Goal: Task Accomplishment & Management: Manage account settings

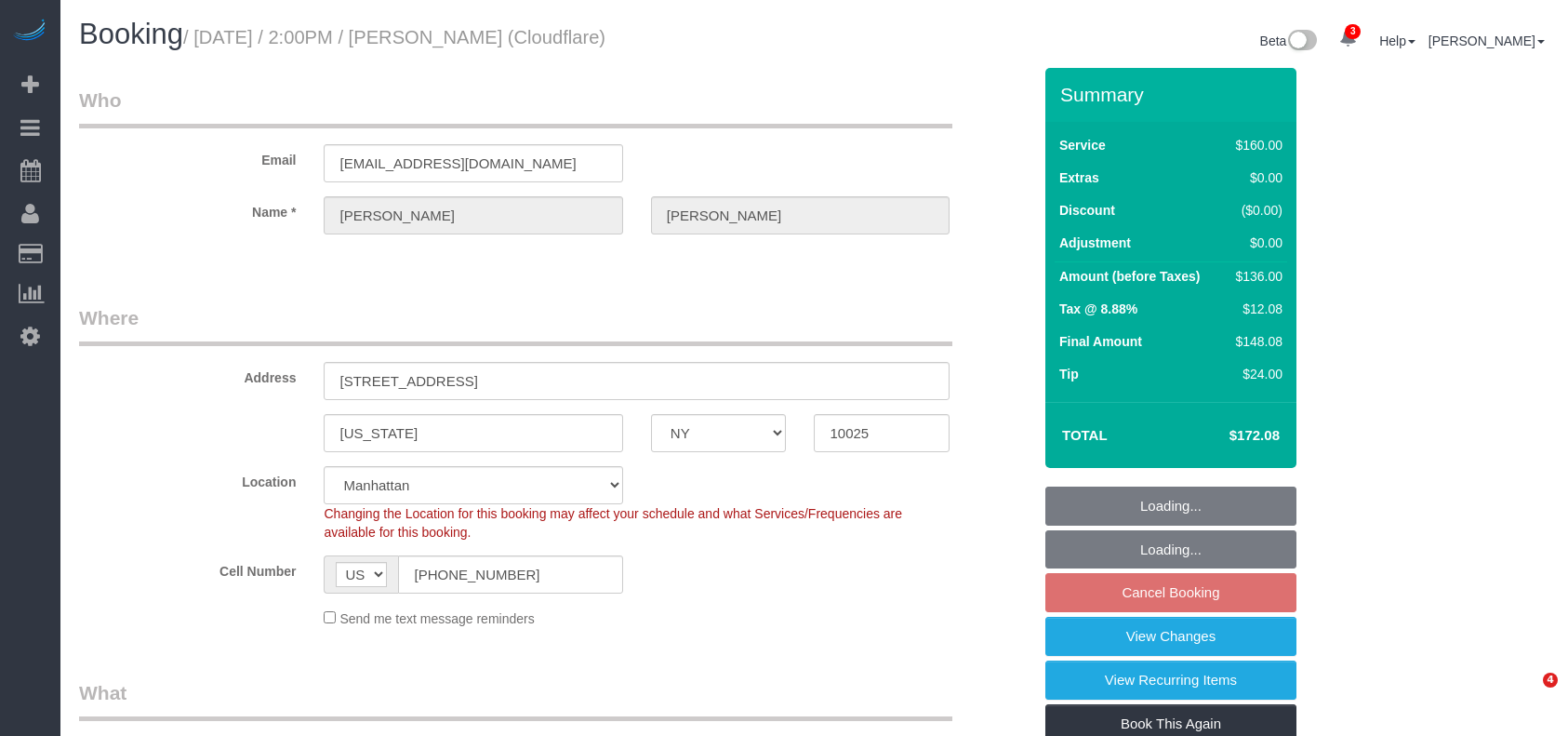
select select "NY"
select select "spot7"
select select "number:89"
select select "number:90"
select select "number:15"
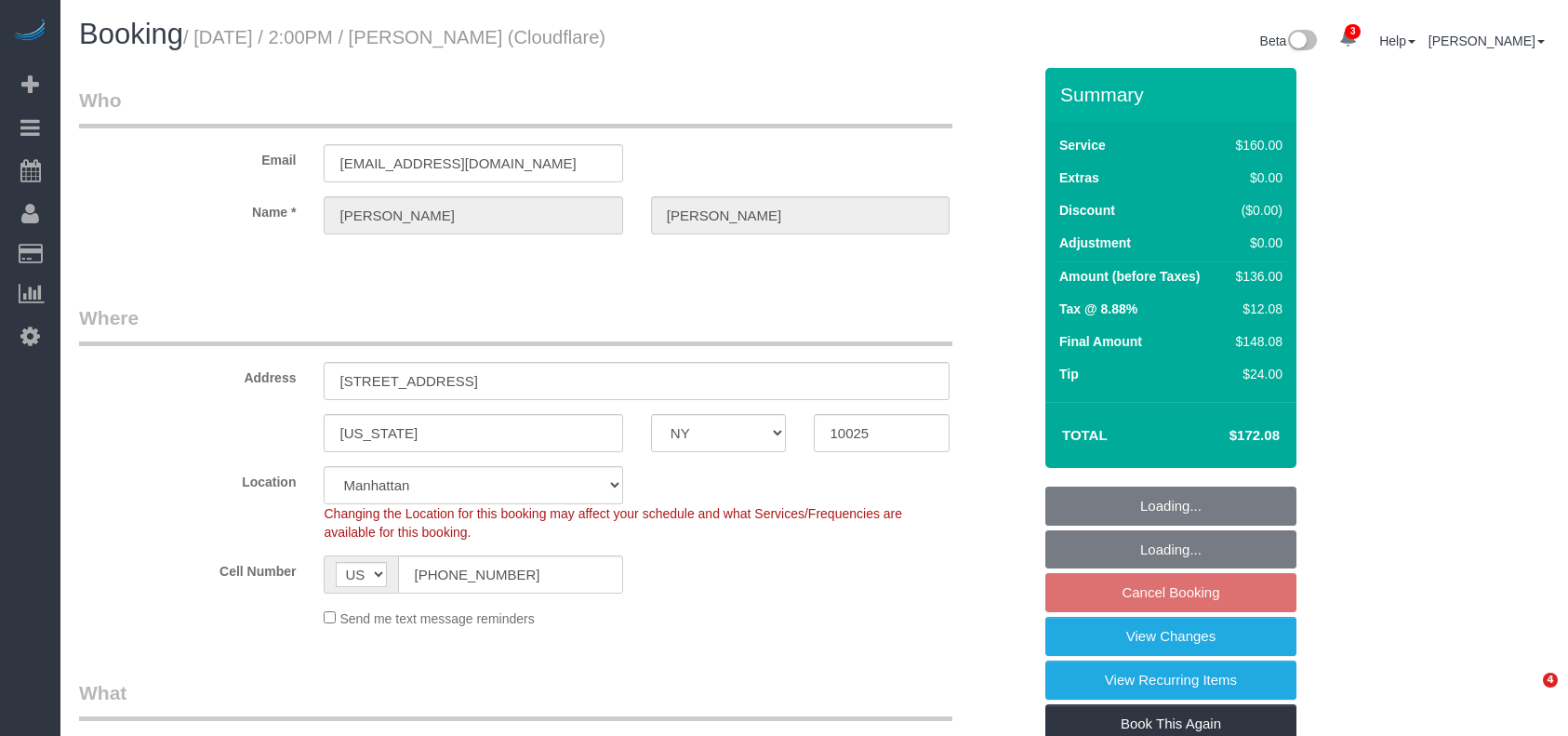
select select "number:5"
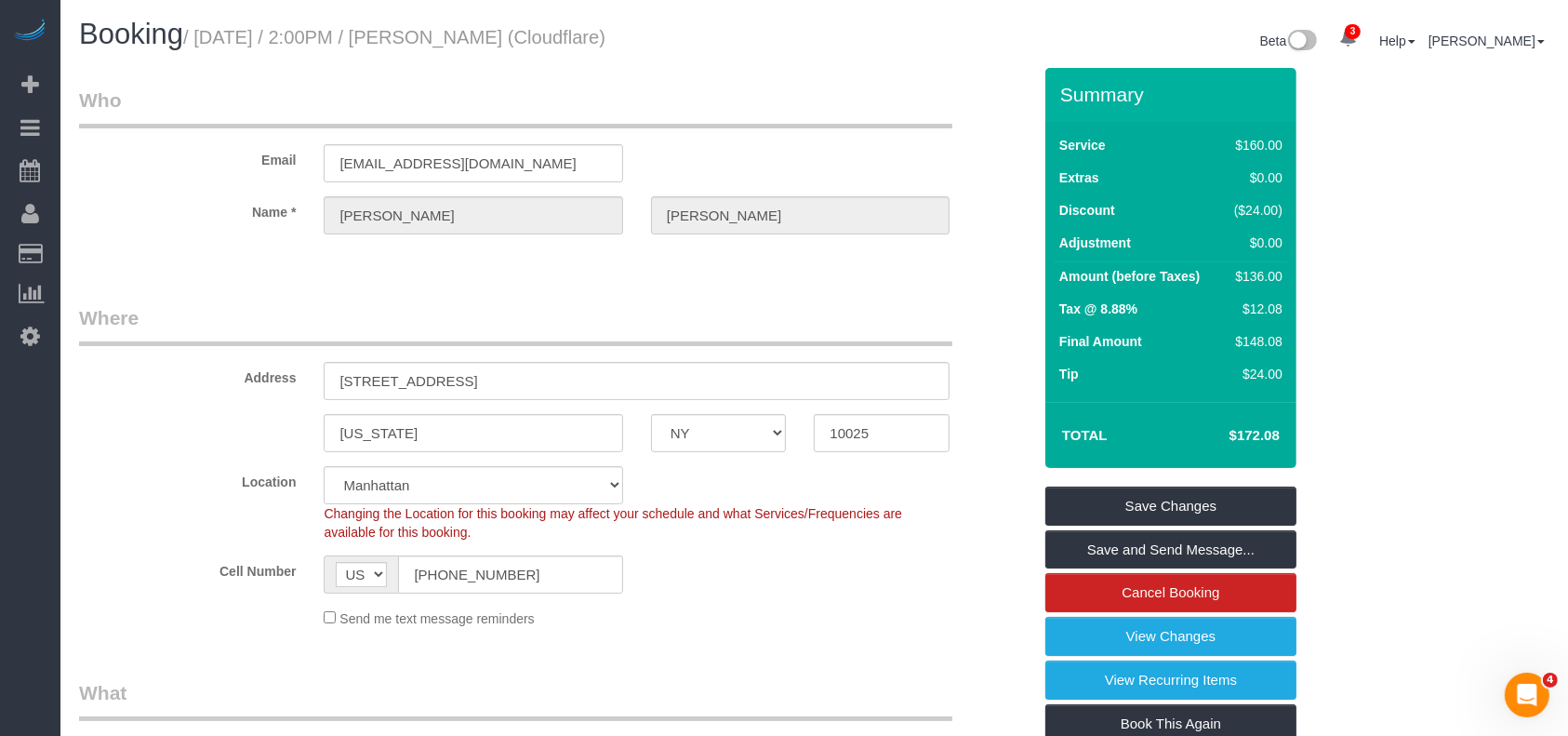
drag, startPoint x: 201, startPoint y: 33, endPoint x: 616, endPoint y: 49, distance: 415.3
click at [602, 34] on small "/ August 26, 2025 / 2:00PM / Kellam Witherington (Cloudflare)" at bounding box center [394, 37] width 422 height 21
copy small "August 26, 2025 / 2:00PM / Kellam Witherington"
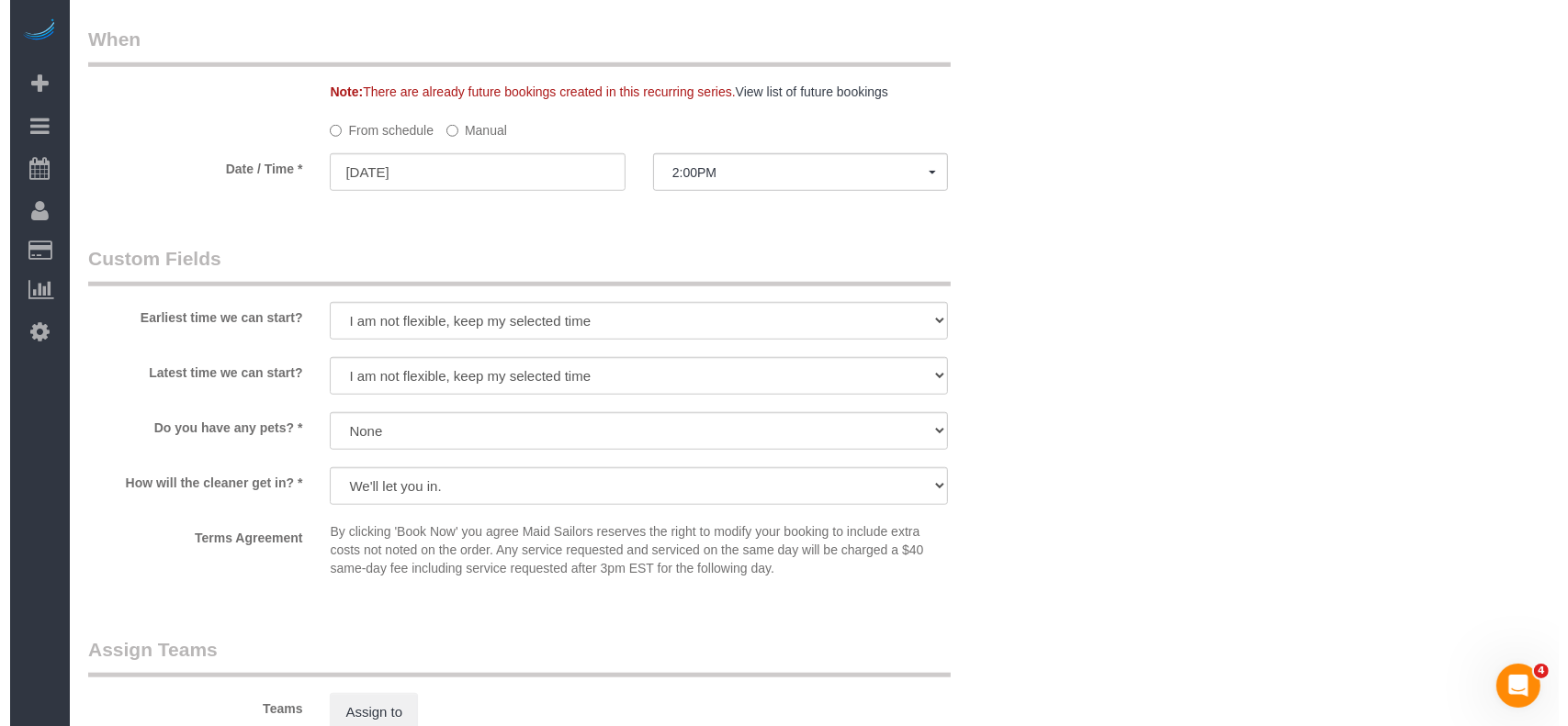
scroll to position [1591, 0]
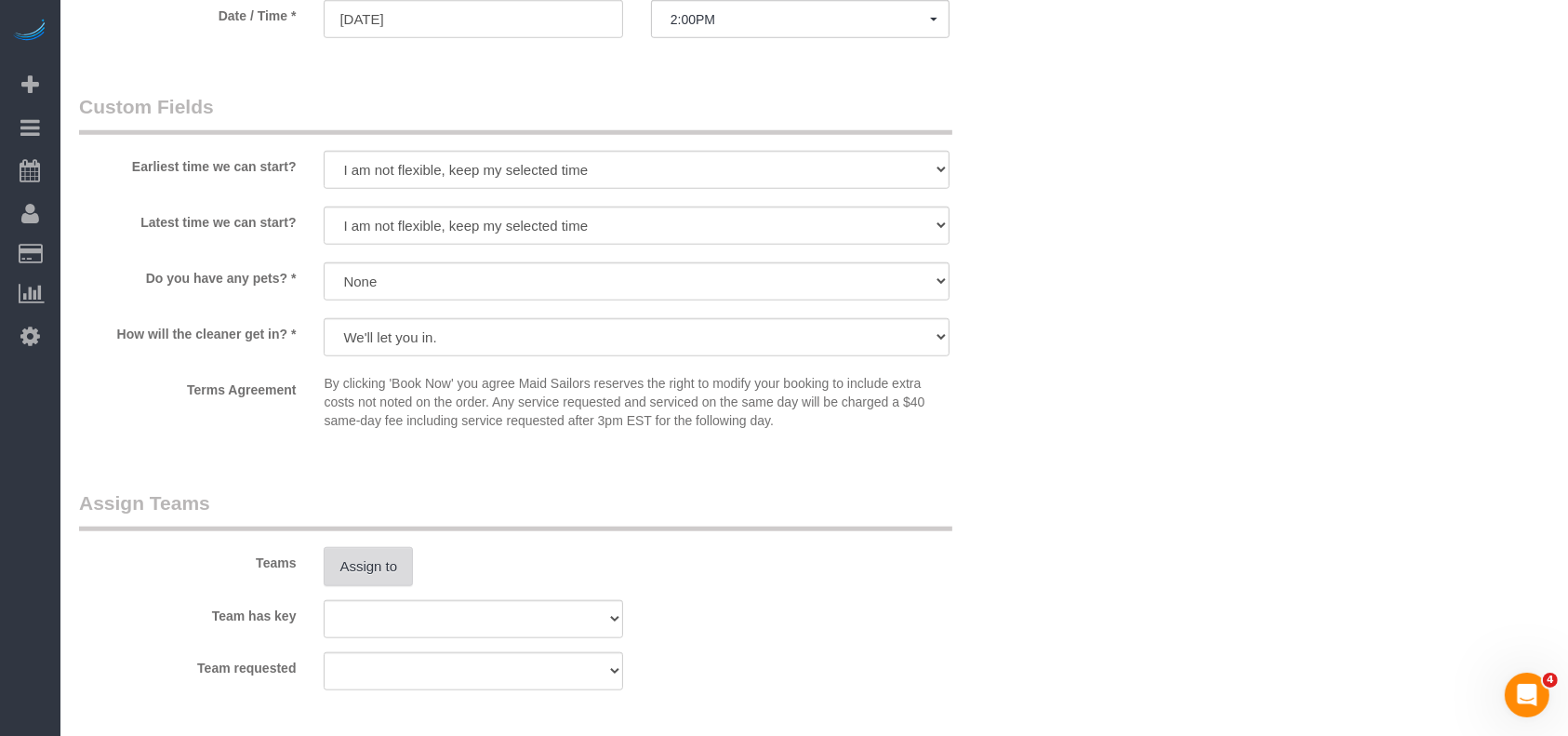
click at [379, 565] on button "Assign to" at bounding box center [368, 566] width 89 height 39
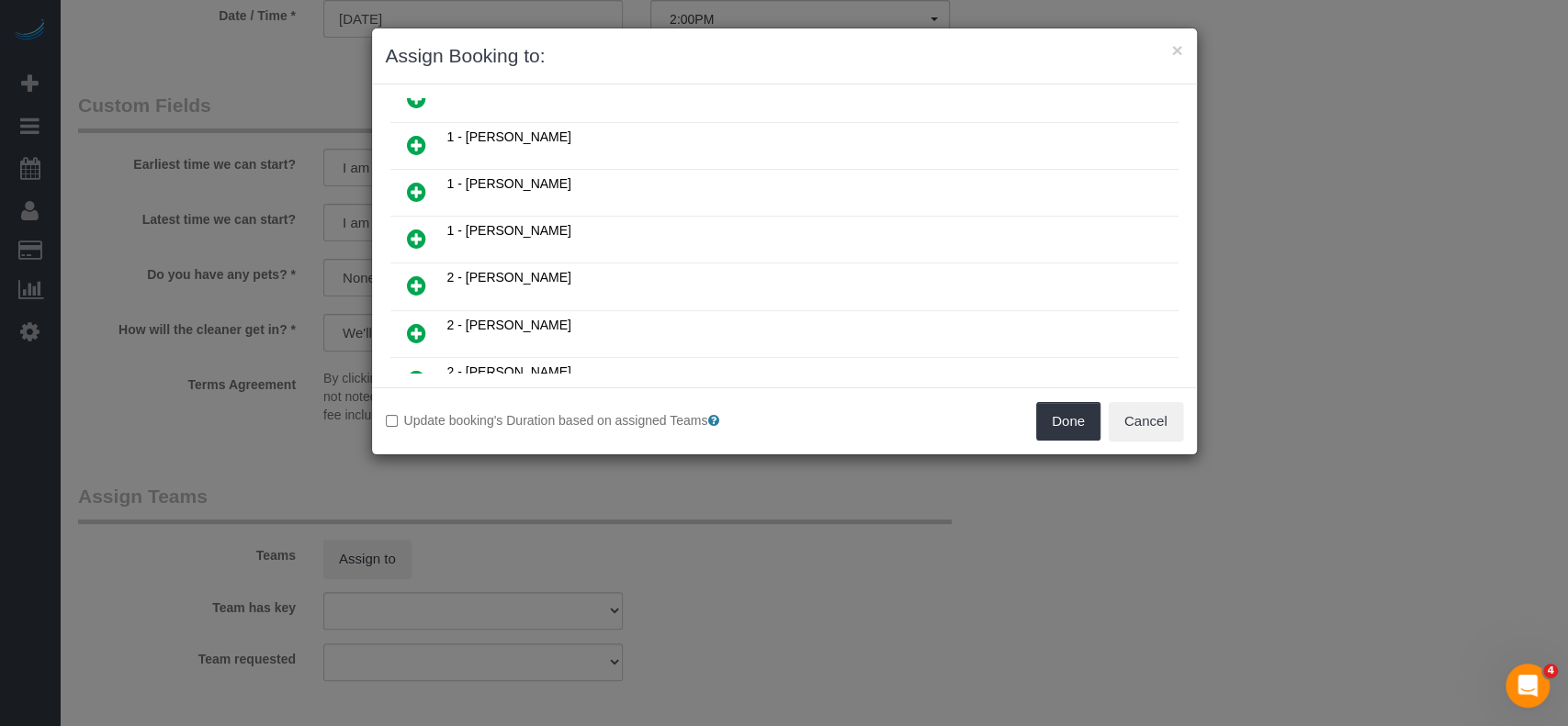
scroll to position [612, 0]
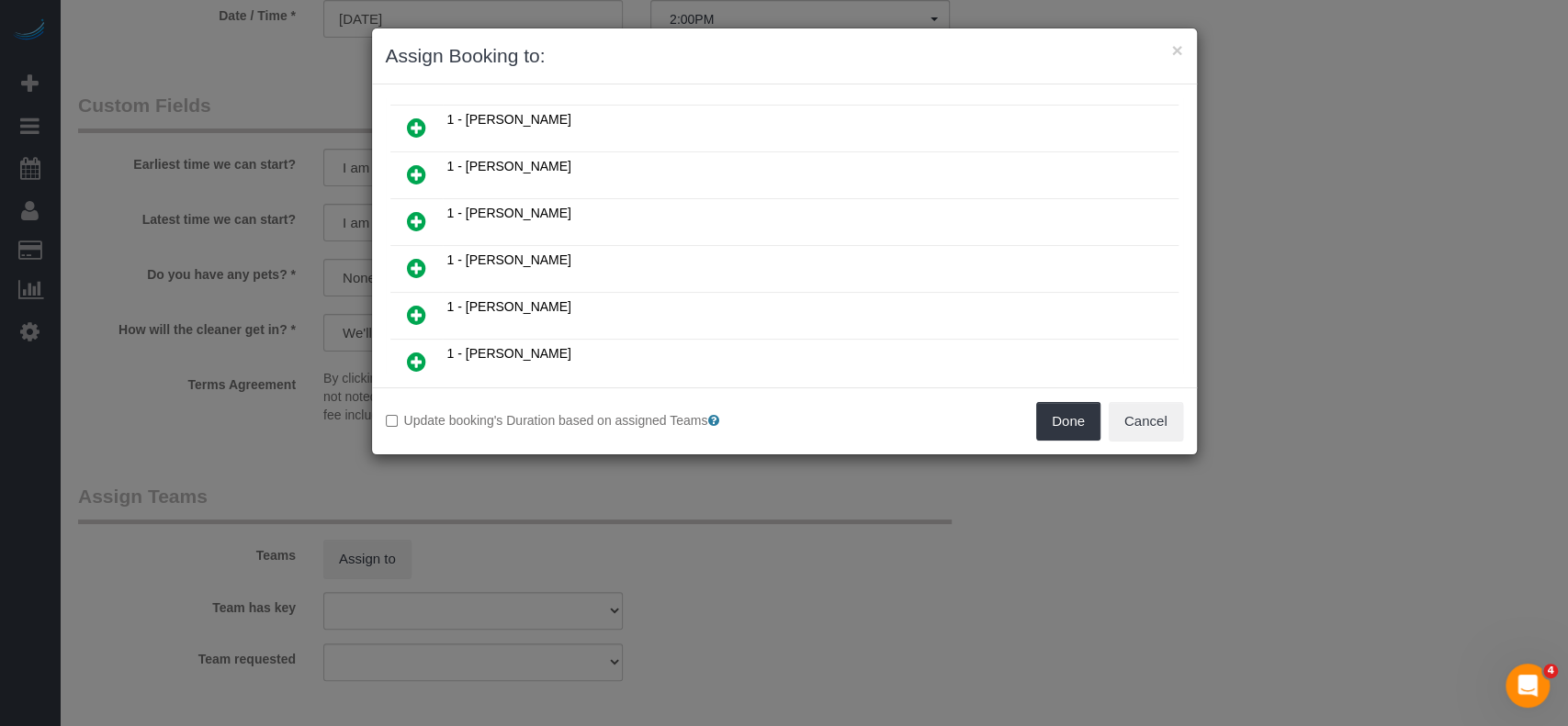
drag, startPoint x: 415, startPoint y: 246, endPoint x: 580, endPoint y: 283, distance: 169.1
click at [415, 257] on icon at bounding box center [417, 268] width 19 height 22
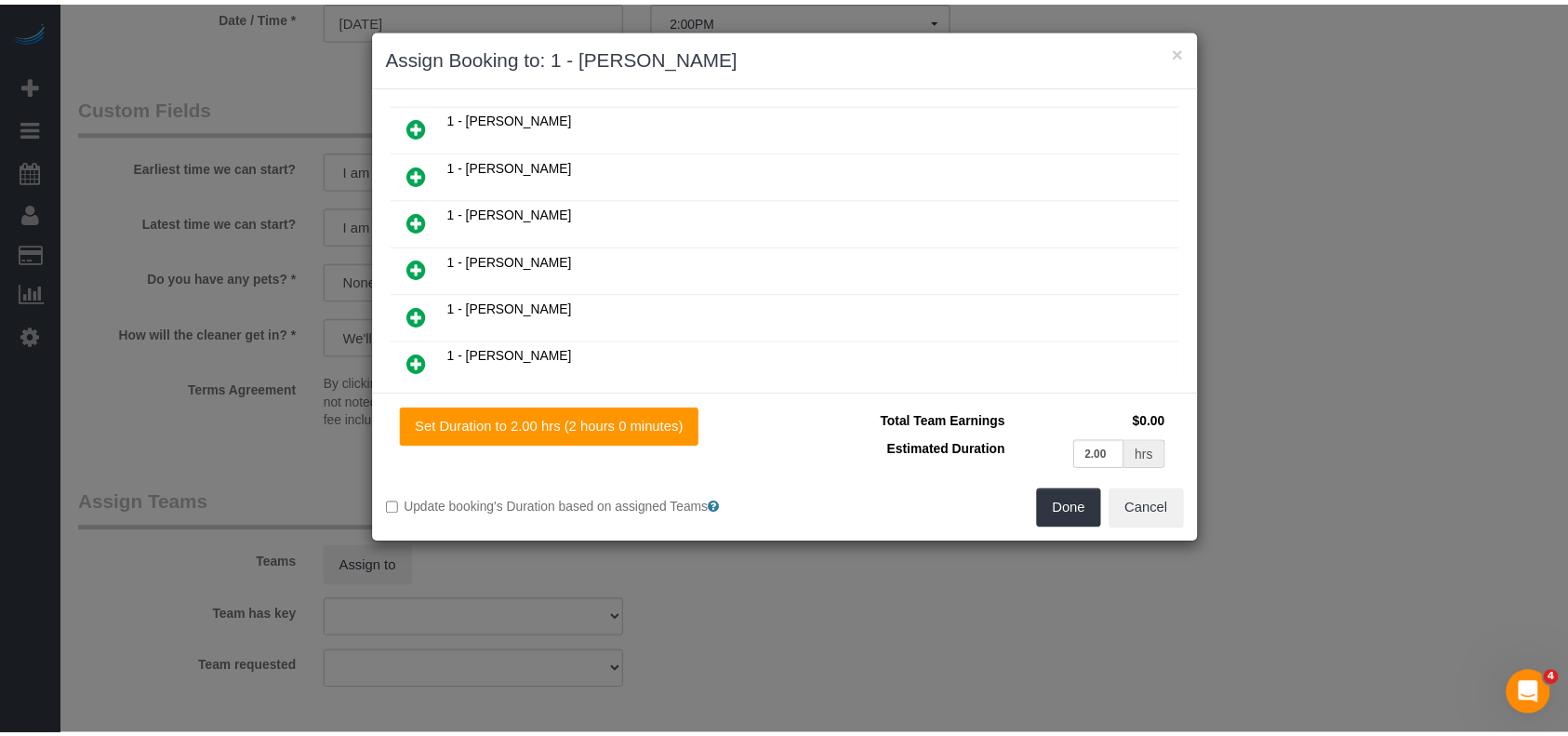
scroll to position [663, 0]
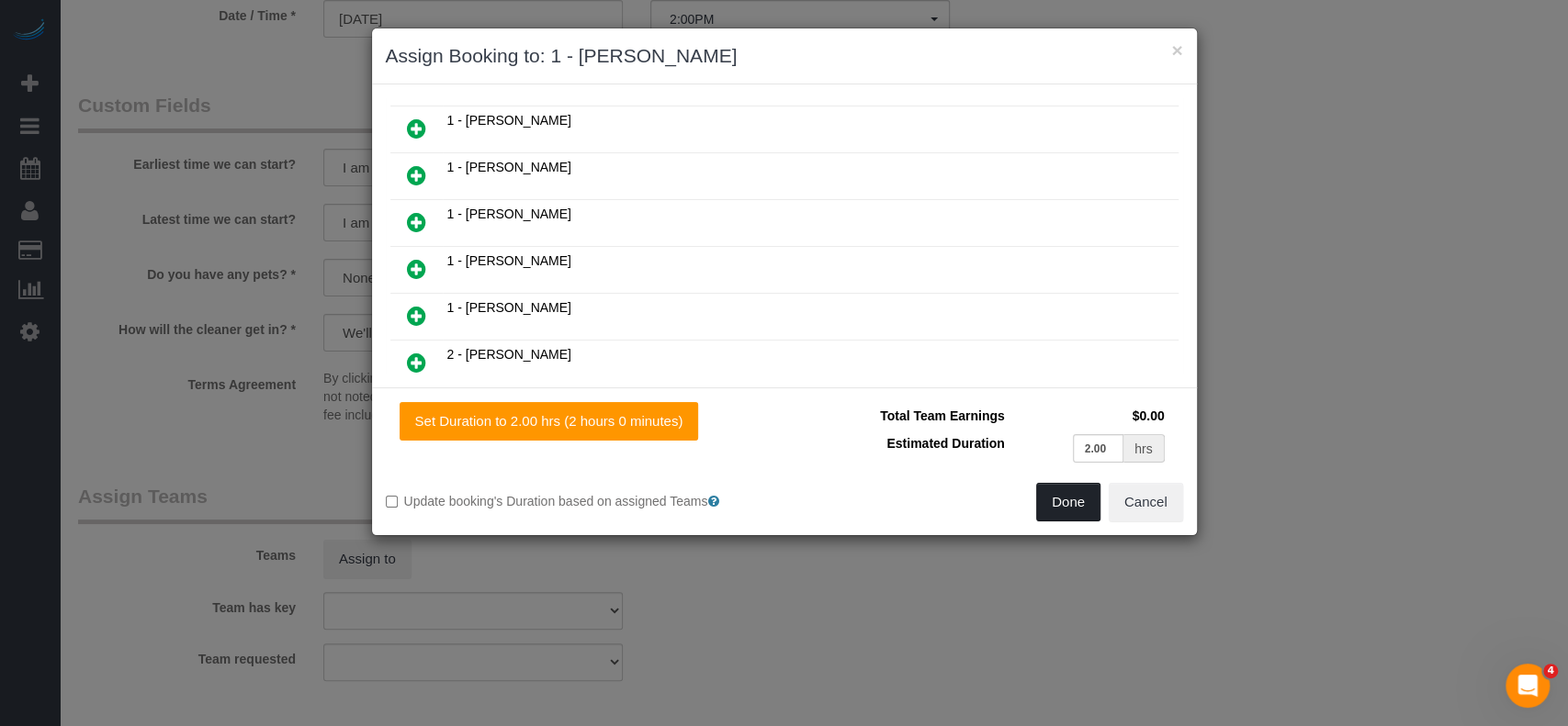
click at [1072, 500] on button "Done" at bounding box center [1068, 503] width 64 height 39
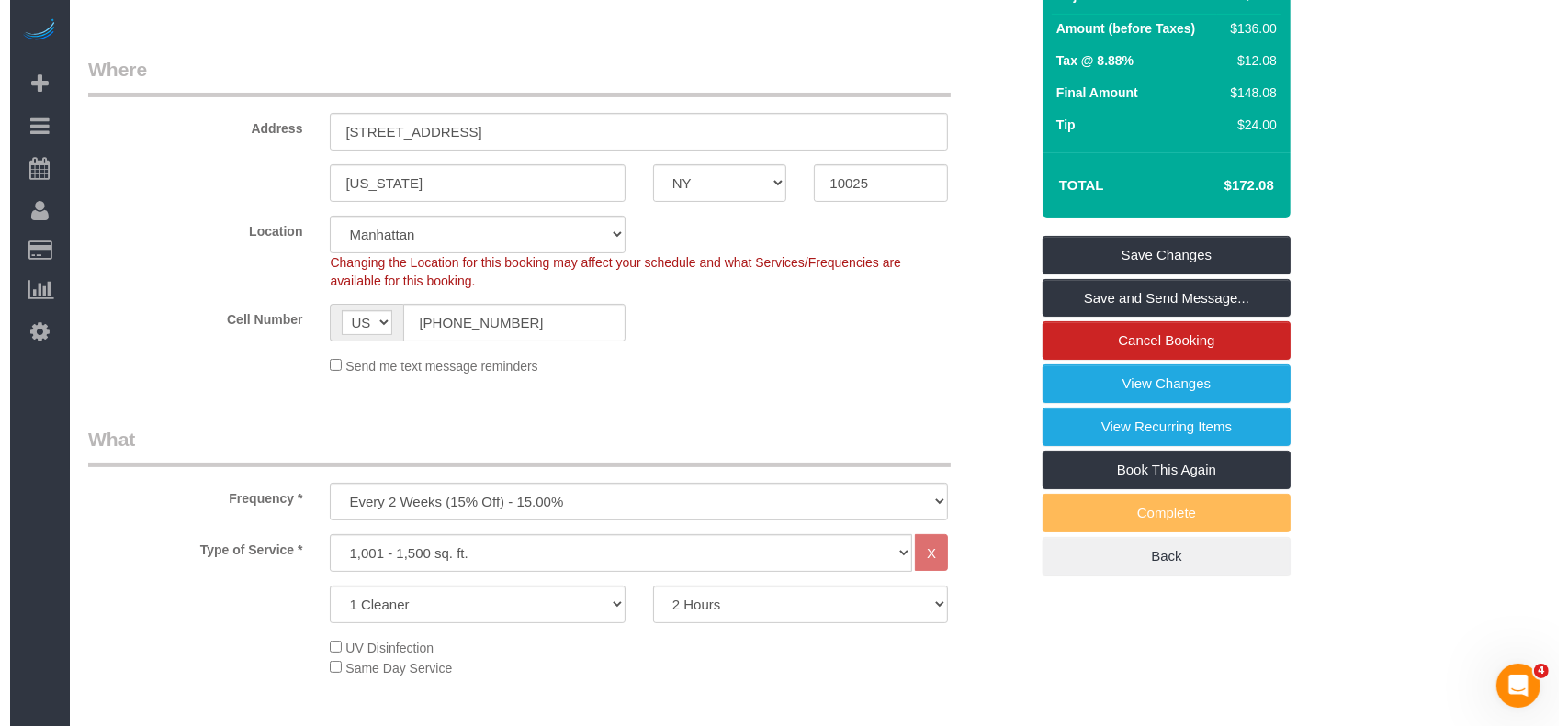
scroll to position [0, 0]
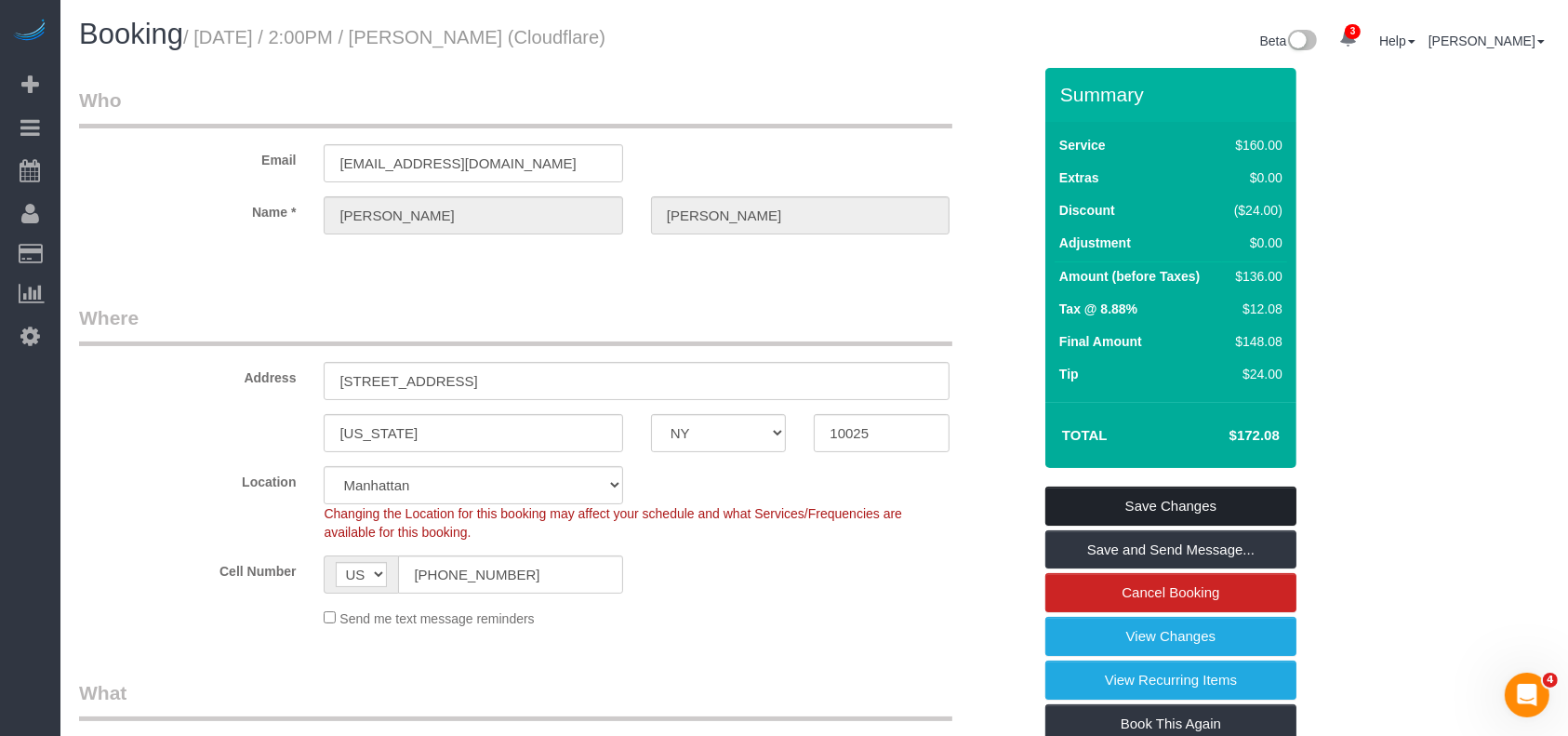
click at [1200, 488] on link "Save Changes" at bounding box center [1171, 507] width 251 height 39
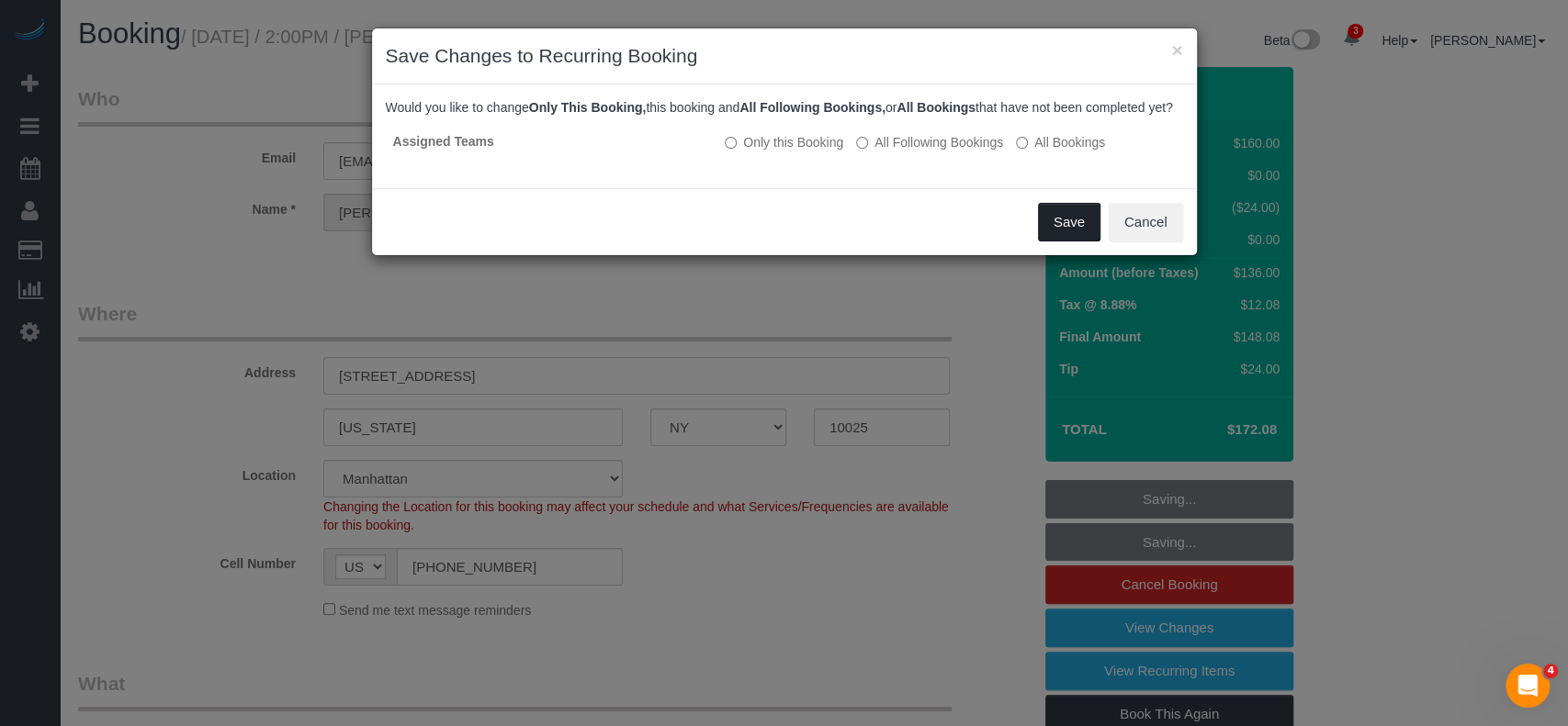
click at [1079, 236] on button "Save" at bounding box center [1069, 222] width 63 height 39
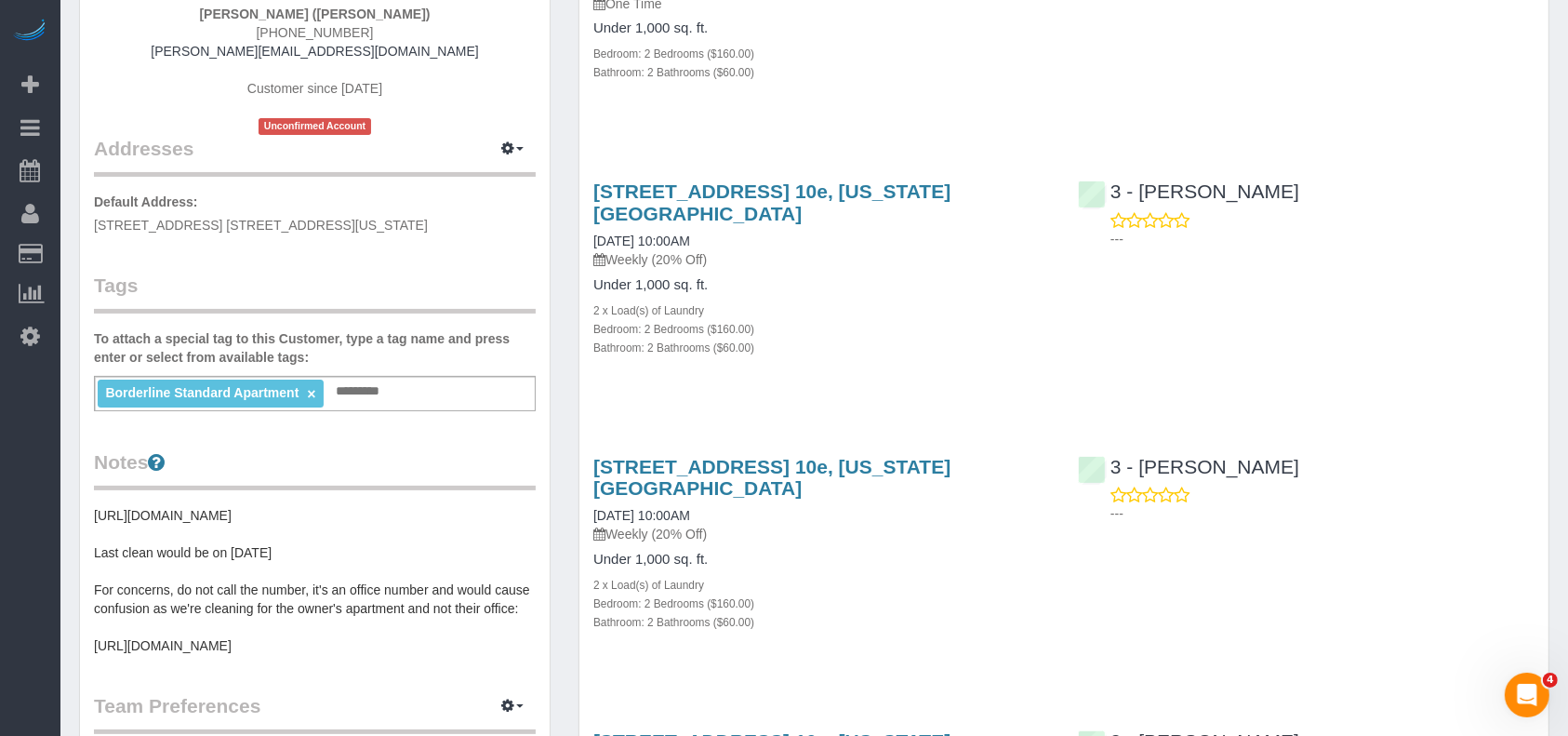
scroll to position [123, 0]
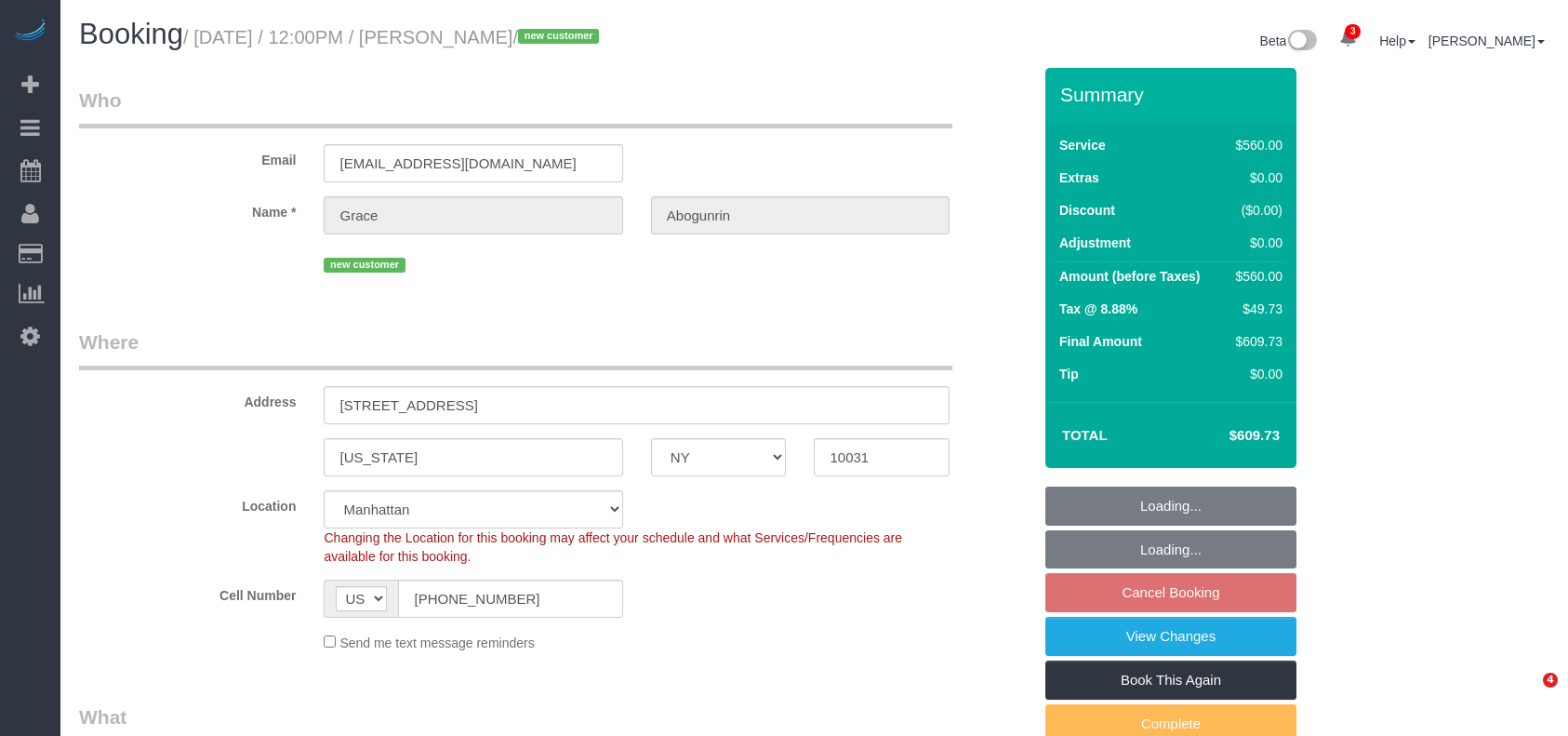
select select "NY"
select select "2"
select select "210"
select select "number:60"
select select "number:75"
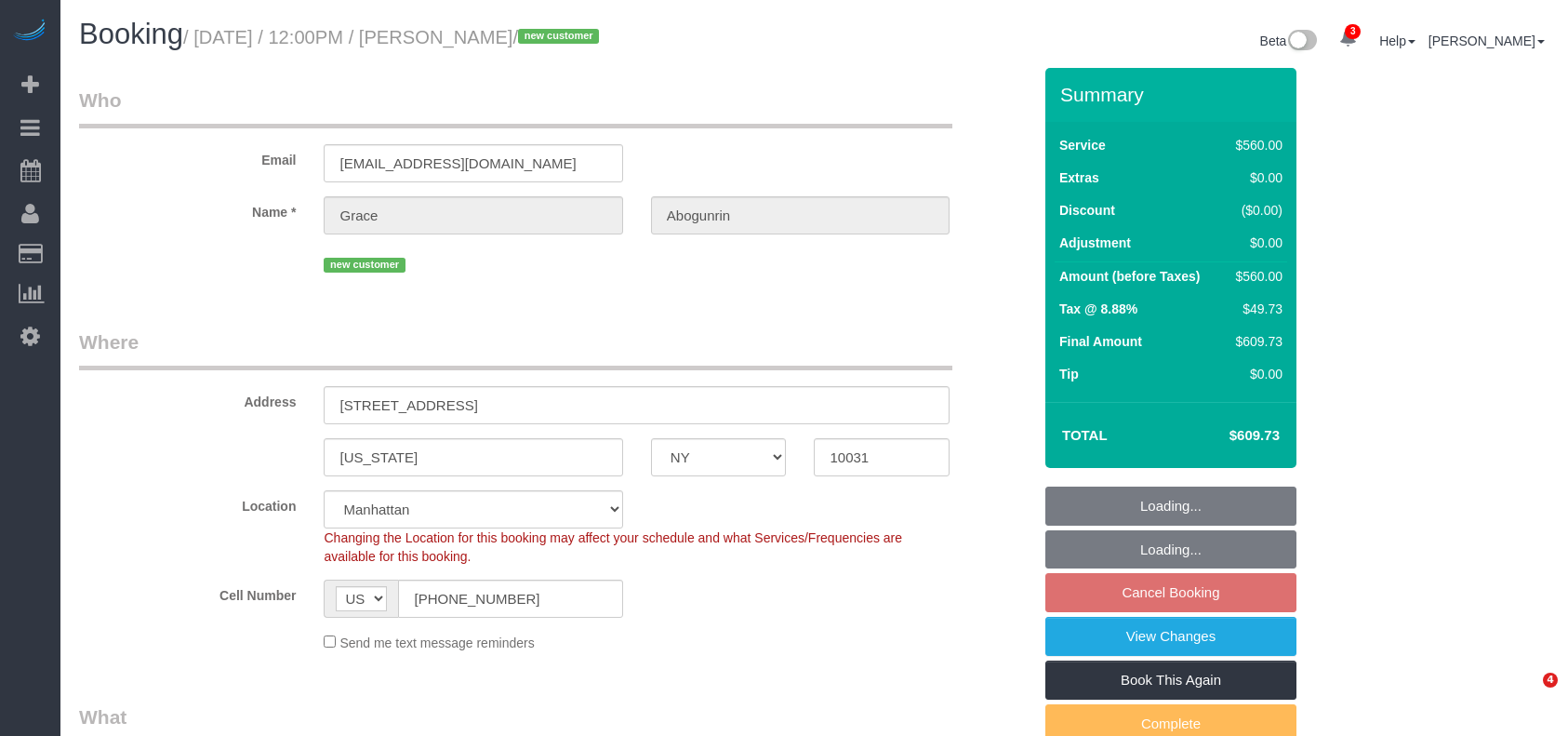
select select "number:15"
select select "number:5"
select select "spot5"
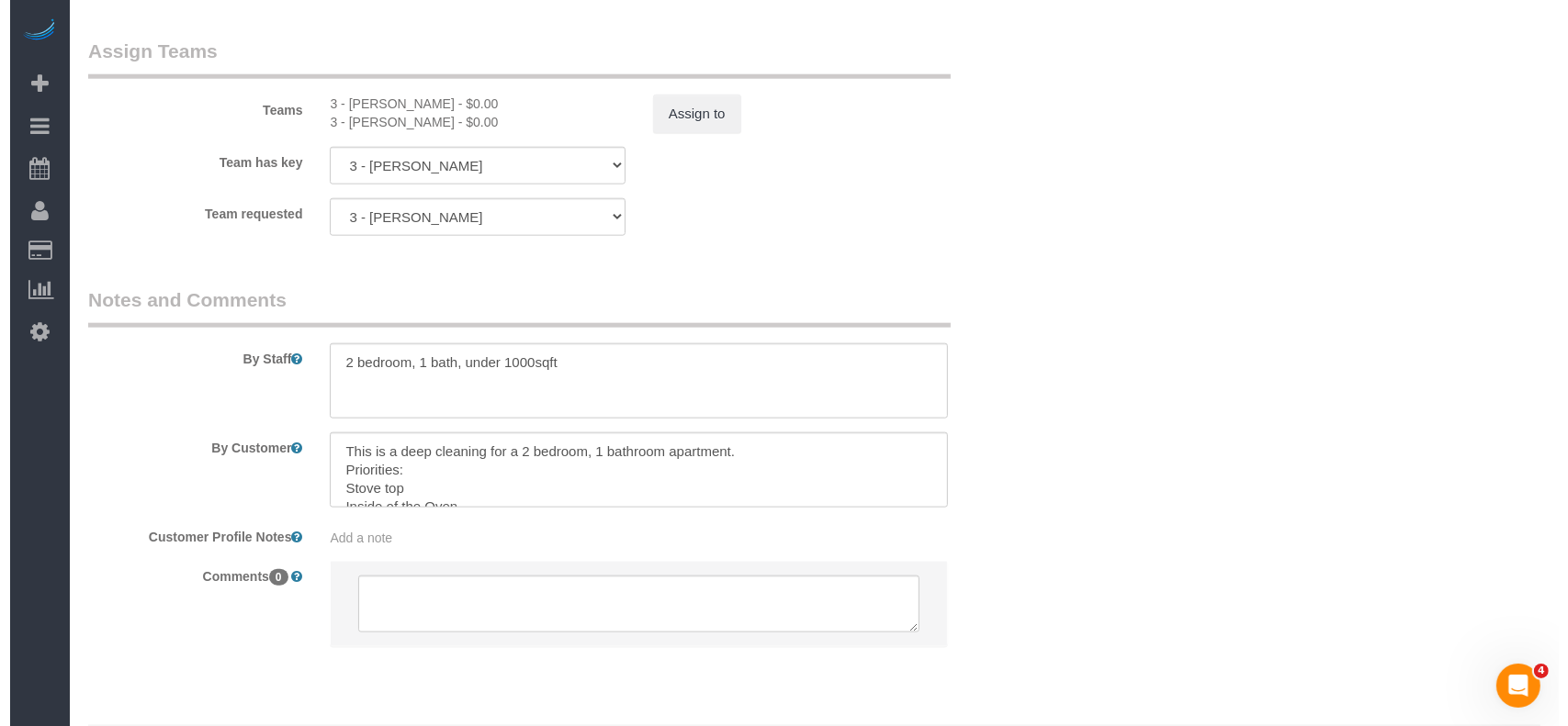
scroll to position [2081, 0]
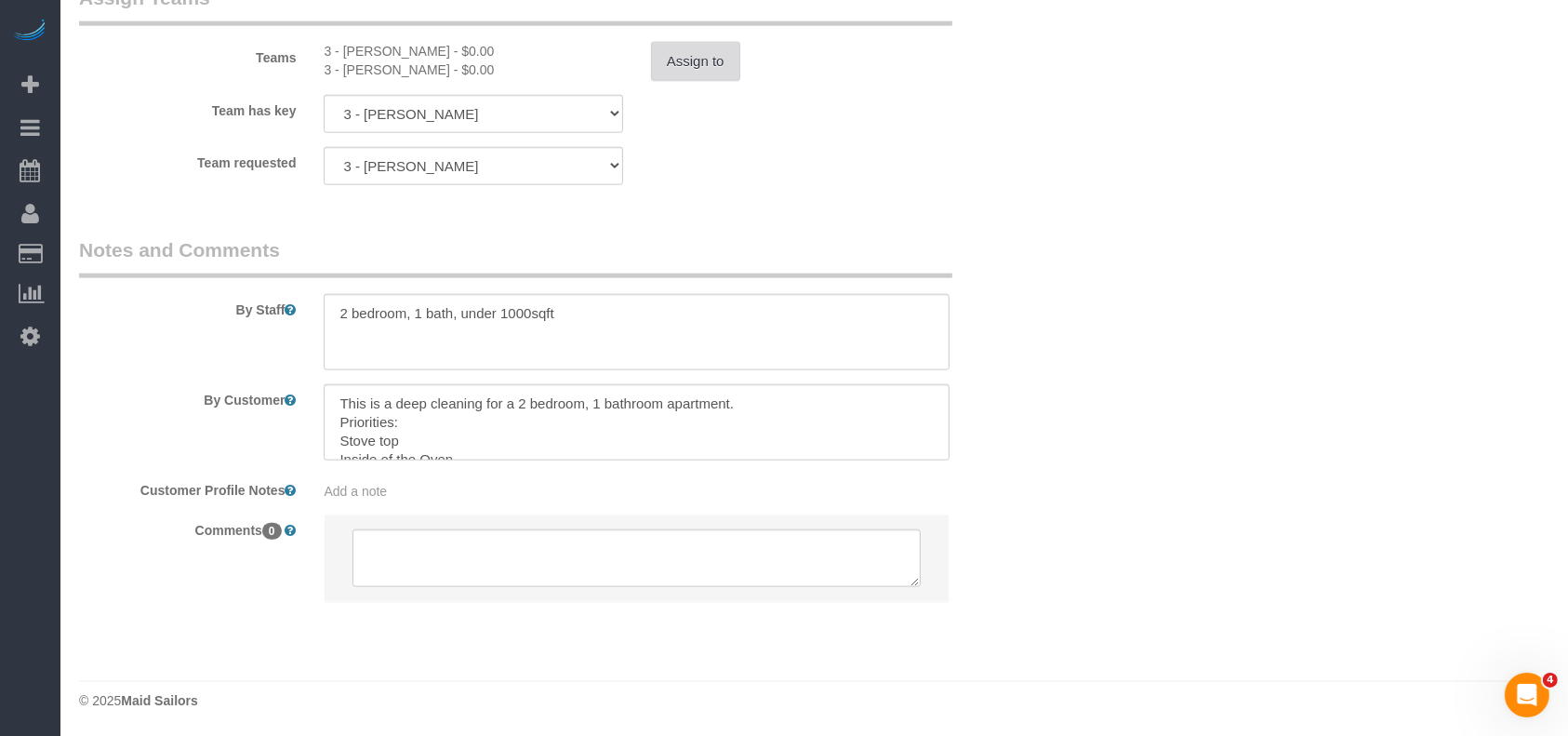
click at [678, 62] on button "Assign to" at bounding box center [695, 62] width 89 height 39
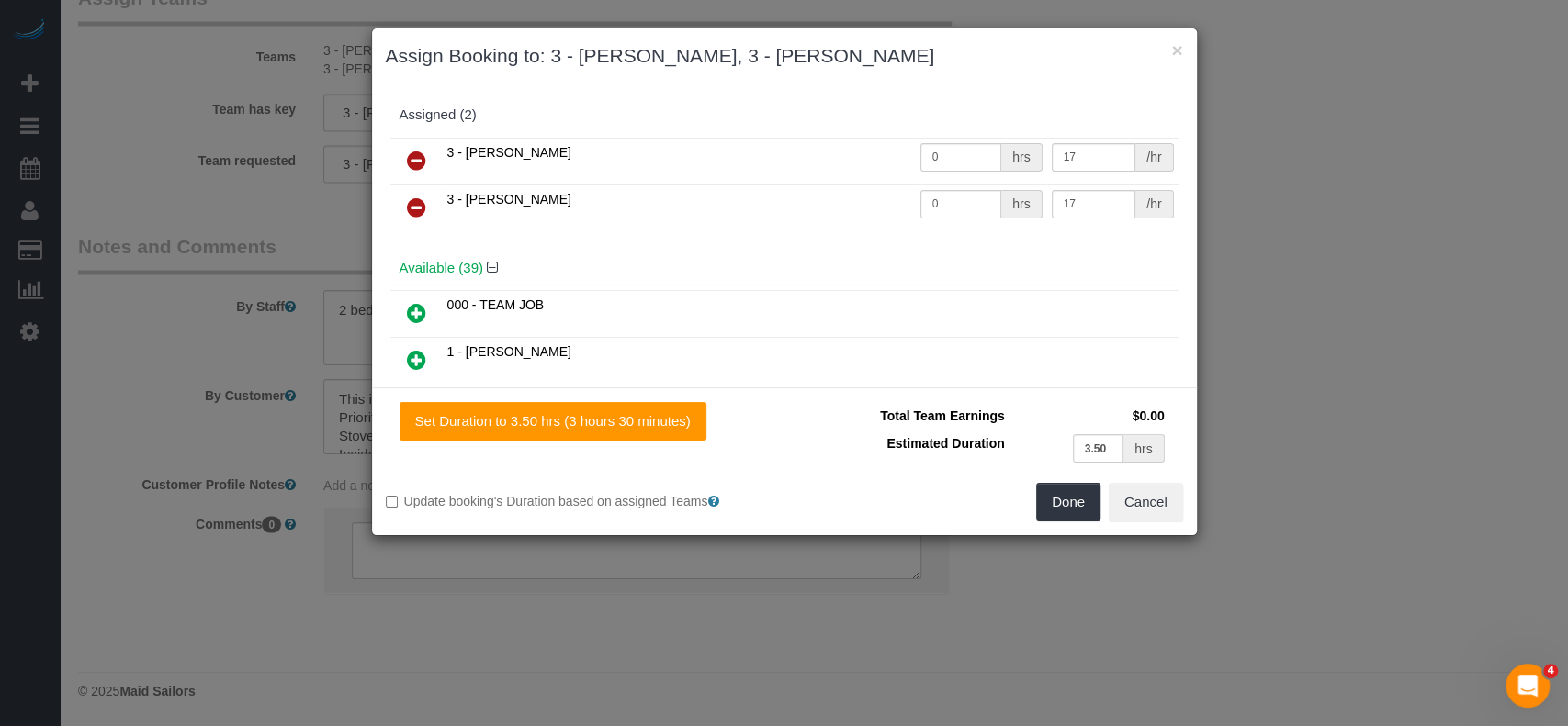
click at [416, 192] on link at bounding box center [416, 209] width 44 height 37
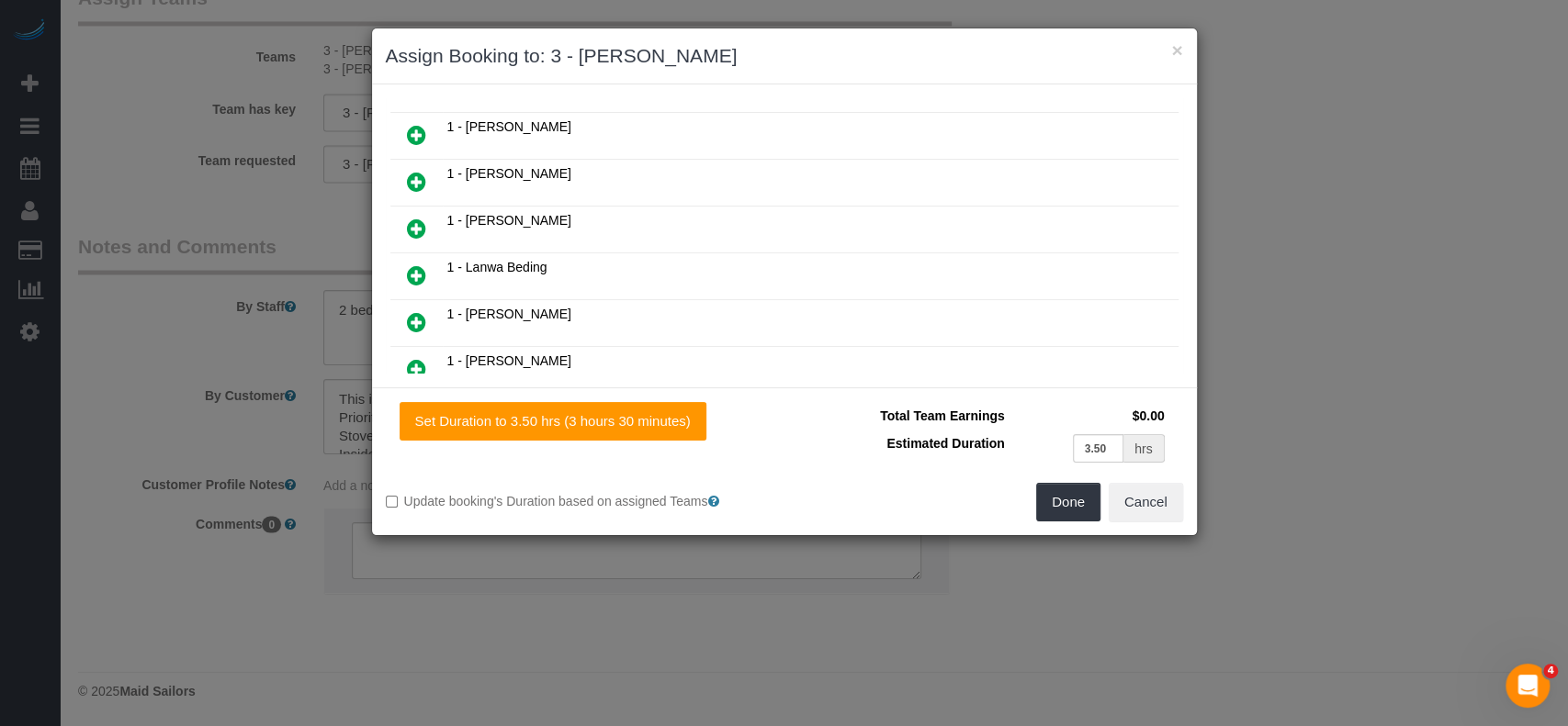
scroll to position [489, 0]
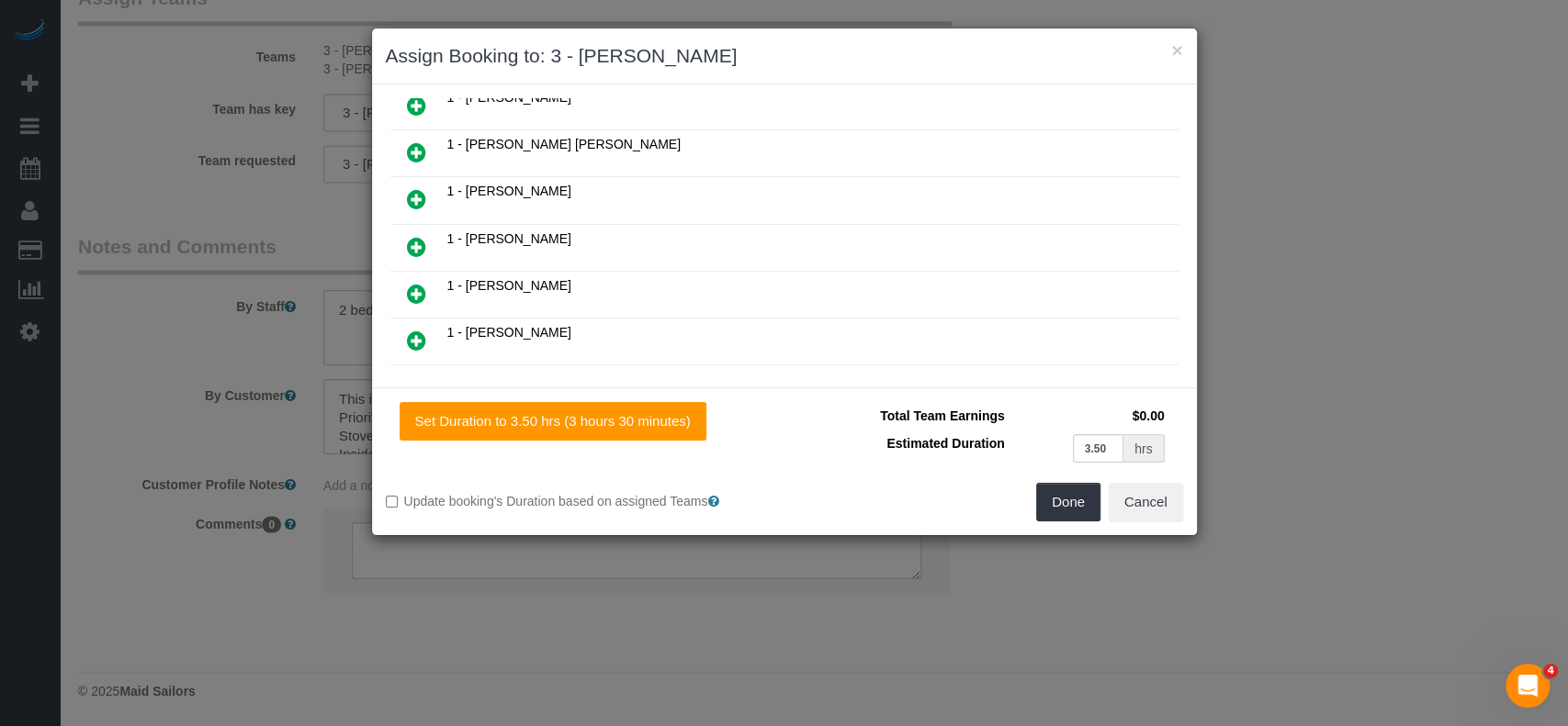
click at [411, 330] on icon at bounding box center [417, 340] width 19 height 22
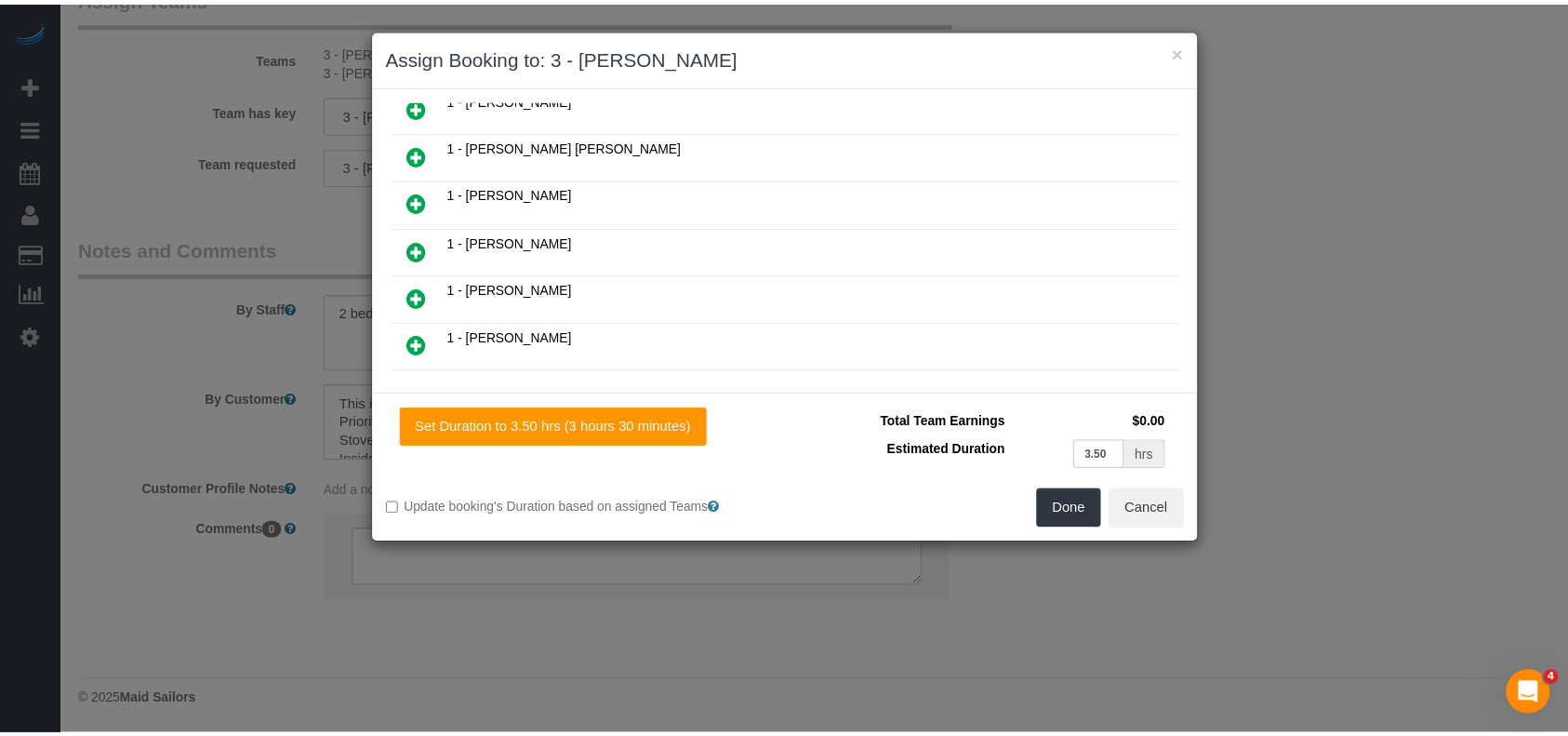
scroll to position [543, 0]
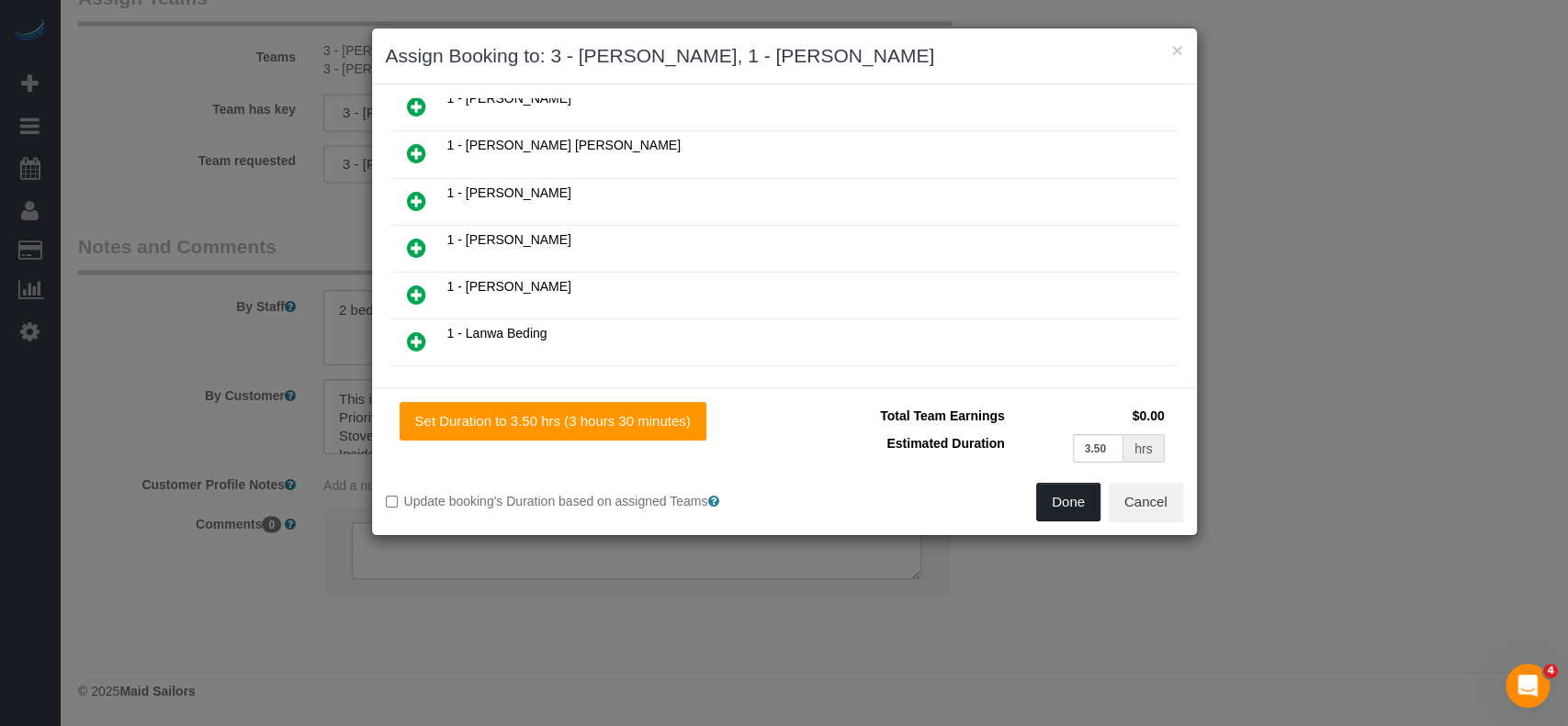
click at [1074, 504] on button "Done" at bounding box center [1068, 503] width 64 height 39
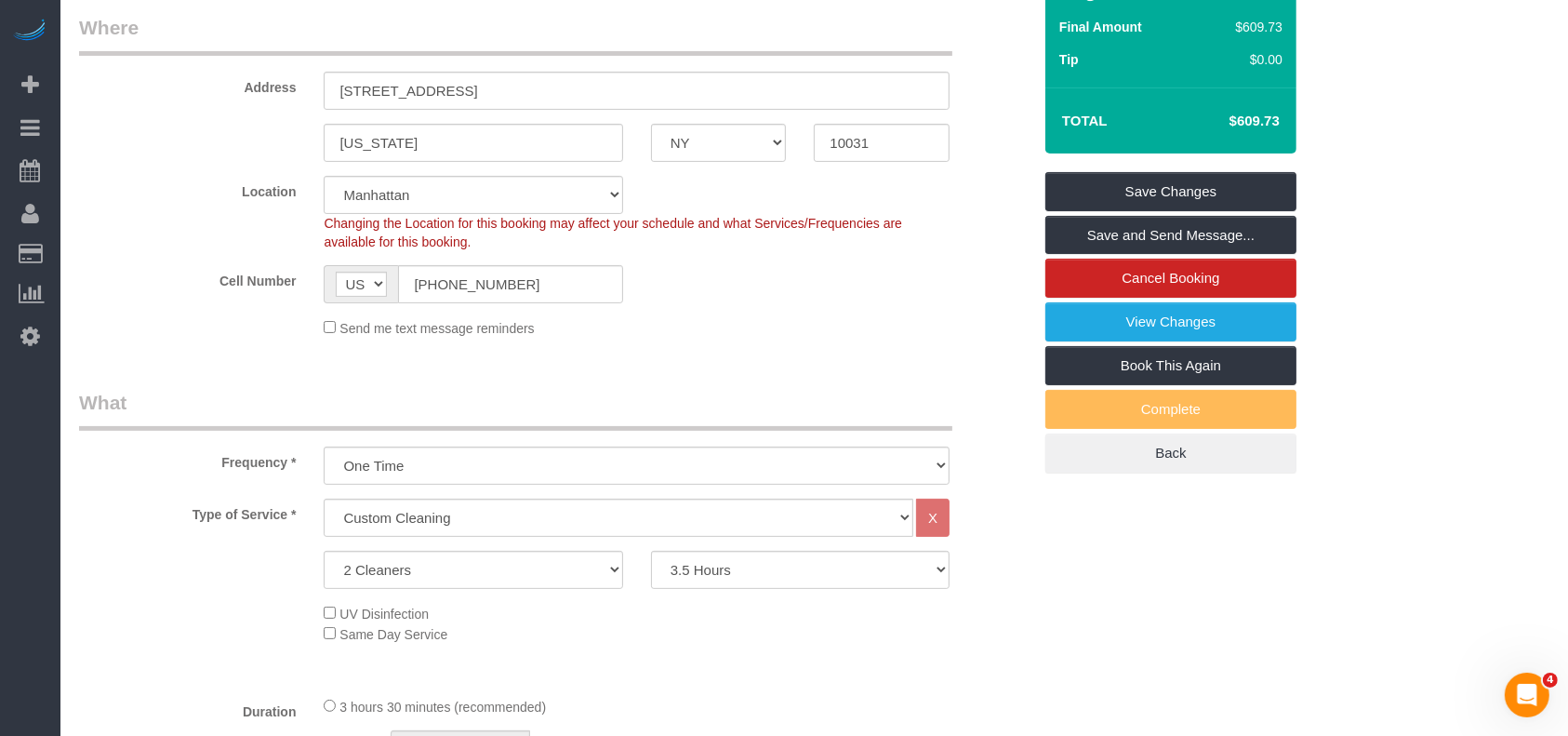
scroll to position [0, 0]
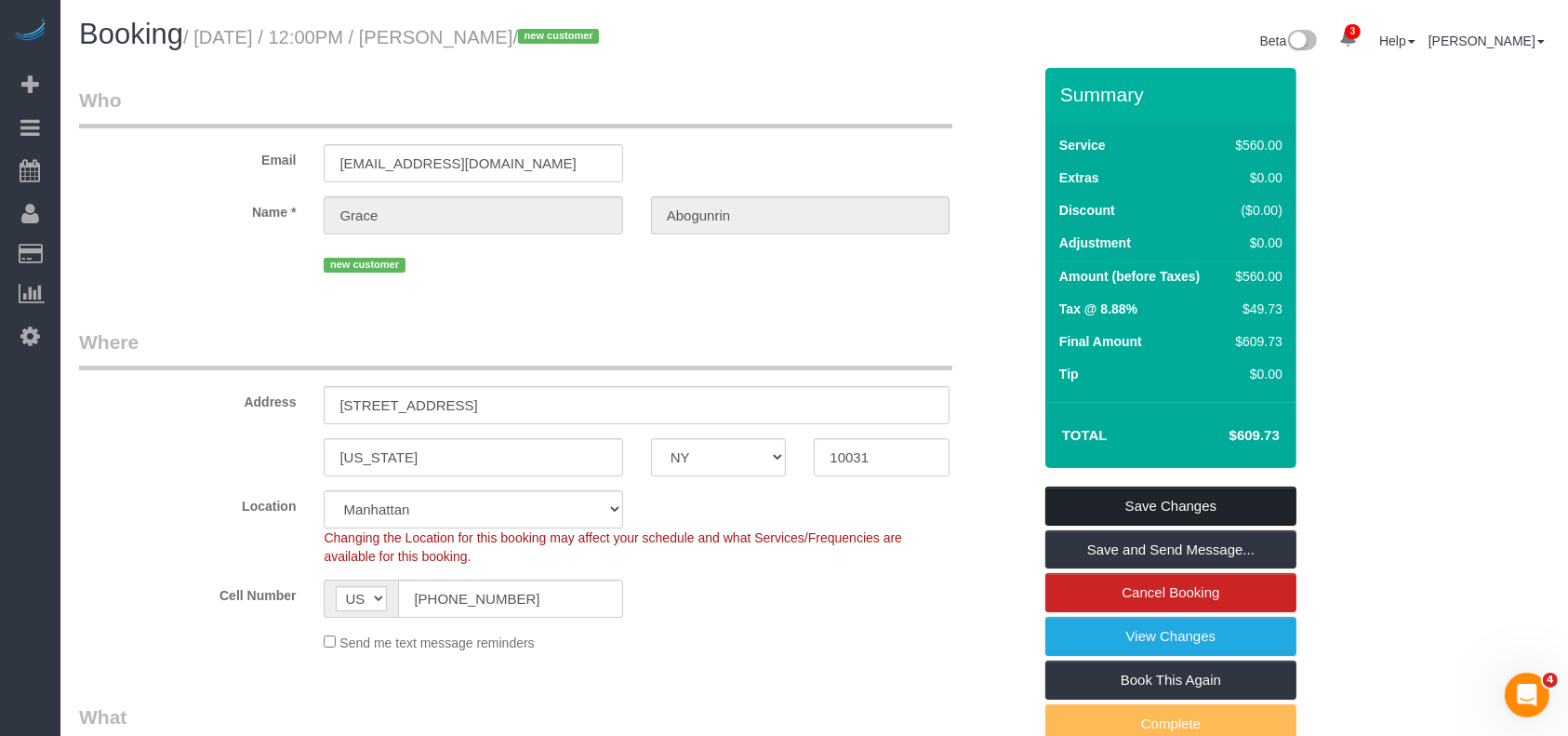
click at [1174, 506] on link "Save Changes" at bounding box center [1171, 507] width 251 height 39
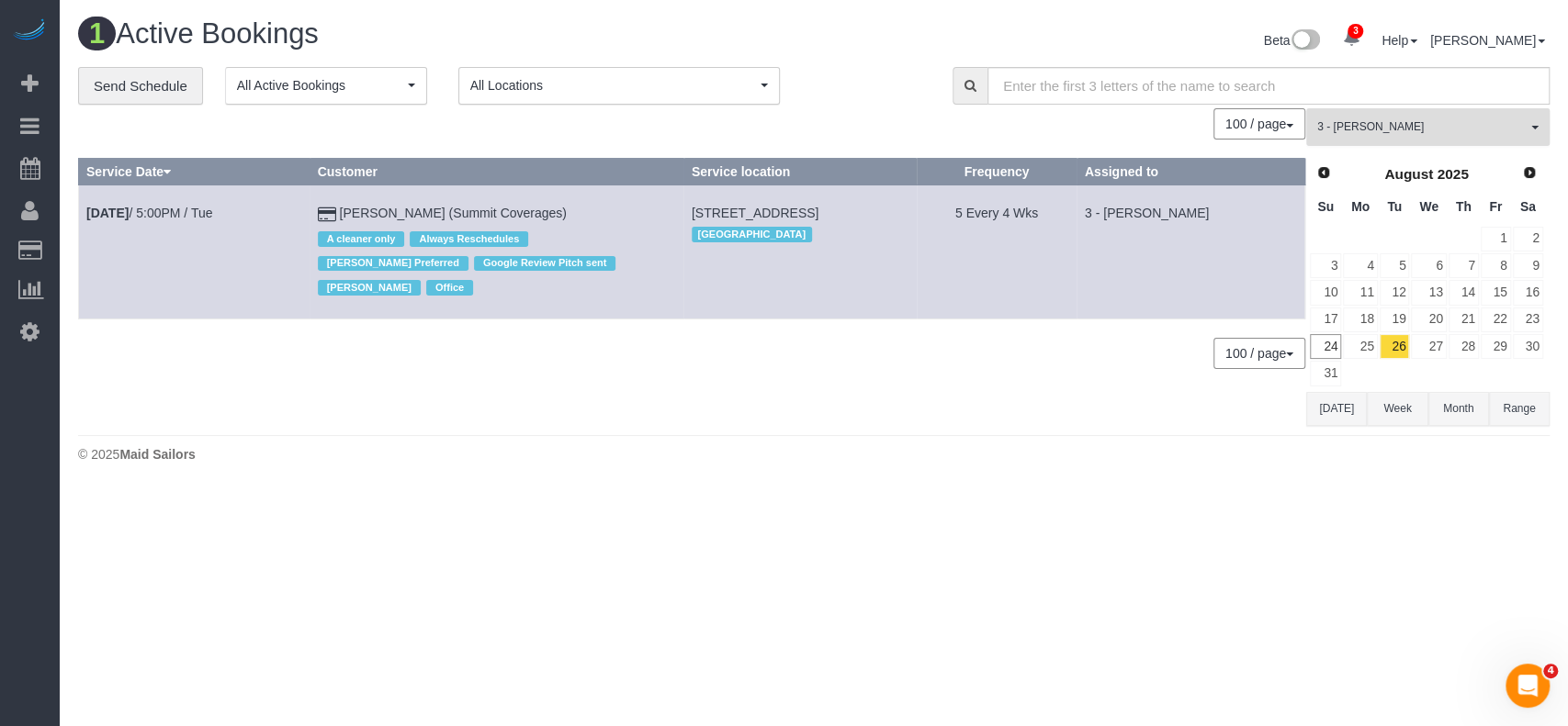
click at [1503, 127] on span "3 - [PERSON_NAME]" at bounding box center [1422, 127] width 210 height 15
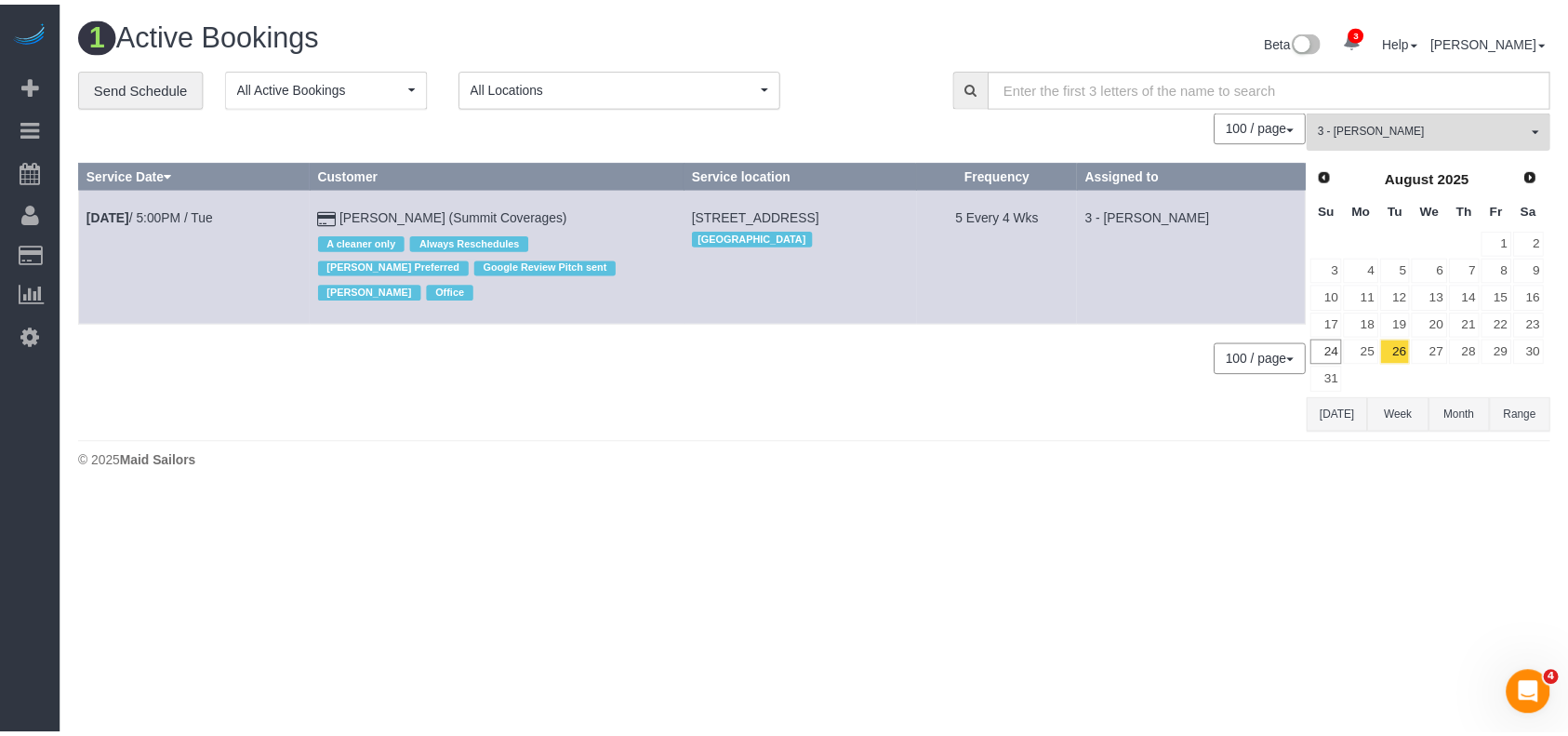
scroll to position [1448, 0]
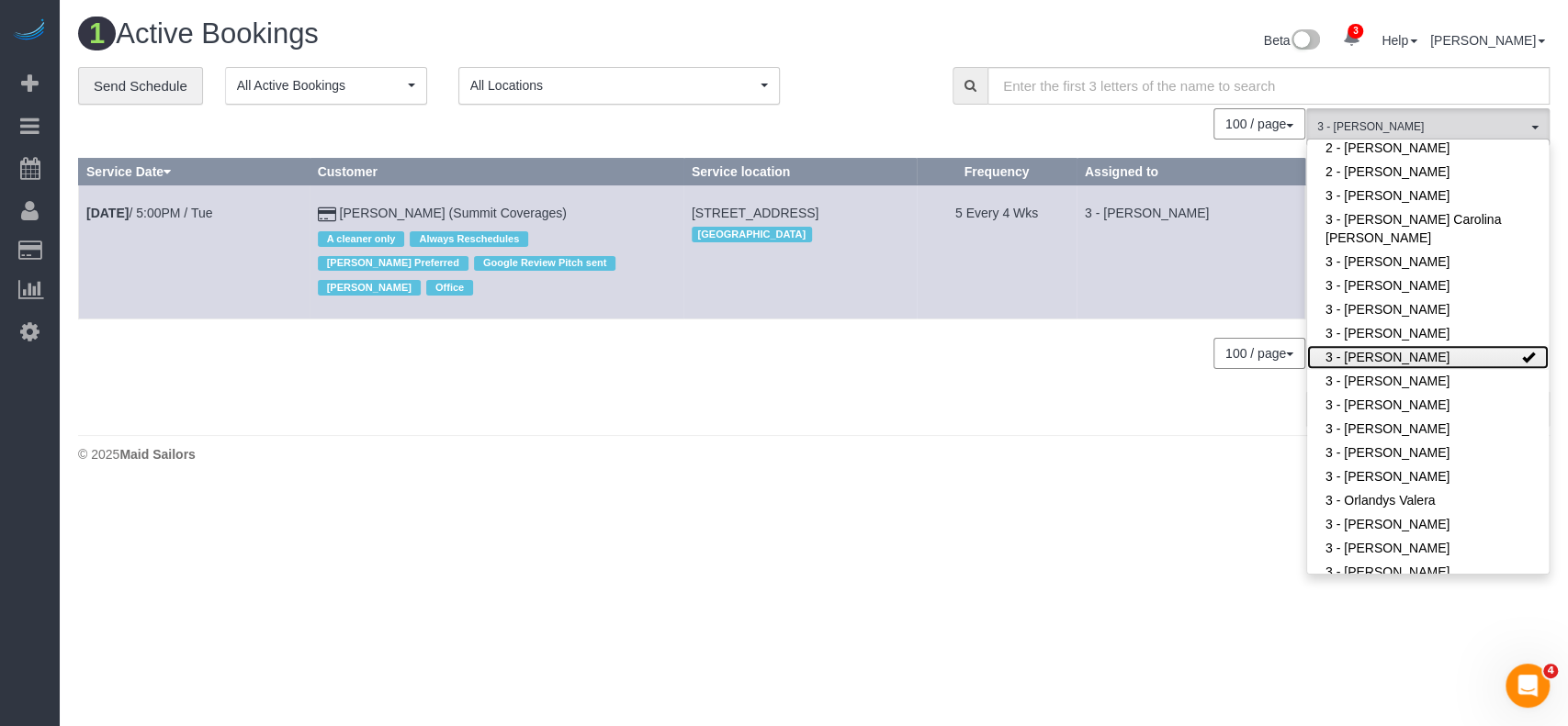
drag, startPoint x: 1450, startPoint y: 343, endPoint x: 1290, endPoint y: 378, distance: 163.8
click at [1449, 345] on link "3 - [PERSON_NAME]" at bounding box center [1429, 357] width 242 height 24
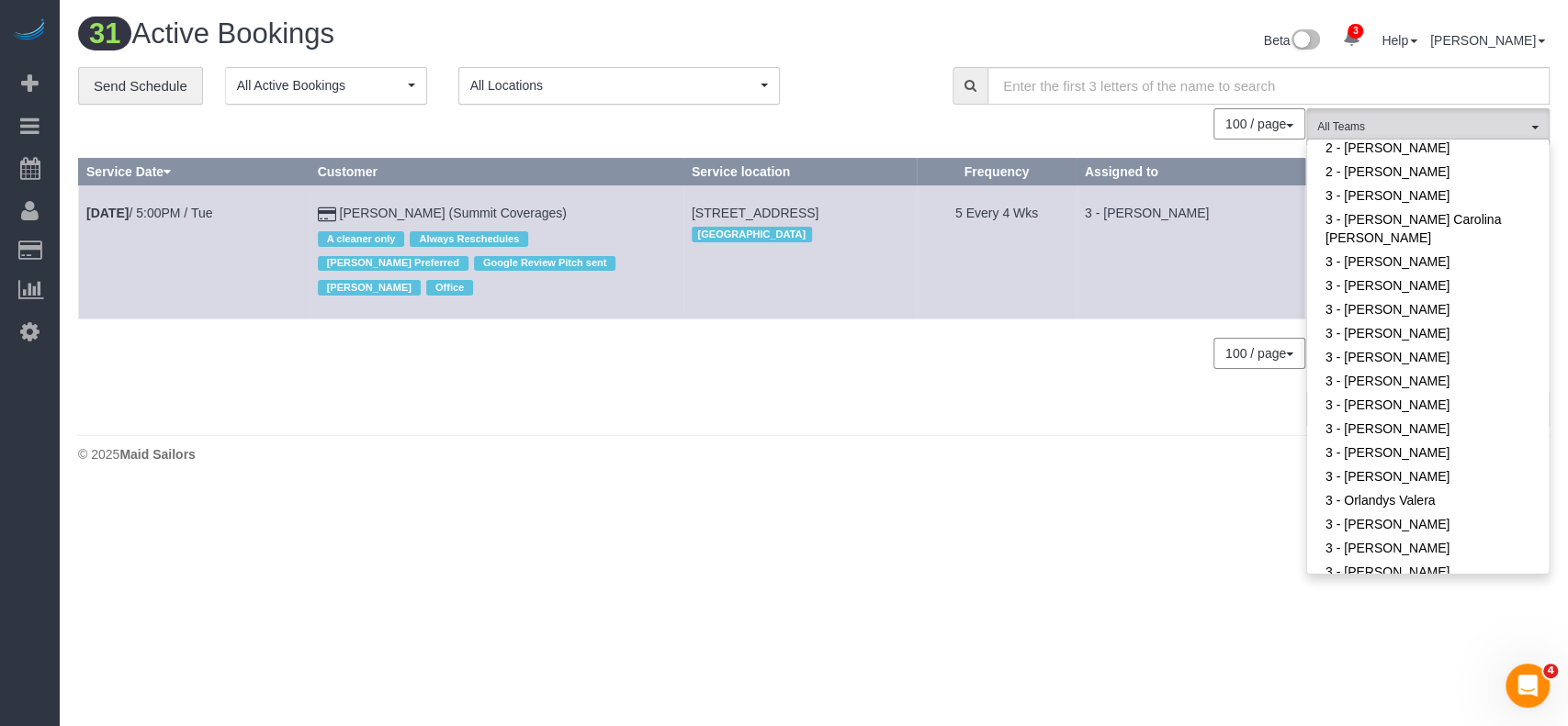
click at [751, 422] on div "0 Bookings found. We couldn't find any bookings that matched your search. Creat…" at bounding box center [693, 267] width 1228 height 318
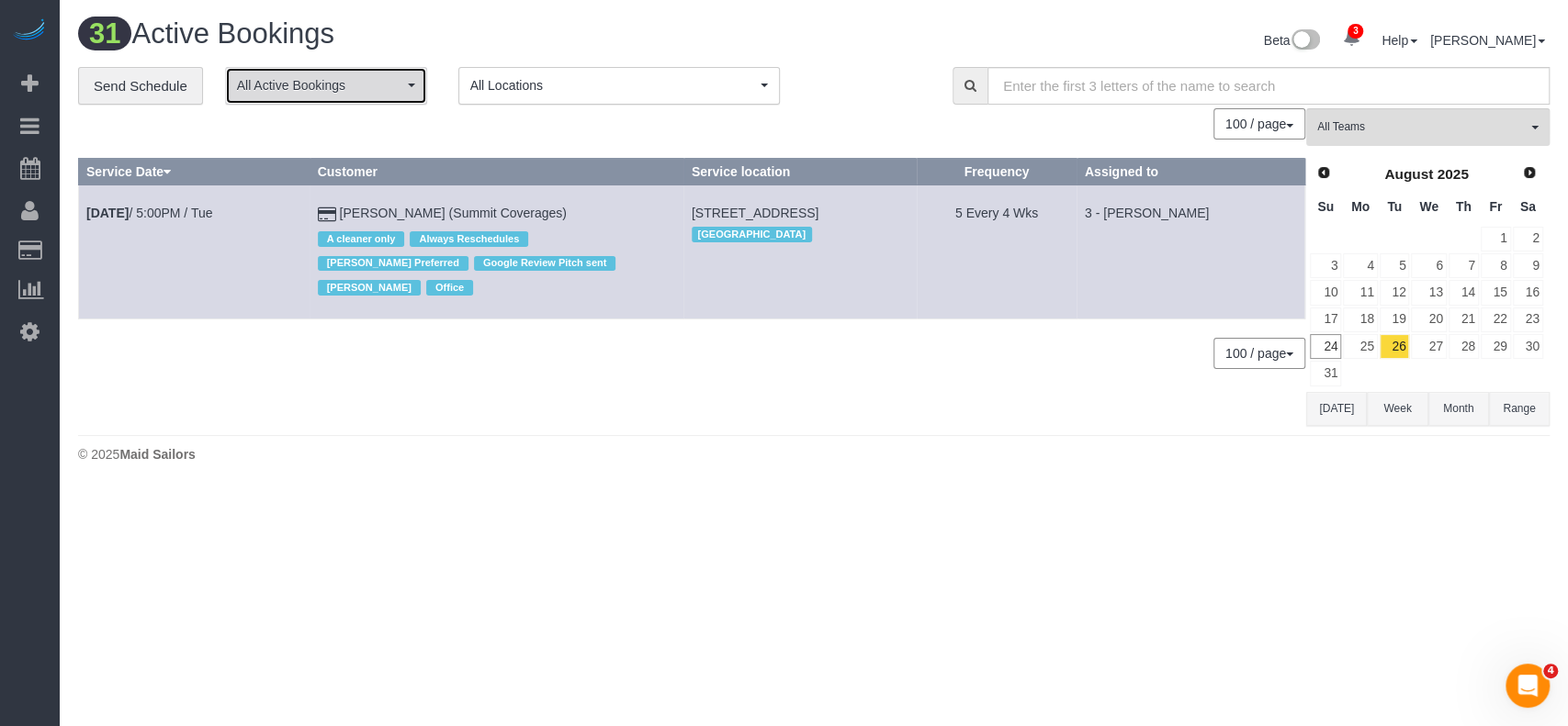
click at [391, 87] on span "All Active Bookings" at bounding box center [320, 85] width 166 height 18
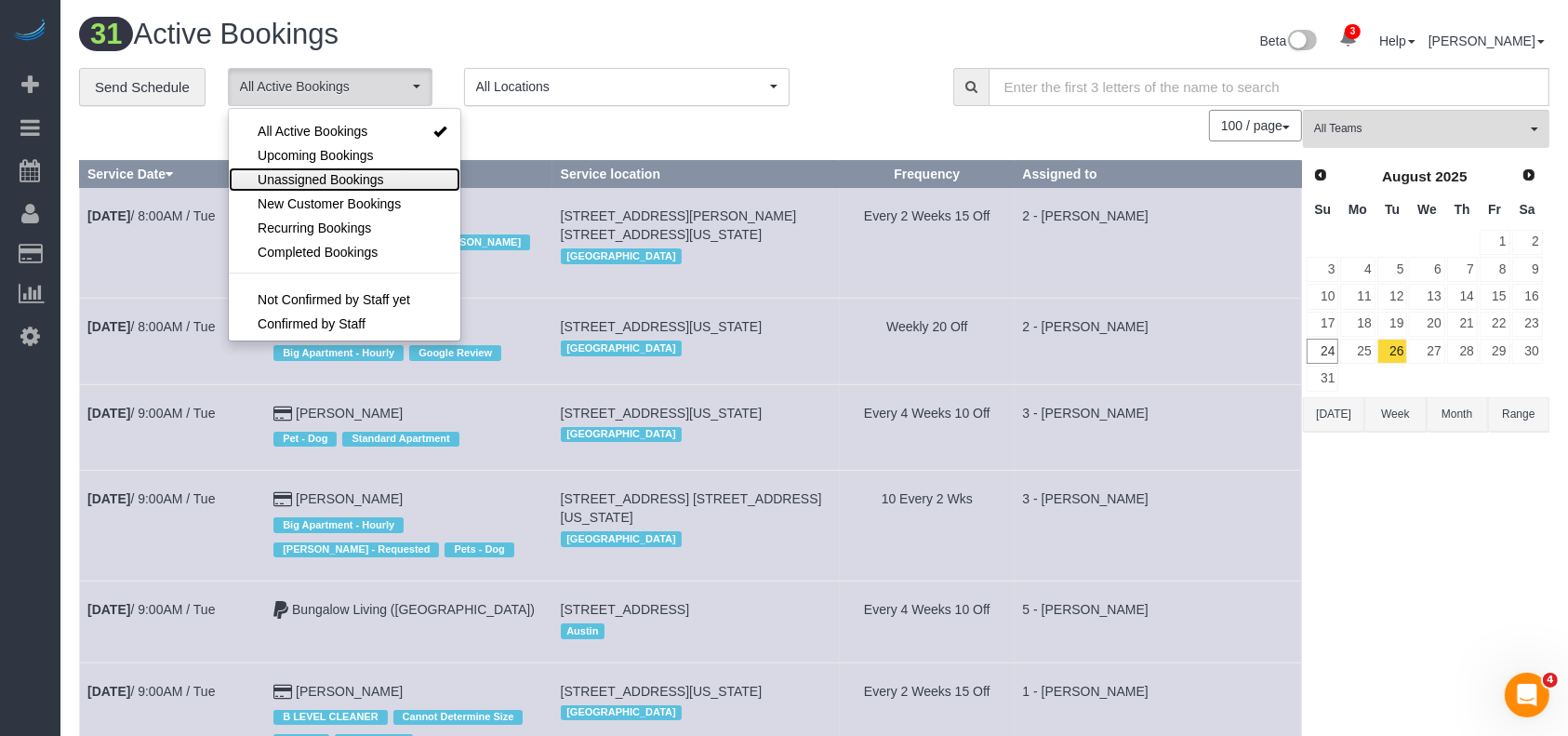
click at [328, 168] on link "Unassigned Bookings" at bounding box center [345, 179] width 231 height 25
select select "**********"
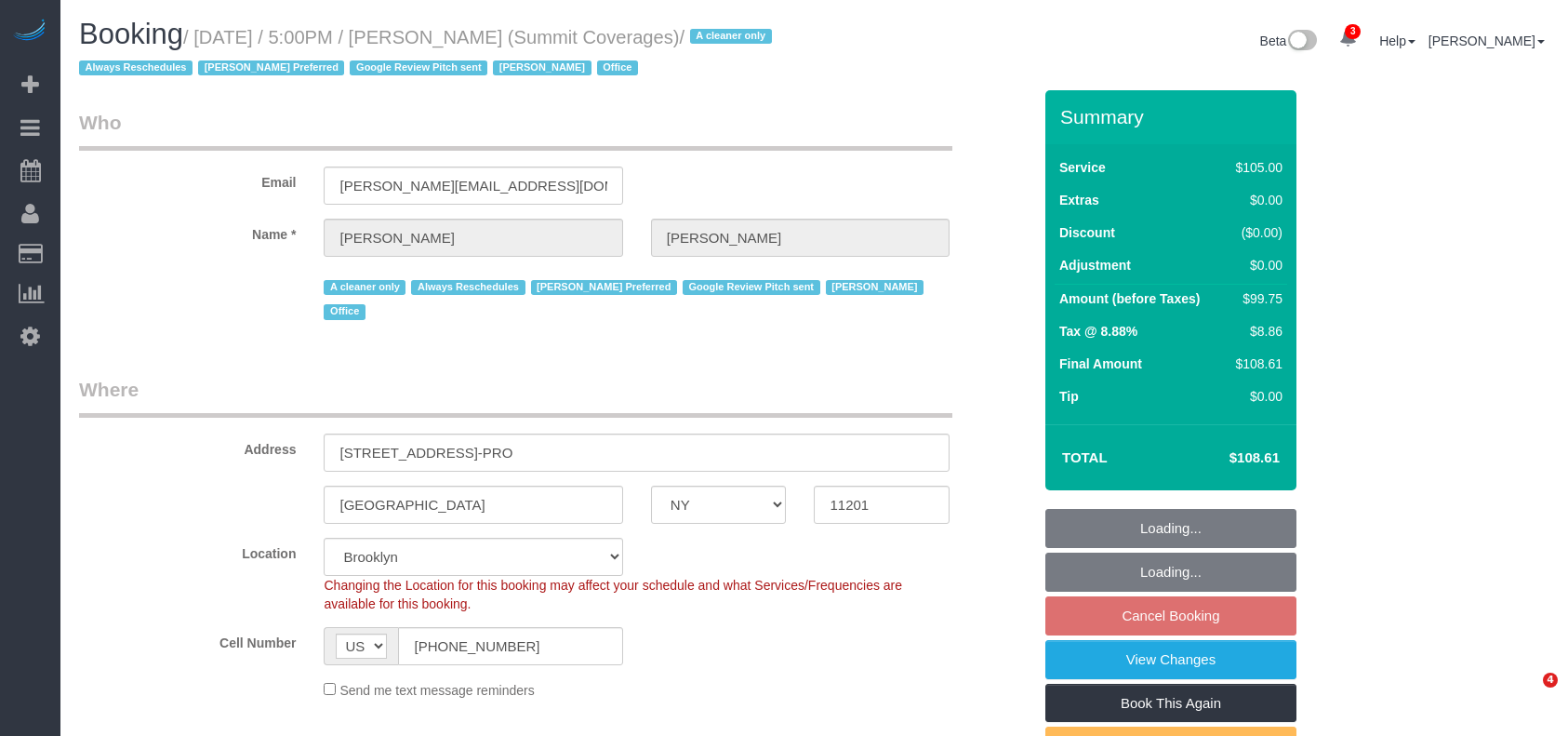
select select "NY"
select select "90"
select select "number:89"
select select "number:90"
select select "number:15"
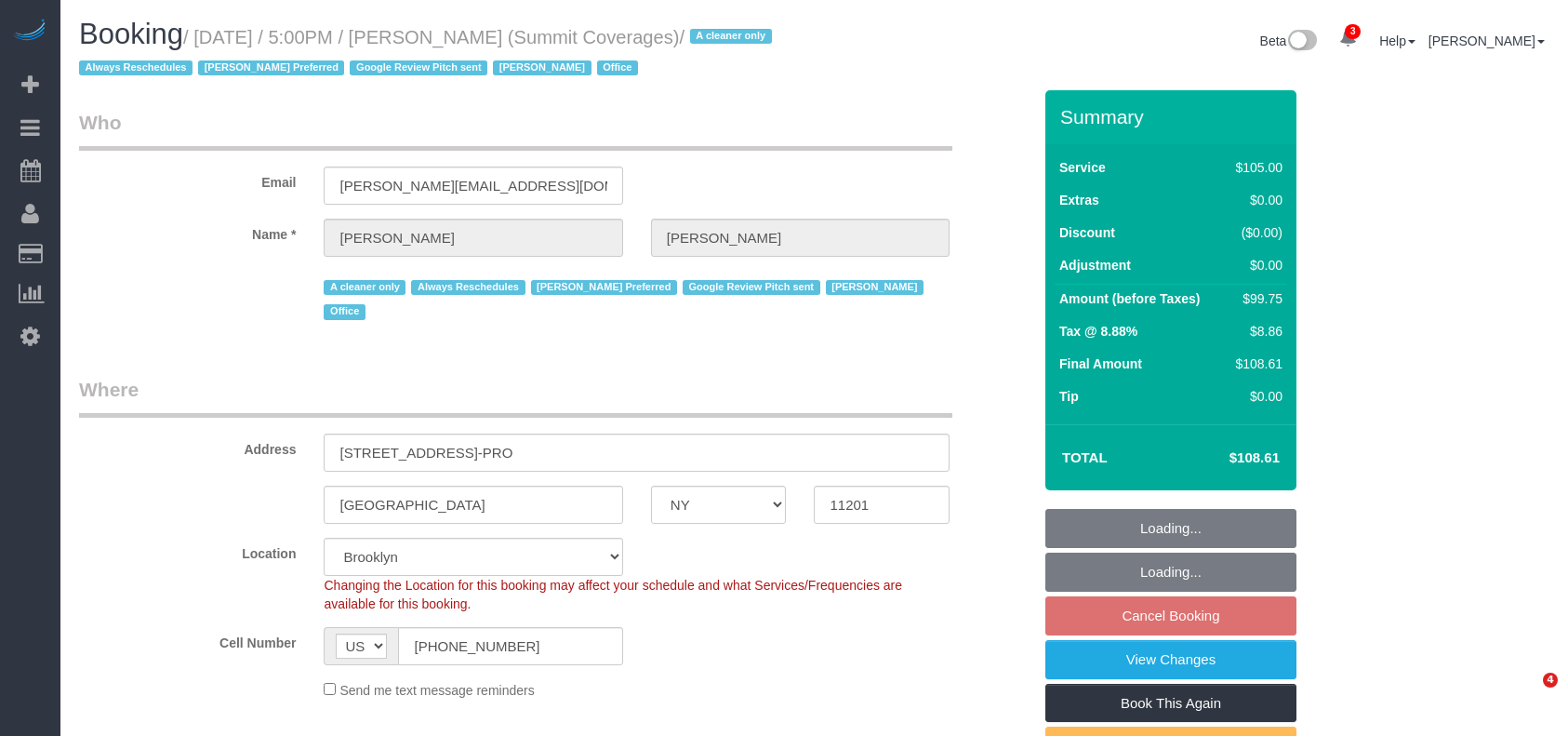
select select "number:5"
select select "number:21"
select select "spot10"
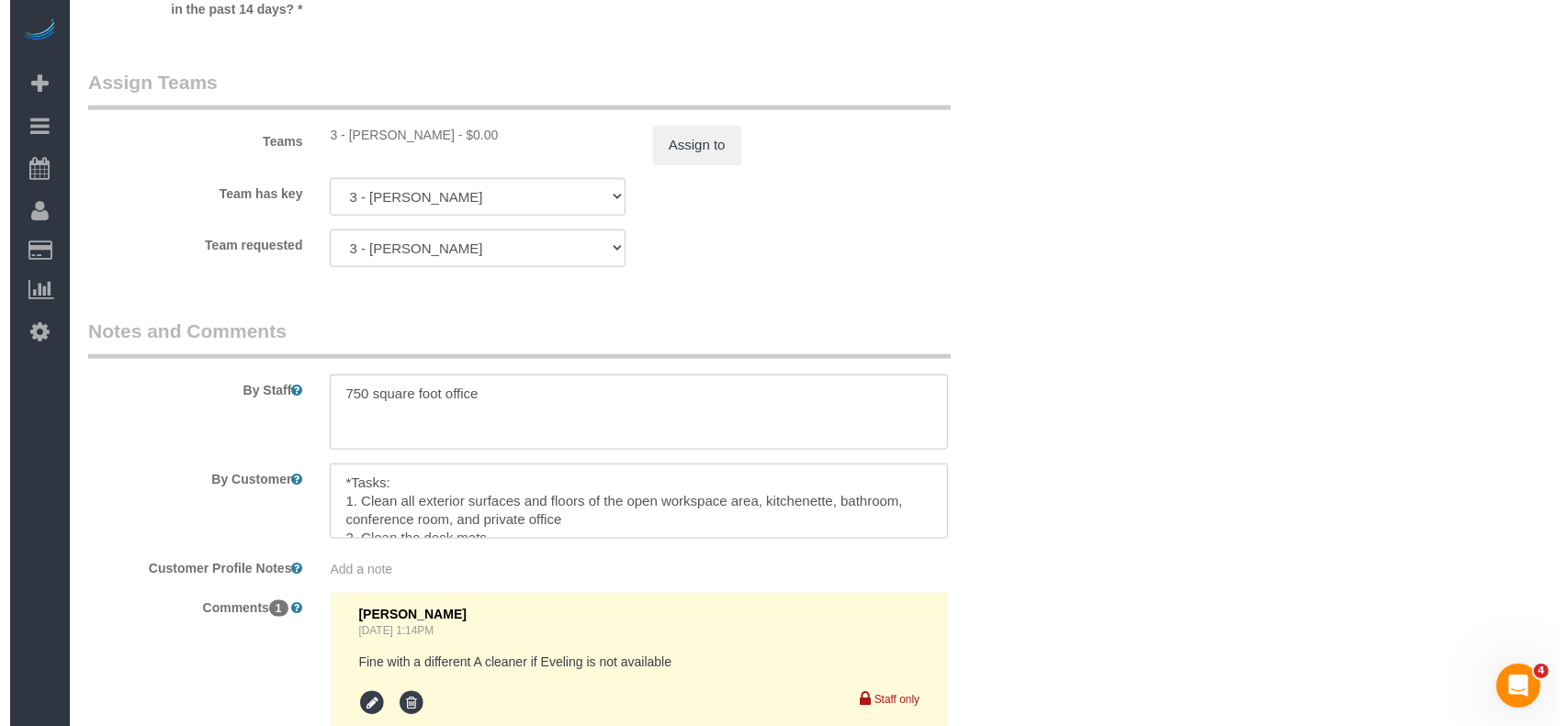
scroll to position [2203, 0]
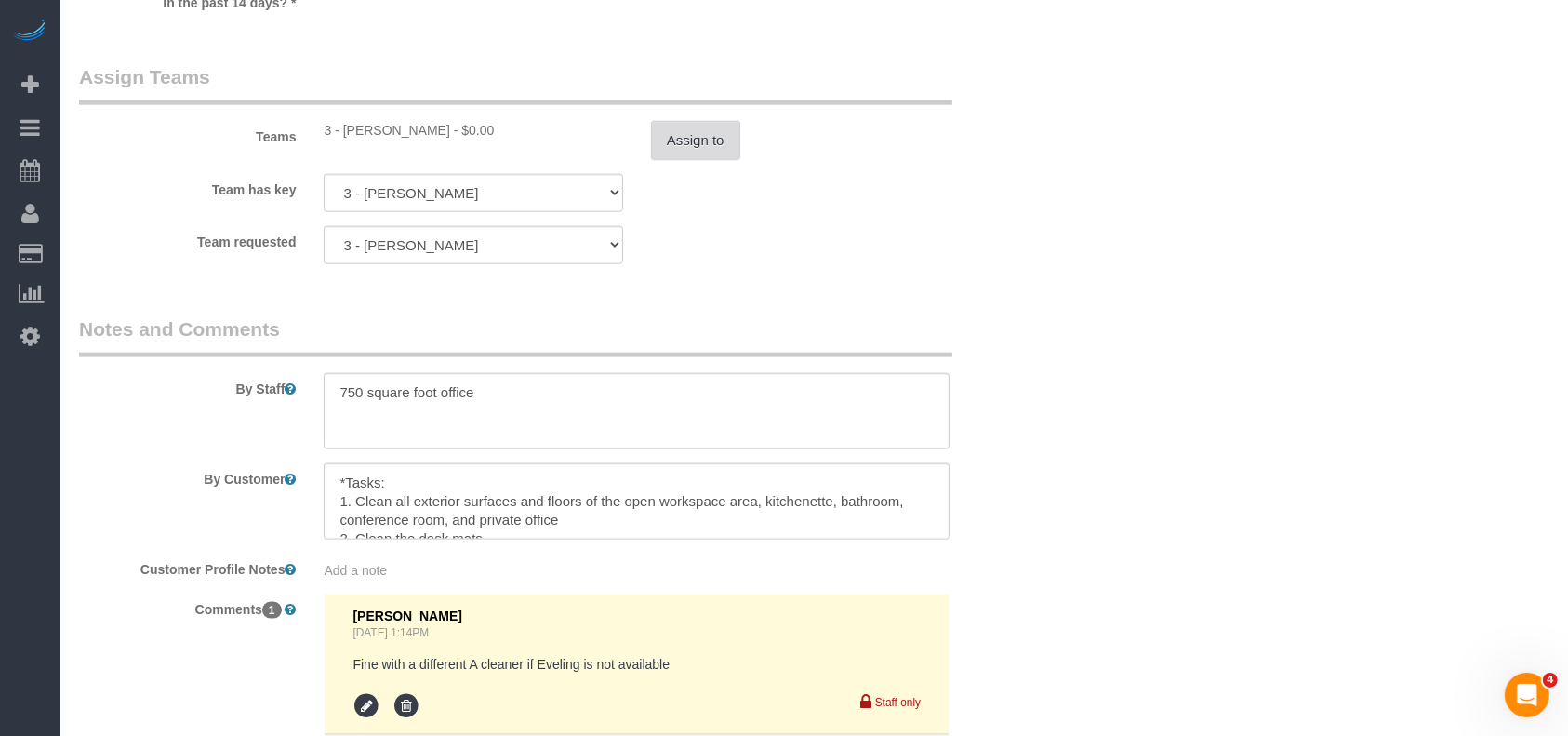
click at [699, 121] on button "Assign to" at bounding box center [695, 140] width 89 height 39
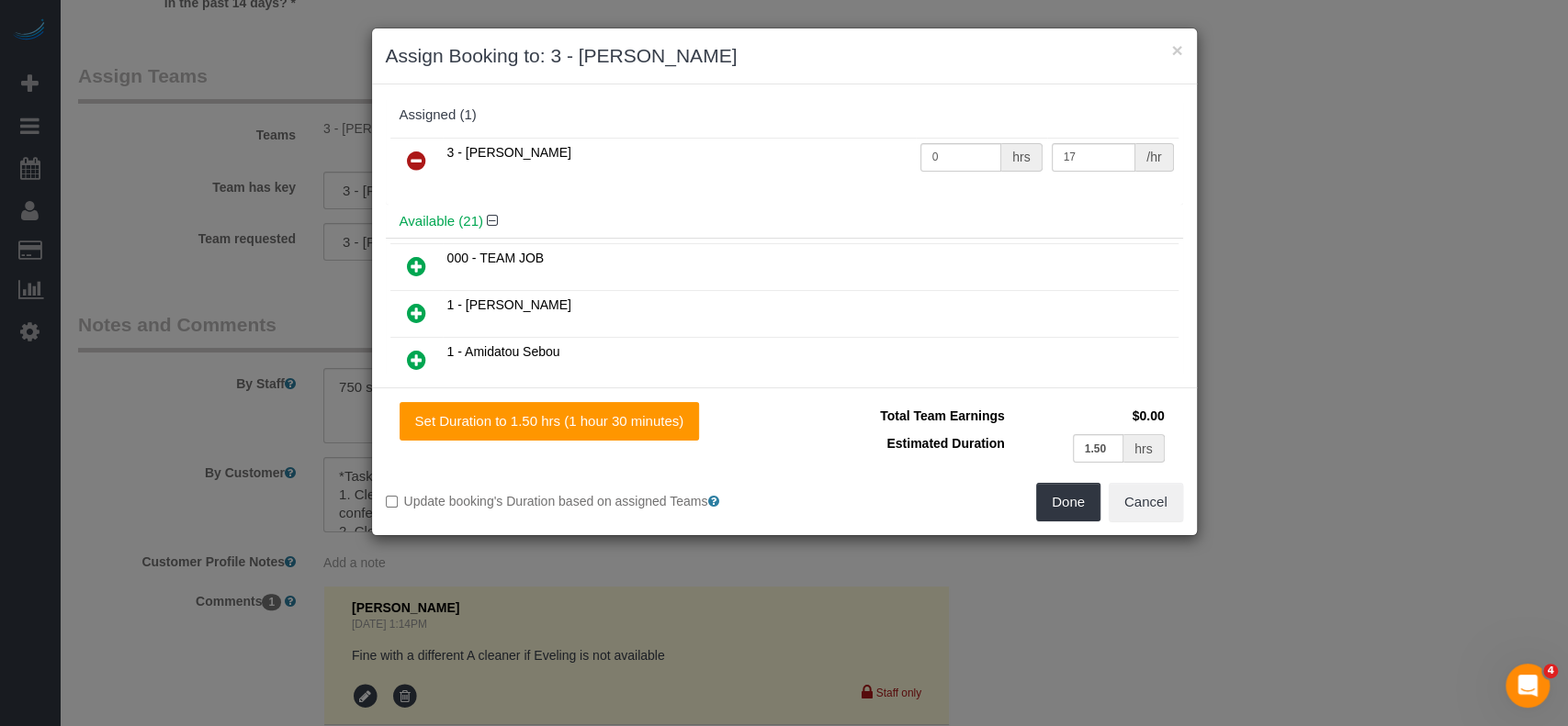
click at [407, 156] on icon at bounding box center [417, 160] width 19 height 22
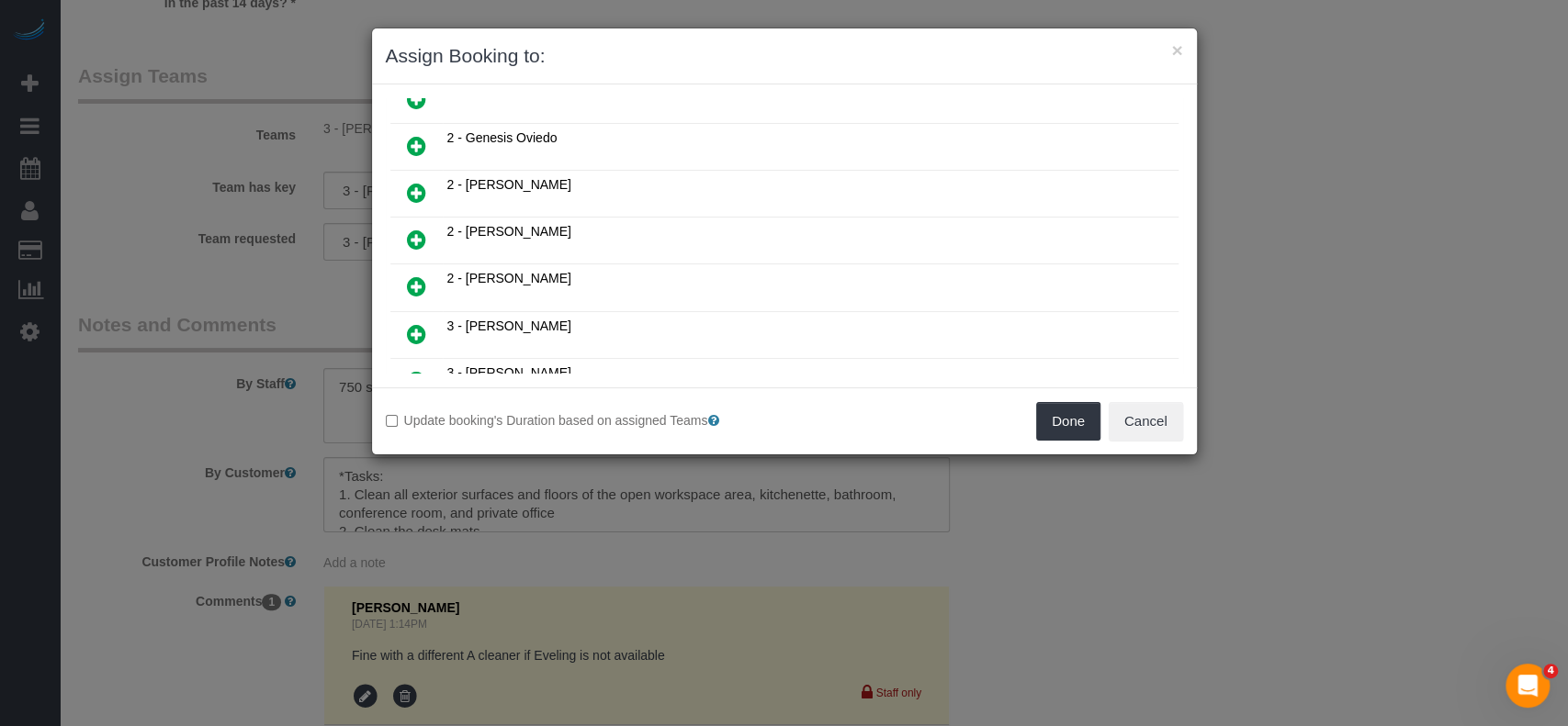
scroll to position [735, 0]
click at [407, 134] on icon at bounding box center [417, 145] width 19 height 22
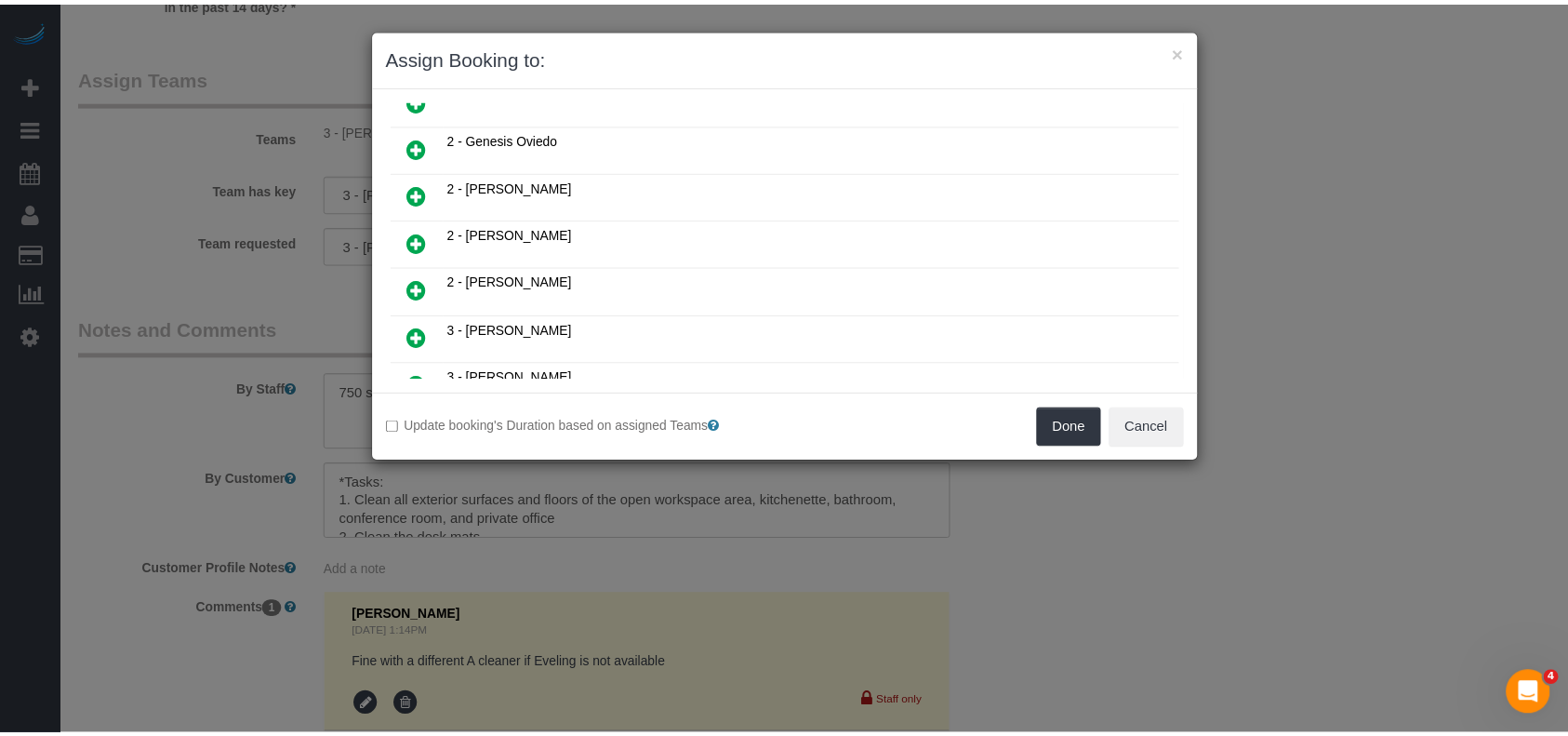
scroll to position [787, 0]
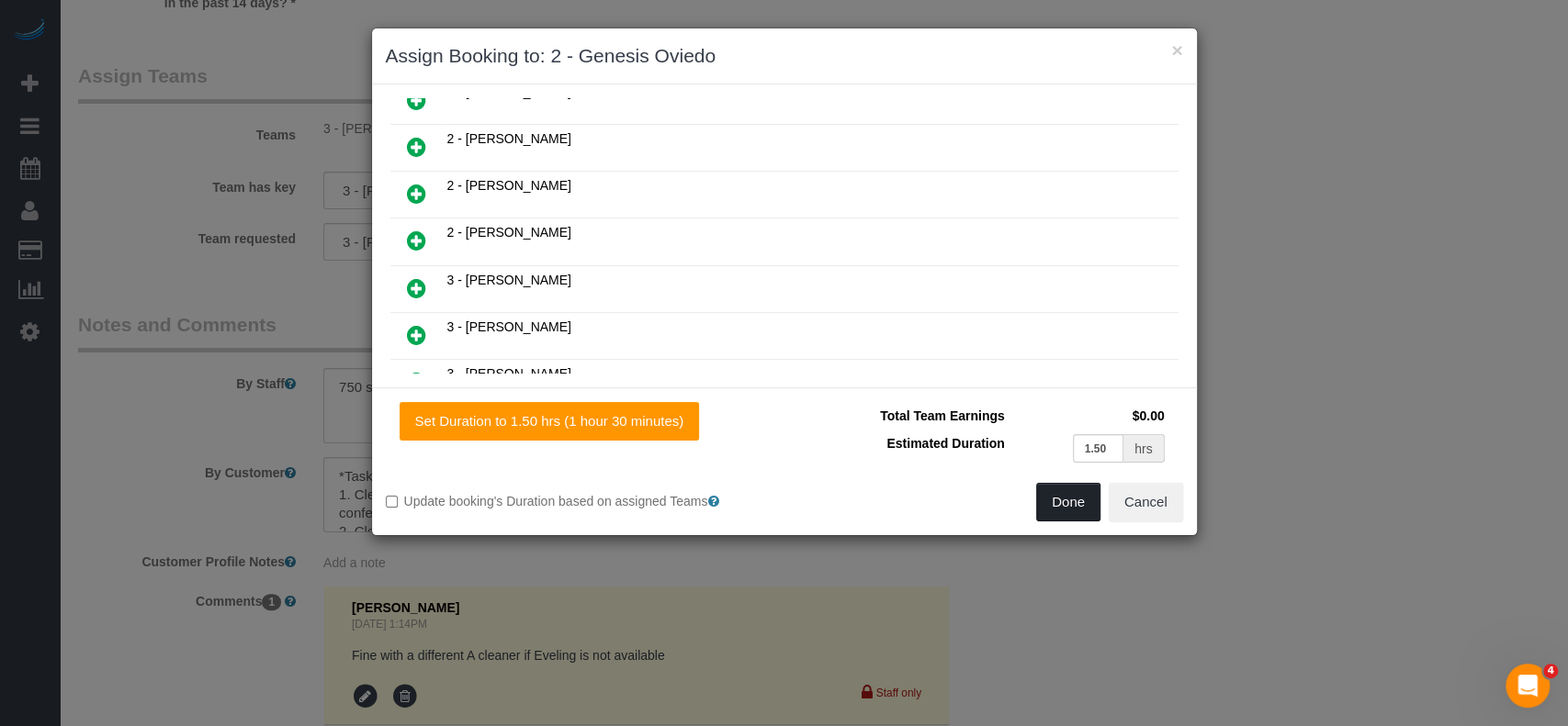
click at [1054, 503] on button "Done" at bounding box center [1068, 503] width 64 height 39
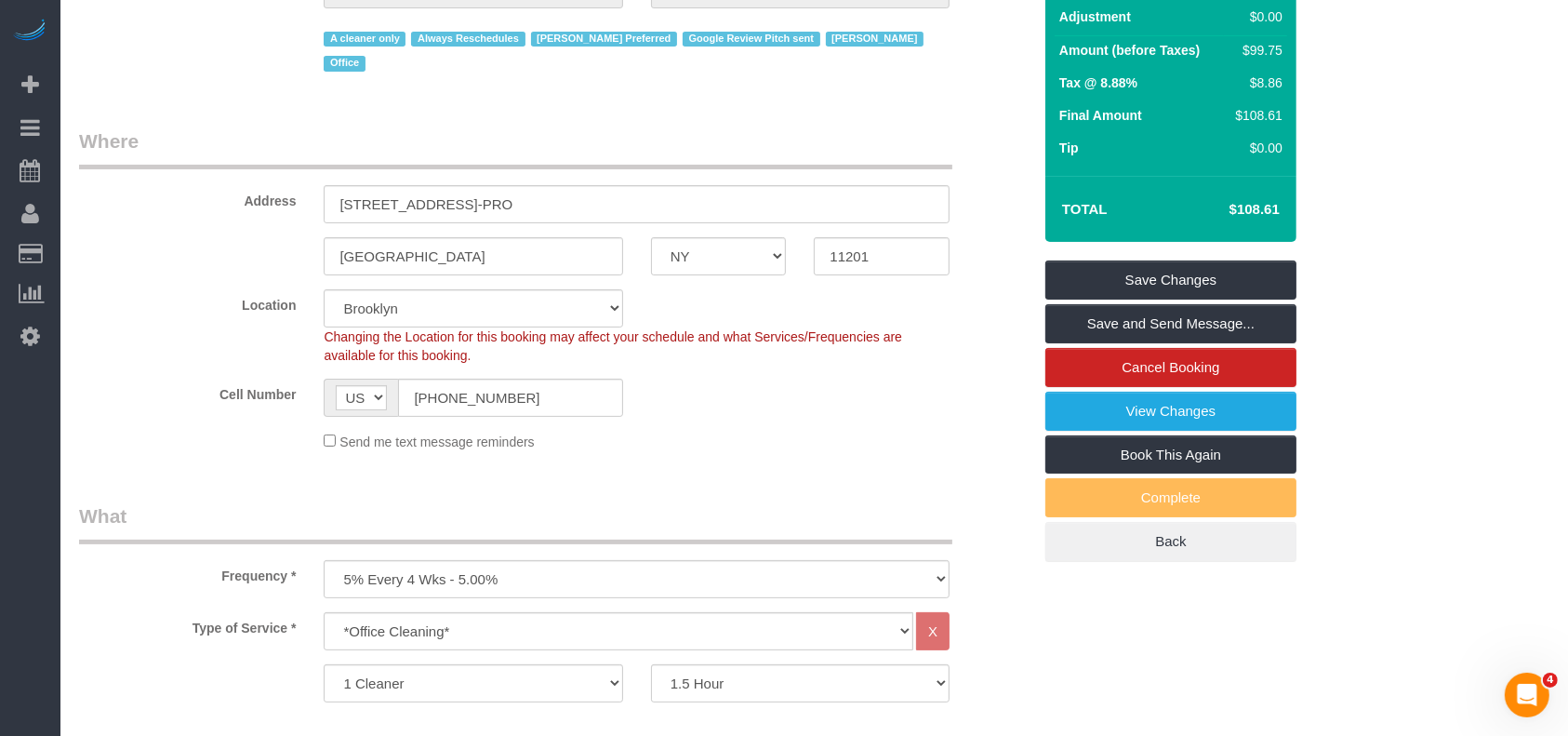
scroll to position [248, 0]
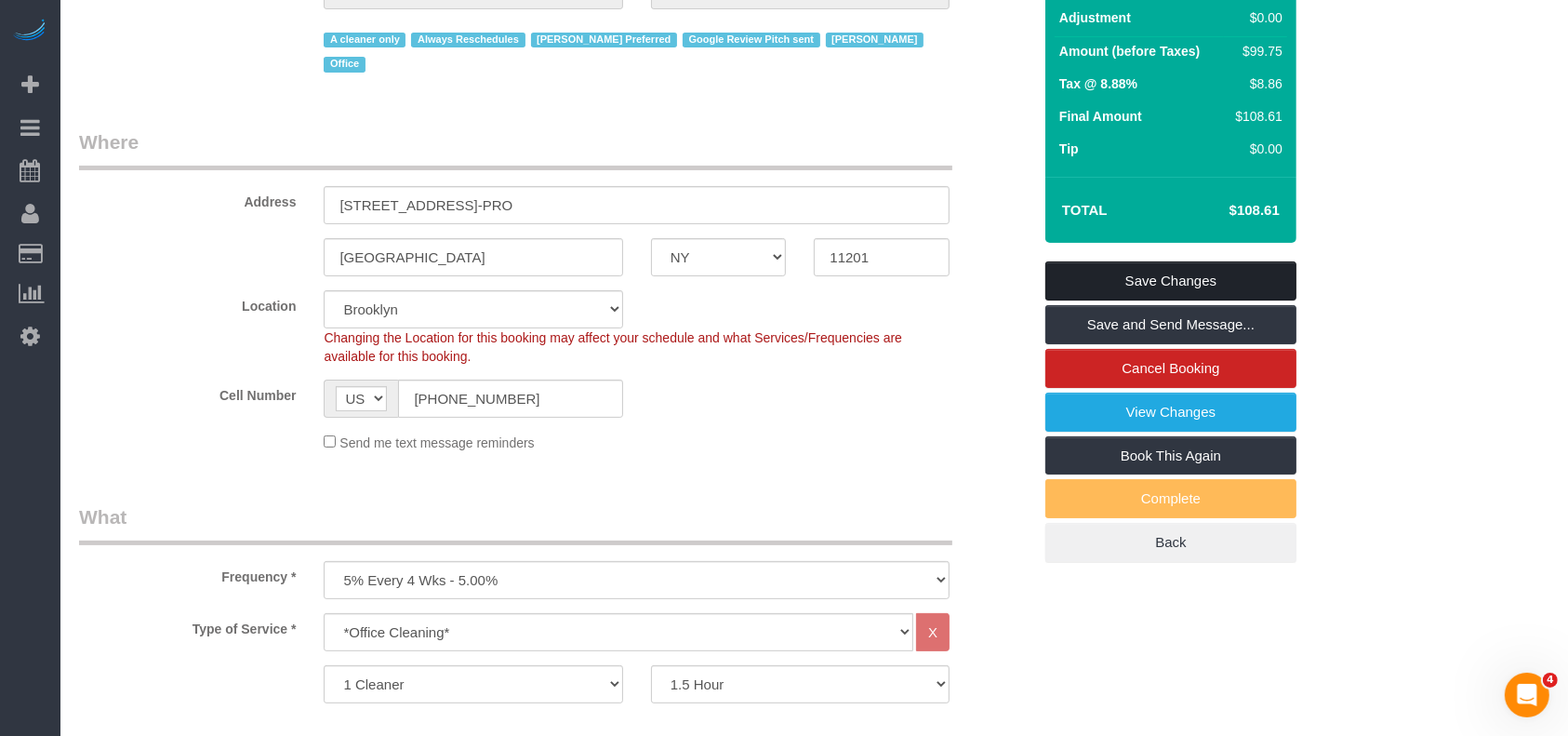
drag, startPoint x: 1185, startPoint y: 269, endPoint x: 1128, endPoint y: 253, distance: 59.2
click at [1186, 270] on link "Save Changes" at bounding box center [1171, 281] width 251 height 39
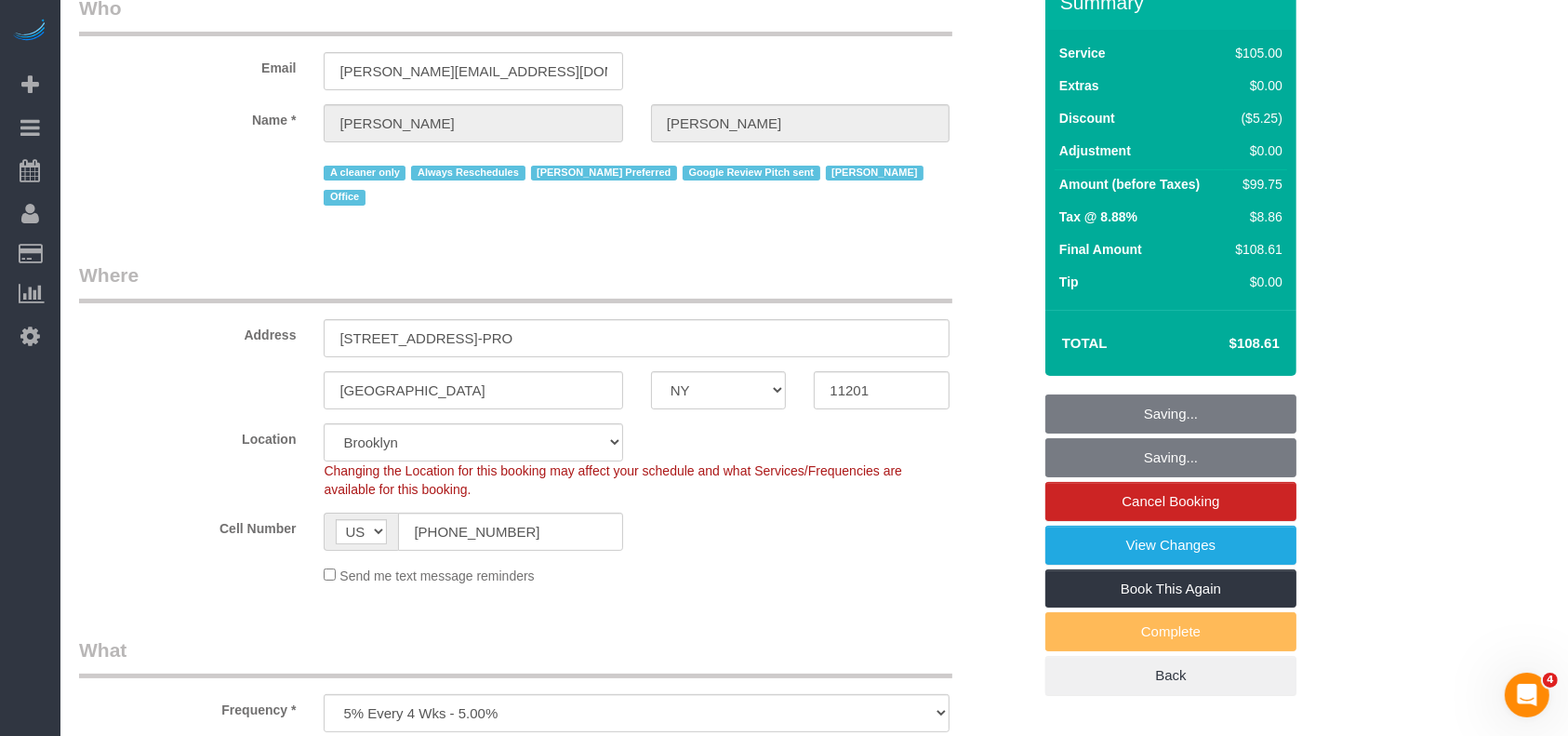
scroll to position [0, 0]
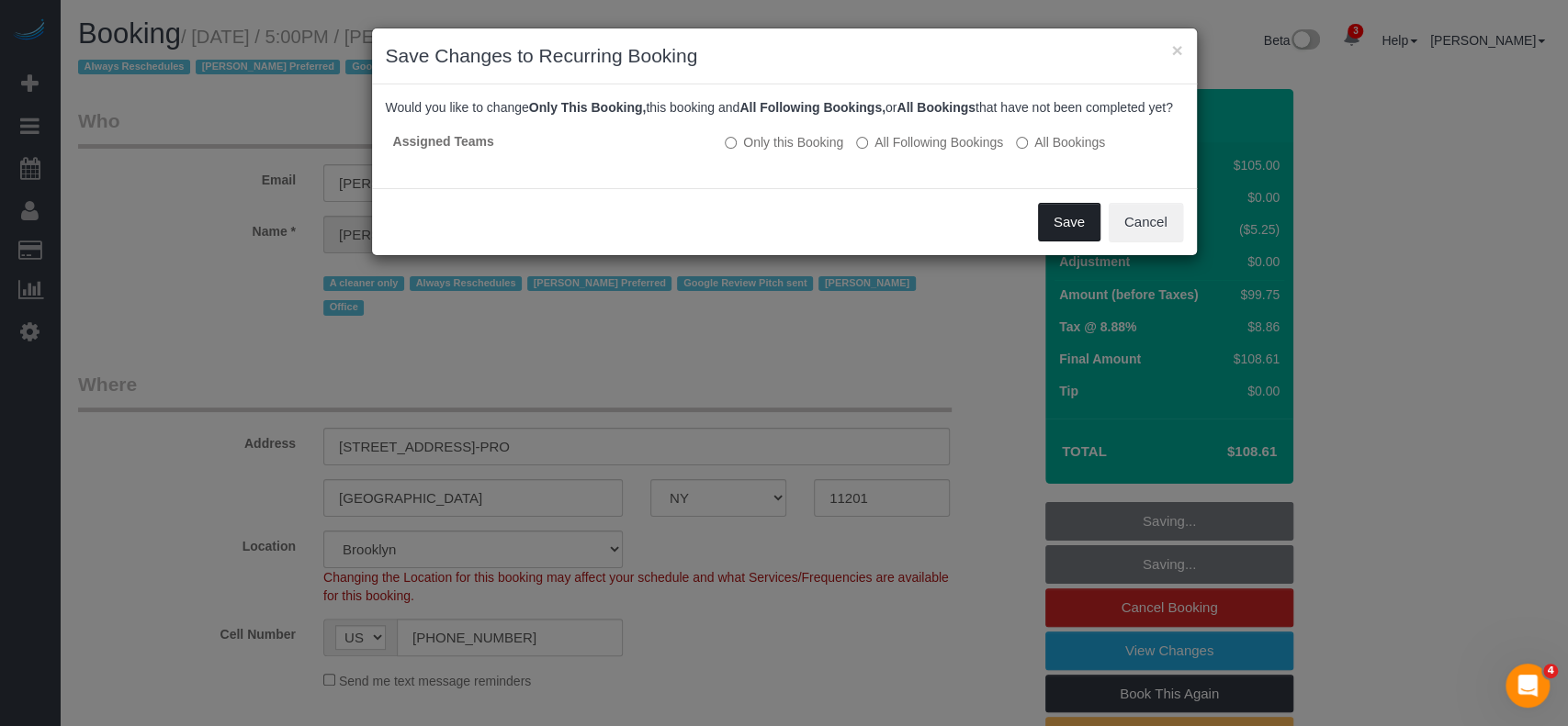
click at [1051, 239] on button "Save" at bounding box center [1069, 222] width 63 height 39
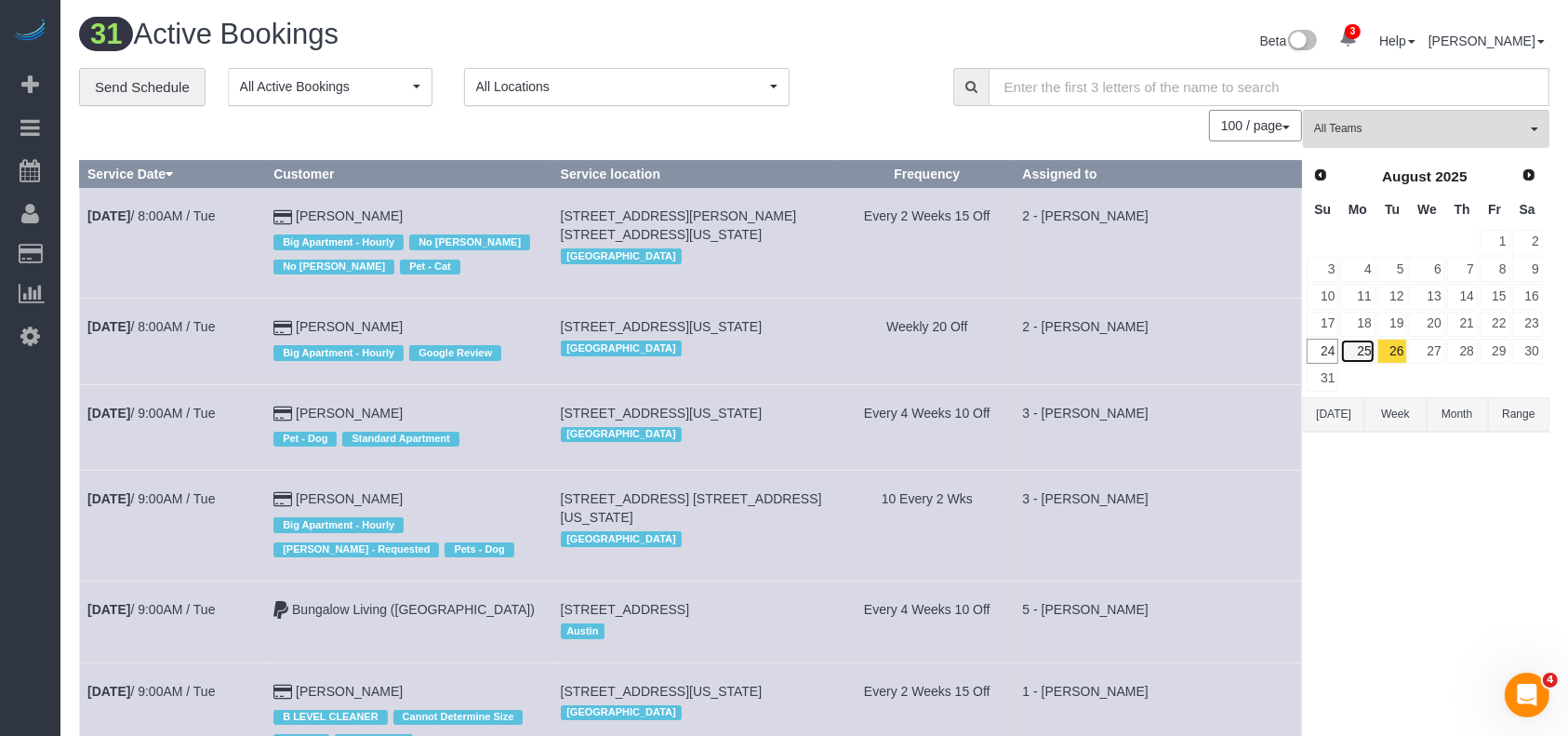
click at [1371, 347] on link "25" at bounding box center [1357, 352] width 34 height 25
click at [1371, 344] on link "25" at bounding box center [1357, 352] width 34 height 25
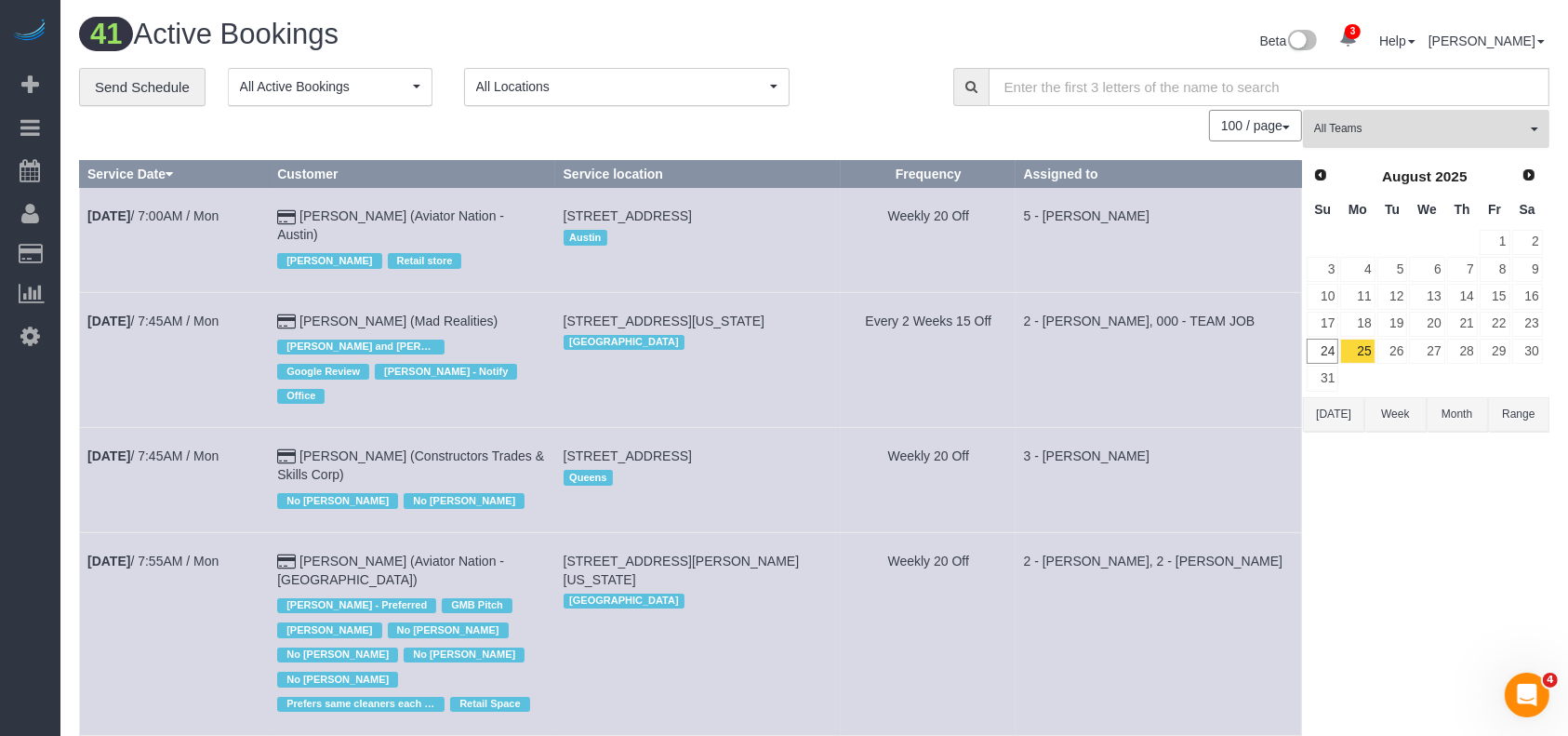
click at [1532, 116] on button "All Teams" at bounding box center [1427, 128] width 247 height 38
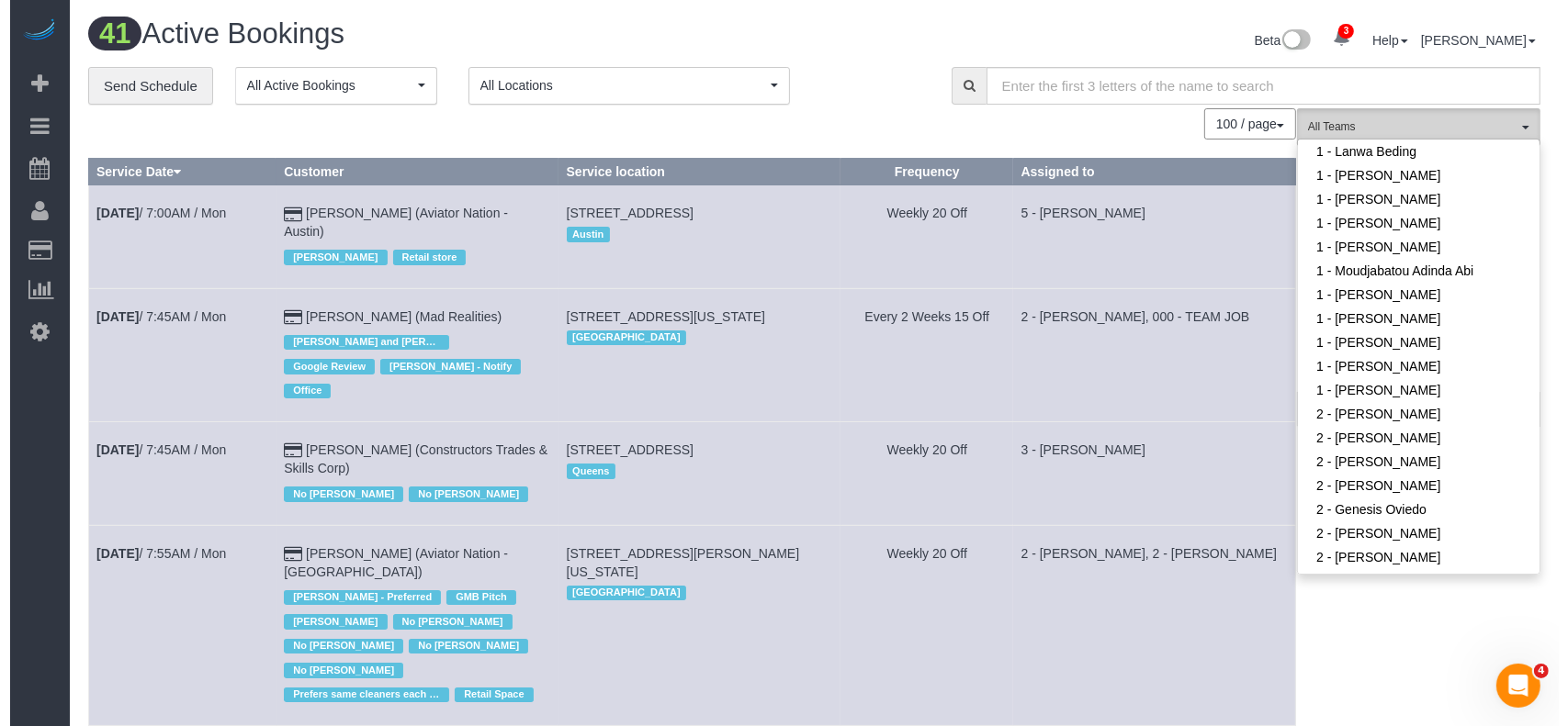
scroll to position [857, 0]
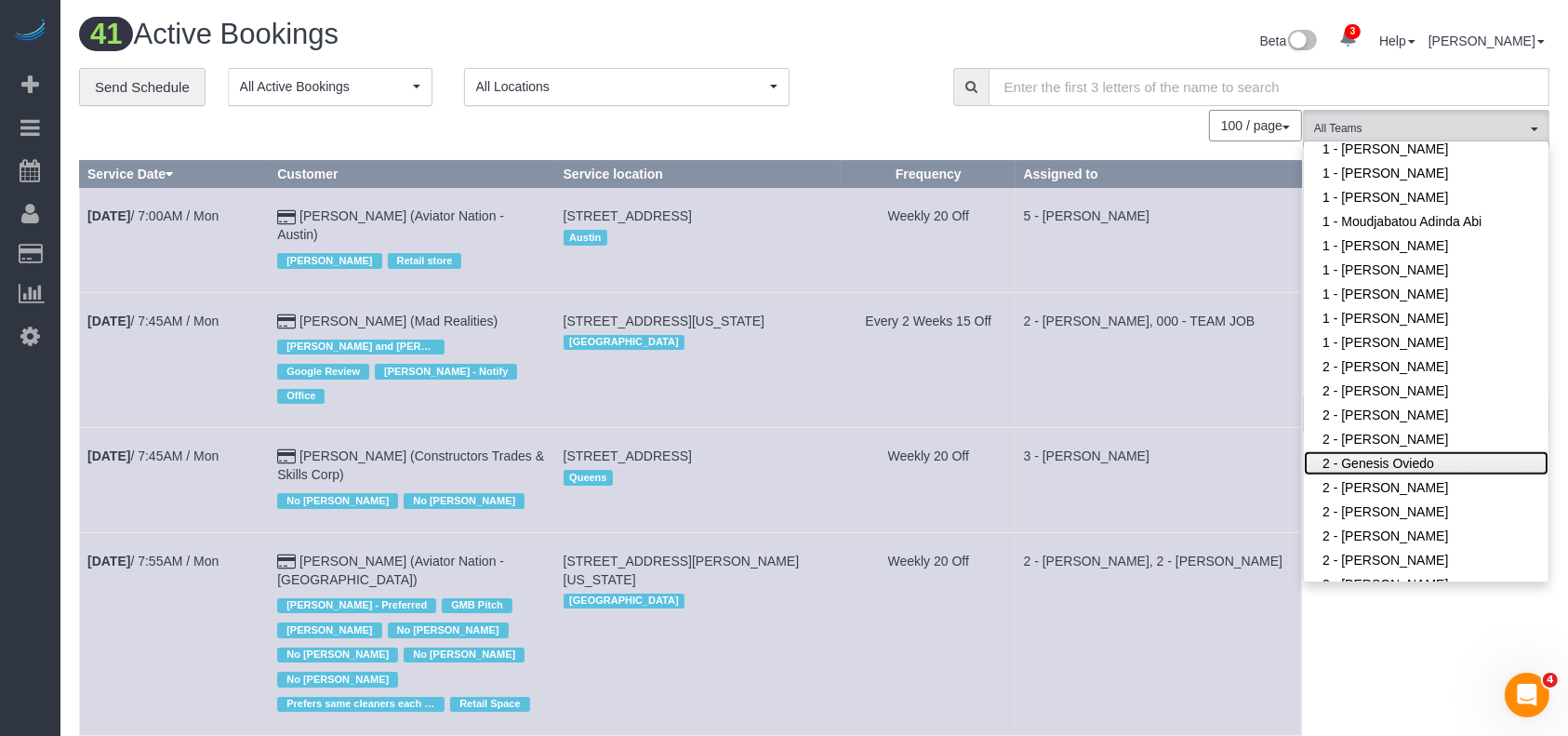
click at [1419, 460] on link "2 - Genesis Oviedo" at bounding box center [1427, 464] width 245 height 25
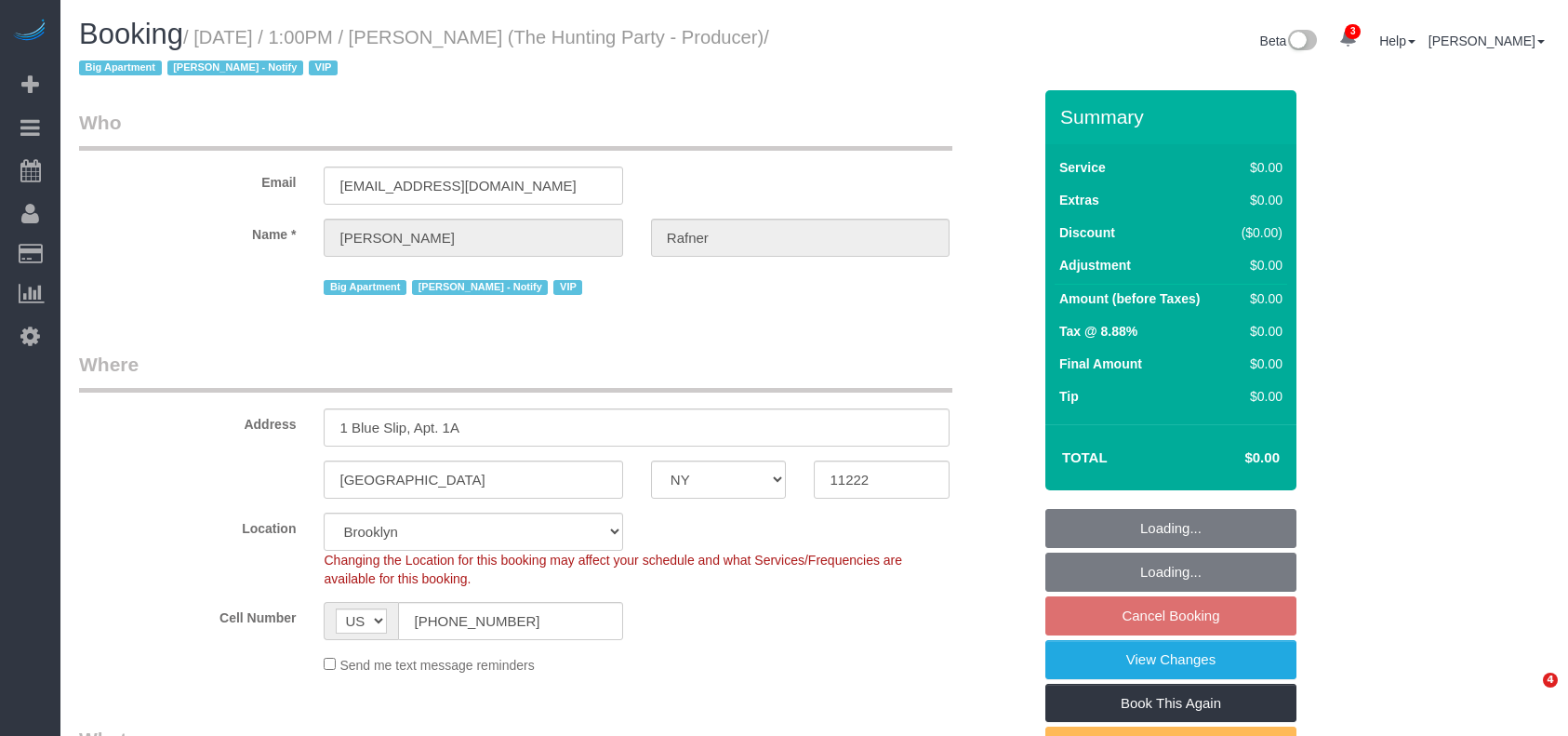
select select "NY"
select select "number:58"
select select "number:76"
select select "number:15"
select select "number:5"
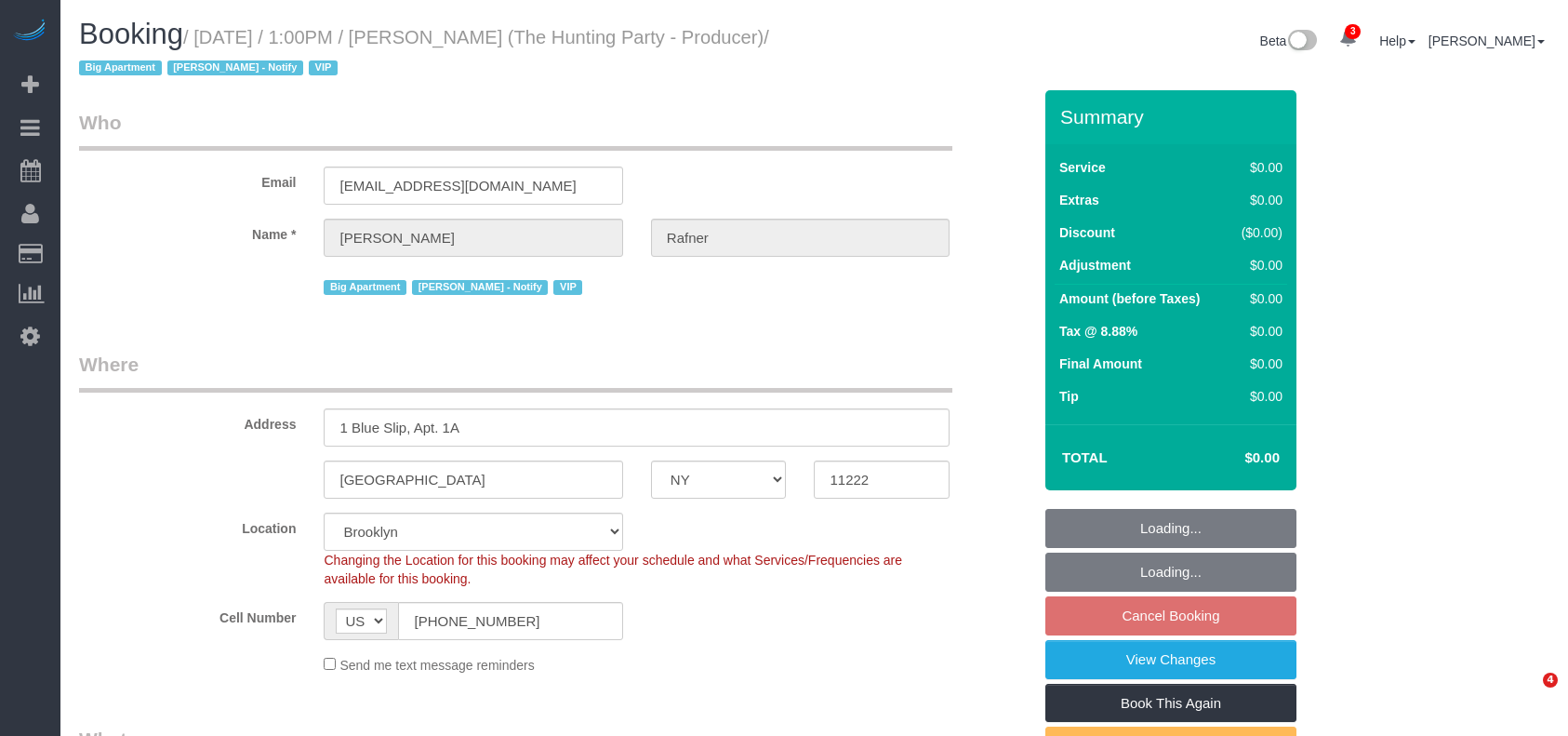
select select "object:1350"
select select "2"
select select "120"
select select "spot6"
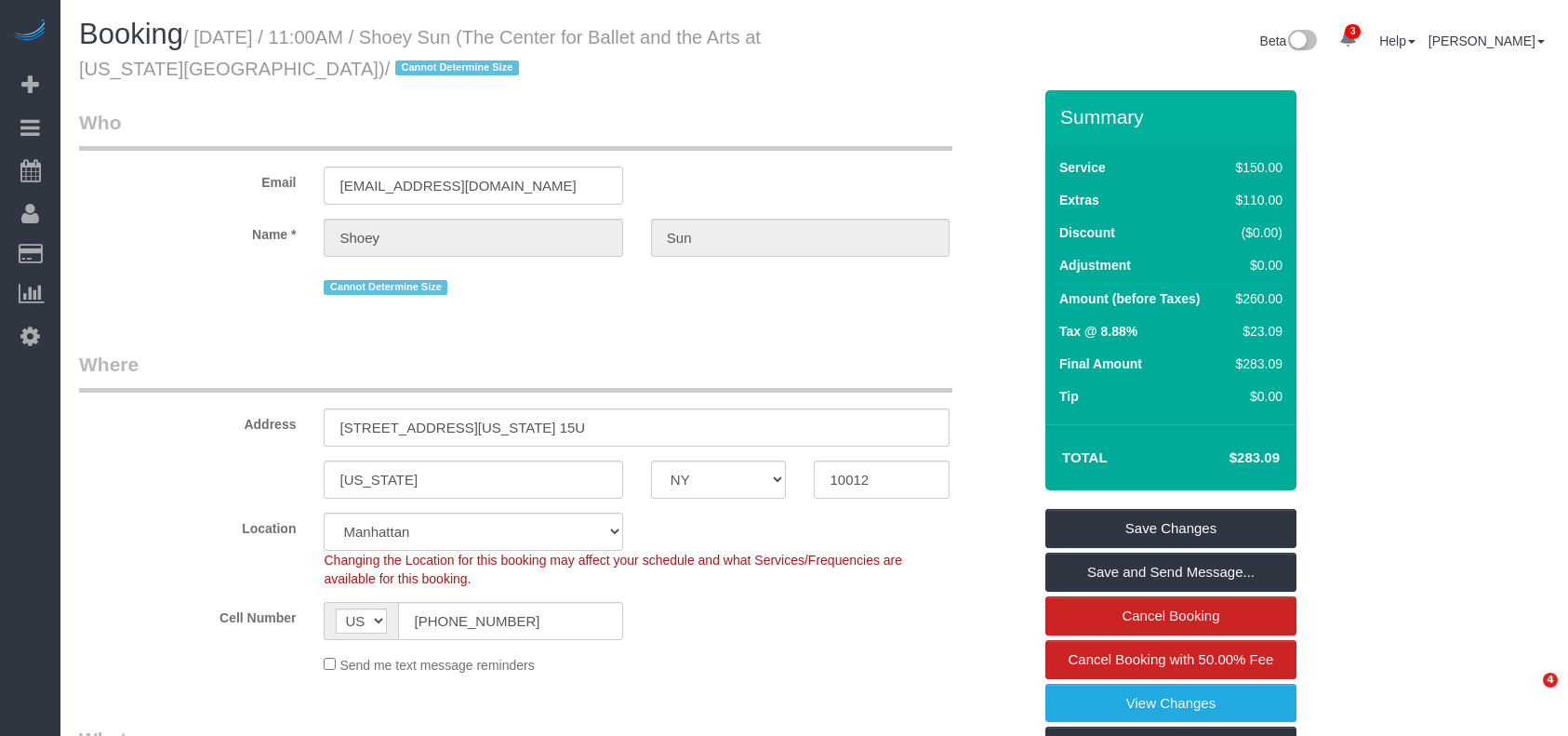
select select "NY"
select select "spot1"
select select "number:57"
select select "number:77"
select select "number:15"
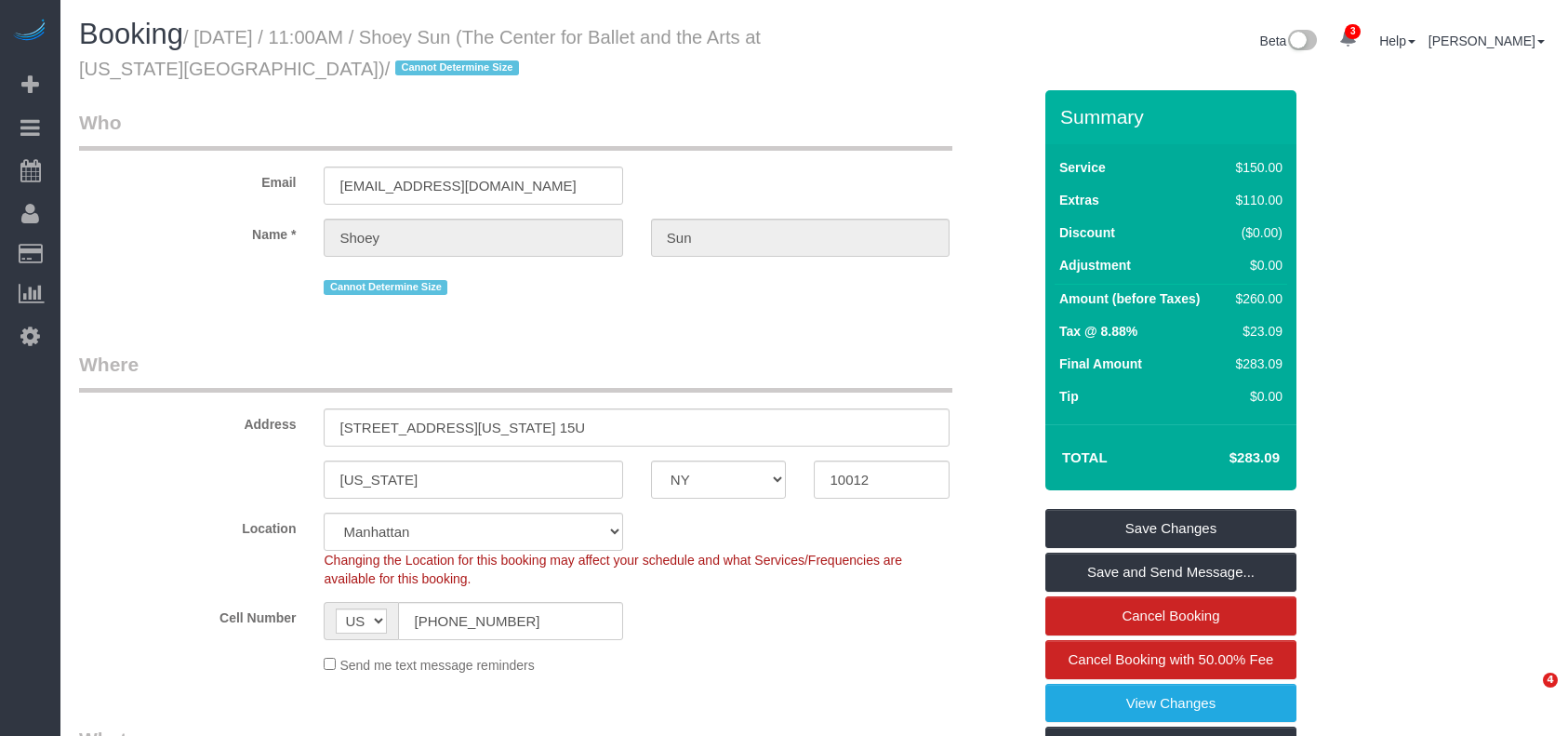
select select "number:6"
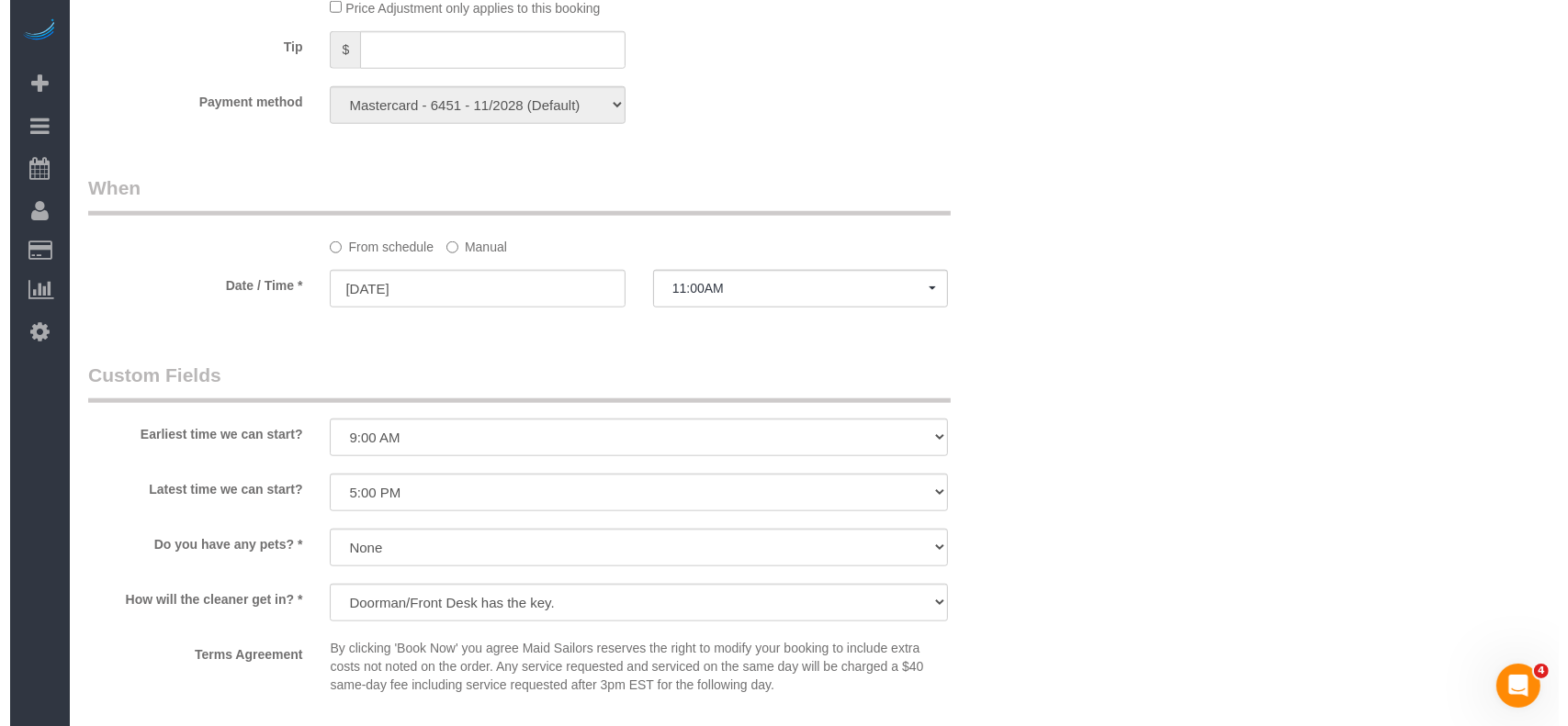
scroll to position [2080, 0]
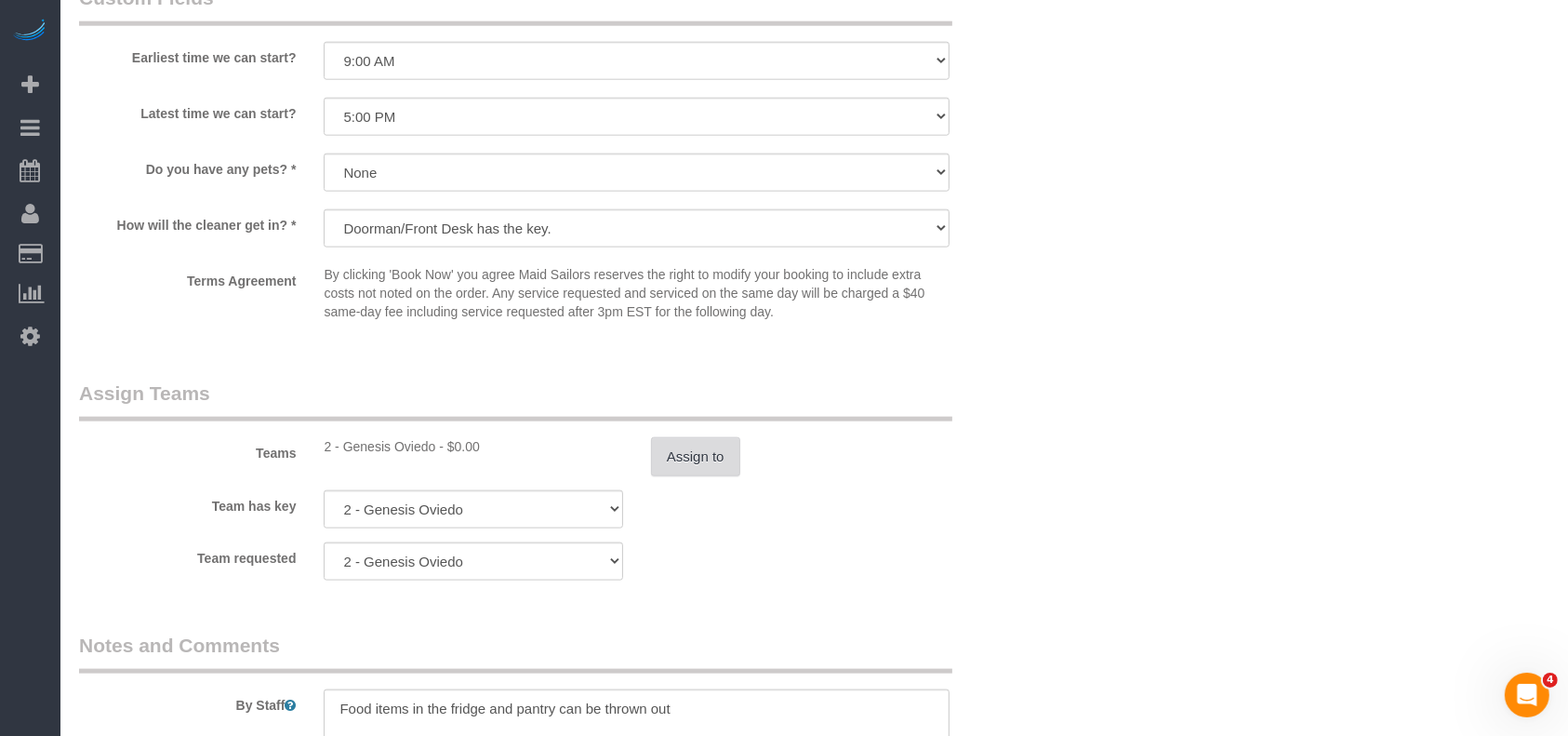
click at [714, 466] on button "Assign to" at bounding box center [695, 457] width 89 height 39
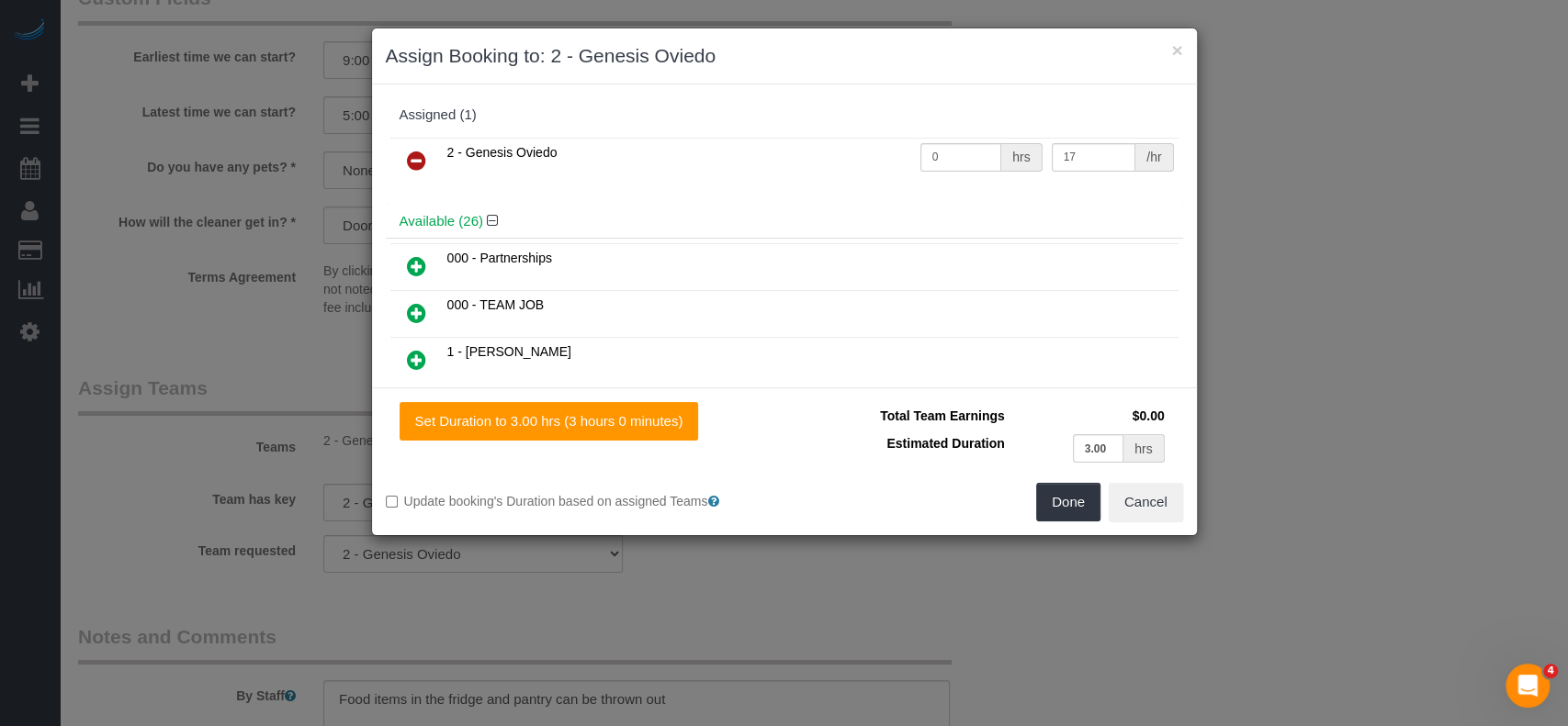
click at [424, 164] on icon at bounding box center [417, 160] width 19 height 22
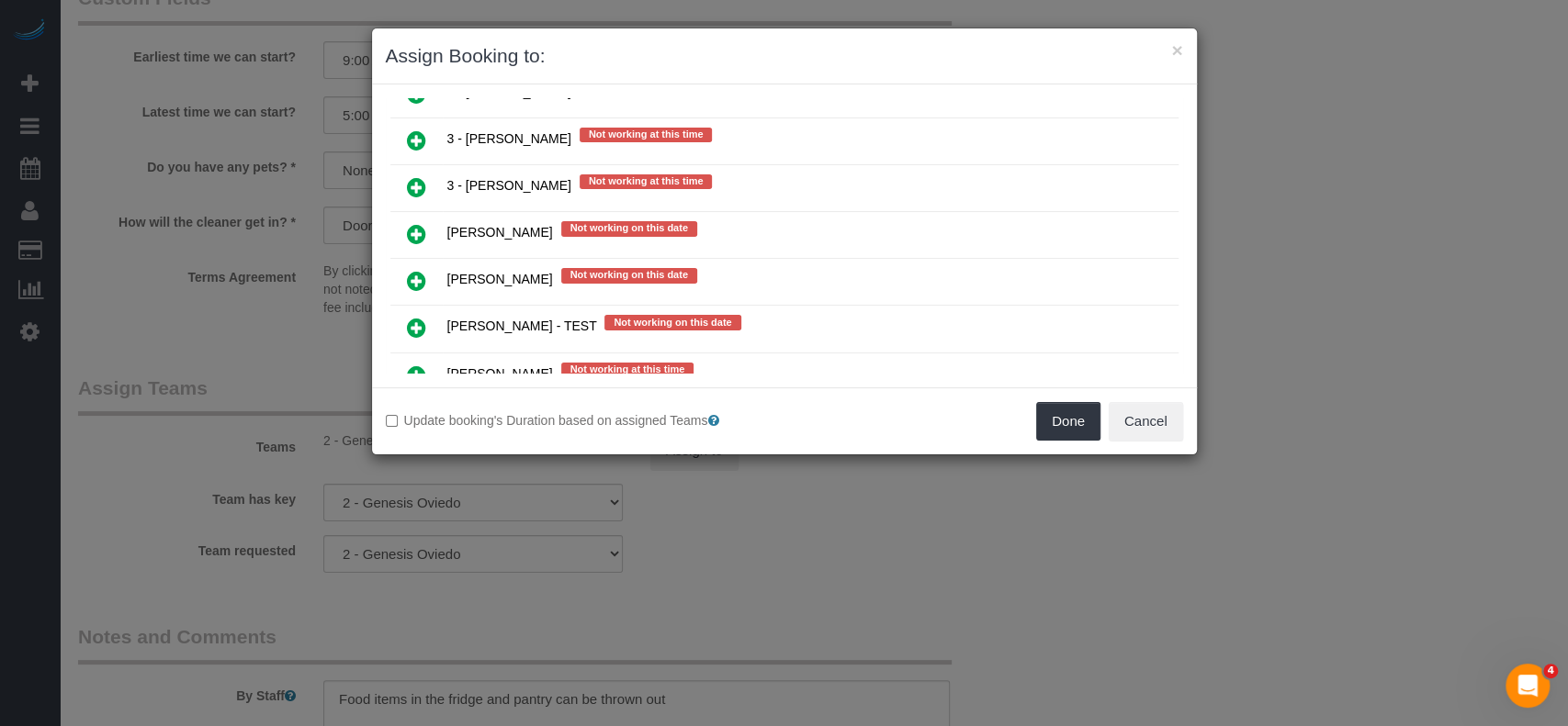
scroll to position [2938, 0]
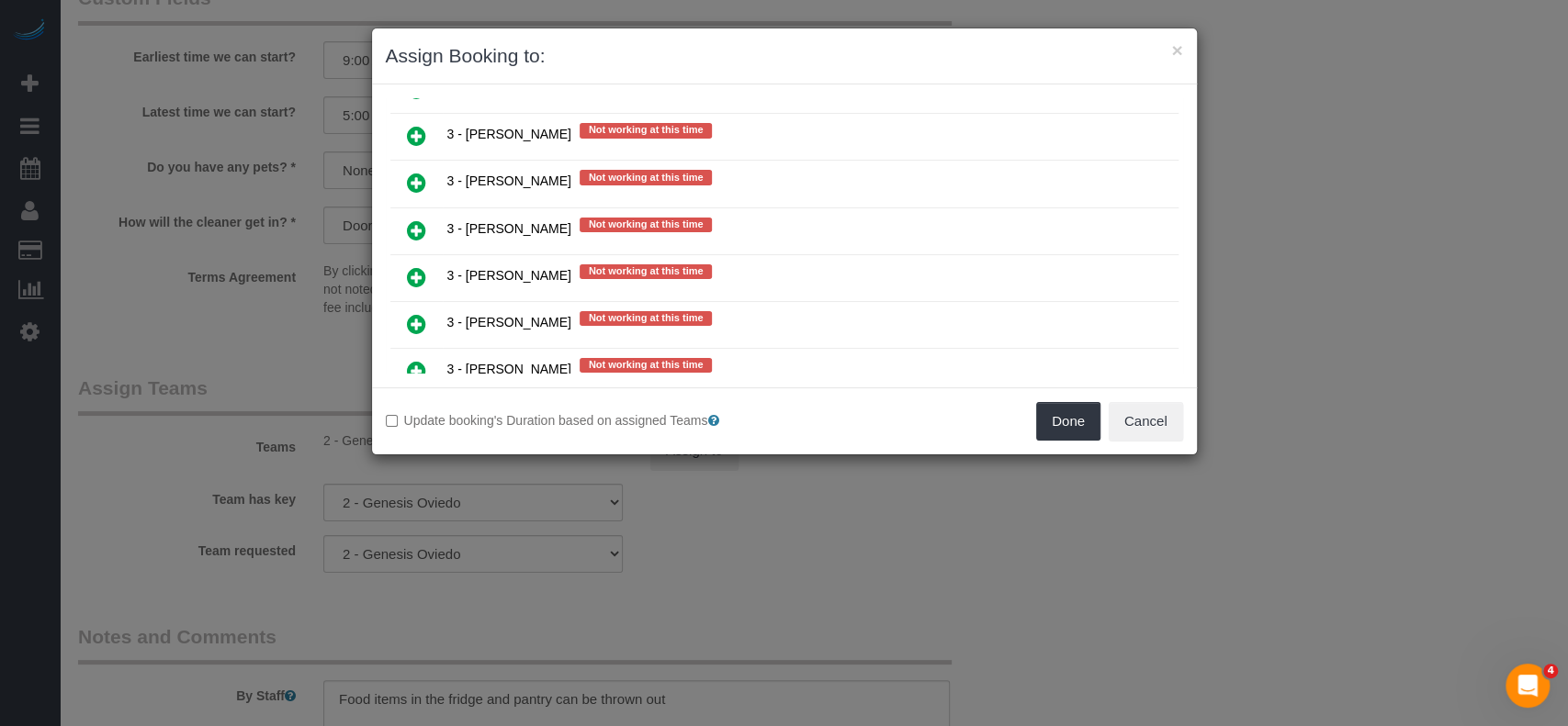
click at [422, 266] on icon at bounding box center [417, 276] width 19 height 22
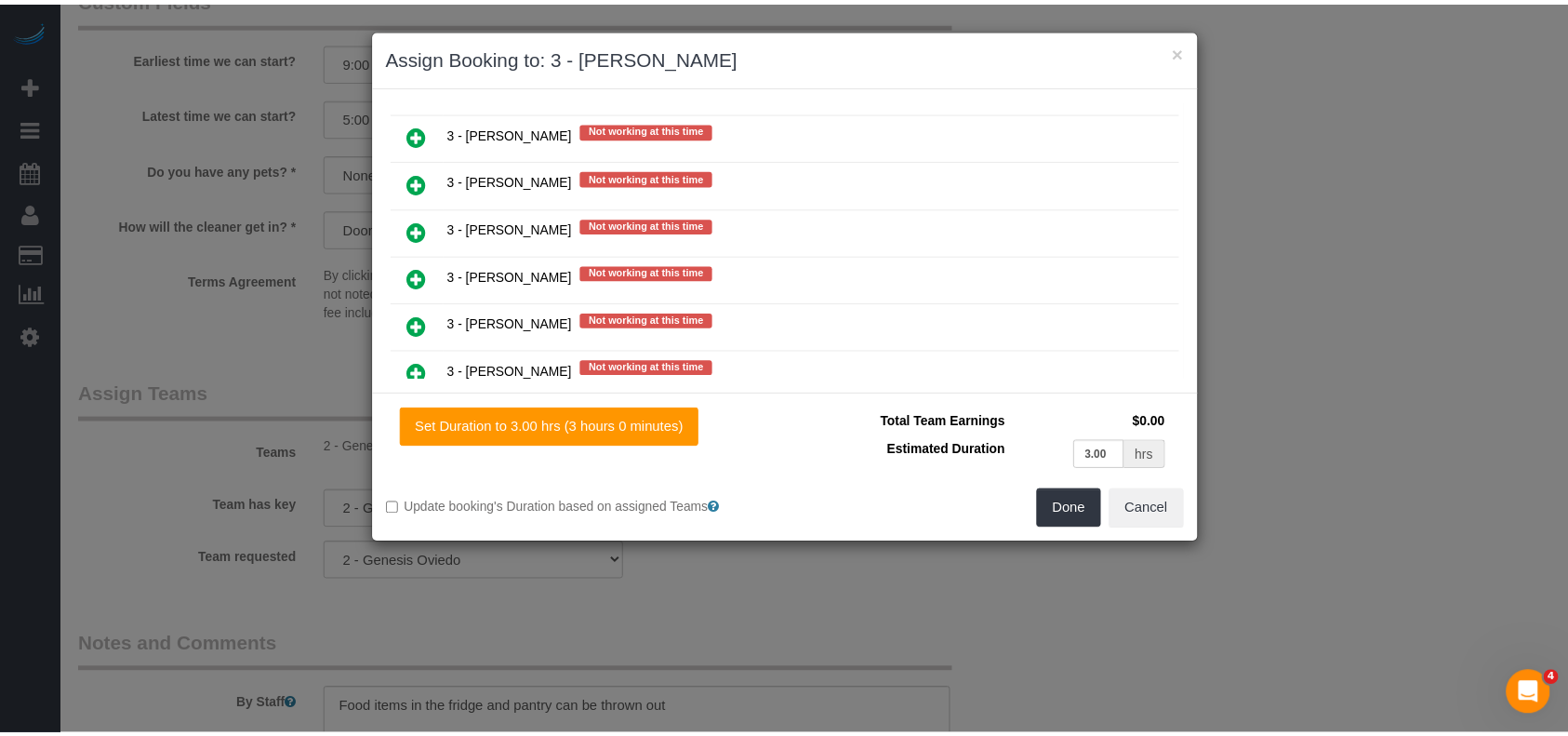
scroll to position [3021, 0]
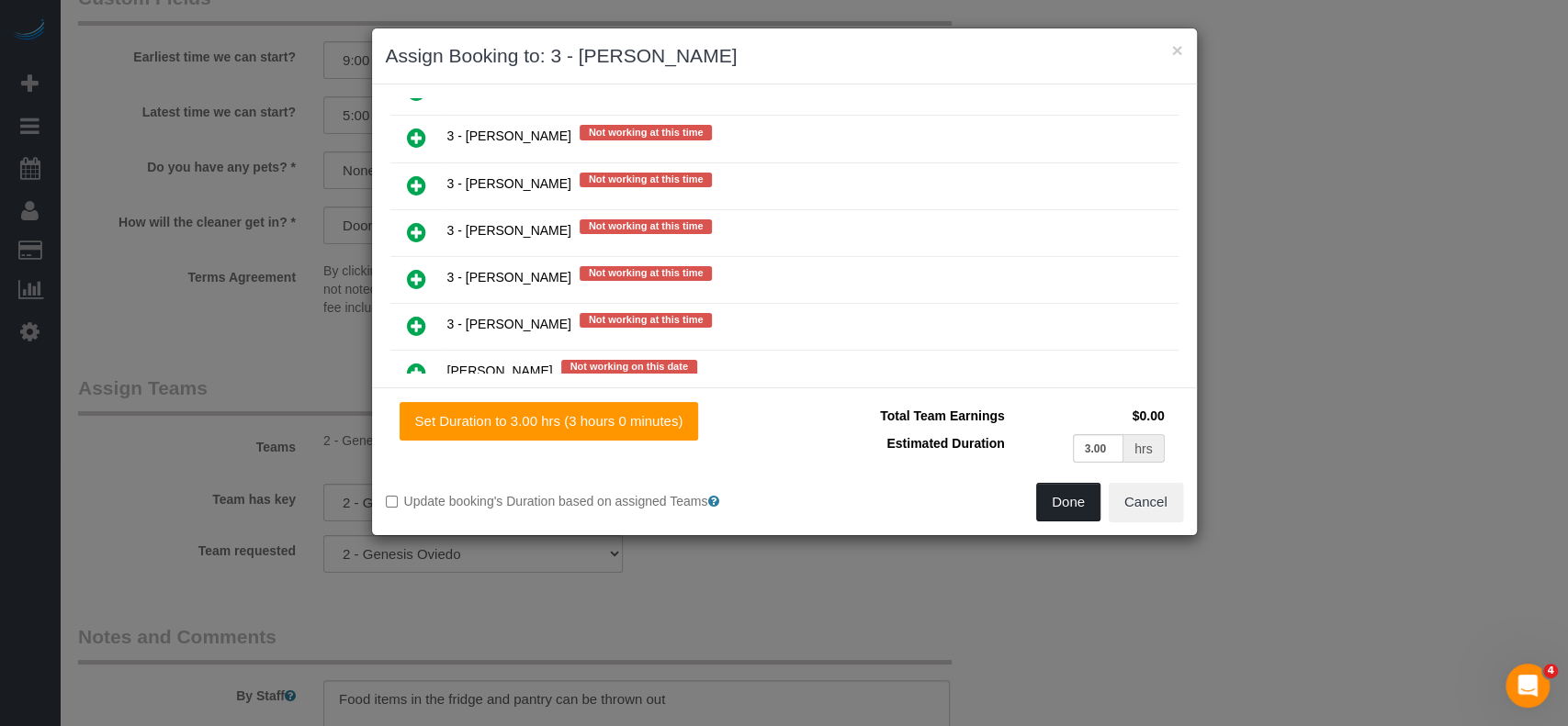
drag, startPoint x: 1062, startPoint y: 508, endPoint x: 1027, endPoint y: 484, distance: 42.4
click at [1062, 508] on button "Done" at bounding box center [1068, 503] width 64 height 39
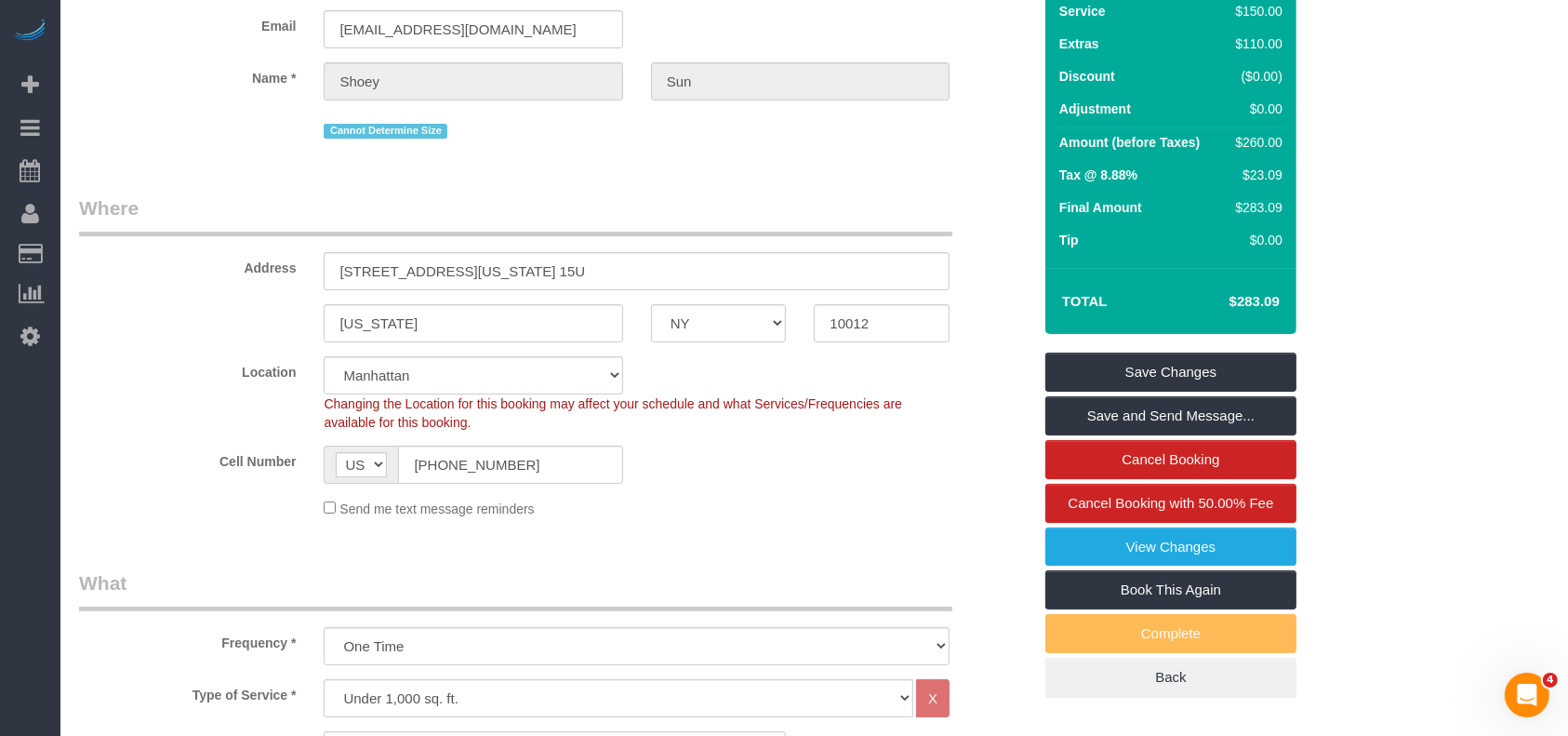
scroll to position [123, 0]
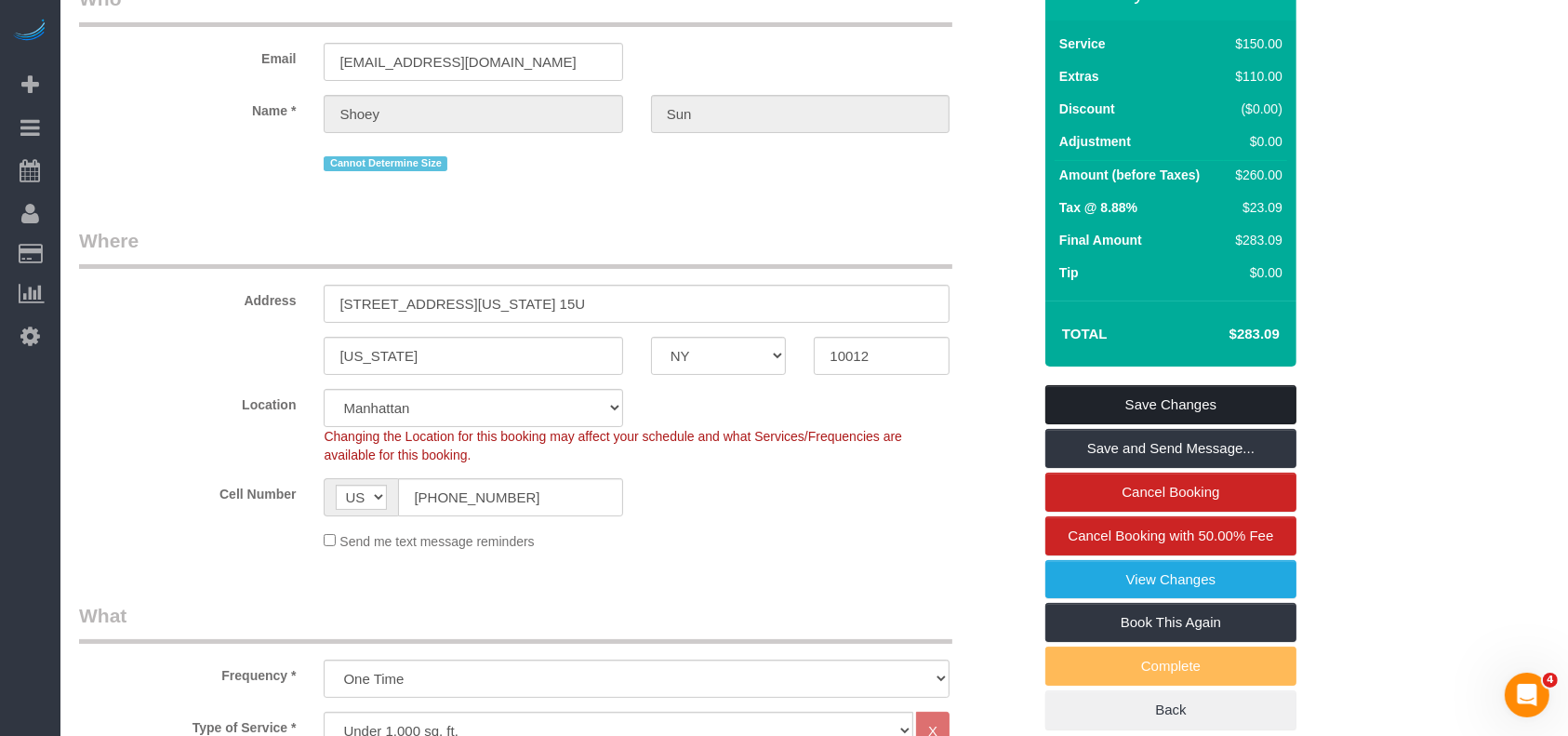
click at [1192, 406] on link "Save Changes" at bounding box center [1171, 405] width 251 height 39
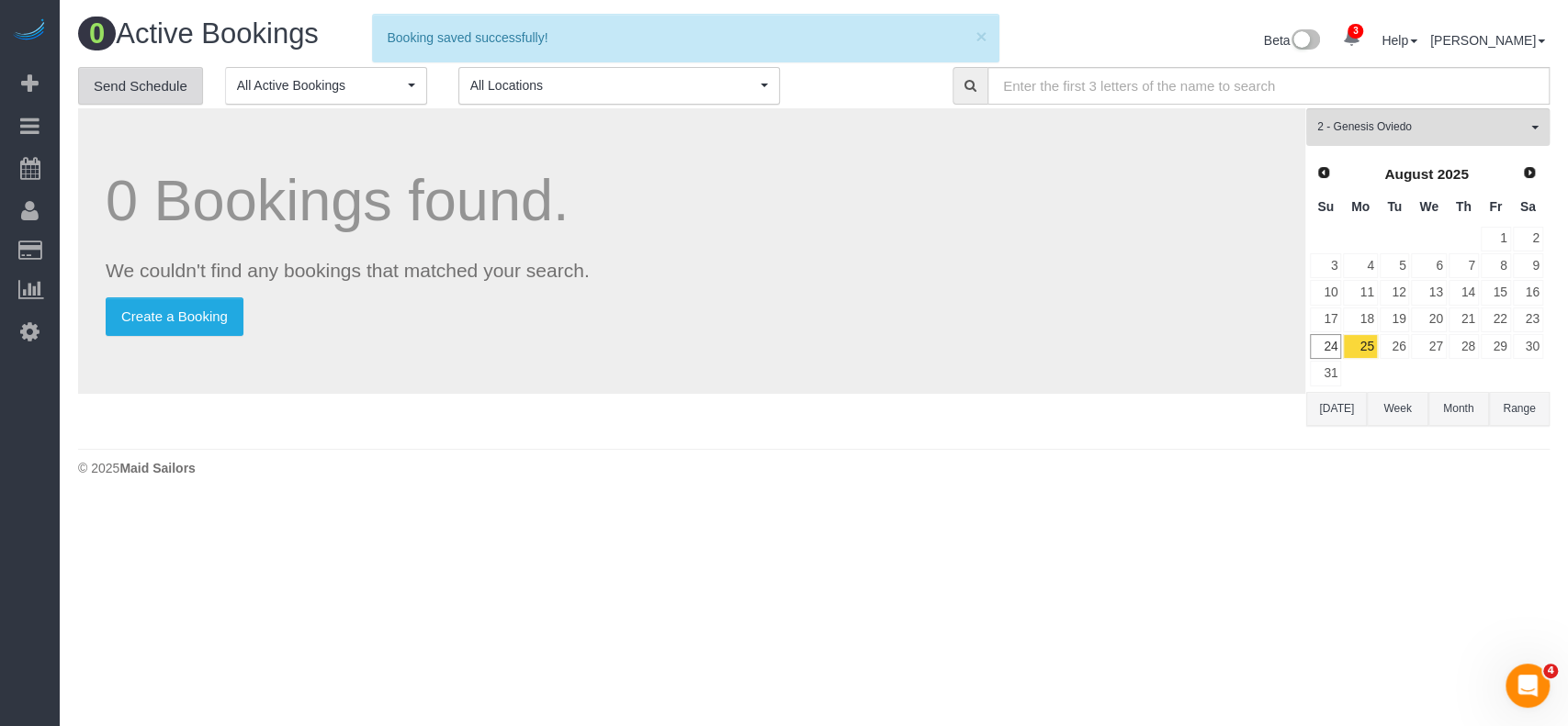
click at [155, 82] on link "Send Schedule" at bounding box center [140, 86] width 125 height 39
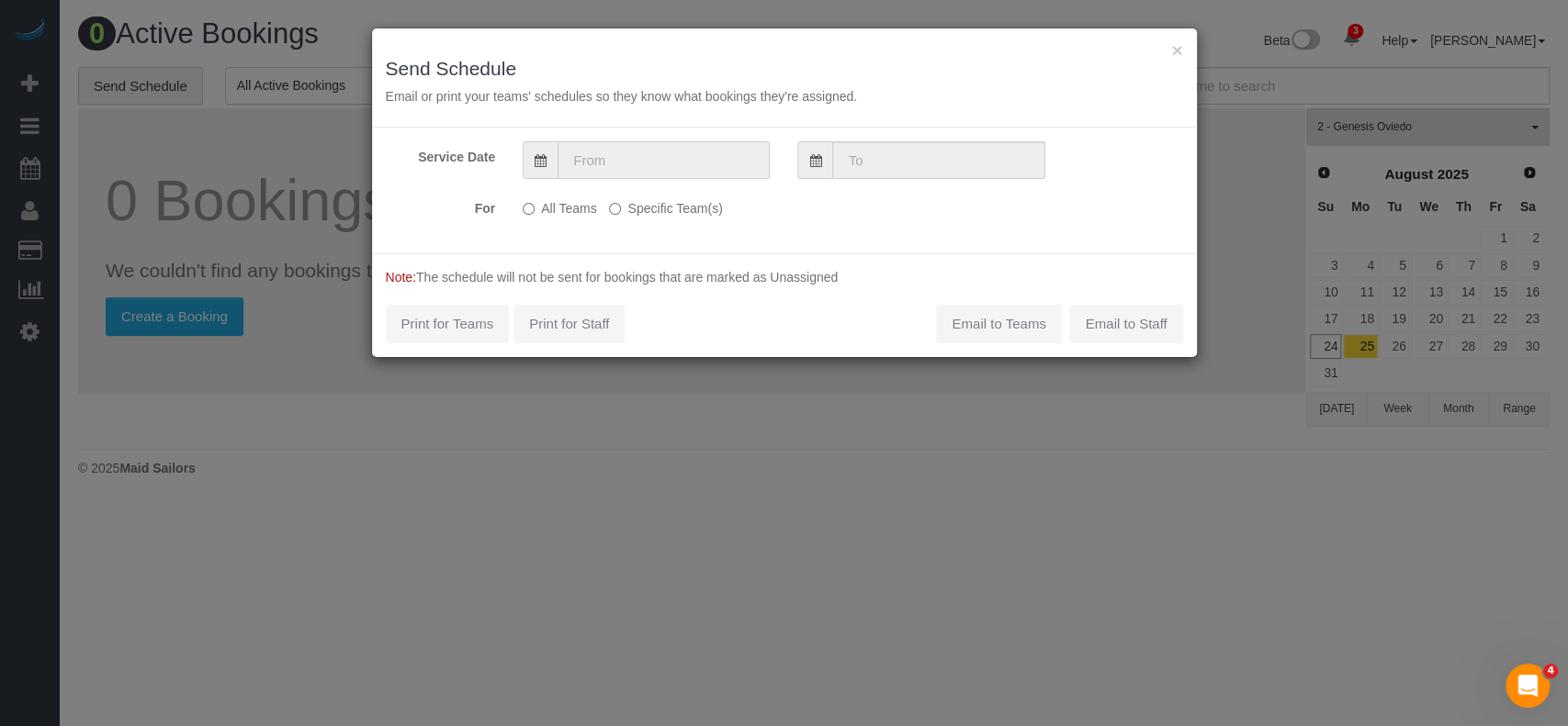
click at [652, 156] on input "text" at bounding box center [664, 160] width 212 height 38
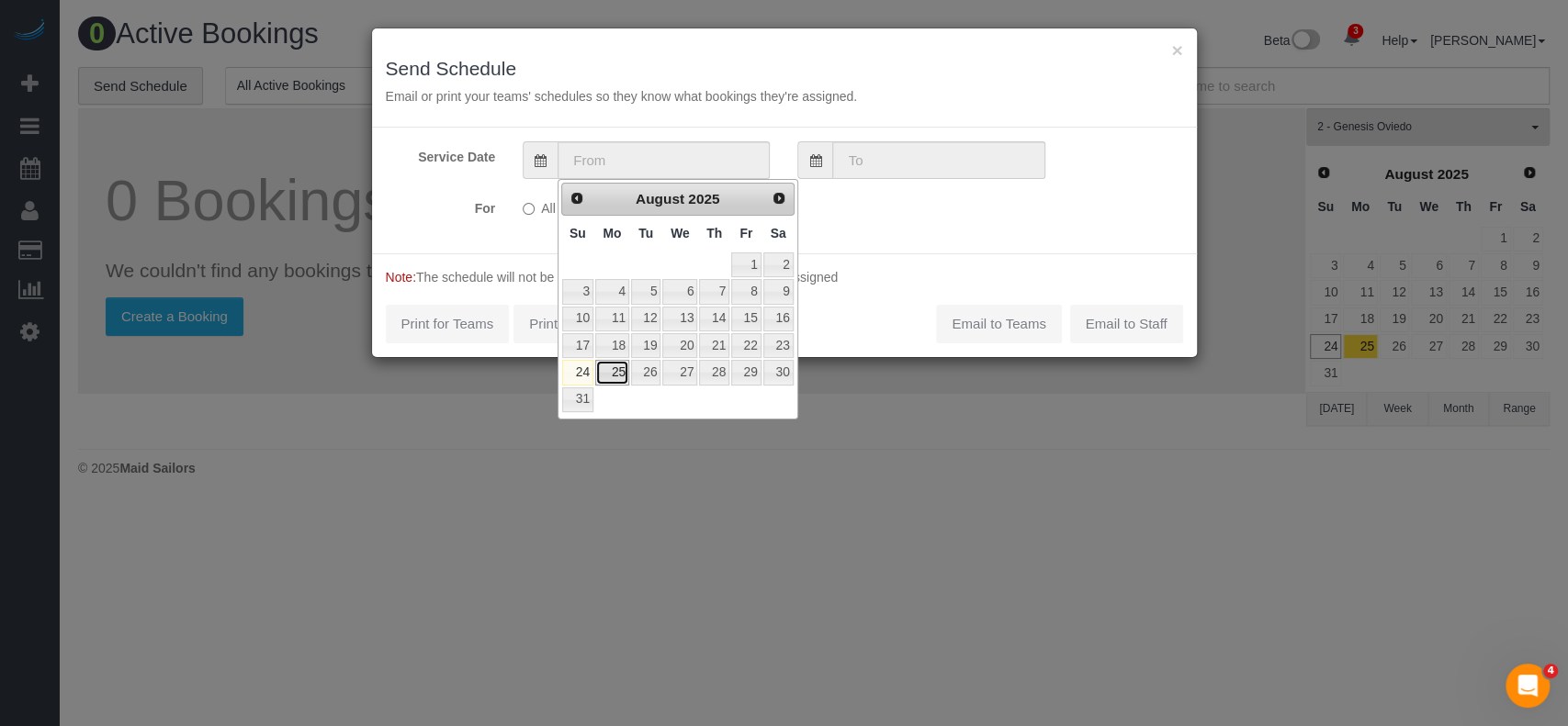
click at [611, 374] on link "25" at bounding box center [611, 372] width 34 height 25
type input "08/25/2025"
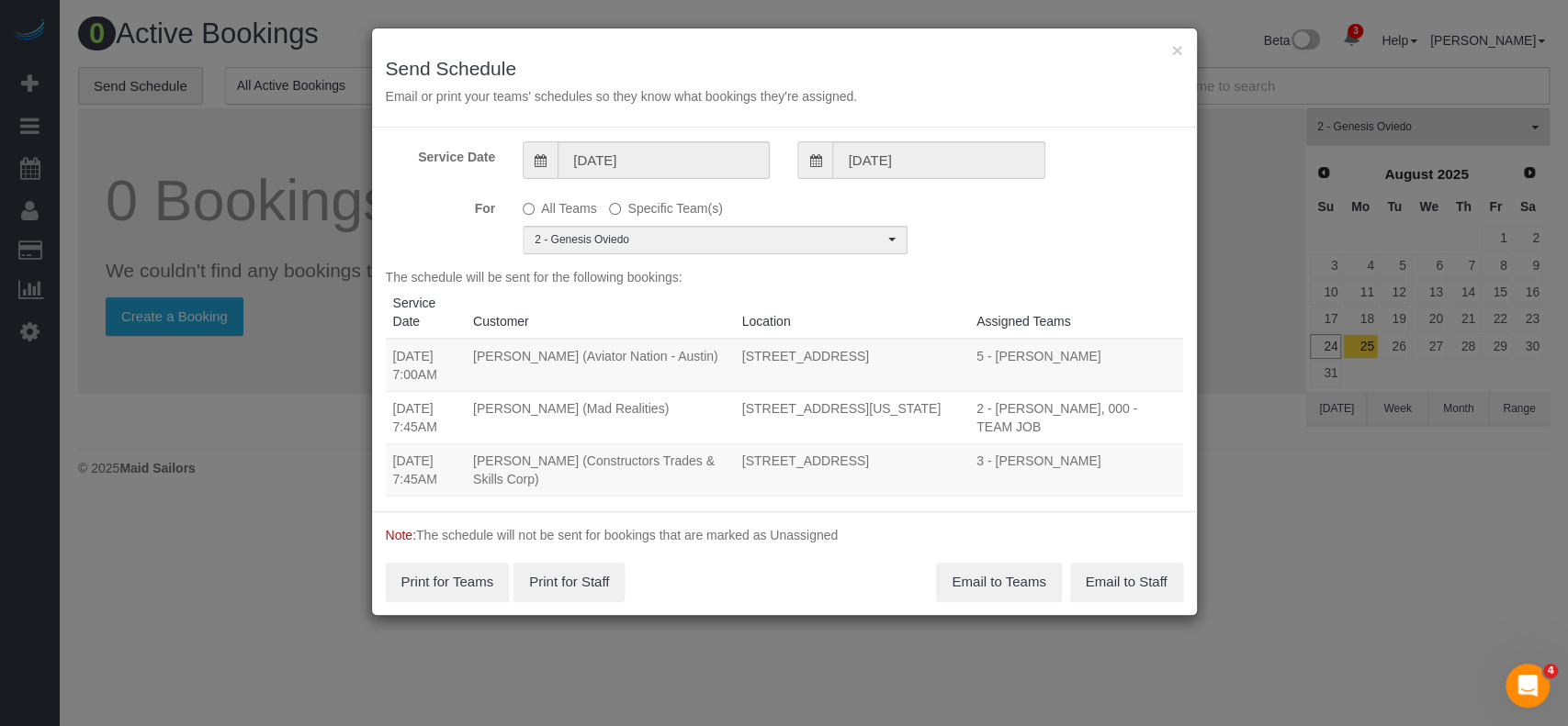
click at [860, 254] on div "Service Date 08/25/2025 08/25/2025 For All Teams Specific Team(s) 2 - Genesis O…" at bounding box center [784, 319] width 825 height 384
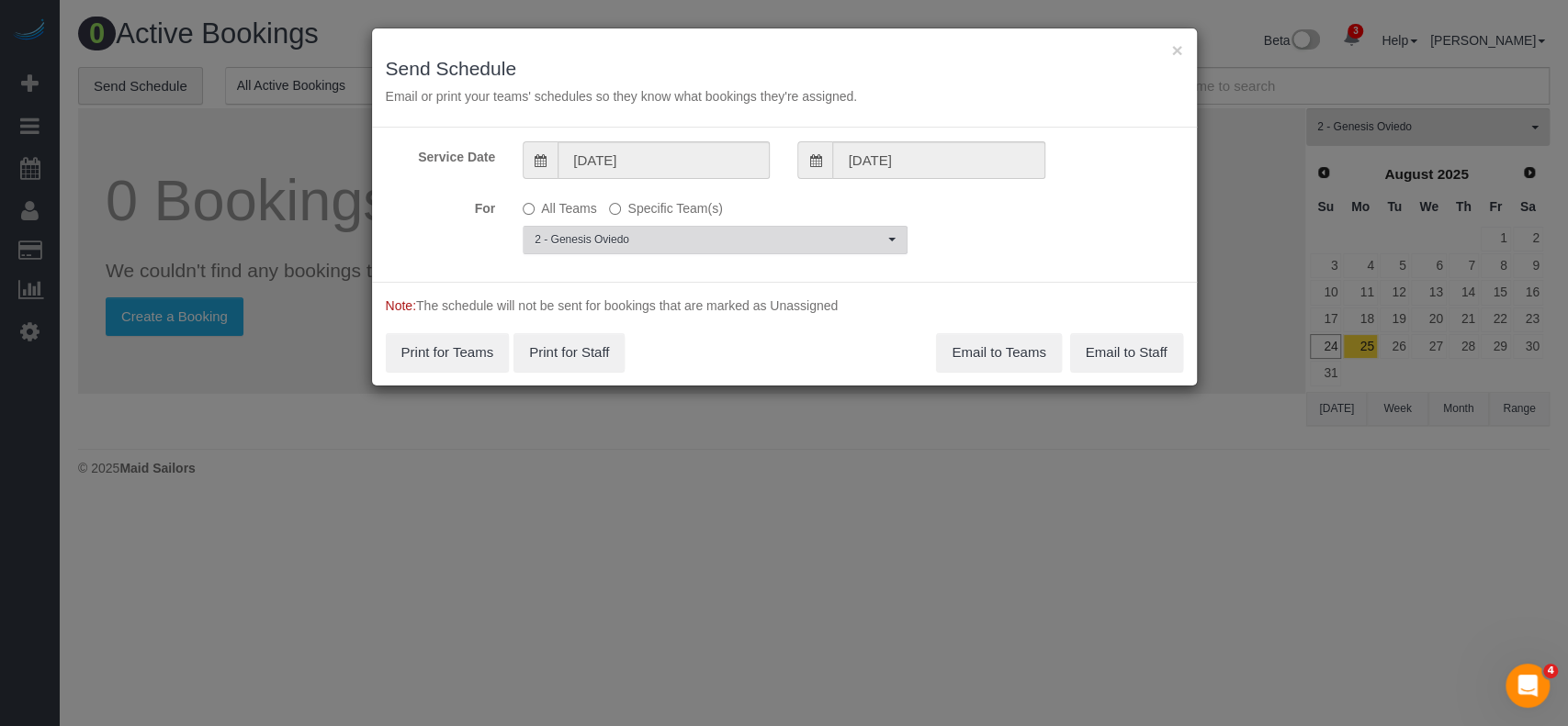
click at [866, 247] on button "2 - Genesis Oviedo Choose Team(s)" at bounding box center [715, 240] width 385 height 28
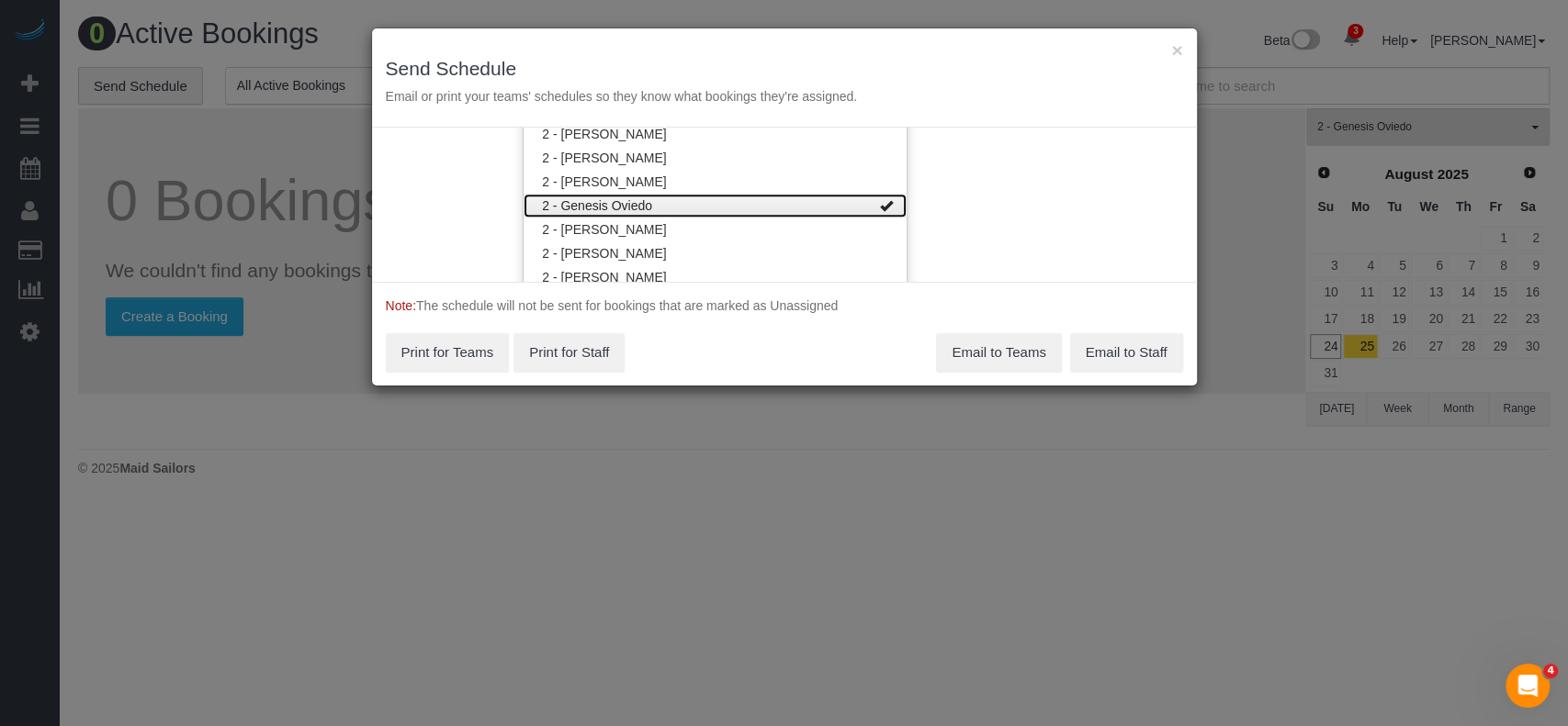
click at [857, 195] on link "2 - Genesis Oviedo" at bounding box center [715, 205] width 383 height 24
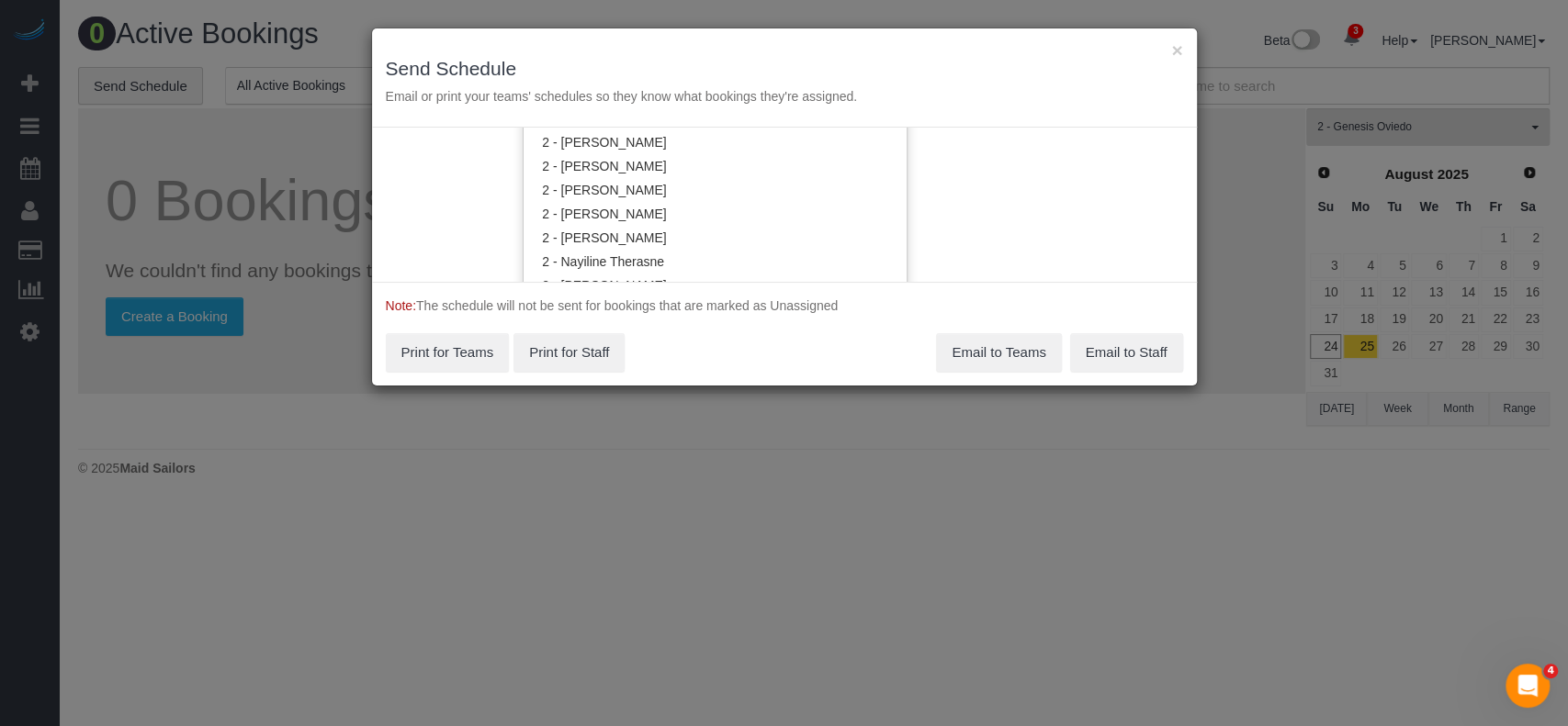
scroll to position [1655, 0]
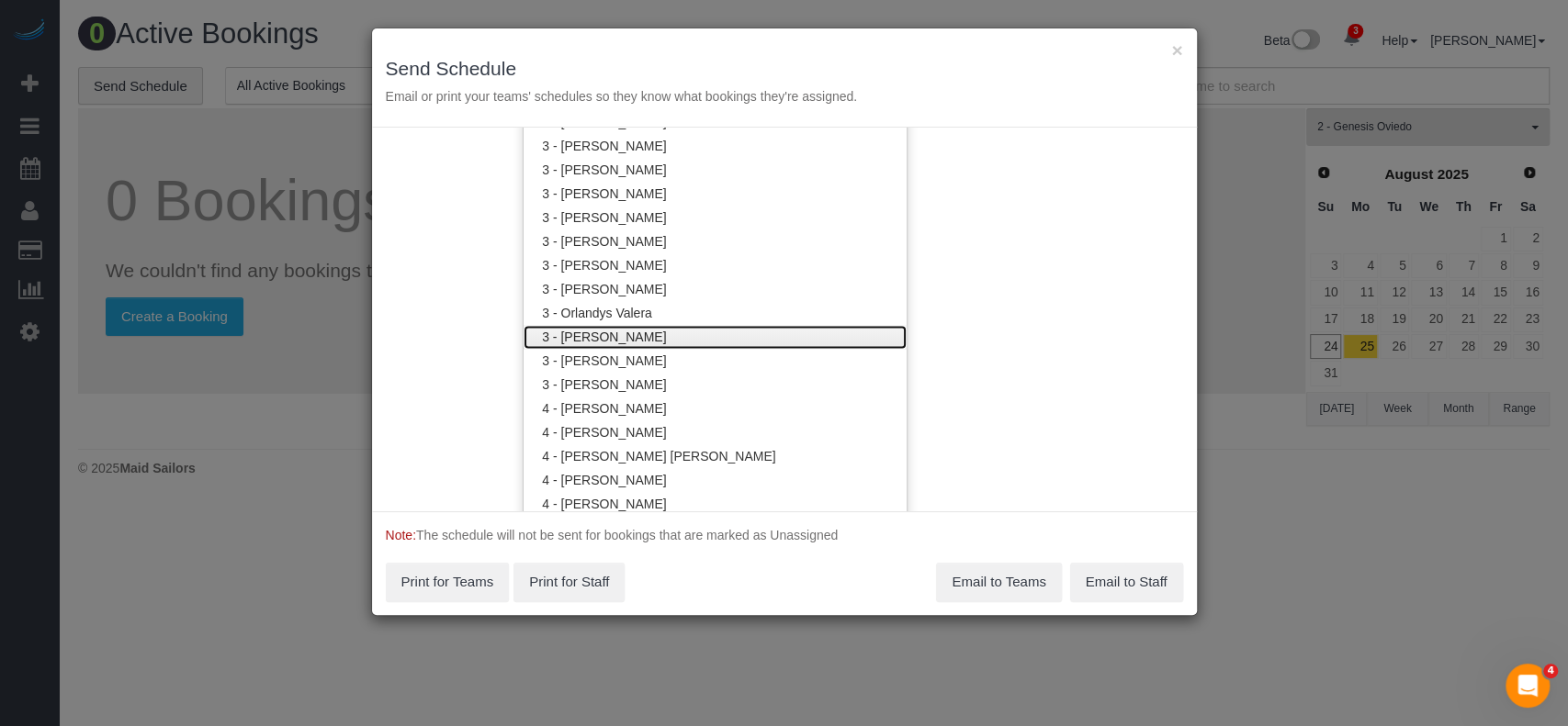
click at [724, 333] on link "3 - [PERSON_NAME]" at bounding box center [715, 336] width 383 height 24
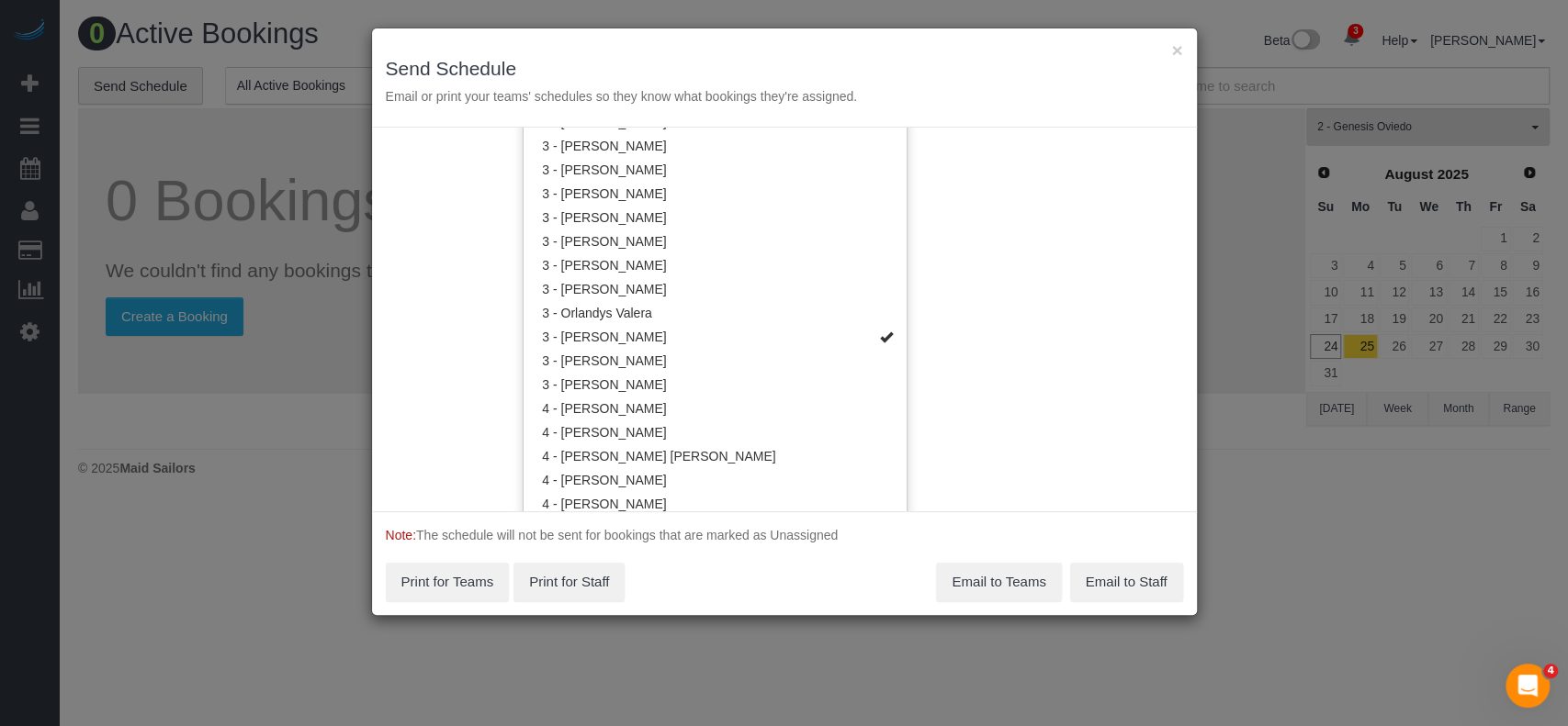
click at [948, 276] on div "Service Date 08/25/2025 08/25/2025 For All Teams Specific Team(s) 3 - Patricia …" at bounding box center [784, 319] width 825 height 384
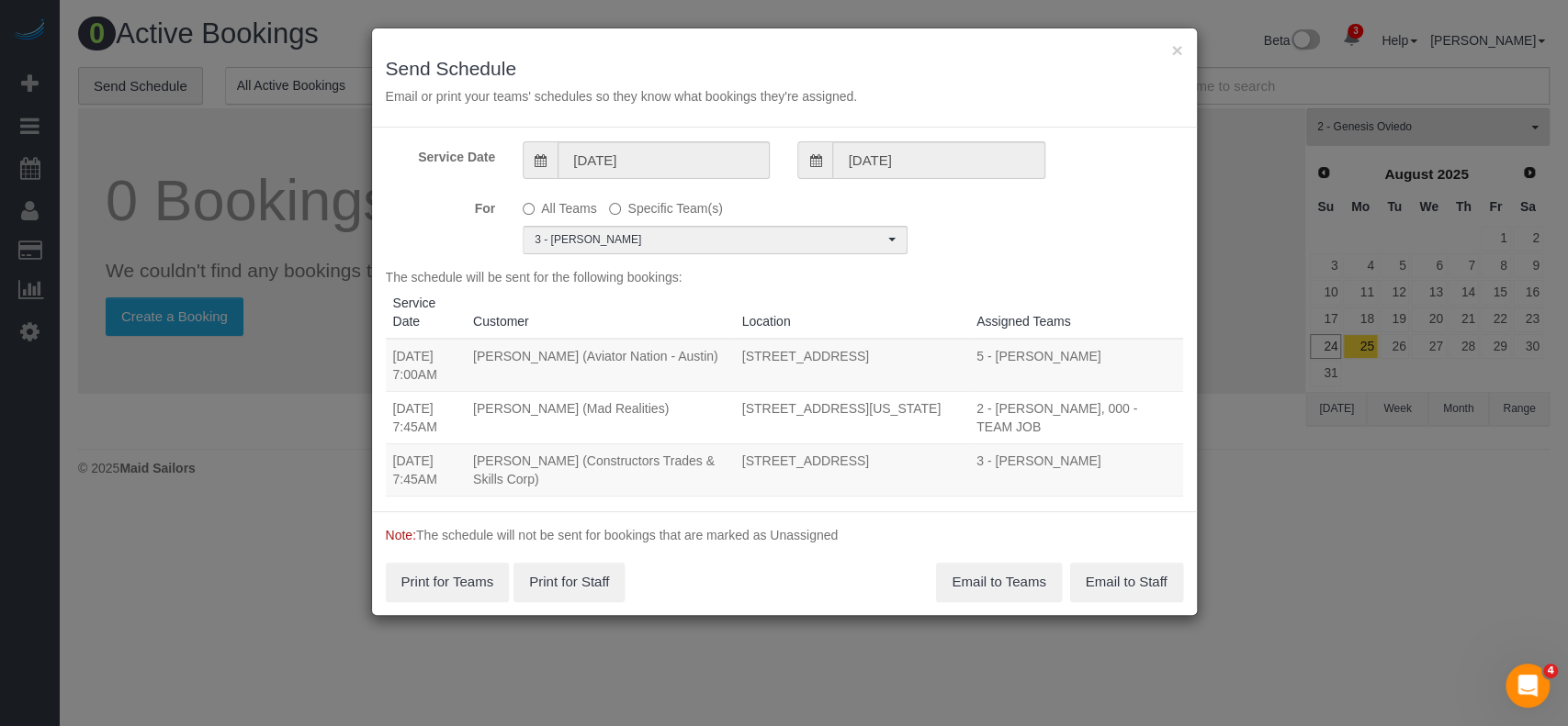
scroll to position [0, 0]
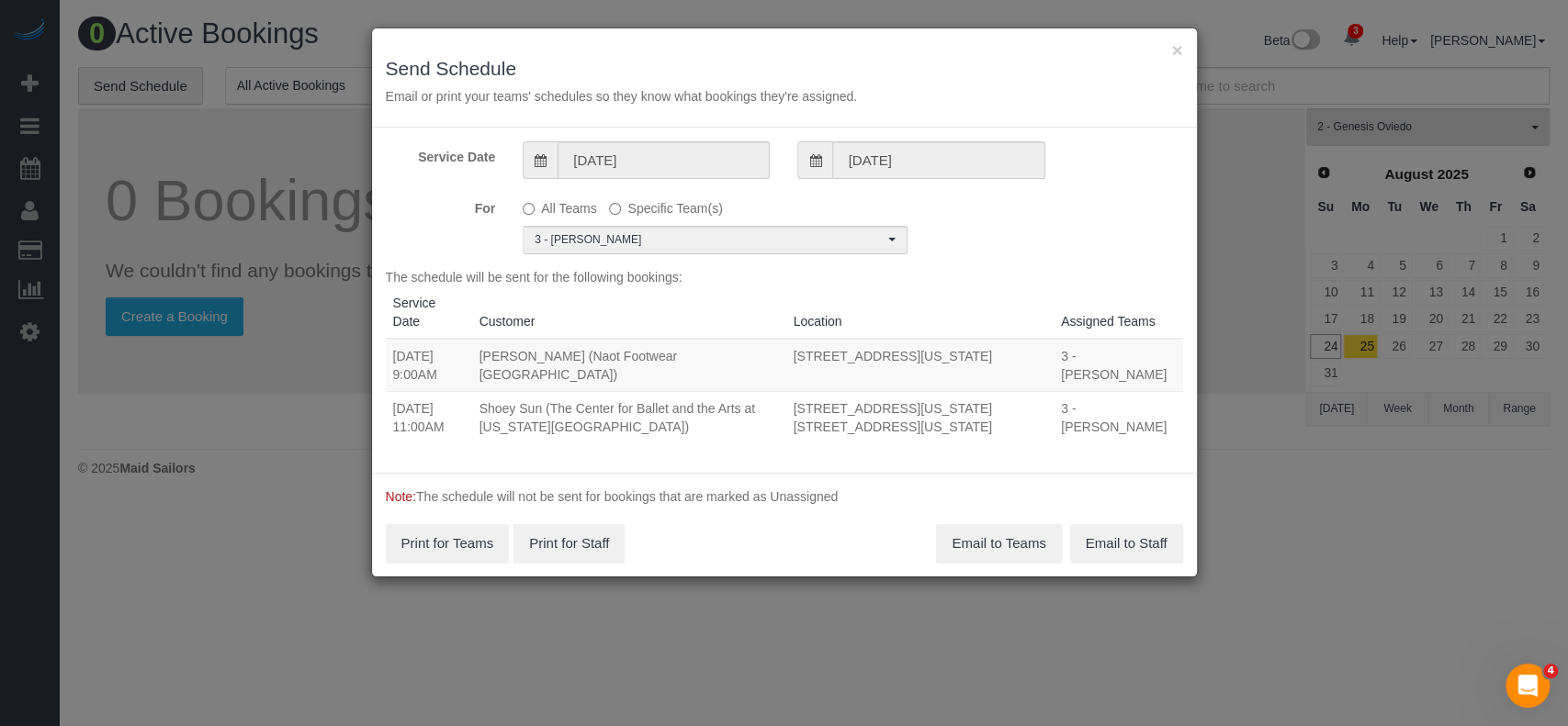
drag, startPoint x: 390, startPoint y: 345, endPoint x: 957, endPoint y: 429, distance: 573.2
click at [959, 429] on tbody "08/25/2025 9:00AM Lior Luski (Naot Footwear USA) 436 West Broadway, New York, N…" at bounding box center [784, 391] width 797 height 104
copy tbody "08/25/2025 9:00AM Lior Luski (Naot Footwear USA) 436 West Broadway, New York, N…"
click at [1012, 542] on button "Email to Teams" at bounding box center [998, 543] width 125 height 39
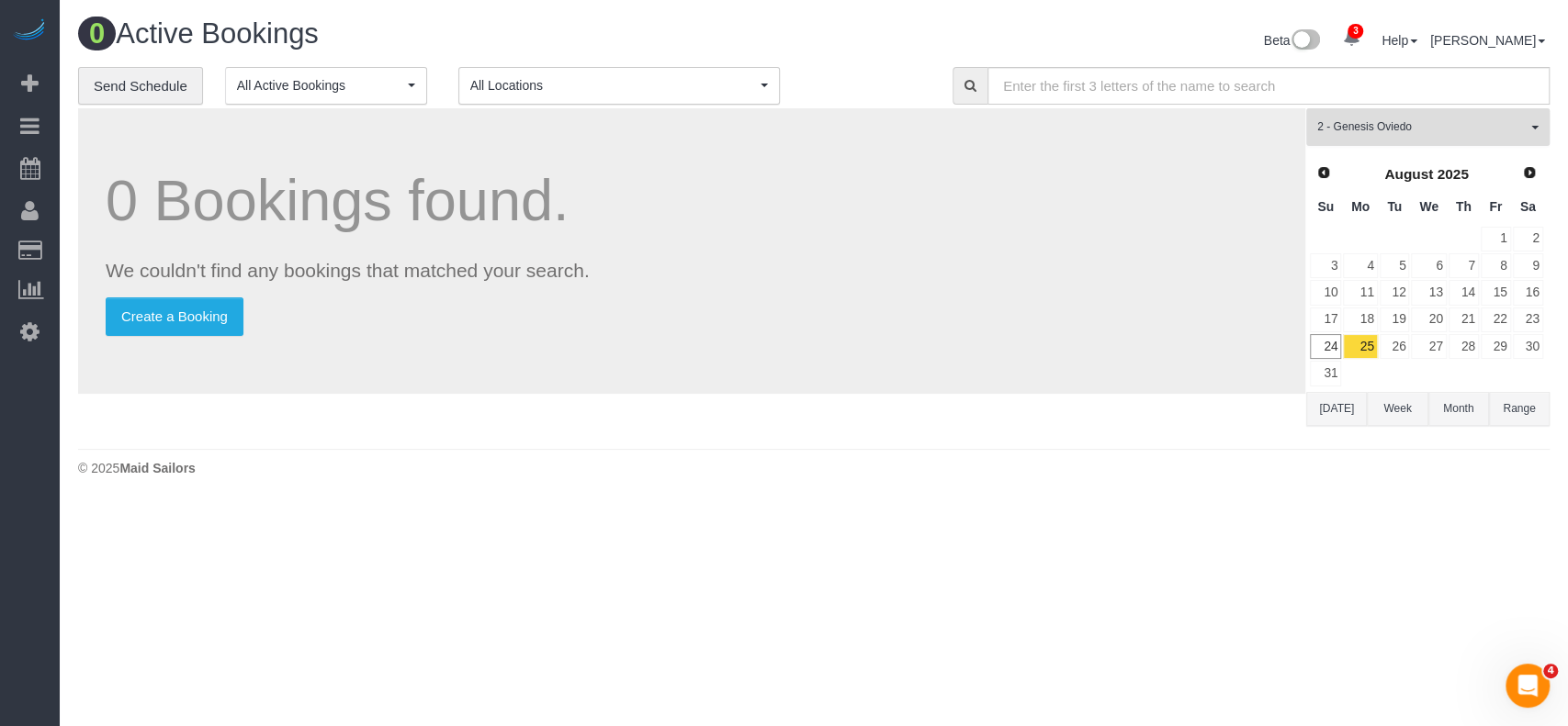
click at [1523, 132] on span "2 - Genesis Oviedo" at bounding box center [1422, 127] width 210 height 15
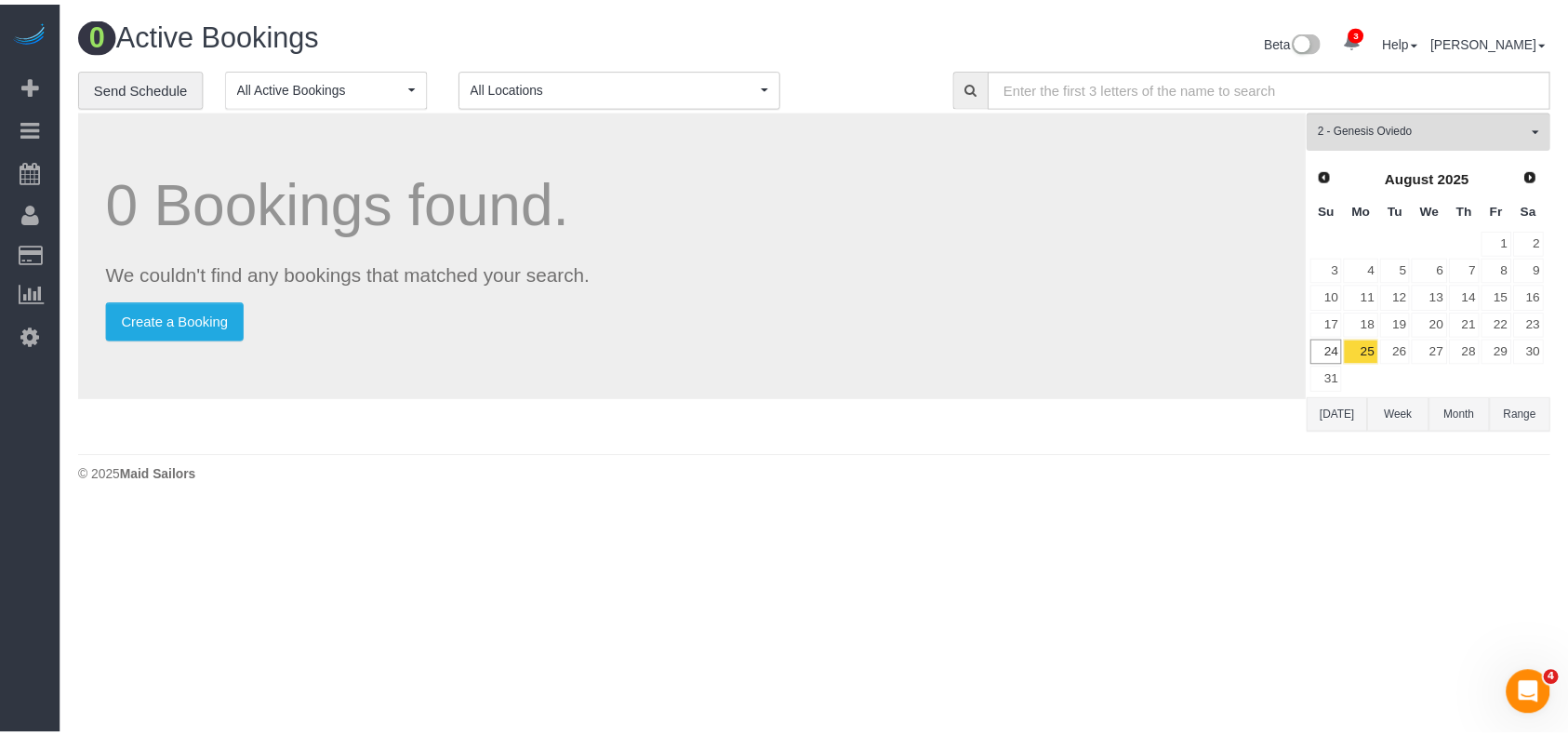
scroll to position [970, 0]
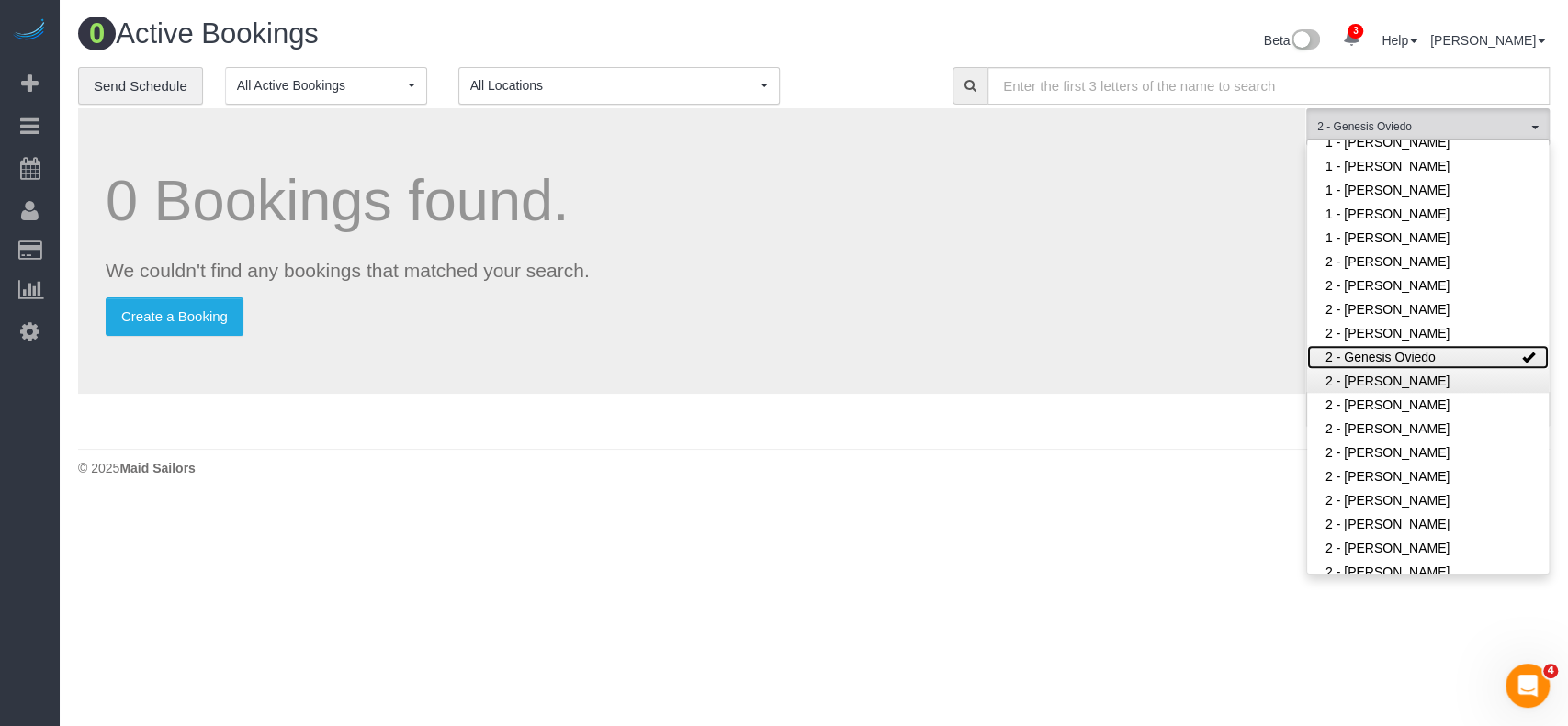
drag, startPoint x: 1494, startPoint y: 356, endPoint x: 1379, endPoint y: 382, distance: 117.9
click at [1490, 357] on link "2 - Genesis Oviedo" at bounding box center [1429, 357] width 242 height 24
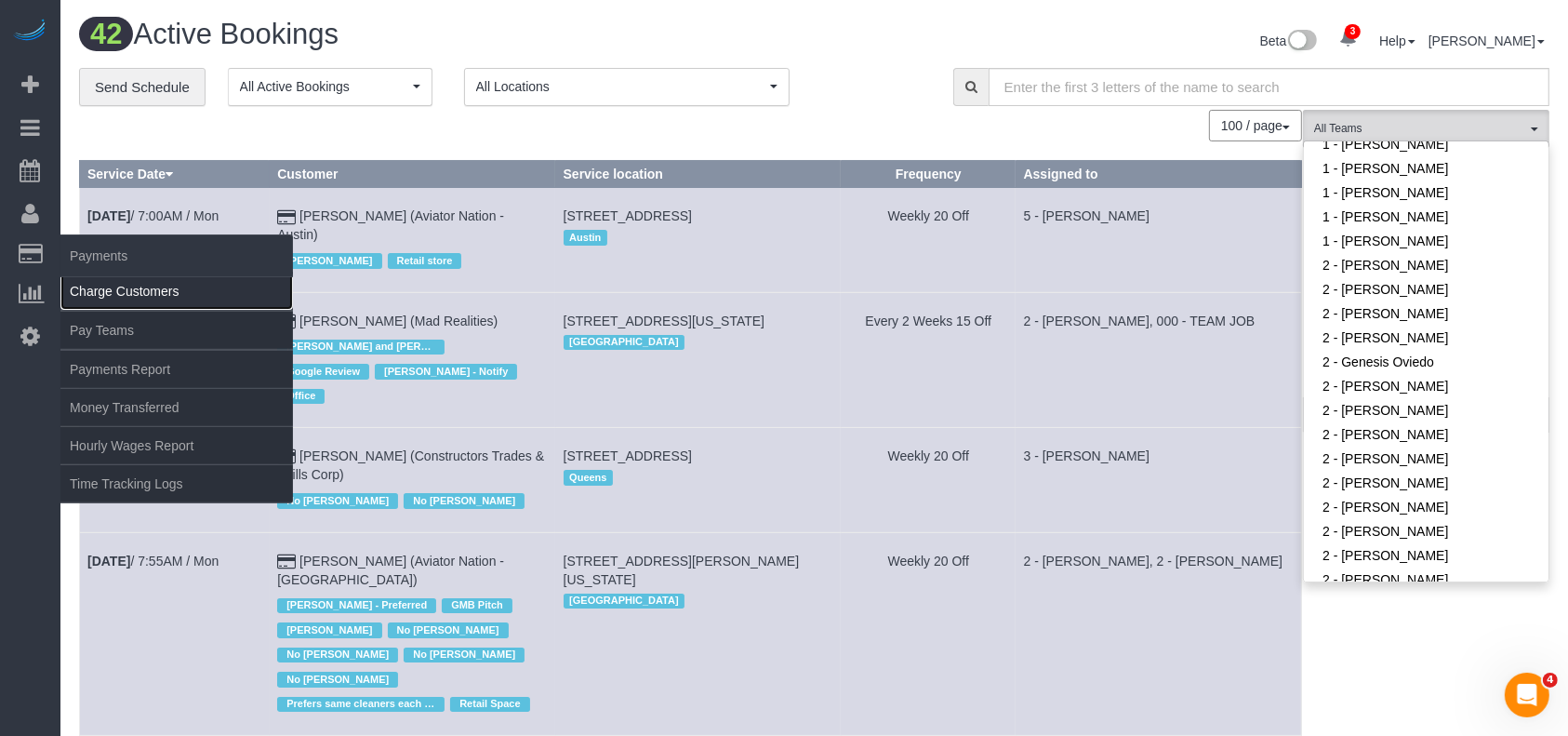
click at [125, 279] on link "Charge Customers" at bounding box center [176, 291] width 232 height 37
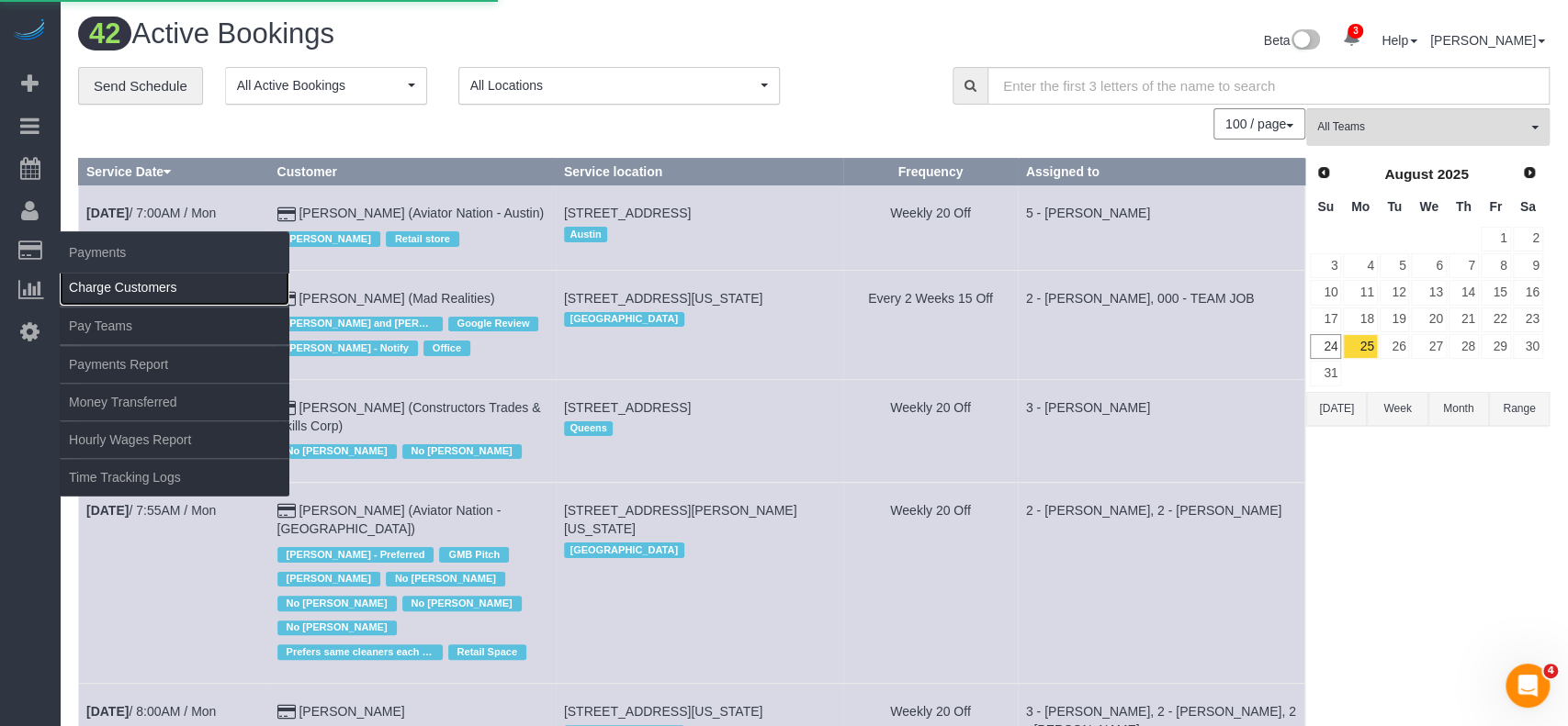
select select
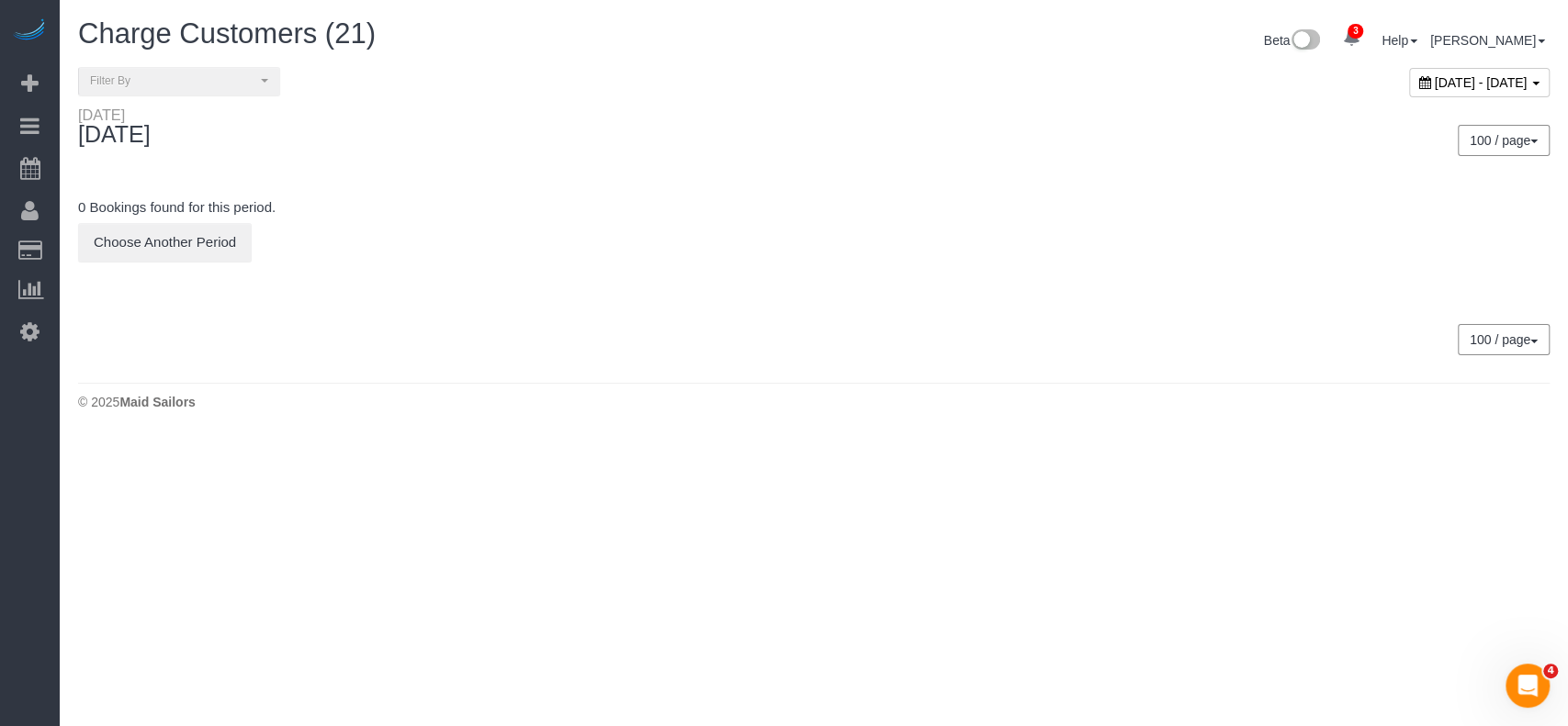
click at [1518, 78] on span "[DATE] - [DATE]" at bounding box center [1482, 82] width 93 height 15
type input "**********"
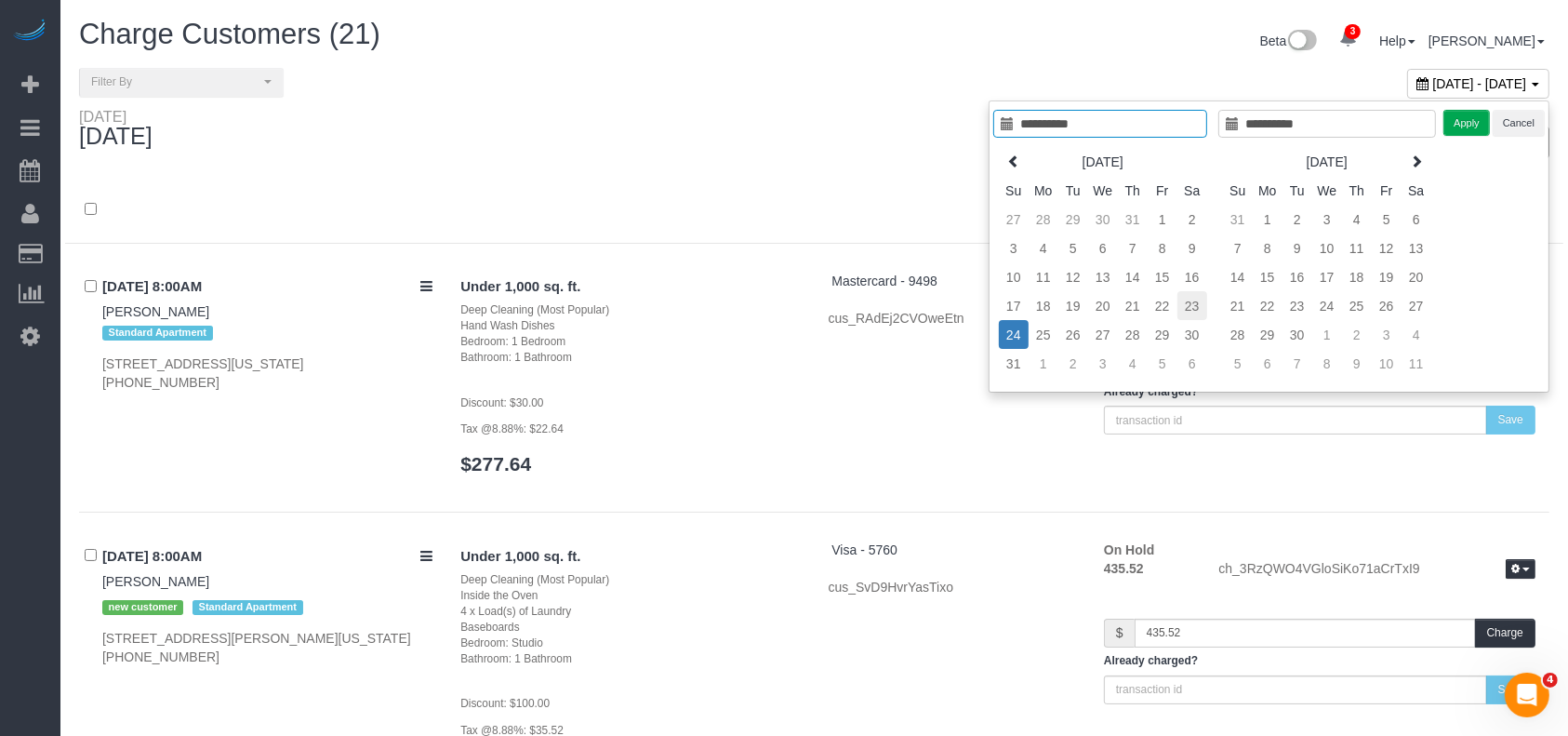
type input "**********"
click at [1196, 306] on td "23" at bounding box center [1192, 305] width 29 height 28
type input "**********"
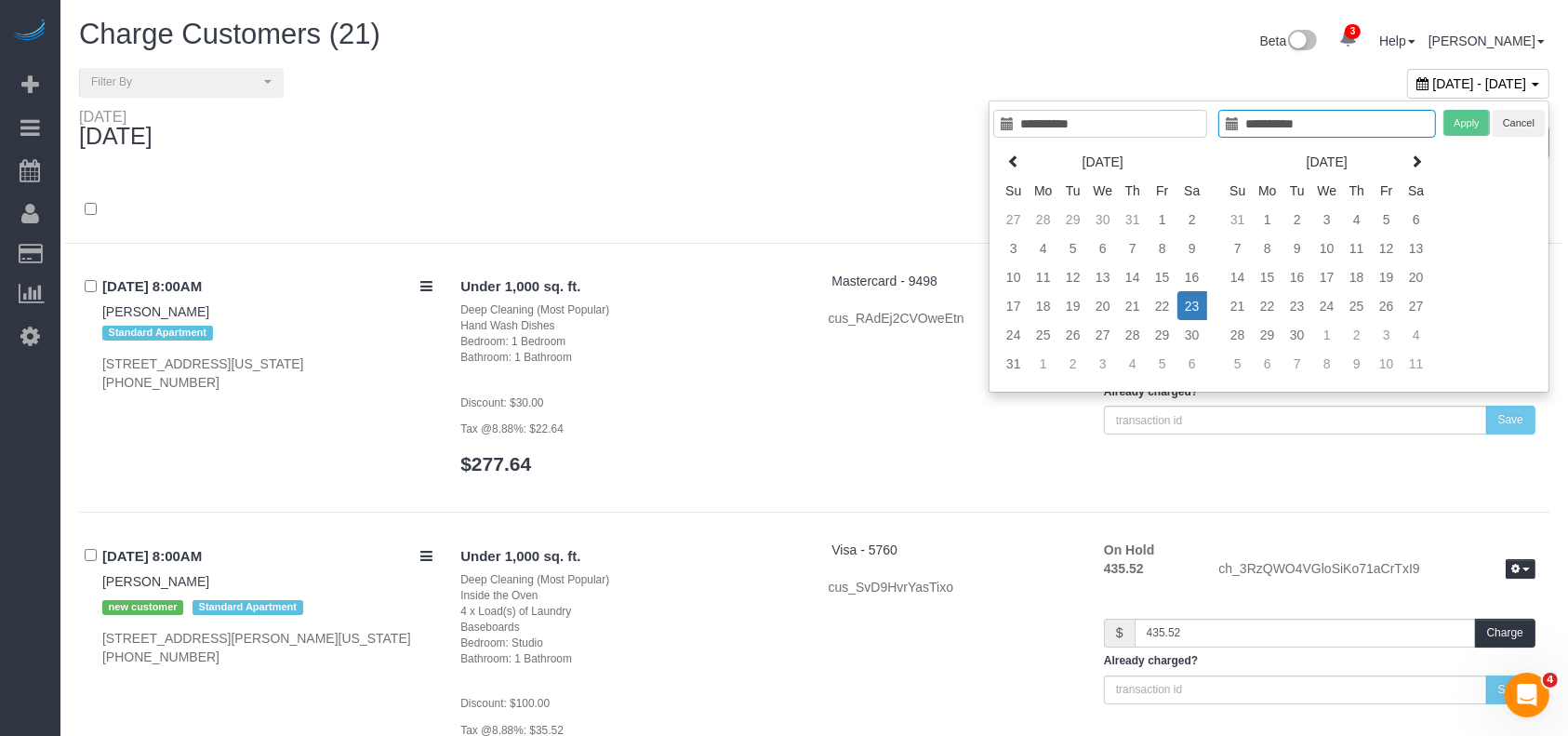
drag, startPoint x: 1196, startPoint y: 306, endPoint x: 1343, endPoint y: 131, distance: 228.5
click at [1196, 303] on td "23" at bounding box center [1192, 305] width 29 height 28
type input "**********"
click at [1463, 121] on button "Apply" at bounding box center [1467, 123] width 46 height 27
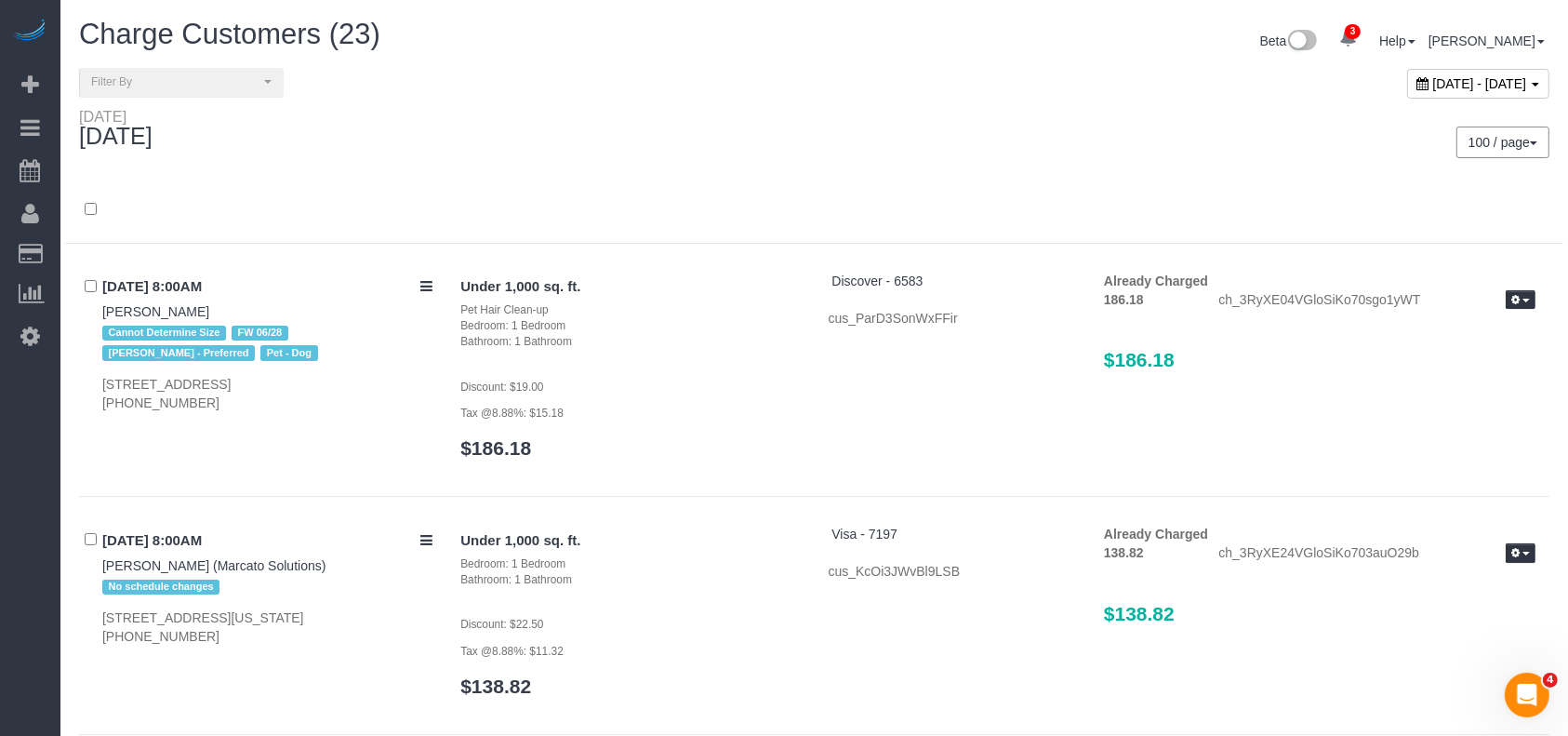
scroll to position [4511, 0]
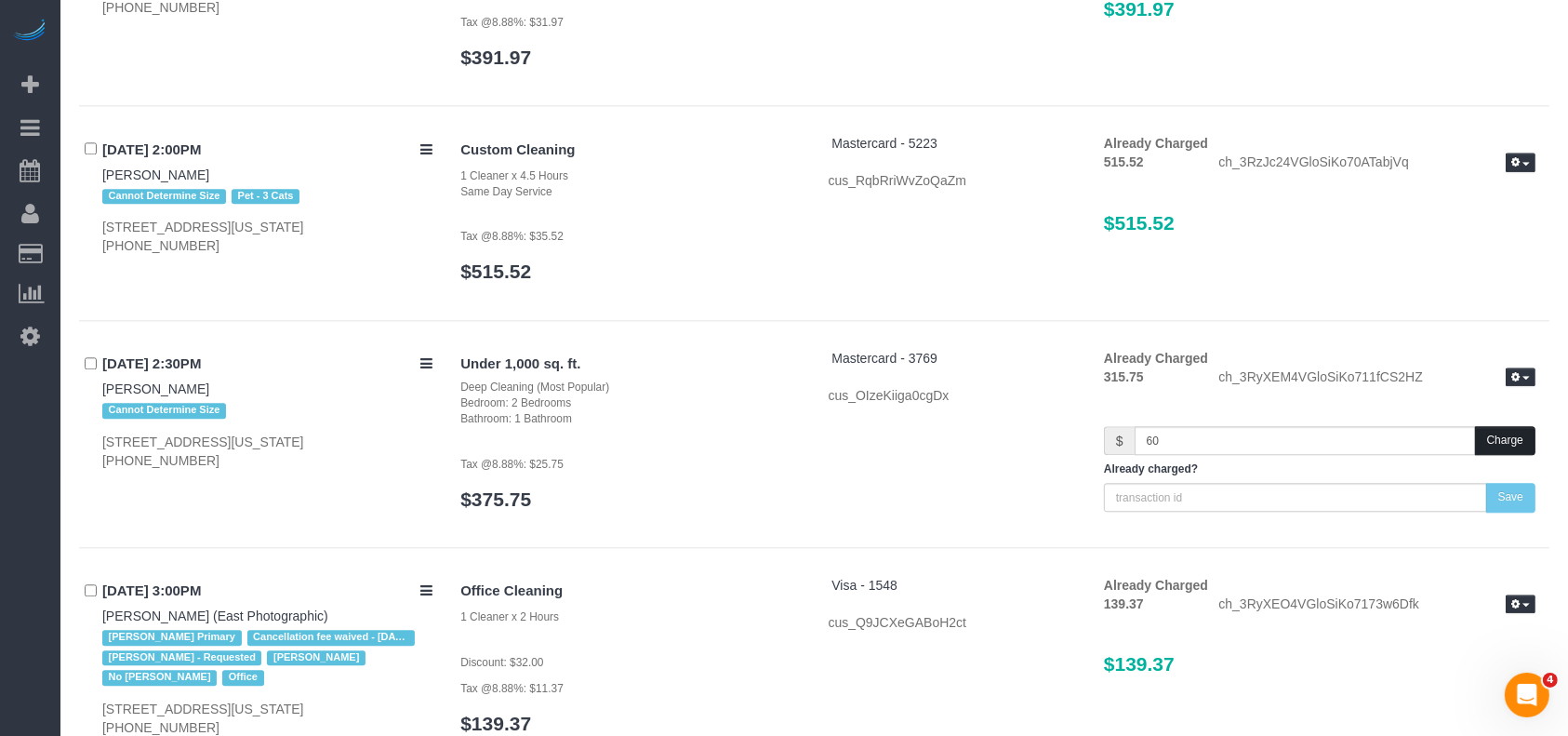
click at [1512, 426] on button "Charge" at bounding box center [1505, 440] width 61 height 28
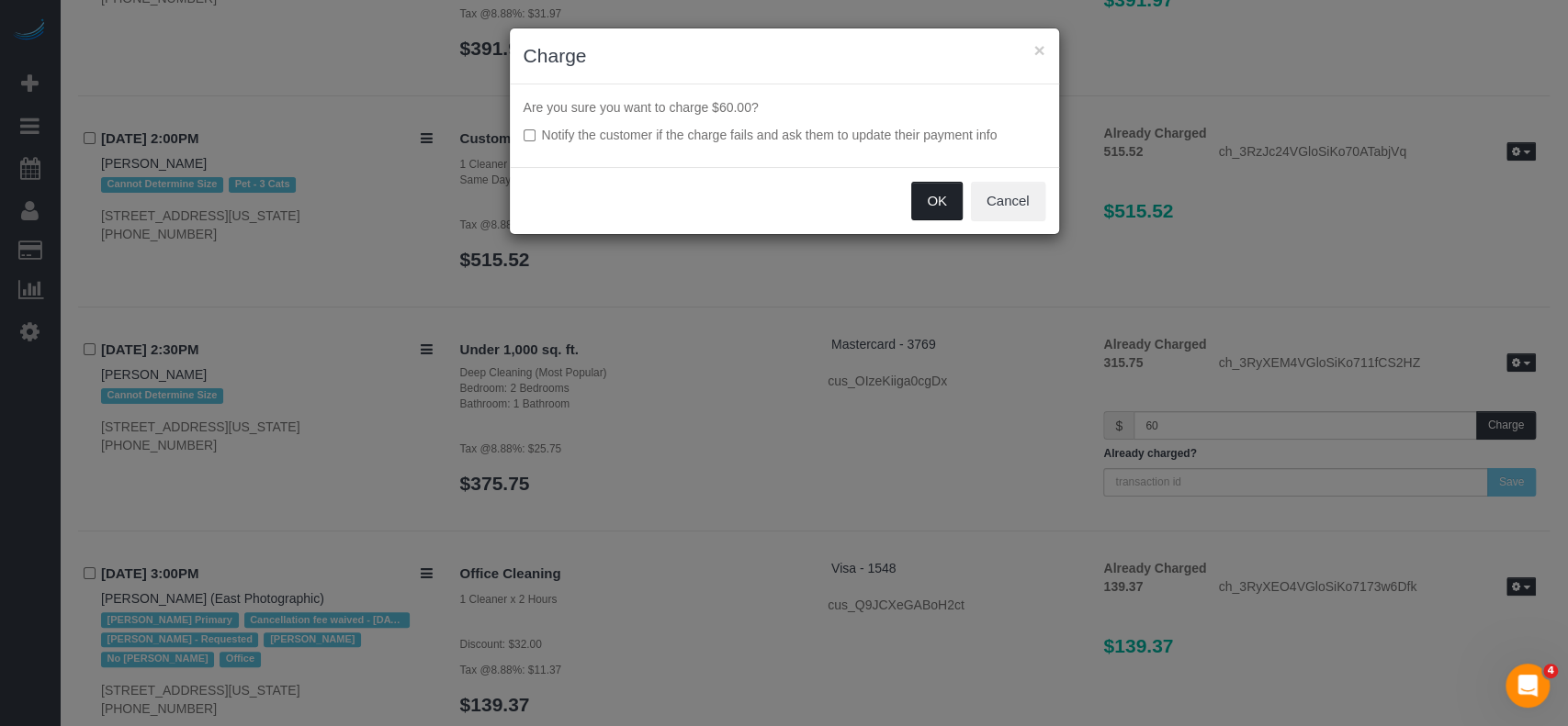
click at [932, 201] on button "OK" at bounding box center [936, 201] width 51 height 39
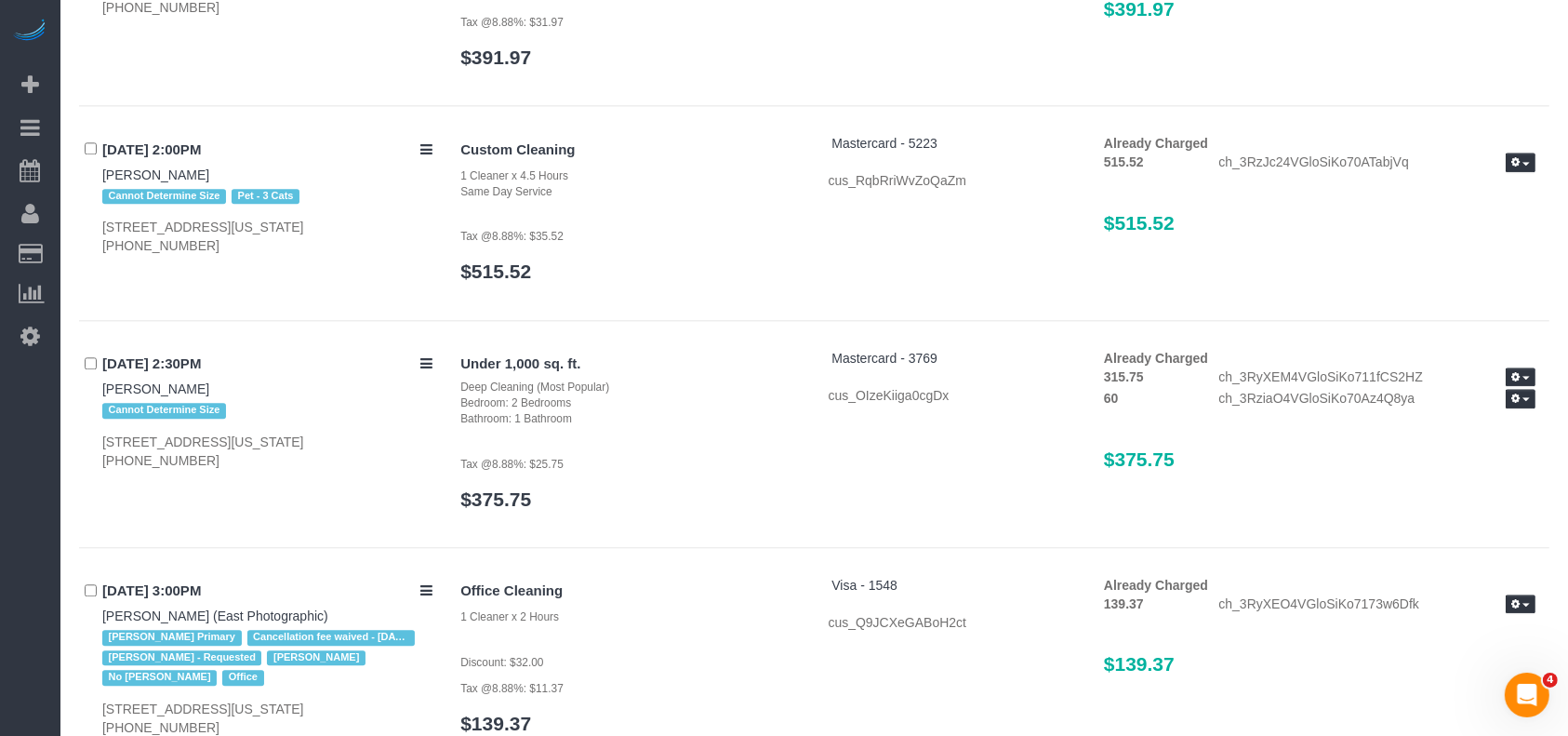
drag, startPoint x: 146, startPoint y: 160, endPoint x: 671, endPoint y: 3, distance: 548.0
click at [148, 160] on link "Active Bookings" at bounding box center [176, 169] width 232 height 37
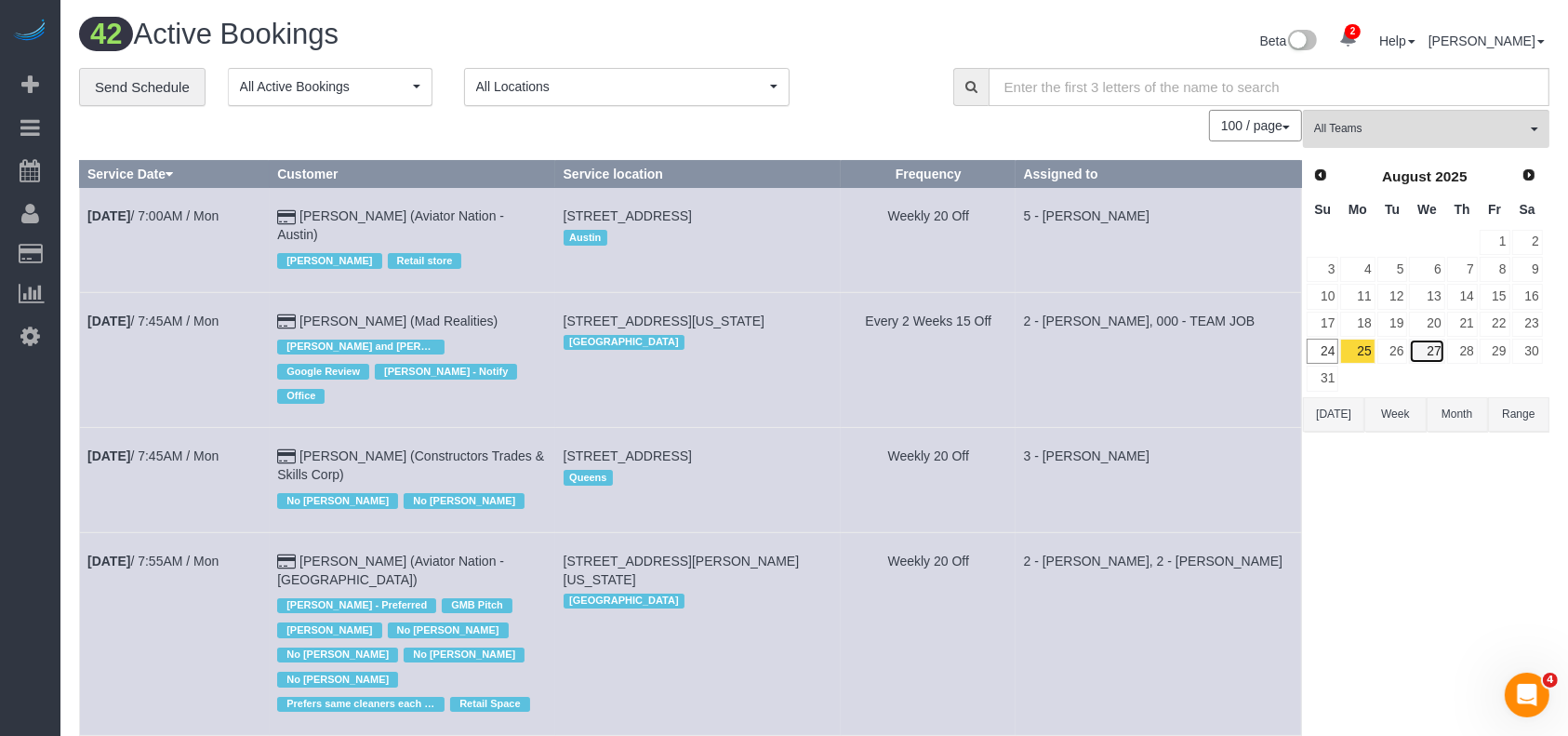
click at [1436, 346] on link "27" at bounding box center [1427, 352] width 35 height 25
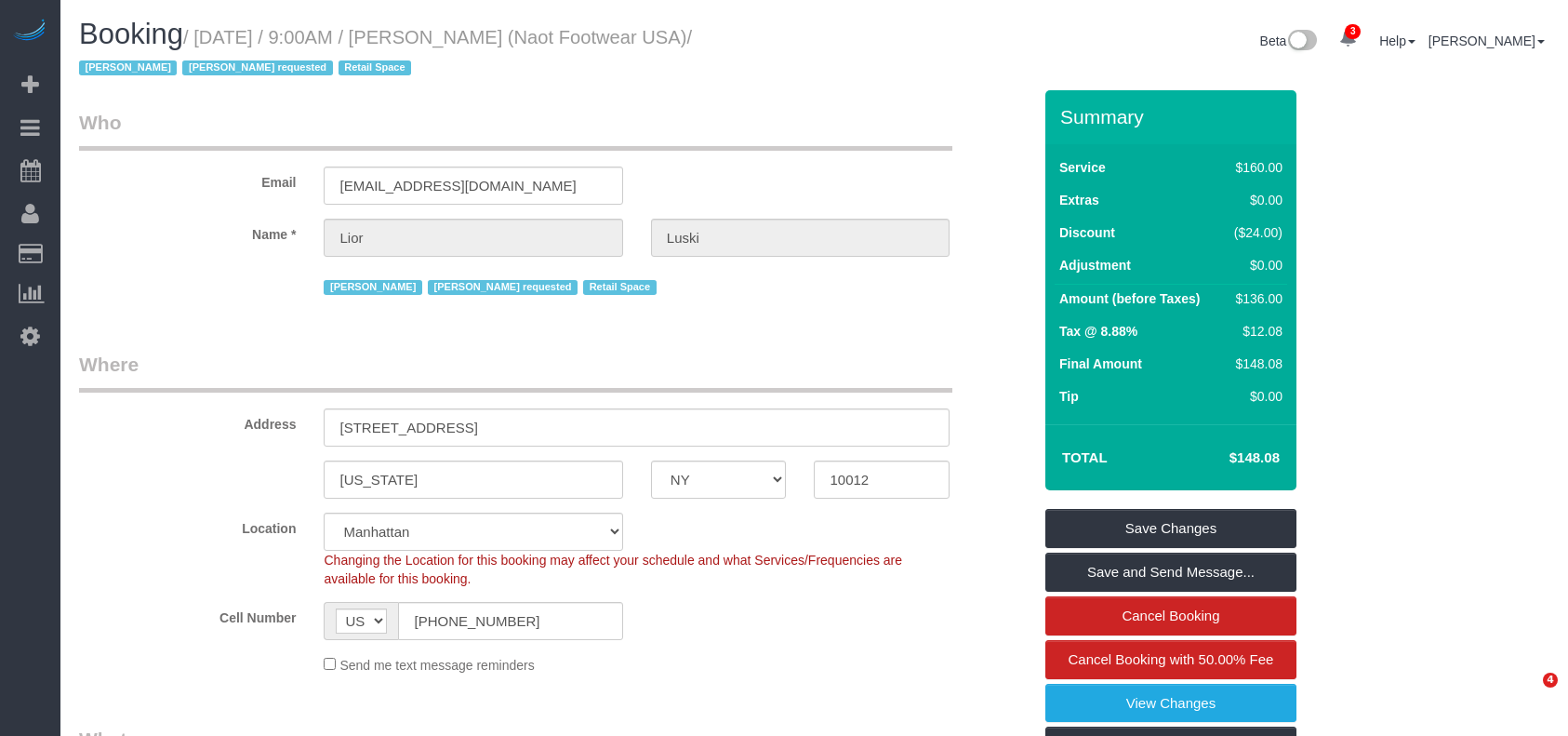
select select "NY"
select select "string:stripe-pm_1RpXIJ4VGloSiKo714XigFPm"
select select "spot1"
select select "number:89"
select select "number:90"
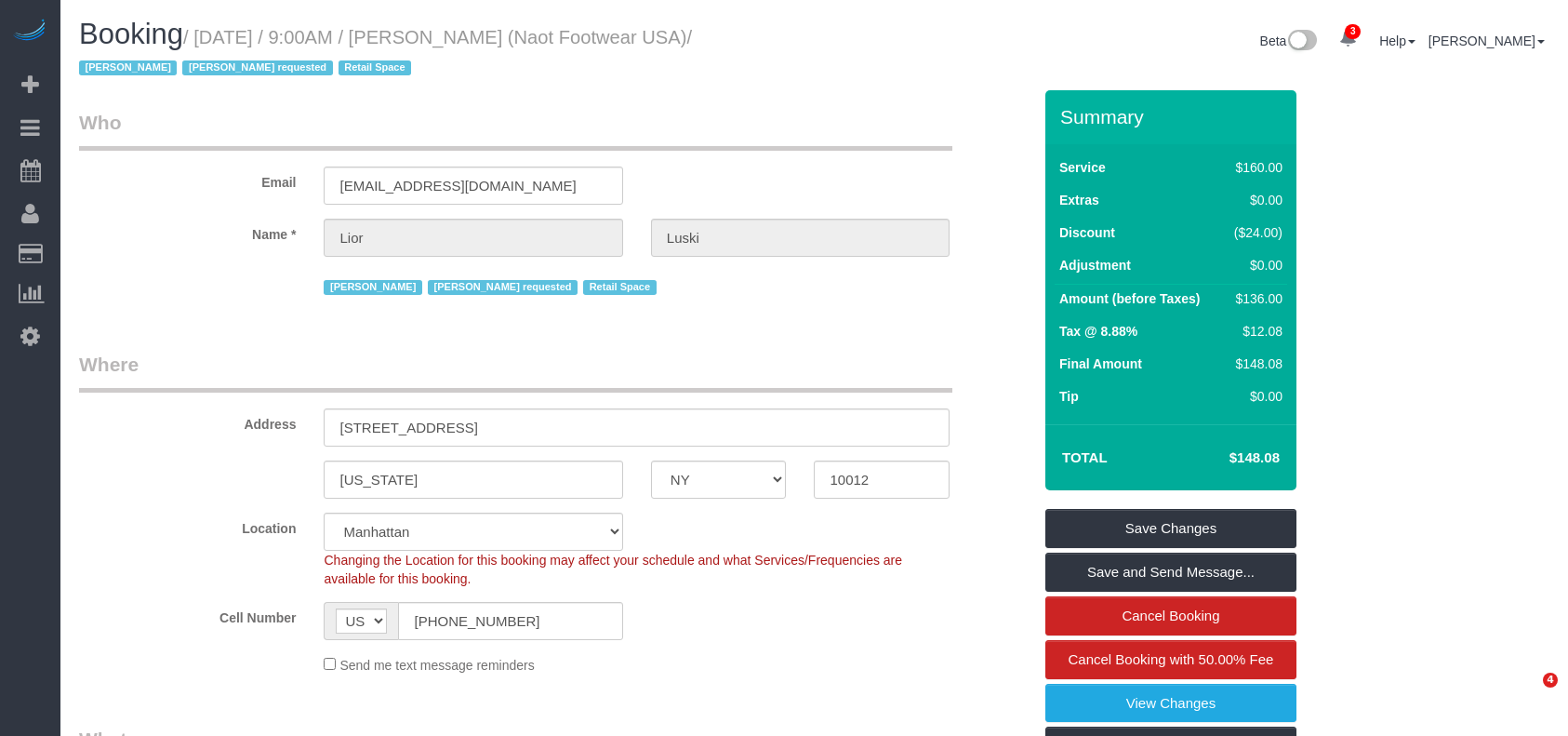
select select "number:15"
select select "number:7"
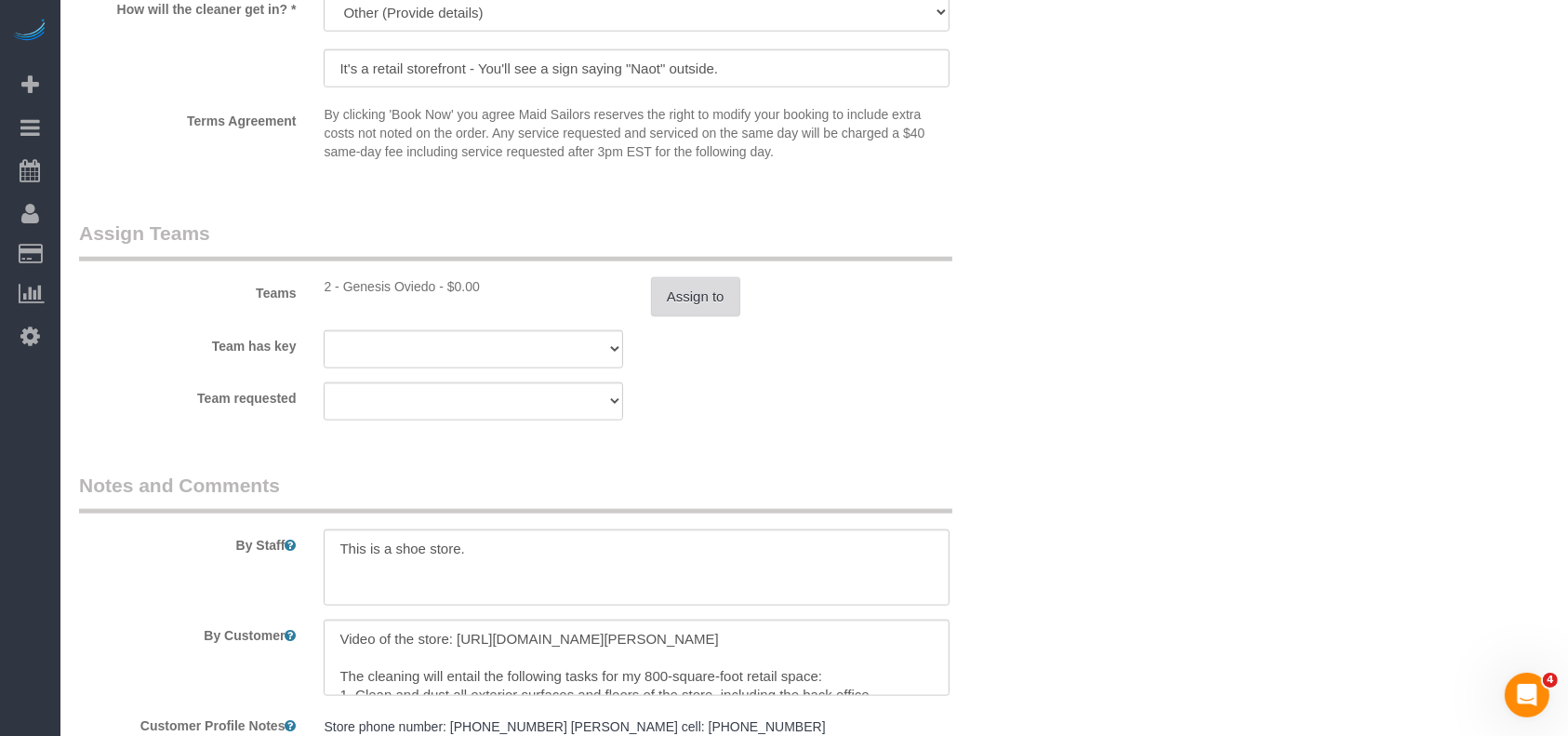
click at [685, 309] on button "Assign to" at bounding box center [695, 297] width 89 height 39
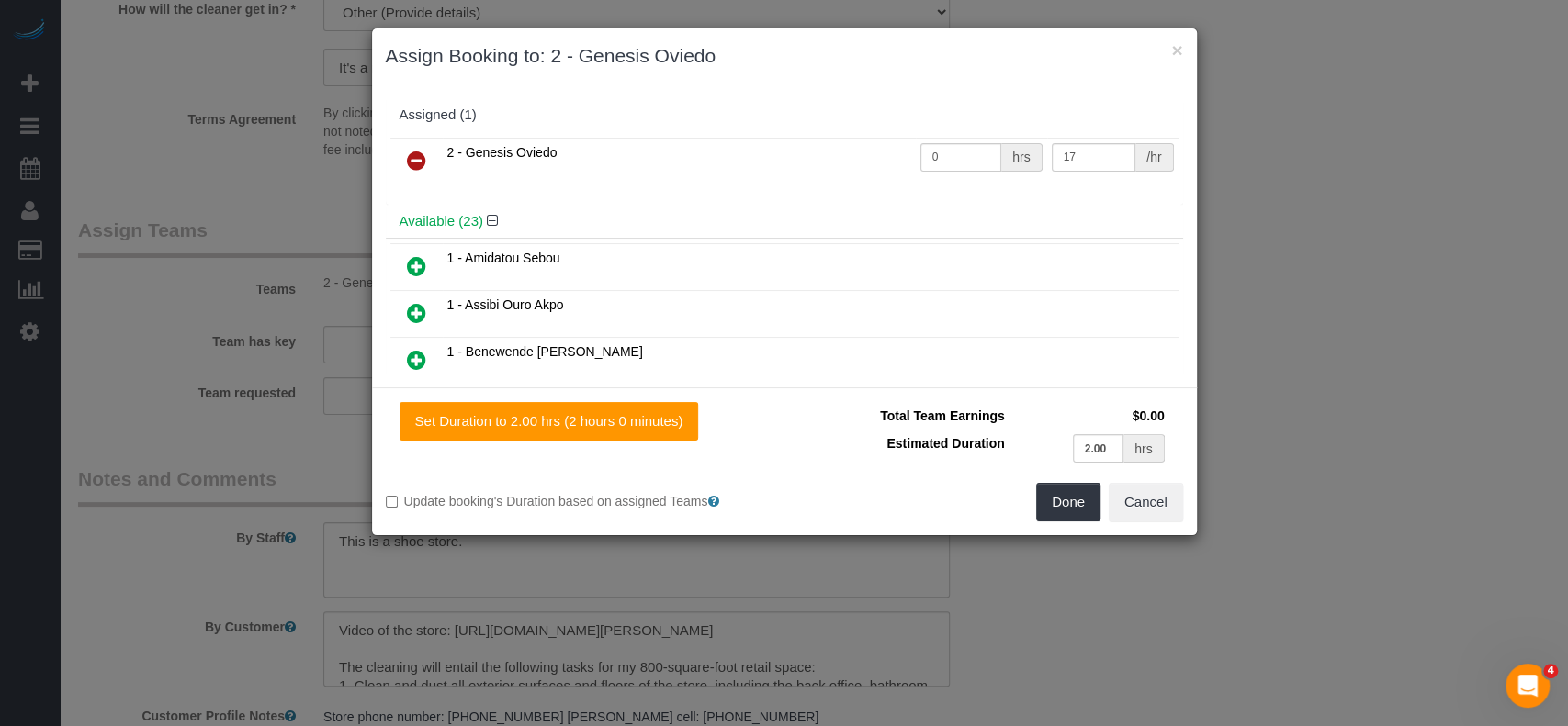
click at [404, 162] on link at bounding box center [416, 161] width 44 height 37
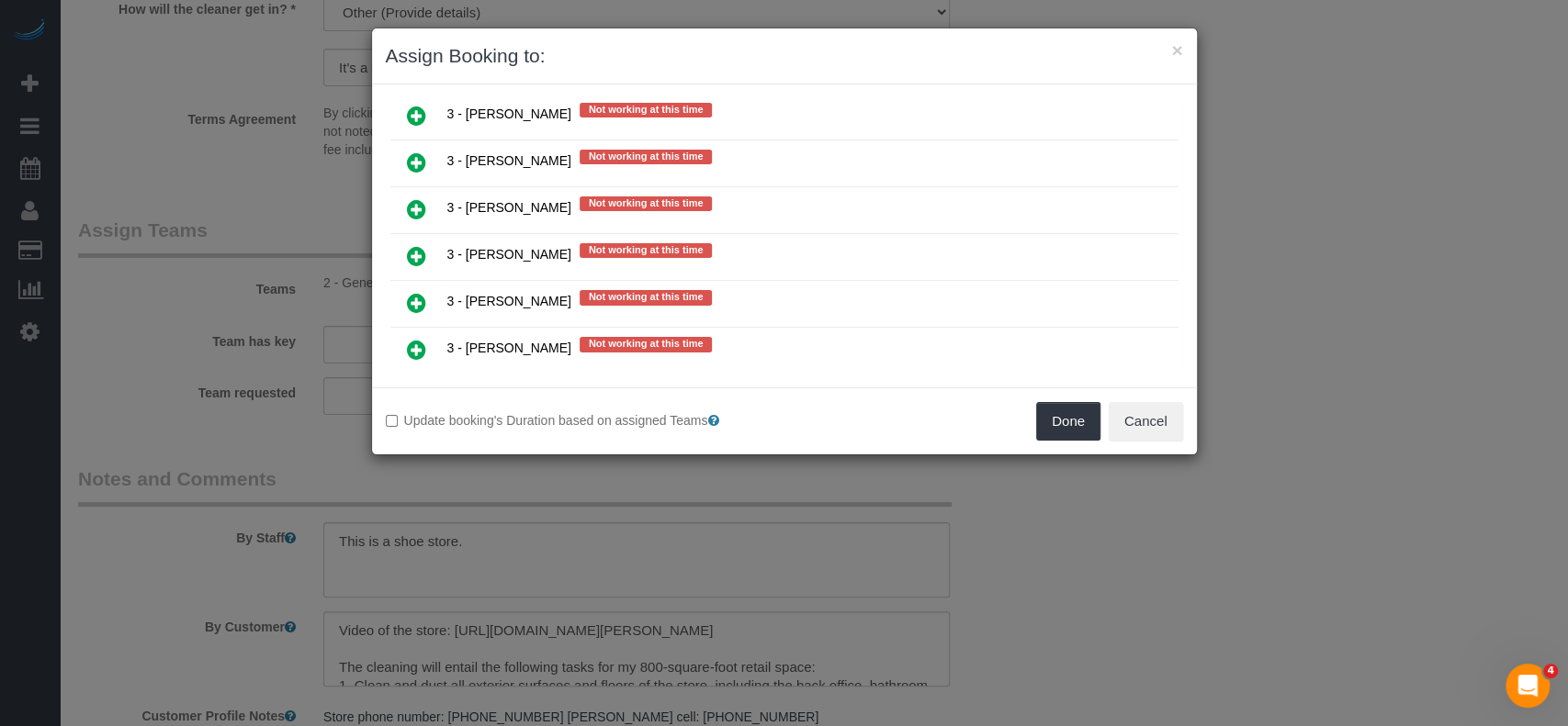
scroll to position [3061, 0]
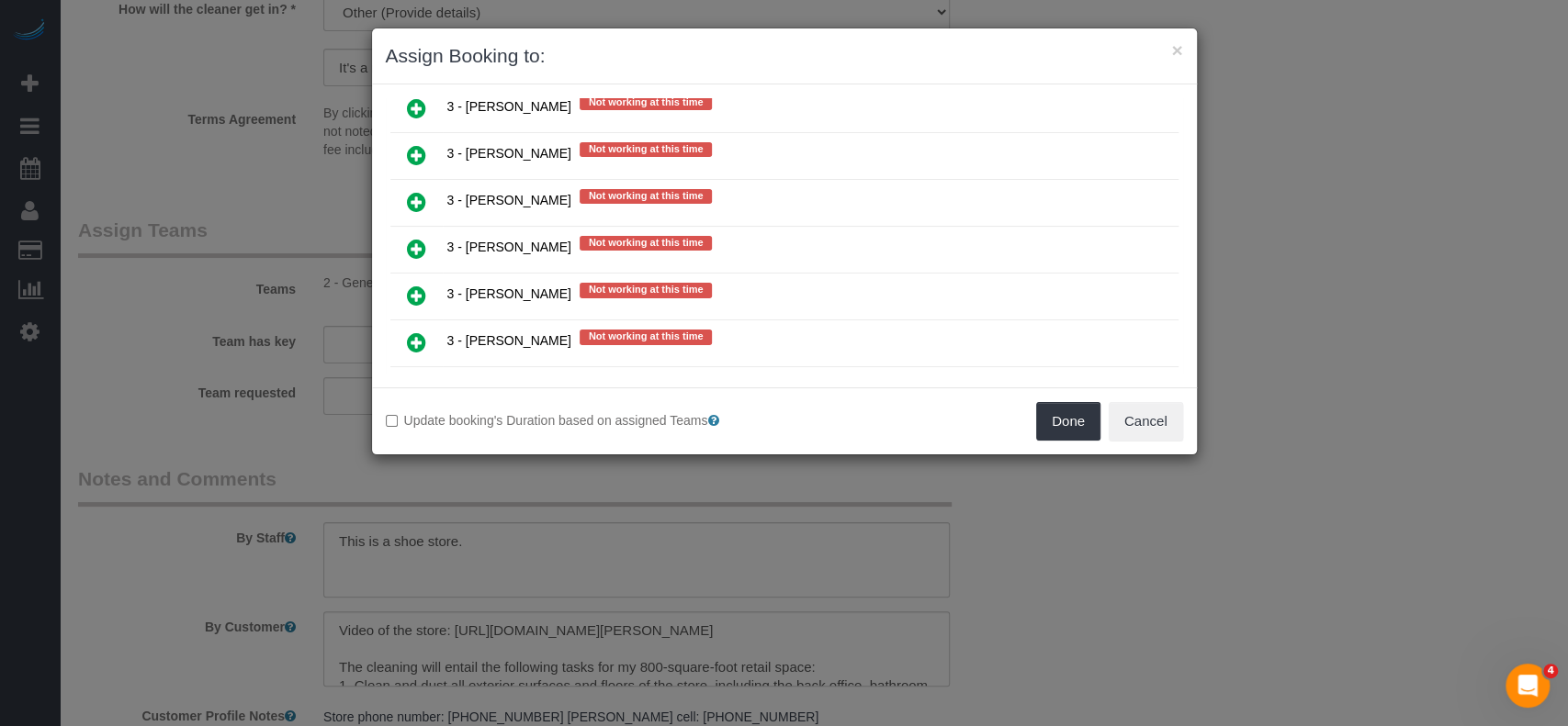
click at [414, 284] on icon at bounding box center [417, 295] width 19 height 22
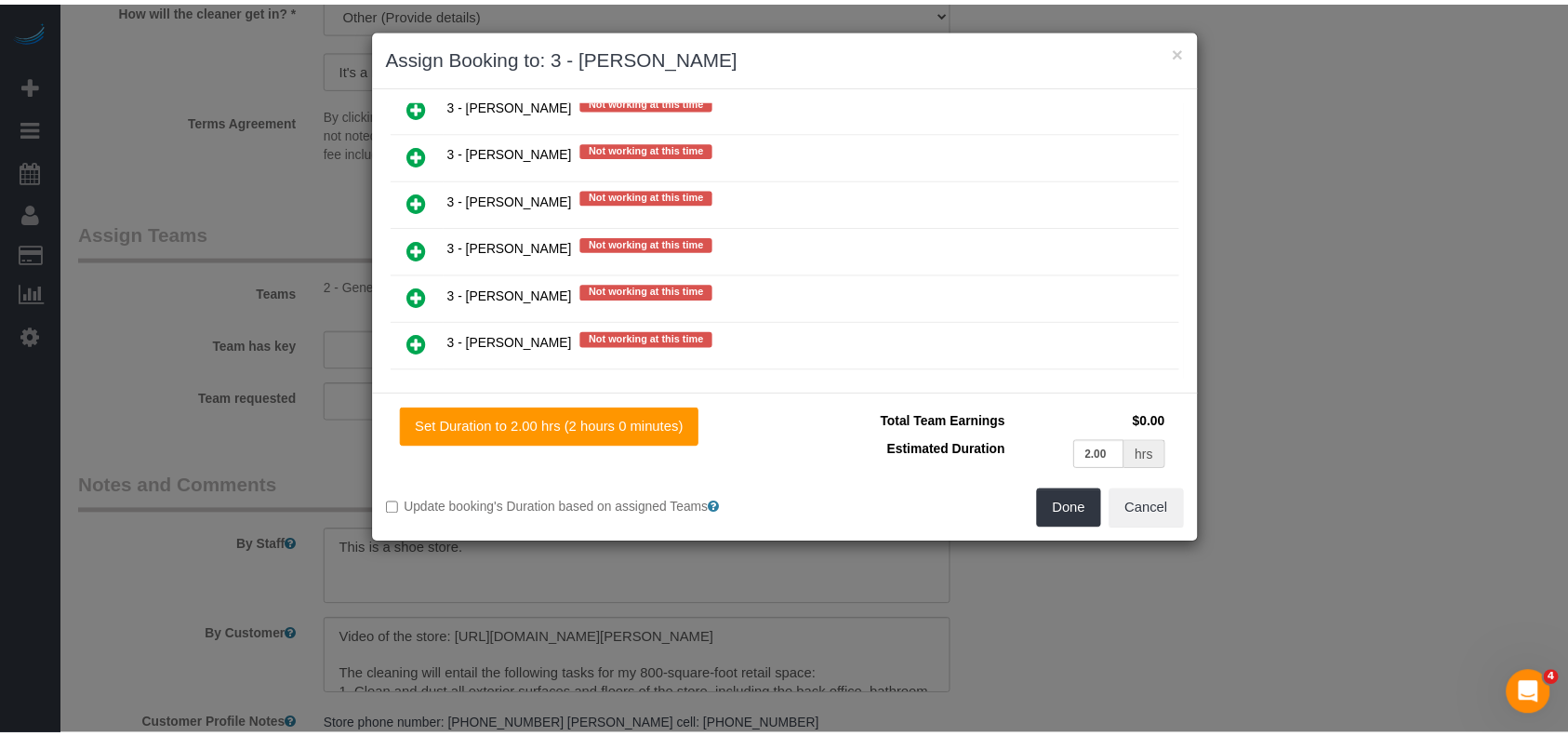
scroll to position [3146, 0]
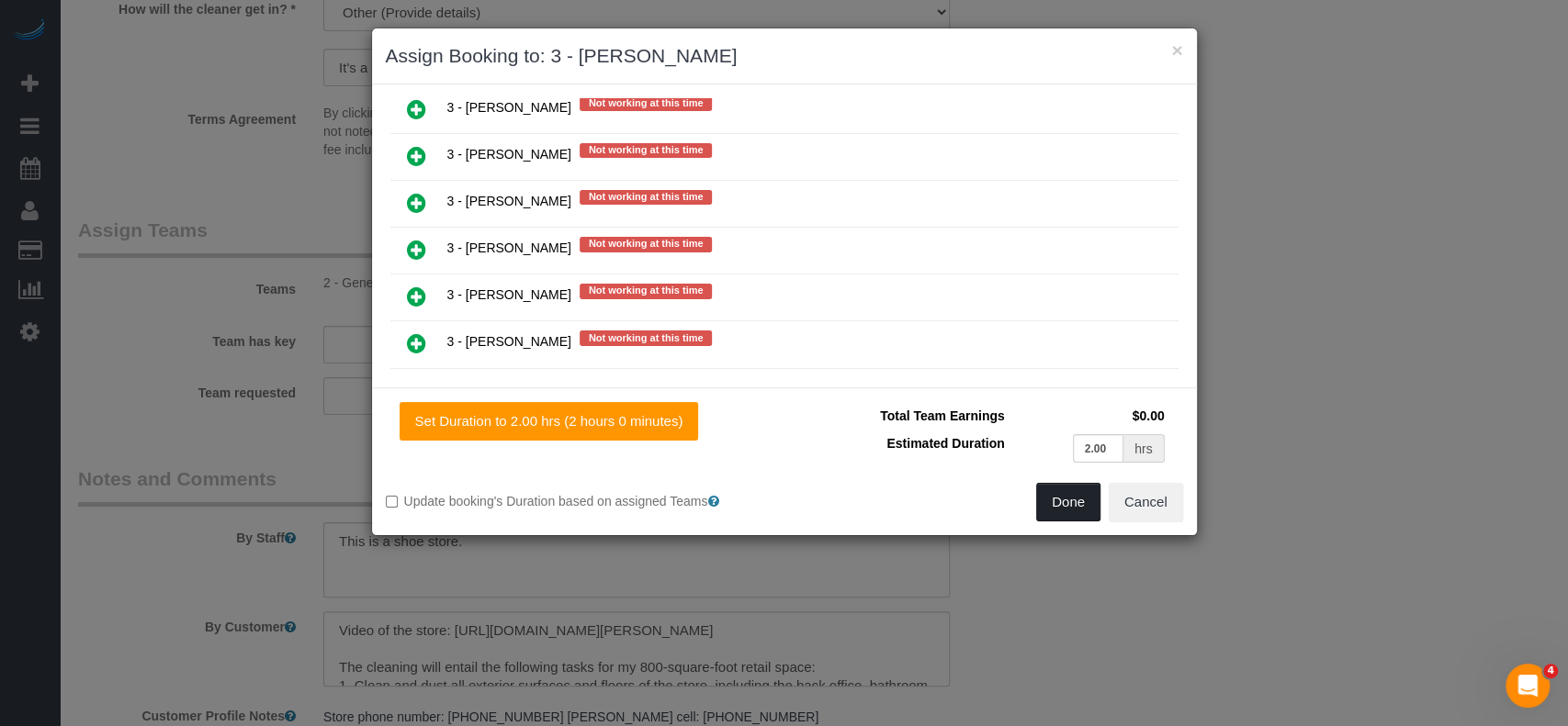
click at [1067, 505] on button "Done" at bounding box center [1068, 503] width 64 height 39
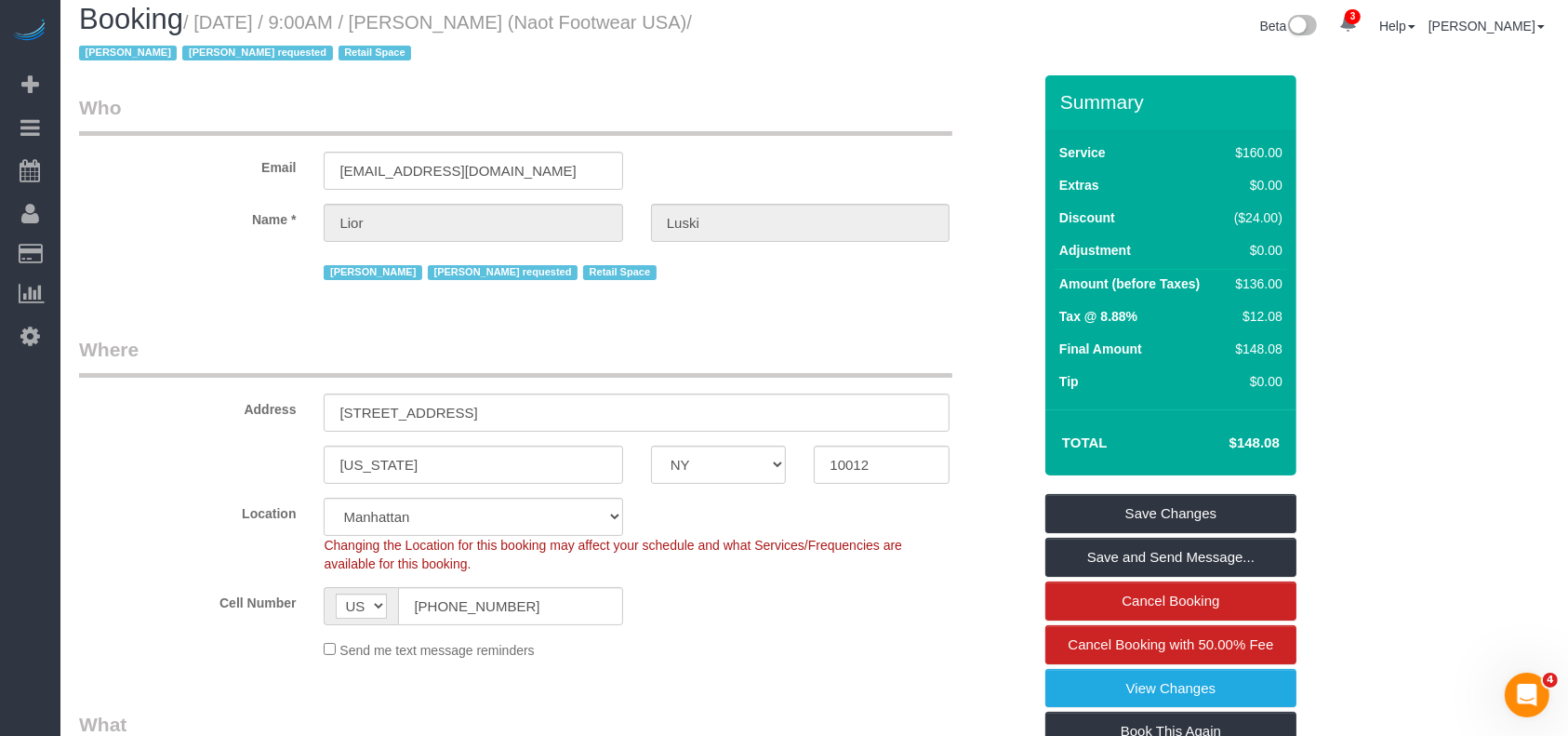
scroll to position [0, 0]
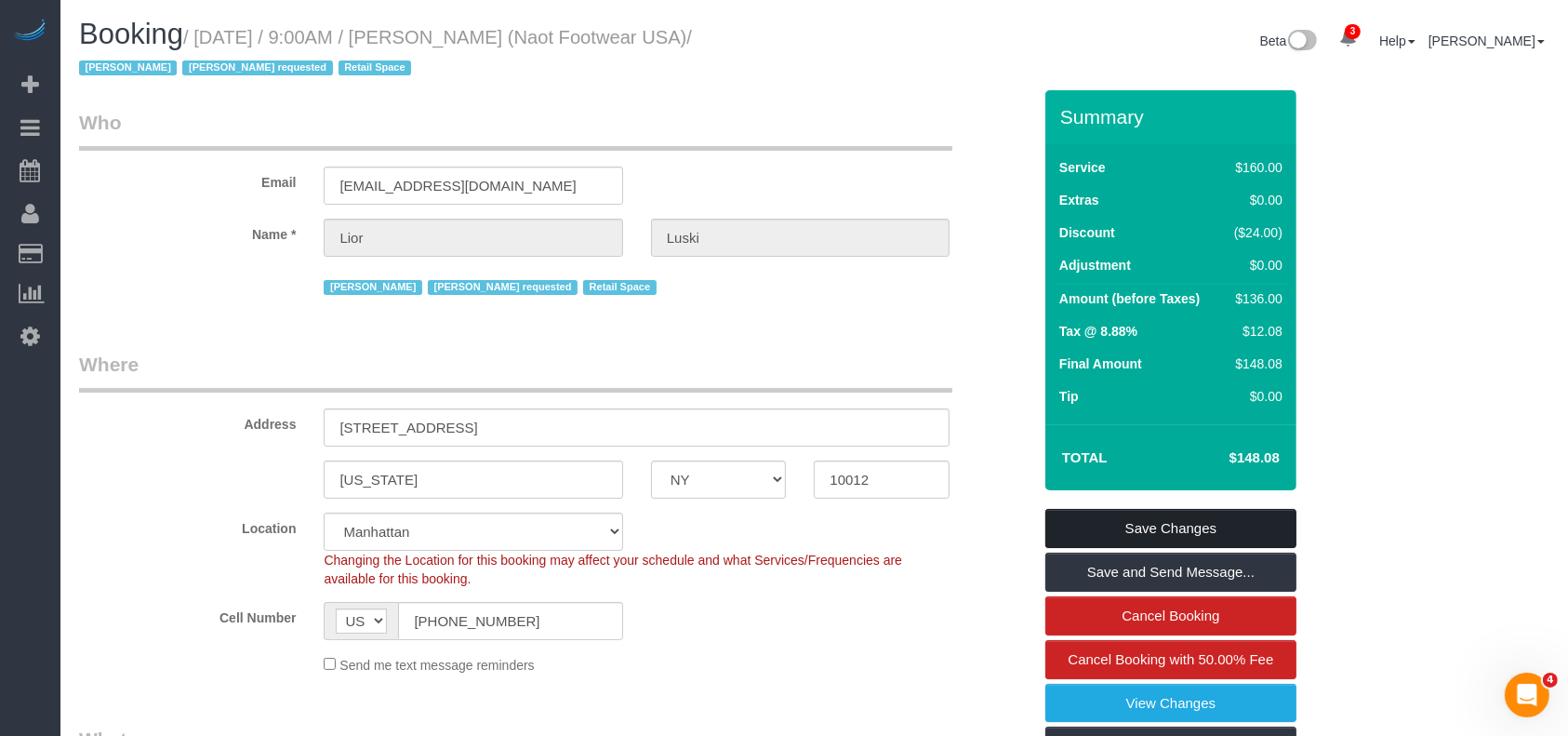
click at [1161, 522] on link "Save Changes" at bounding box center [1171, 529] width 251 height 39
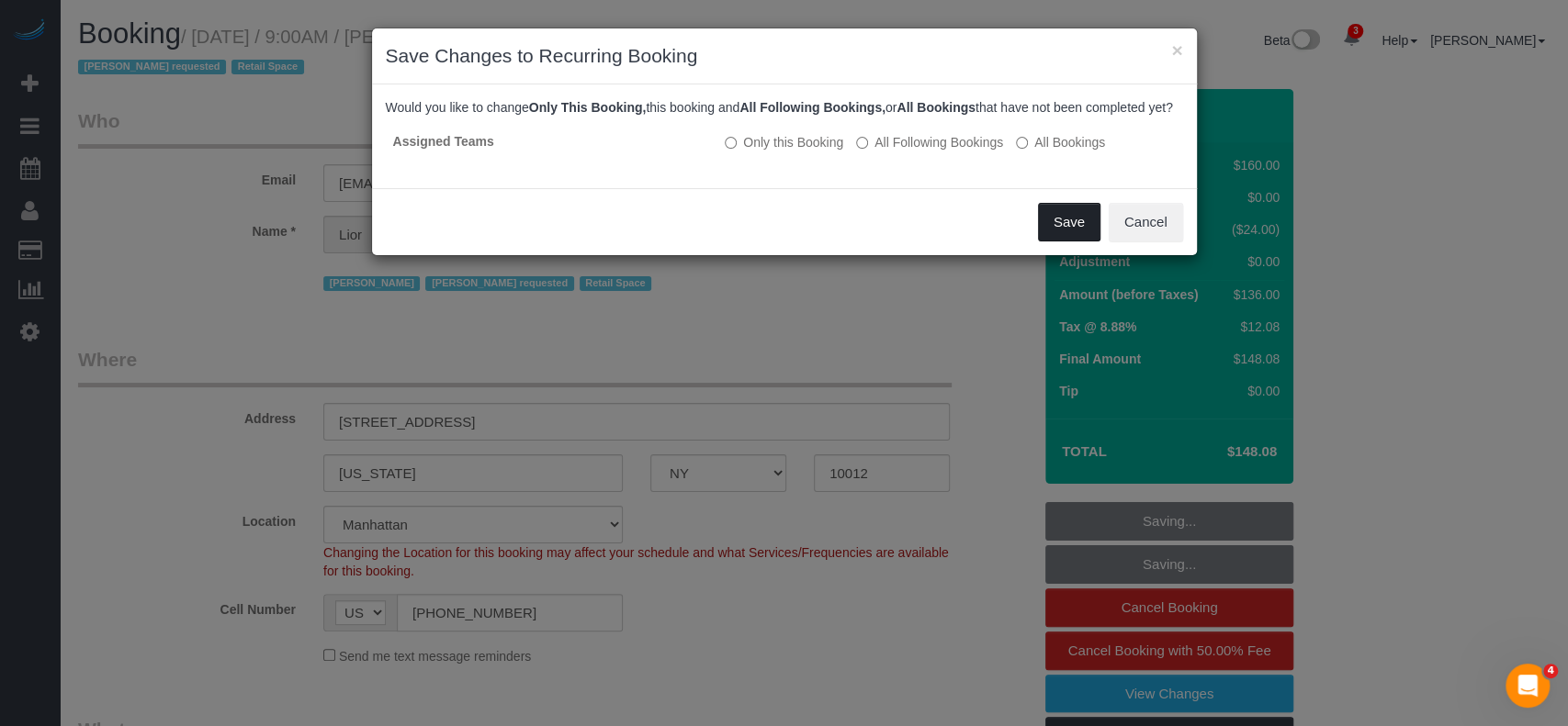
drag, startPoint x: 1080, startPoint y: 231, endPoint x: 625, endPoint y: 71, distance: 482.3
click at [1077, 232] on button "Save" at bounding box center [1069, 222] width 63 height 39
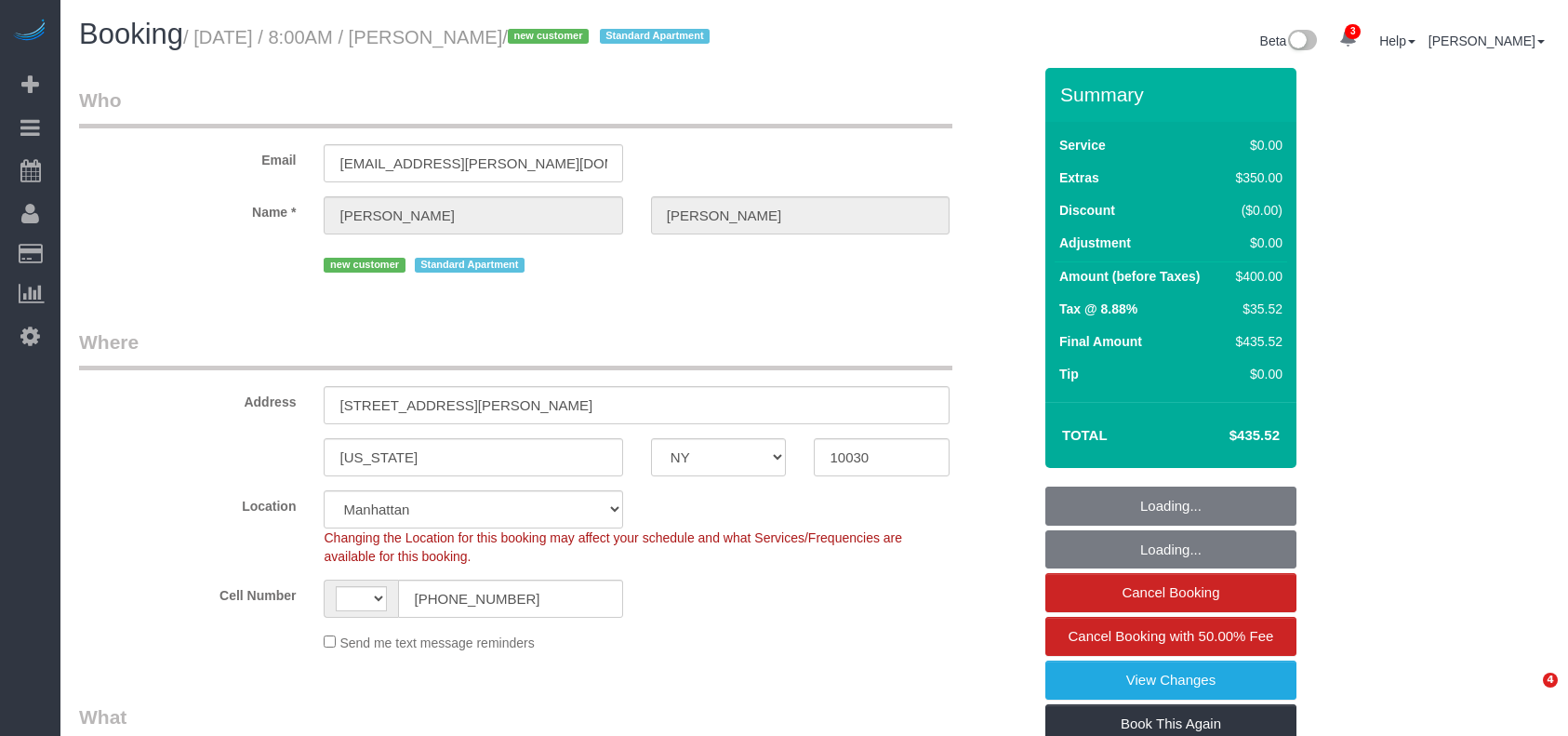
select select "NY"
select select "string:[GEOGRAPHIC_DATA]"
select select "number:89"
select select "number:90"
select select "number:15"
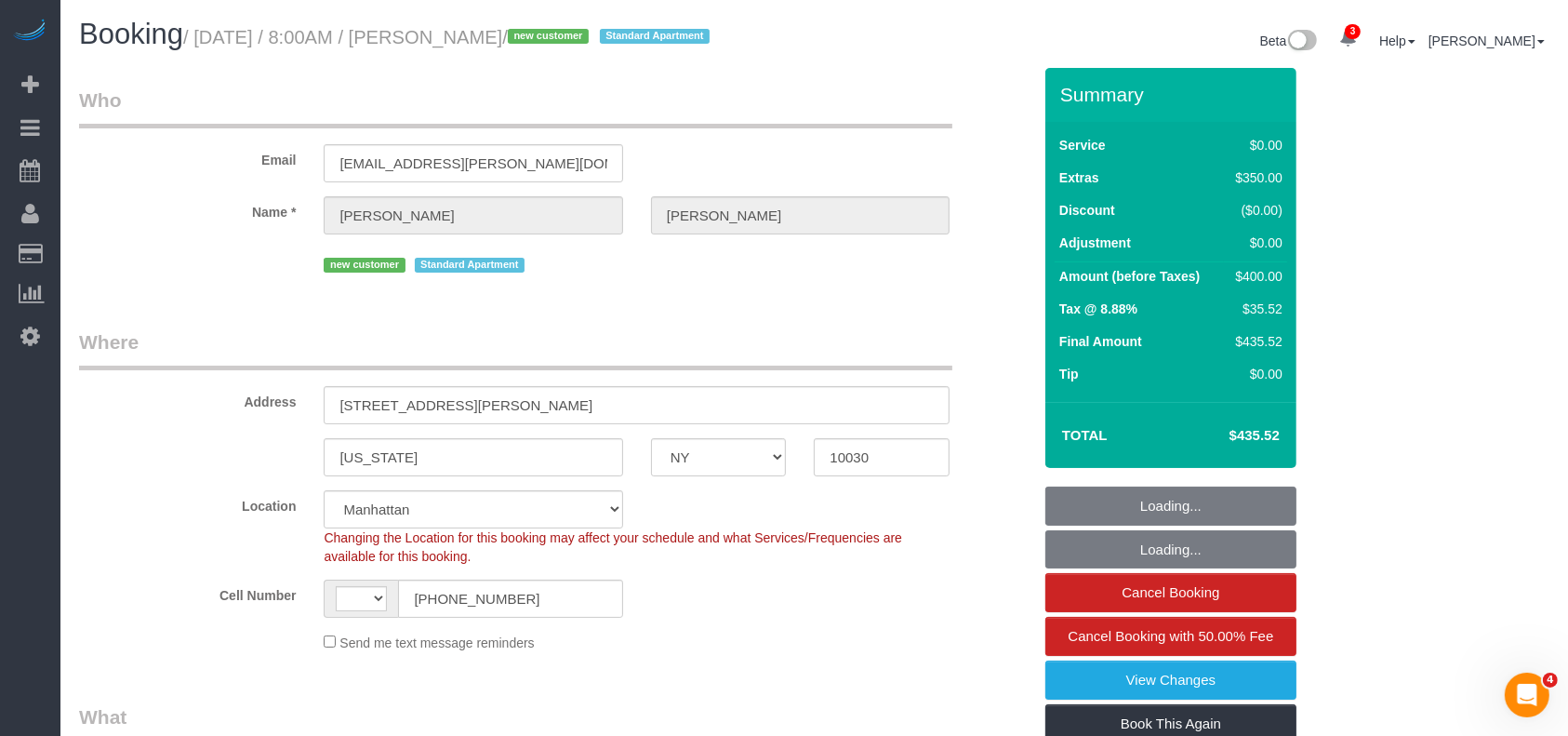
select select "number:6"
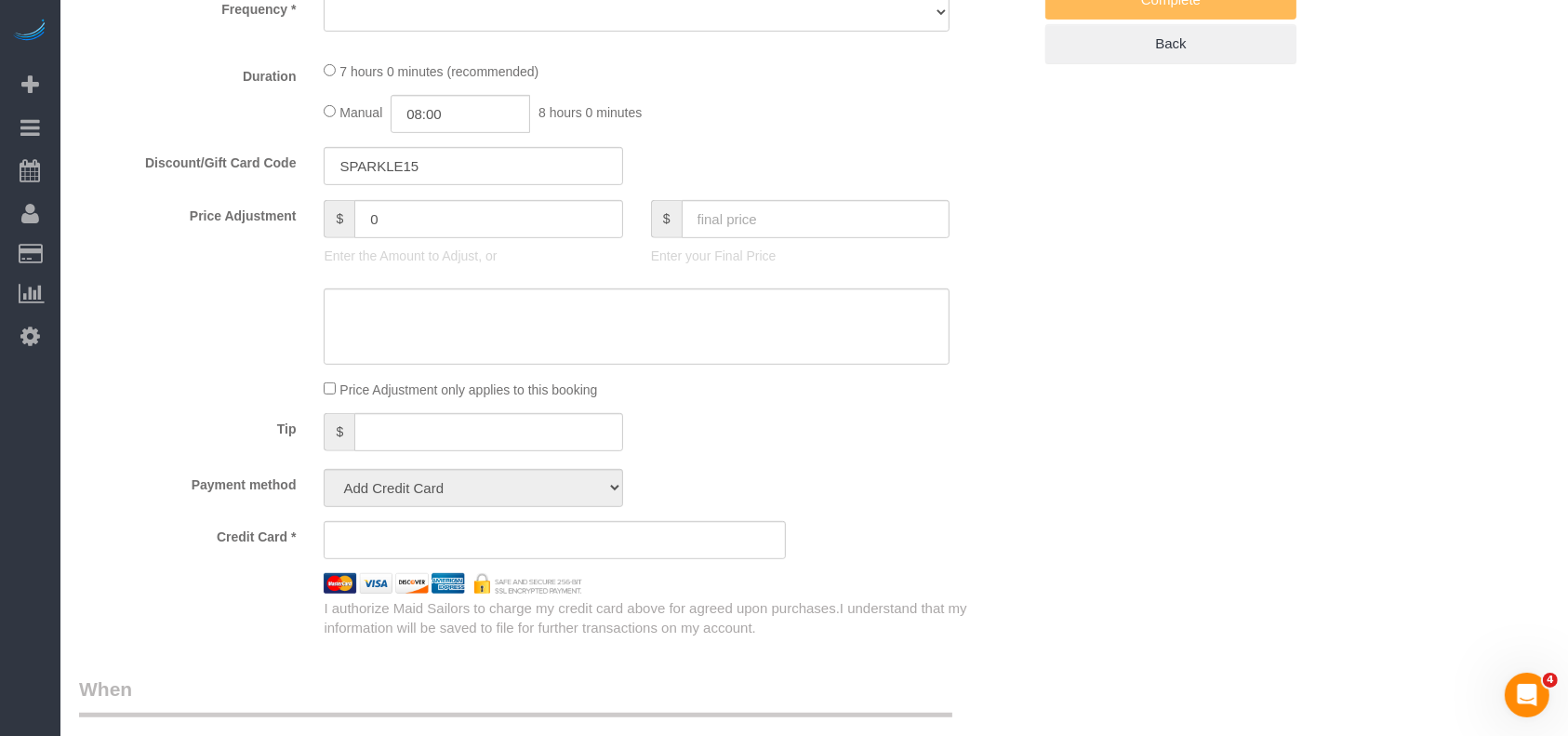
select select "object:810"
select select "string:stripe-pm_1RzMjD4VGloSiKo7AQhaJz1S"
select select "spot1"
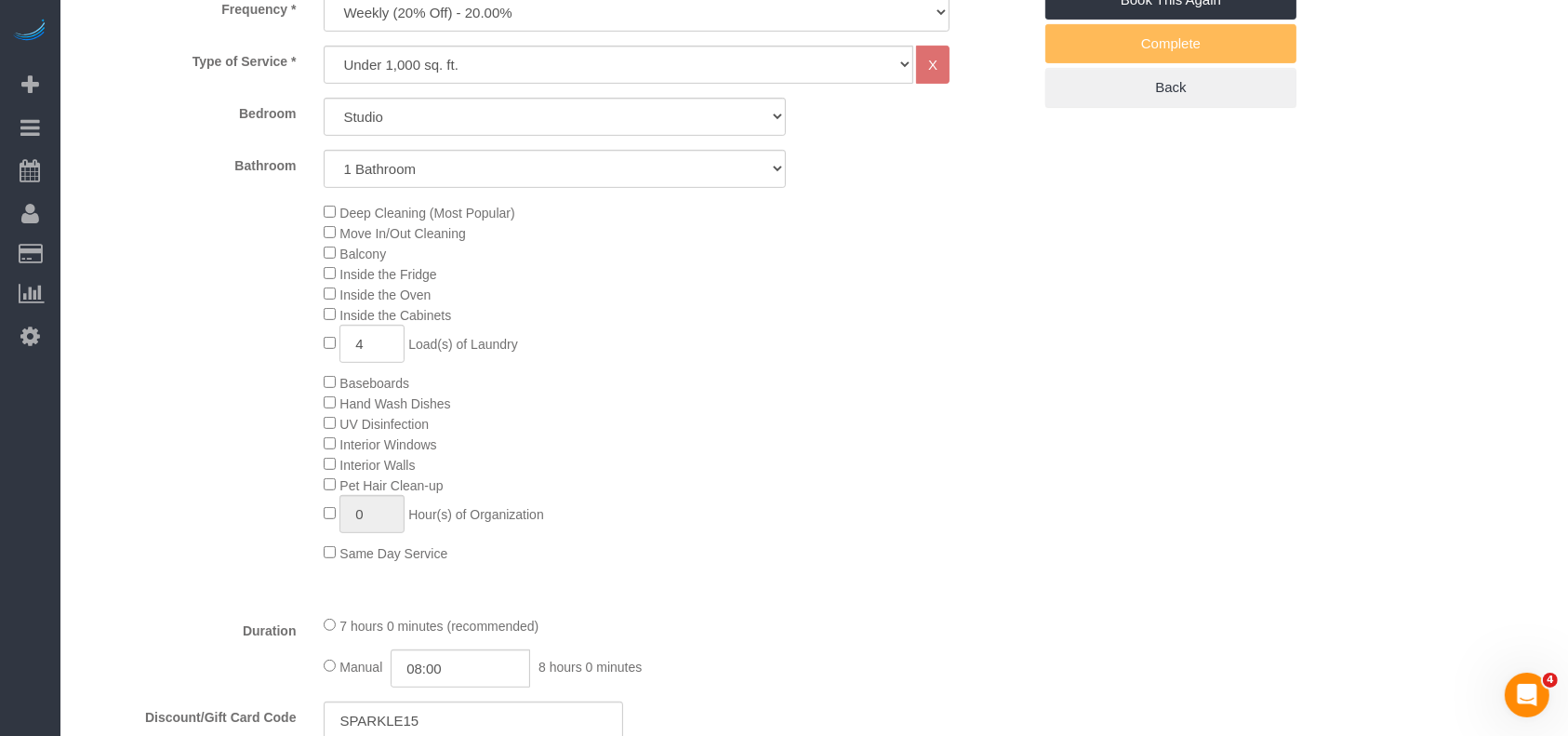
select select "object:1368"
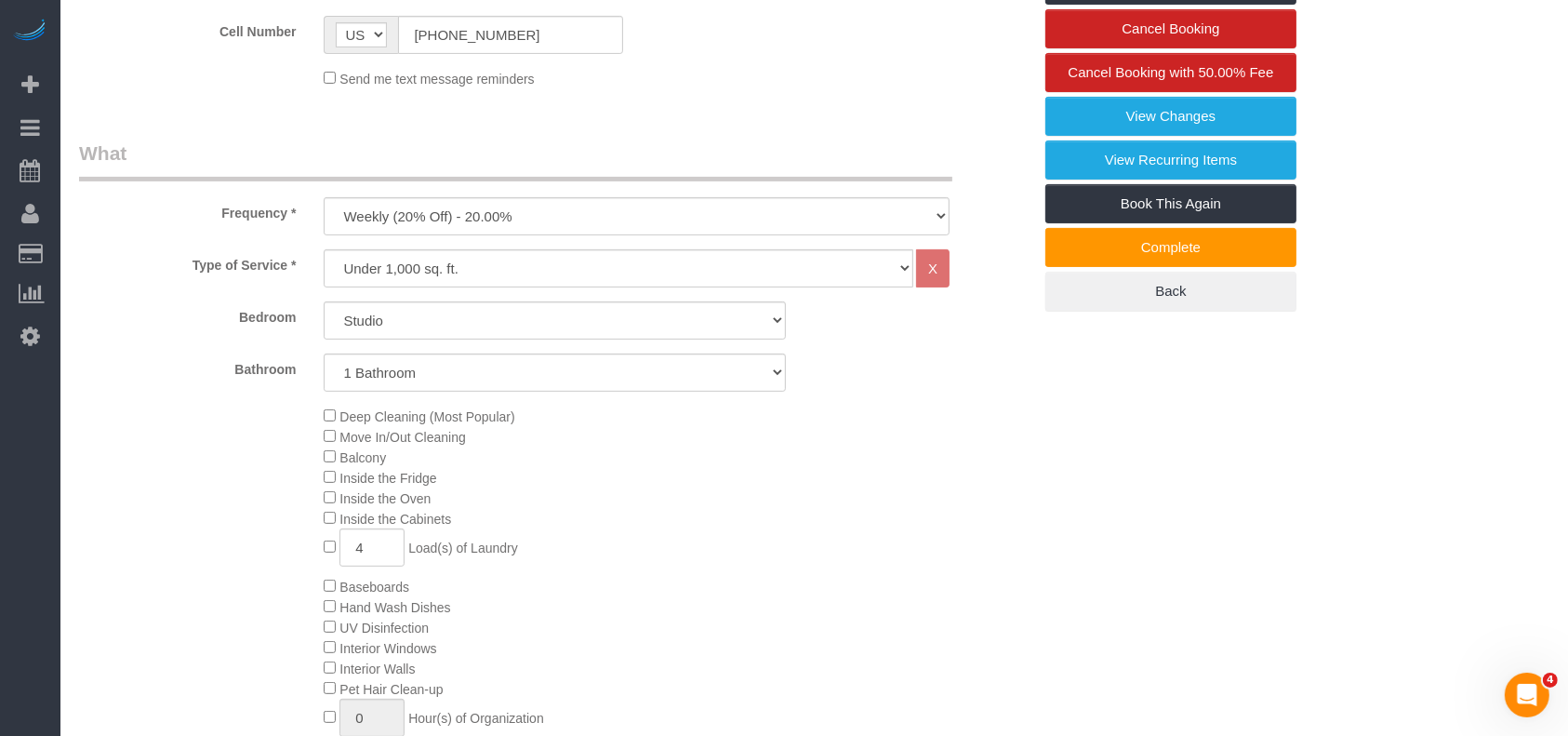
scroll to position [192, 0]
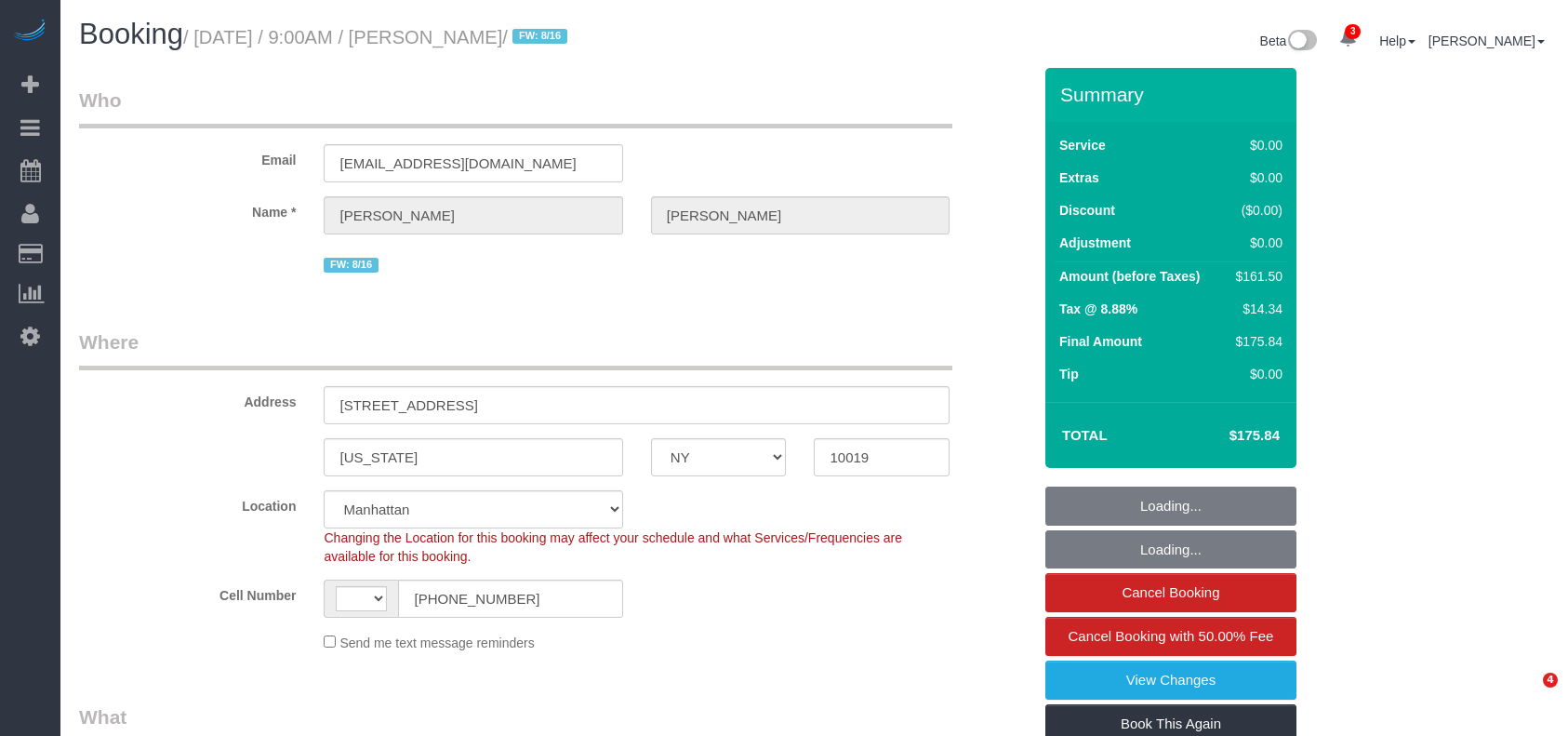
select select "NY"
select select "string:[GEOGRAPHIC_DATA]"
select select "string:stripe-pm_1RK0mp4VGloSiKo7cFIrzZQh"
select select "number:59"
select select "number:76"
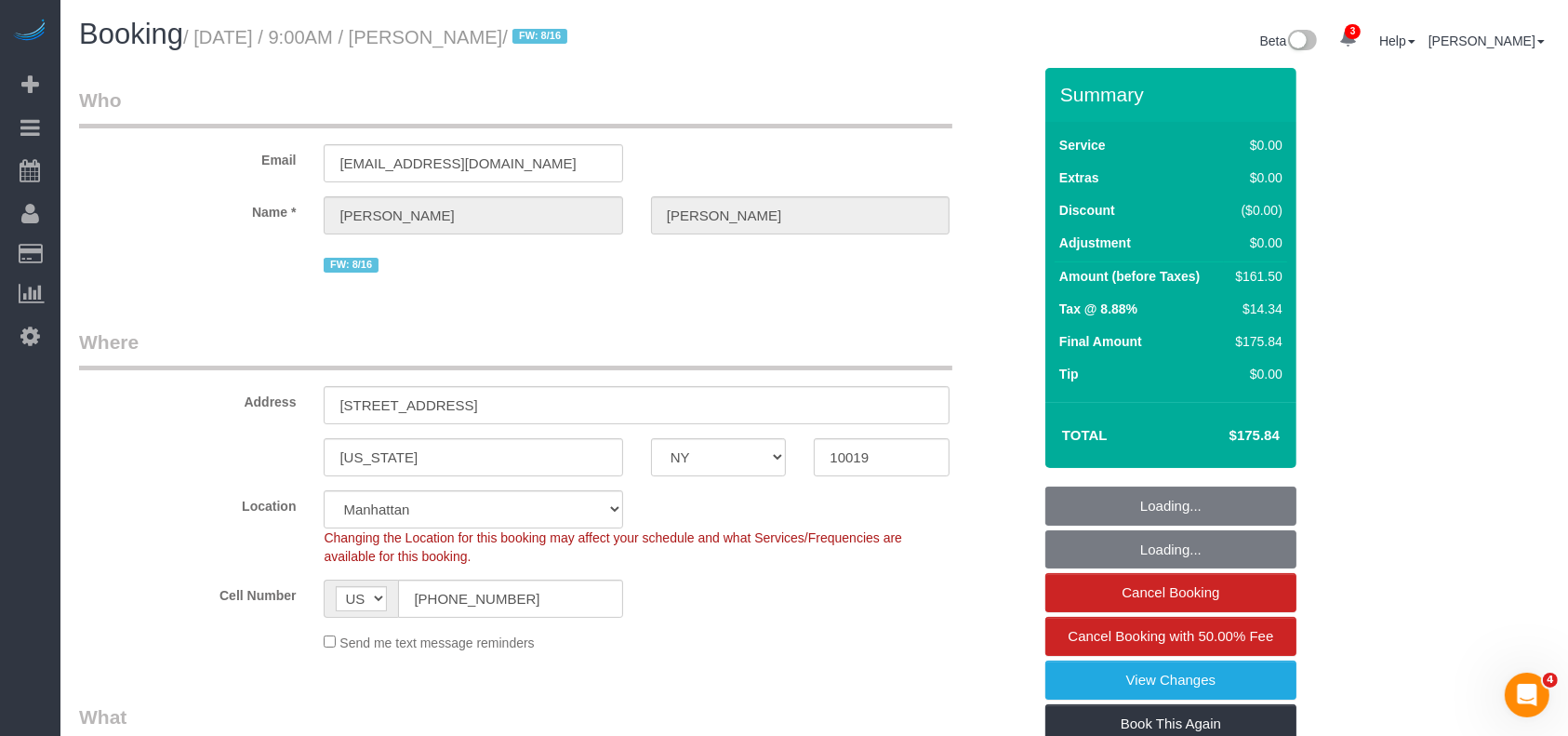
select select "number:15"
select select "number:6"
select select "2"
select select "object:1362"
select select "spot1"
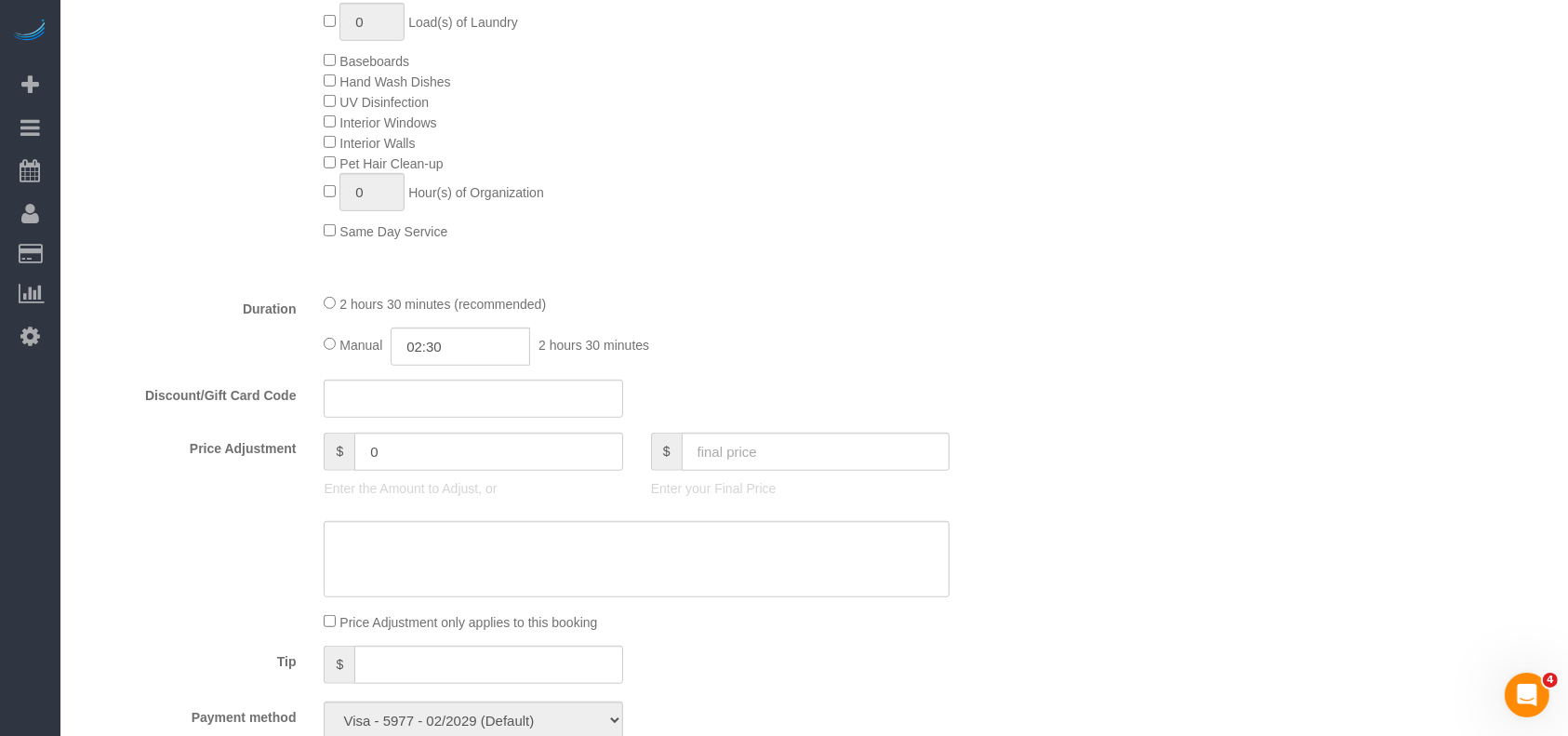
scroll to position [1117, 0]
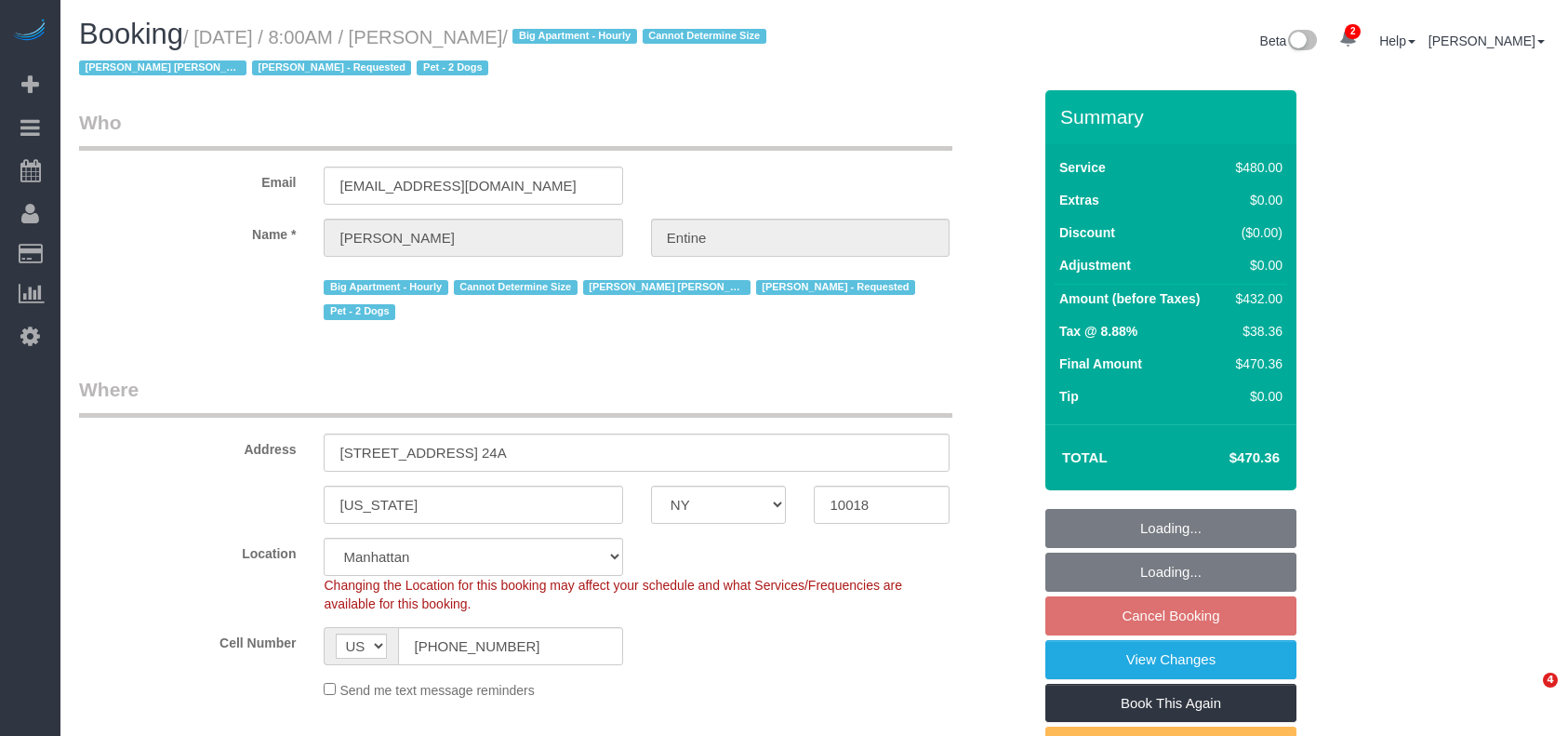
select select "NY"
select select "2"
select select "180"
select select "spot1"
select select "number:56"
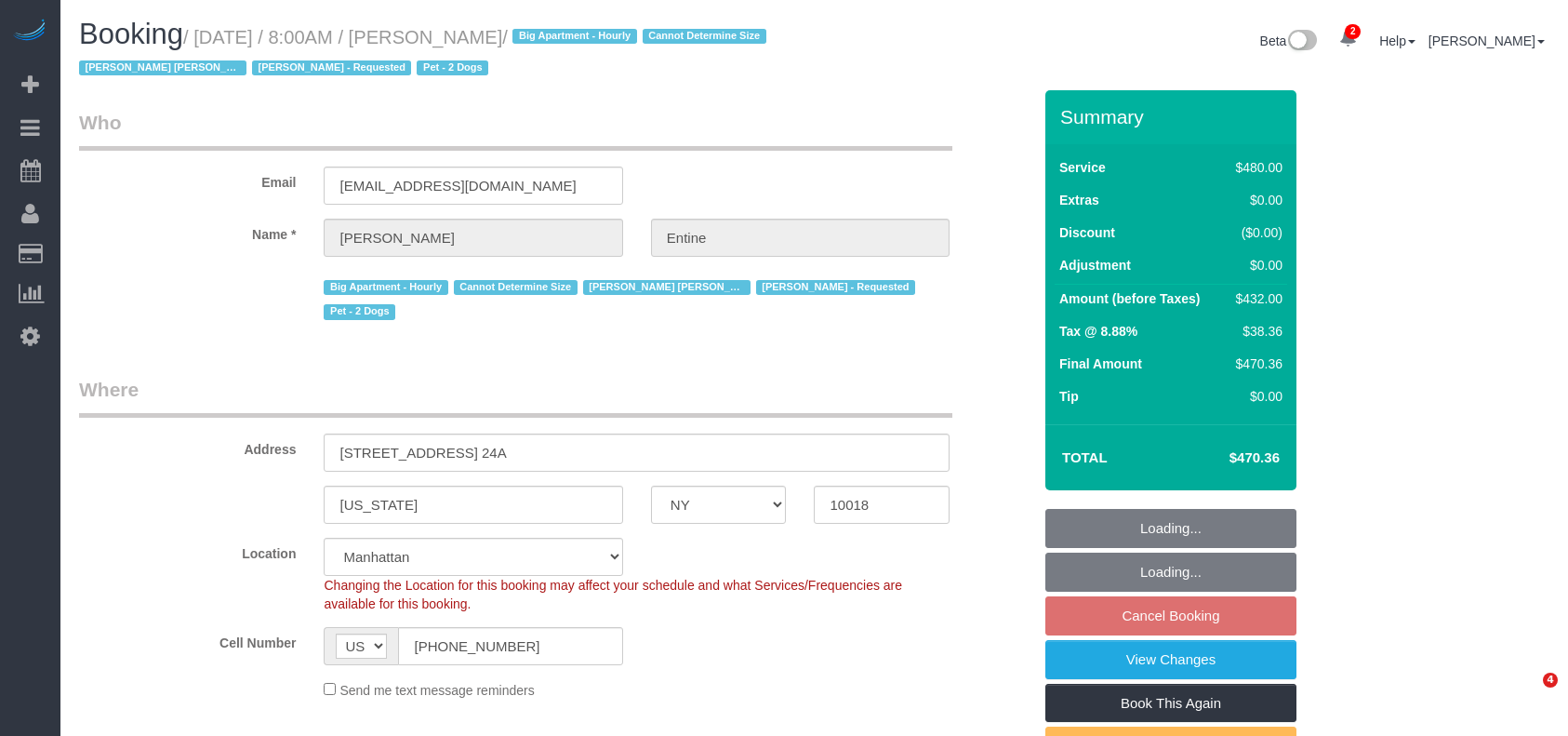
select select "number:73"
select select "number:13"
select select "number:6"
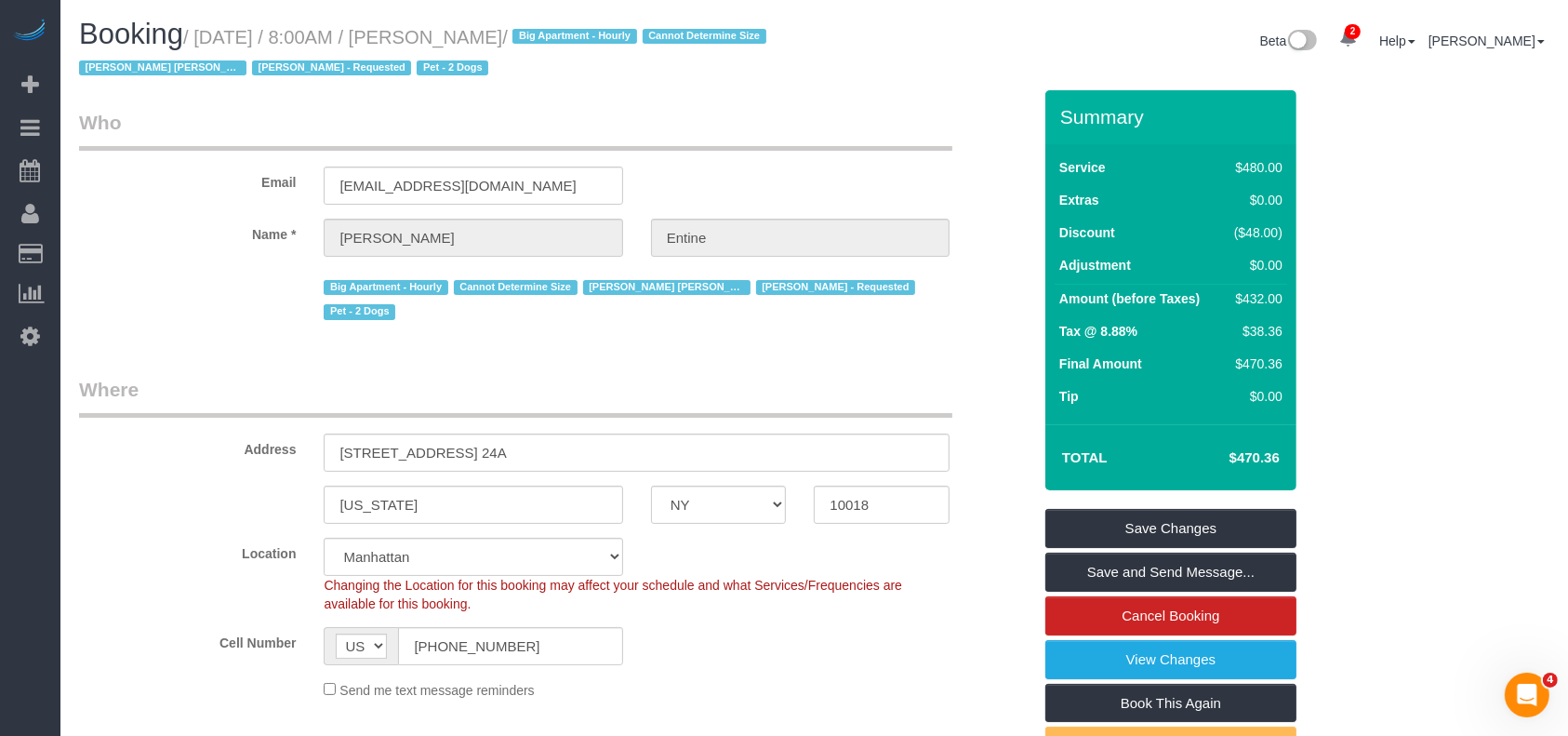
drag, startPoint x: 204, startPoint y: 35, endPoint x: 582, endPoint y: 33, distance: 378.0
click at [582, 33] on small "/ August 27, 2025 / 8:00AM / Madeleine Entine / Big Apartment - Hourly Cannot D…" at bounding box center [426, 53] width 693 height 52
copy small "August 27, 2025 / 8:00AM / Madeleine Entine"
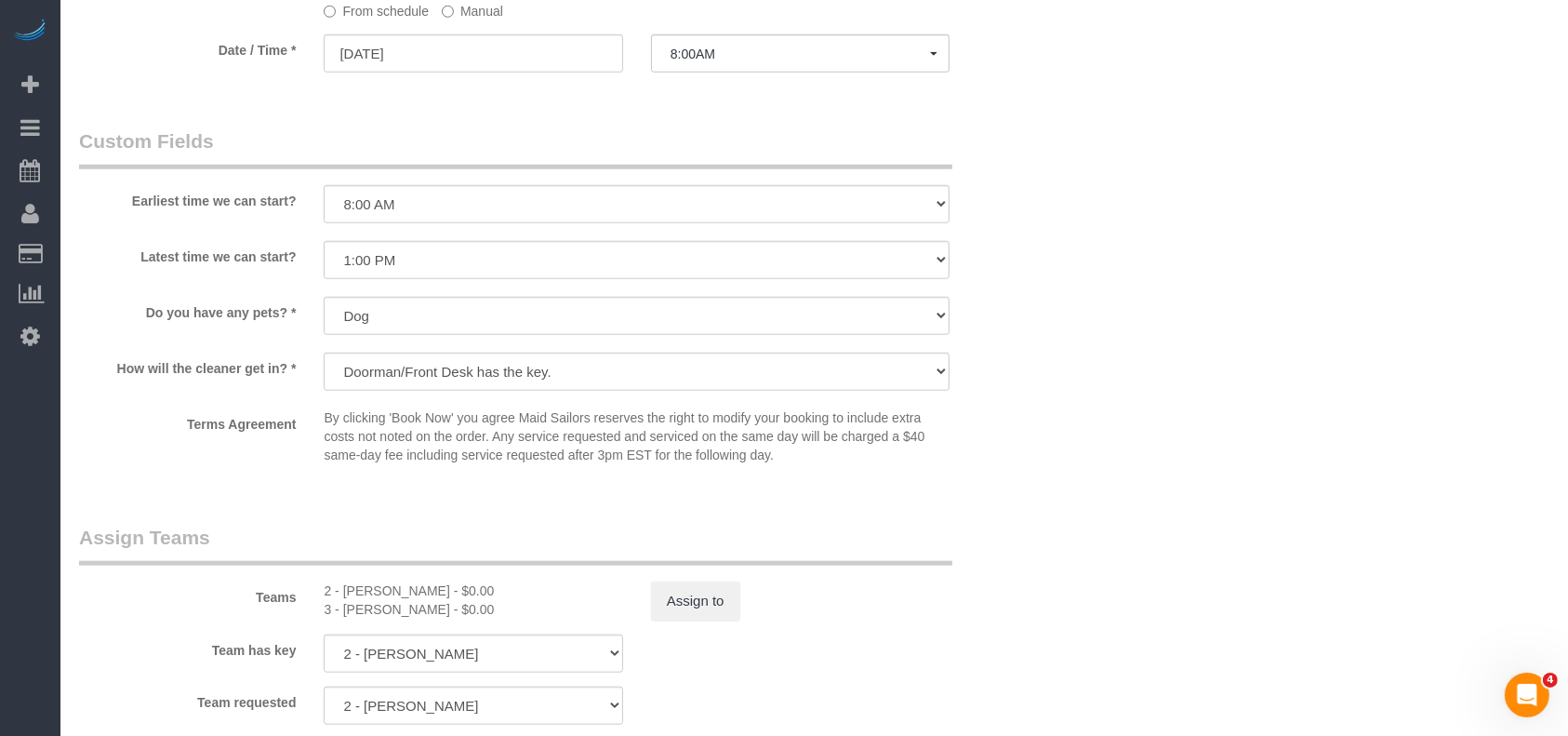
scroll to position [1986, 0]
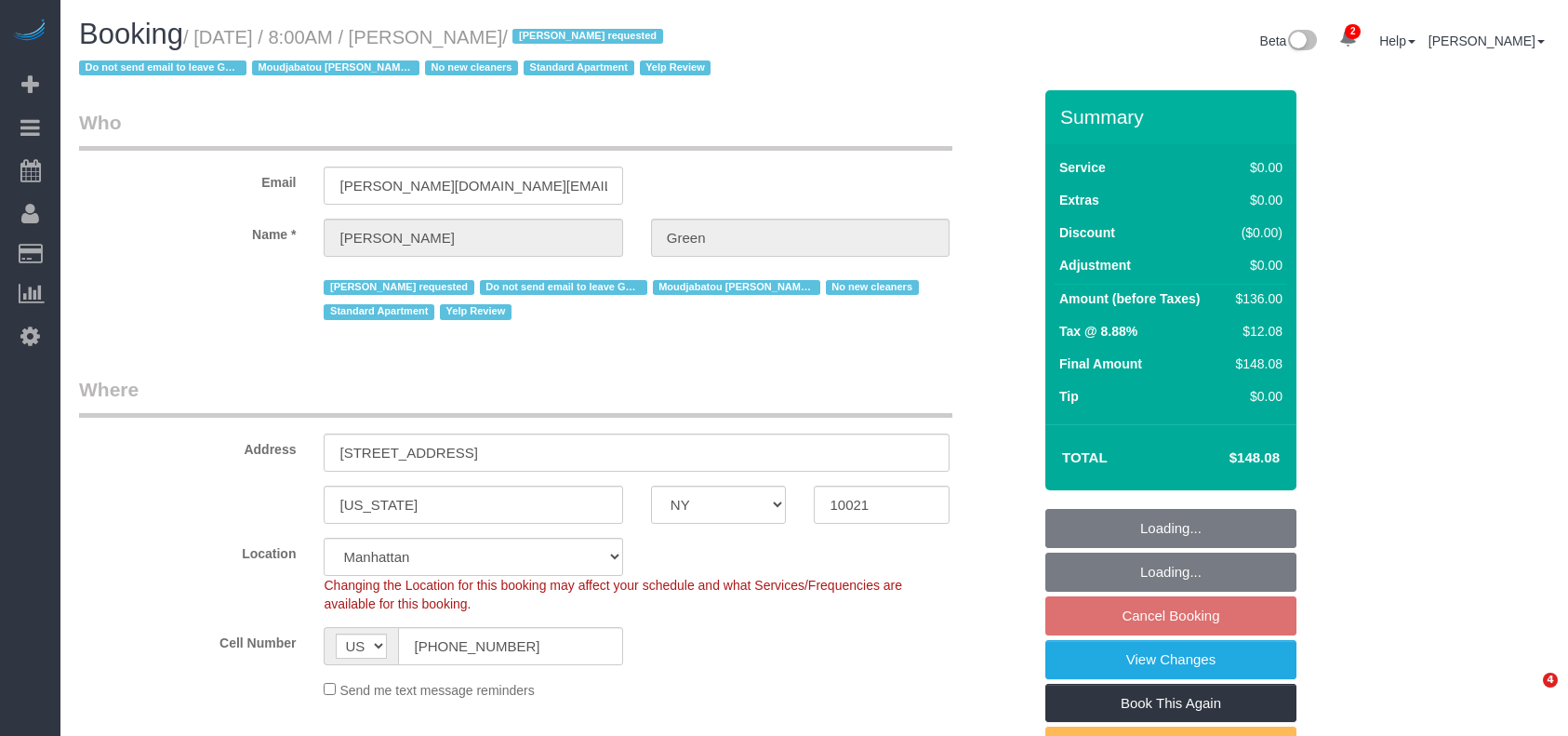
select select "NY"
select select "1"
select select "number:56"
select select "number:69"
select select "number:13"
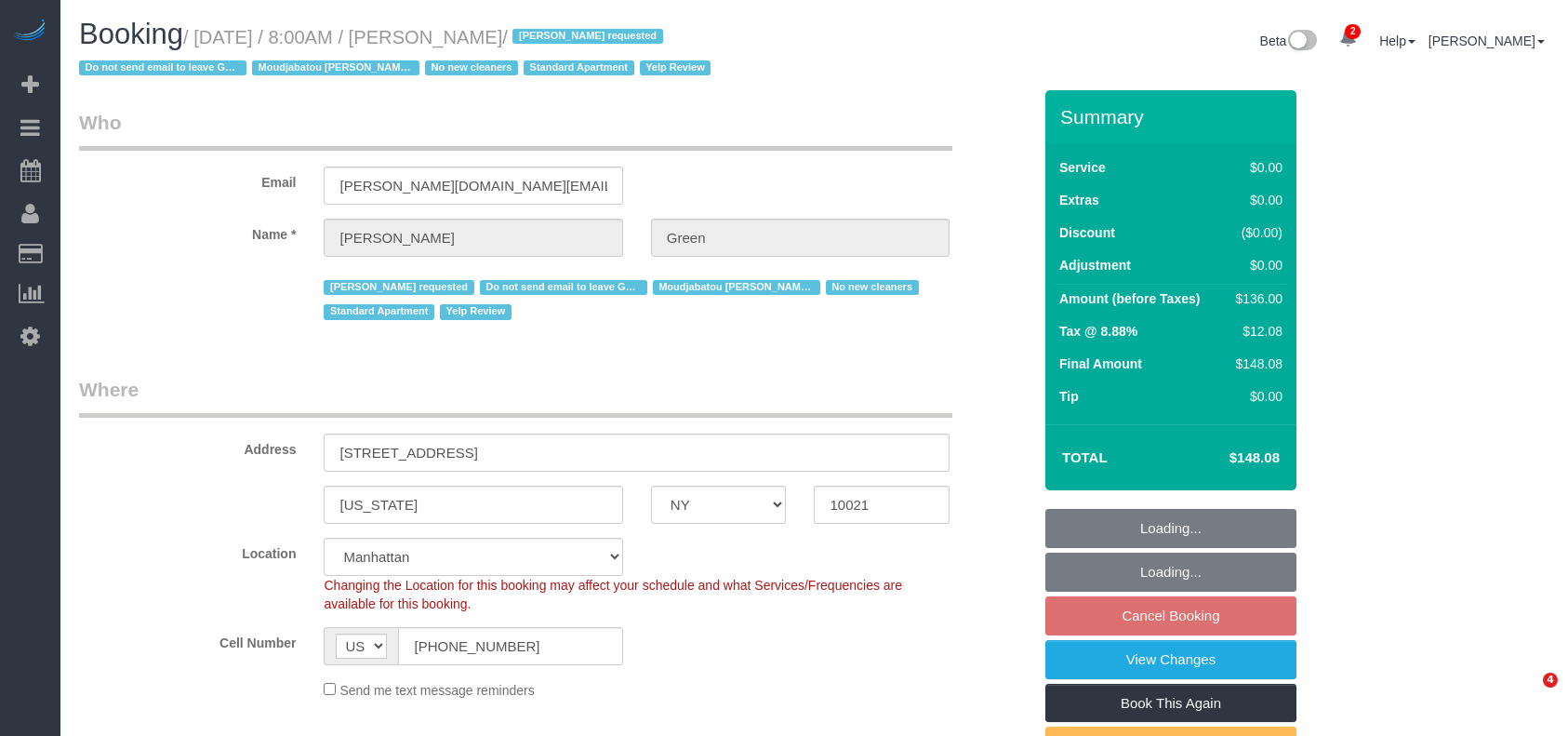
select select "number:5"
select select "spot61"
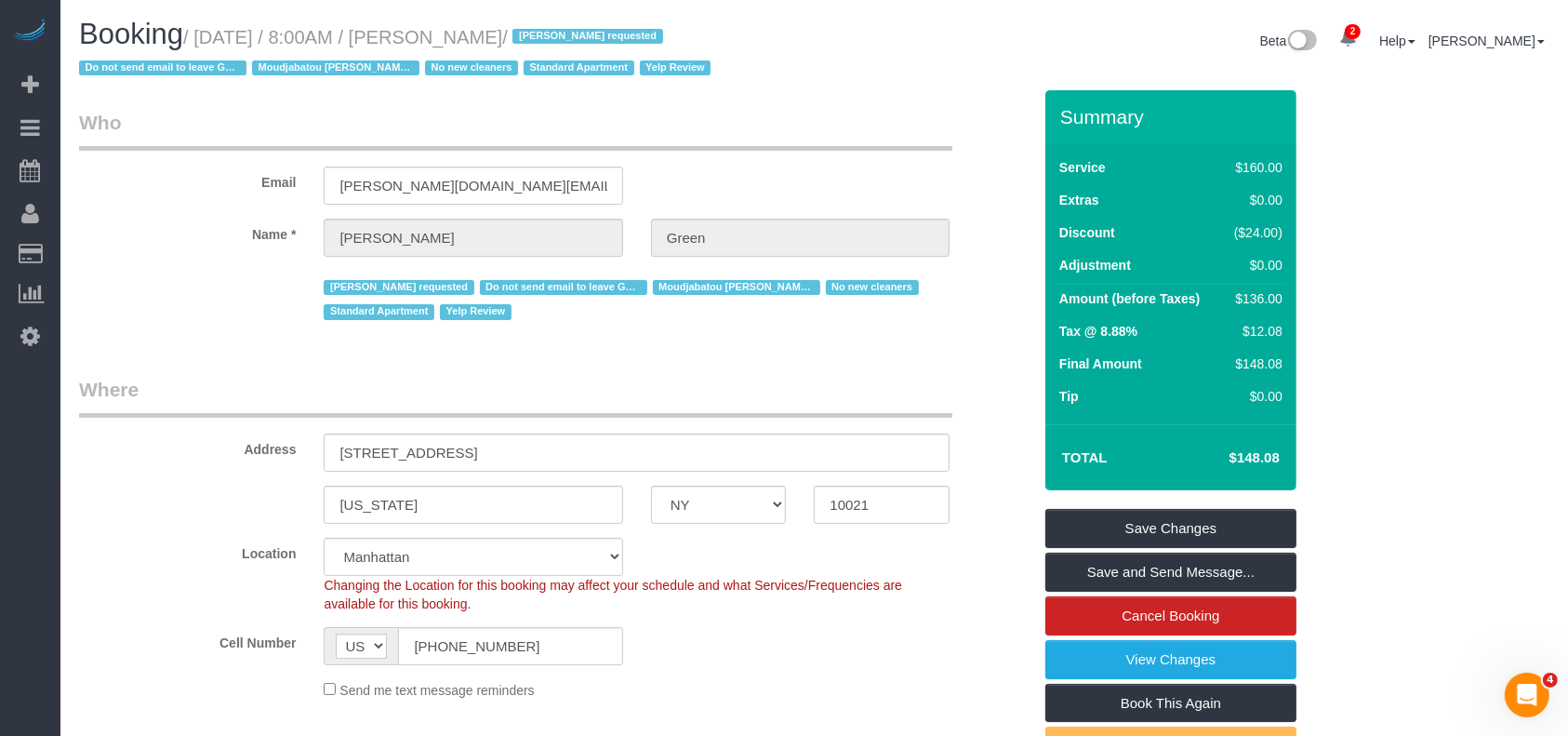
drag, startPoint x: 201, startPoint y: 37, endPoint x: 566, endPoint y: 22, distance: 365.3
click at [566, 22] on h1 "Booking / August 27, 2025 / 8:00AM / Benjamin Green / Dayanira Perez requested …" at bounding box center [440, 50] width 722 height 64
copy small "August 27, 2025 / 8:00AM / Benjamin Green"
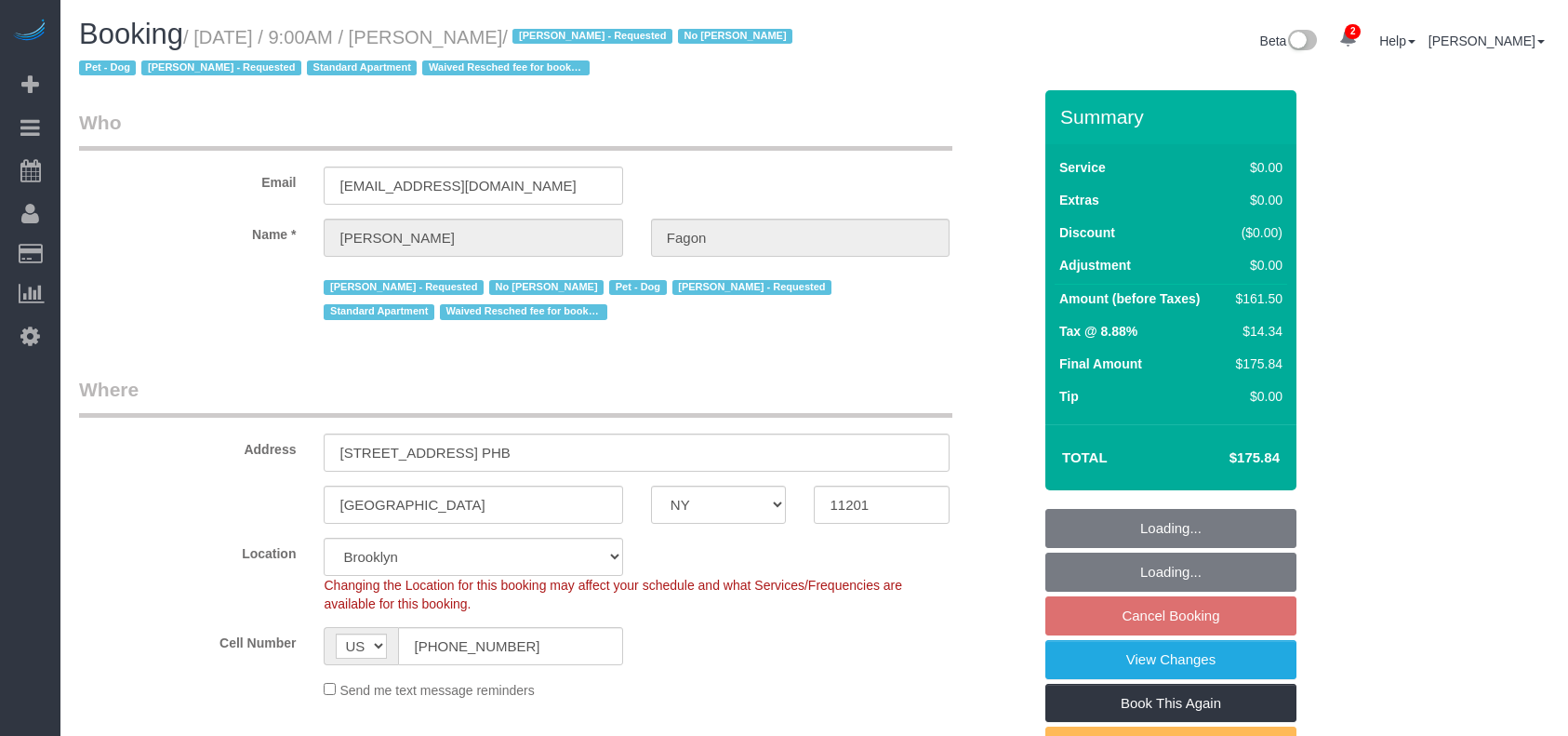
select select "NY"
select select "1"
select select "2"
select select "string:stripe-pm_1N7MCH4VGloSiKo7X7U6WIVW"
select select "spot2"
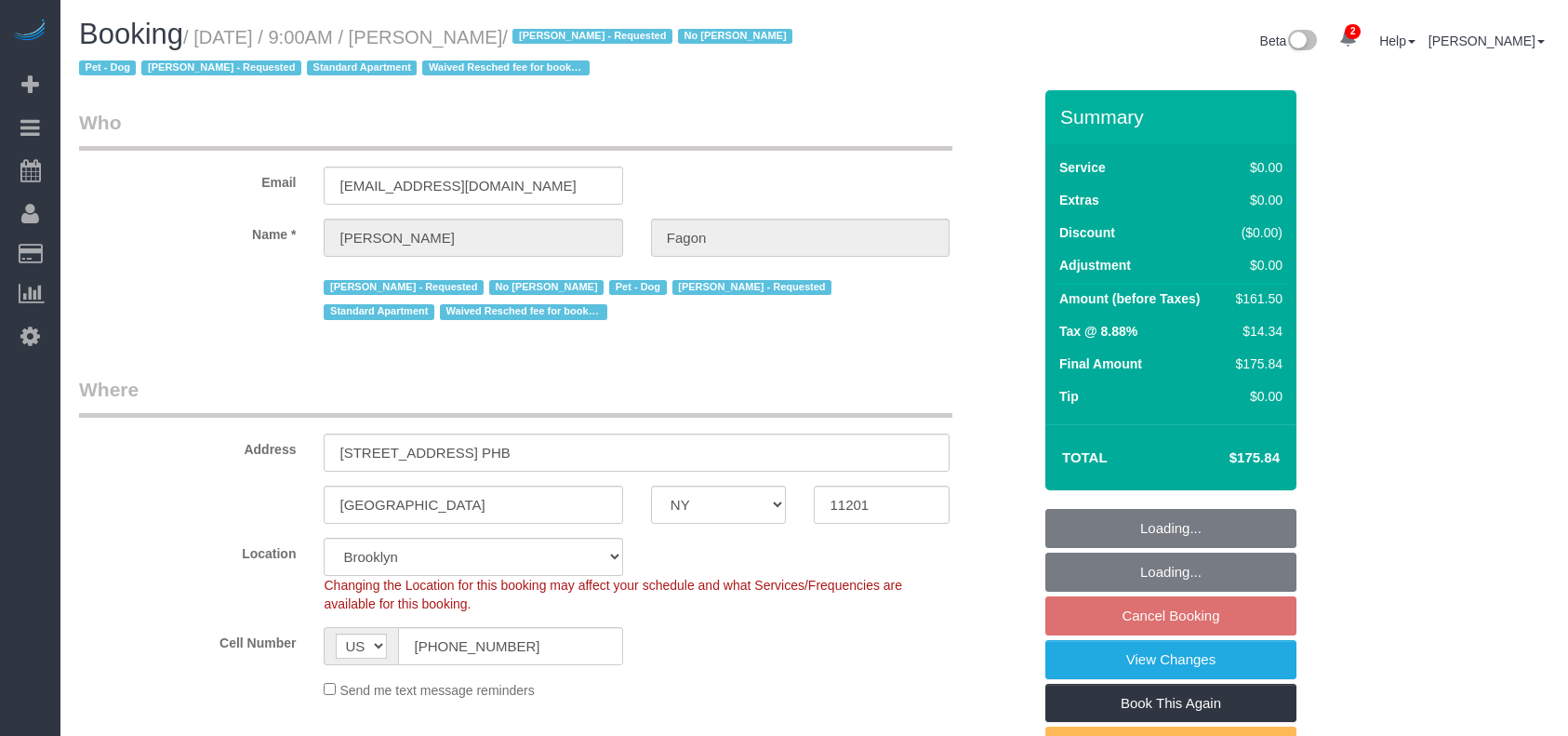
select select "number:60"
select select "number:74"
select select "number:13"
select select "number:5"
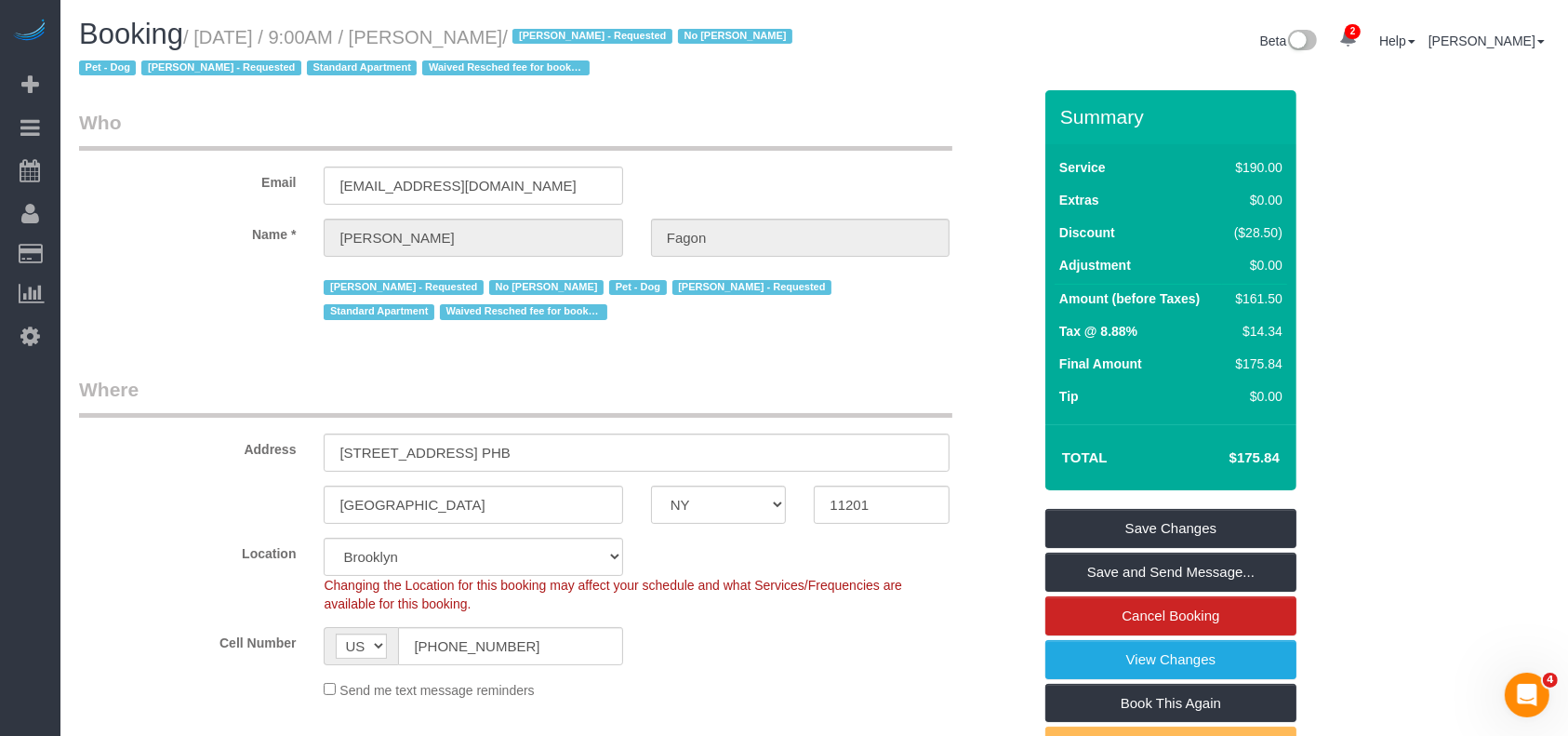
drag, startPoint x: 205, startPoint y: 37, endPoint x: 551, endPoint y: 42, distance: 346.0
click at [551, 42] on small "/ August 27, 2025 / 9:00AM / Olivia Fagon / Andrea Thomas - Requested No Warren…" at bounding box center [439, 53] width 719 height 52
copy small "August 27, 2025 / 9:00AM / Olivia Fagon /"
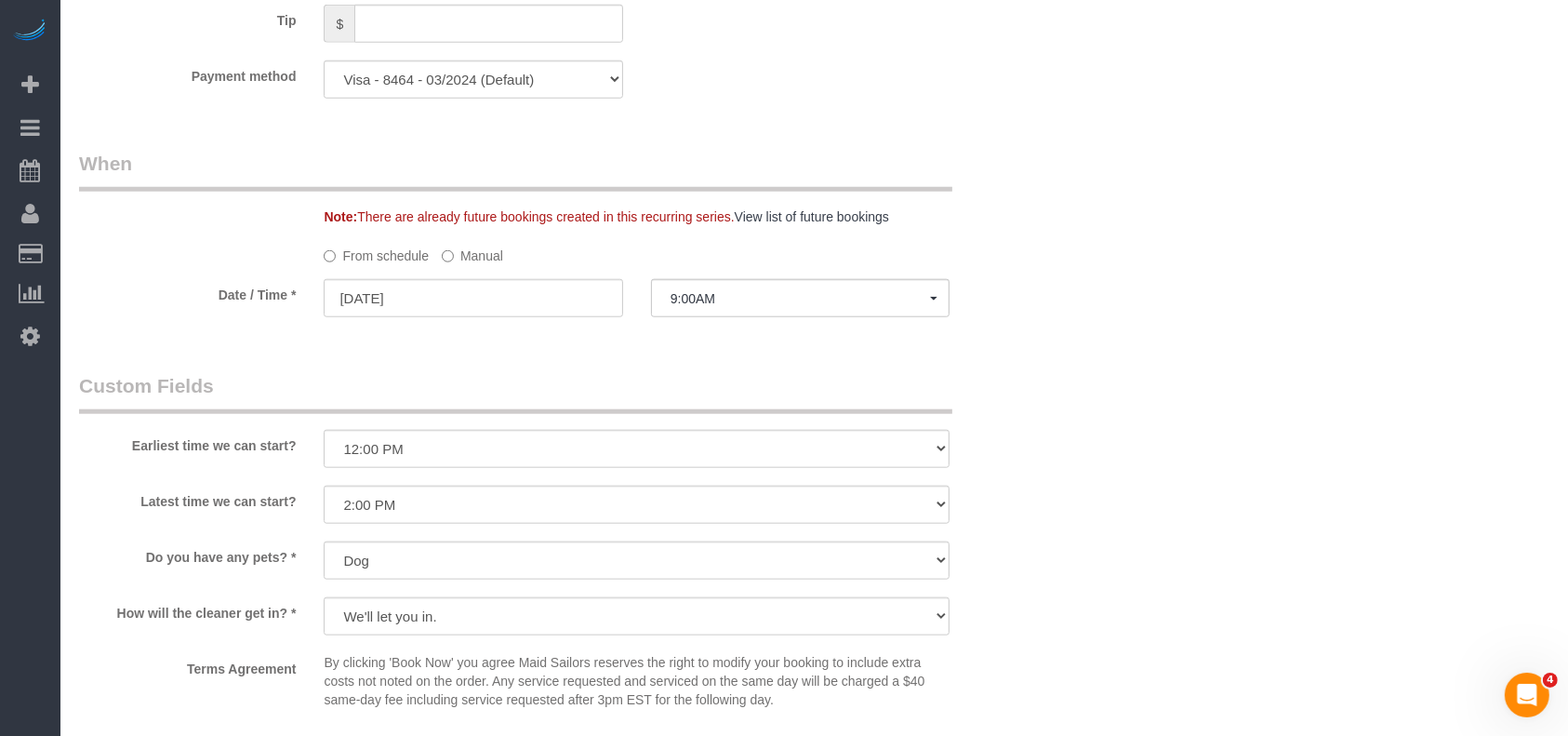
scroll to position [2109, 0]
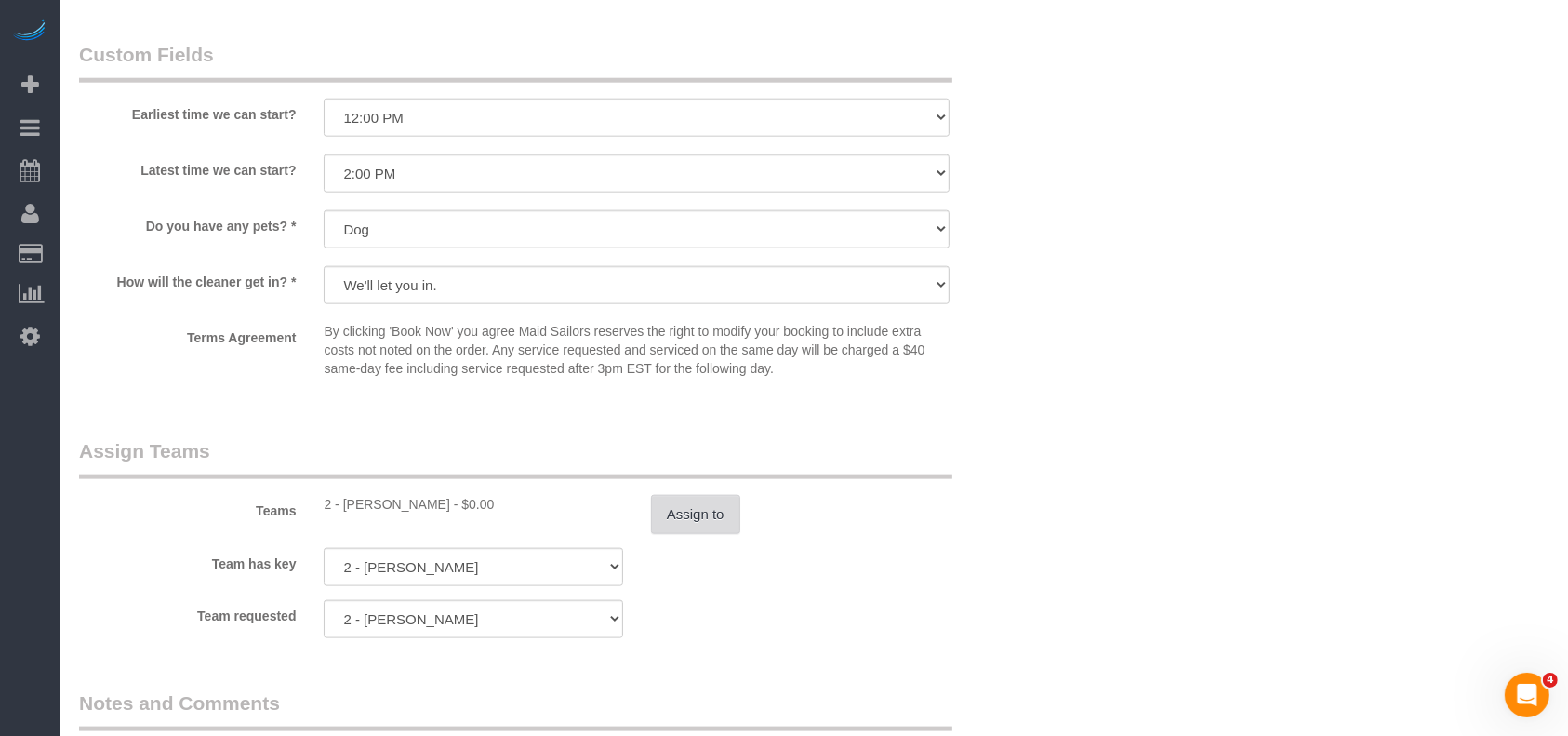
click at [694, 516] on button "Assign to" at bounding box center [695, 515] width 89 height 39
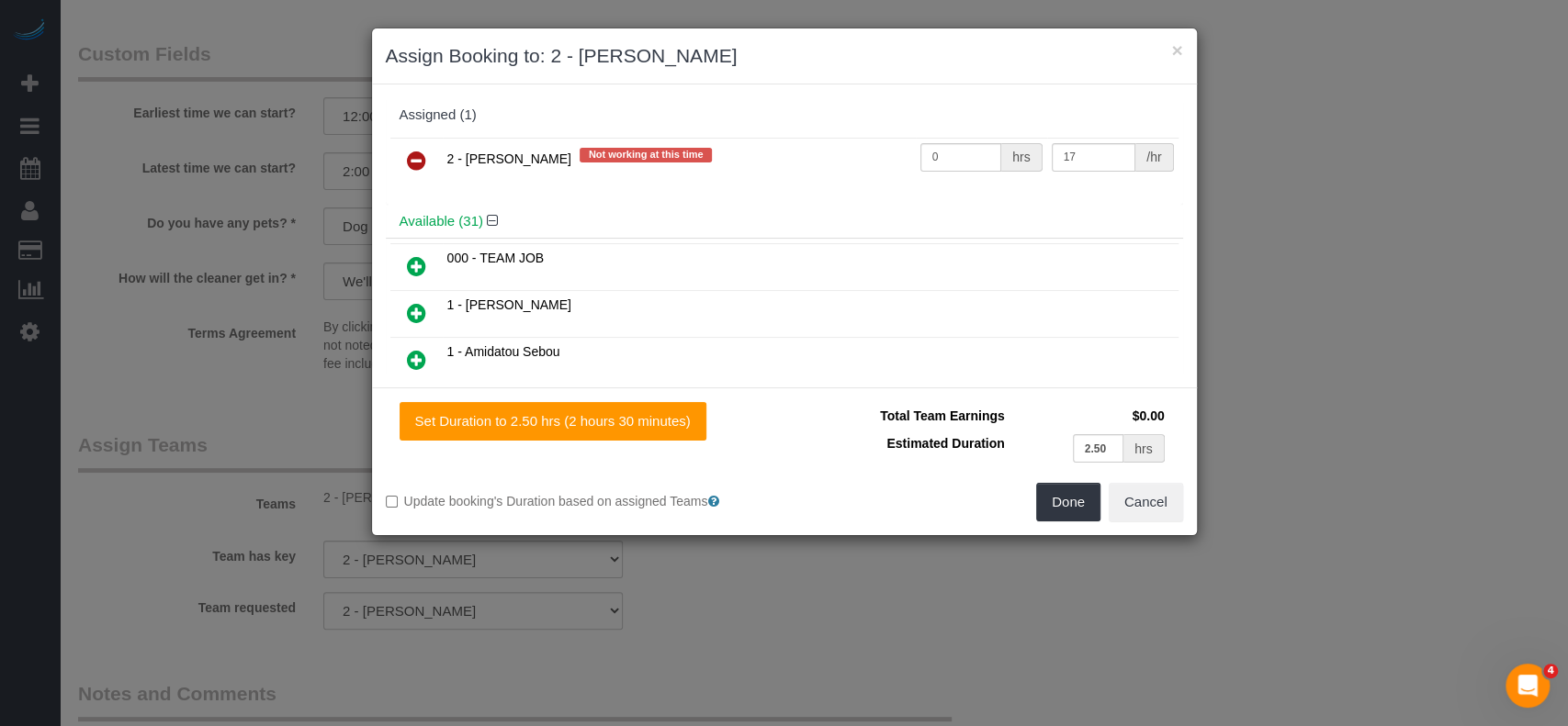
click at [420, 163] on icon at bounding box center [417, 160] width 19 height 22
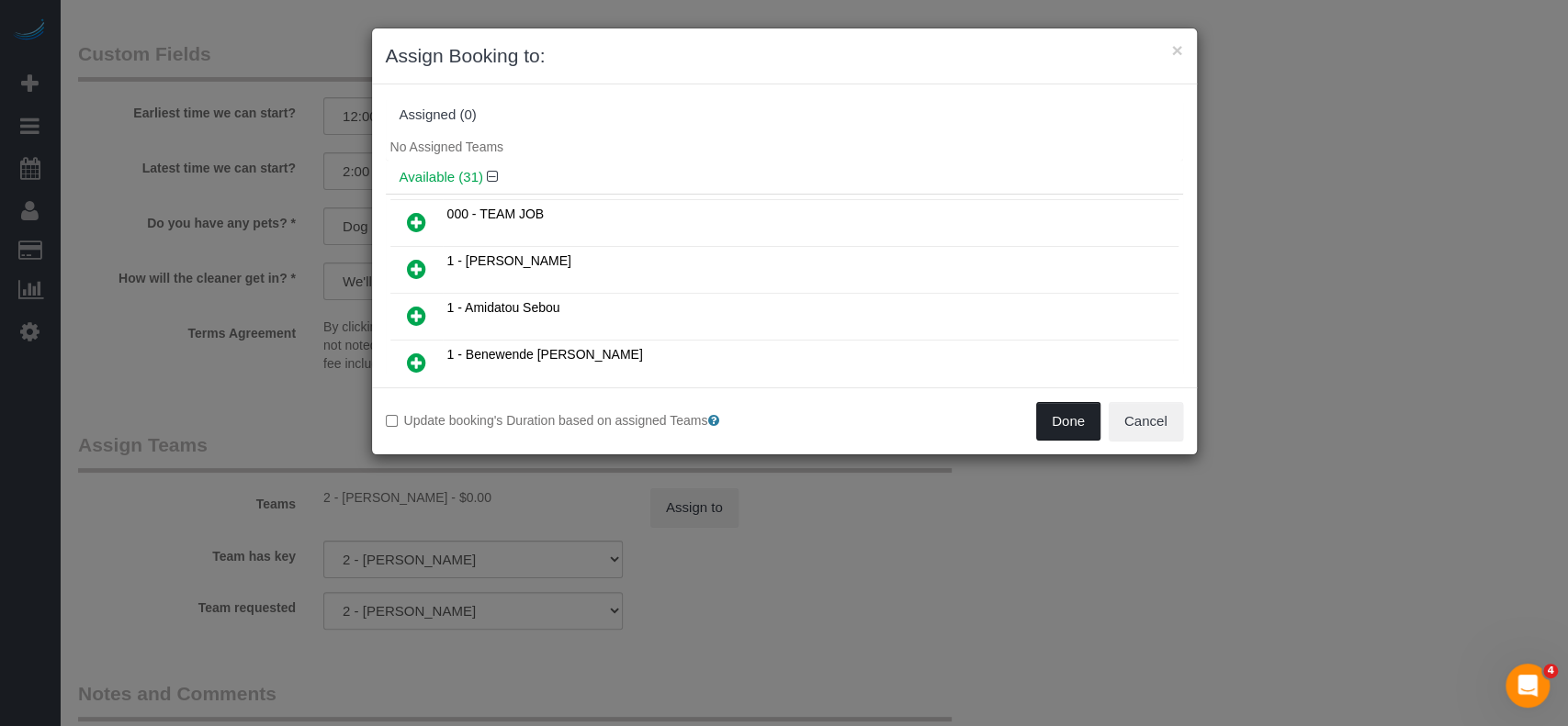
click at [1070, 422] on button "Done" at bounding box center [1068, 421] width 64 height 39
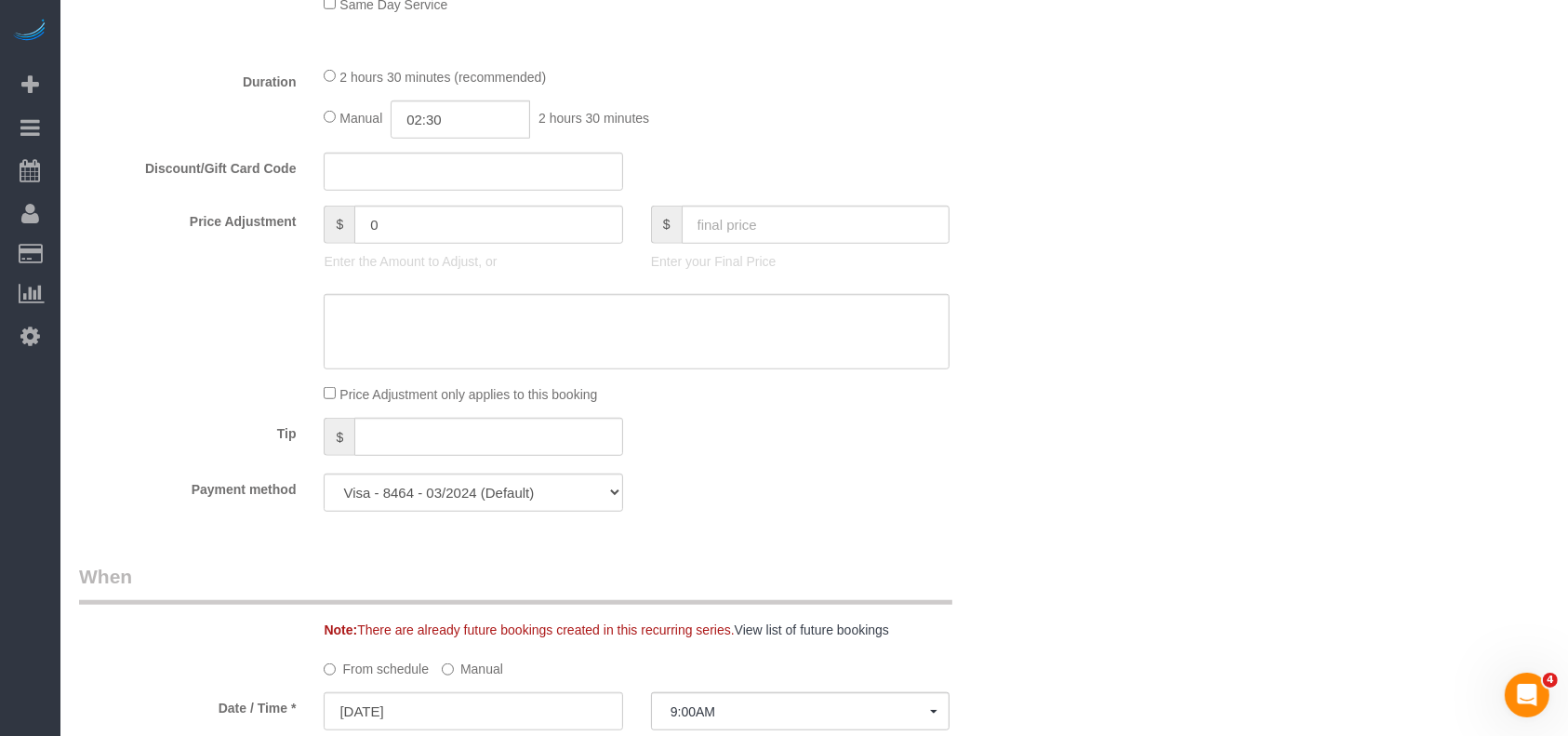
scroll to position [372, 0]
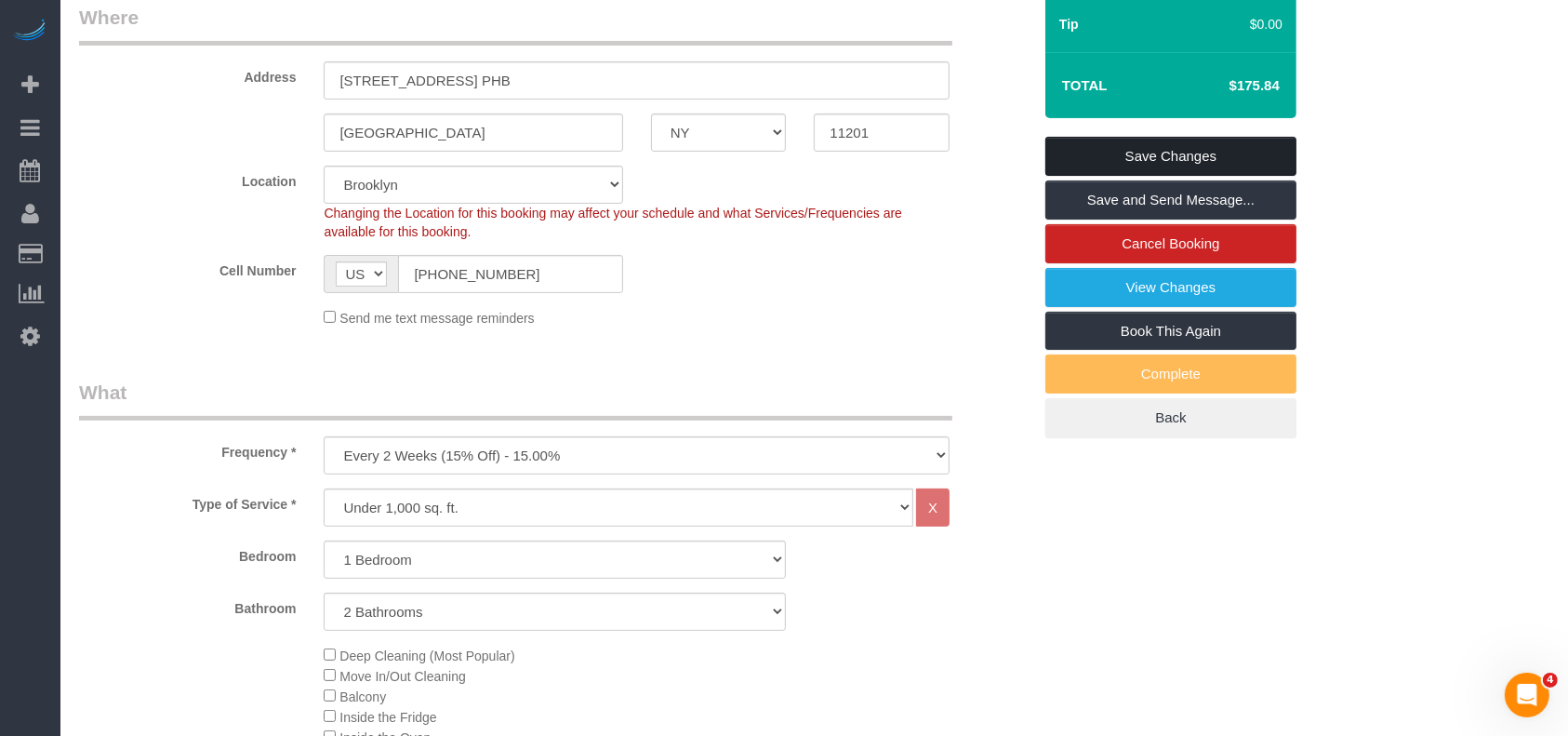
click at [1185, 143] on link "Save Changes" at bounding box center [1171, 157] width 251 height 39
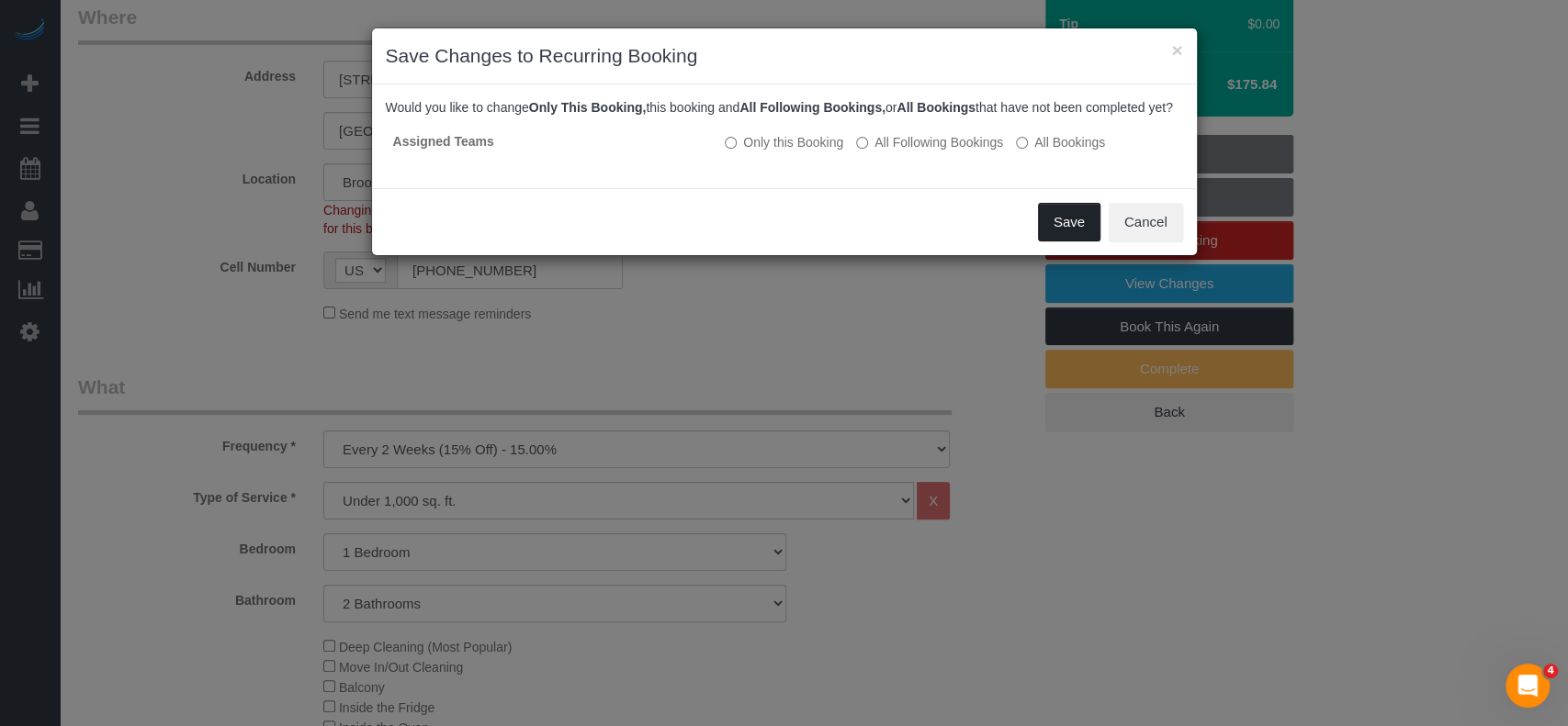
click at [1056, 231] on button "Save" at bounding box center [1069, 222] width 63 height 39
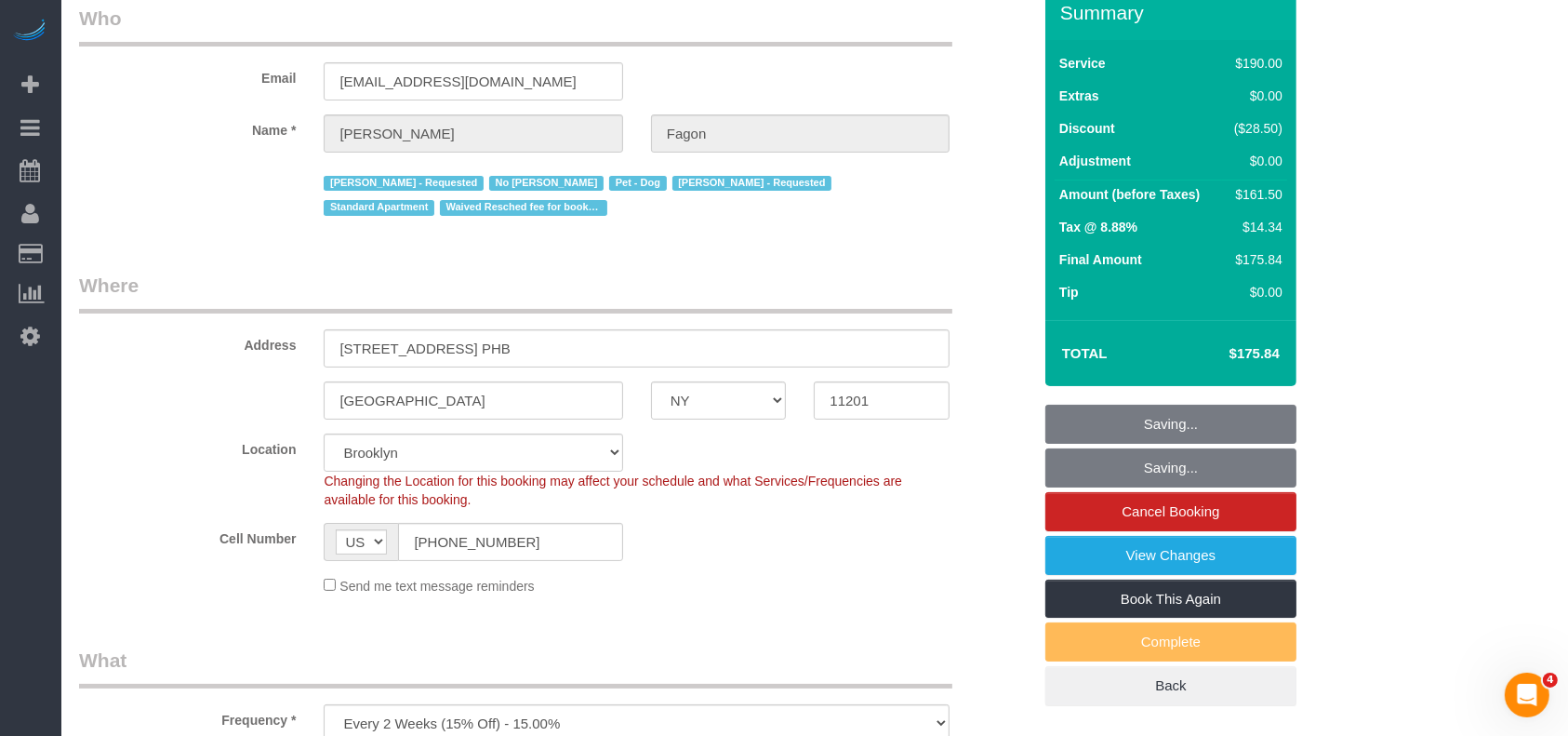
scroll to position [0, 0]
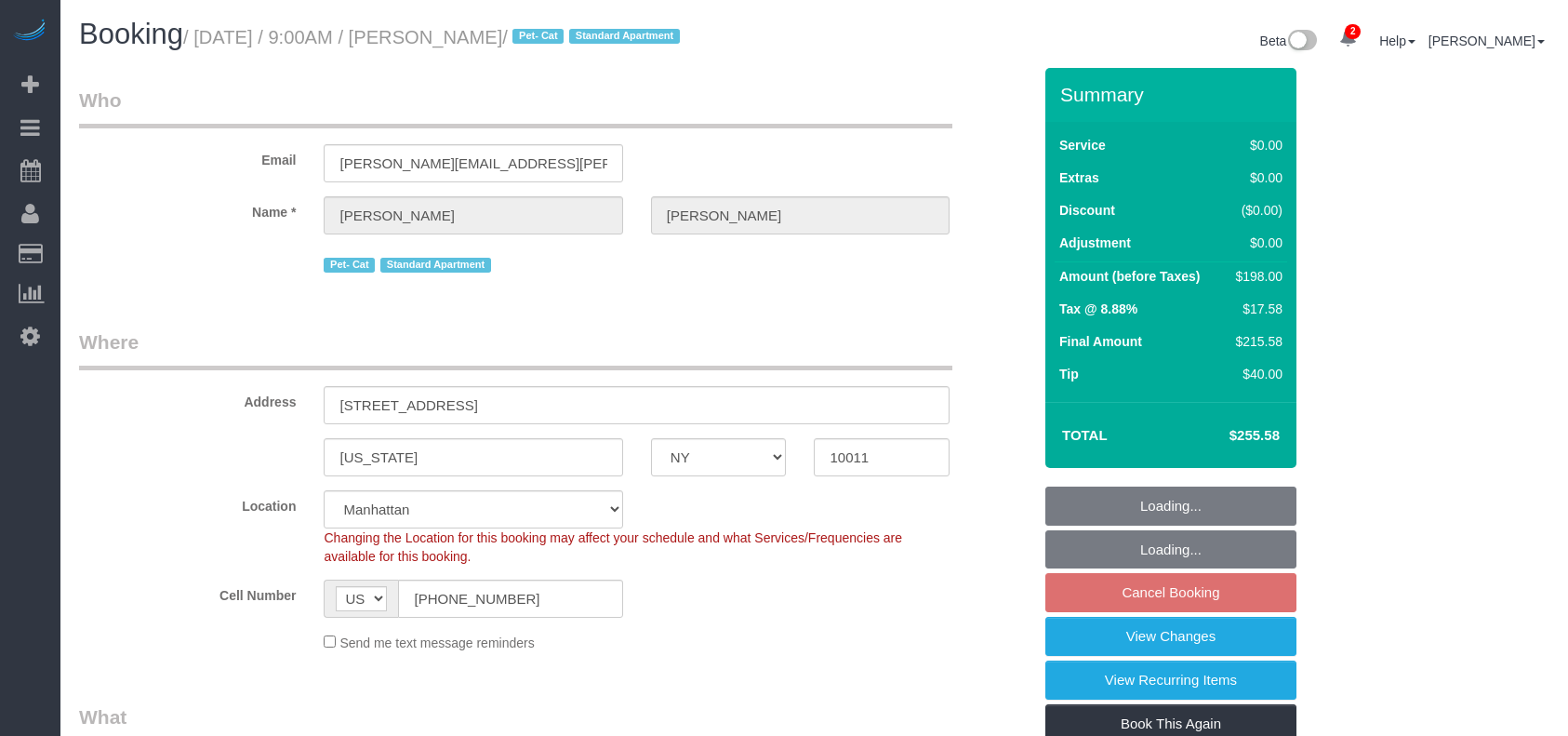
select select "NY"
select select "2"
select select "string:stripe-pm_1QWHCC4VGloSiKo7D7fErAN5"
select select "spot2"
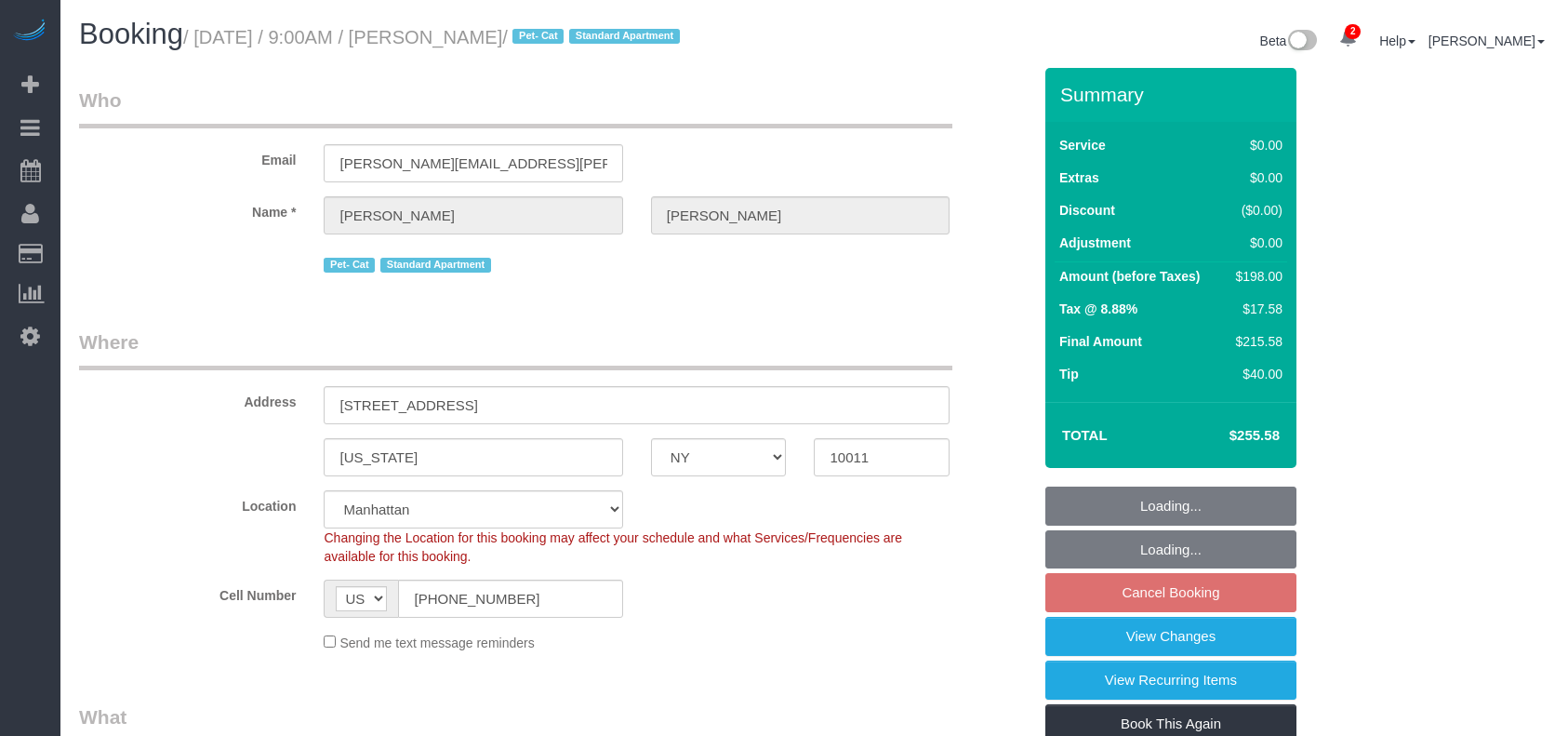
select select "number:57"
select select "number:72"
select select "number:14"
select select "number:6"
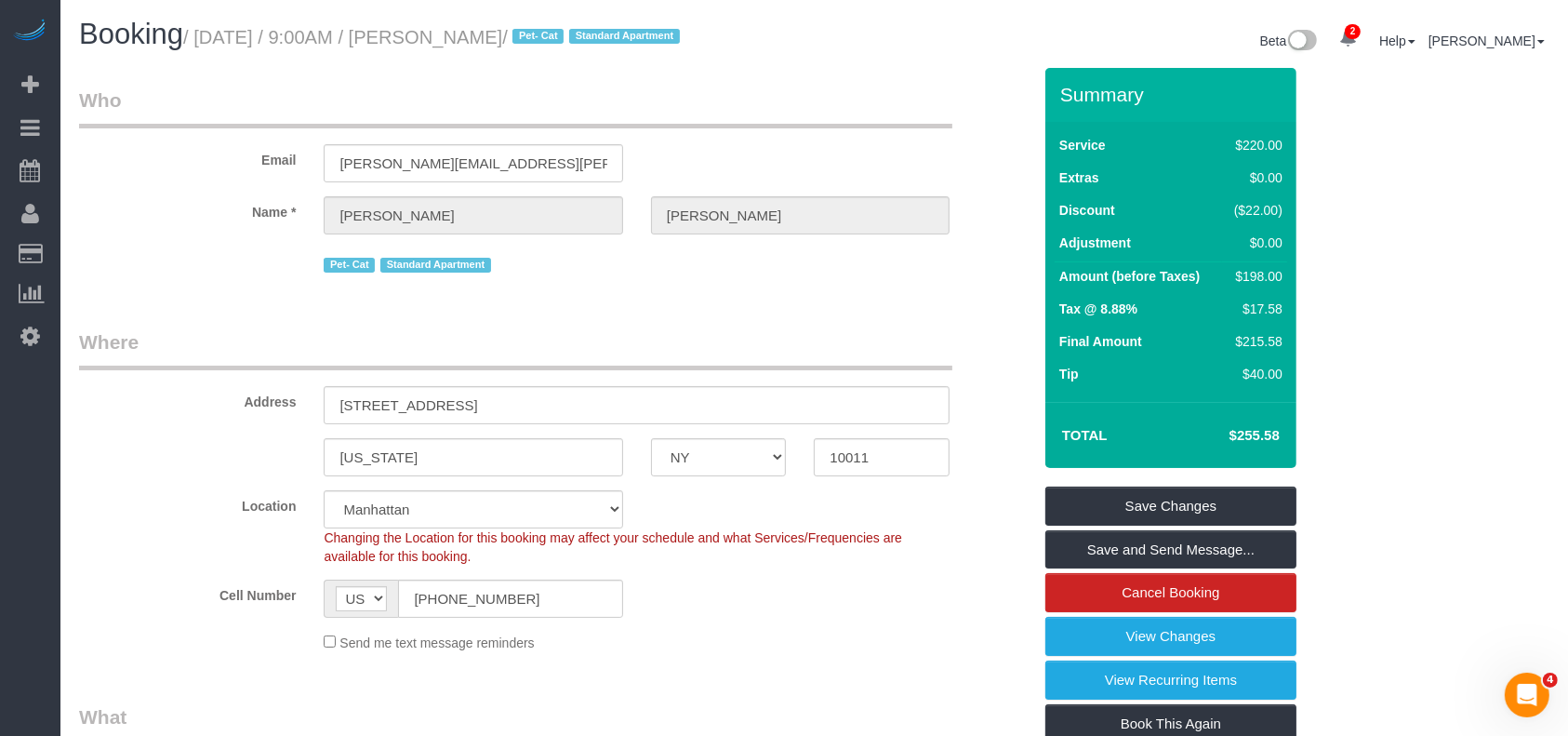
drag, startPoint x: 203, startPoint y: 38, endPoint x: 569, endPoint y: 31, distance: 366.1
click at [569, 31] on small "/ August 27, 2025 / 9:00AM / Christina Paxson / Pet- Cat Standard Apartment" at bounding box center [434, 37] width 502 height 21
copy small "August 27, 2025 / 9:00AM / Christina Paxson"
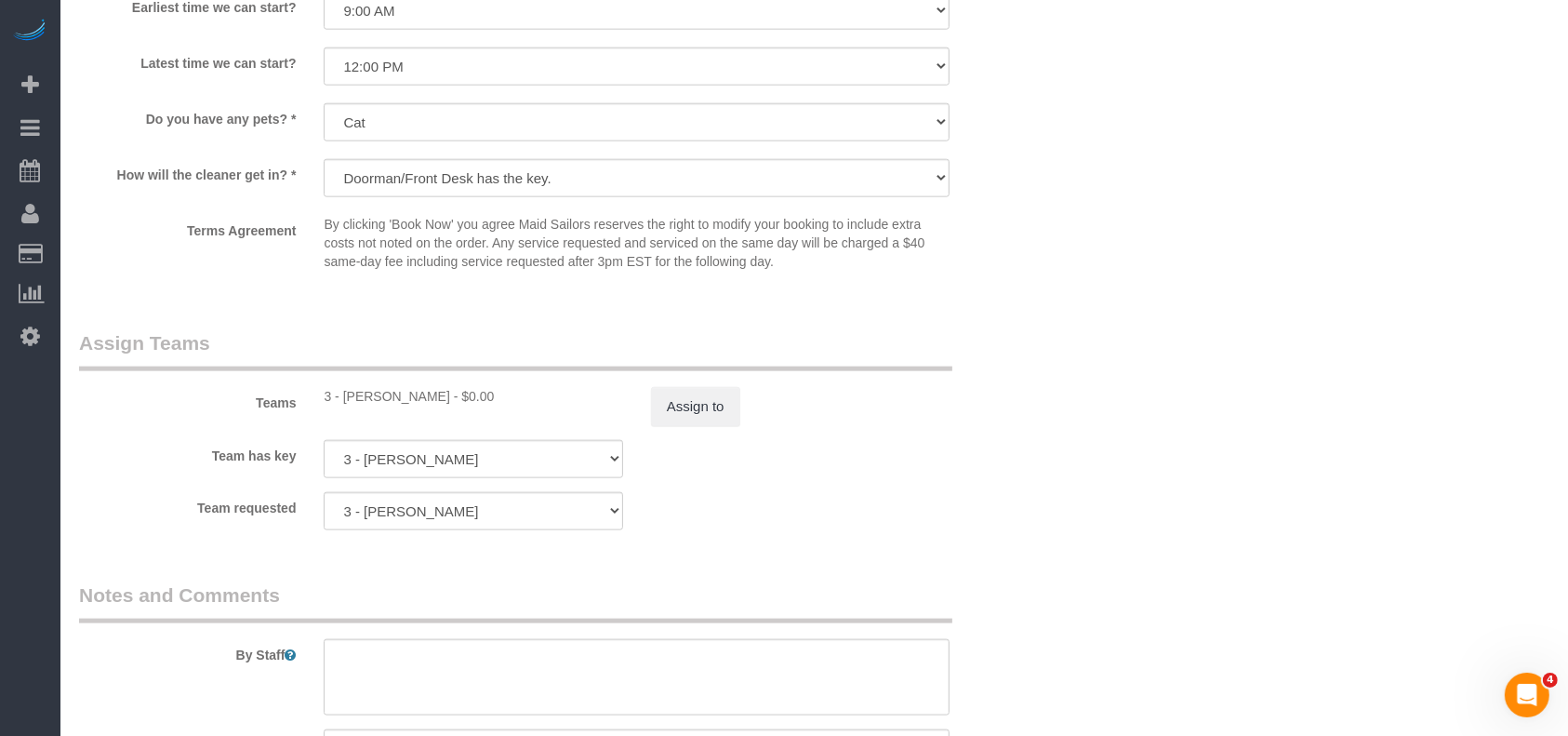
scroll to position [2358, 0]
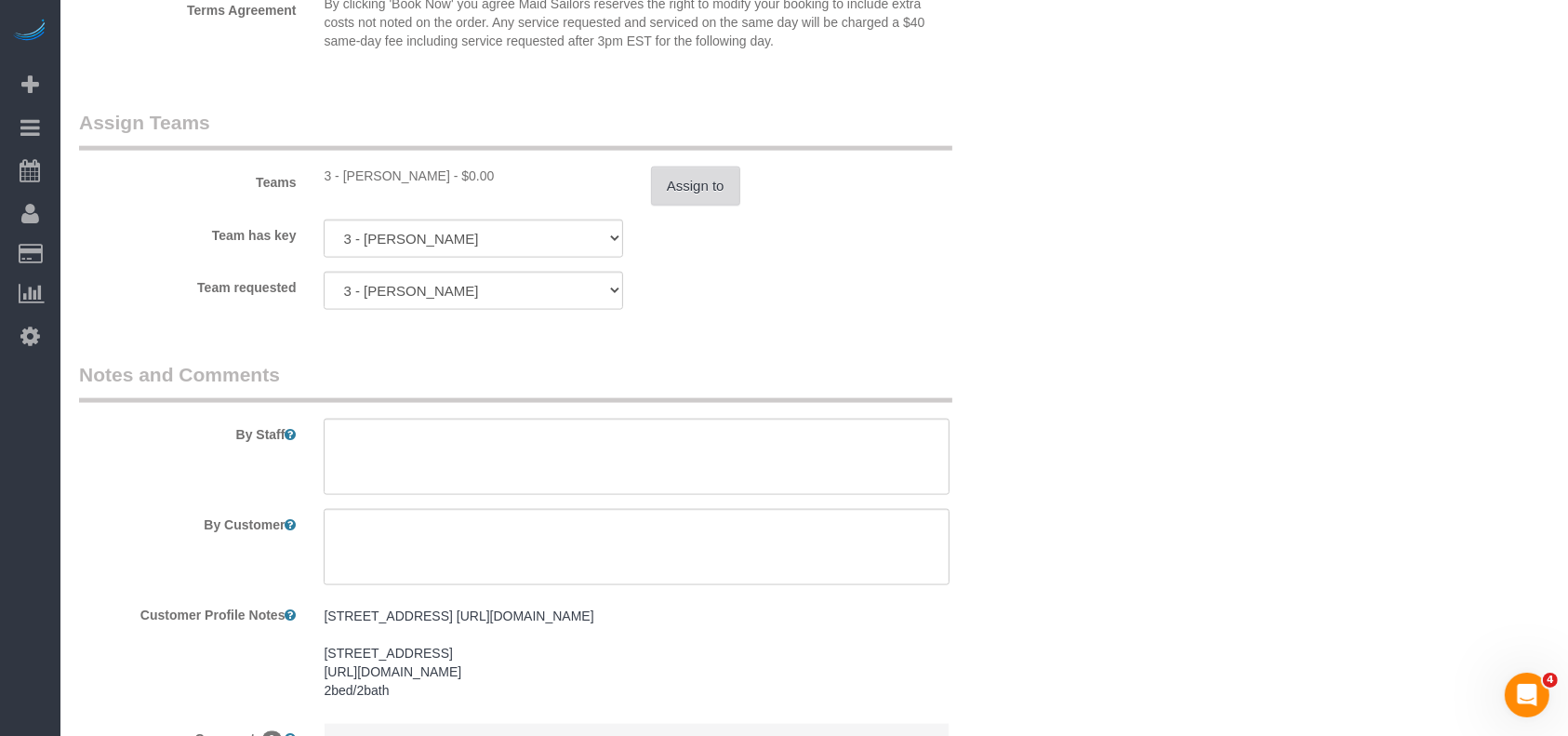
click at [703, 204] on button "Assign to" at bounding box center [695, 186] width 89 height 39
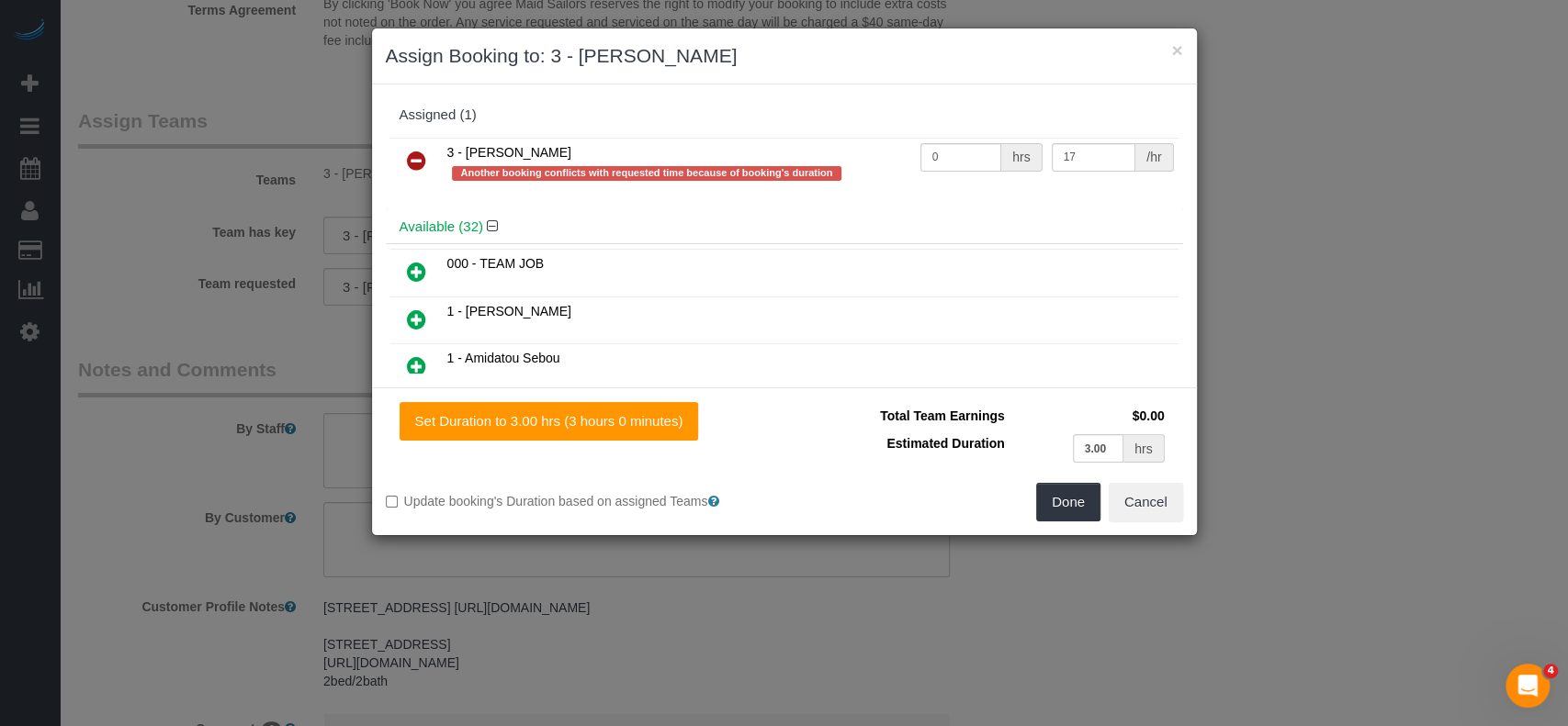
click at [416, 155] on icon at bounding box center [417, 160] width 19 height 22
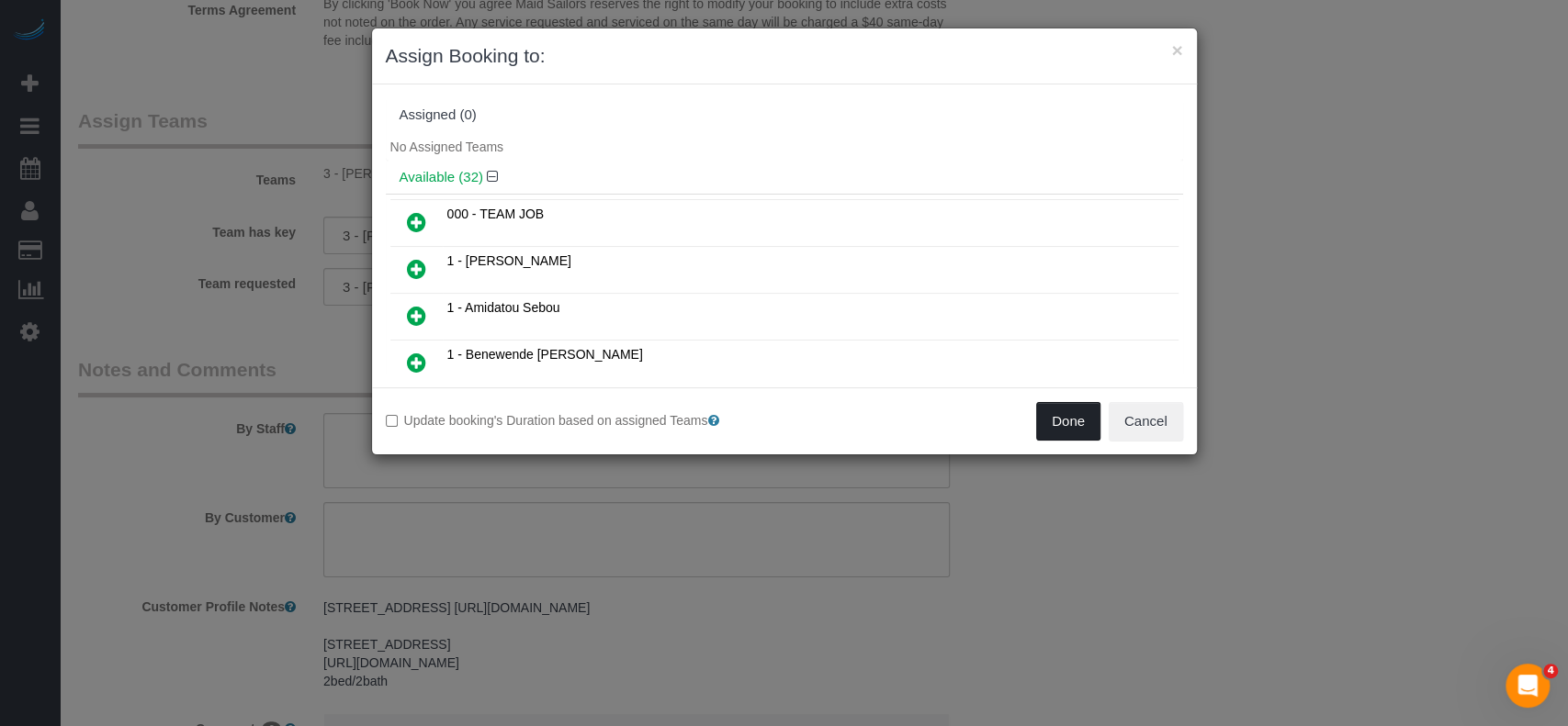
click at [1052, 421] on button "Done" at bounding box center [1068, 421] width 64 height 39
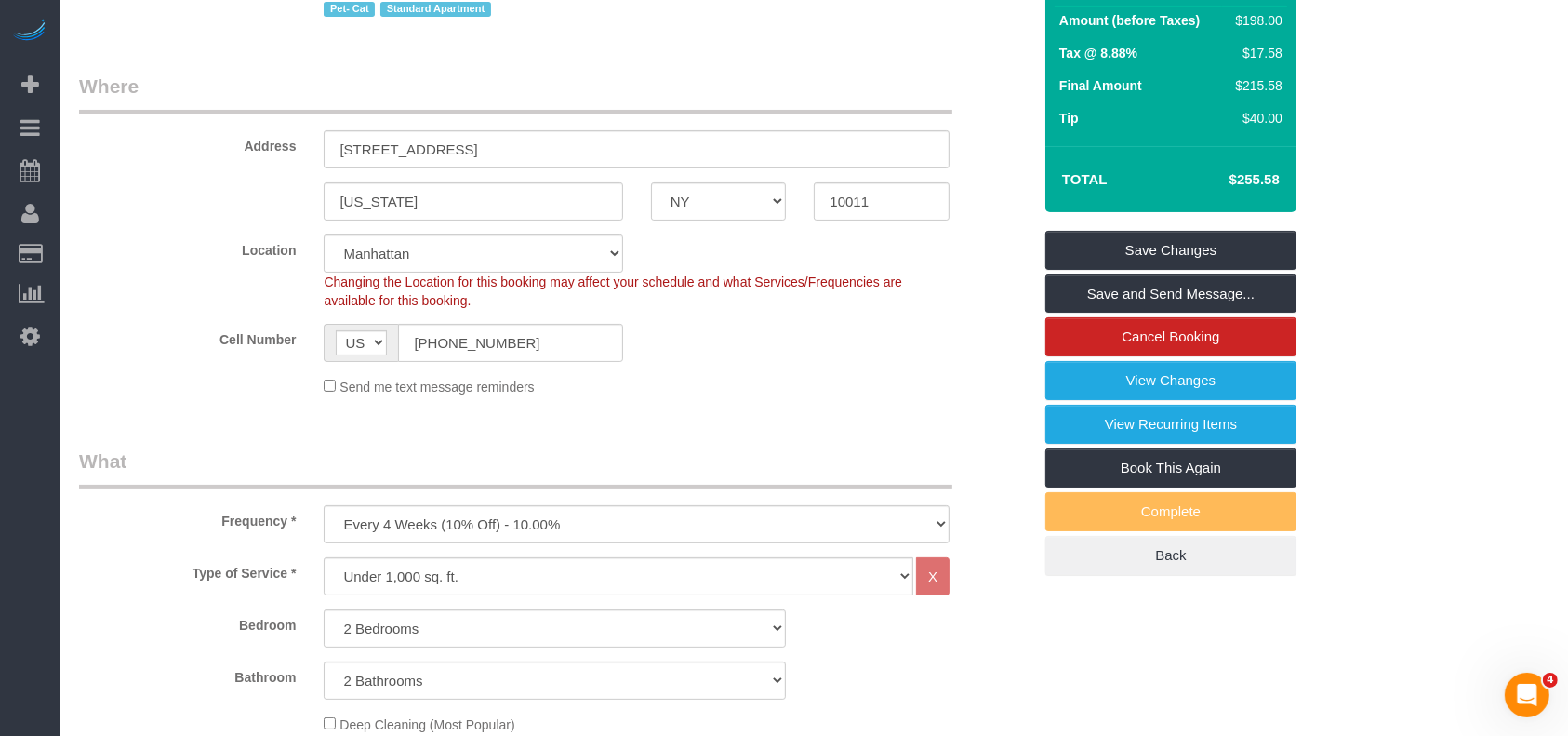
scroll to position [123, 0]
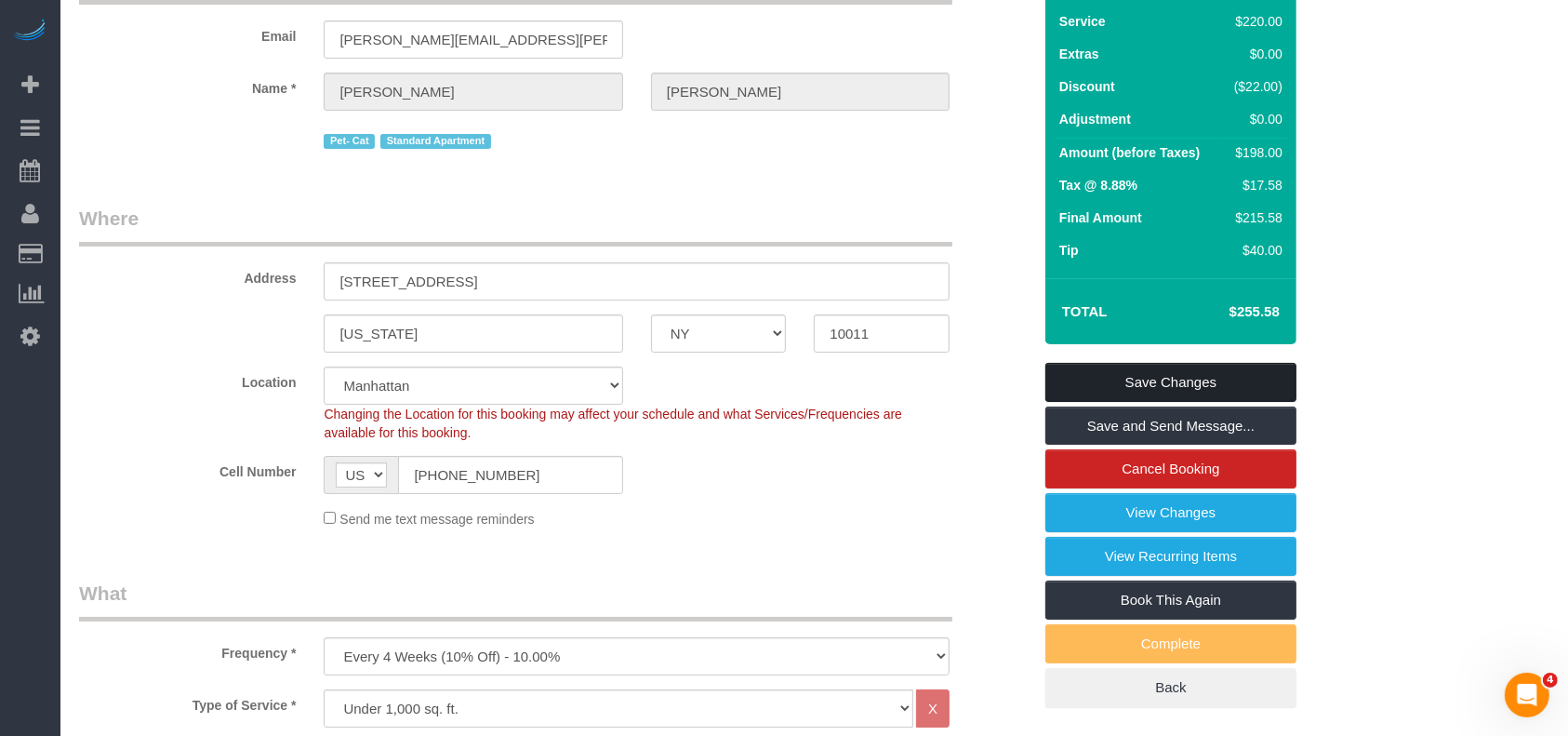
click at [1236, 382] on link "Save Changes" at bounding box center [1171, 382] width 251 height 39
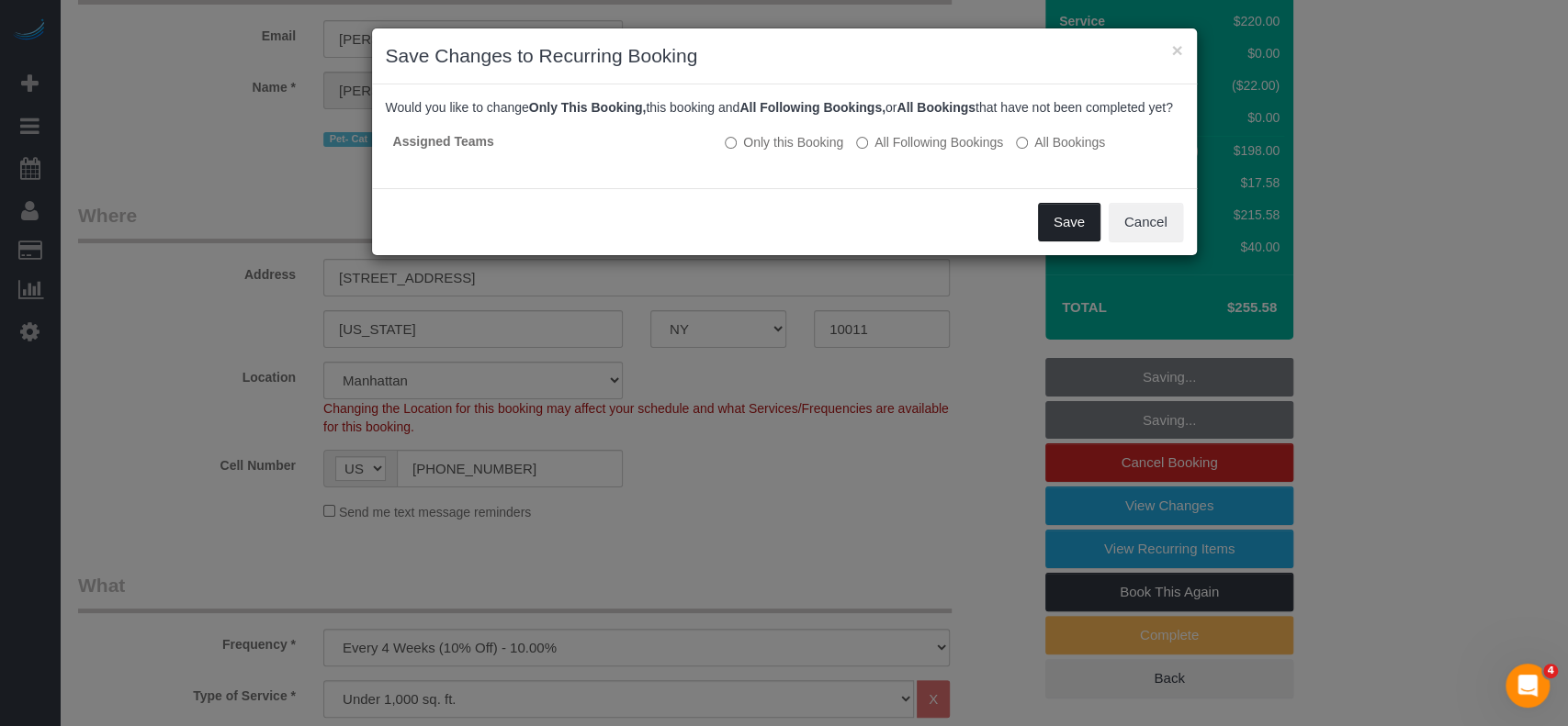
drag, startPoint x: 1078, startPoint y: 238, endPoint x: 910, endPoint y: 324, distance: 188.7
click at [1077, 238] on button "Save" at bounding box center [1069, 222] width 63 height 39
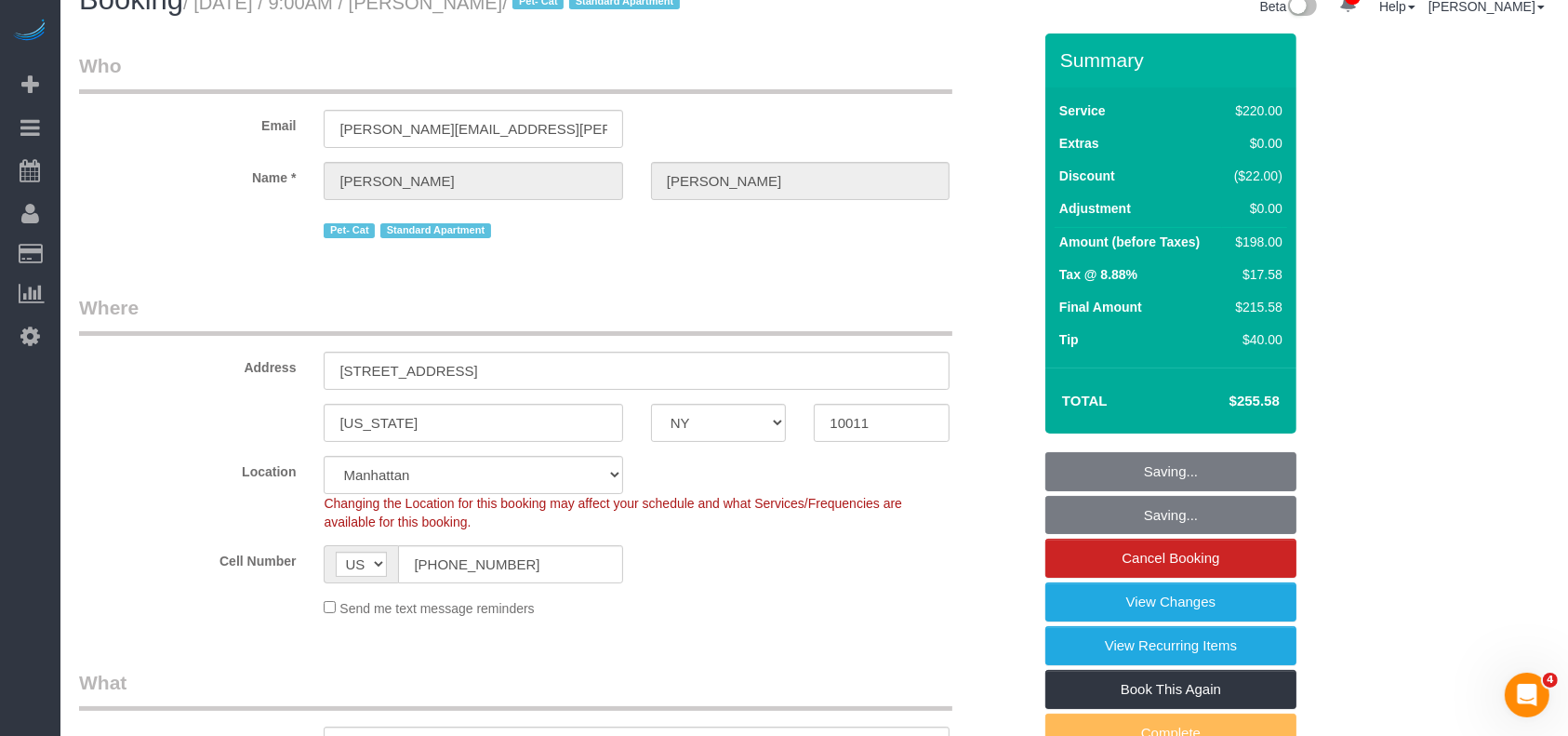
scroll to position [0, 0]
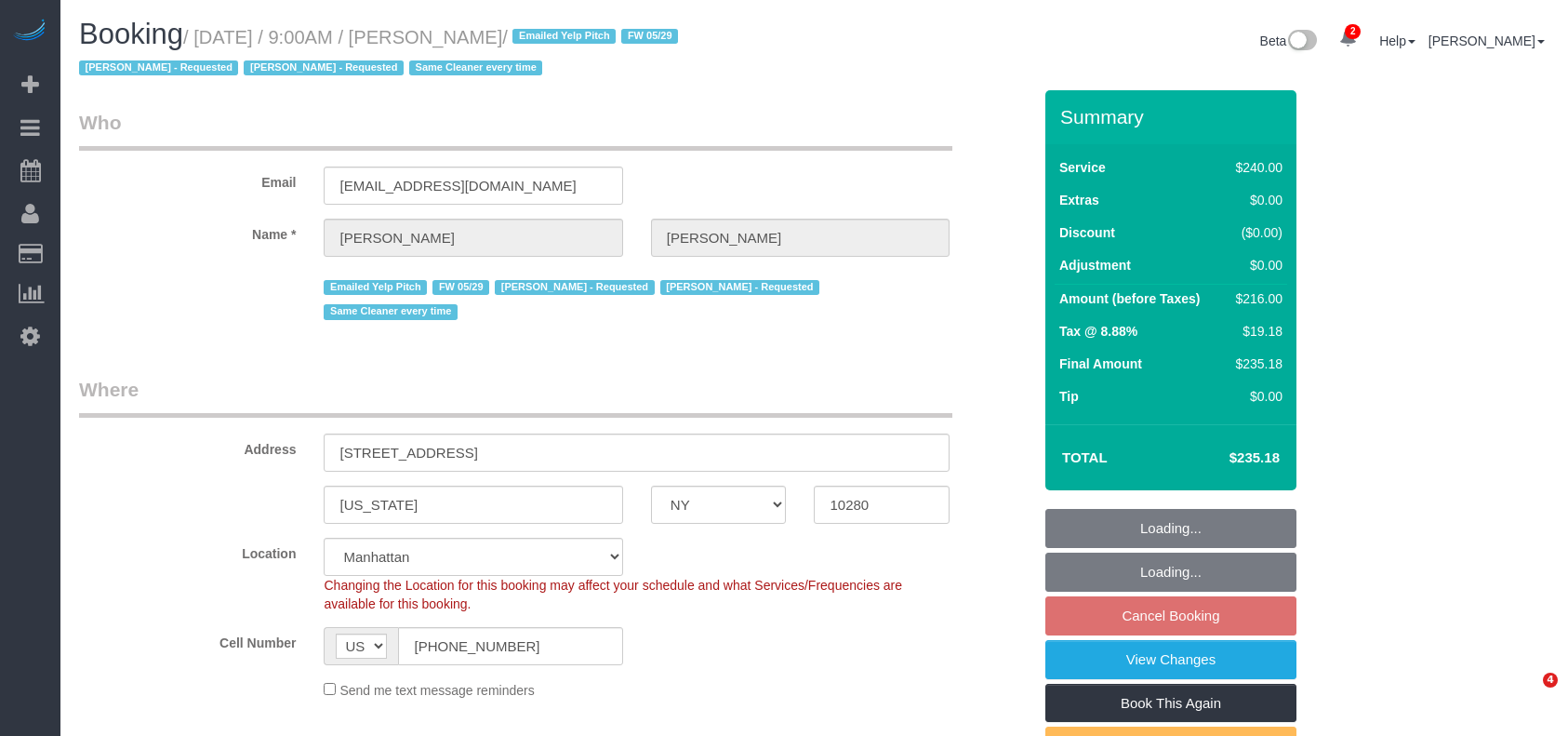
select select "NY"
select select "180"
select select "spot2"
select select "number:89"
select select "number:90"
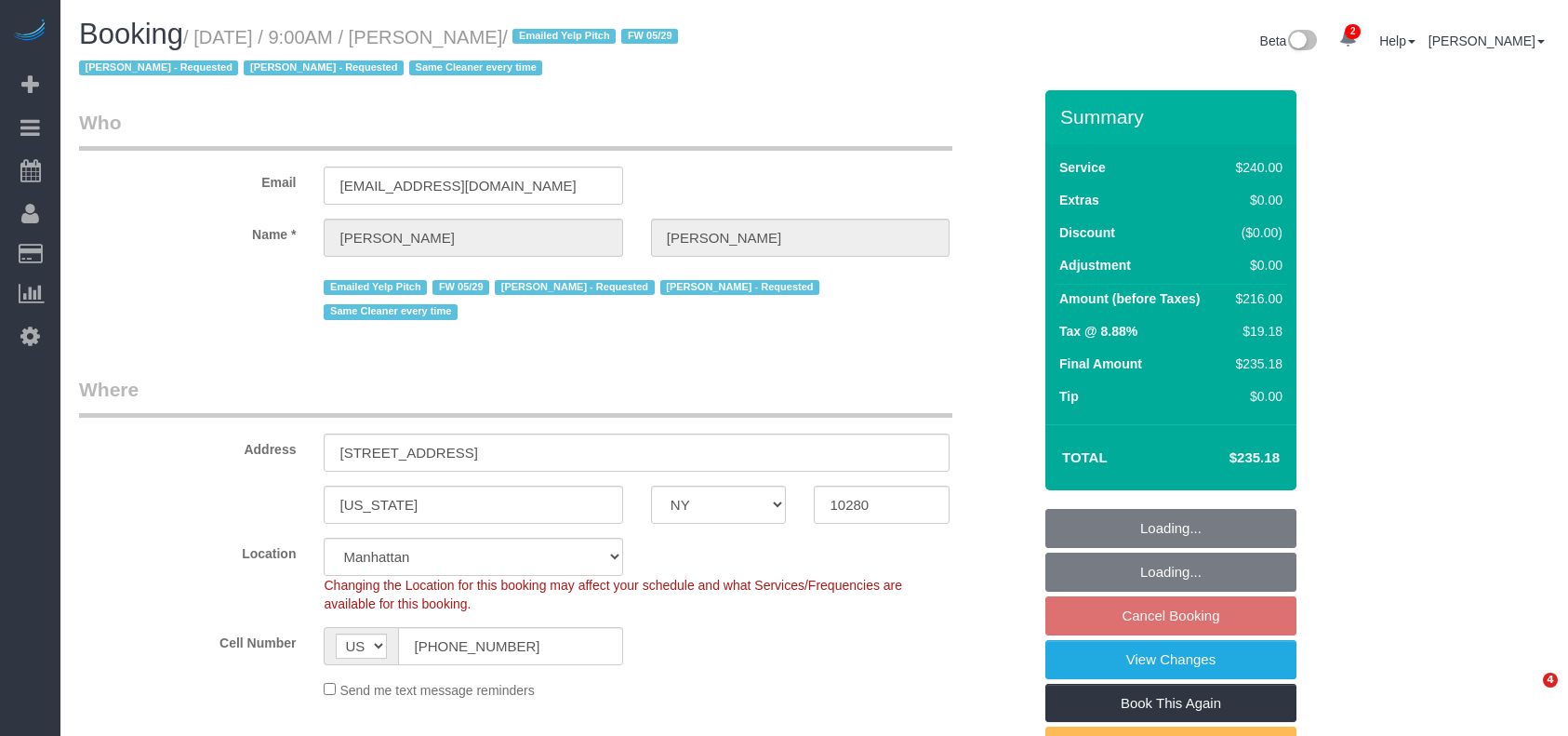
select select "number:15"
select select "number:5"
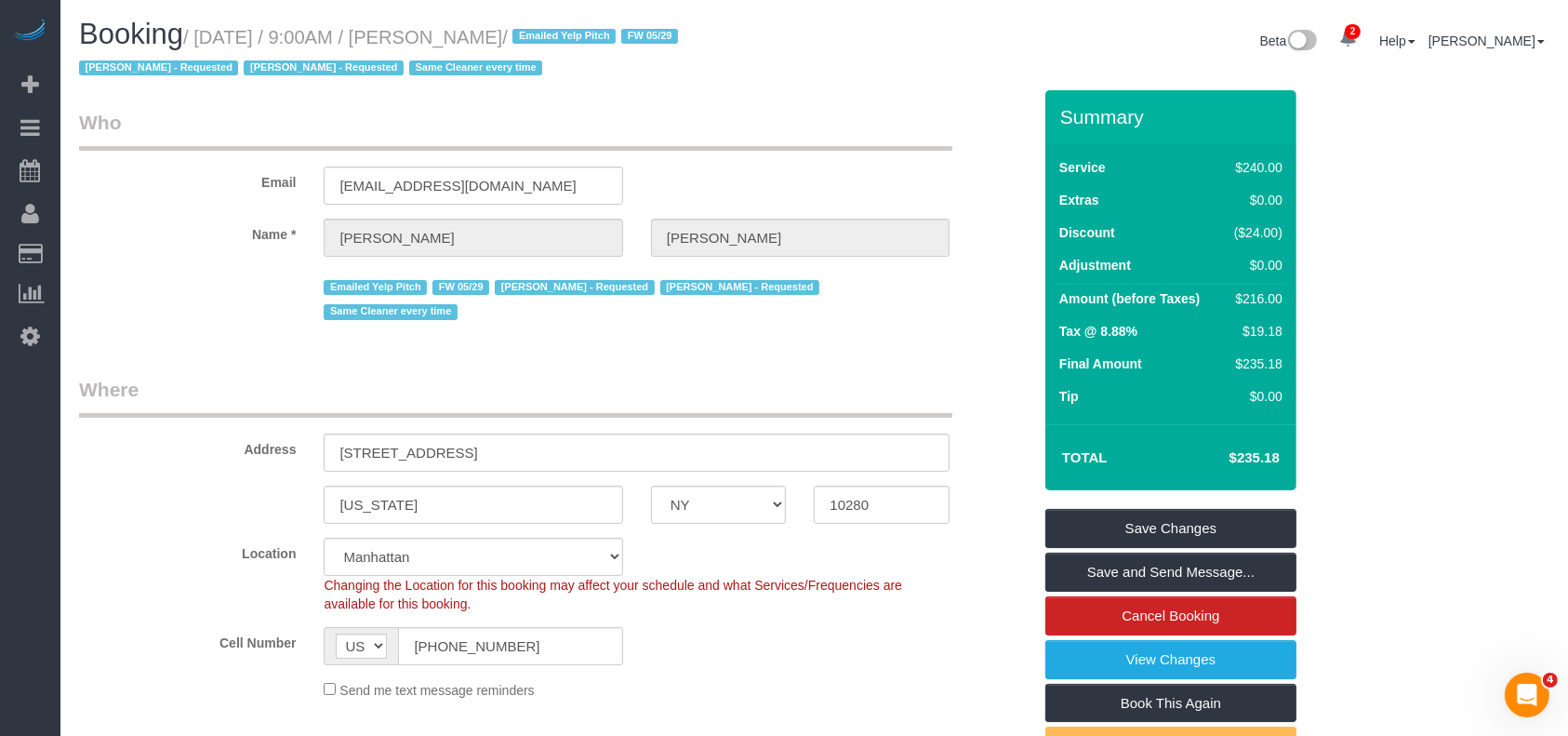
drag, startPoint x: 197, startPoint y: 26, endPoint x: 592, endPoint y: 26, distance: 395.0
click at [592, 26] on h1 "Booking / [DATE] / 9:00AM / [PERSON_NAME] / Emailed Yelp Pitch FW 05/29 [PERSON…" at bounding box center [440, 50] width 722 height 64
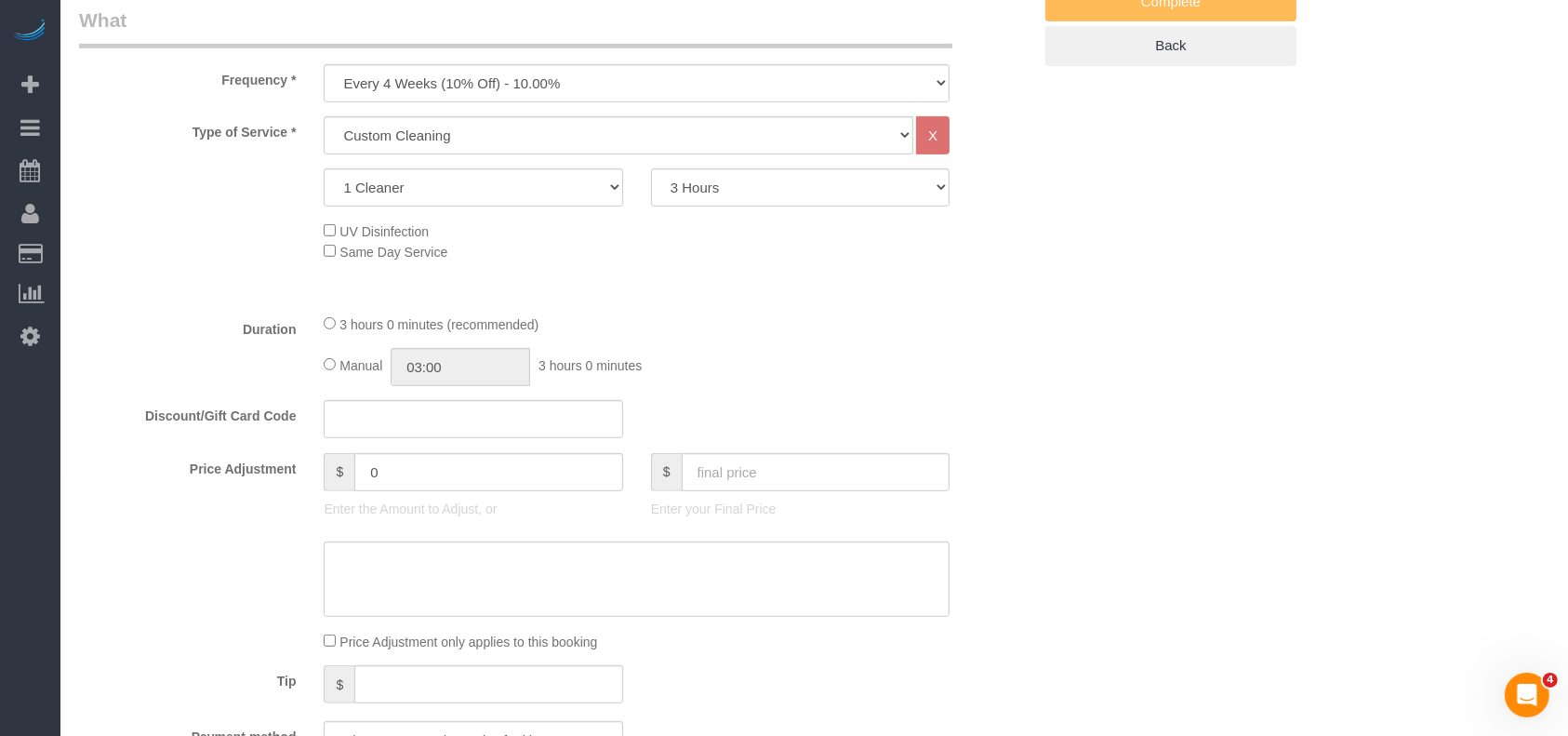
scroll to position [1490, 0]
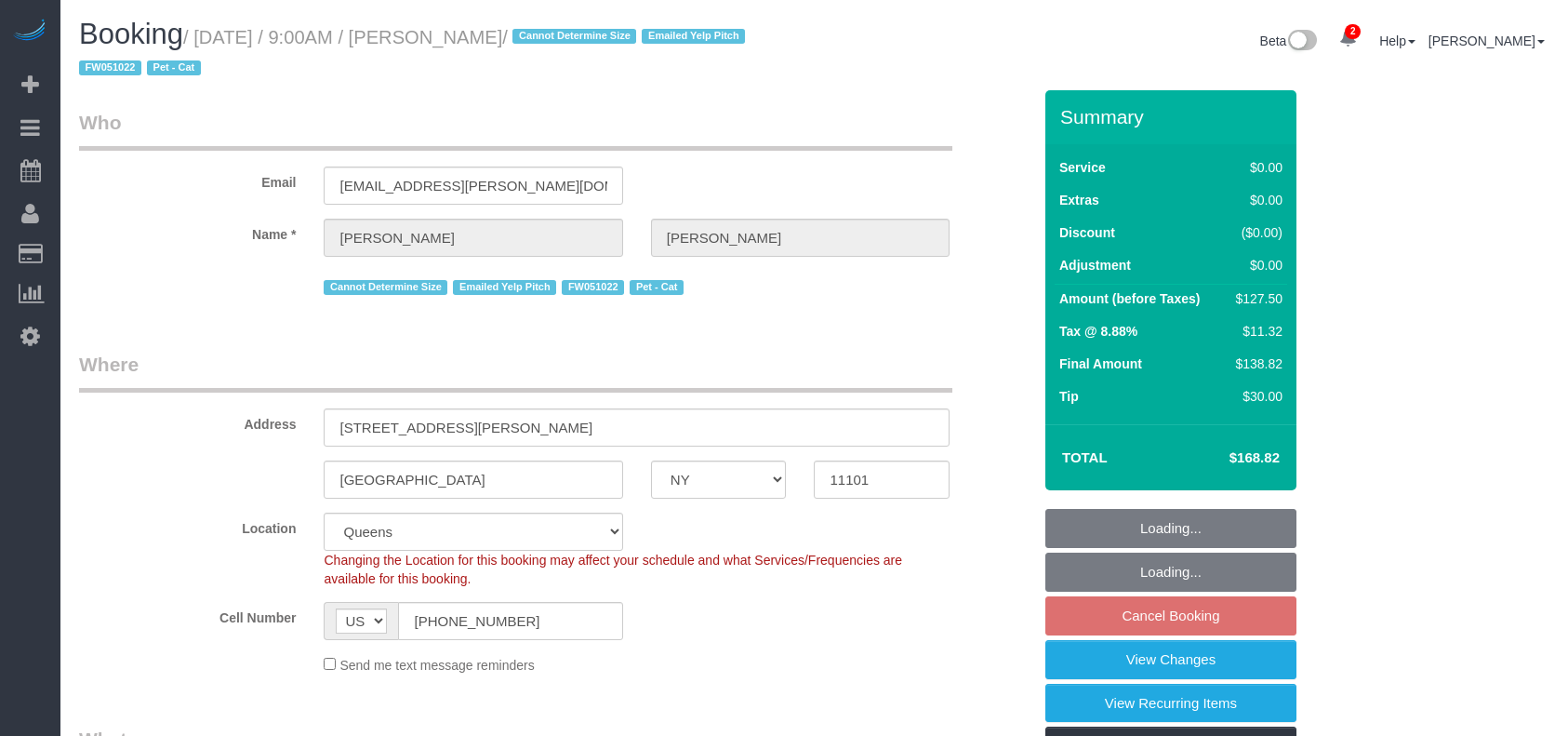
select select "NY"
select select "1"
select select "spot2"
select select "number:89"
select select "number:90"
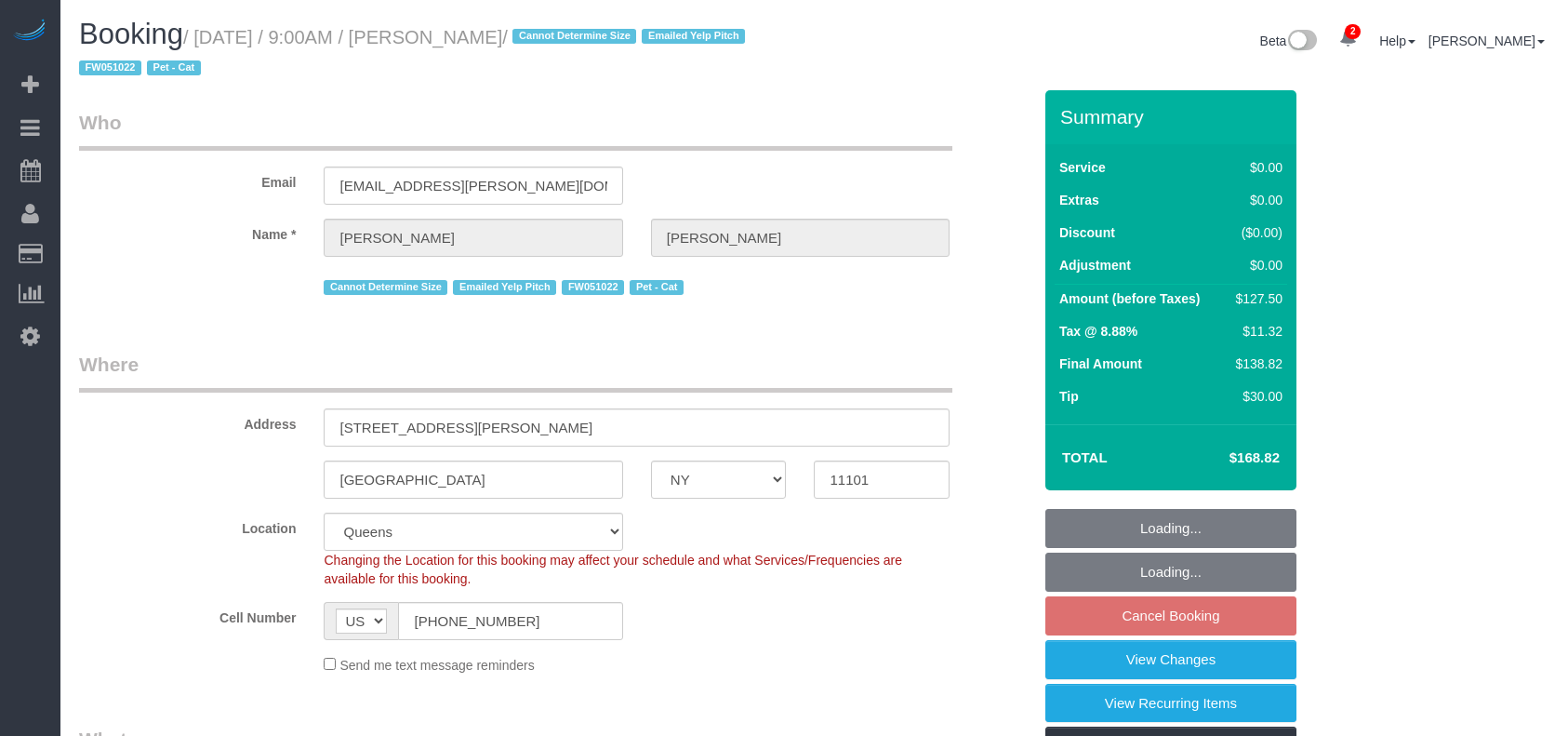
select select "number:14"
select select "number:6"
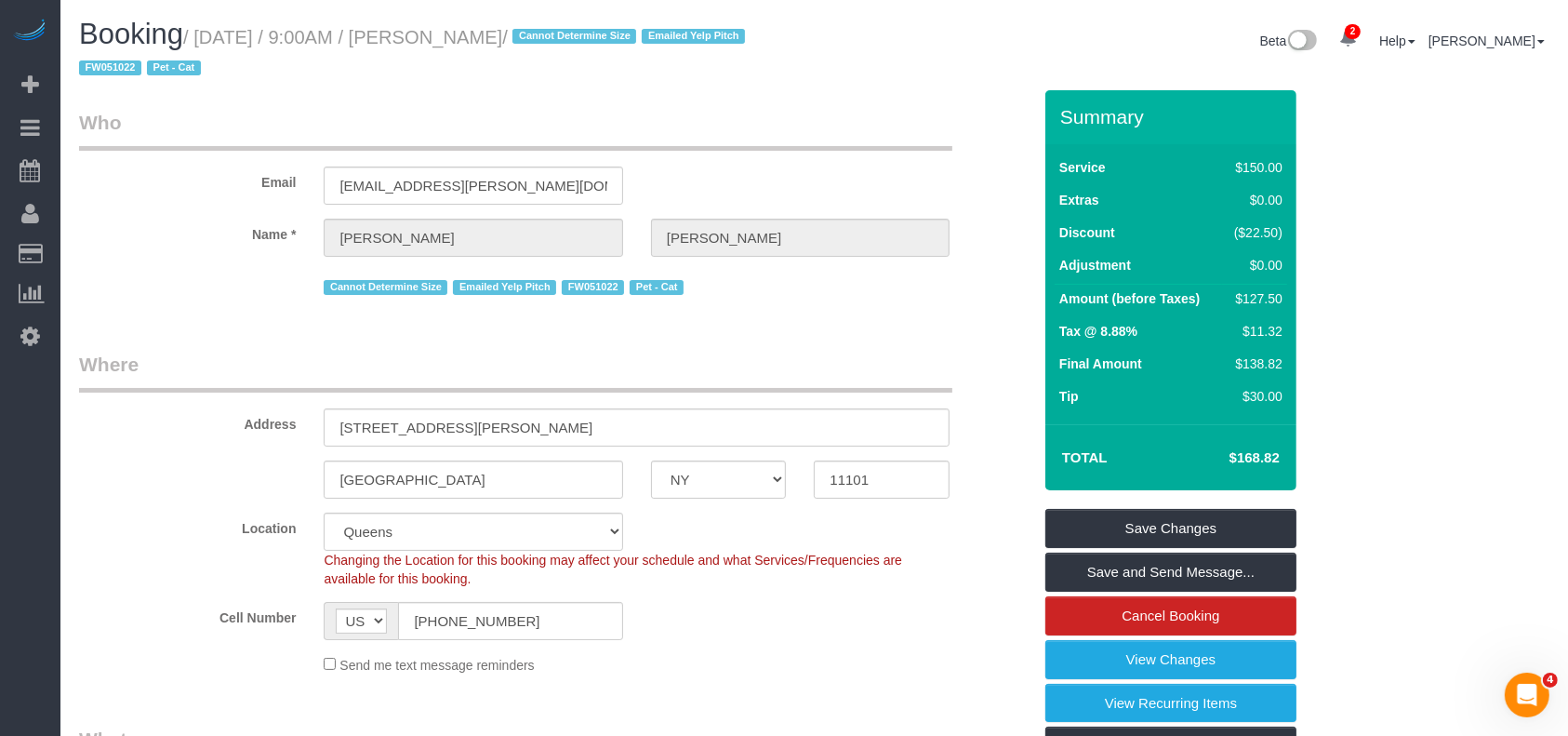
drag, startPoint x: 194, startPoint y: 32, endPoint x: 533, endPoint y: 31, distance: 339.0
click at [533, 31] on small "/ [DATE] / 9:00AM / [PERSON_NAME] / Cannot Determine Size Emailed Yelp Pitch FW…" at bounding box center [415, 53] width 672 height 52
copy small "[DATE] / 9:00AM / [PERSON_NAME]"
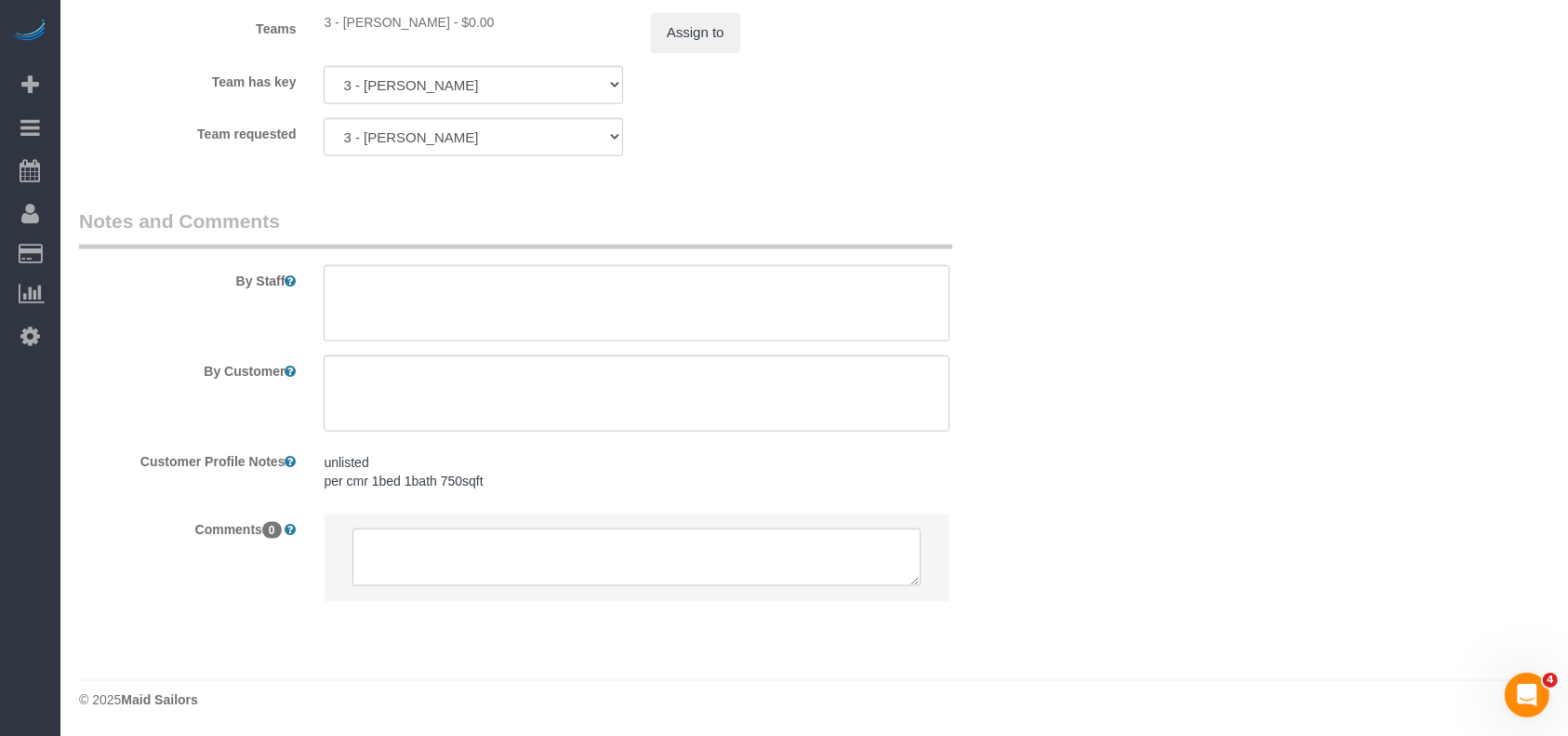
scroll to position [2104, 0]
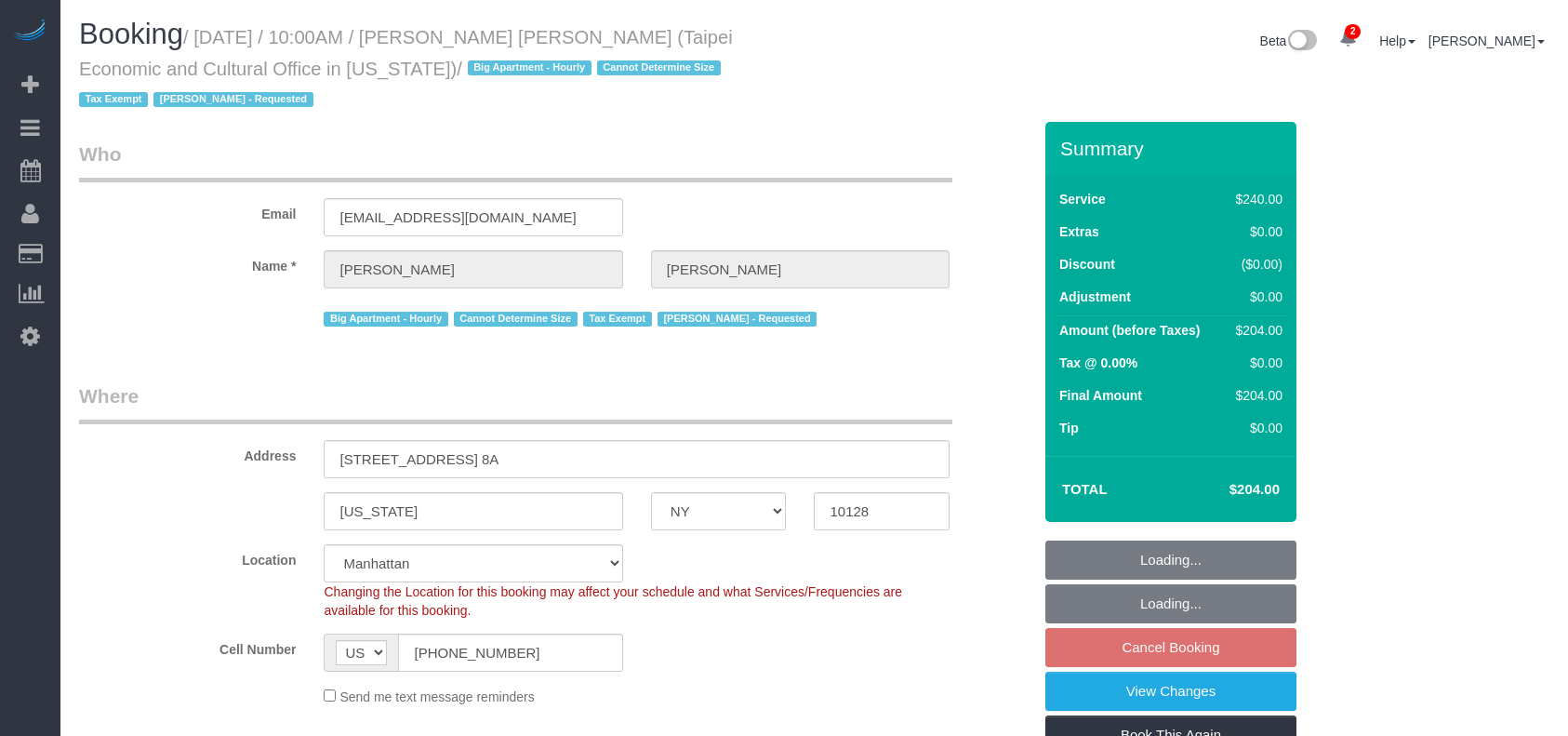
select select "NY"
select select "180"
select select "spot3"
select select "number:58"
select select "number:71"
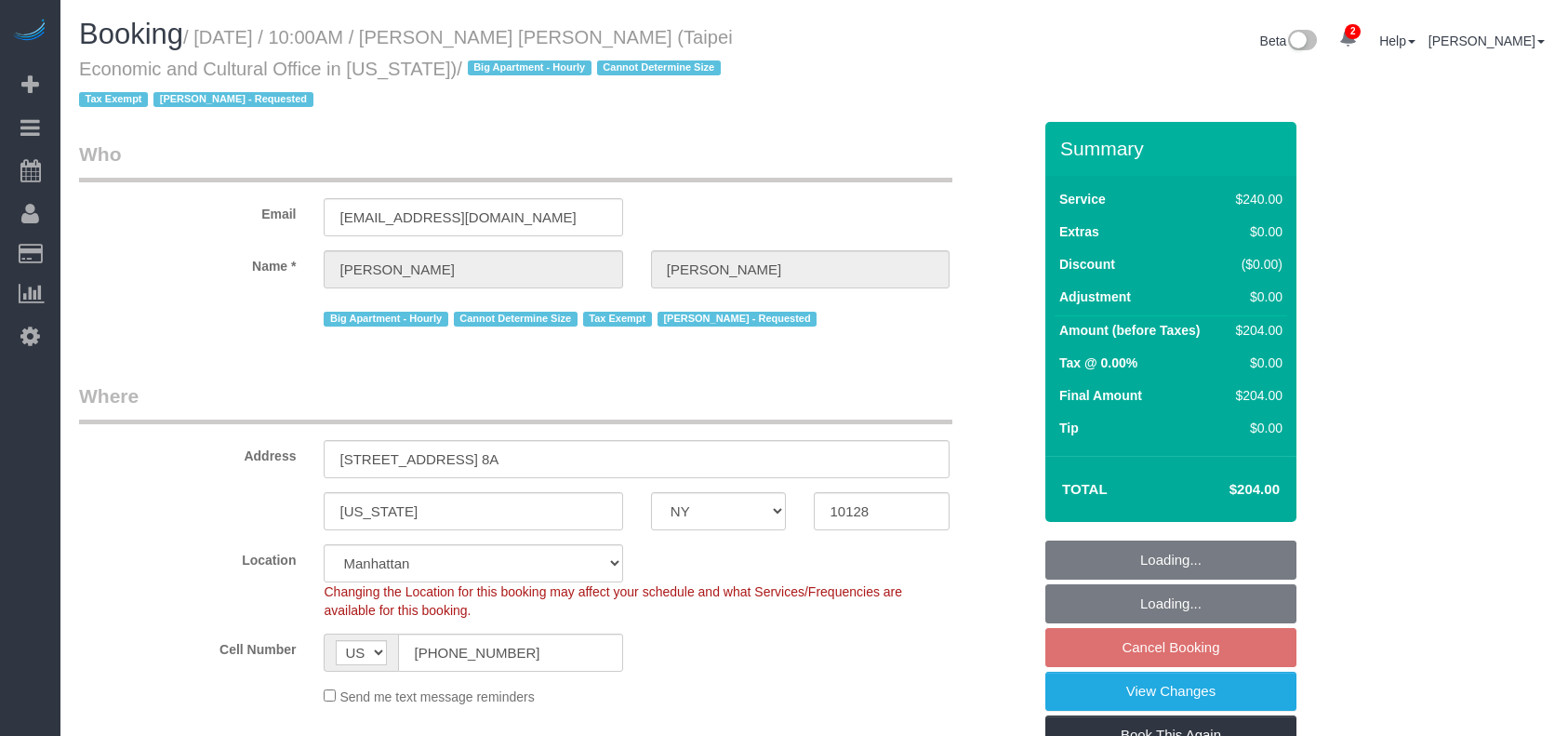
select select "number:15"
select select "number:6"
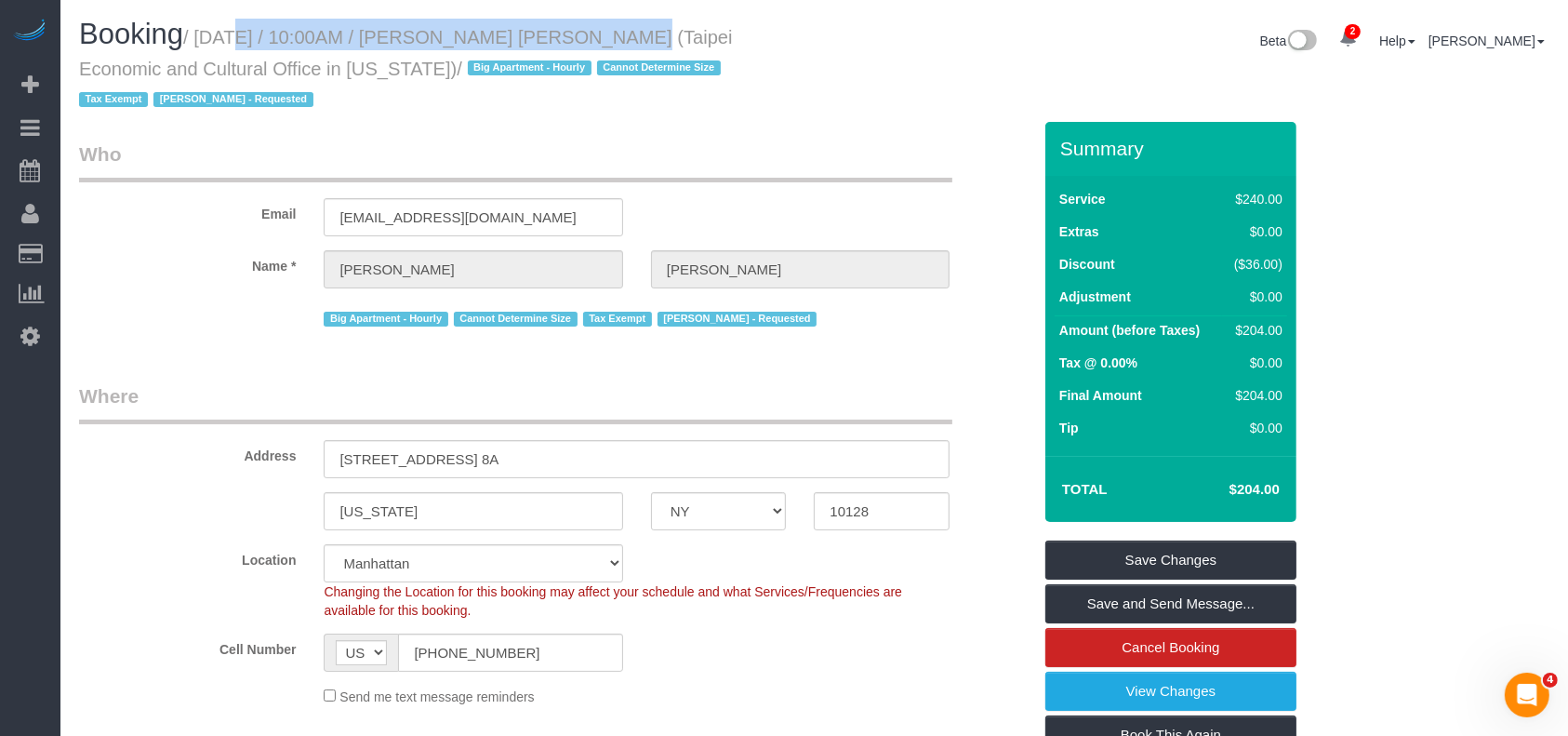
drag, startPoint x: 207, startPoint y: 33, endPoint x: 583, endPoint y: 36, distance: 376.0
click at [583, 36] on small "/ [DATE] / 10:00AM / [PERSON_NAME] [PERSON_NAME] (Taipei Economic and Cultural …" at bounding box center [406, 69] width 654 height 83
copy small "[DATE] / 10:00AM / [PERSON_NAME] [PERSON_NAME]"
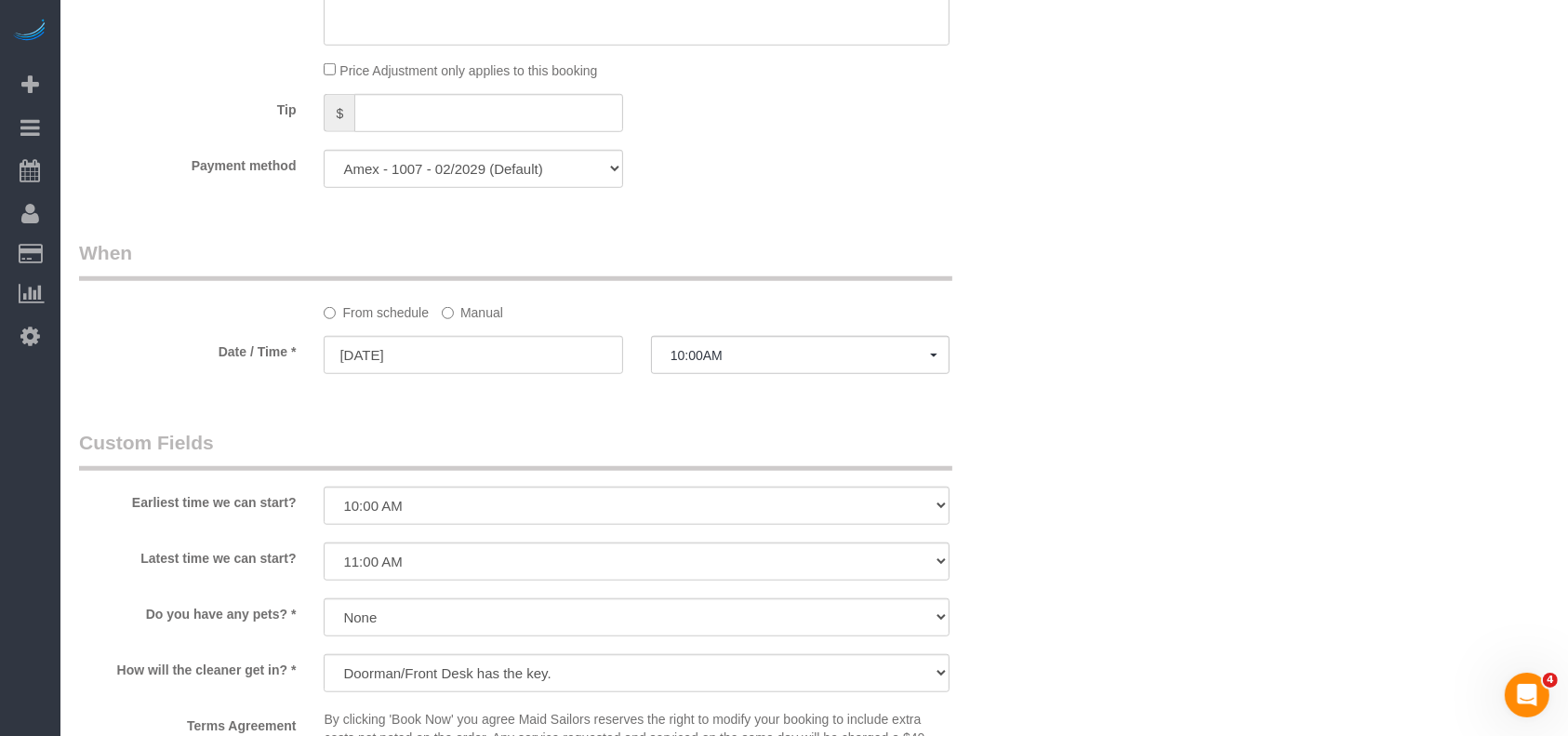
scroll to position [1364, 0]
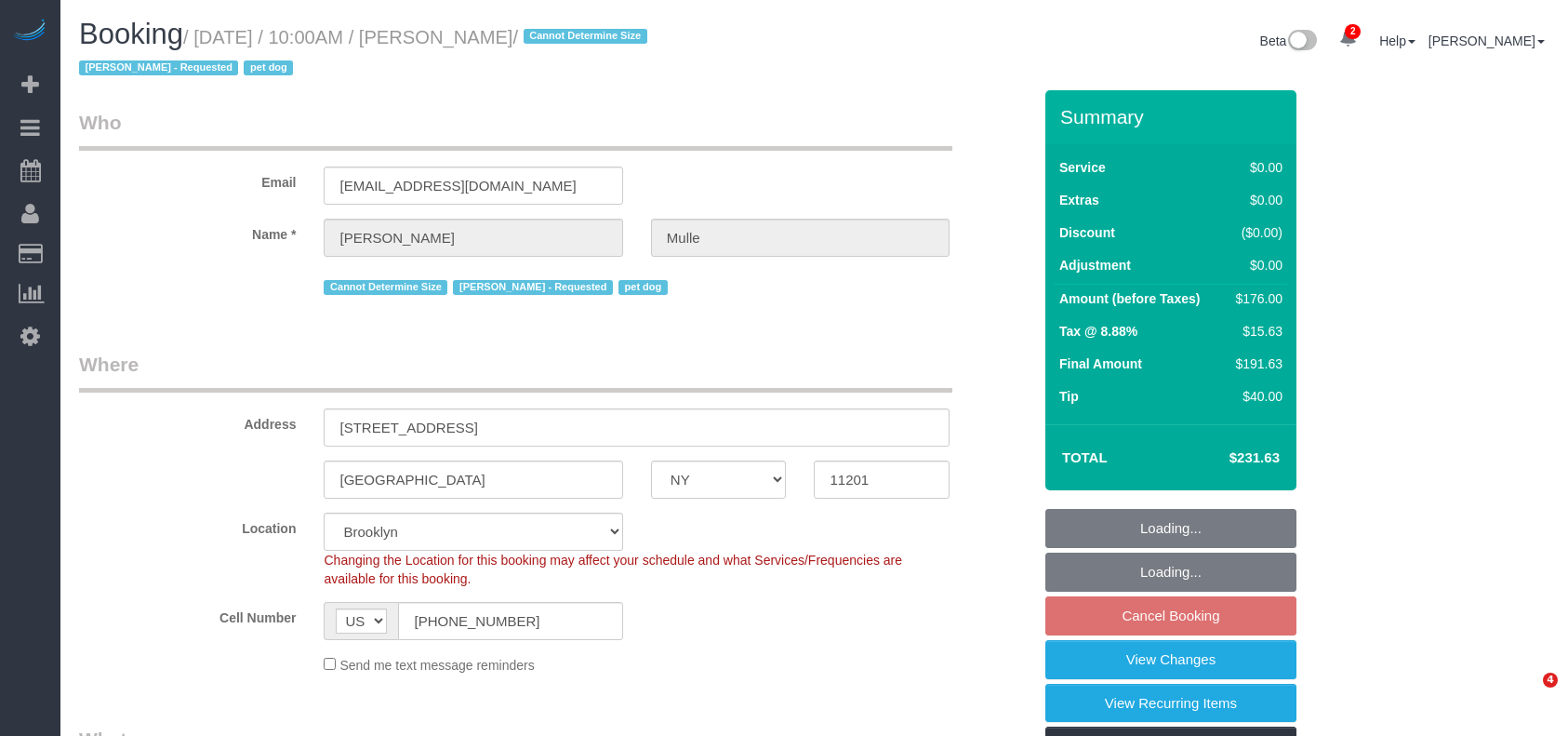
select select "NY"
select select "2"
select select "spot3"
select select "number:58"
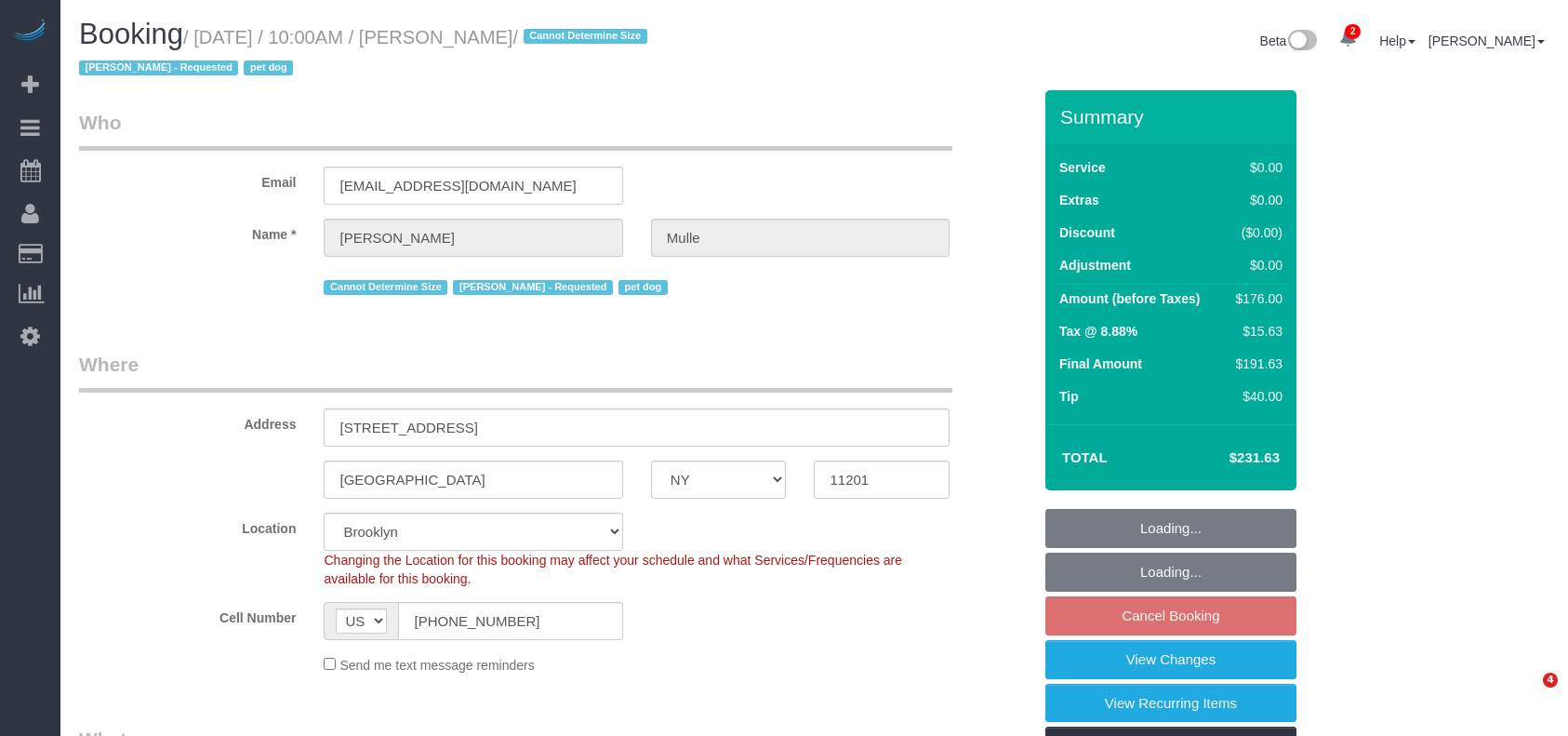
select select "number:76"
select select "number:13"
select select "number:6"
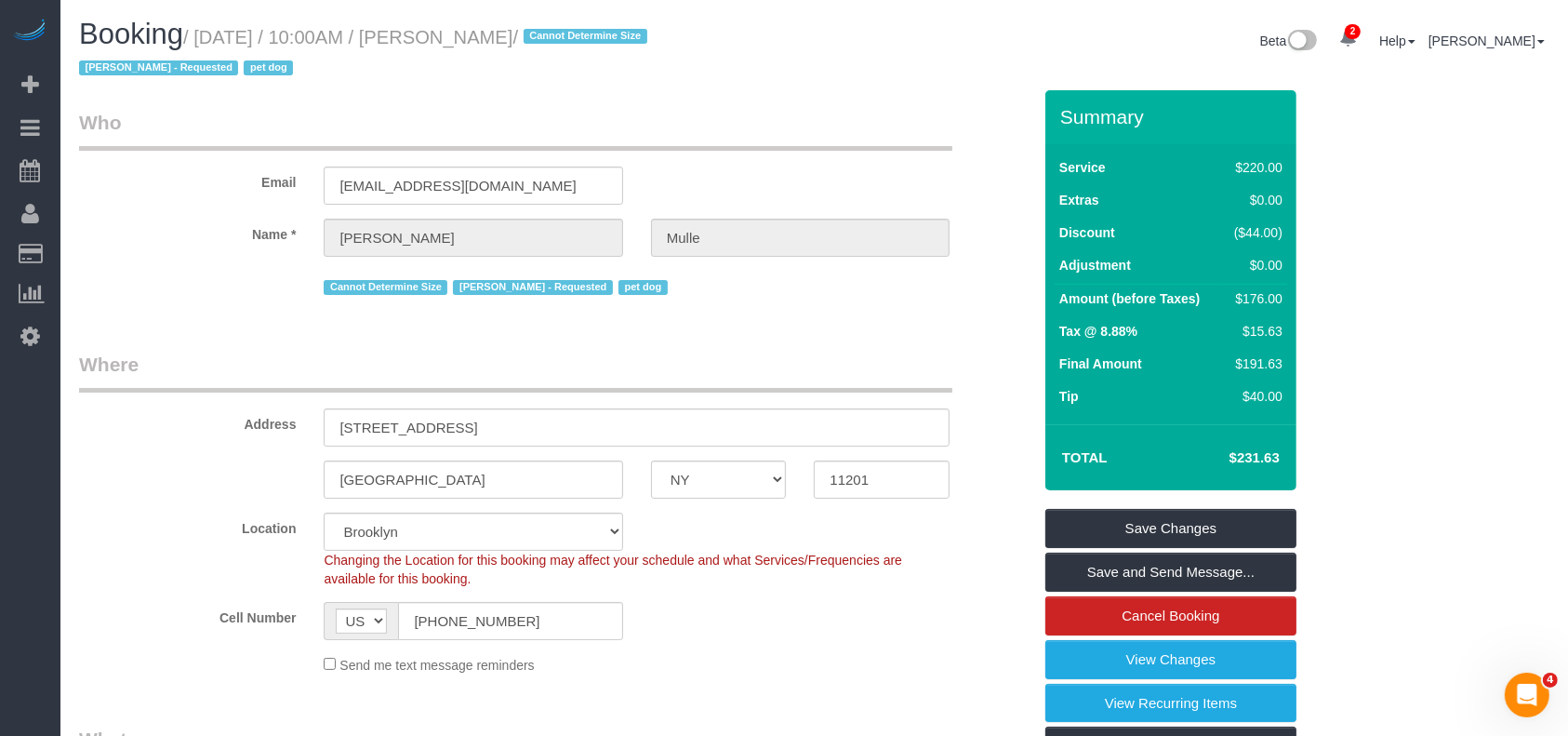
drag, startPoint x: 194, startPoint y: 31, endPoint x: 545, endPoint y: 33, distance: 351.0
click at [545, 33] on small "/ August 27, 2025 / 10:00AM / David Mulle / Cannot Determine Size Eveling Merca…" at bounding box center [366, 53] width 574 height 52
copy small "August 27, 2025 / 10:00AM / David Mulle"
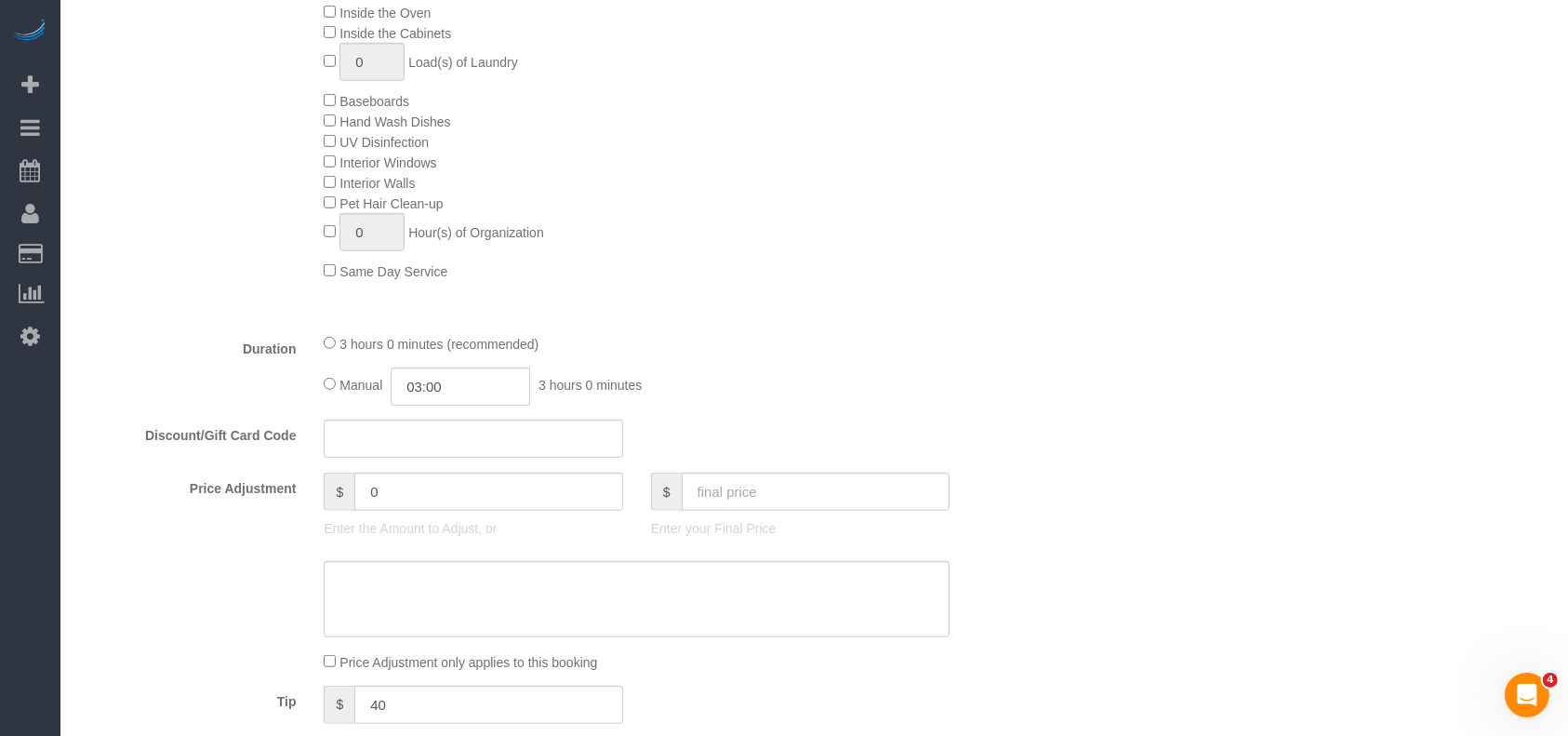
scroll to position [620, 0]
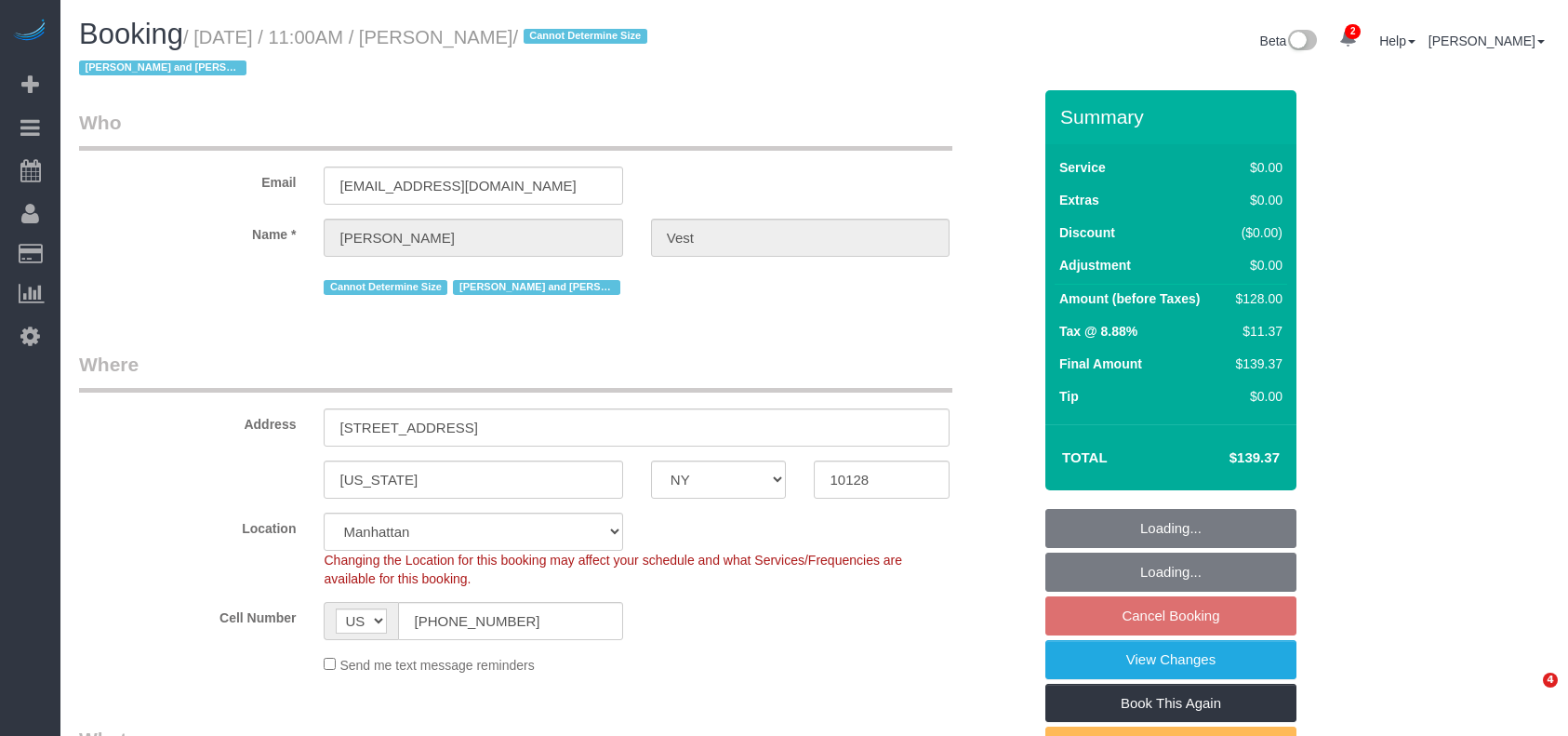
select select "NY"
select select "1"
select select "spot4"
select select "number:57"
select select "number:74"
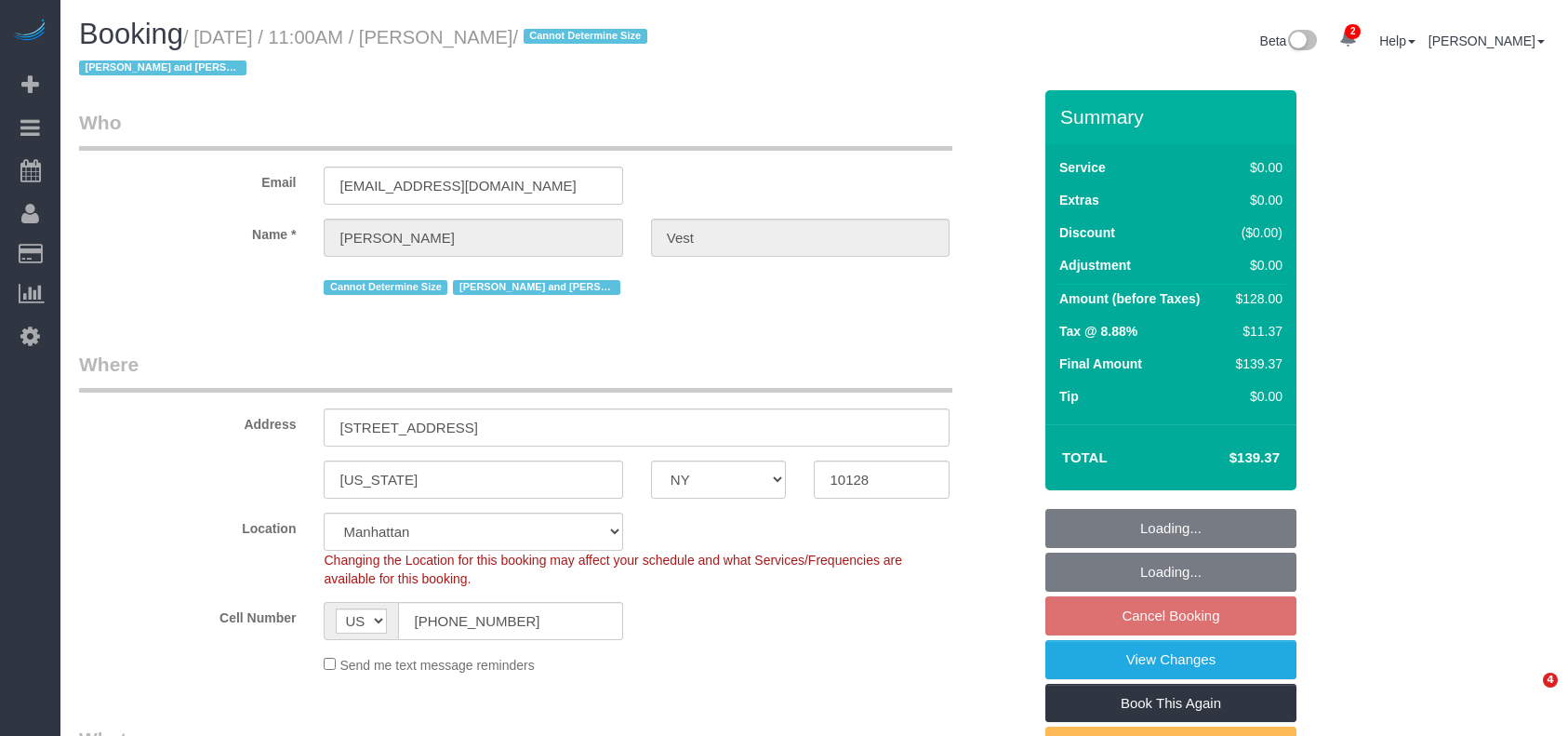
select select "number:15"
select select "number:6"
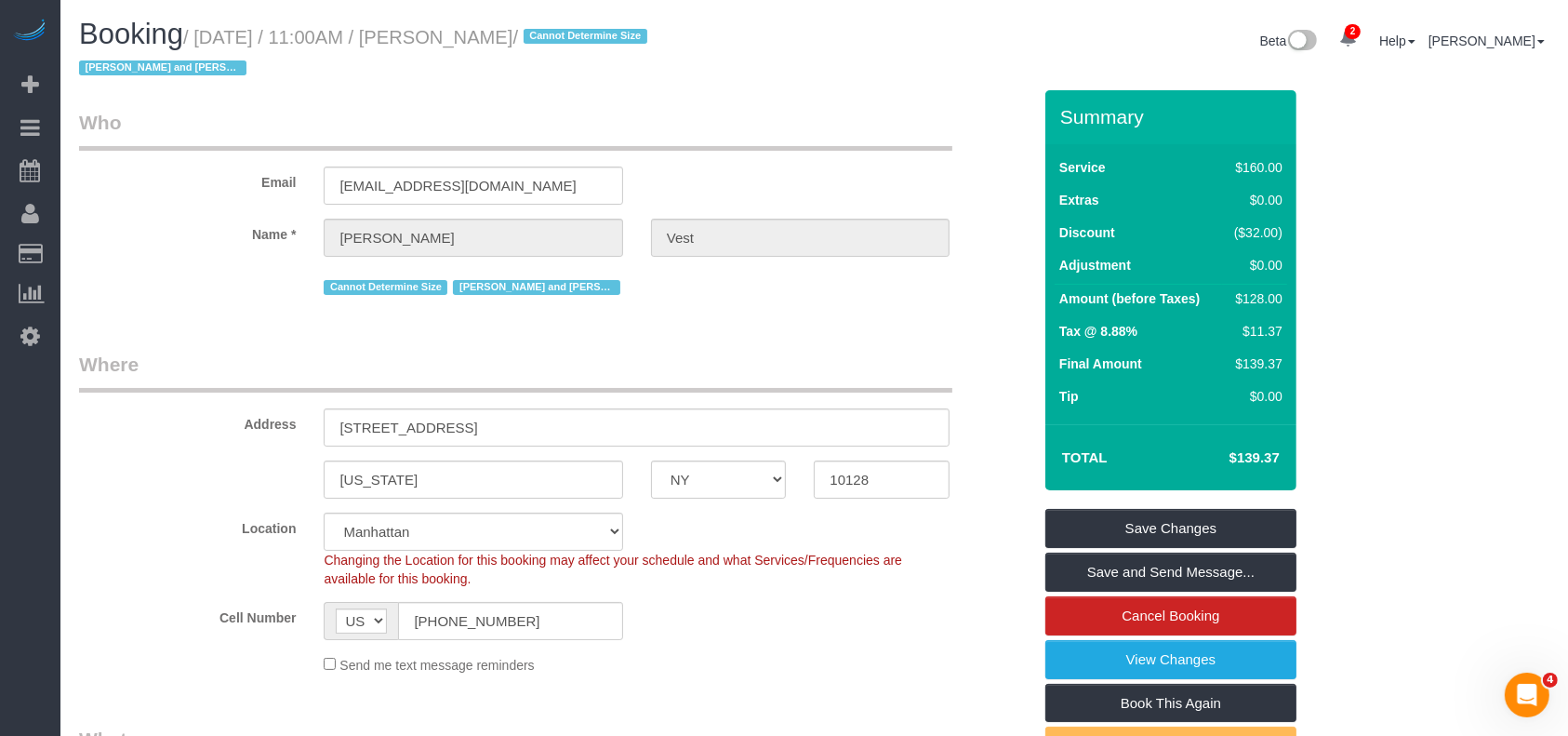
drag, startPoint x: 203, startPoint y: 35, endPoint x: 556, endPoint y: 62, distance: 354.0
click at [554, 30] on small "/ August 27, 2025 / 11:00AM / Jennifer Vest / Cannot Determine Size Isabella an…" at bounding box center [366, 53] width 574 height 52
copy small "August 27, 2025 / 11:00AM / Jennifer Vest"
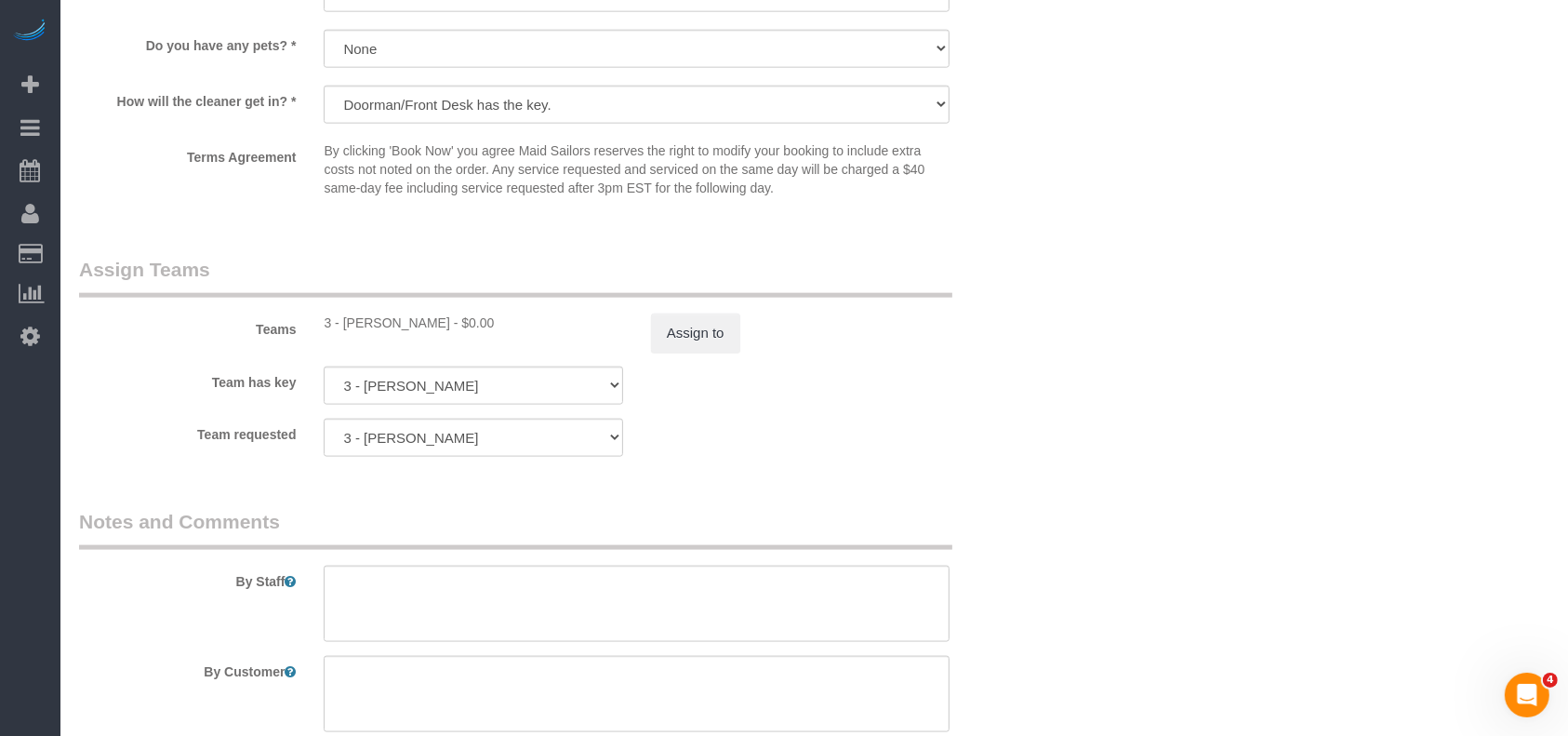
scroll to position [2358, 0]
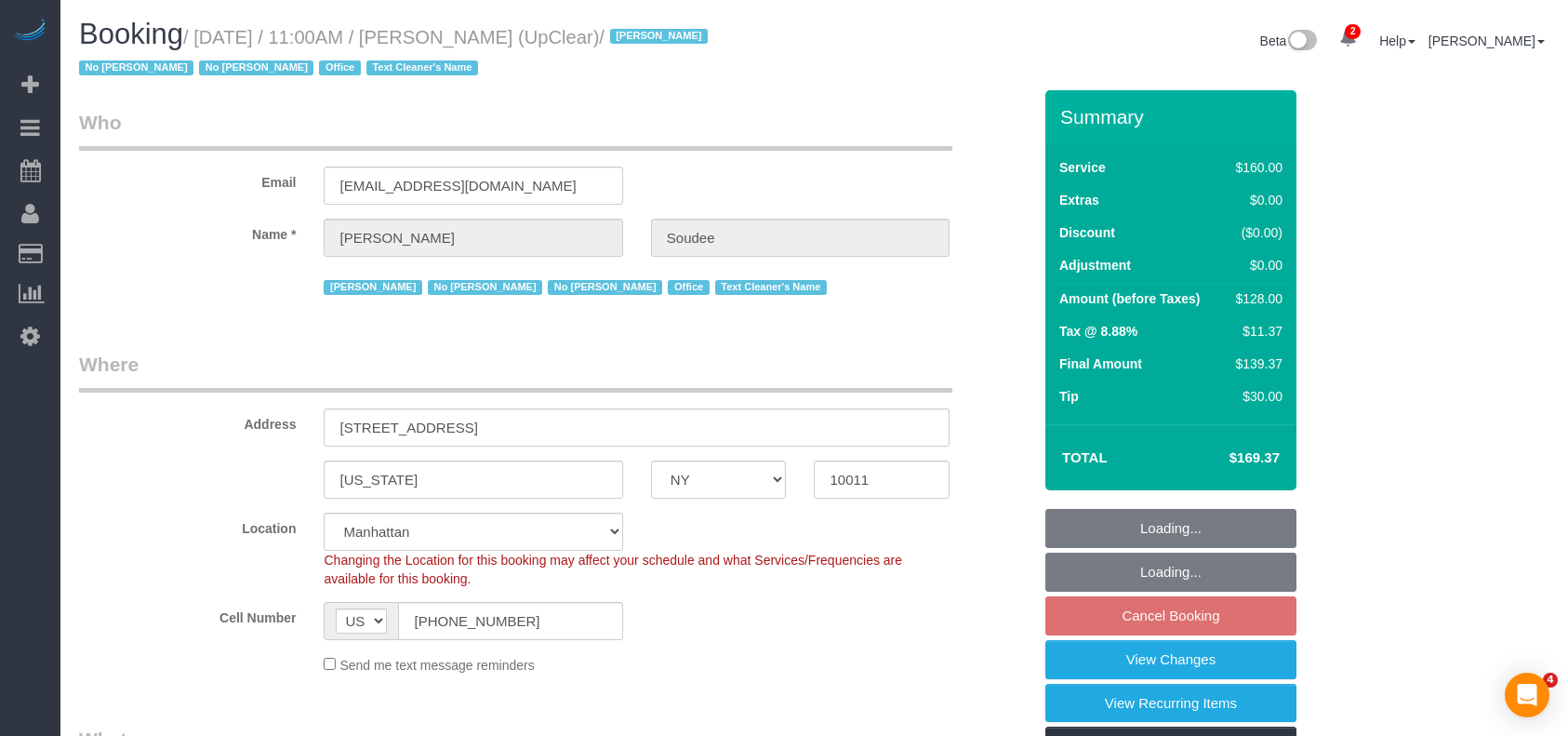
select select "NY"
select select "spot4"
select select "number:89"
select select "number:90"
select select "number:15"
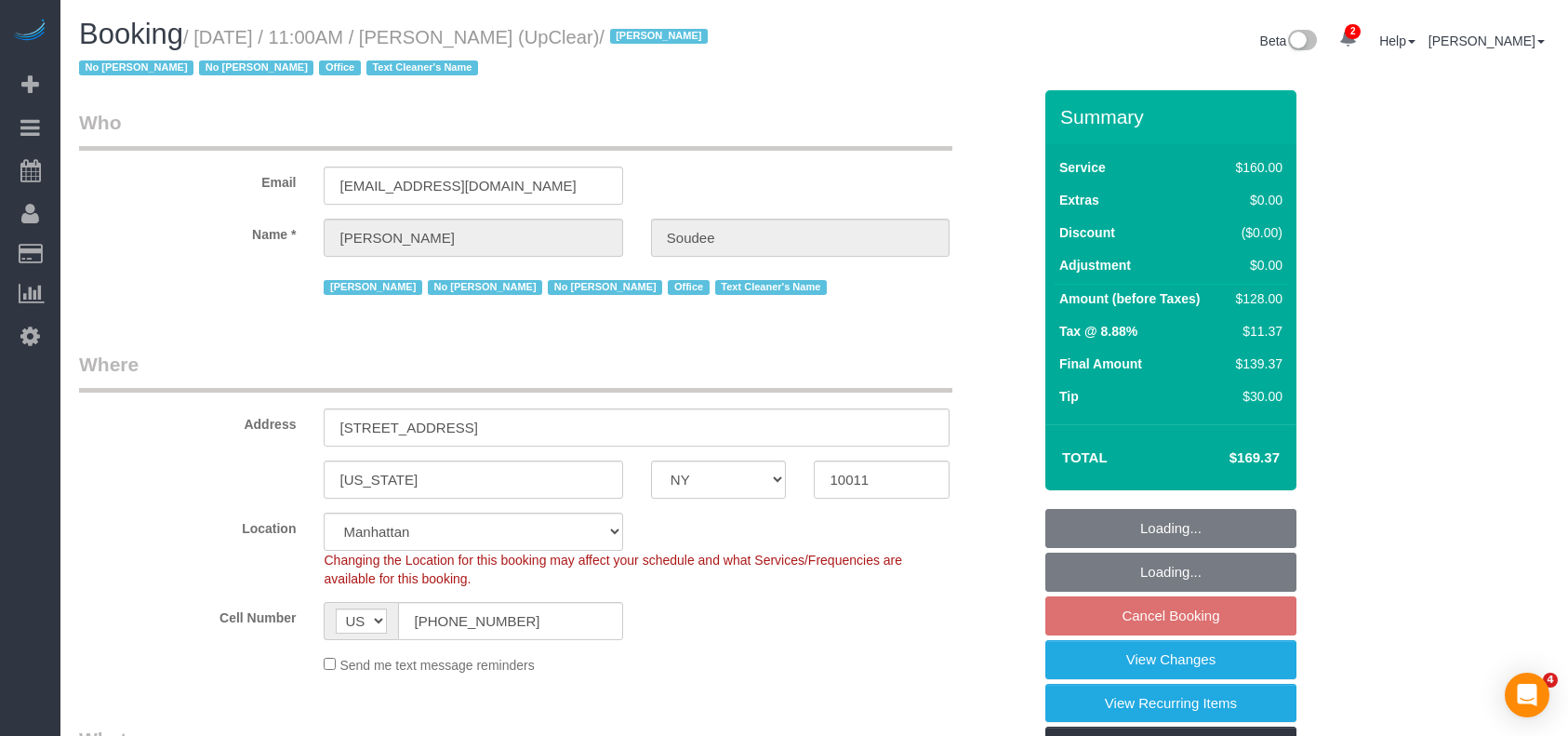
select select "number:5"
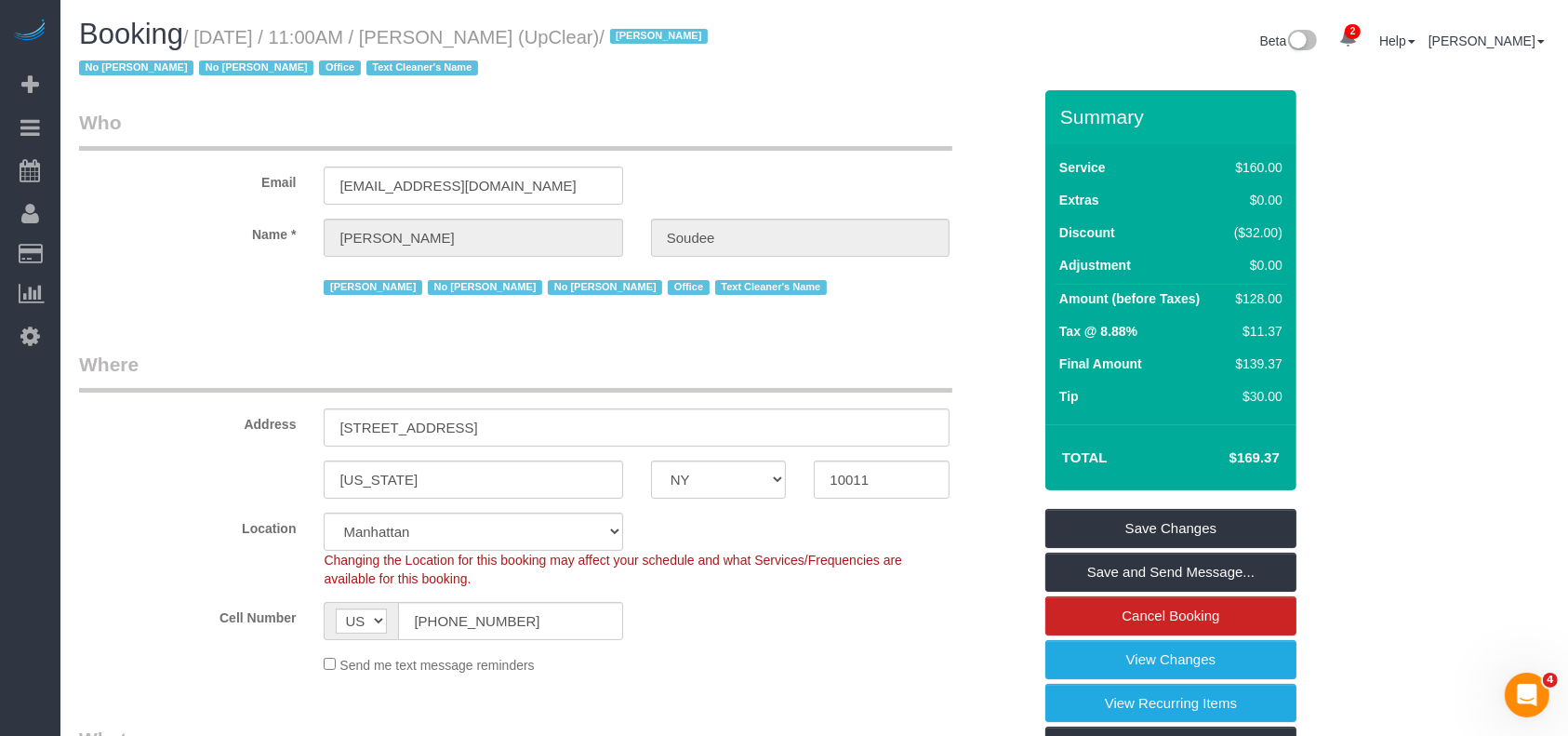
drag, startPoint x: 204, startPoint y: 34, endPoint x: 597, endPoint y: 93, distance: 397.4
click at [574, 32] on small "/ [DATE] / 11:00AM / [PERSON_NAME] (UpClear) / [PERSON_NAME] No [PERSON_NAME] N…" at bounding box center [397, 53] width 635 height 52
copy small "[DATE] / 11:00AM / [PERSON_NAME]"
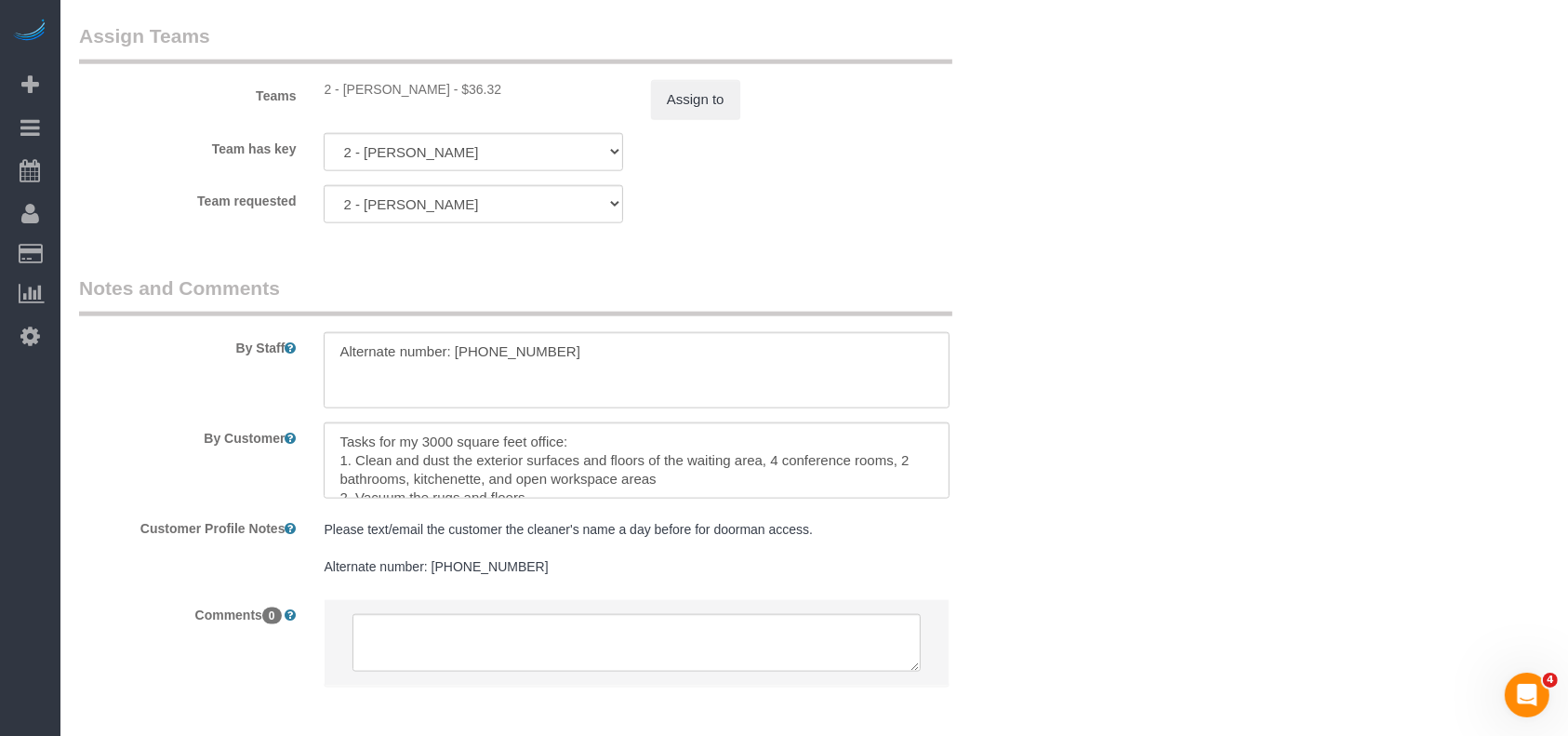
scroll to position [2200, 0]
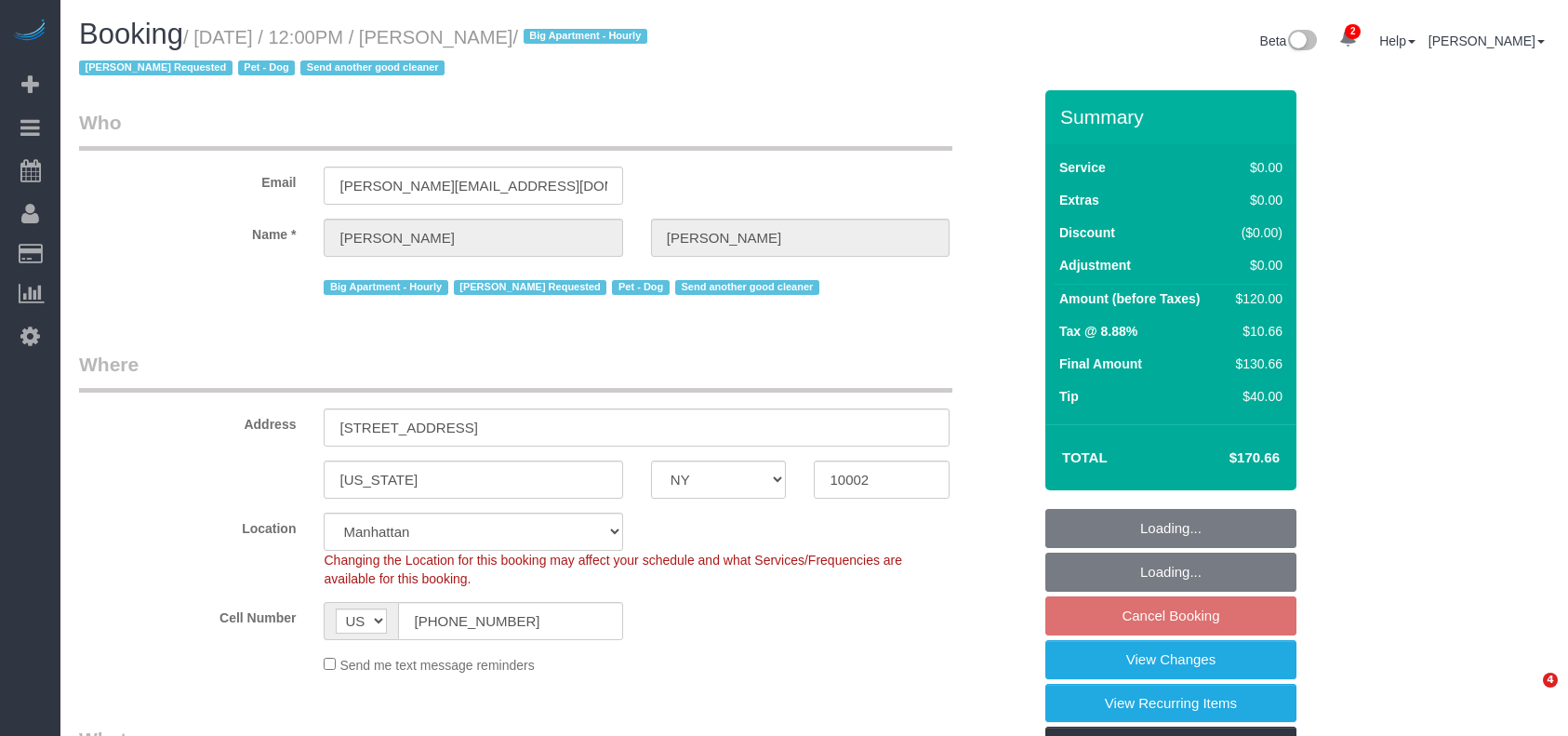
select select "NY"
select select "spot5"
select select "number:59"
select select "number:75"
select select "number:13"
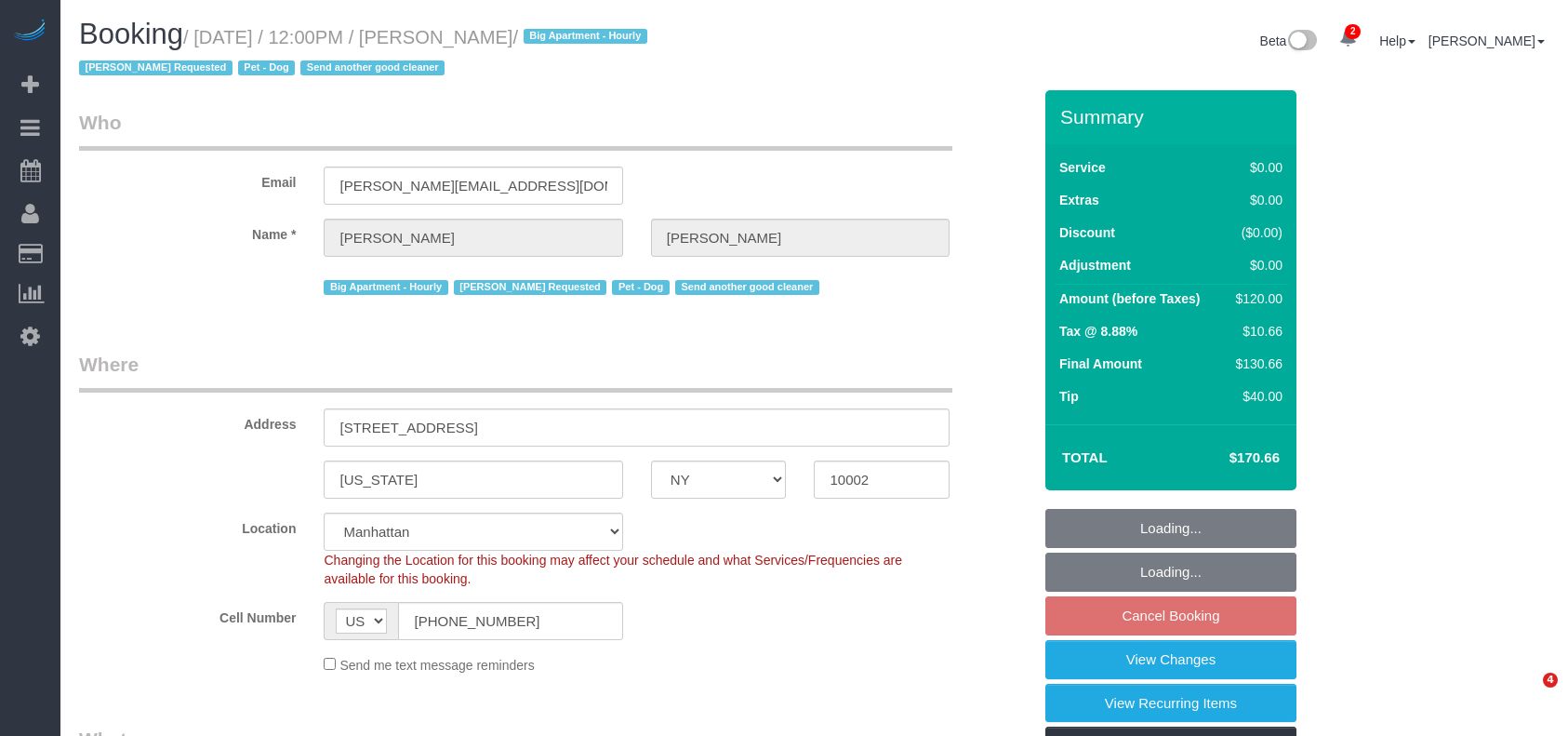
select select "number:5"
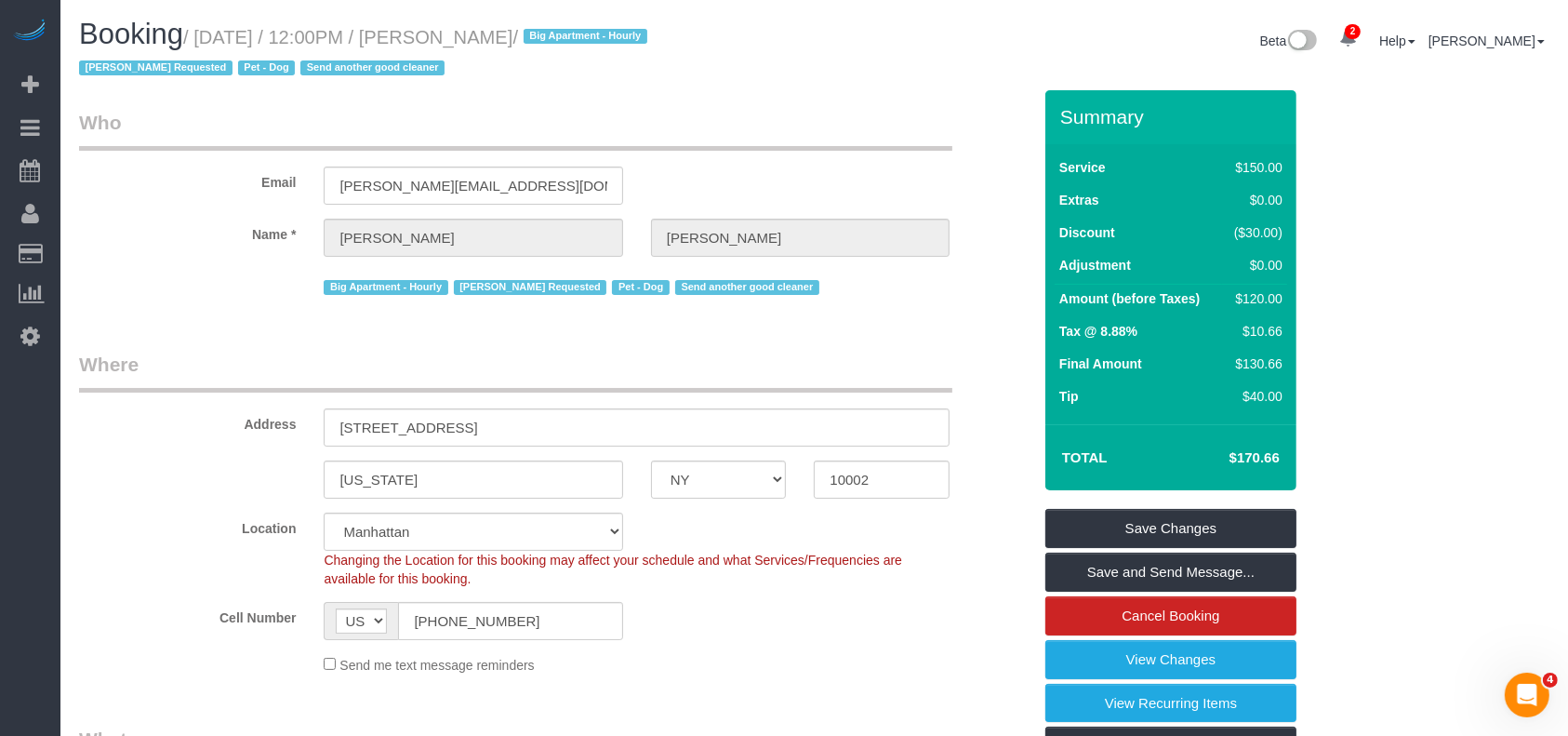
drag, startPoint x: 207, startPoint y: 36, endPoint x: 575, endPoint y: 71, distance: 369.7
click at [570, 38] on small "/ August 27, 2025 / 12:00PM / Jeffrey Rogers / Big Apartment - Hourly Nicholas …" at bounding box center [366, 53] width 574 height 52
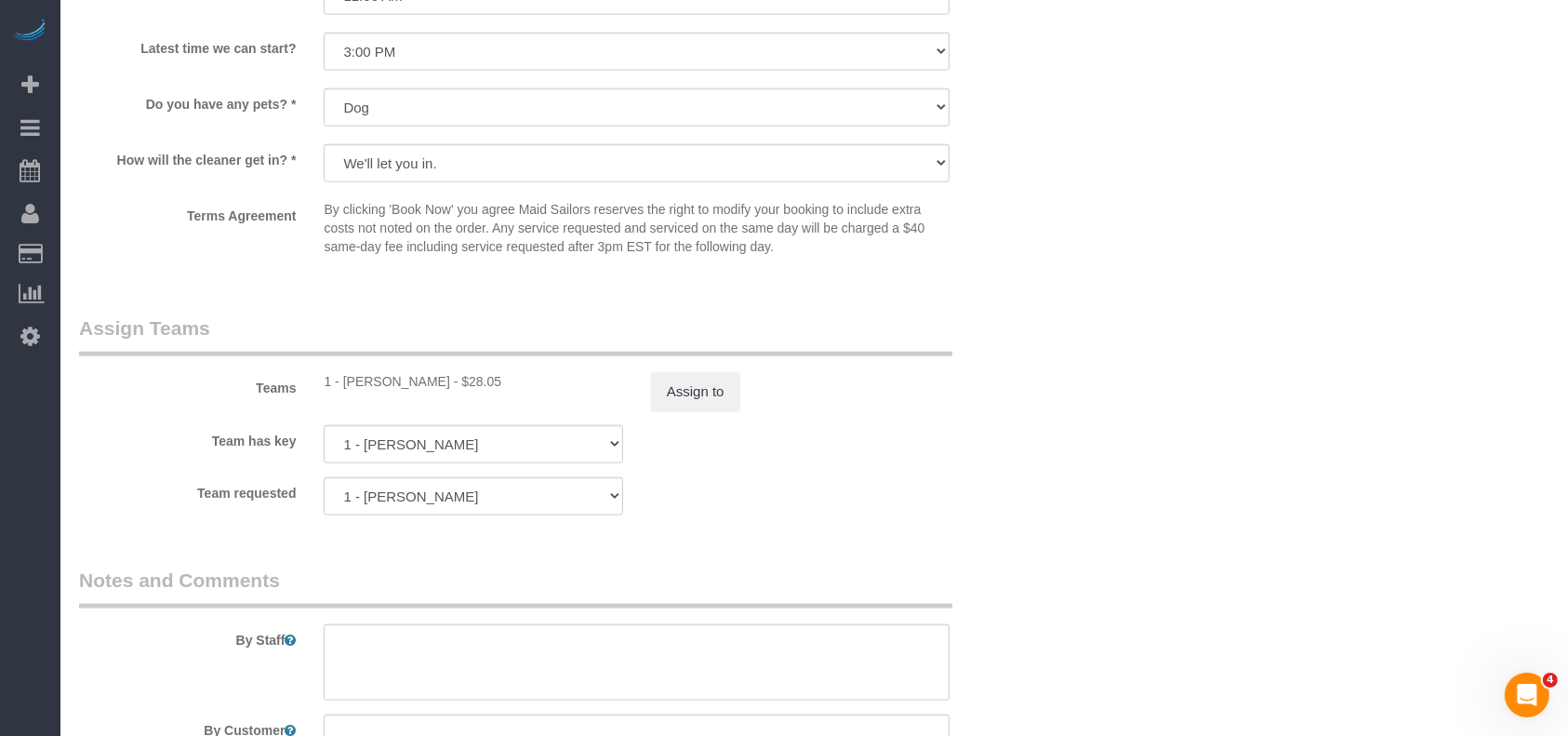
scroll to position [2358, 0]
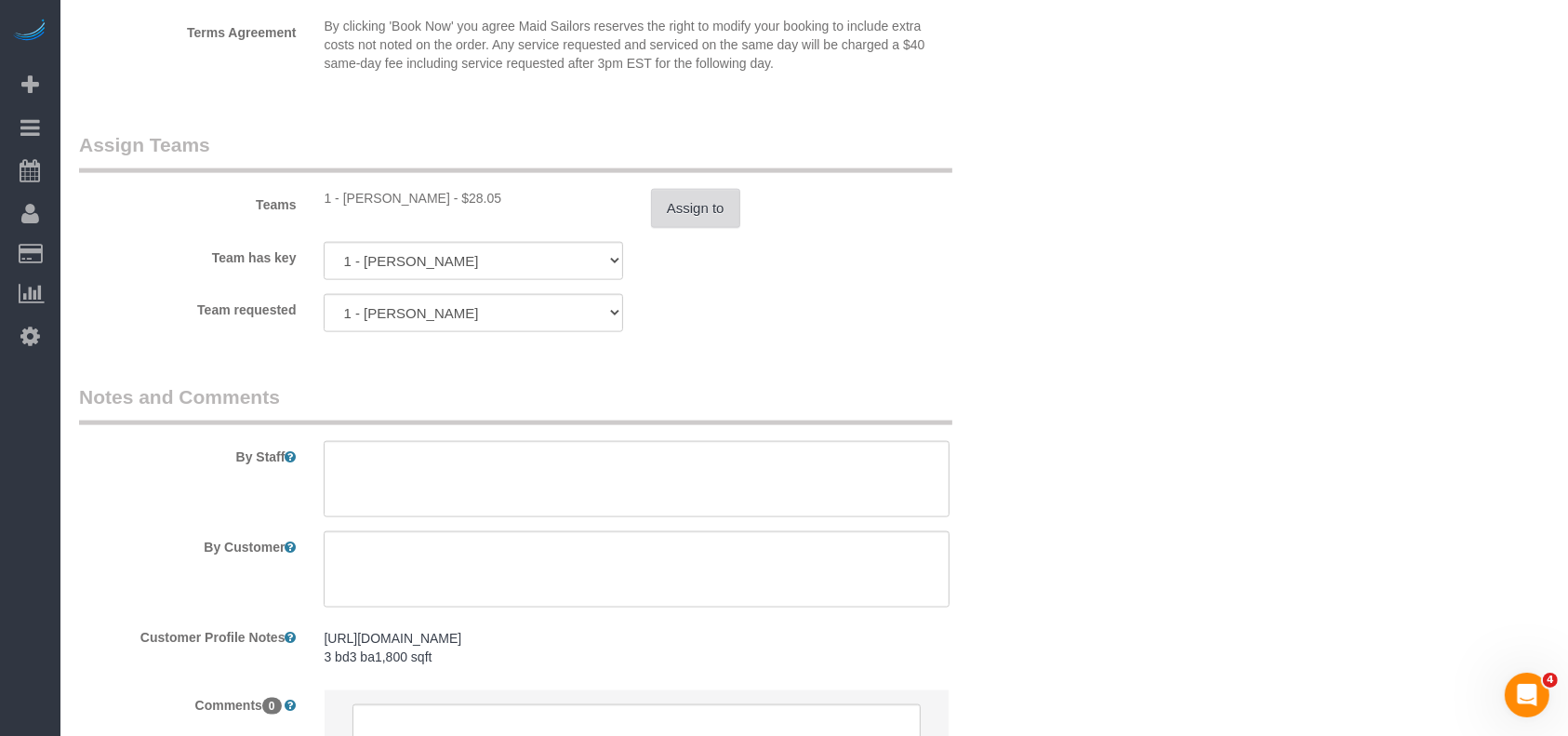
click at [714, 220] on button "Assign to" at bounding box center [695, 209] width 89 height 39
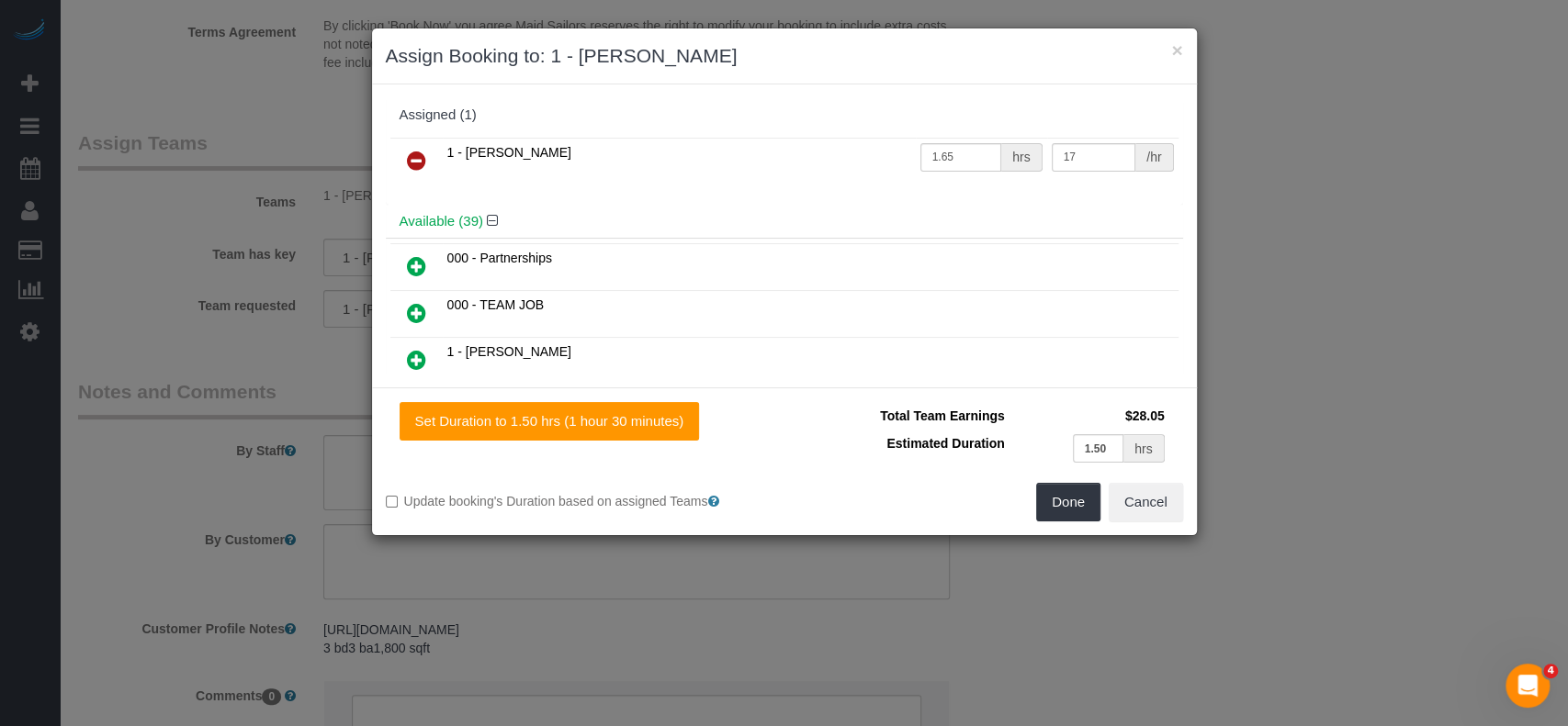
click at [408, 150] on icon at bounding box center [417, 160] width 19 height 22
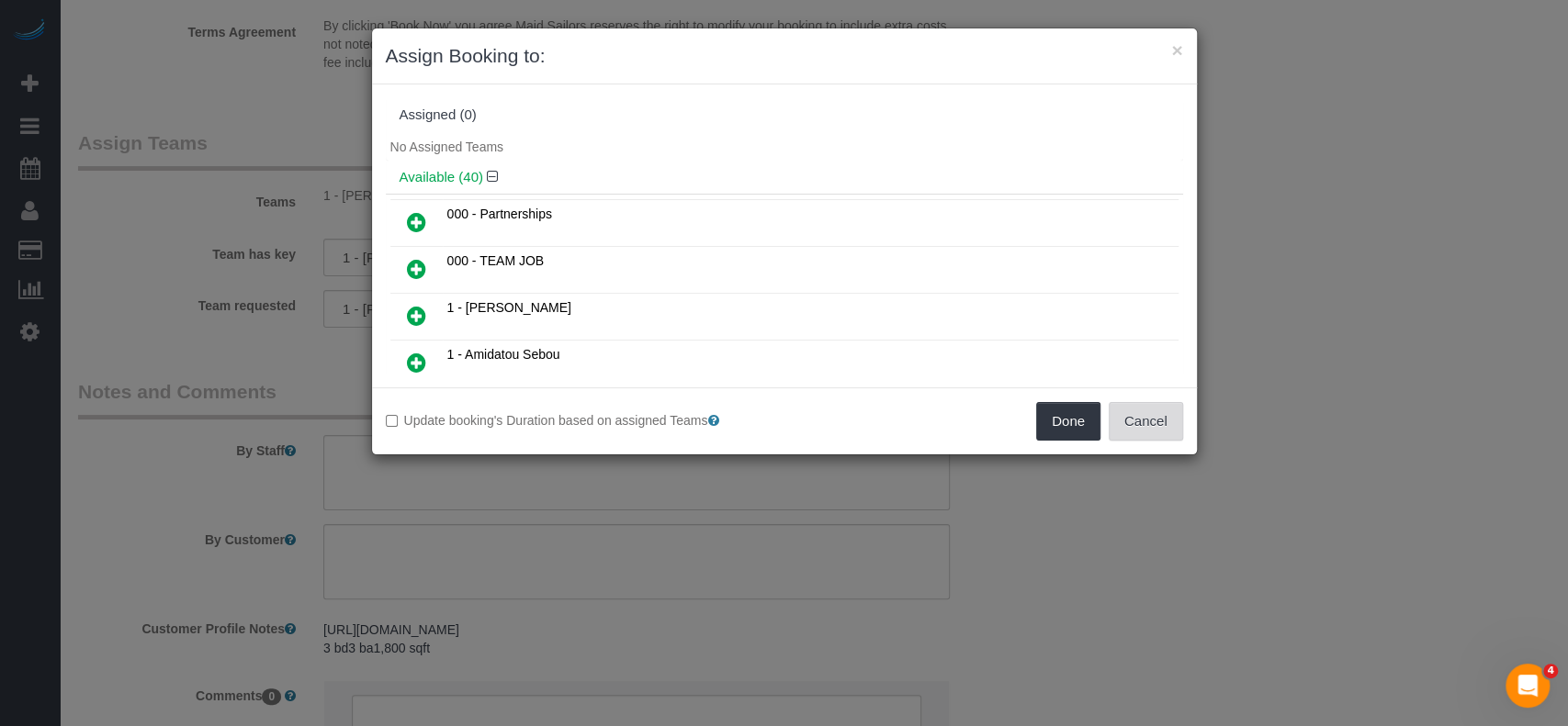
click at [1131, 405] on button "Cancel" at bounding box center [1145, 421] width 74 height 39
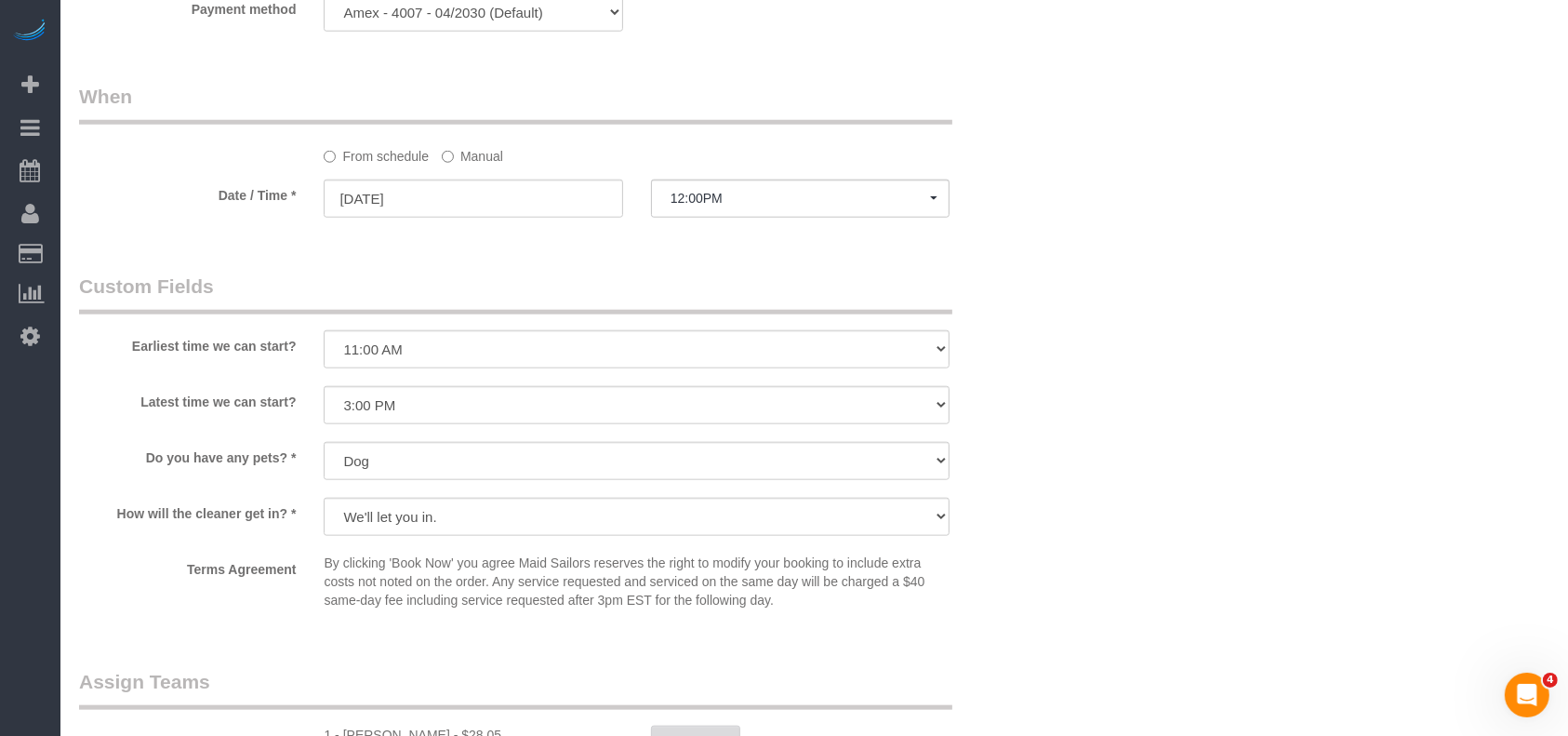
scroll to position [1986, 0]
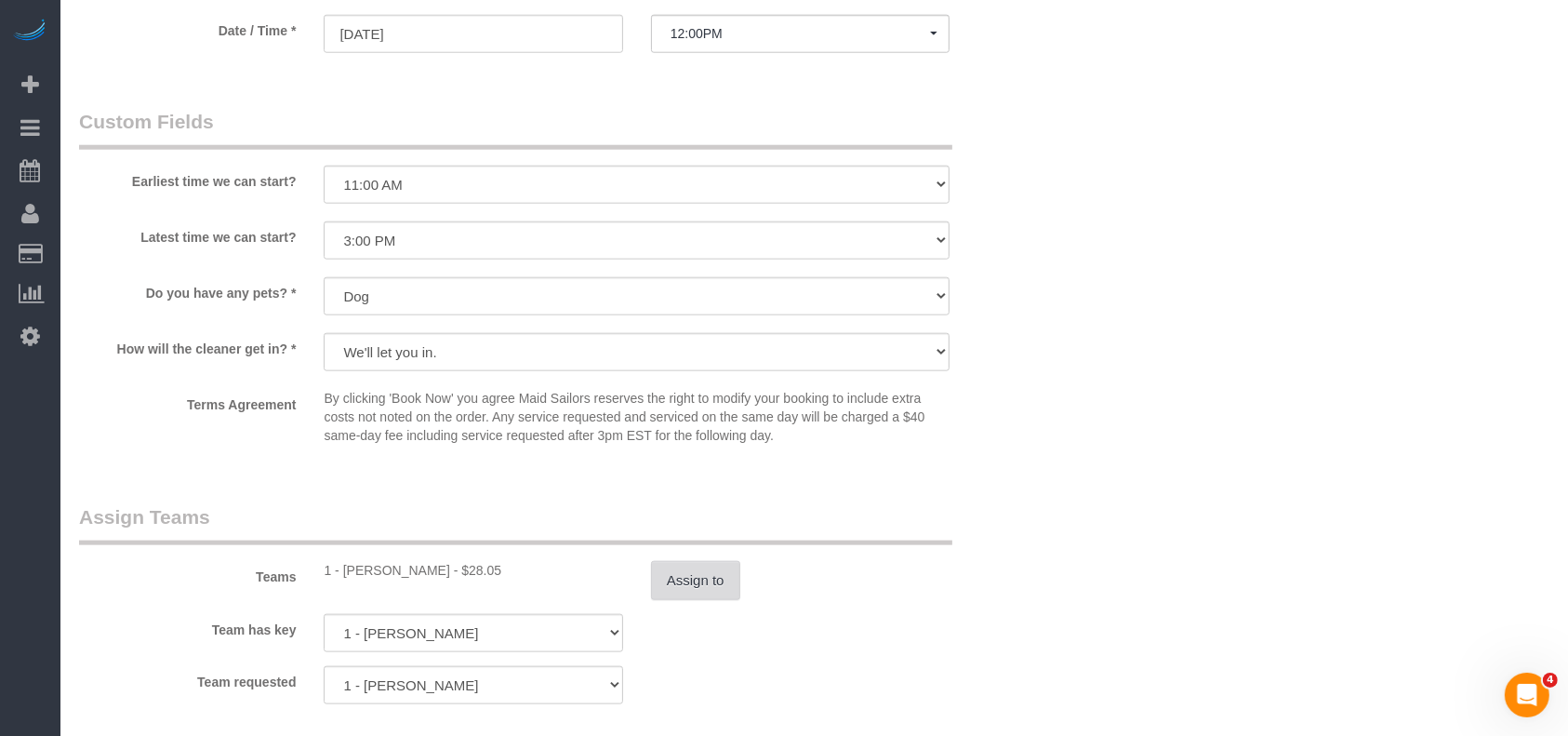
click at [686, 584] on button "Assign to" at bounding box center [695, 581] width 89 height 39
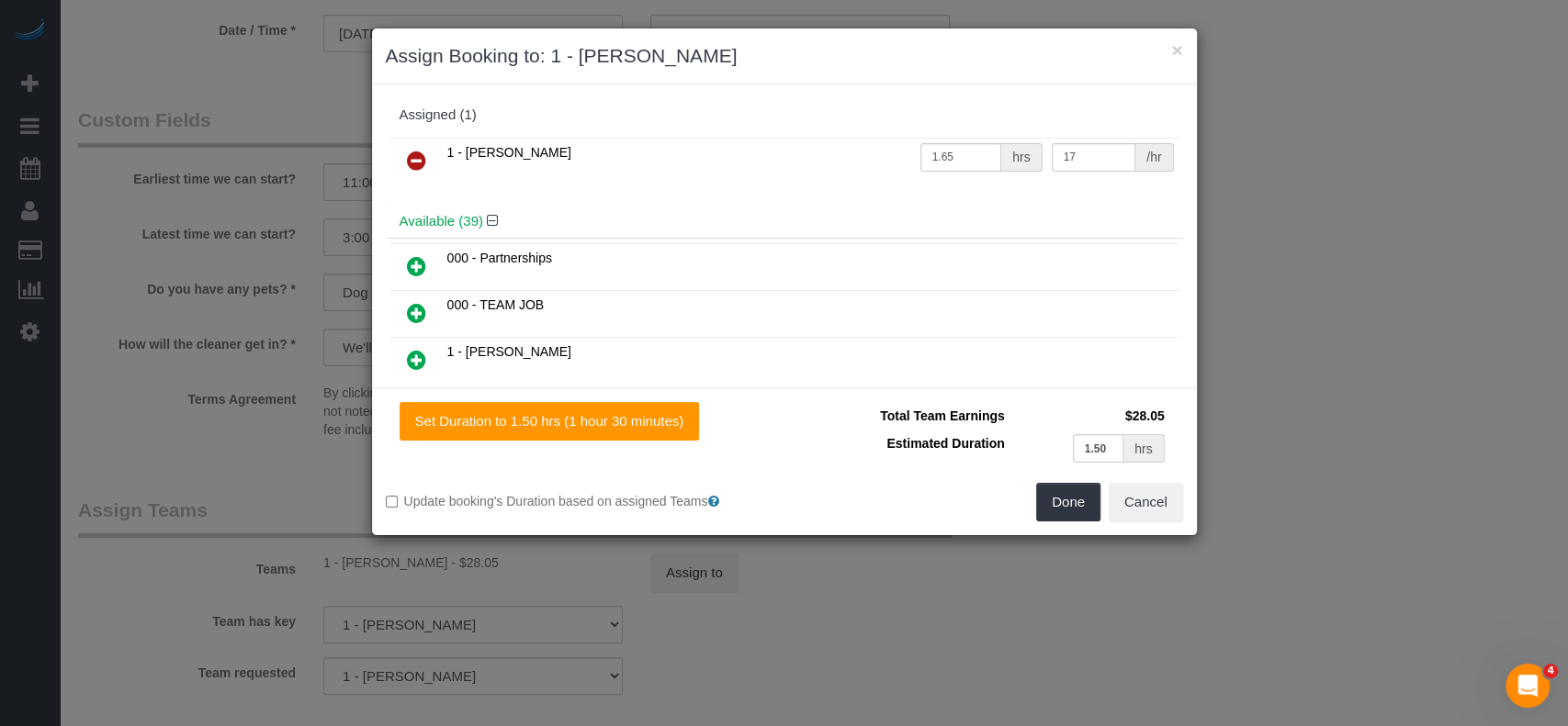
click at [419, 151] on icon at bounding box center [417, 160] width 19 height 22
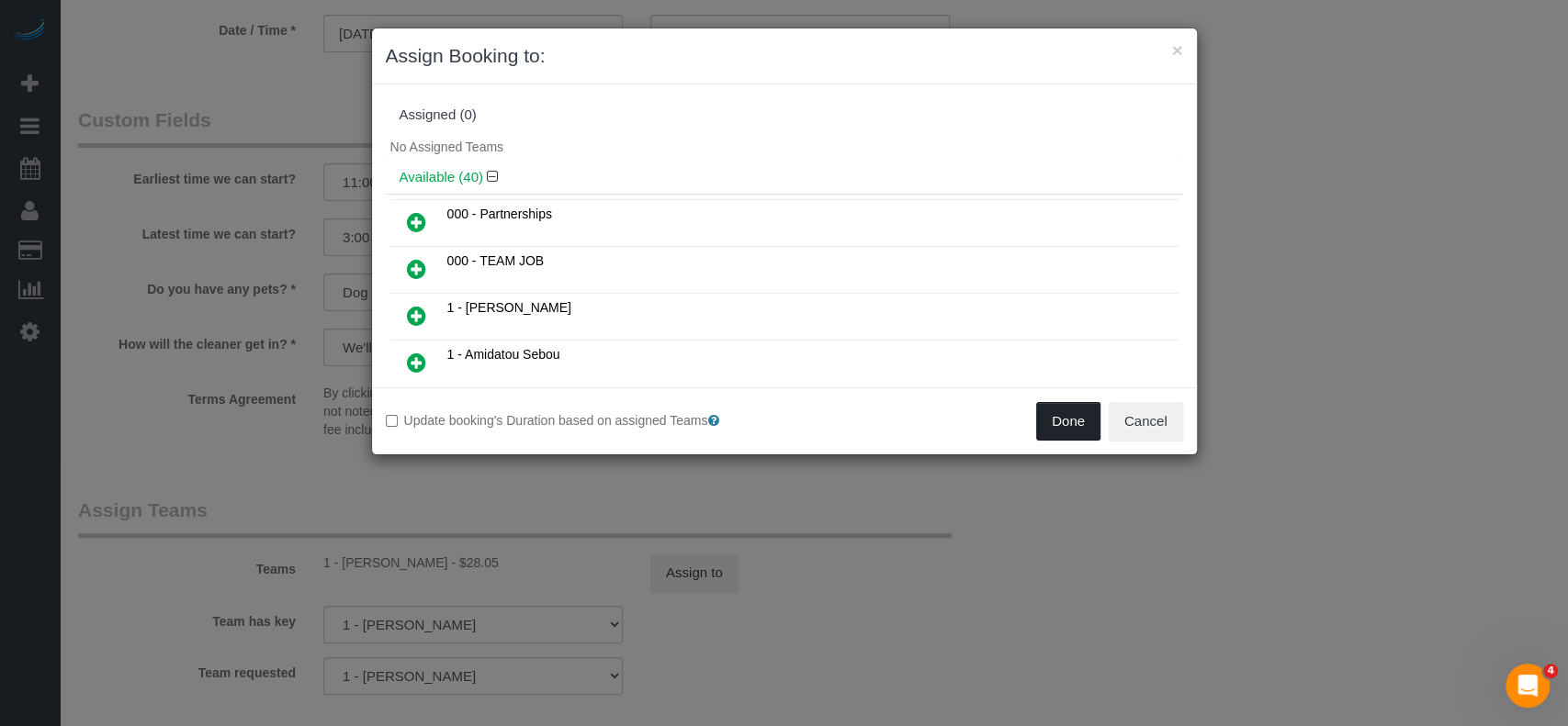
click at [1076, 426] on button "Done" at bounding box center [1068, 421] width 64 height 39
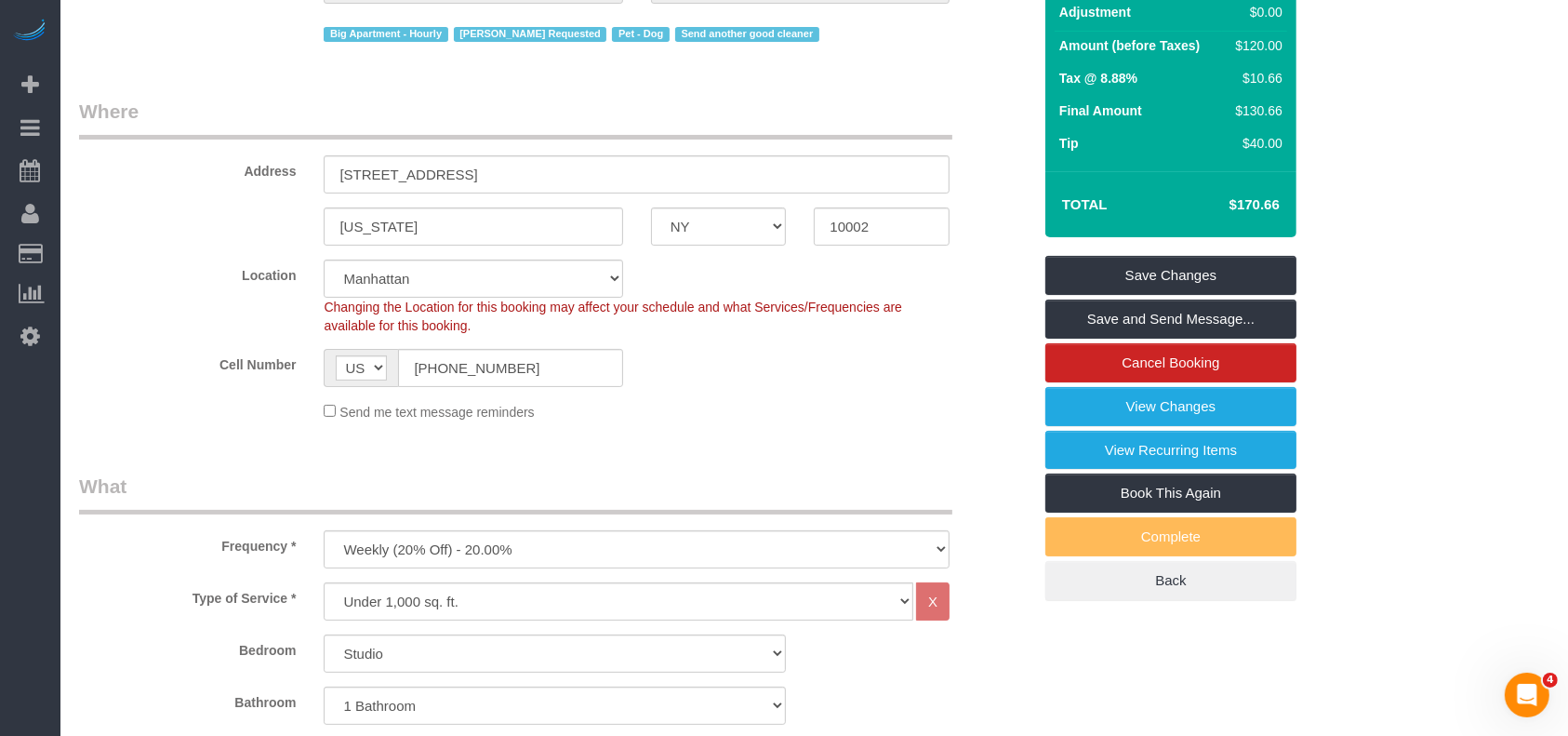
scroll to position [248, 0]
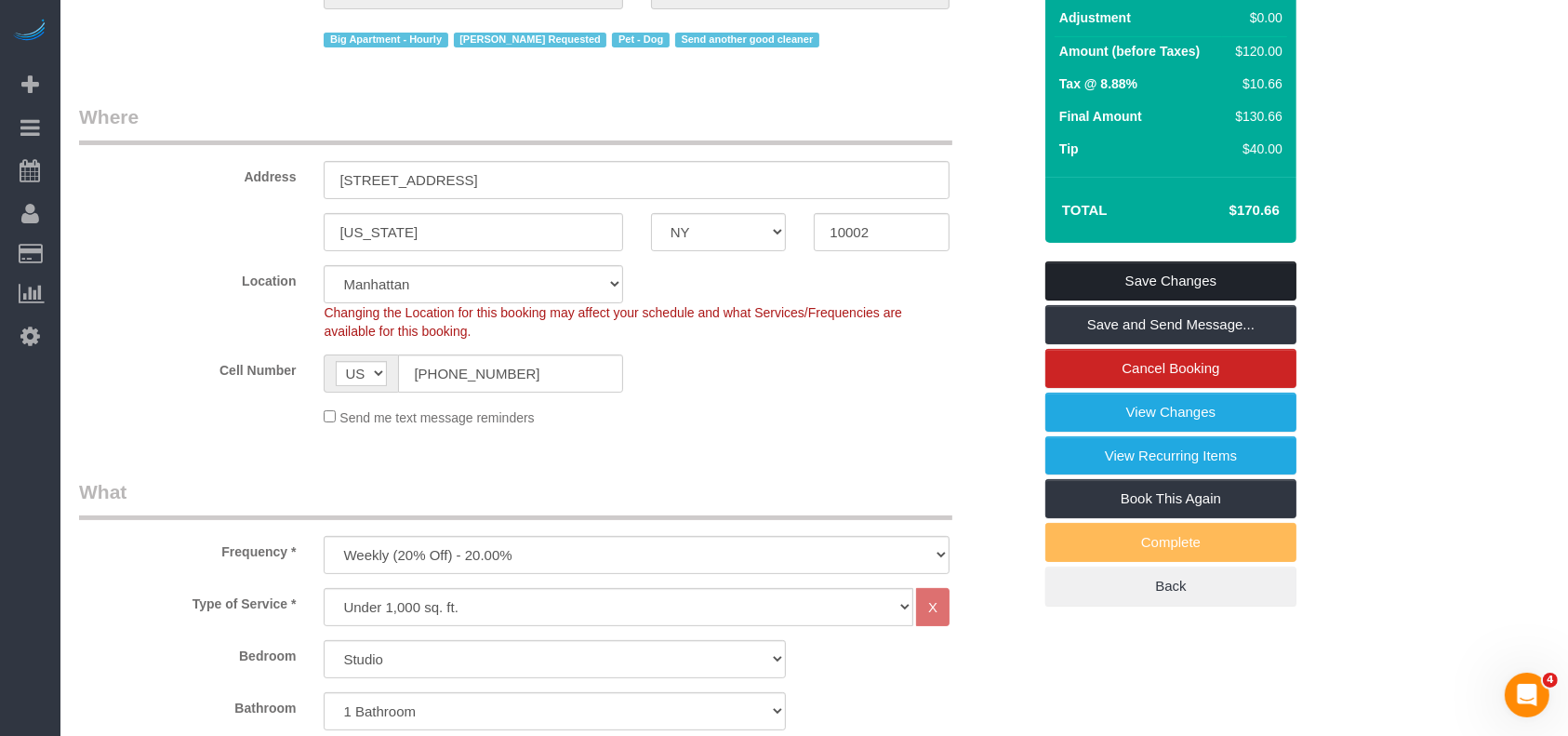
click at [1216, 270] on link "Save Changes" at bounding box center [1171, 281] width 251 height 39
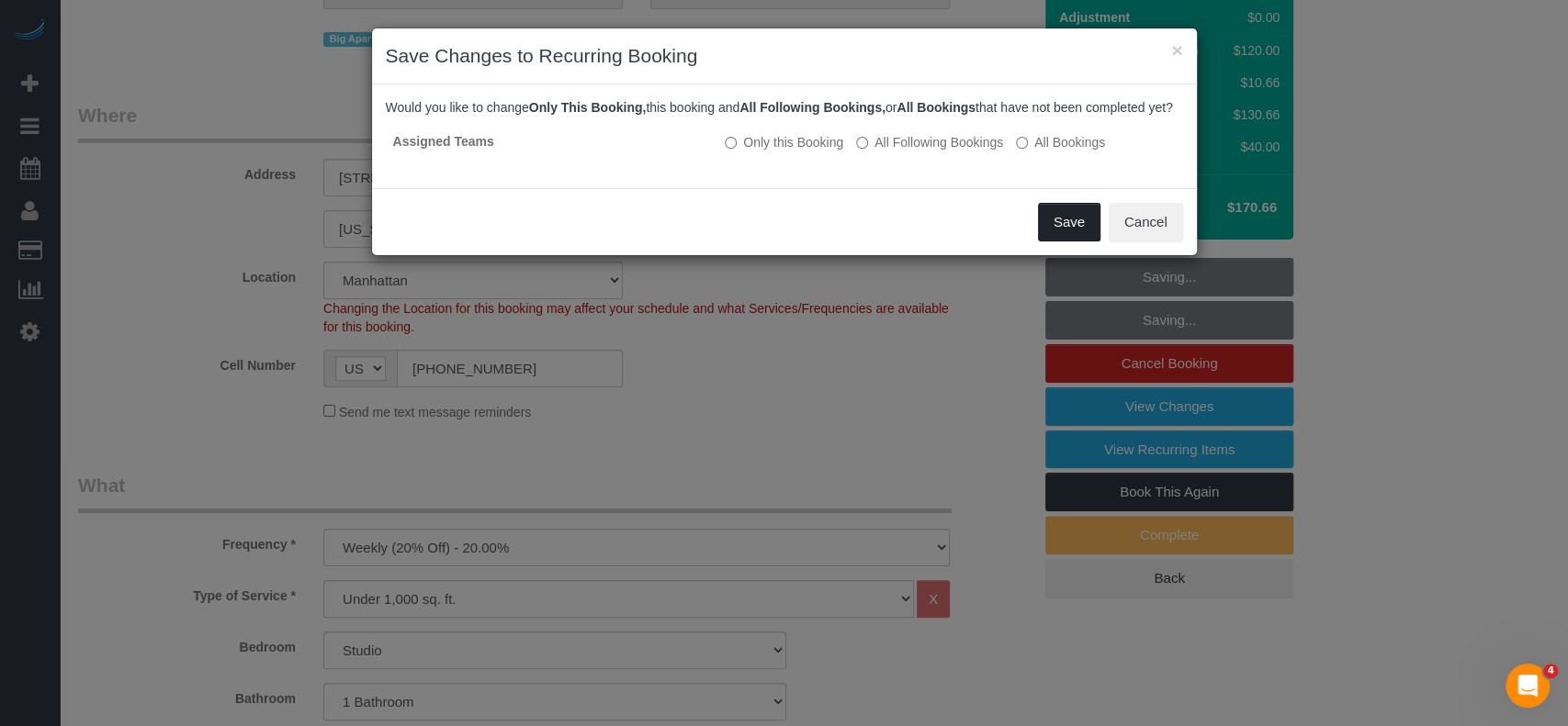
click at [1077, 220] on div "Save Cancel" at bounding box center [784, 221] width 825 height 67
click at [1078, 228] on button "Save" at bounding box center [1069, 222] width 63 height 39
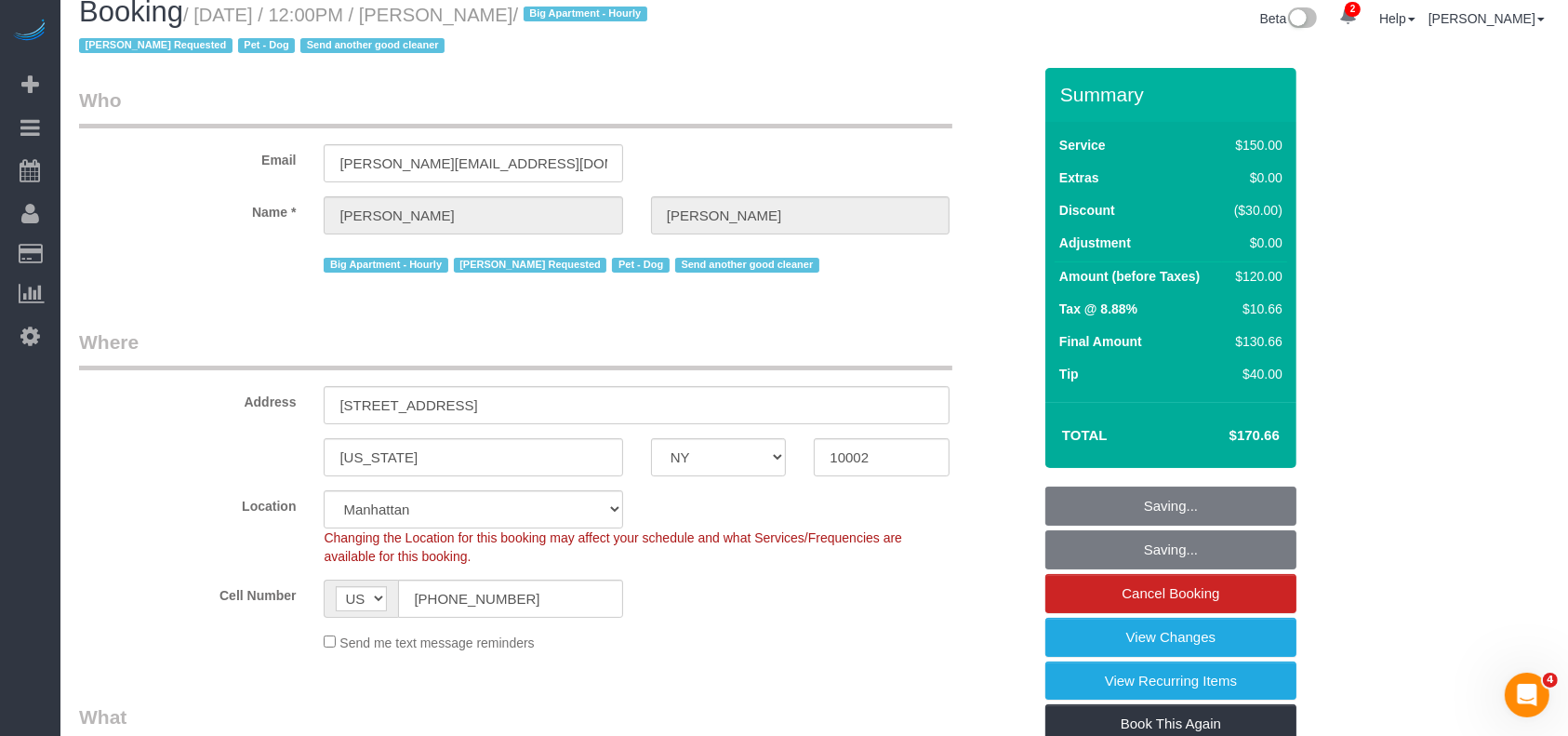
scroll to position [0, 0]
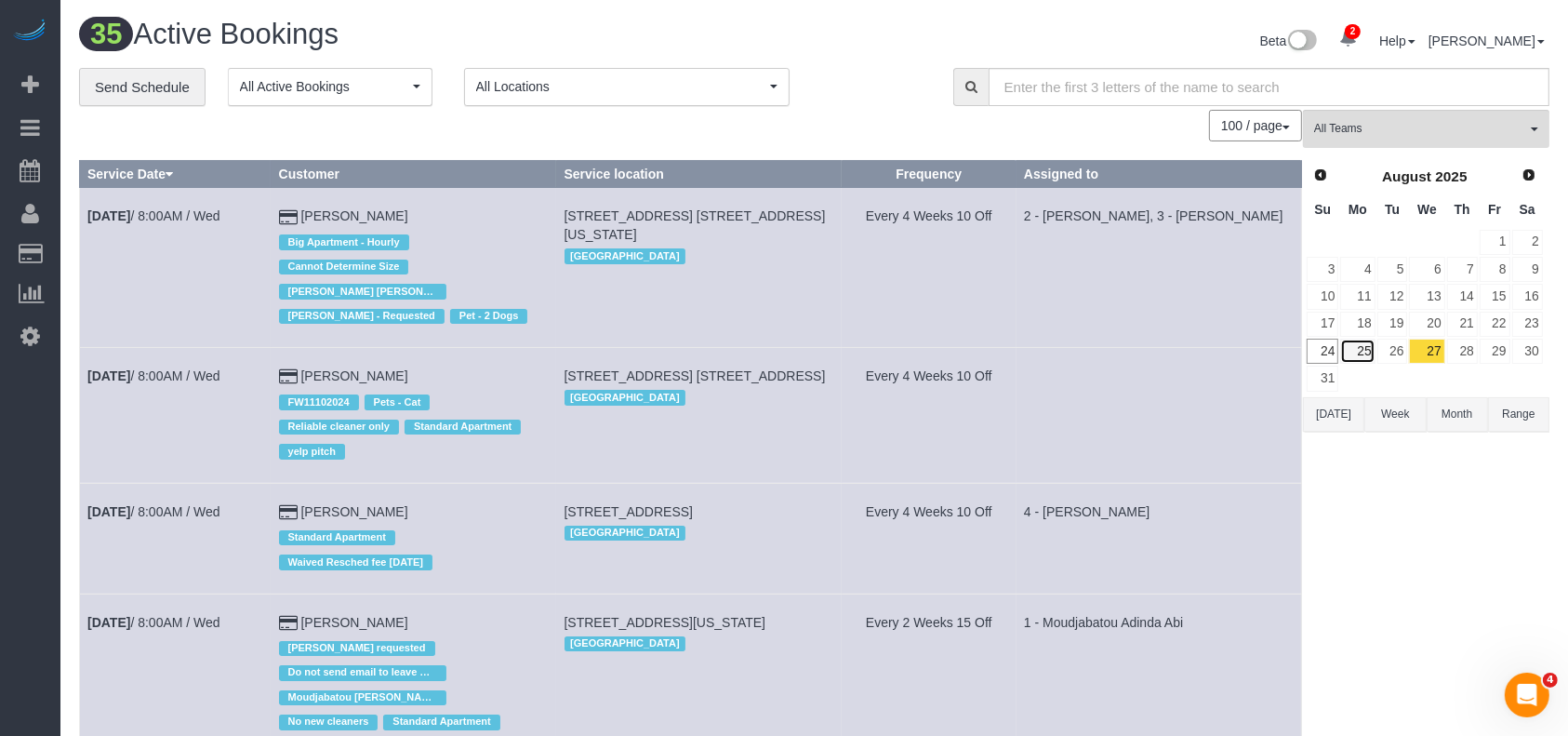
click at [1362, 345] on link "25" at bounding box center [1357, 352] width 34 height 25
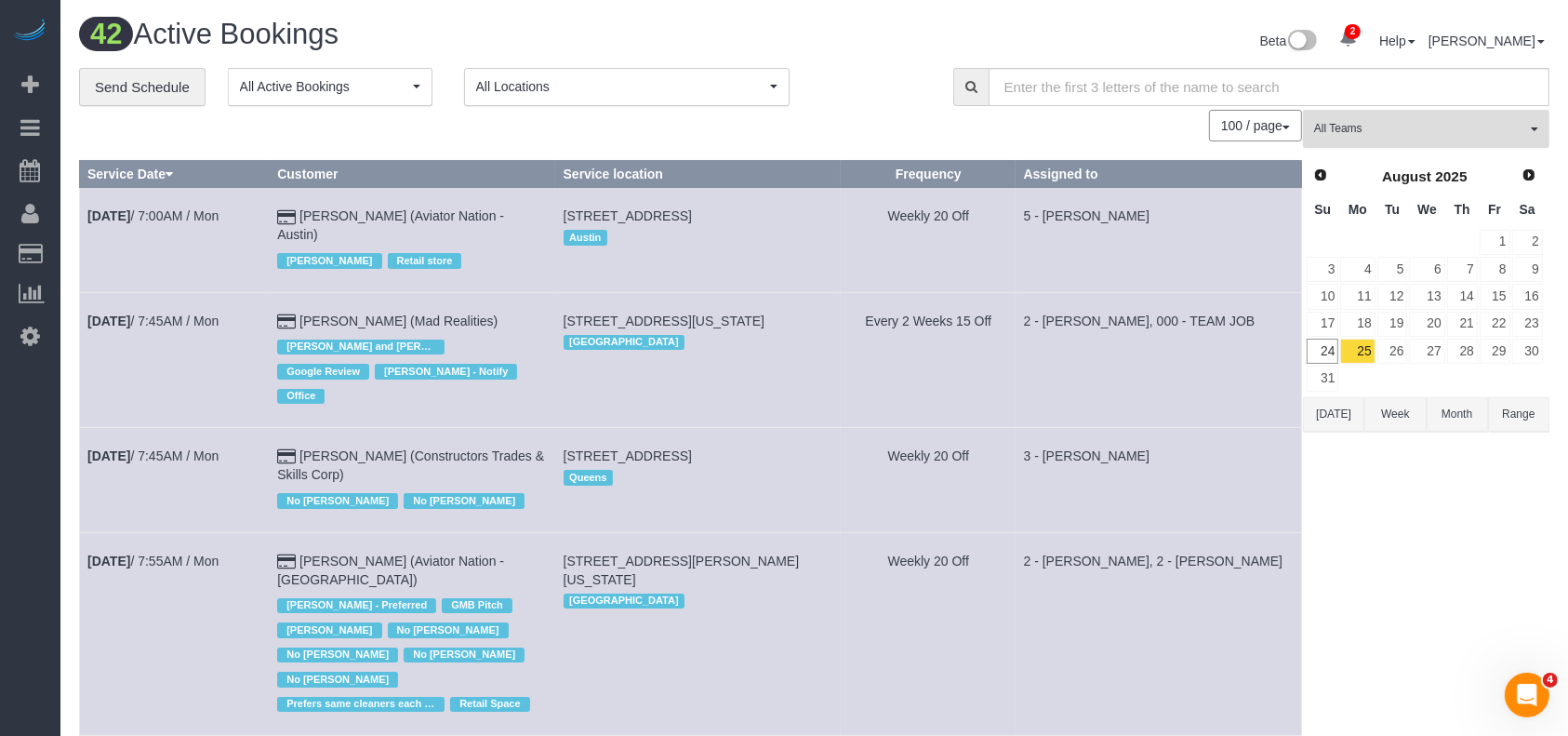
click at [1530, 135] on button "All Teams" at bounding box center [1427, 128] width 247 height 38
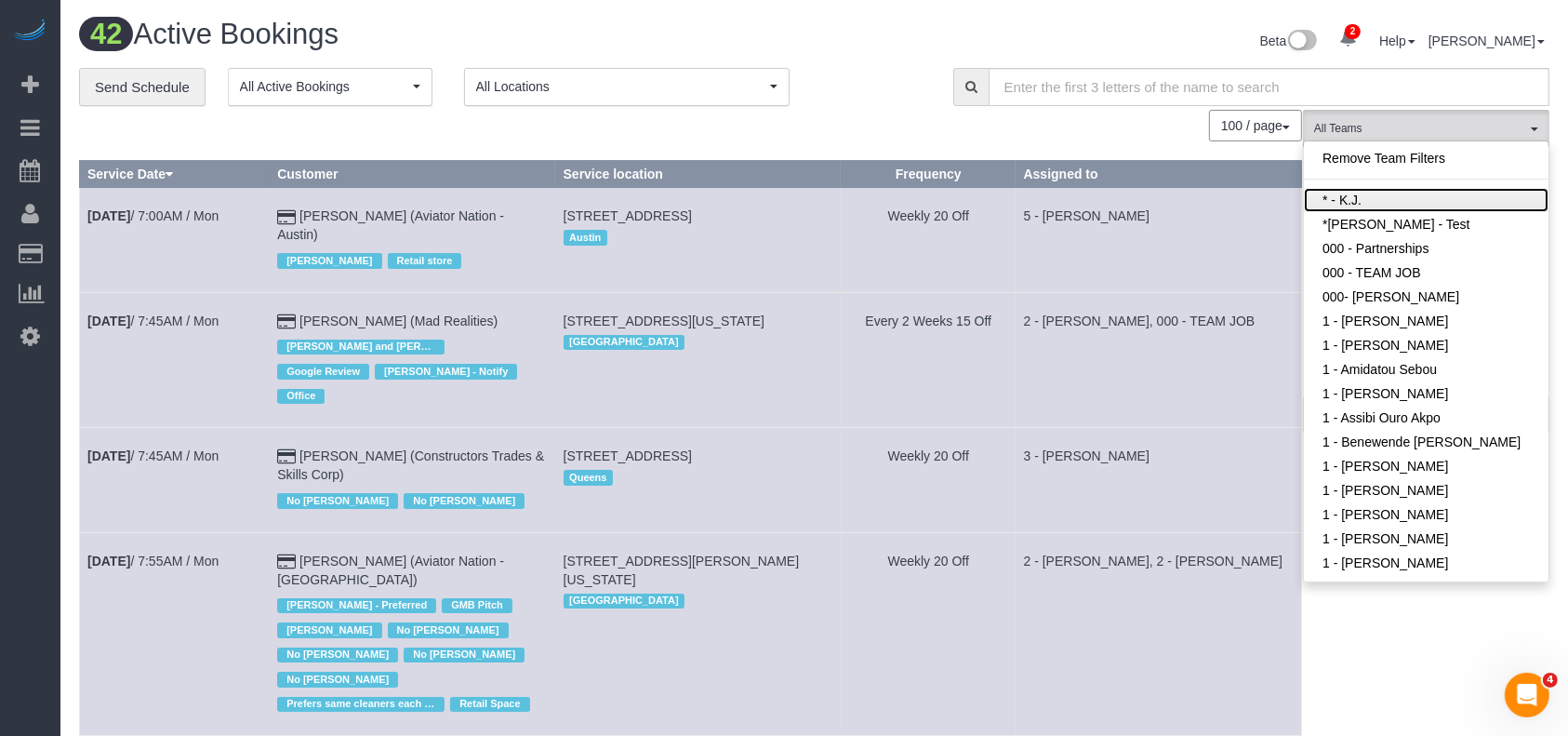
click at [1403, 199] on link "* - K.J." at bounding box center [1427, 200] width 245 height 25
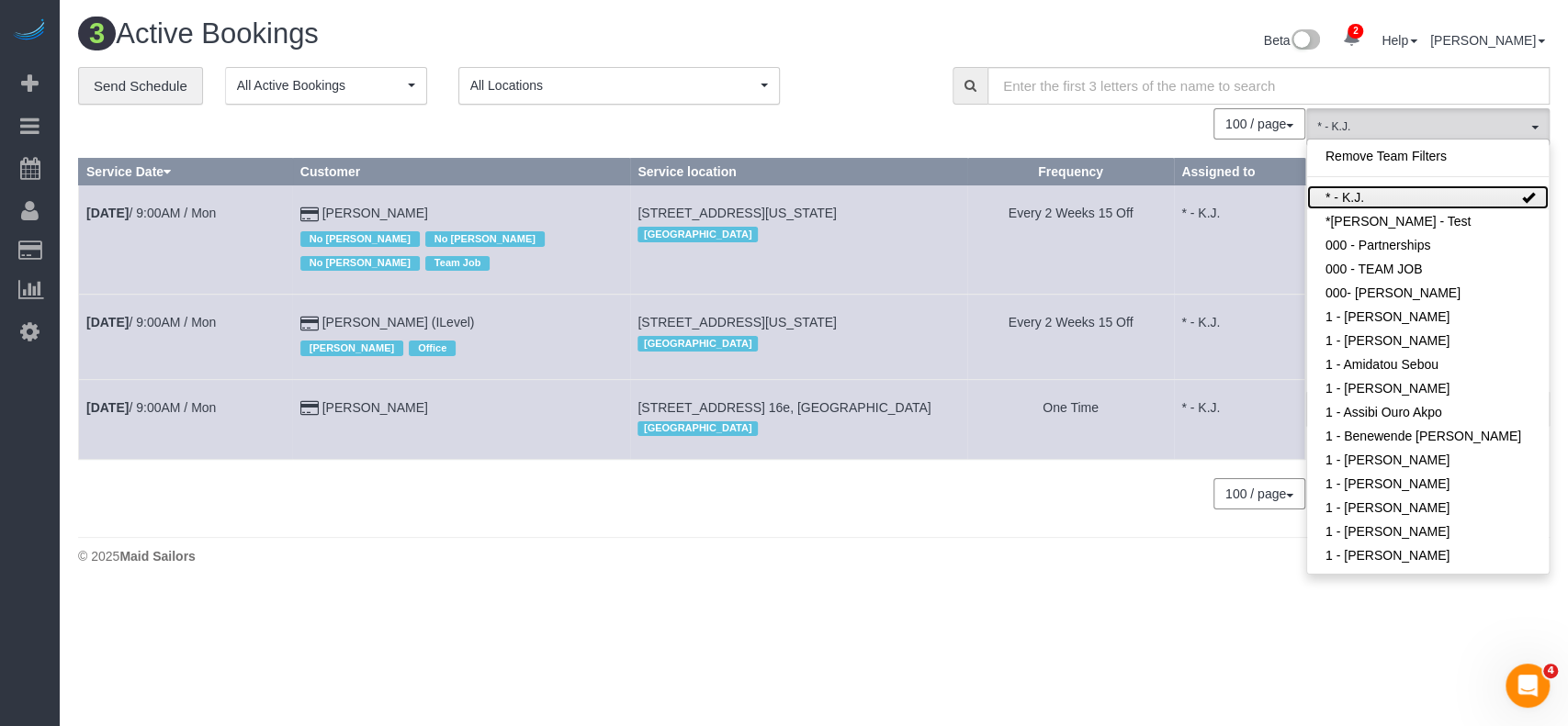
click at [1391, 196] on link "* - K.J." at bounding box center [1429, 197] width 242 height 24
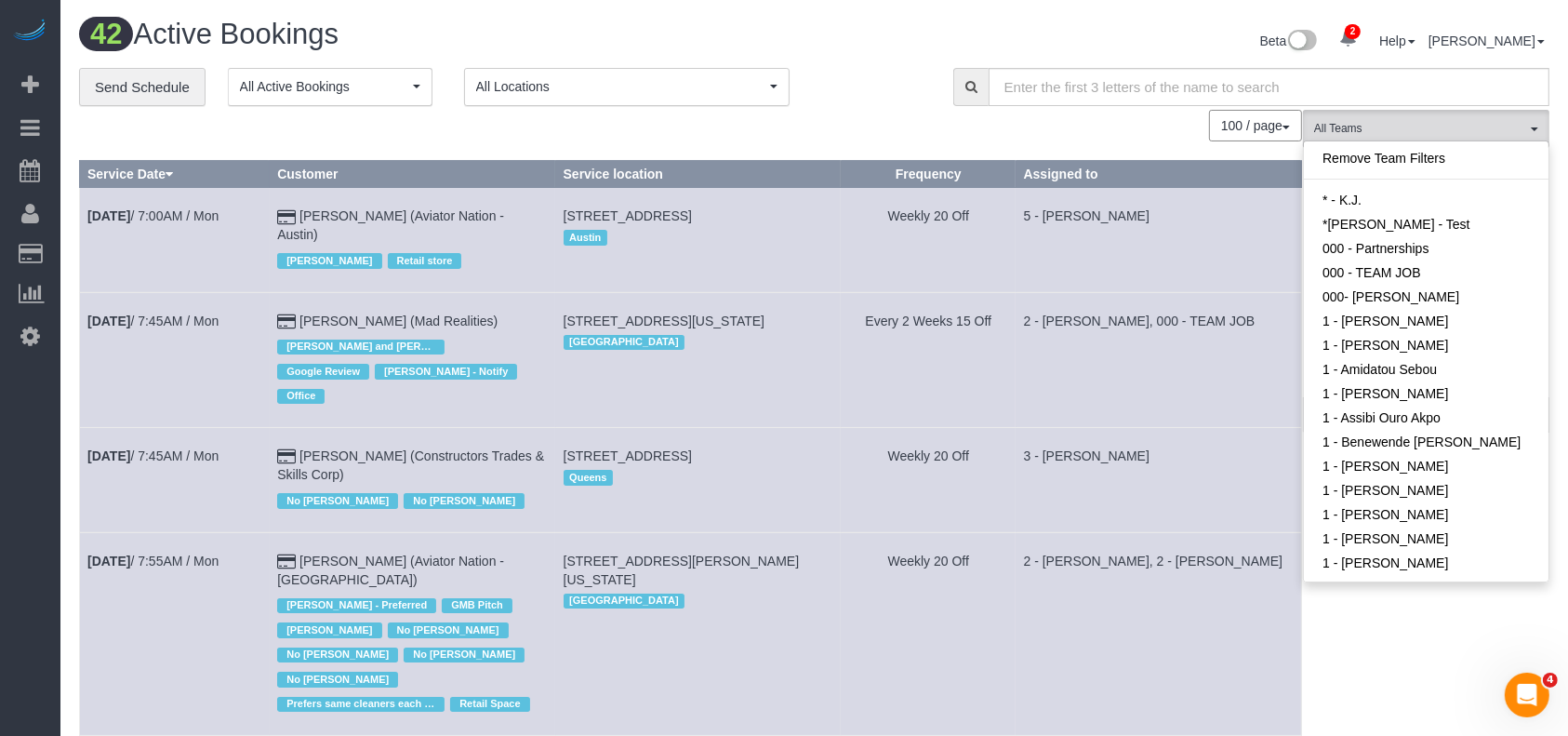
click at [1212, 330] on td "2 - Katherine Poveda, 000 - TEAM JOB" at bounding box center [1159, 360] width 286 height 135
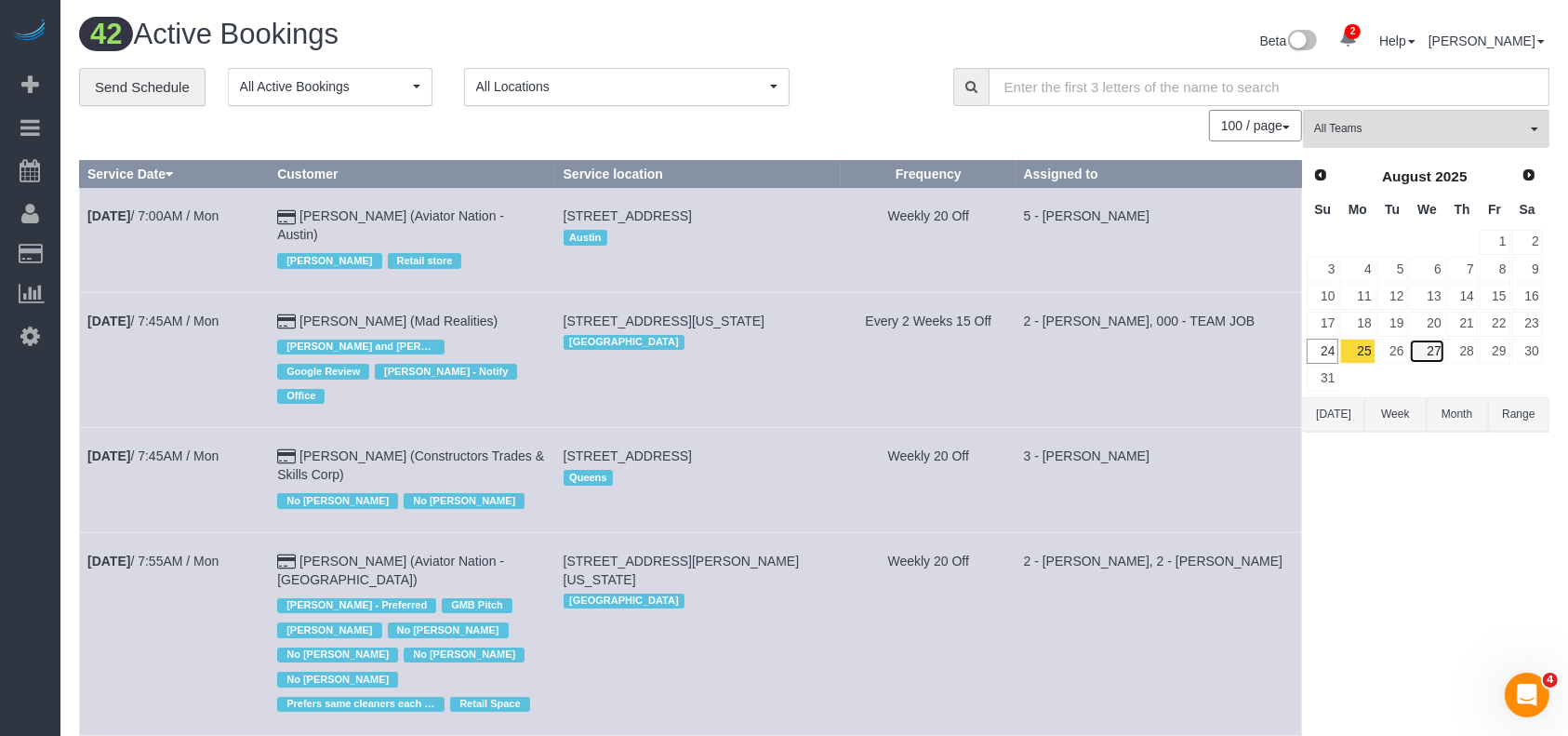
click at [1422, 350] on link "27" at bounding box center [1427, 352] width 35 height 25
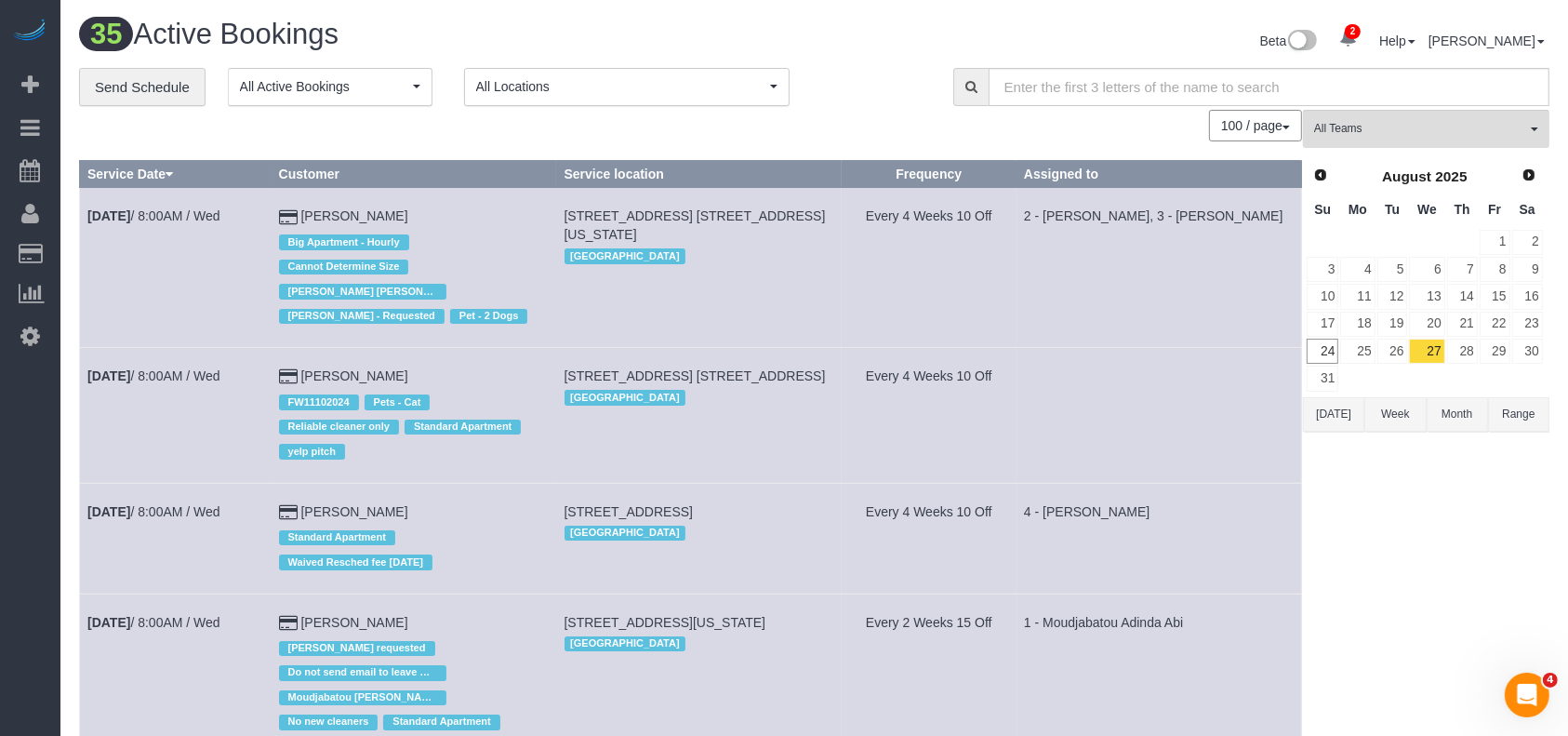
click at [731, 85] on span "All Locations" at bounding box center [620, 86] width 289 height 19
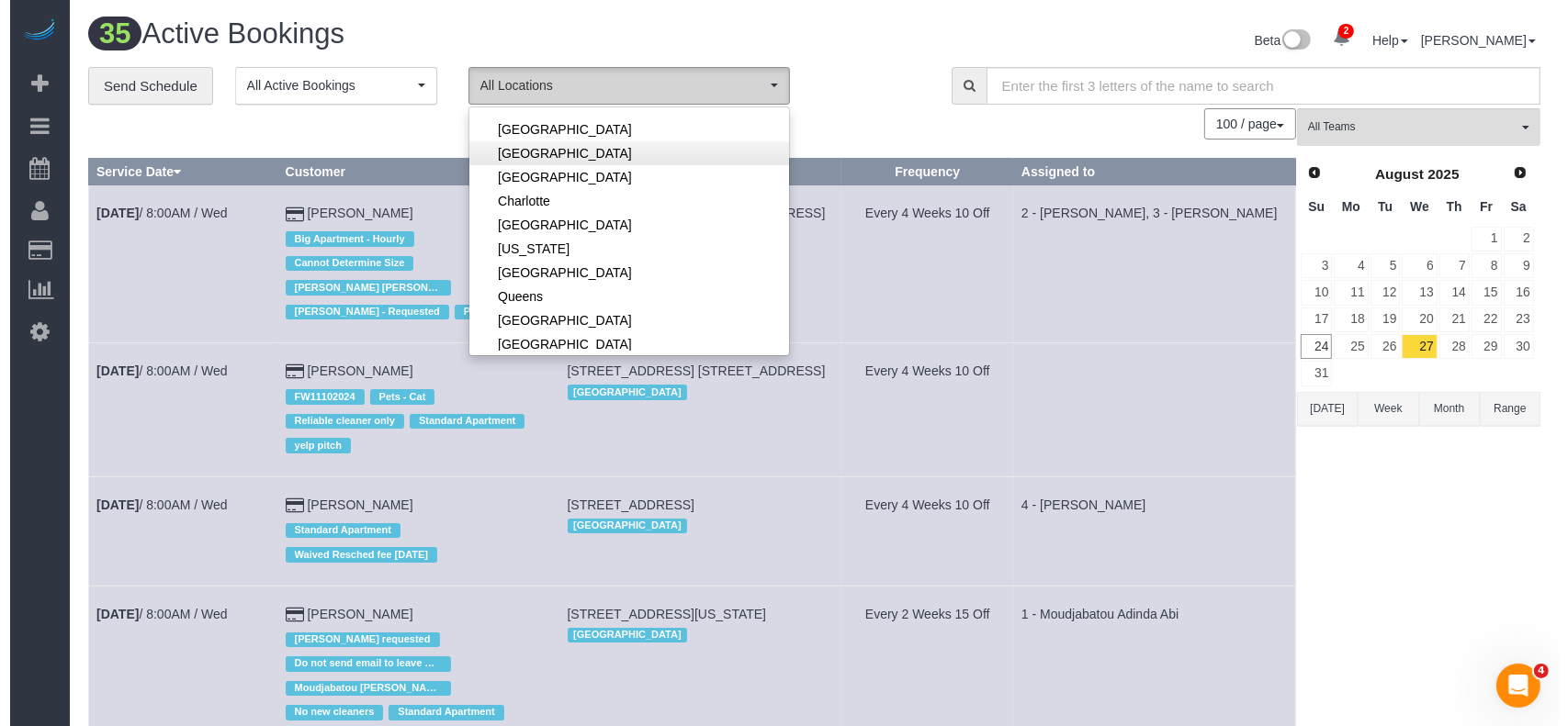
scroll to position [245, 0]
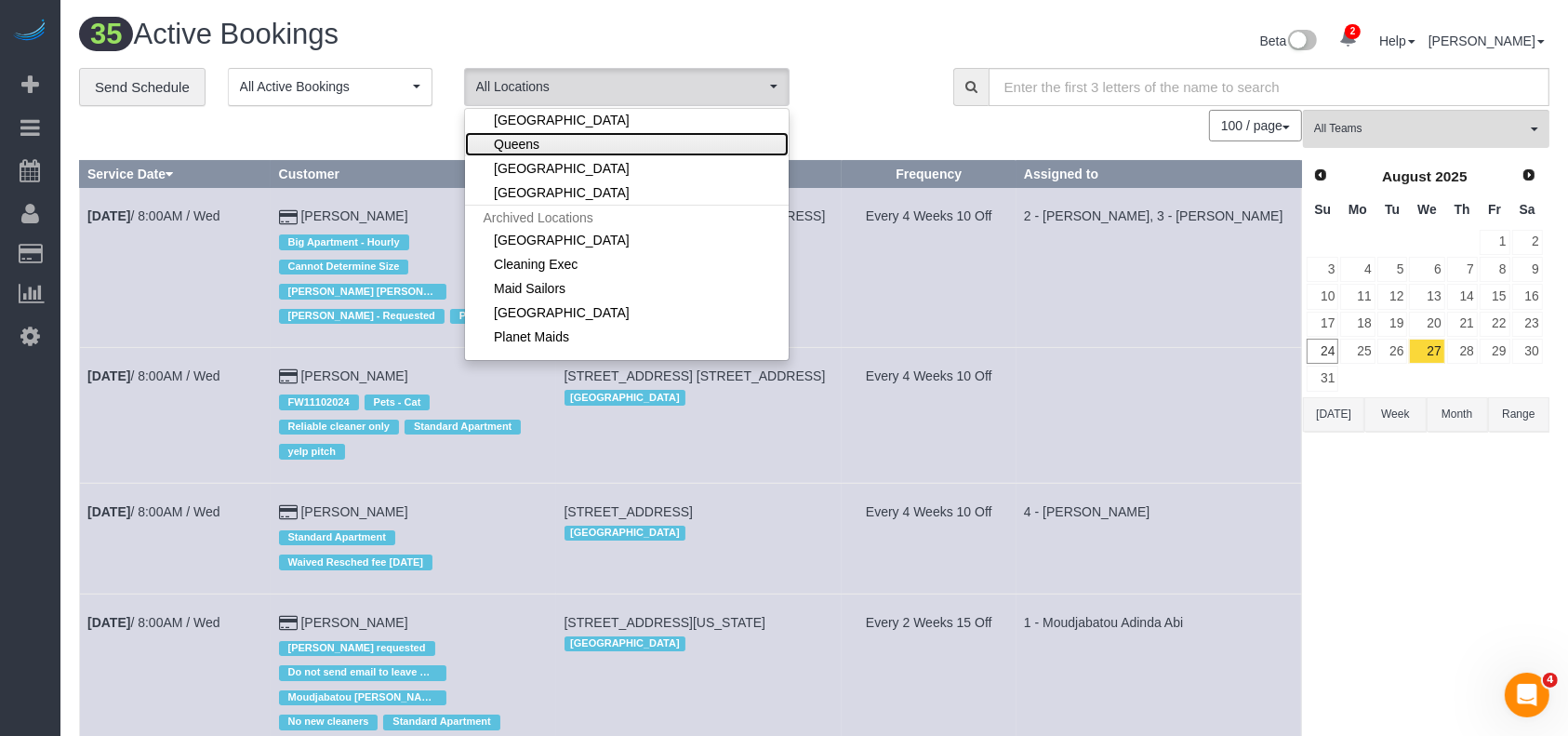
click at [571, 145] on link "Queens" at bounding box center [627, 144] width 324 height 25
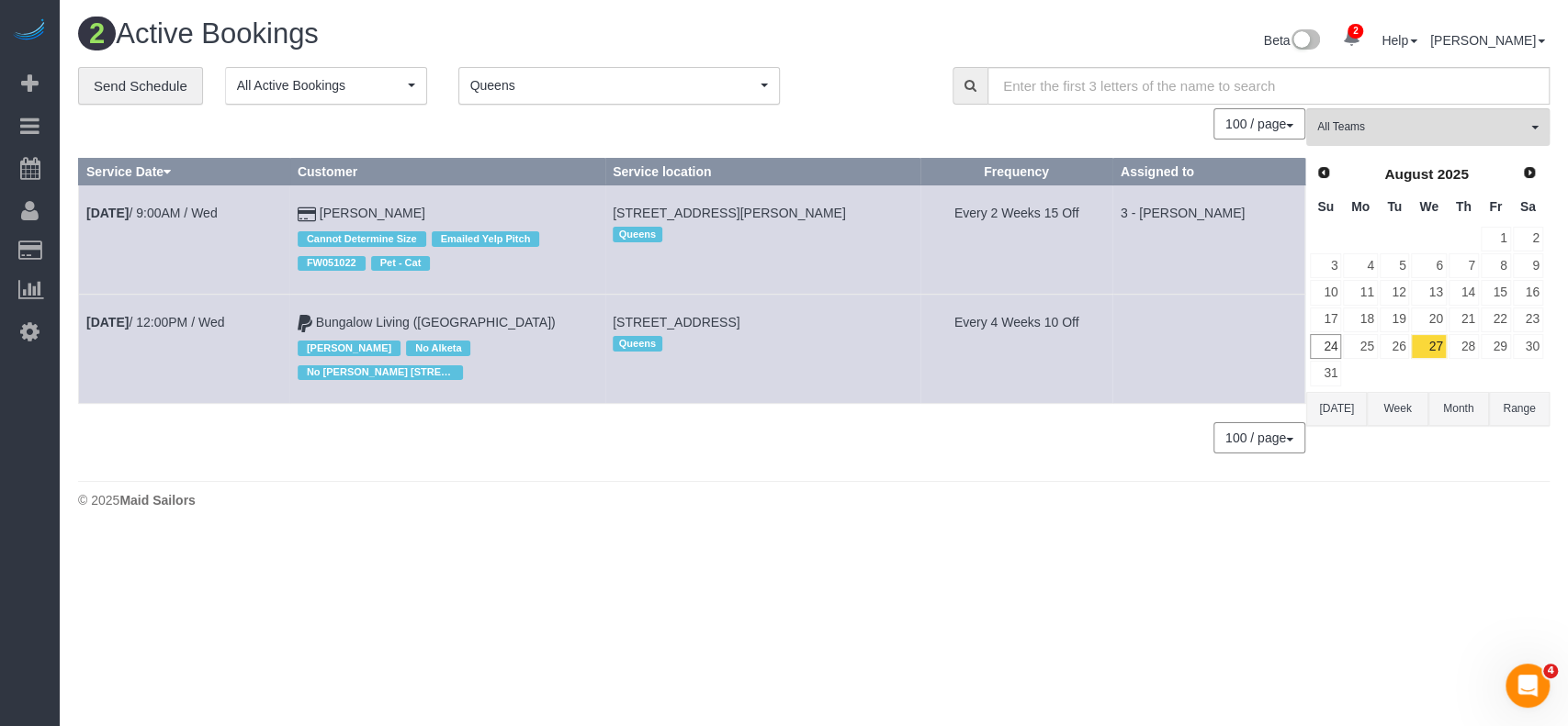
drag, startPoint x: 211, startPoint y: 312, endPoint x: 156, endPoint y: 357, distance: 71.1
click at [155, 358] on td "Aug 27th / 12:00PM / Wed" at bounding box center [185, 349] width 211 height 109
click at [744, 88] on span "Queens" at bounding box center [612, 85] width 285 height 18
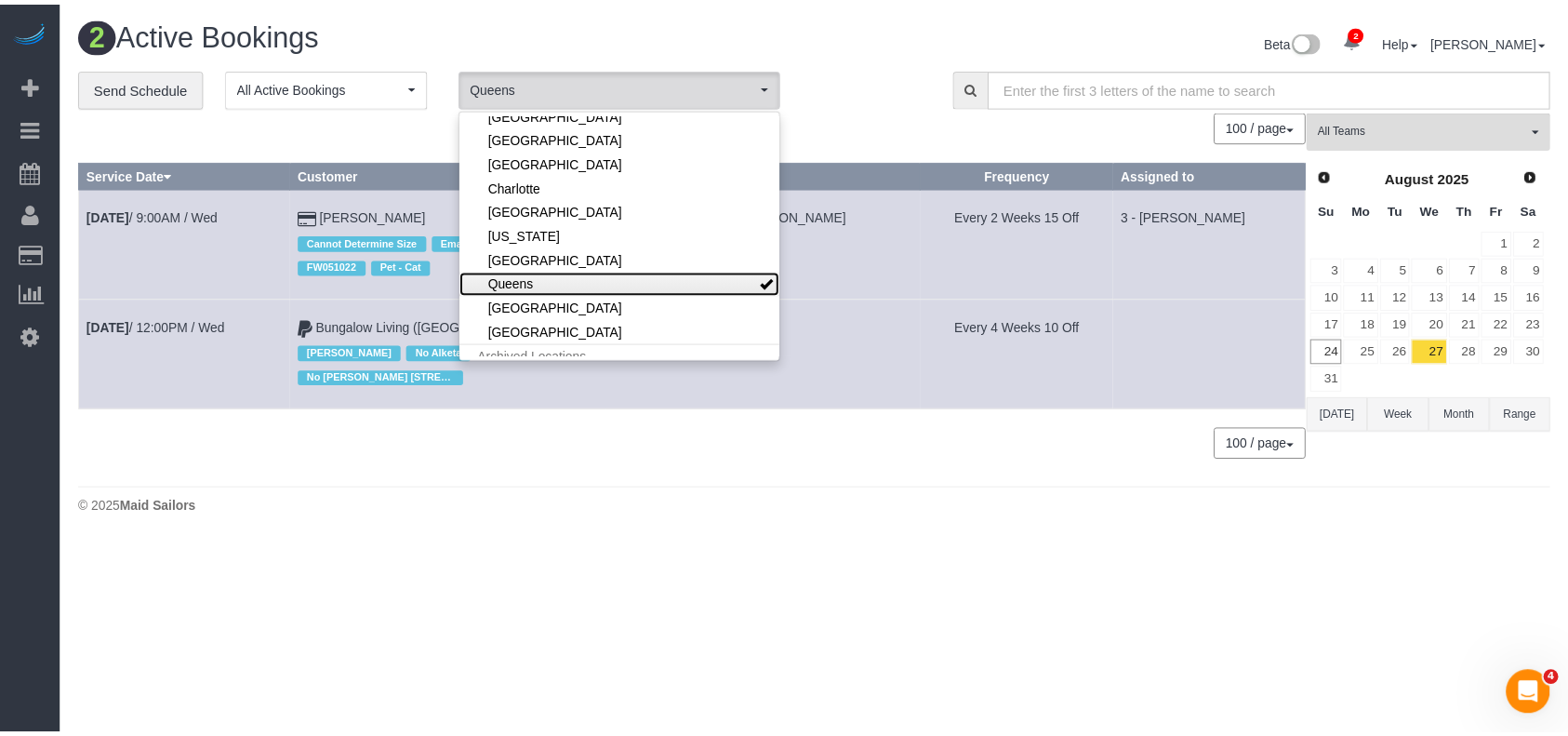
scroll to position [0, 0]
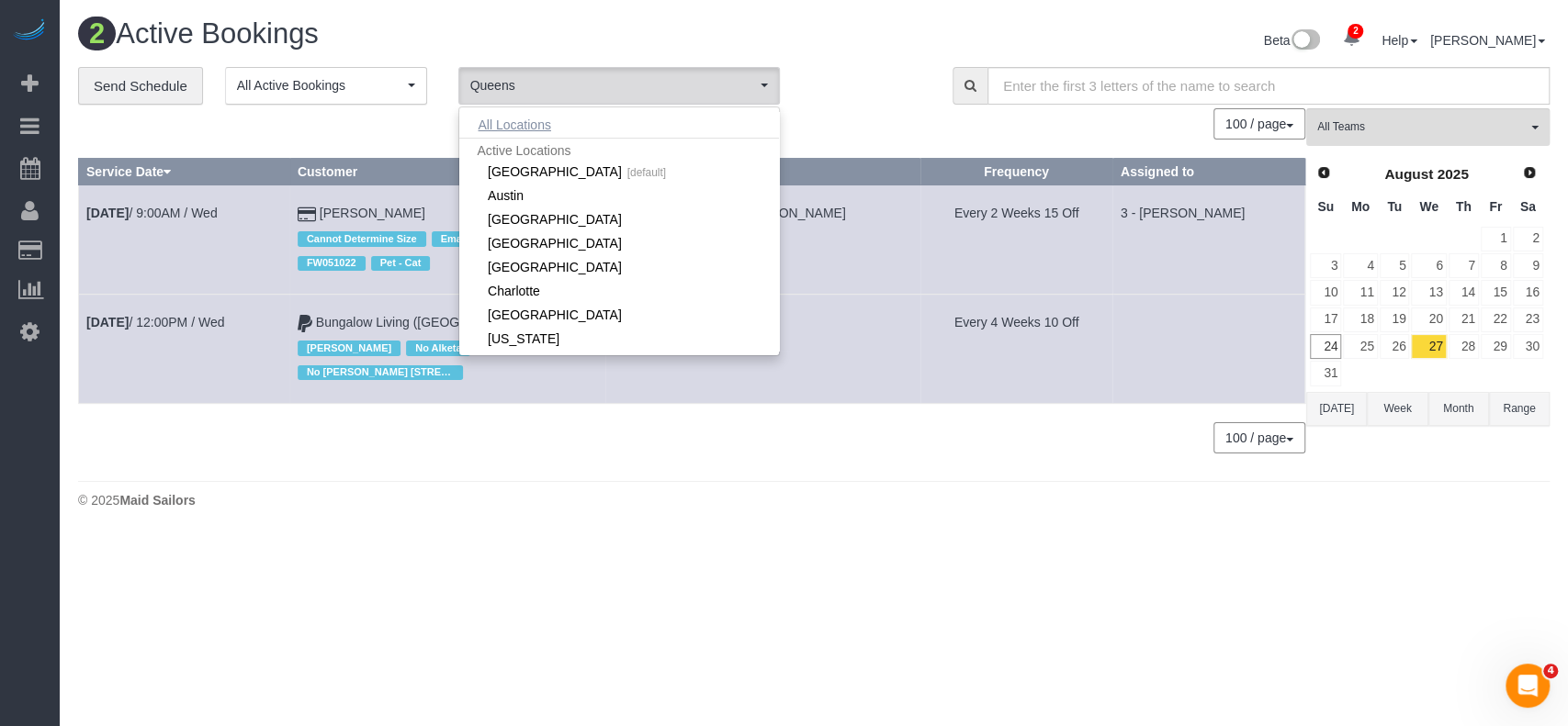
click at [509, 129] on button "All Locations" at bounding box center [515, 125] width 111 height 26
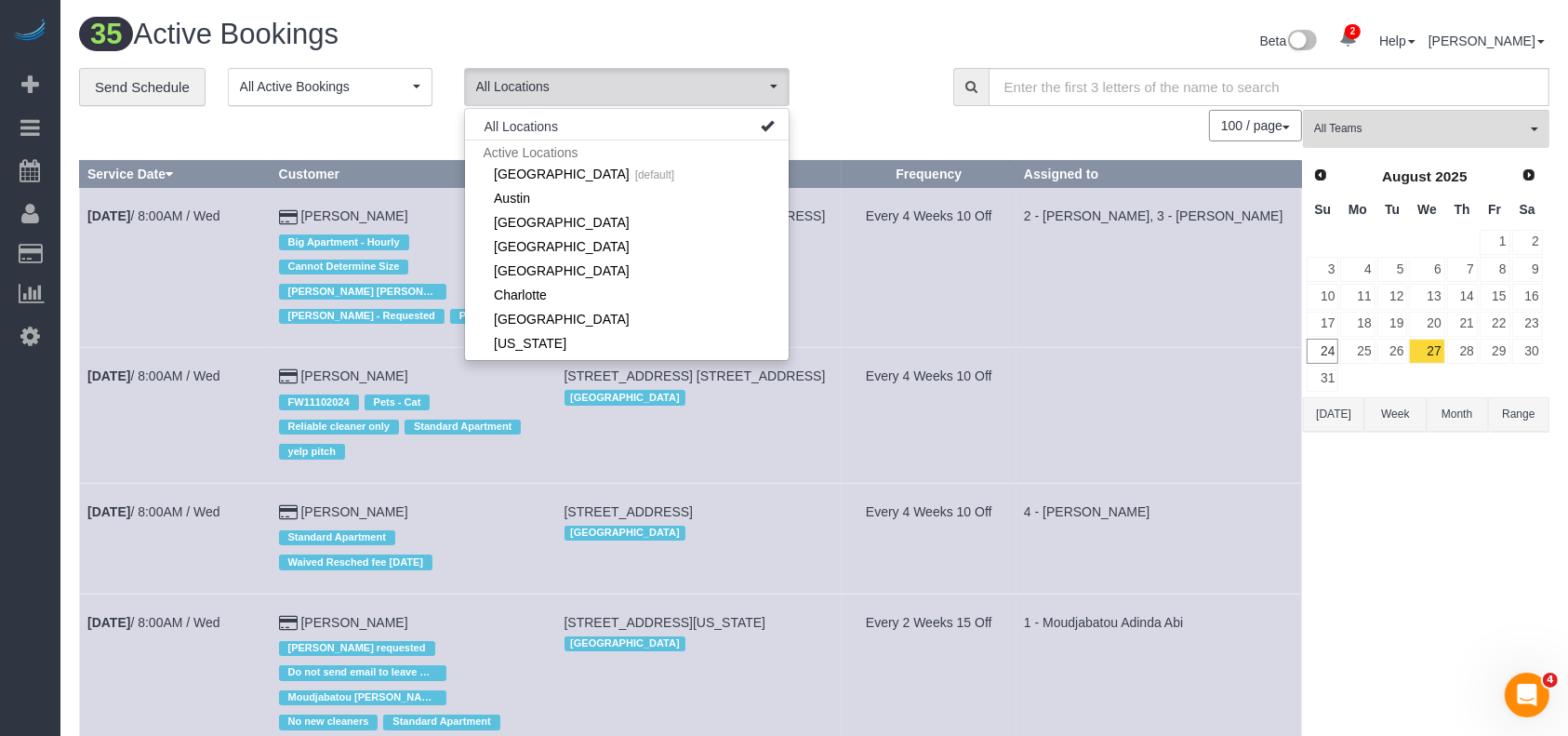
click at [861, 79] on div "**********" at bounding box center [502, 87] width 846 height 39
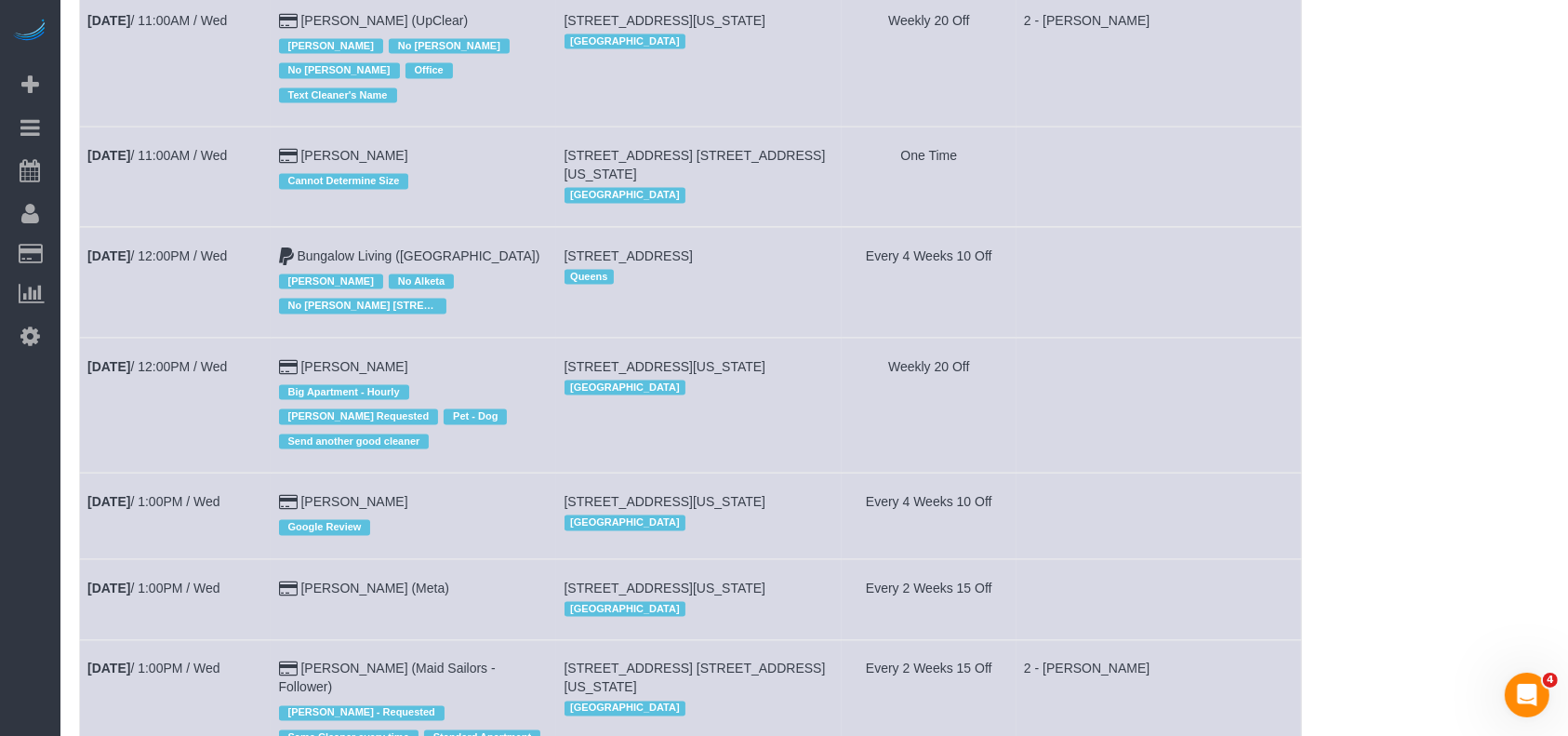
scroll to position [2978, 0]
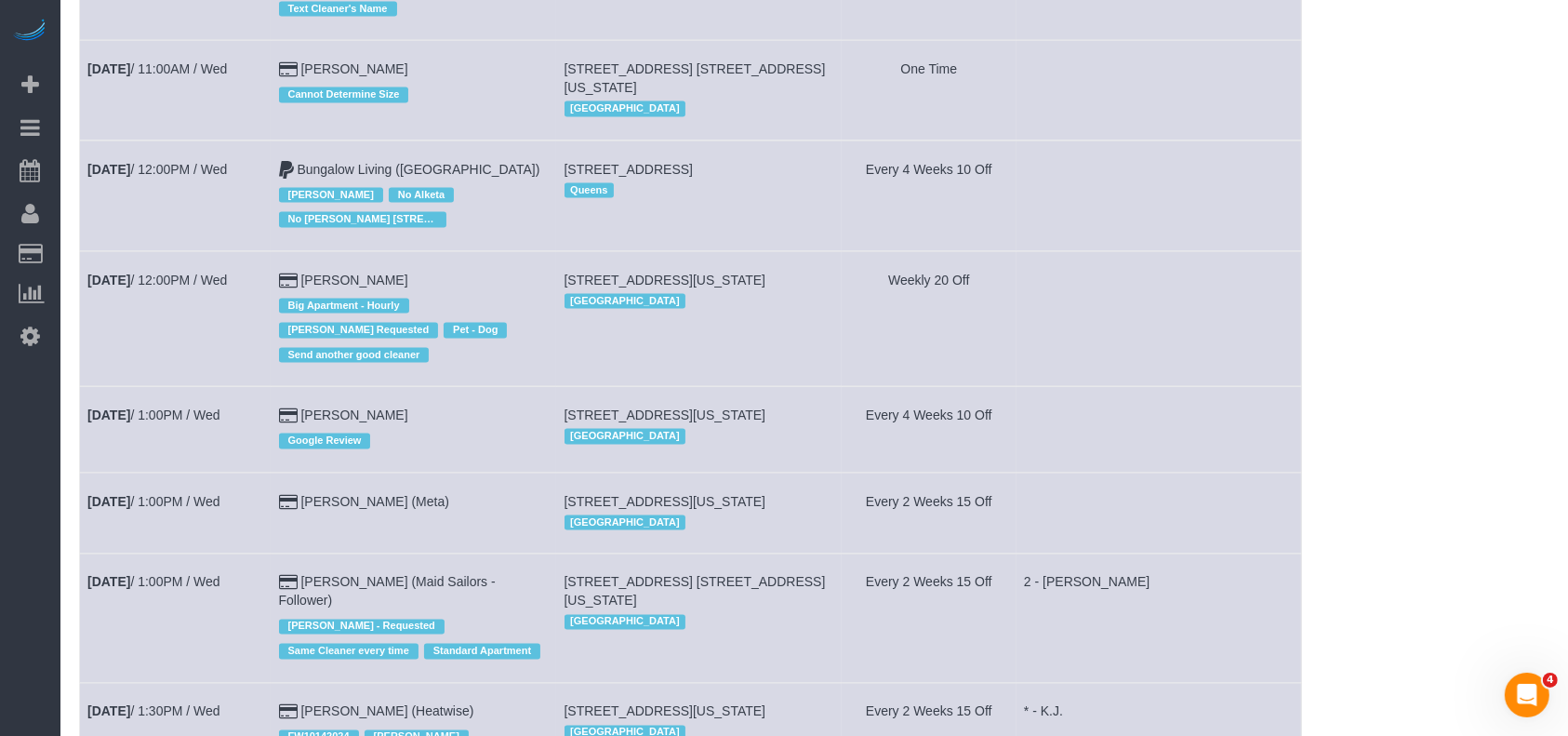
drag, startPoint x: 574, startPoint y: 201, endPoint x: 667, endPoint y: 227, distance: 96.6
click at [667, 227] on td "34-15 9th Street, Apt. 3, Long Island City, NY 11106 Queens" at bounding box center [699, 195] width 286 height 111
copy span "34-15 9th Street, Apt. 3, Long Island City, NY 11106"
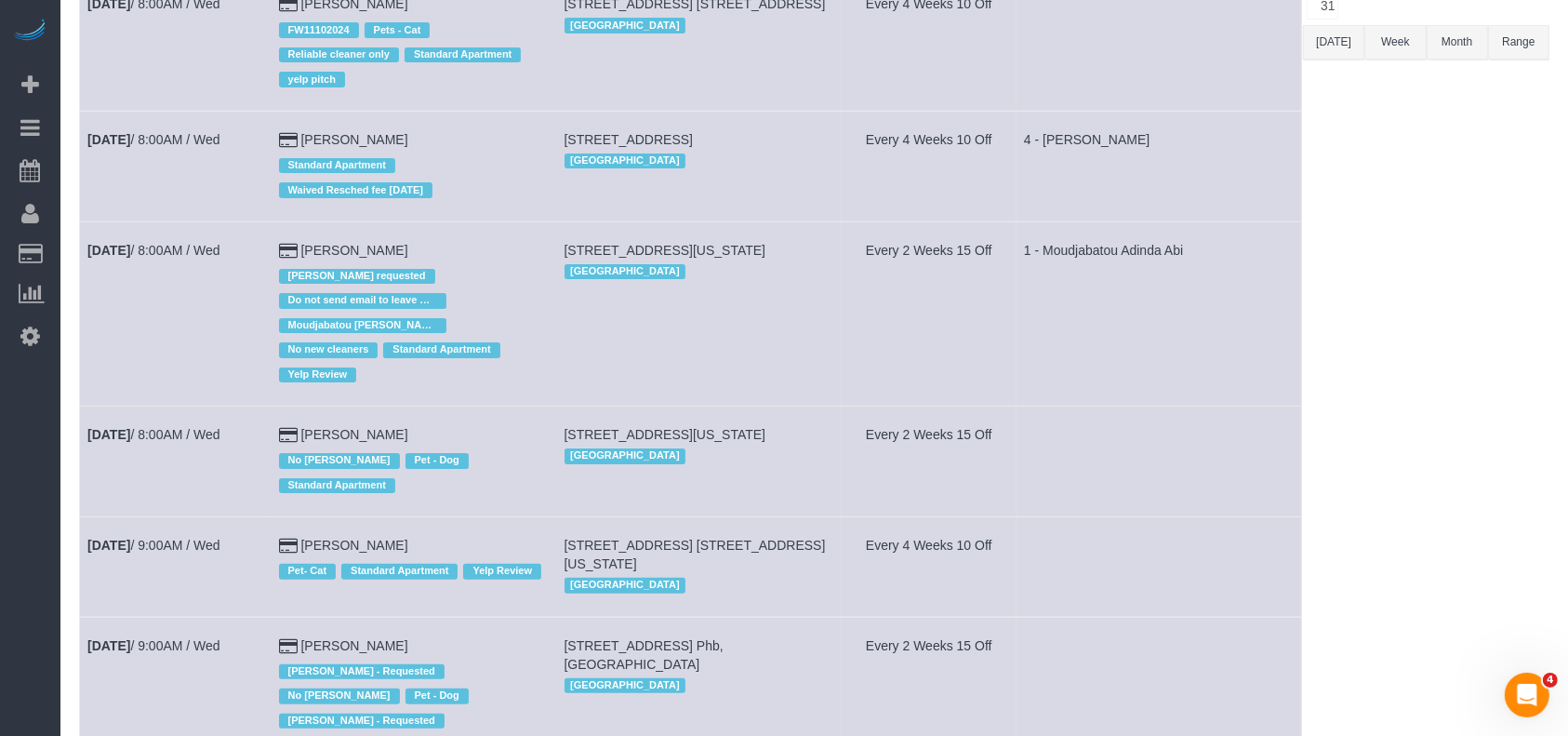
scroll to position [0, 0]
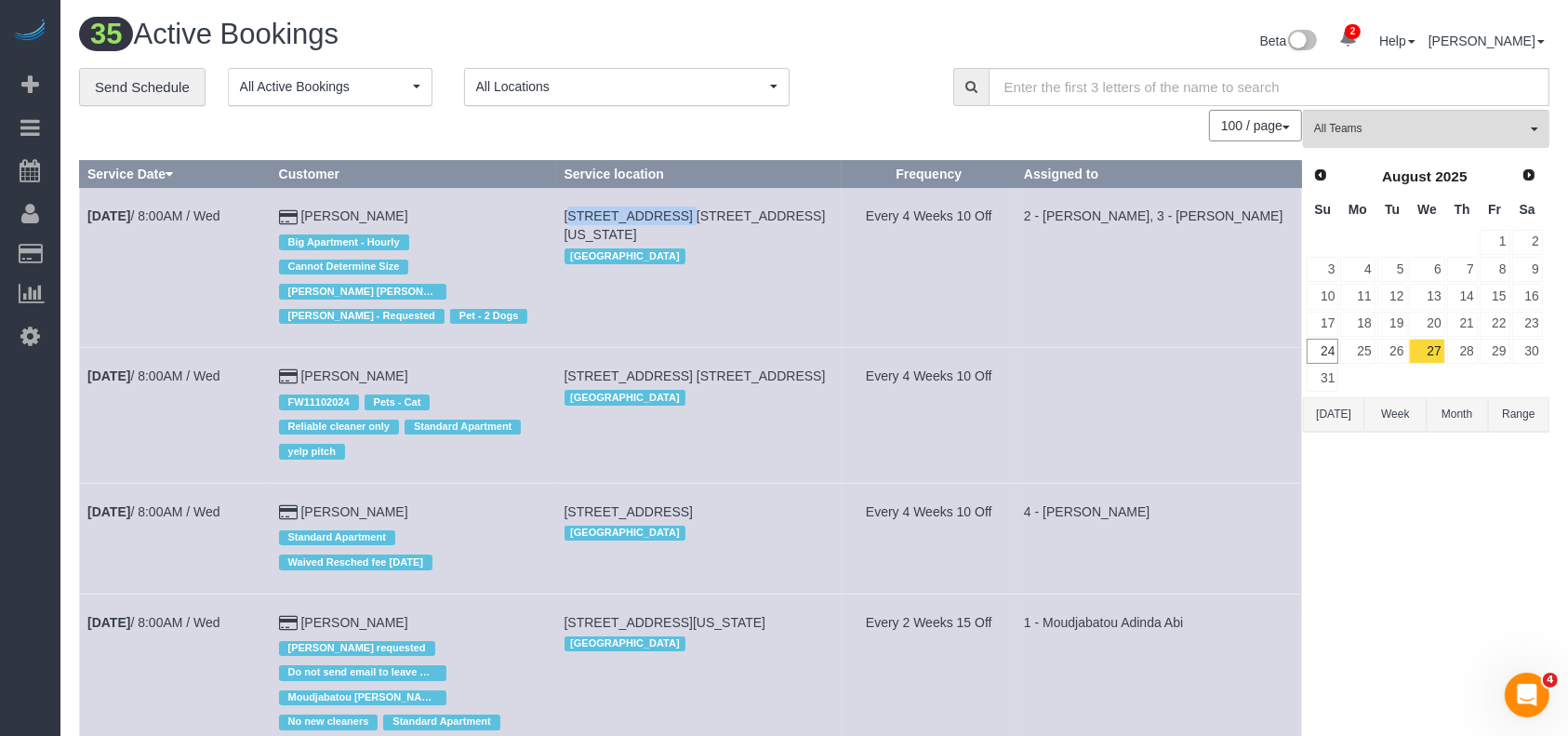
drag, startPoint x: 577, startPoint y: 213, endPoint x: 681, endPoint y: 242, distance: 108.0
click at [676, 213] on span "1050 6th Avenue, Apt. 24a, New York, NY 10018" at bounding box center [695, 225] width 261 height 33
copy span "1050 6th Avenue,"
click at [1366, 346] on link "25" at bounding box center [1357, 352] width 34 height 25
click at [1368, 346] on link "25" at bounding box center [1357, 352] width 34 height 25
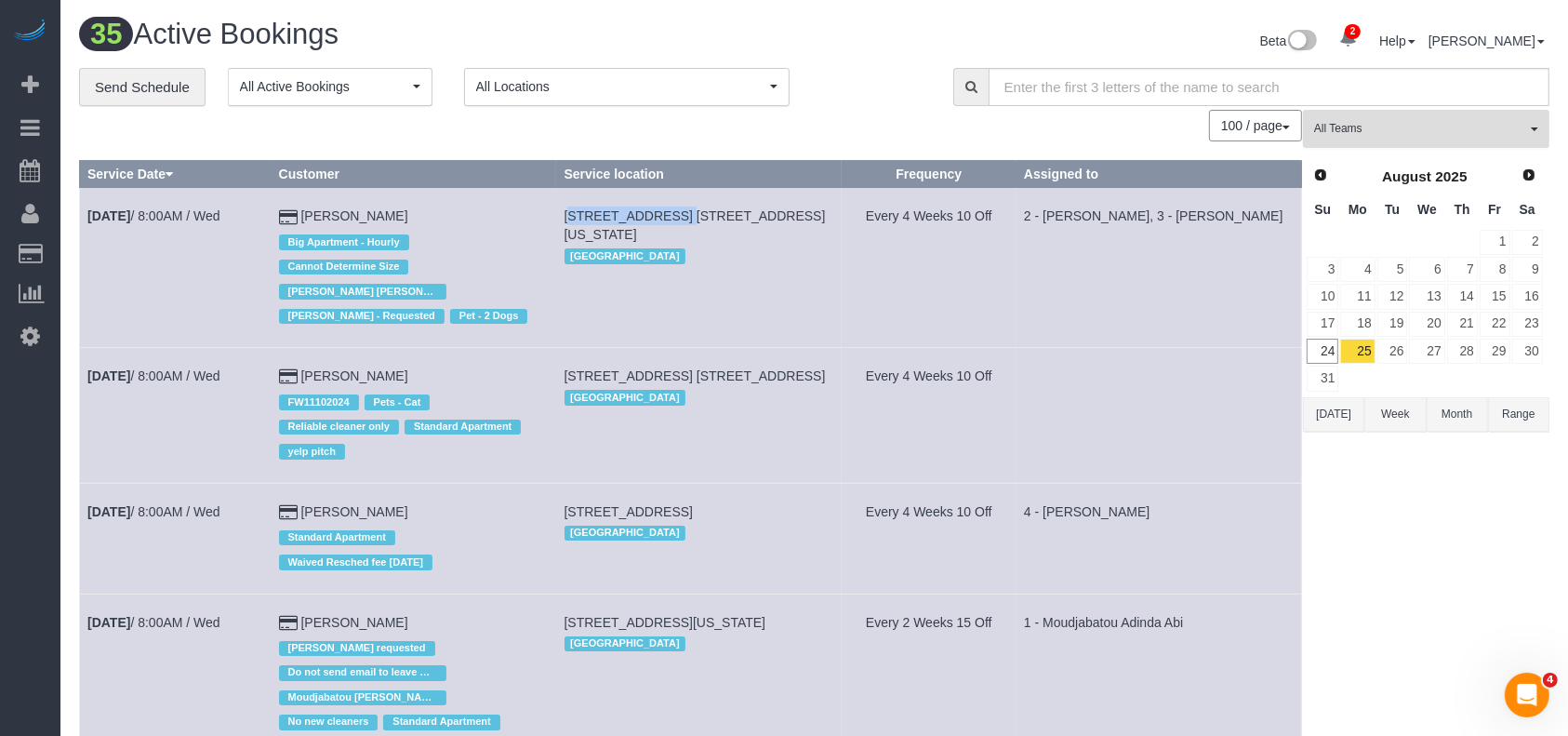
click at [1497, 133] on span "All Teams" at bounding box center [1420, 128] width 213 height 16
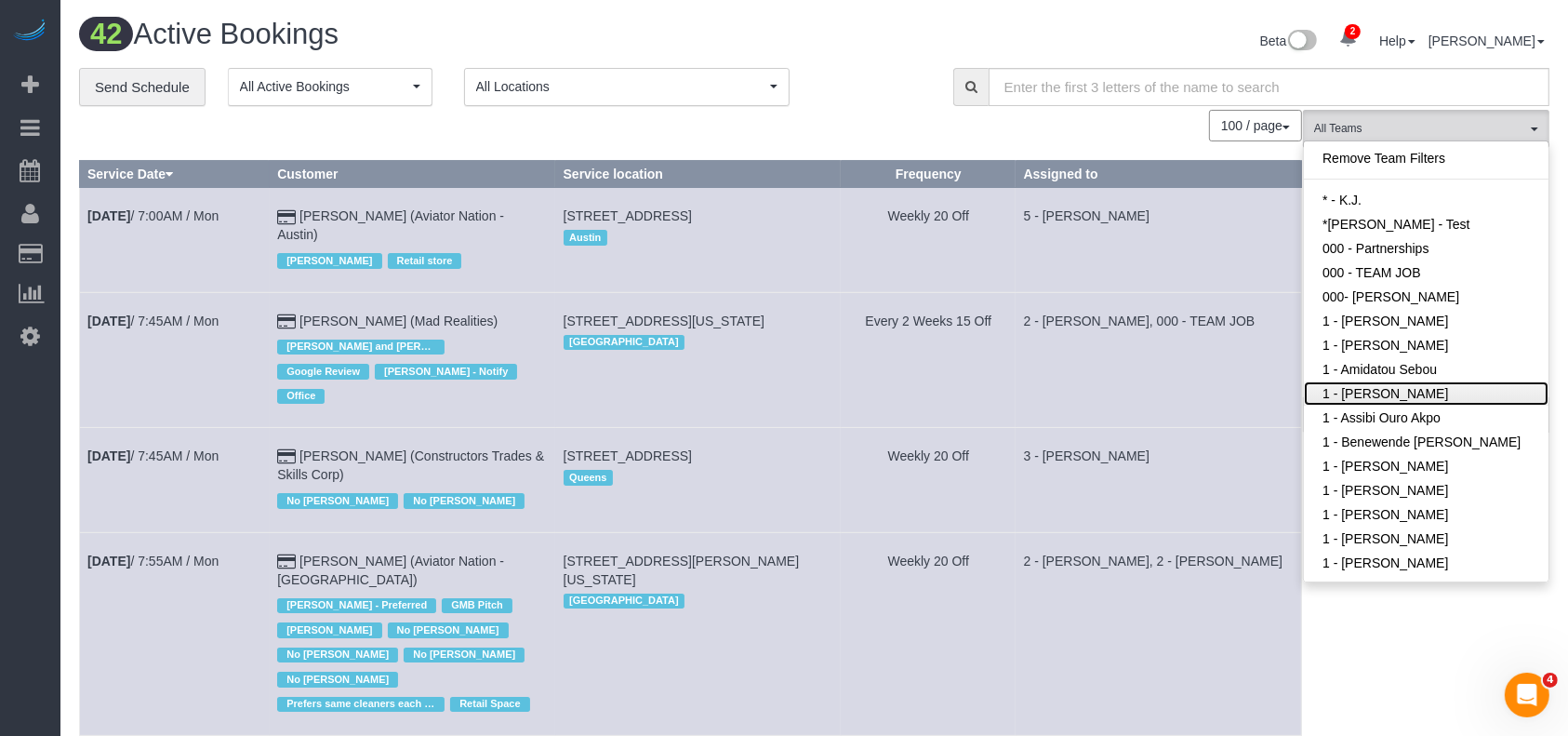
click at [1423, 391] on link "1 - [PERSON_NAME]" at bounding box center [1427, 393] width 245 height 25
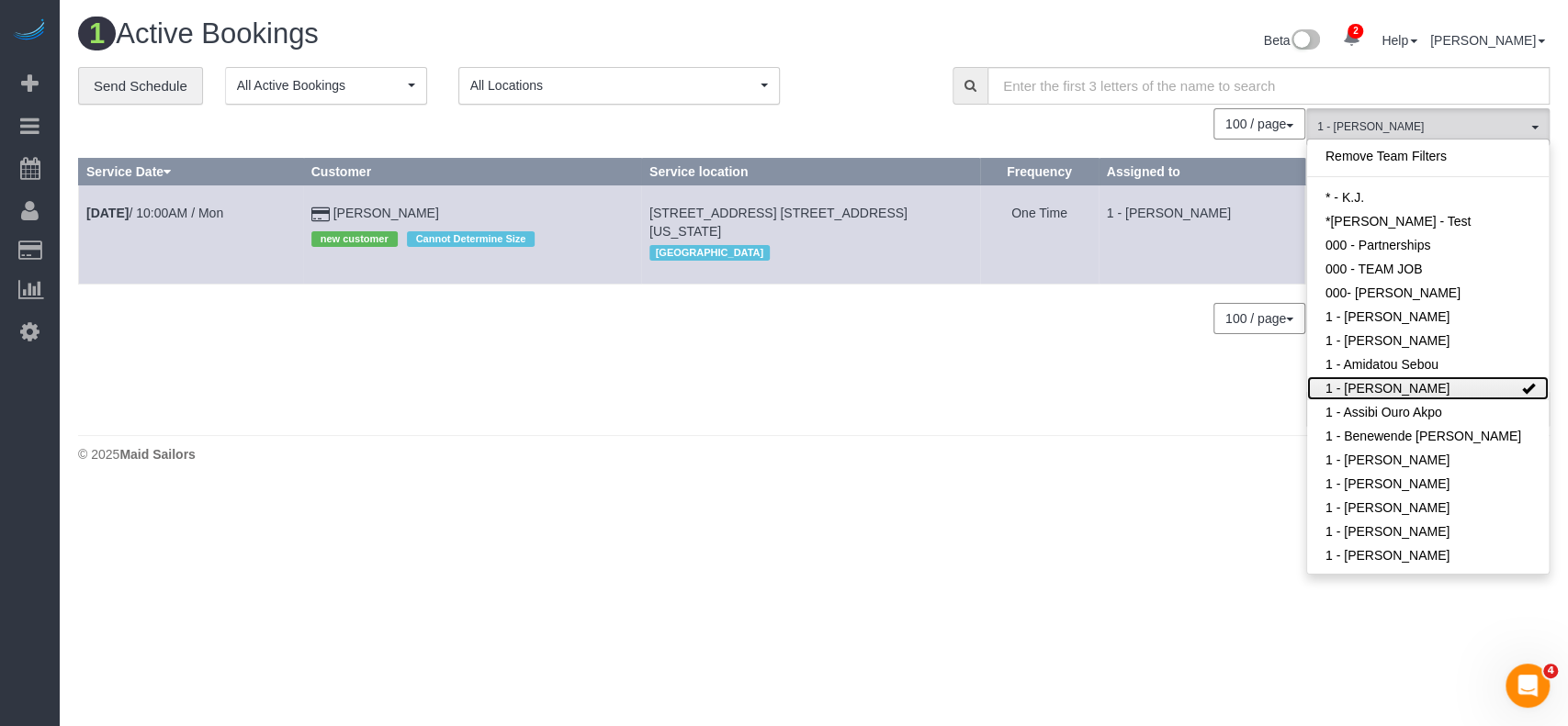
click at [1466, 386] on link "1 - [PERSON_NAME]" at bounding box center [1429, 388] width 242 height 24
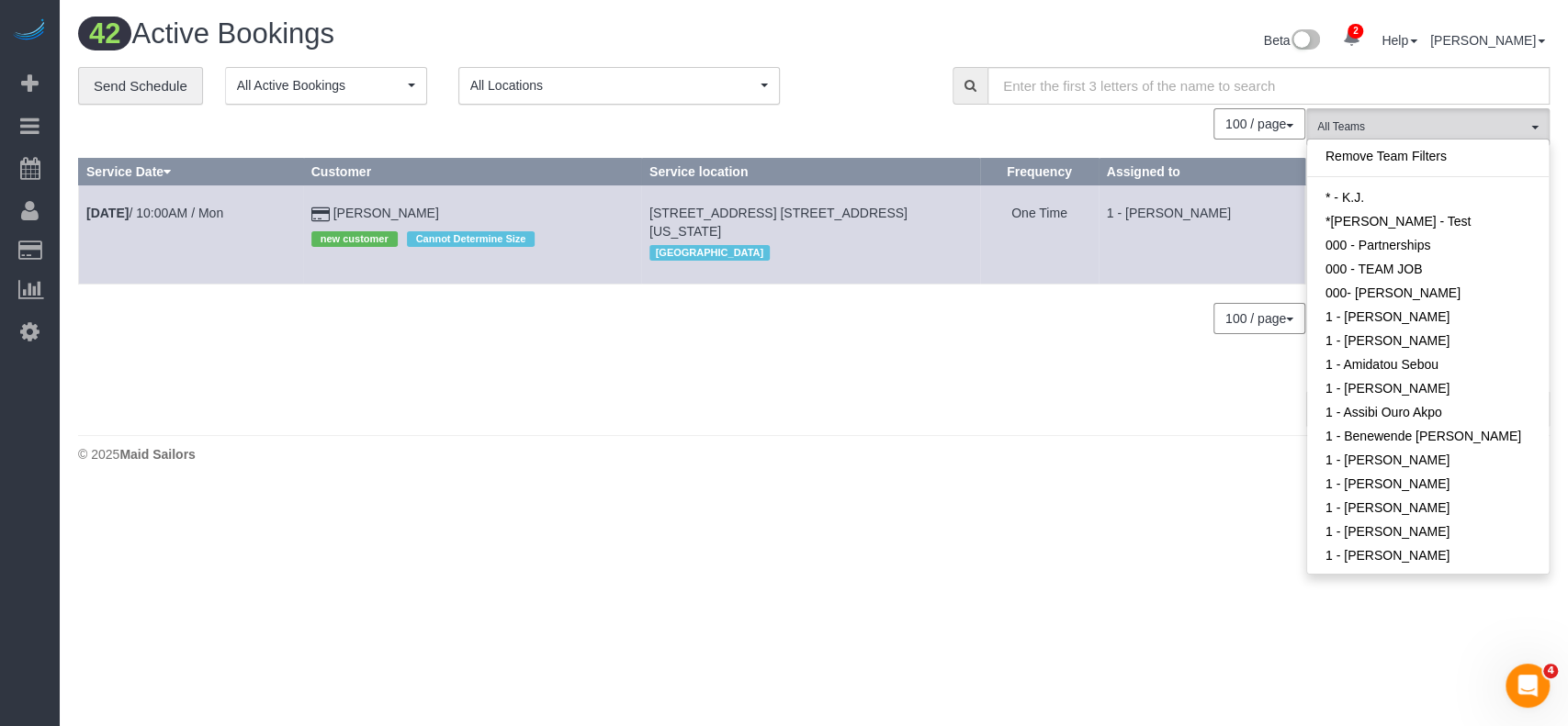
click at [1056, 386] on div "0 Bookings found. We couldn't find any bookings that matched your search. Creat…" at bounding box center [693, 267] width 1228 height 318
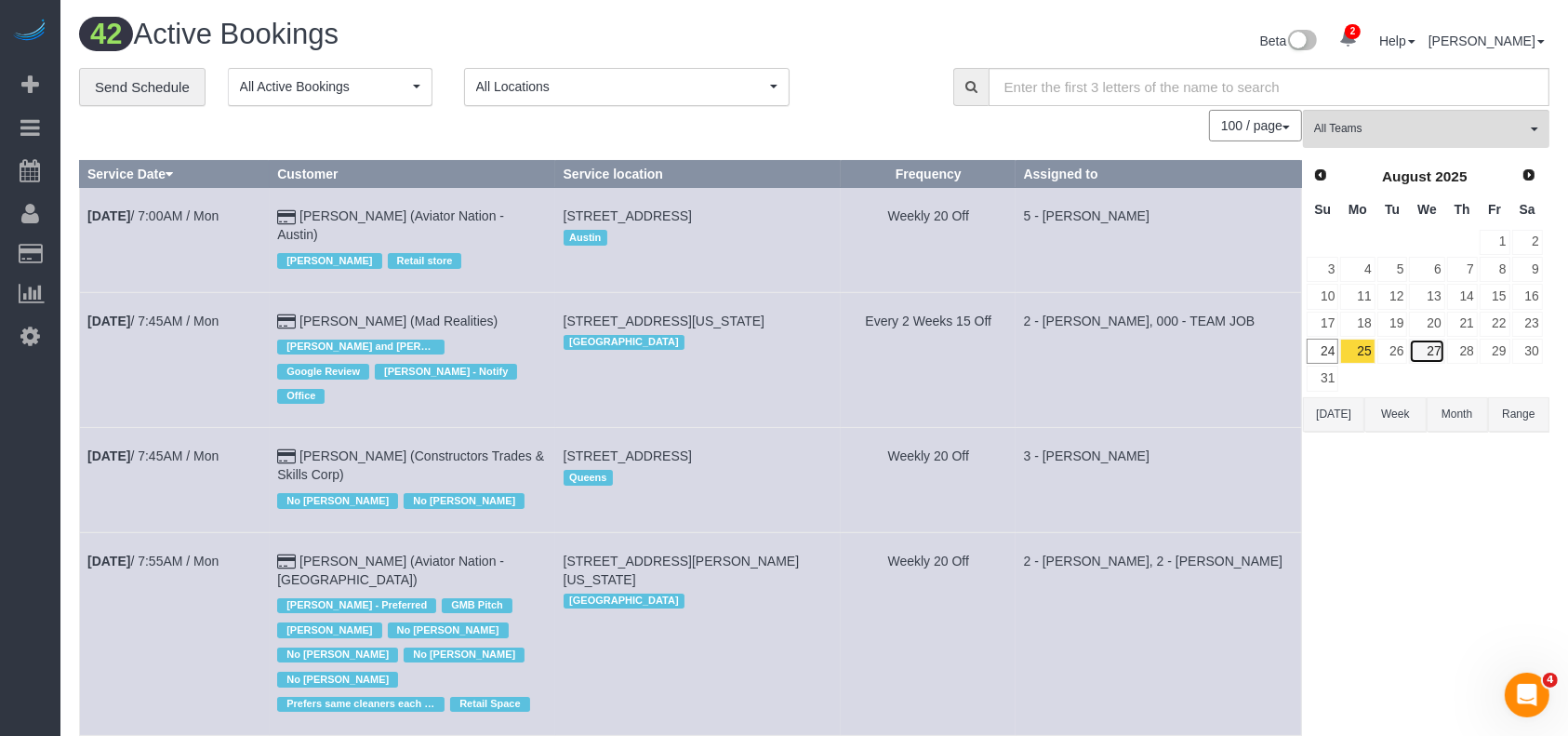
click at [1424, 348] on link "27" at bounding box center [1427, 352] width 35 height 25
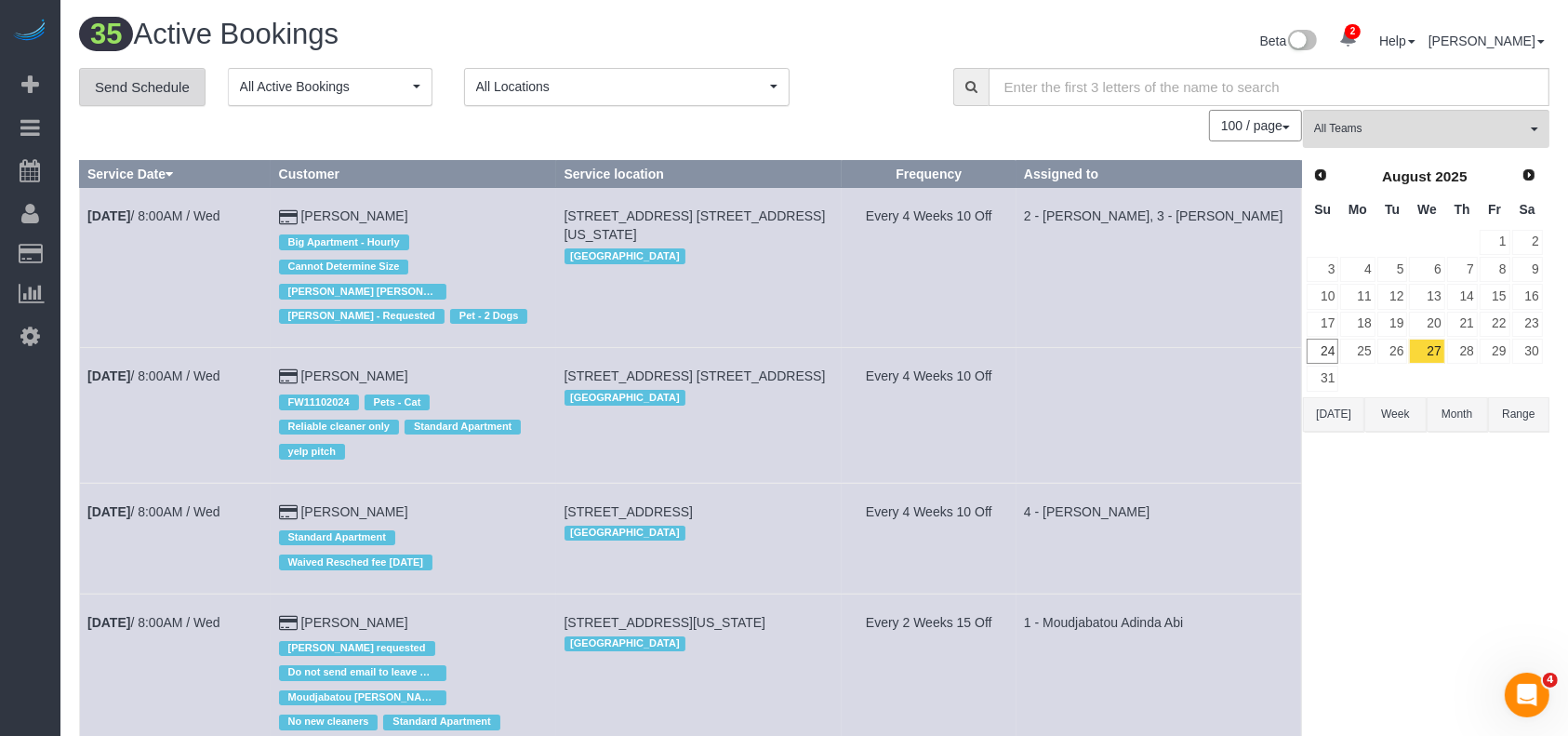
click at [158, 88] on link "Send Schedule" at bounding box center [142, 87] width 126 height 39
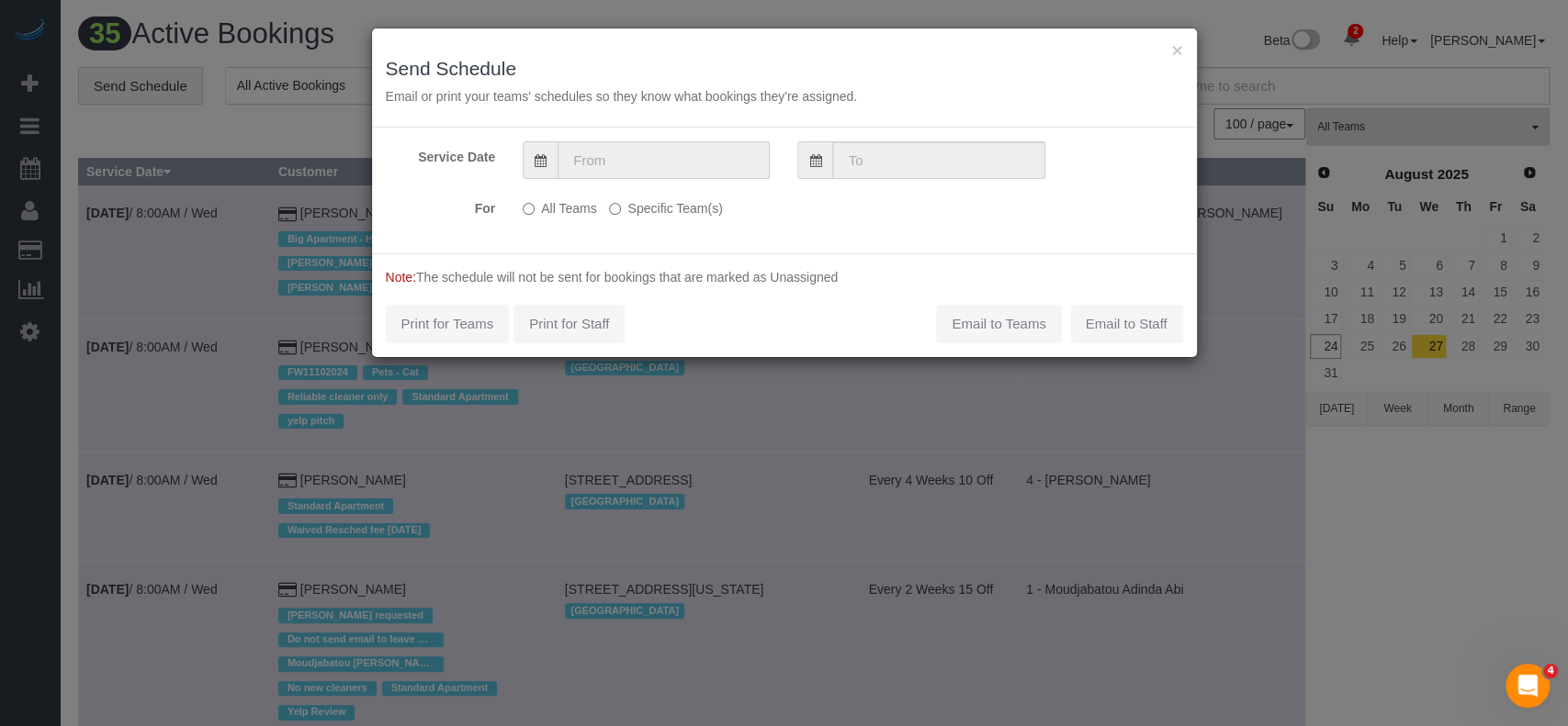
click at [631, 159] on input "text" at bounding box center [664, 160] width 212 height 38
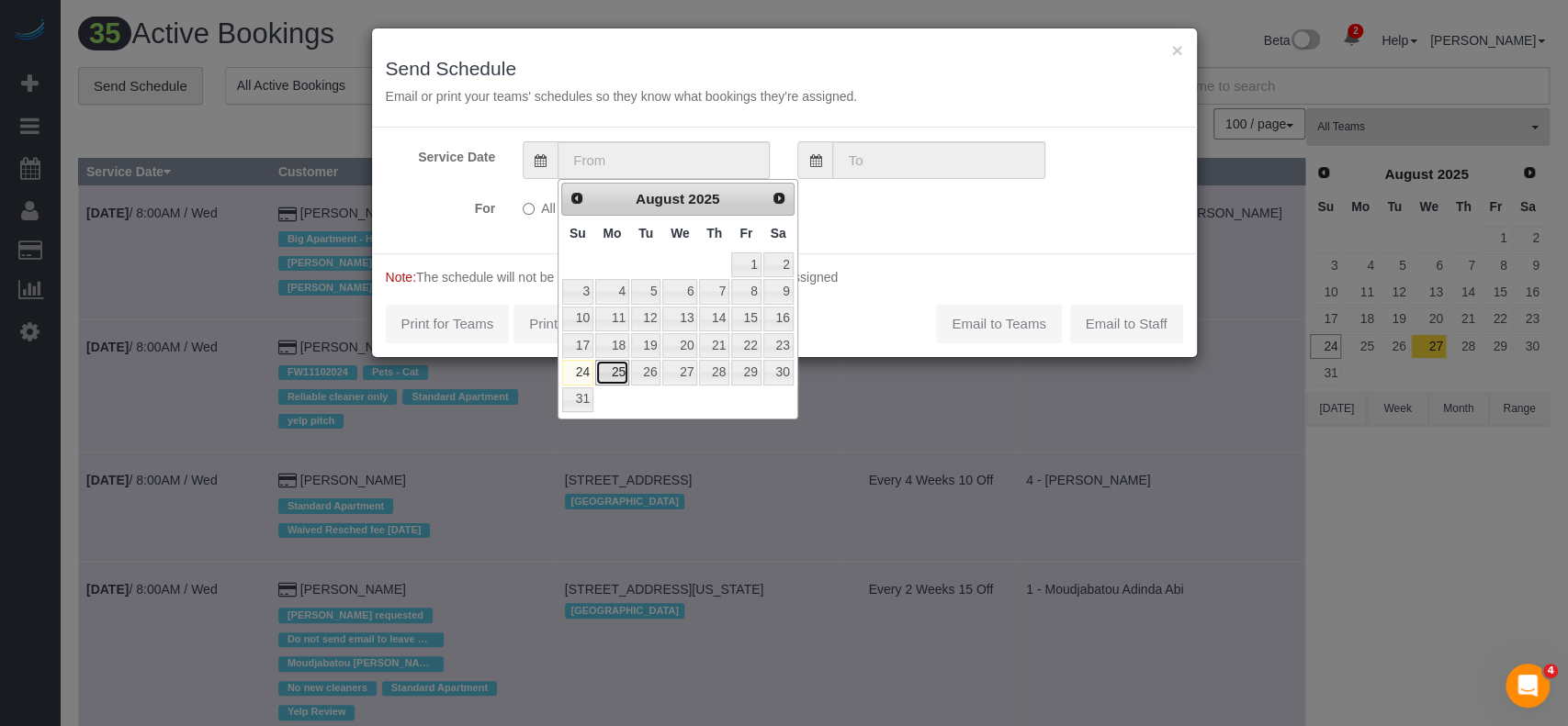
click at [615, 362] on link "25" at bounding box center [611, 372] width 34 height 25
type input "08/25/2025"
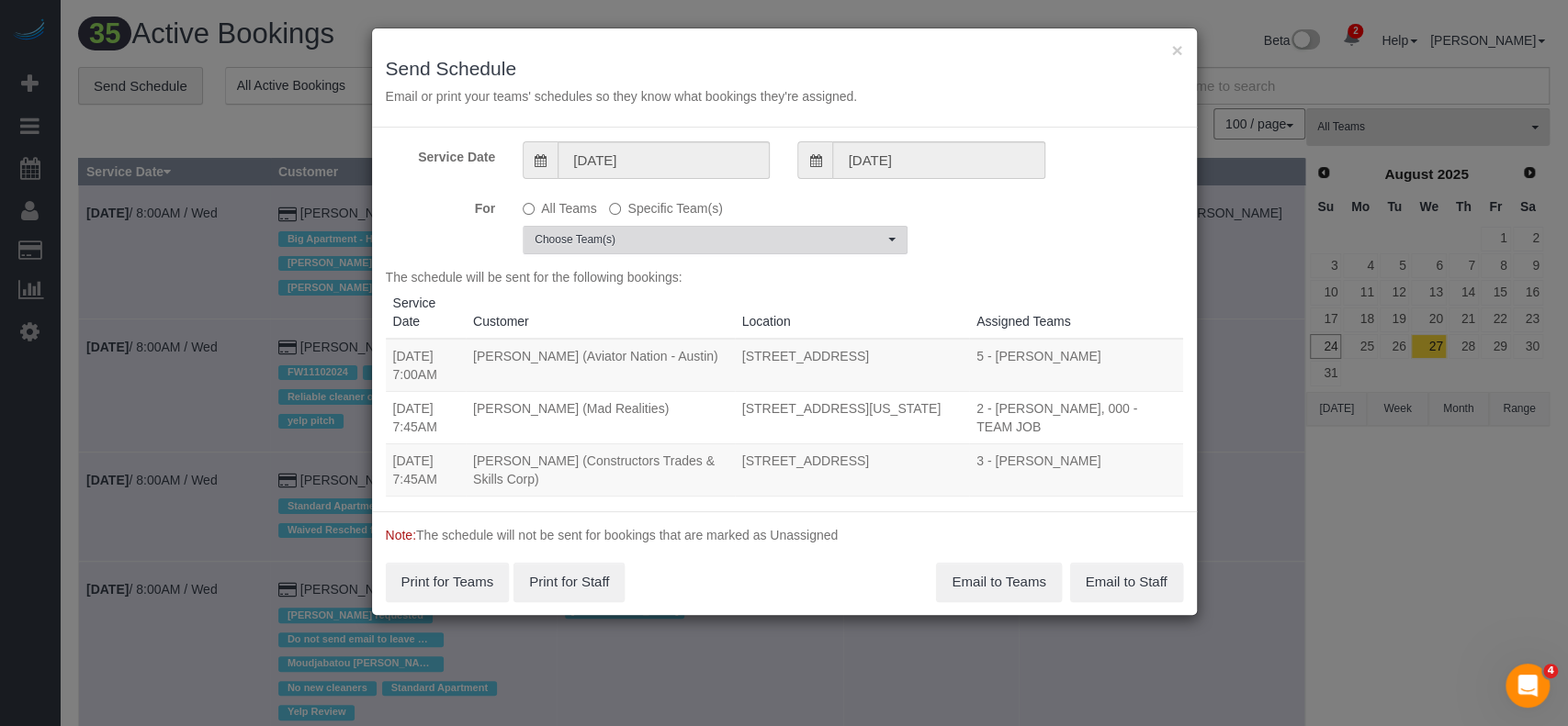
click at [855, 236] on span "Choose Team(s)" at bounding box center [709, 240] width 349 height 15
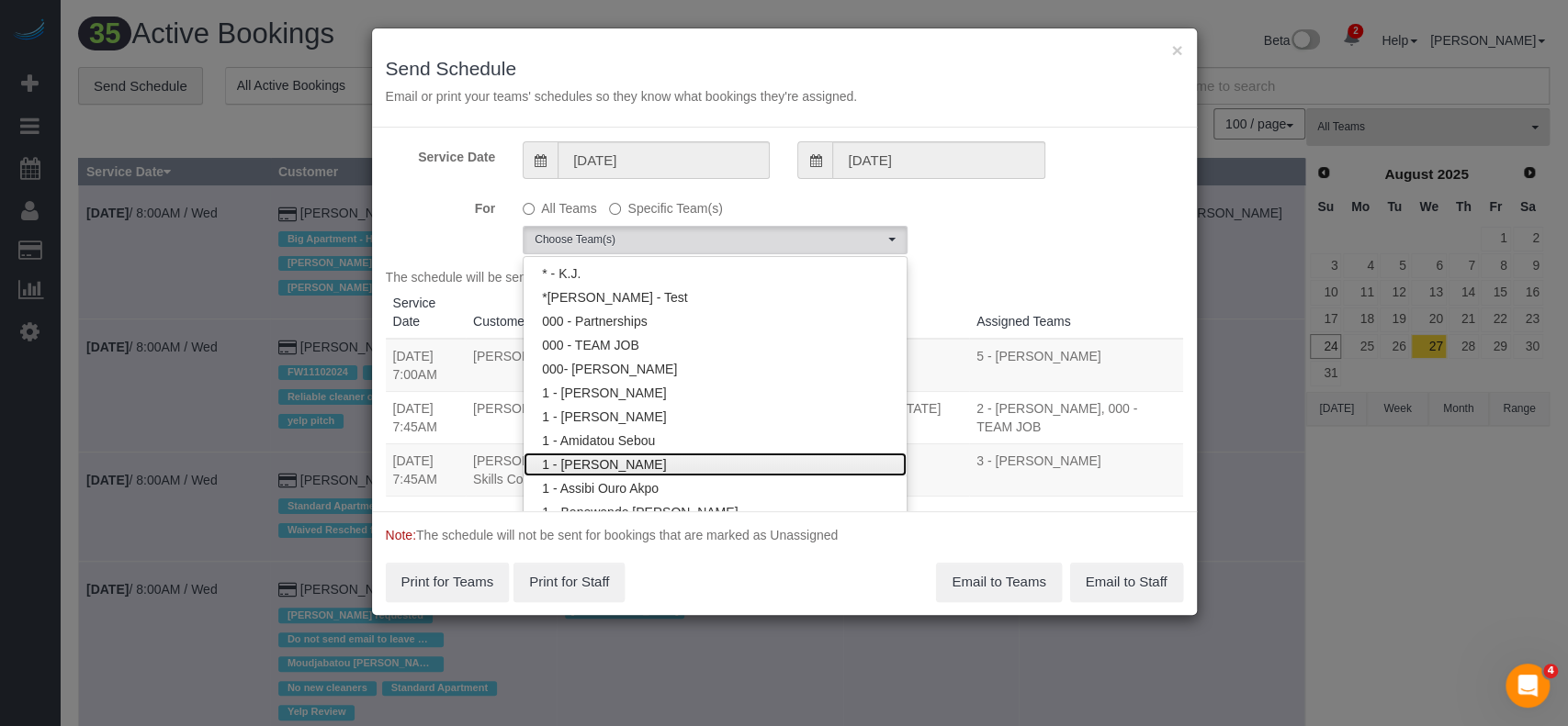
click at [650, 472] on link "1 - [PERSON_NAME]" at bounding box center [715, 464] width 383 height 24
drag, startPoint x: 987, startPoint y: 207, endPoint x: 928, endPoint y: 232, distance: 64.1
click at [985, 208] on div "For All Teams Specific Team(s) 1 - Ana Lopez Choose Team(s) * - K.J. *Irene Flo…" at bounding box center [784, 223] width 825 height 62
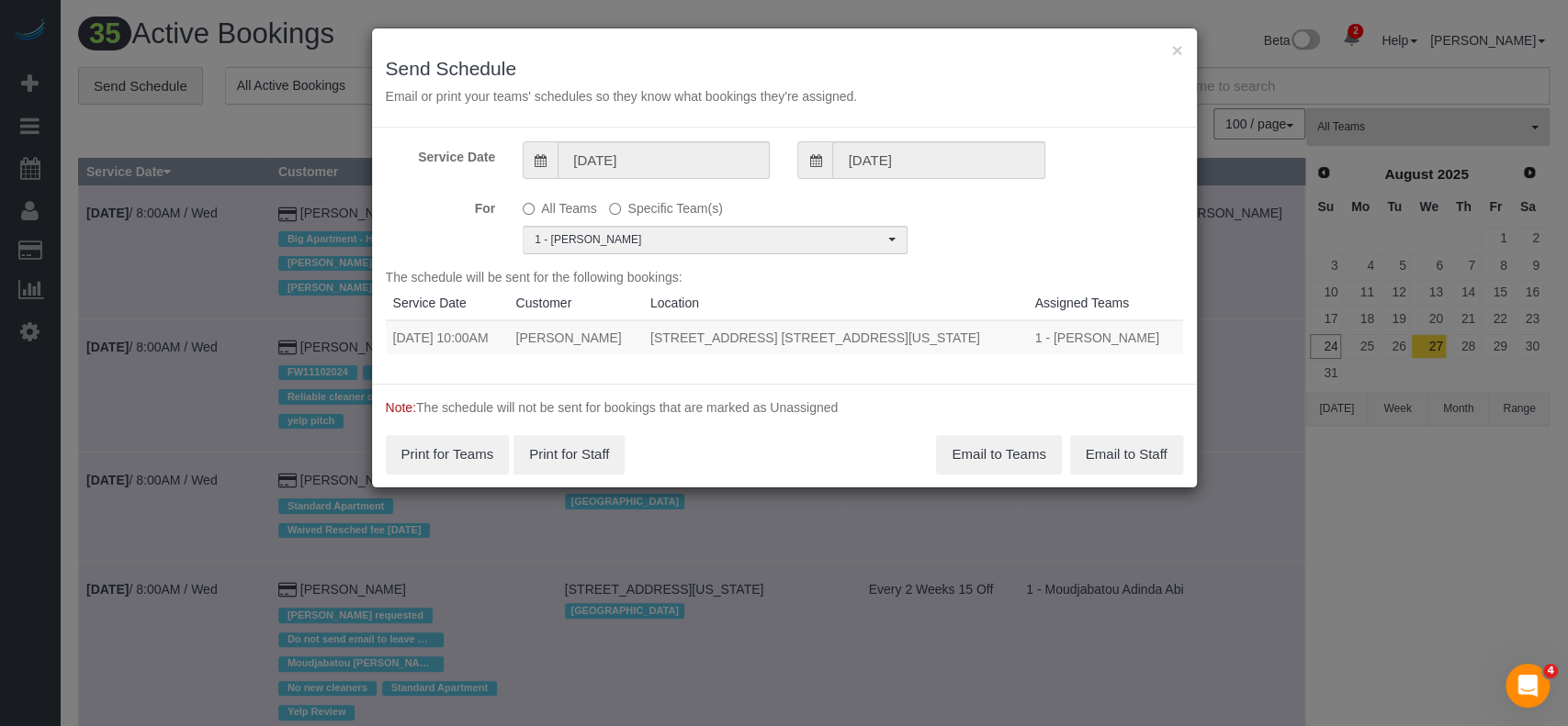
drag, startPoint x: 393, startPoint y: 323, endPoint x: 971, endPoint y: 327, distance: 578.0
click at [981, 330] on tr "08/25/2025 10:00AM Jonathan Shew 327 West 83rd Street, Apt. 6a, New York, NY 10…" at bounding box center [784, 336] width 797 height 34
copy tr "08/25/2025 10:00AM Jonathan Shew 327 West 83rd Street, Apt. 6a, New York, NY 10…"
click at [1173, 49] on button "×" at bounding box center [1176, 50] width 11 height 19
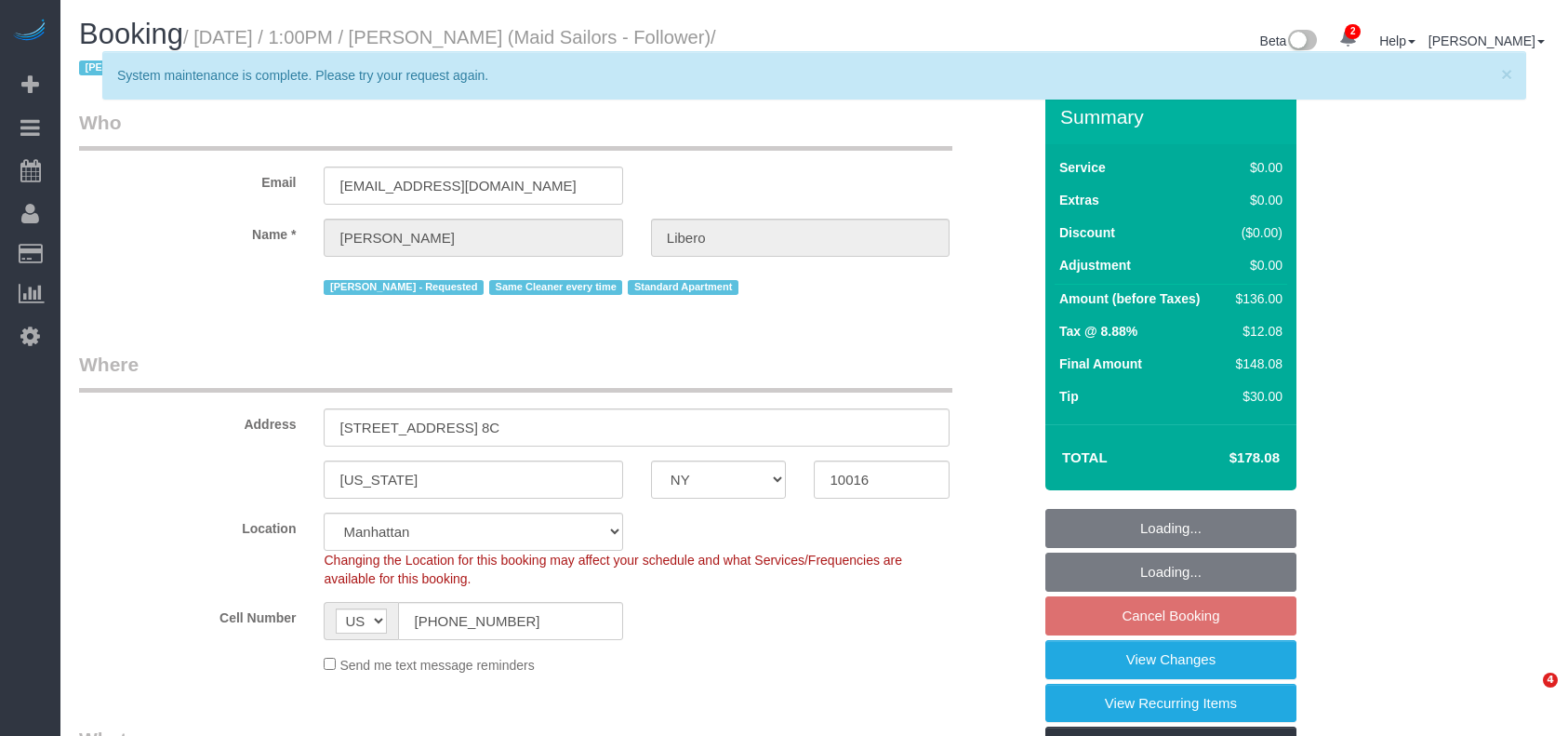
select select "NY"
select select "1"
select select "spot6"
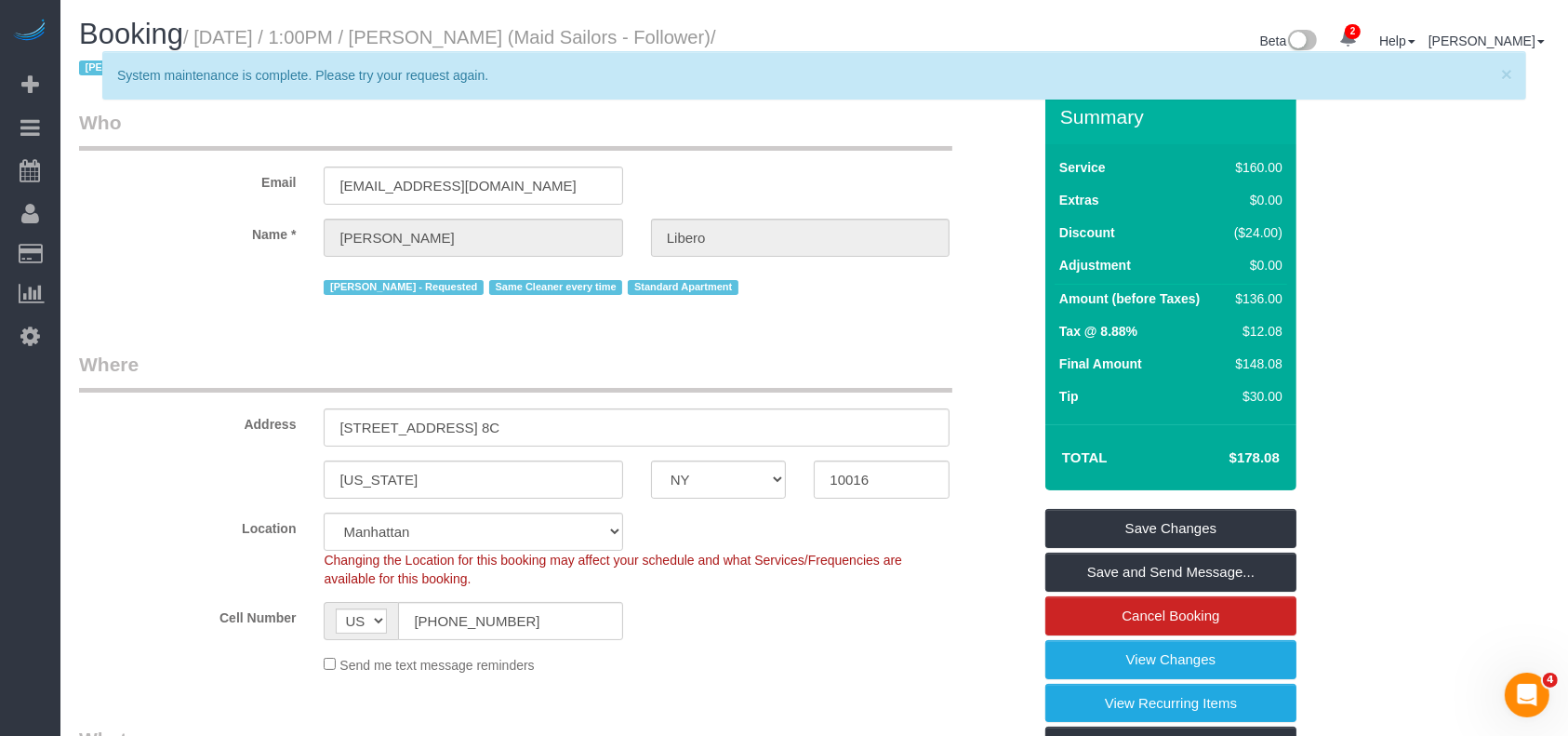
click at [664, 92] on div "× System maintenance is complete. Please try your request again." at bounding box center [814, 74] width 1424 height 48
click at [1508, 73] on span "×" at bounding box center [1506, 74] width 11 height 22
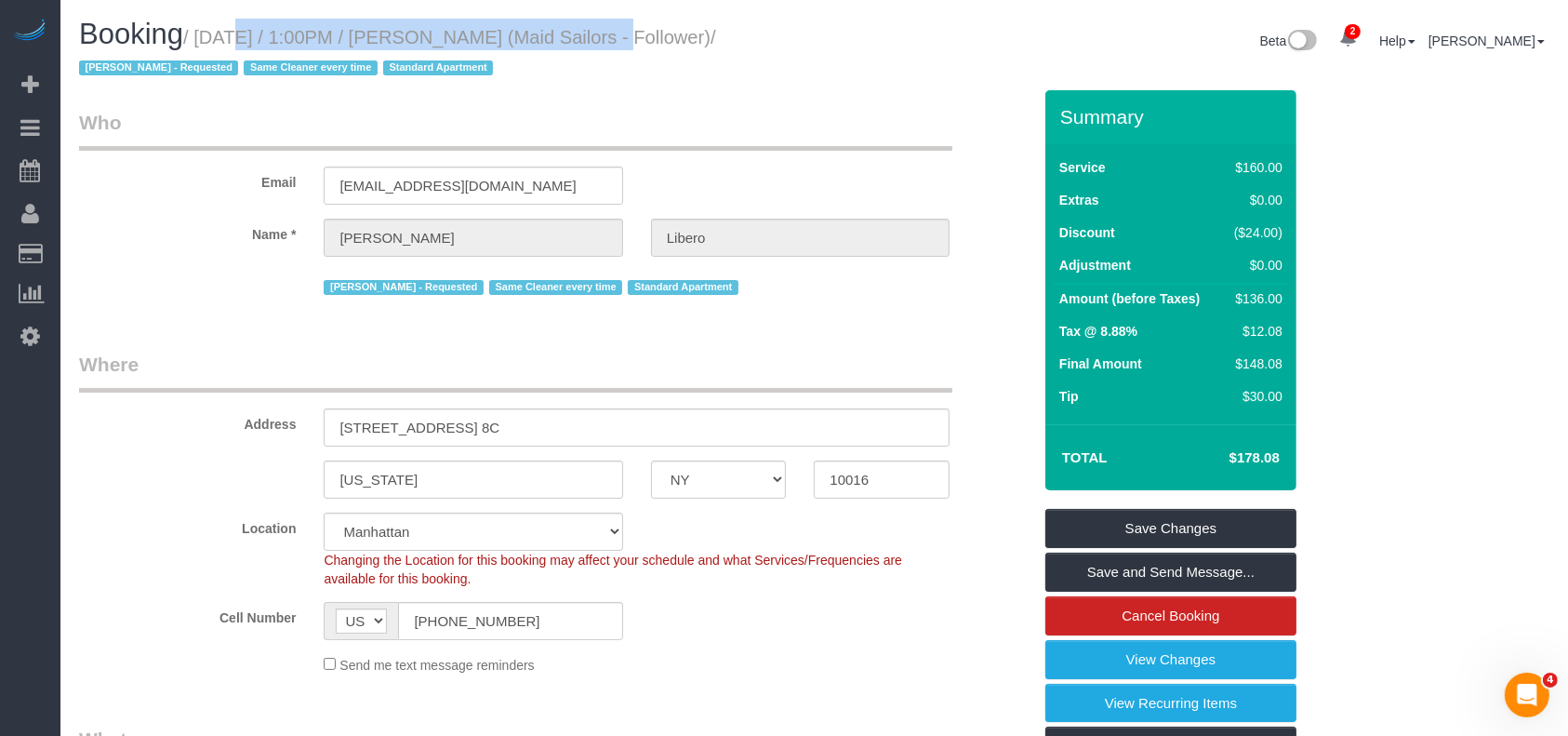
drag, startPoint x: 201, startPoint y: 37, endPoint x: 580, endPoint y: 29, distance: 379.1
click at [580, 29] on small "/ August 27, 2025 / 1:00PM / Madeleine Libero (Maid Sailors - Follower) / Maril…" at bounding box center [398, 53] width 638 height 52
copy small "August 27, 2025 / 1:00PM / Madeleine Libero"
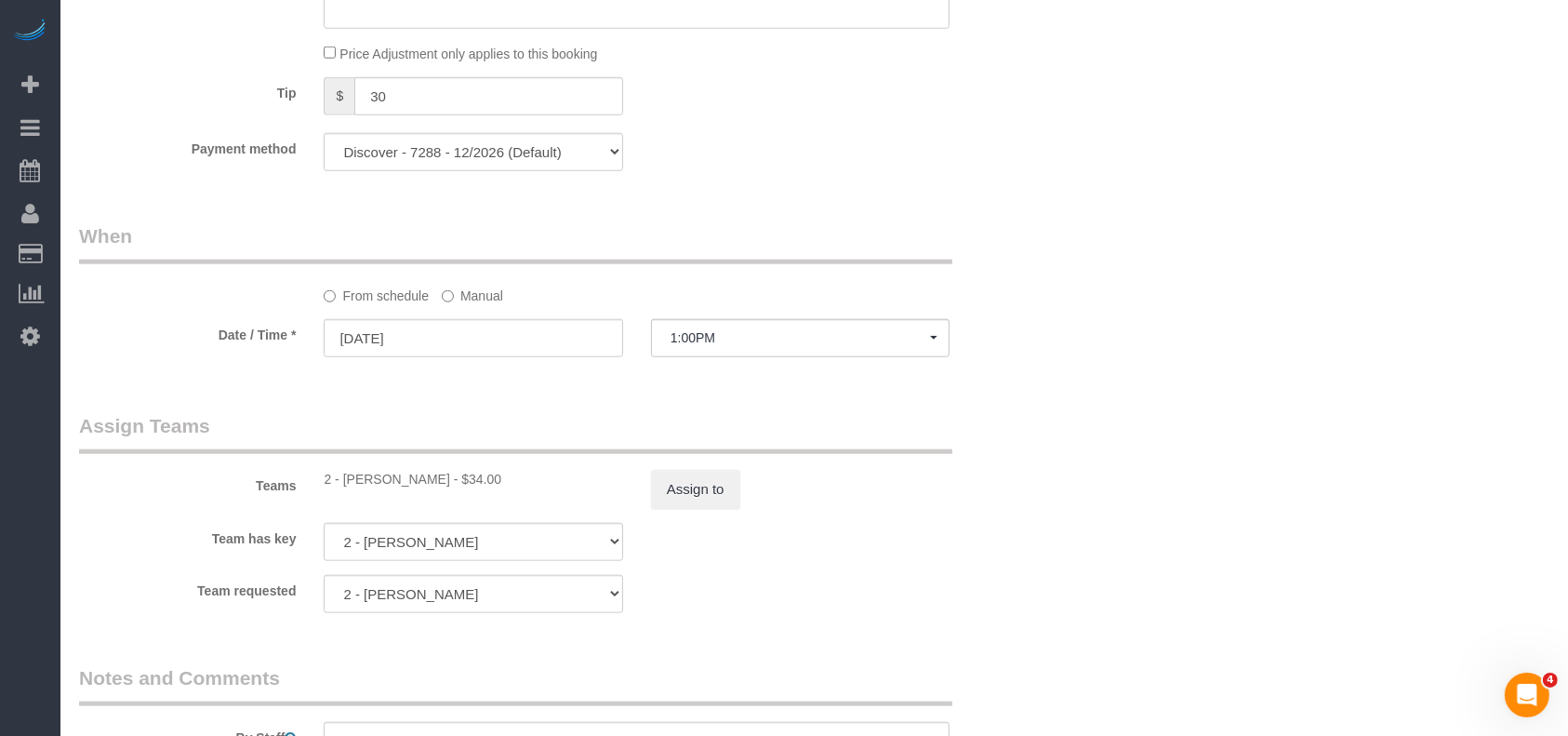
scroll to position [2127, 0]
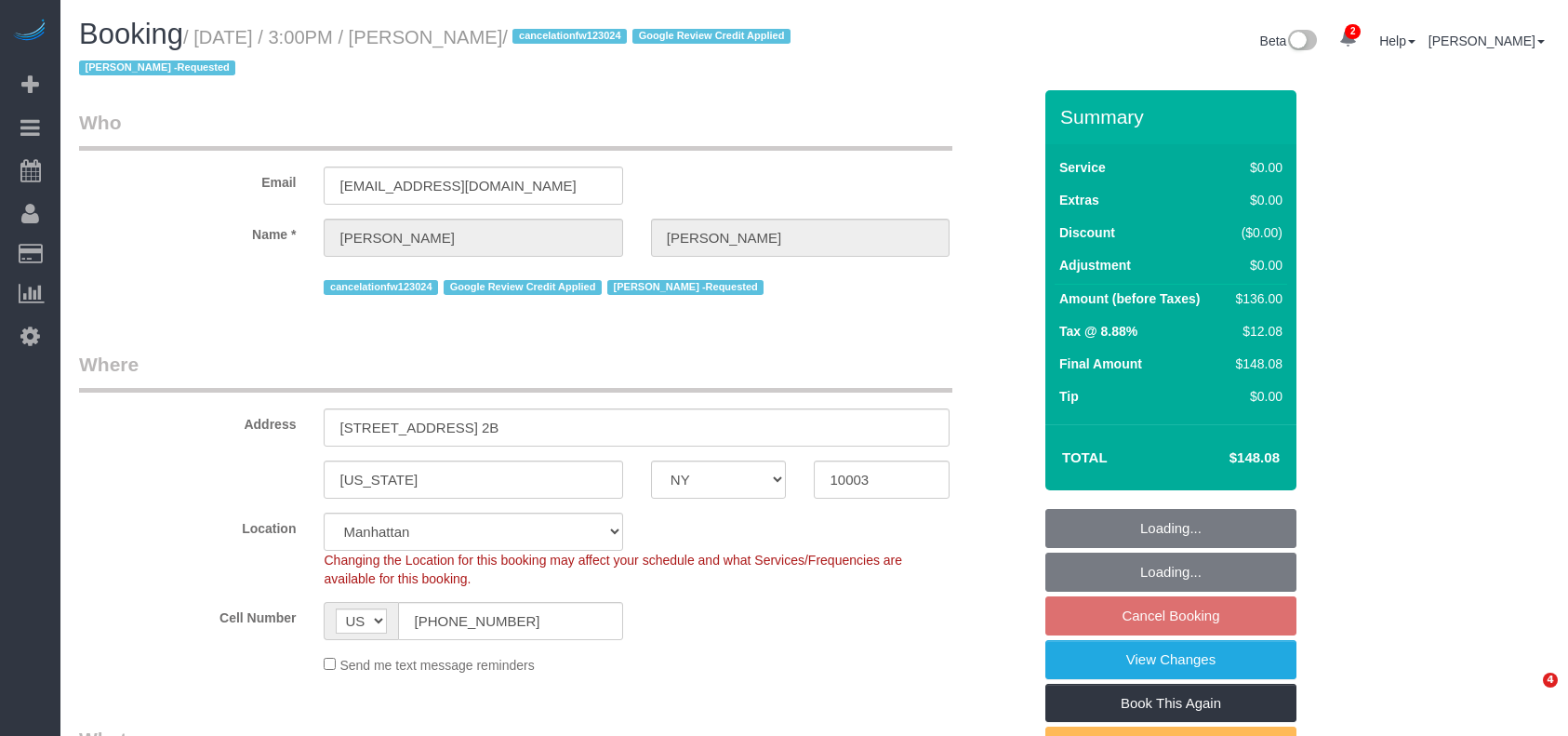
select select "NY"
select select "1"
select select "spot8"
select select "number:89"
select select "number:90"
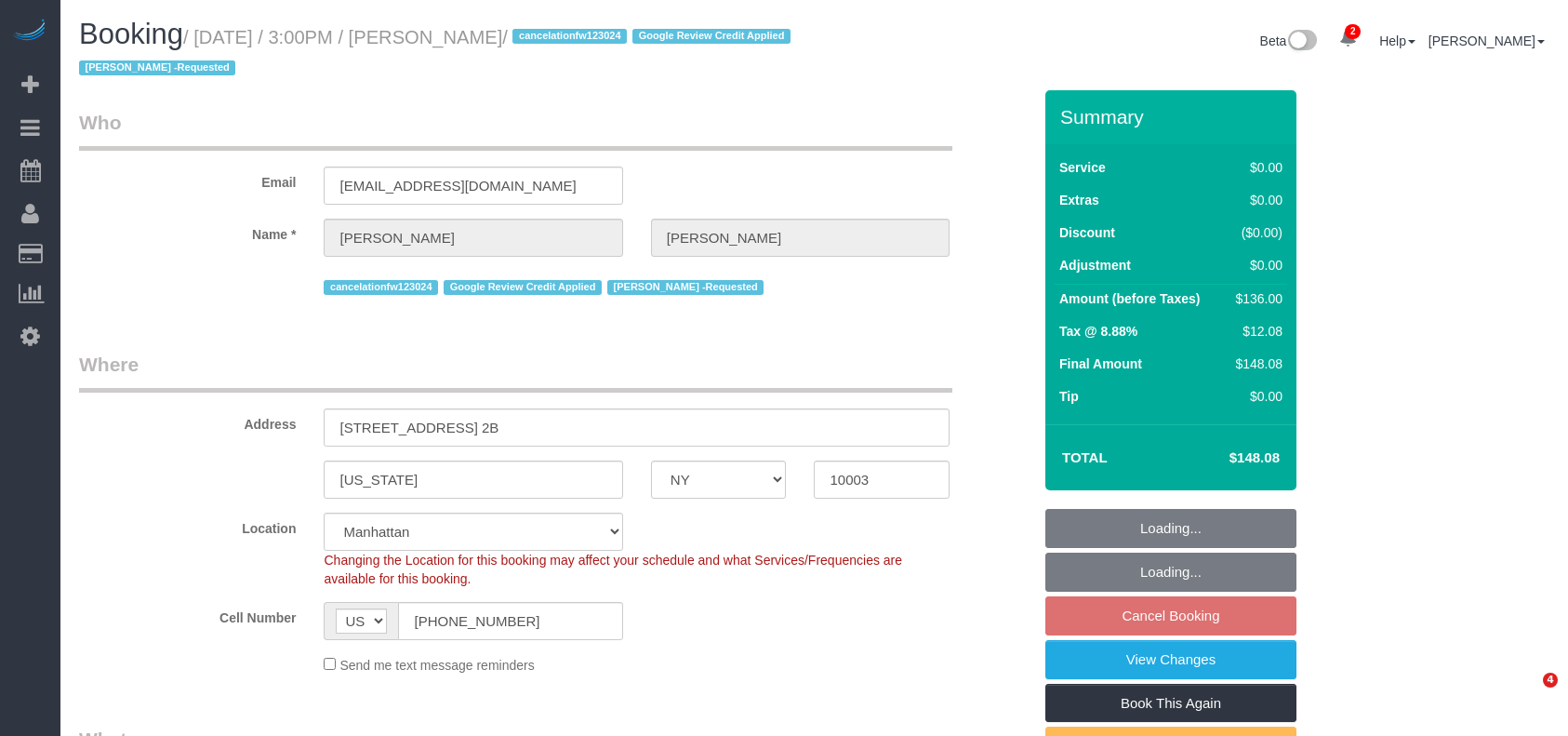
select select "number:15"
select select "number:7"
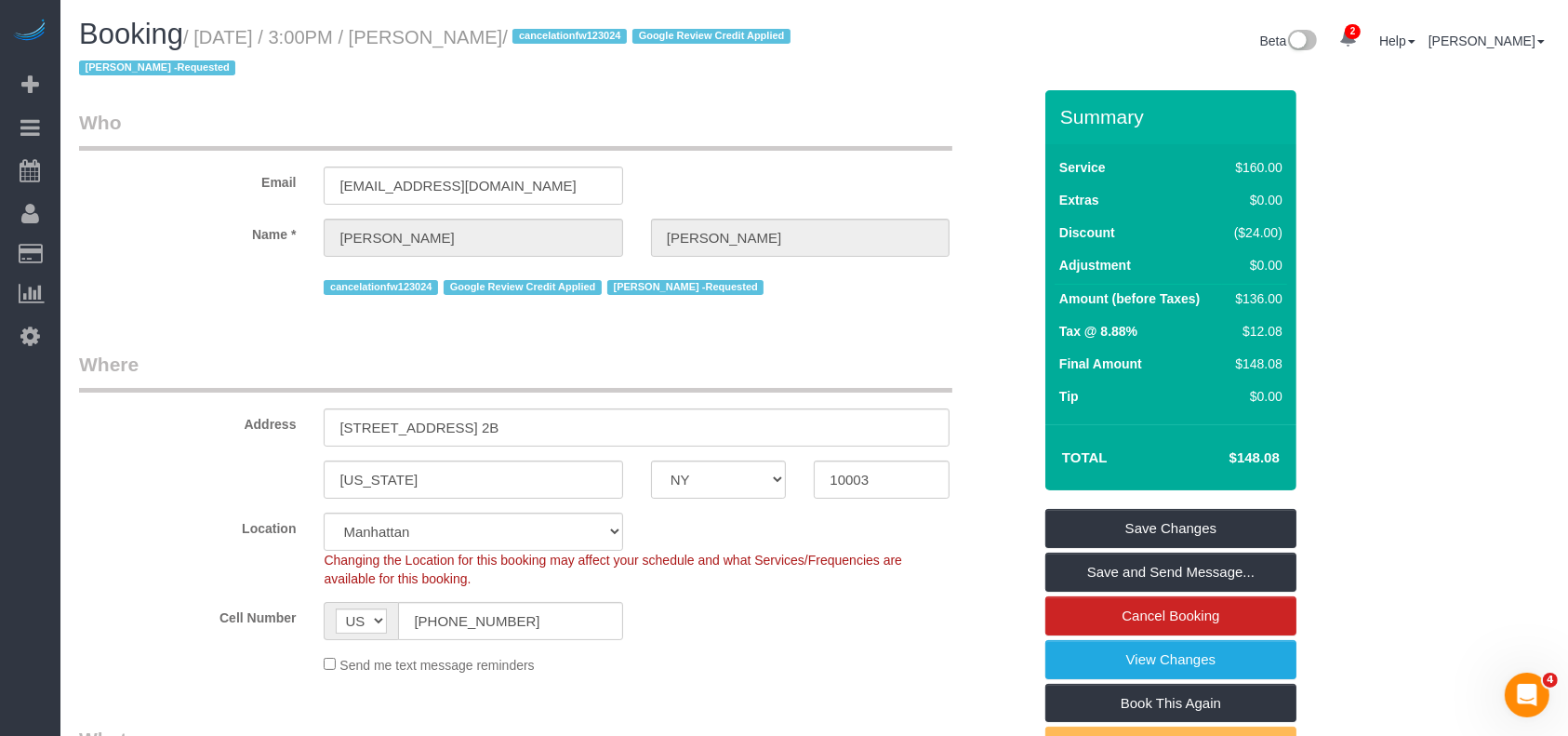
drag, startPoint x: 205, startPoint y: 30, endPoint x: 536, endPoint y: 32, distance: 331.0
click at [536, 32] on small "/ August 27, 2025 / 3:00PM / Katie Dillard / cancelationfw123024 Google Review …" at bounding box center [438, 53] width 717 height 52
copy small "August 27, 2025 / 3:00PM / Katie Dillard"
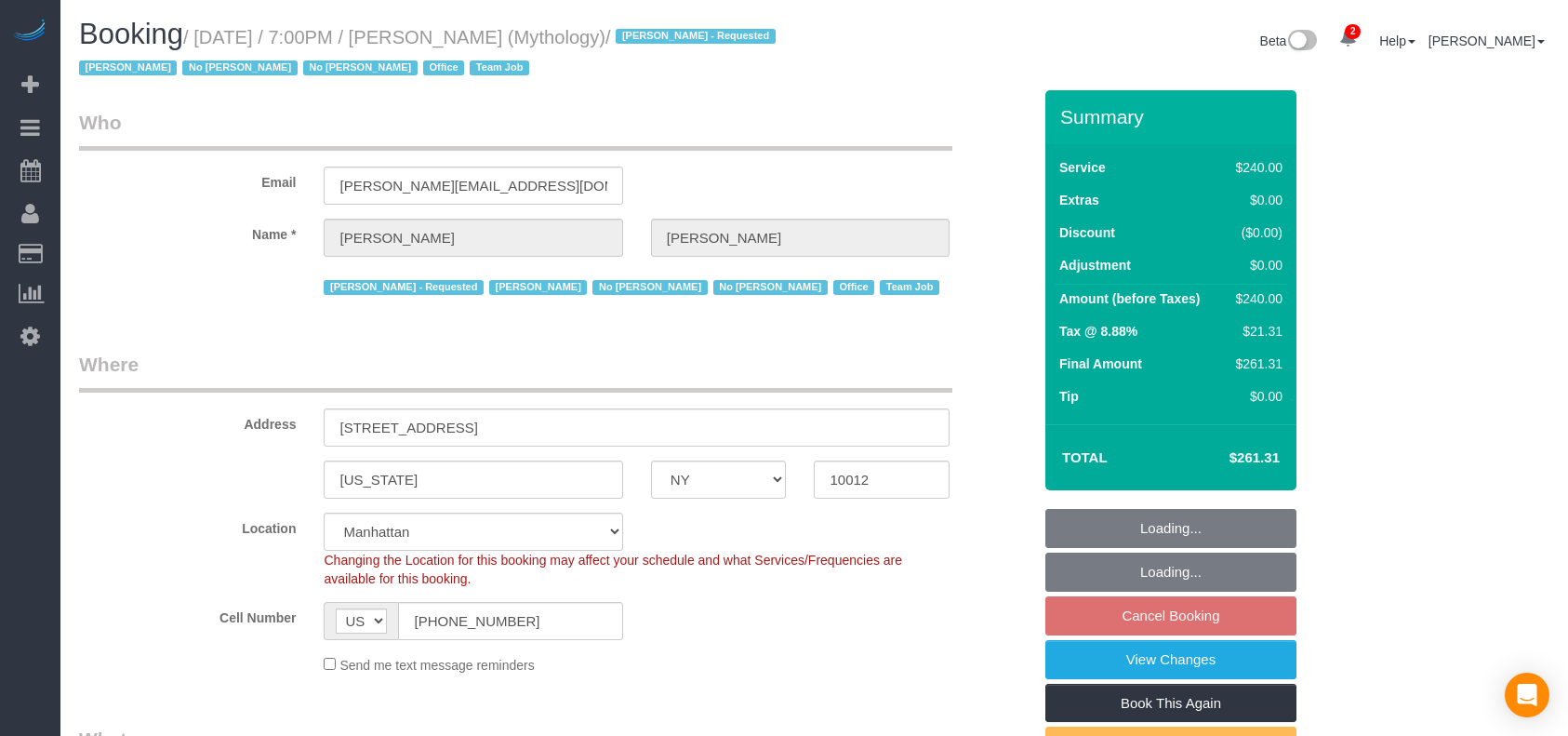
select select "NY"
select select "2"
select select "120"
select select "spot12"
select select "number:89"
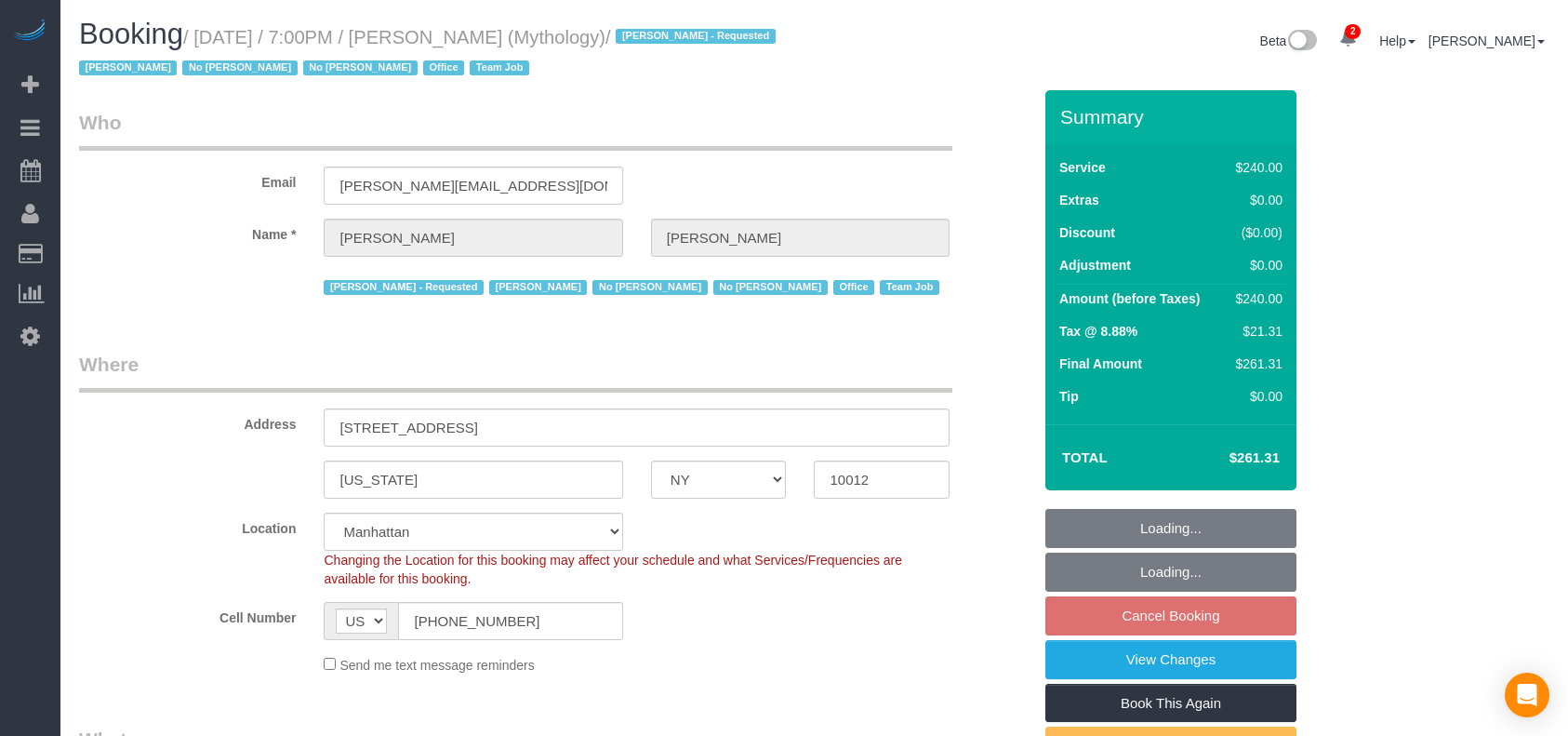
select select "number:90"
select select "number:15"
select select "number:7"
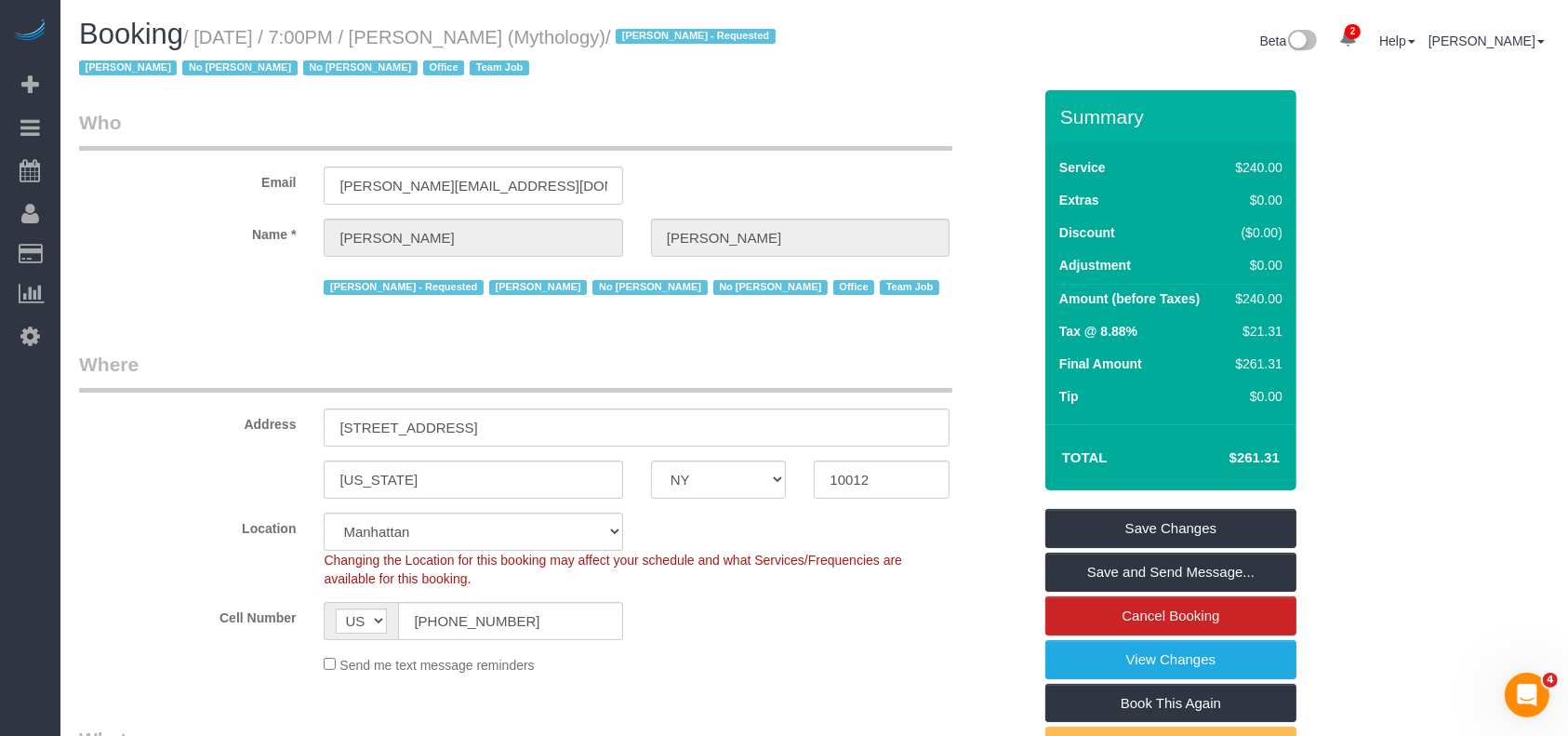
drag, startPoint x: 201, startPoint y: 35, endPoint x: 581, endPoint y: 57, distance: 380.6
click at [565, 43] on small "/ August 27, 2025 / 7:00PM / Elaine Pugsley (Mythology) / Ebony Howard - Reques…" at bounding box center [430, 53] width 702 height 52
copy small "August 27, 2025 / 7:00PM / Elaine Pugsley ("
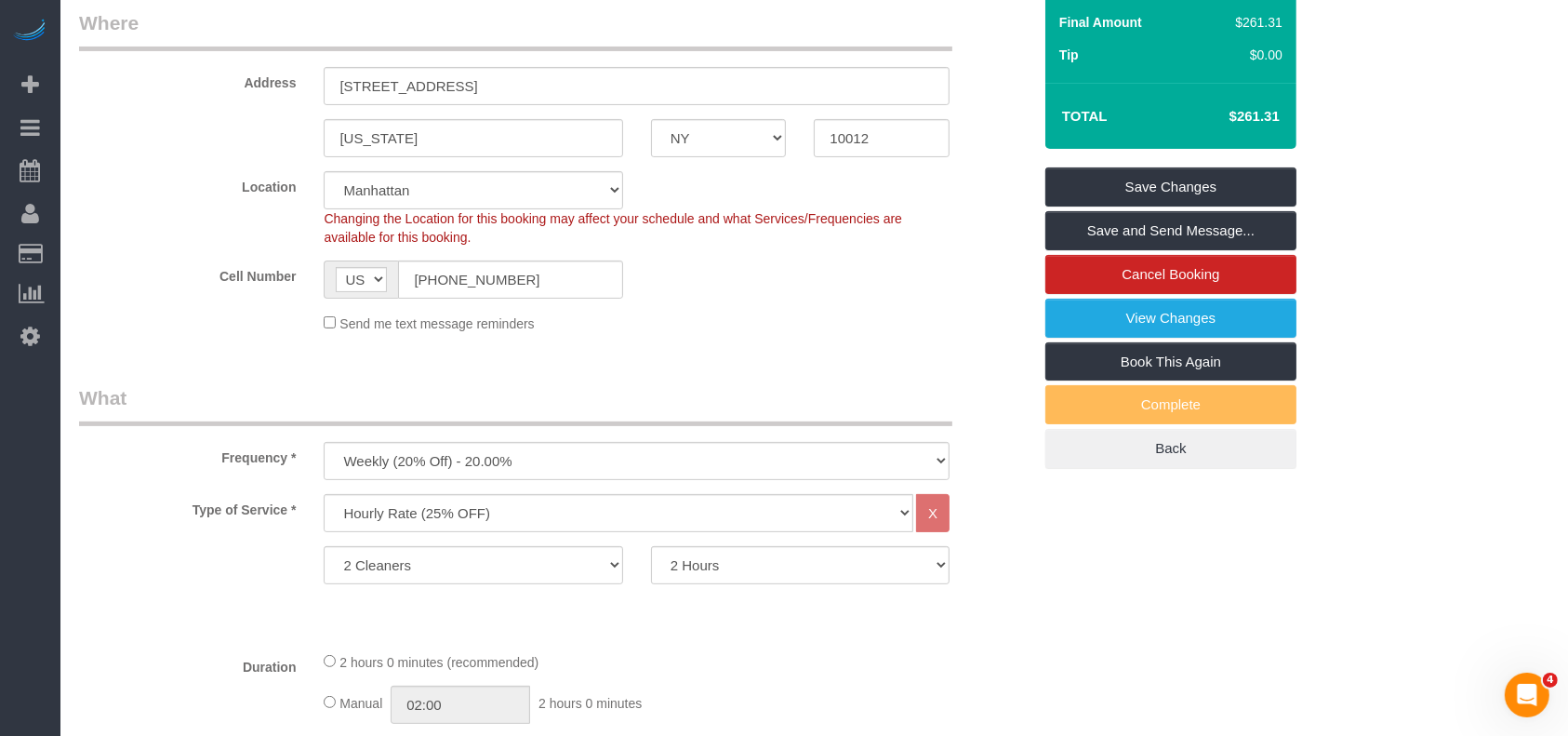
scroll to position [123, 0]
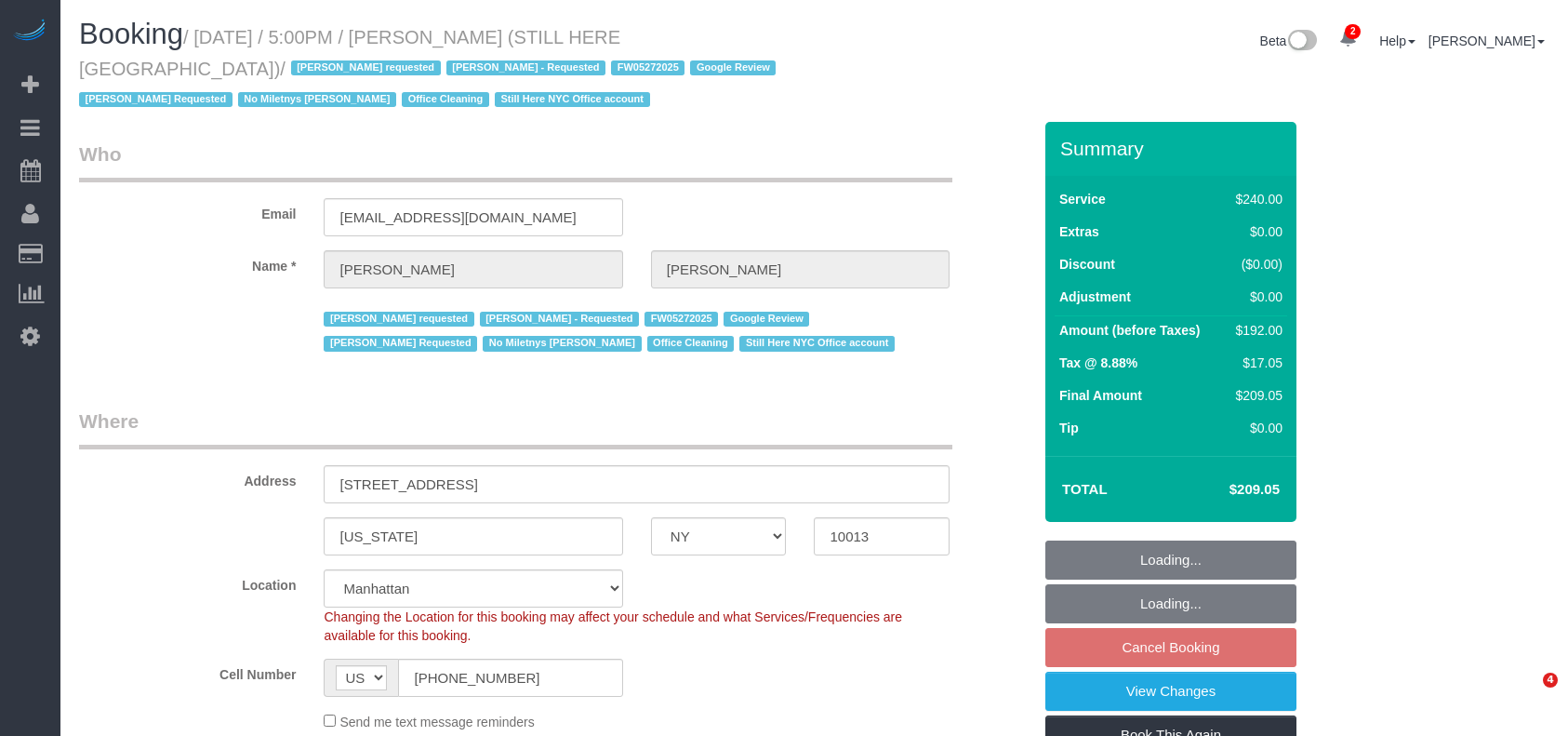
select select "NY"
select select "180"
select select "number:89"
select select "number:90"
select select "number:15"
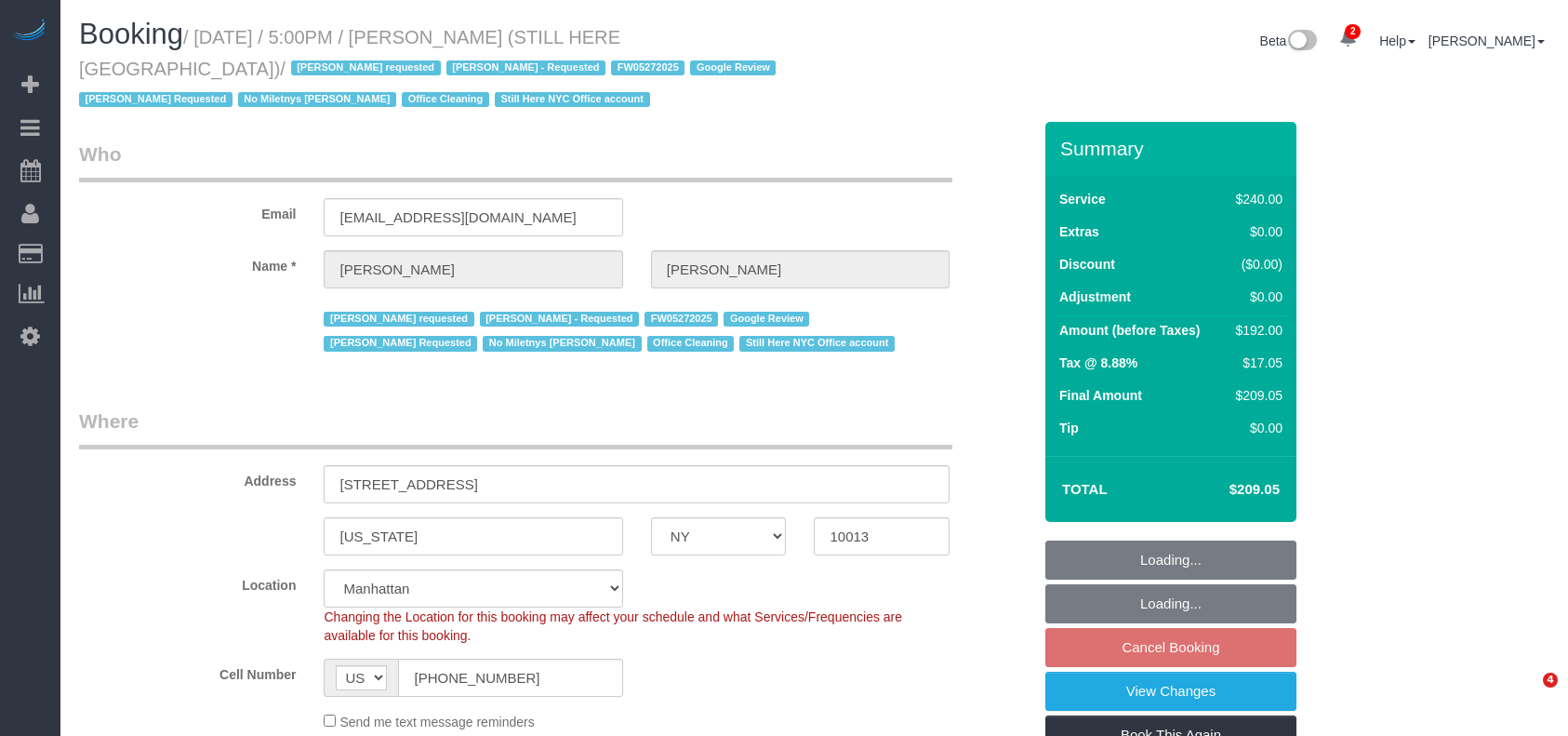
select select "number:5"
select select "spot10"
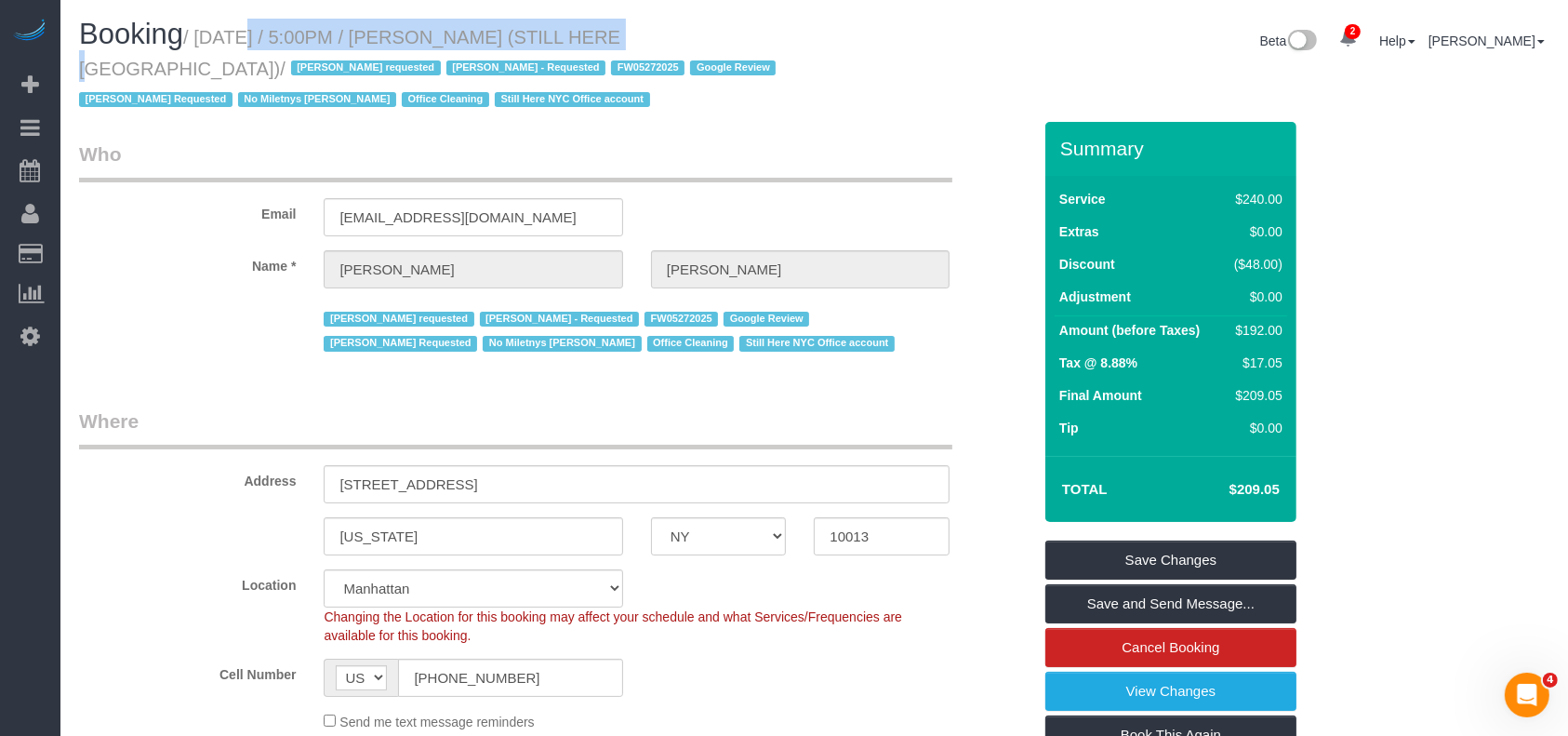
drag, startPoint x: 208, startPoint y: 38, endPoint x: 579, endPoint y: 58, distance: 371.5
click at [563, 38] on small "/ August 27, 2025 / 5:00PM / William Jewkes (STILL HERE NYC) / Ana Araujo reque…" at bounding box center [430, 69] width 702 height 83
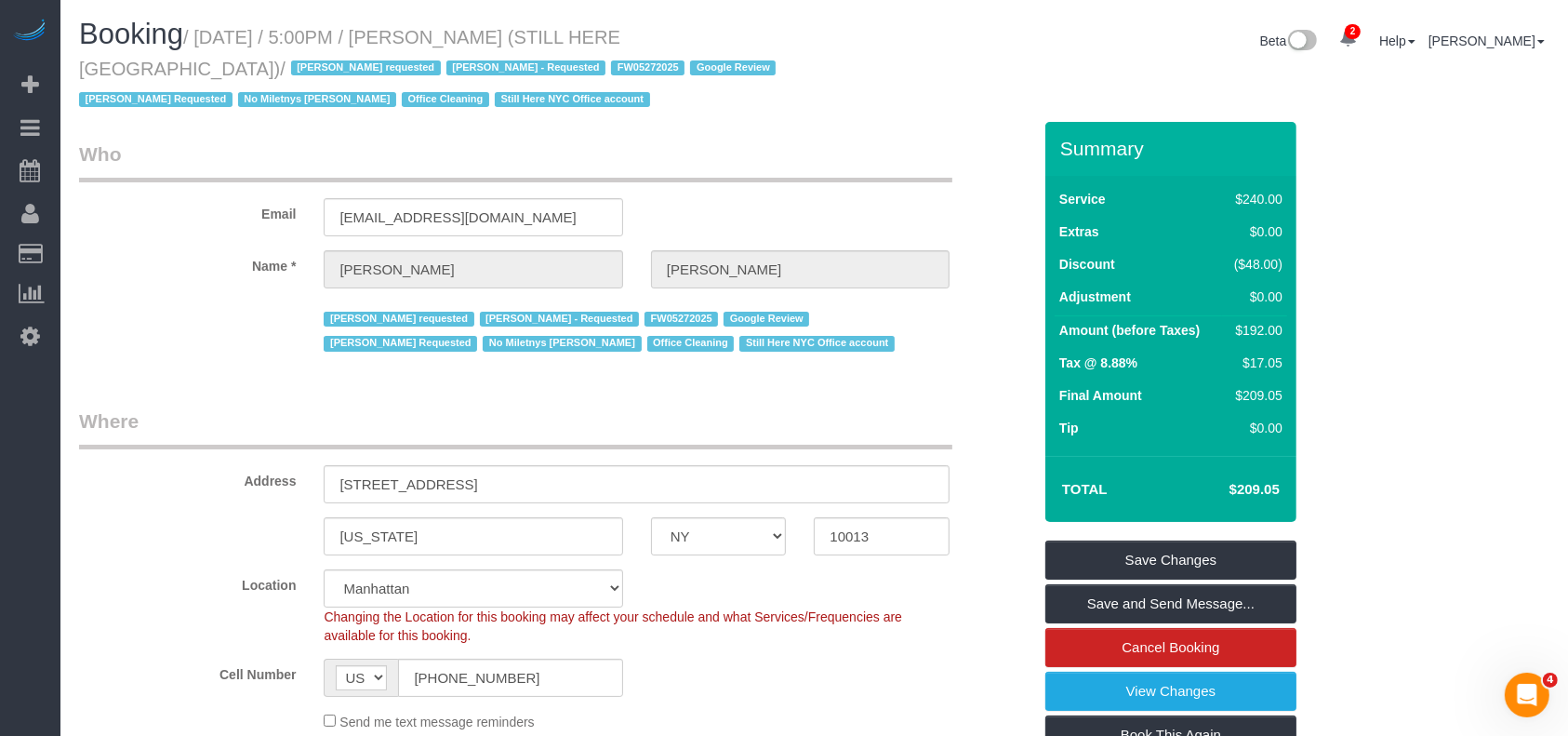
drag, startPoint x: 587, startPoint y: 125, endPoint x: 408, endPoint y: 62, distance: 189.8
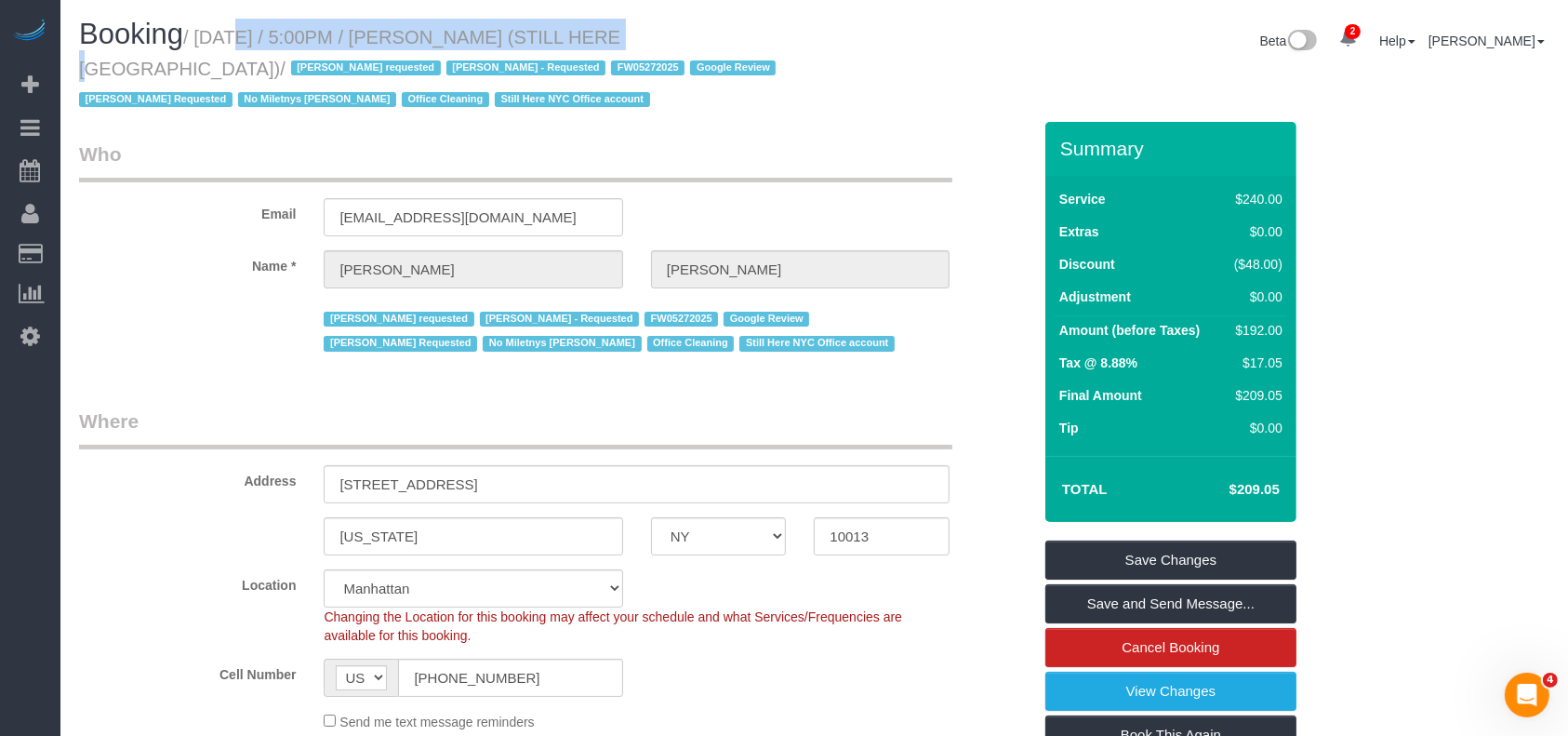
drag, startPoint x: 200, startPoint y: 33, endPoint x: 563, endPoint y: 35, distance: 363.0
click at [563, 35] on small "/ August 27, 2025 / 5:00PM / William Jewkes (STILL HERE NYC) / Ana Araujo reque…" at bounding box center [430, 69] width 702 height 83
copy small "August 27, 2025 / 5:00PM / William Jewkes"
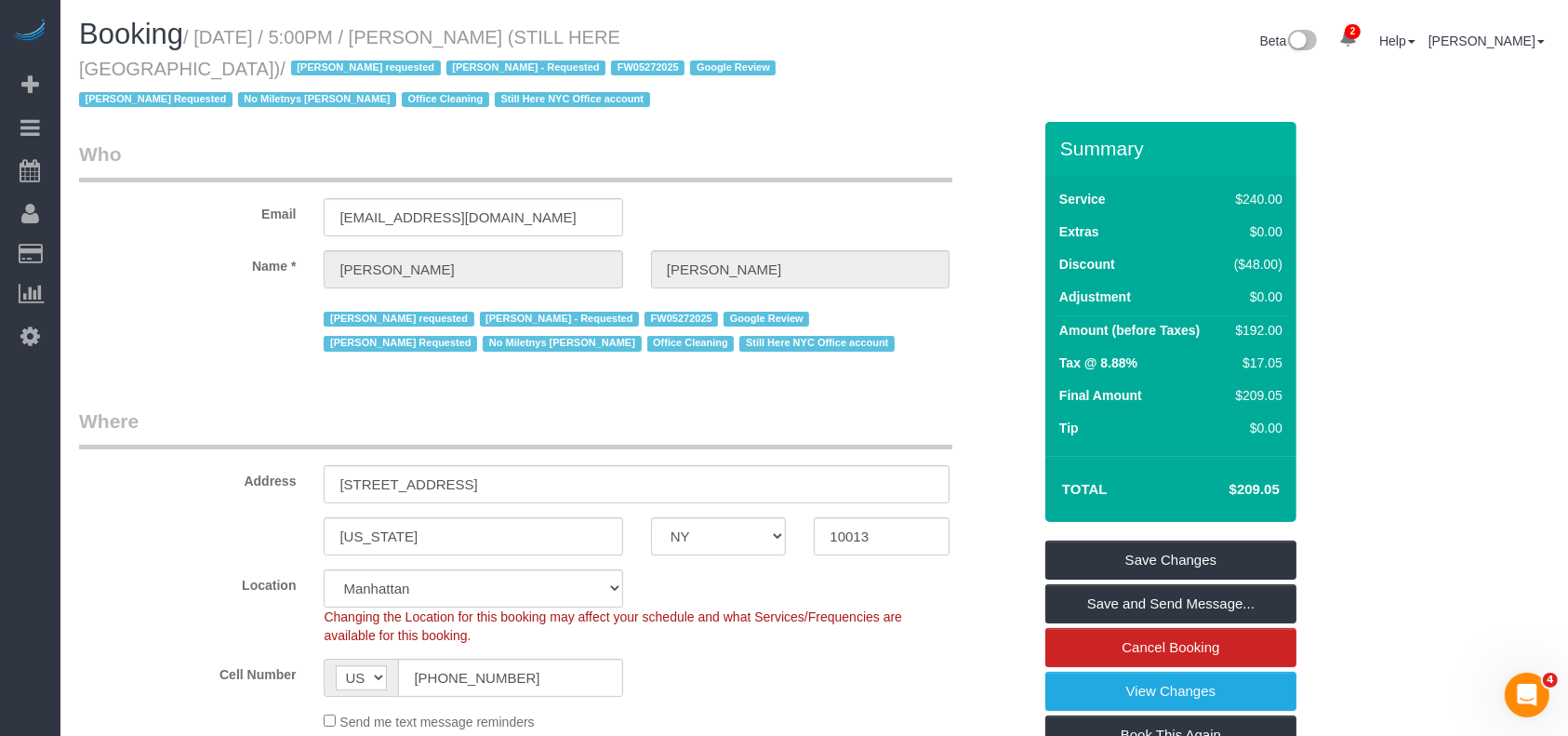
click at [759, 362] on fieldset "Who Email will@willjewkes.com Name * William Jewkes Ana Araujo requested Ebony …" at bounding box center [555, 255] width 953 height 230
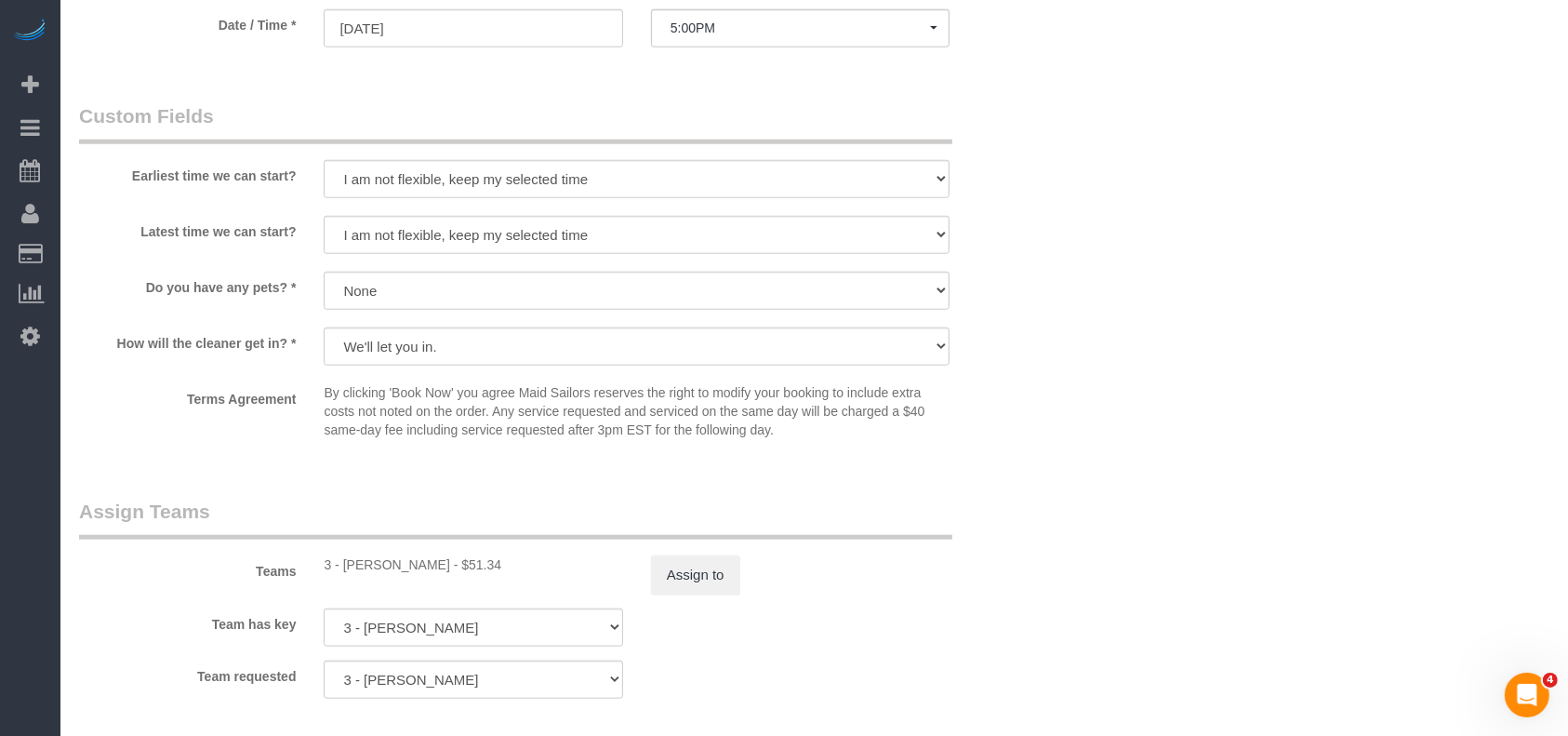
scroll to position [1986, 0]
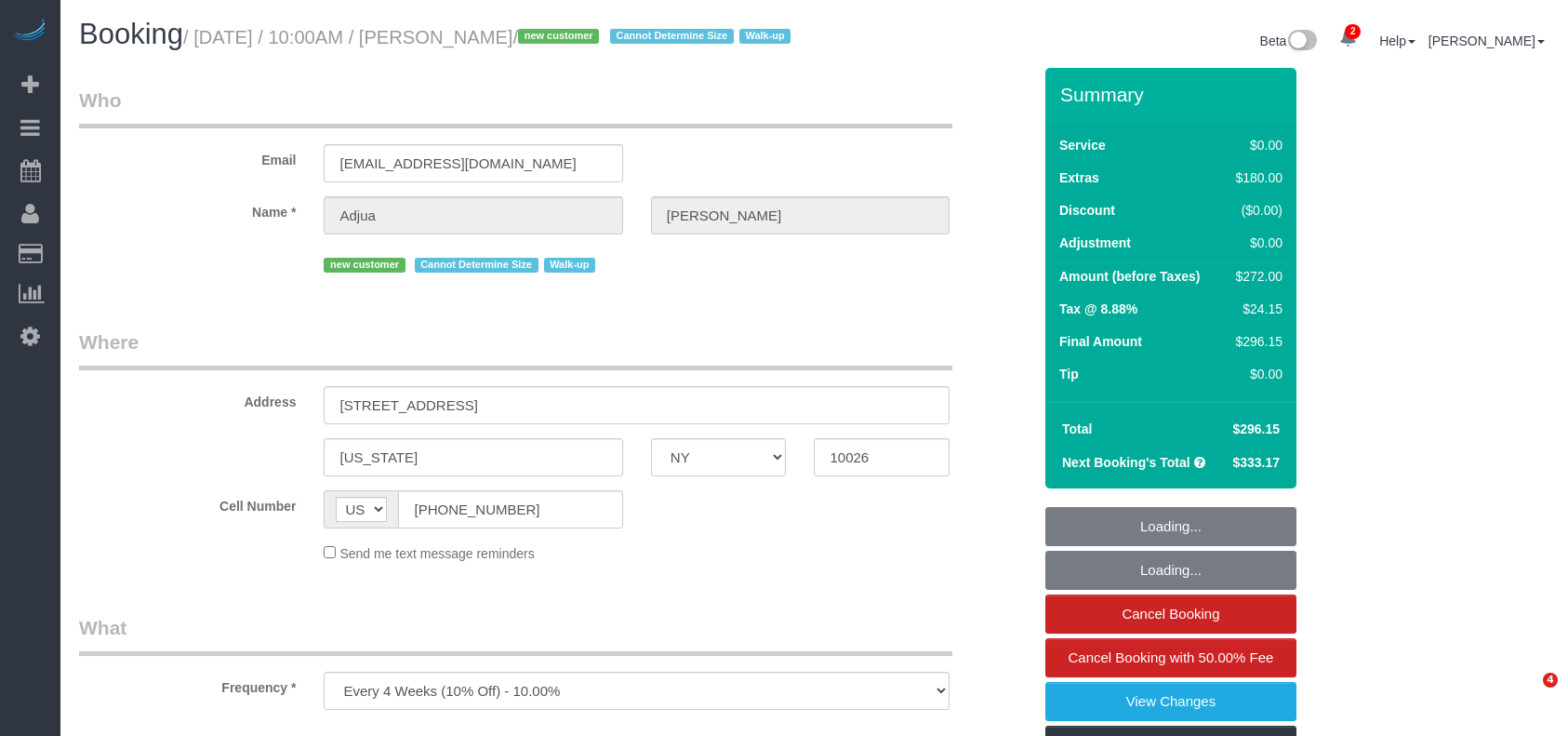
select select "NY"
select select "string:stripe-pm_1RyrPw4VGloSiKo7oIh1CXMC"
select select "number:57"
select select "number:71"
select select "number:15"
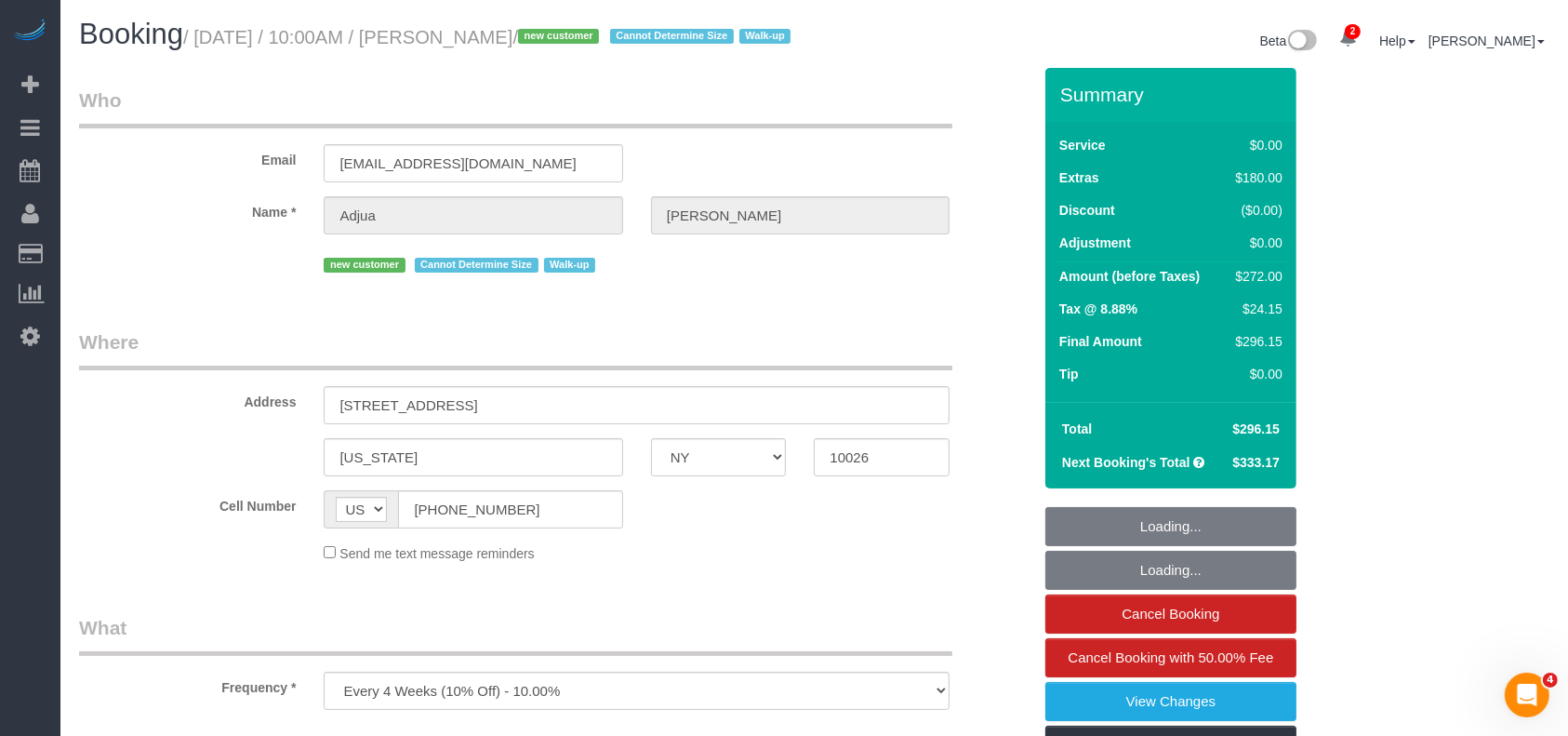
select select "number:5"
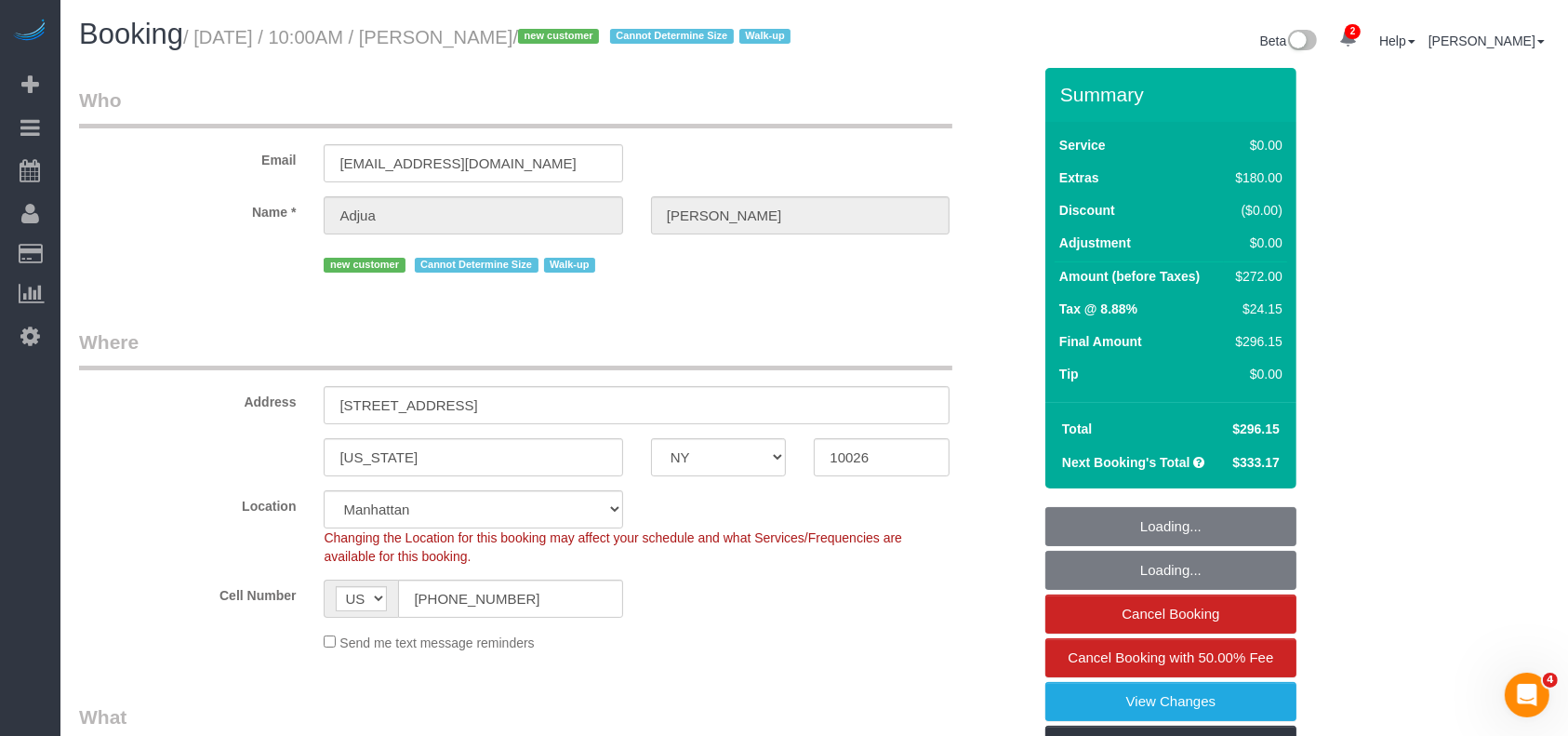
select select "1"
select select "spot1"
select select "object:1330"
select select "1"
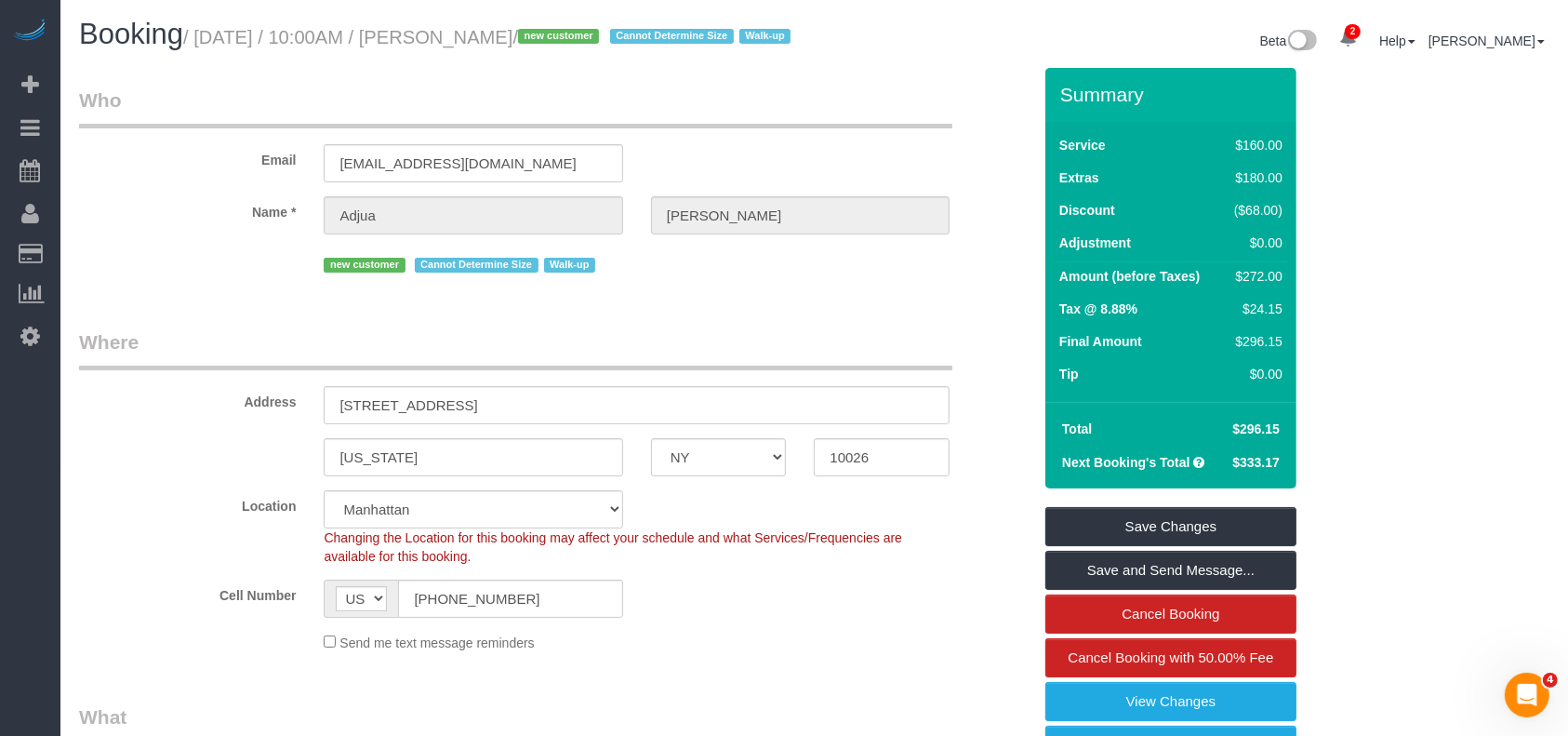
drag, startPoint x: 196, startPoint y: 34, endPoint x: 564, endPoint y: 31, distance: 368.0
click at [565, 33] on small "/ August 24, 2025 / 10:00AM / Adjua Thomas / new customer Cannot Determine Size…" at bounding box center [490, 37] width 613 height 21
copy small "August 24, 2025 / 10:00AM / Adjua Thomas"
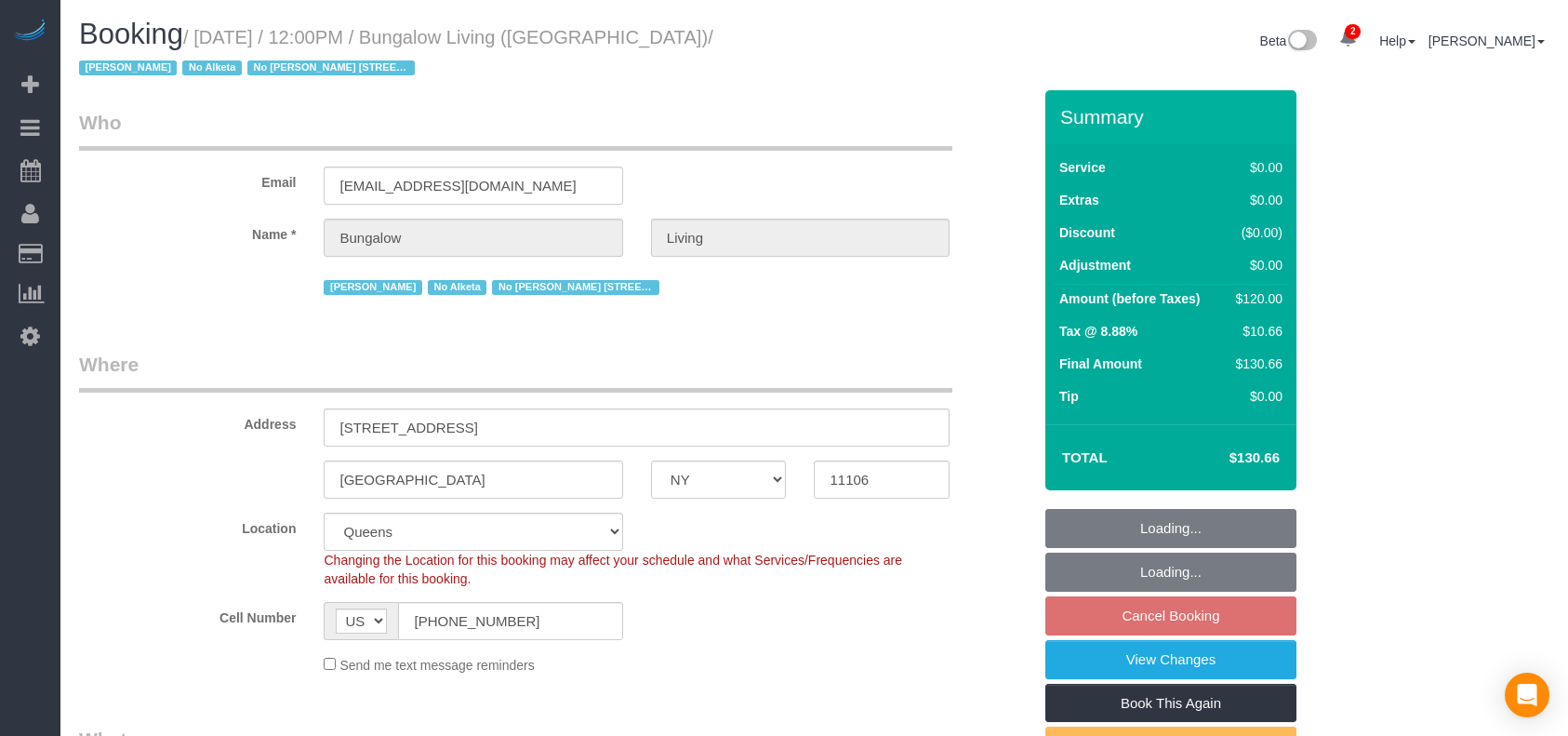
select select "NY"
select select "number:89"
select select "number:90"
select select "number:15"
select select "number:7"
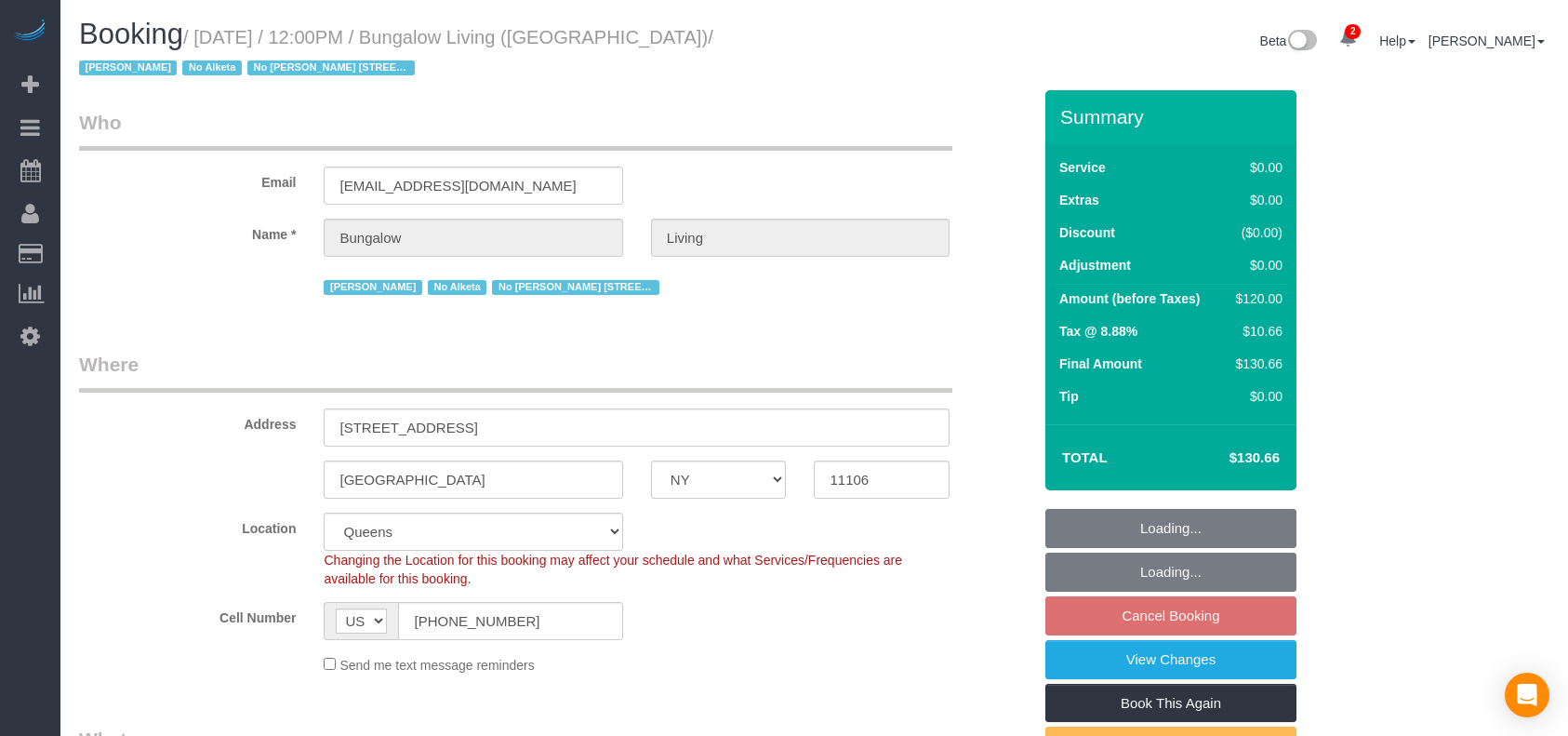
select select "object:1268"
select select "spot5"
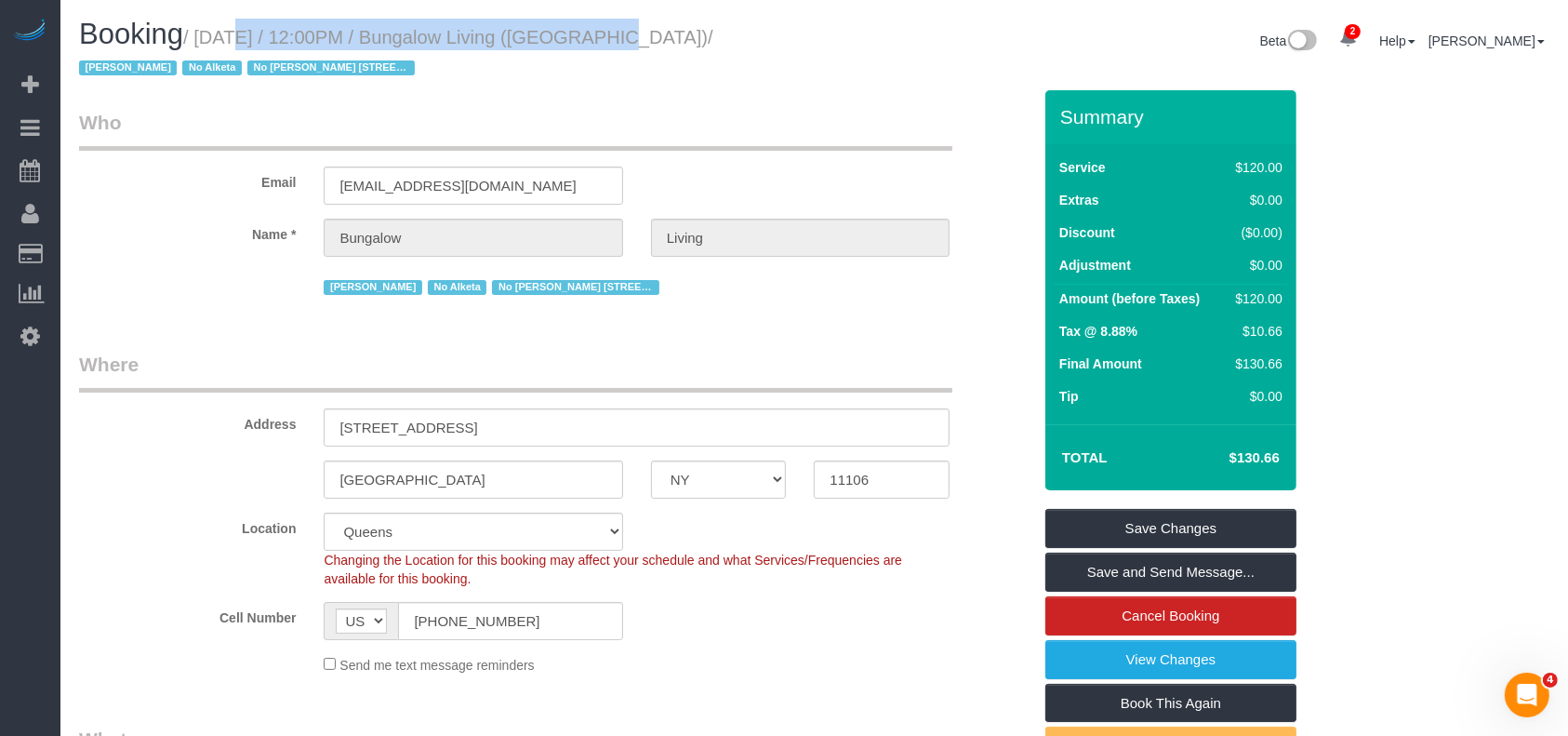
drag, startPoint x: 201, startPoint y: 35, endPoint x: 577, endPoint y: 28, distance: 376.1
click at [577, 28] on small "/ [DATE] / 12:00PM / Bungalow Living ([GEOGRAPHIC_DATA]) / [PERSON_NAME] No Alk…" at bounding box center [397, 53] width 635 height 52
copy small "[DATE] / 12:00PM / Bungalow Living"
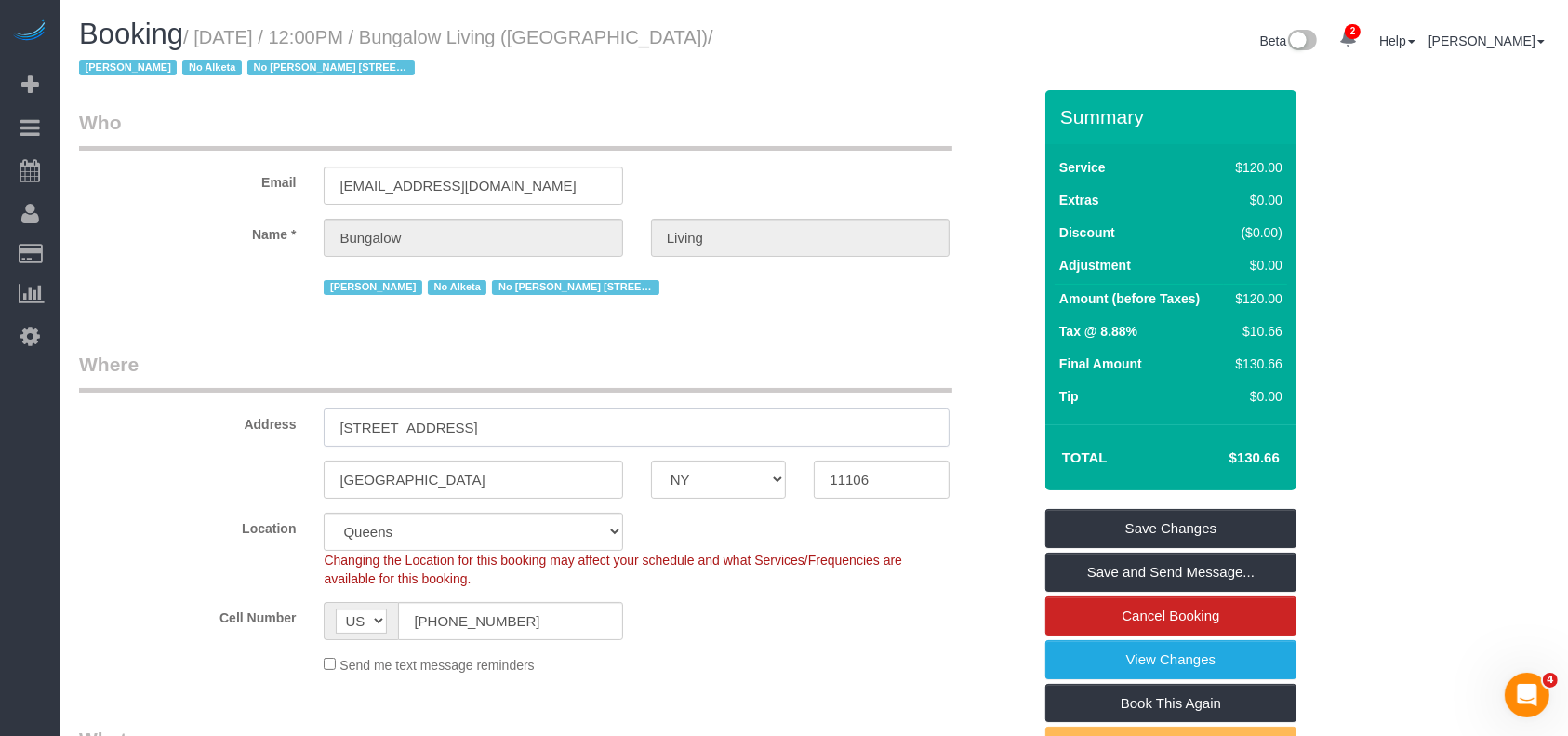
drag, startPoint x: 335, startPoint y: 424, endPoint x: 445, endPoint y: 424, distance: 110.0
click at [445, 424] on input "34-15 9th Street, Apt. 3" at bounding box center [637, 427] width 626 height 38
click at [673, 366] on legend "Where" at bounding box center [516, 371] width 874 height 42
drag, startPoint x: 327, startPoint y: 422, endPoint x: 532, endPoint y: 443, distance: 206.1
click at [532, 443] on input "34-15 9th Street, Apt. 3" at bounding box center [637, 427] width 626 height 38
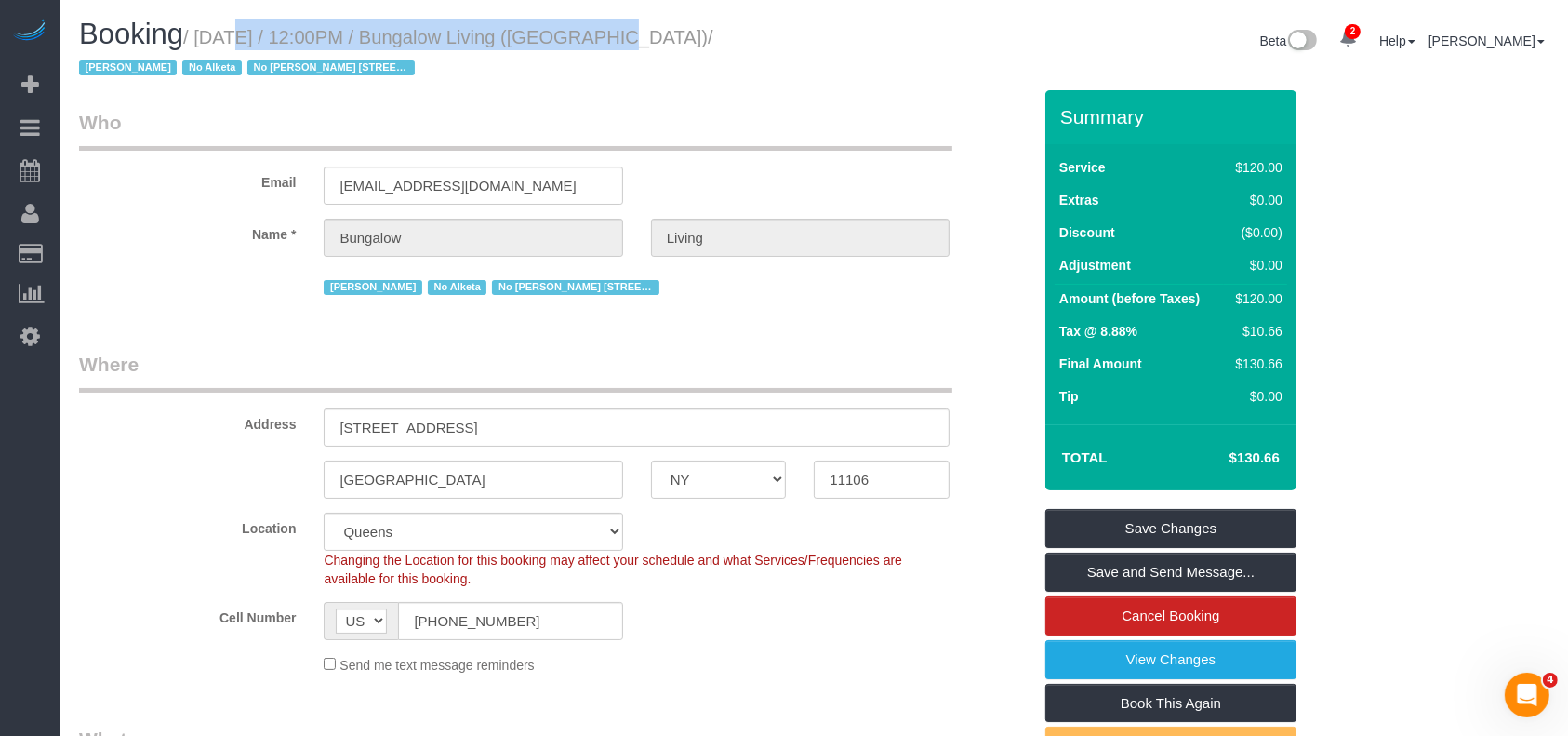
drag, startPoint x: 202, startPoint y: 38, endPoint x: 579, endPoint y: 37, distance: 377.0
click at [579, 37] on small "/ August 27, 2025 / 12:00PM / Bungalow Living (NYC) / Jacky Xu No Alketa No Ana…" at bounding box center [397, 53] width 635 height 52
copy small "August 27, 2025 / 12:00PM / Bungalow Living"
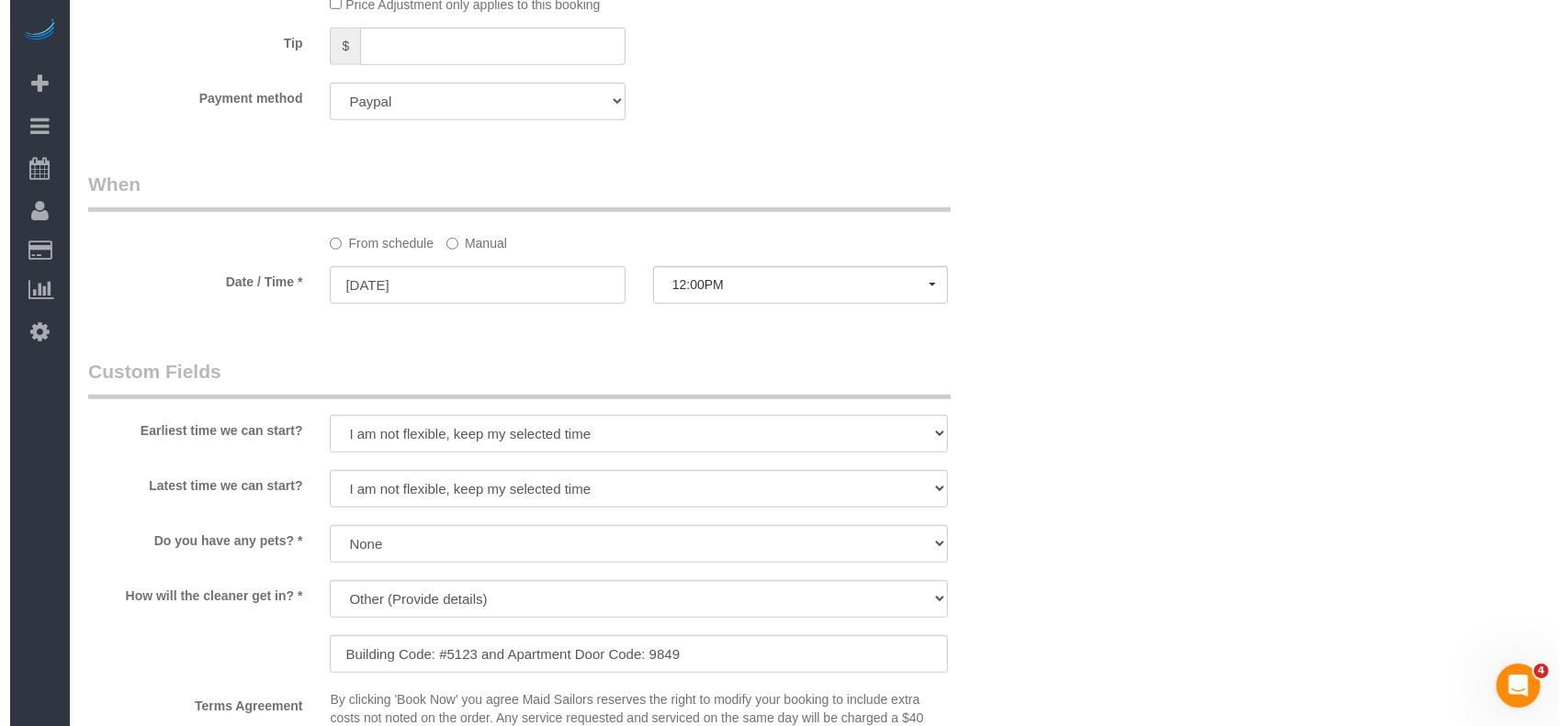
scroll to position [1837, 0]
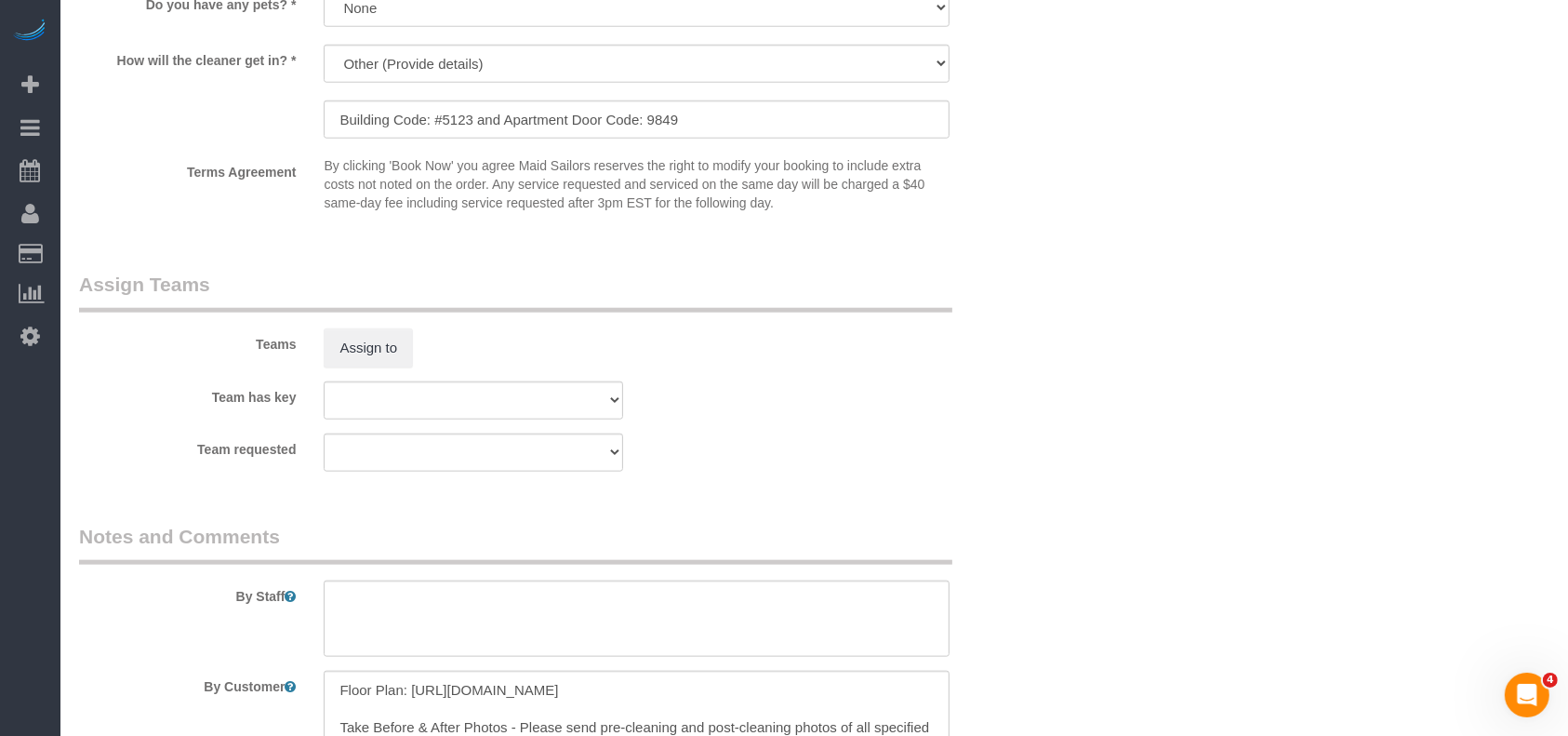
click at [379, 323] on div "Teams Assign to" at bounding box center [554, 319] width 980 height 97
click at [384, 342] on button "Assign to" at bounding box center [368, 348] width 89 height 39
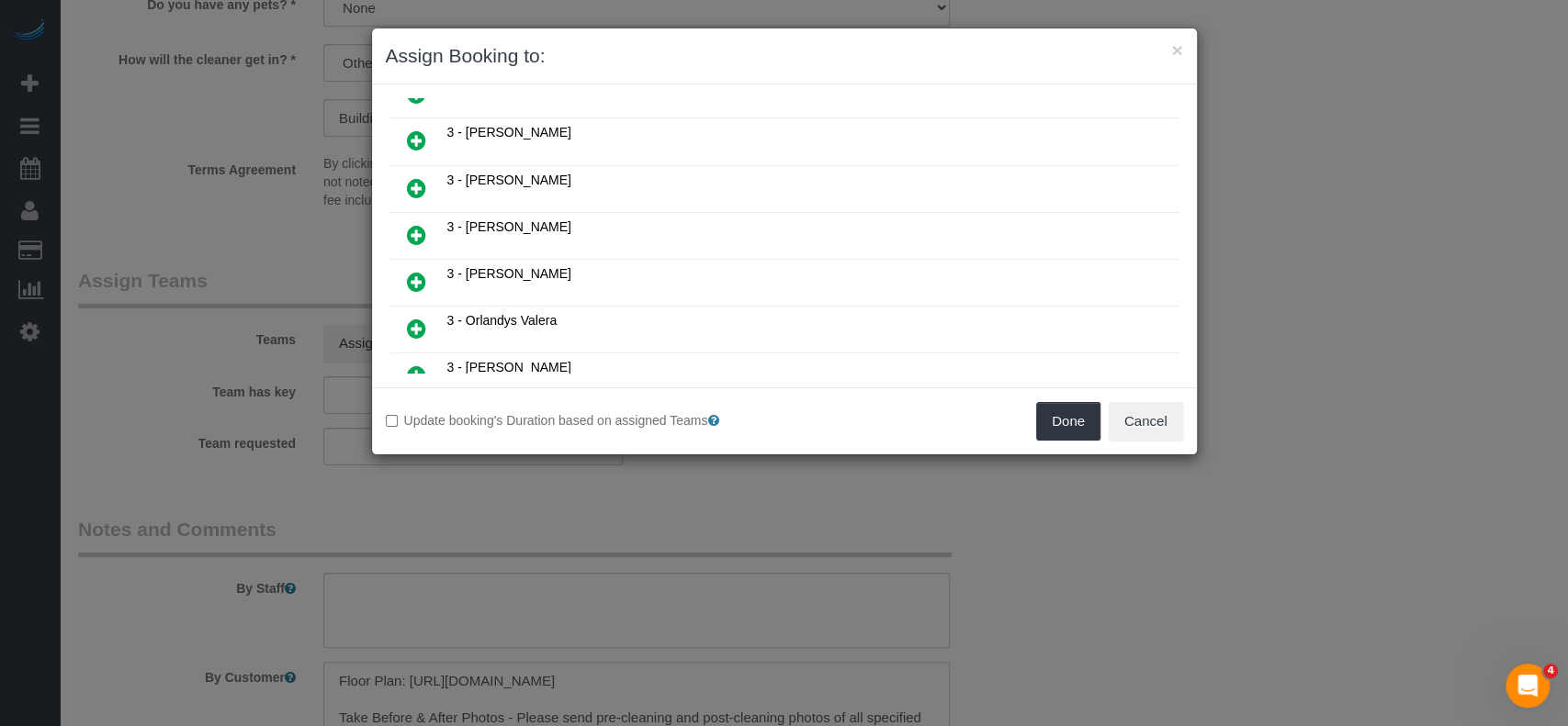
scroll to position [1591, 0]
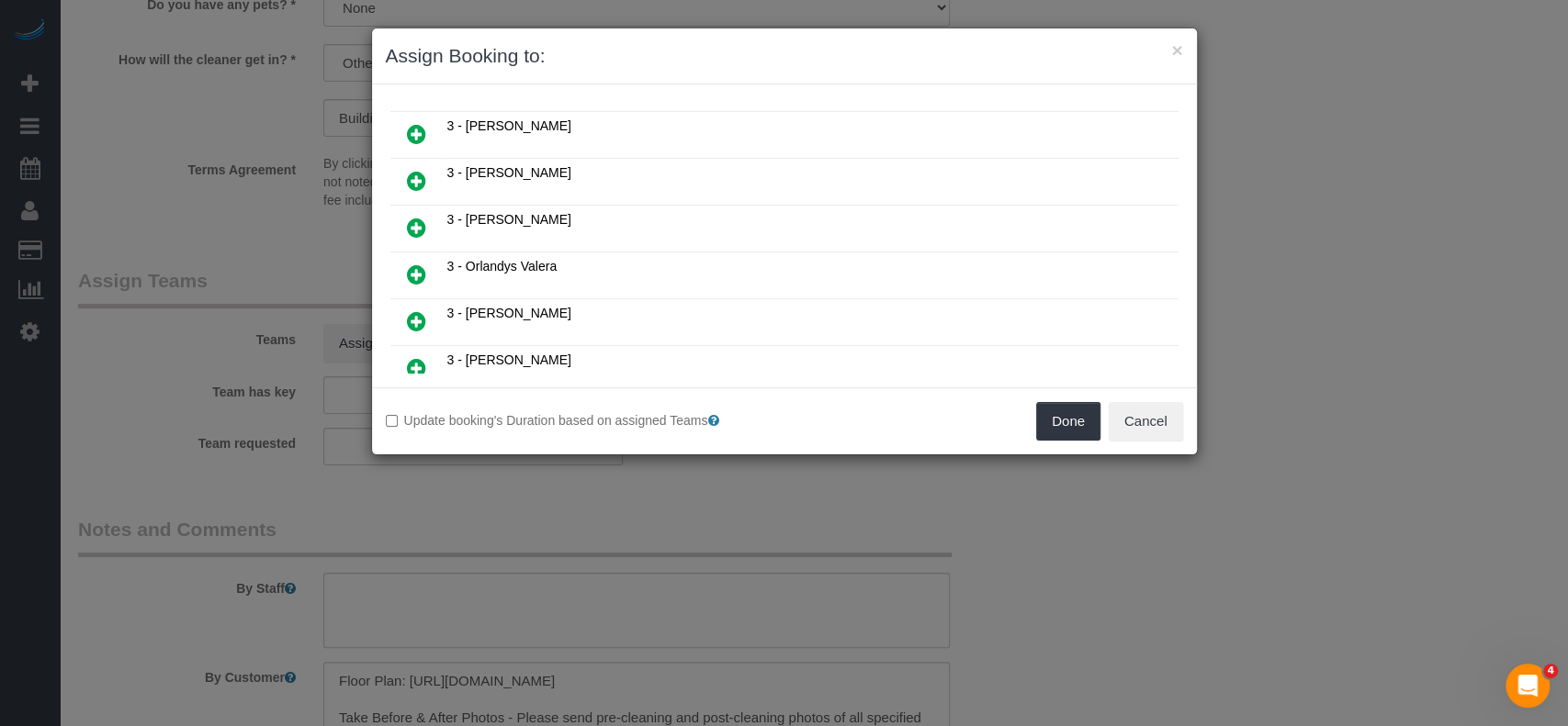
click at [417, 404] on icon at bounding box center [417, 415] width 19 height 22
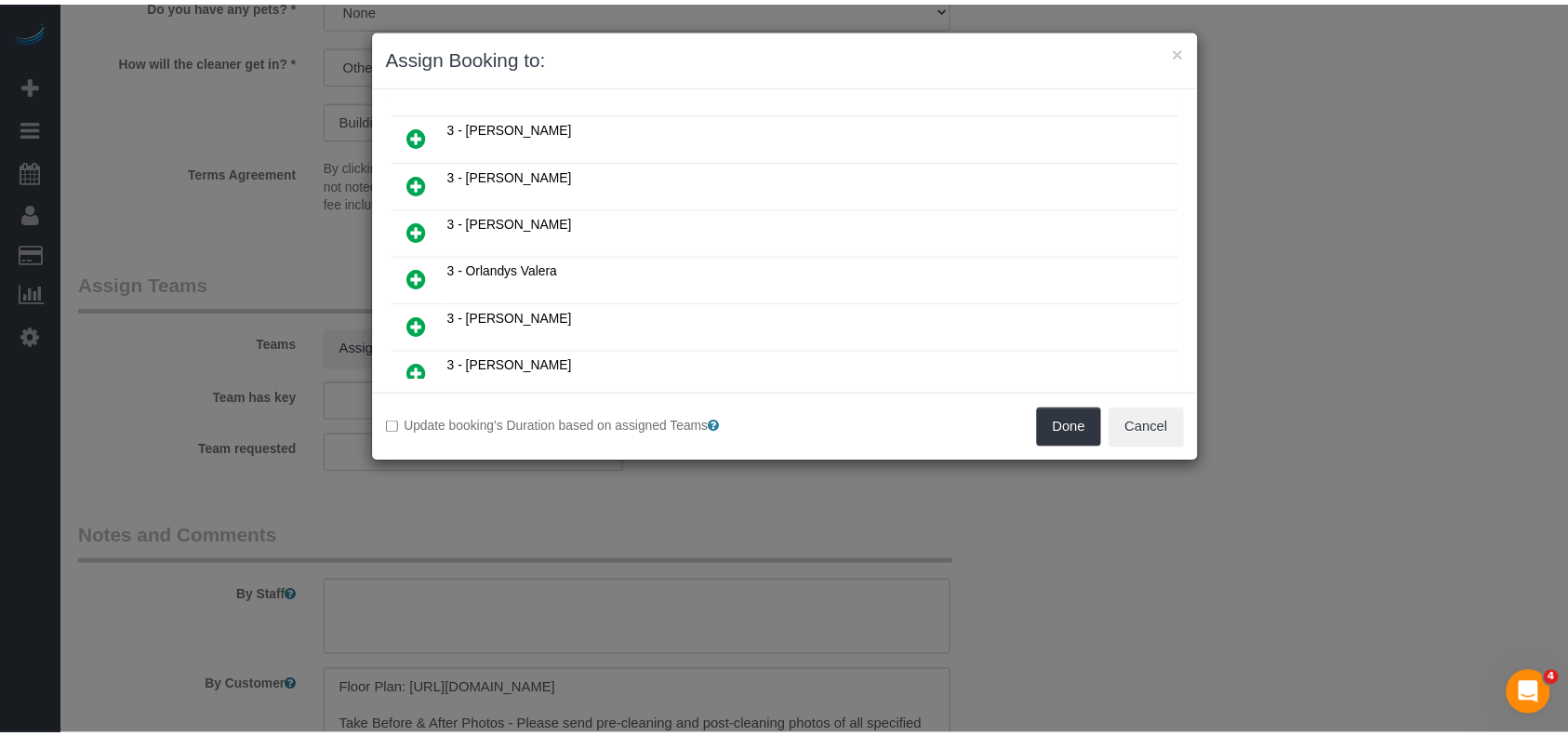
scroll to position [1657, 0]
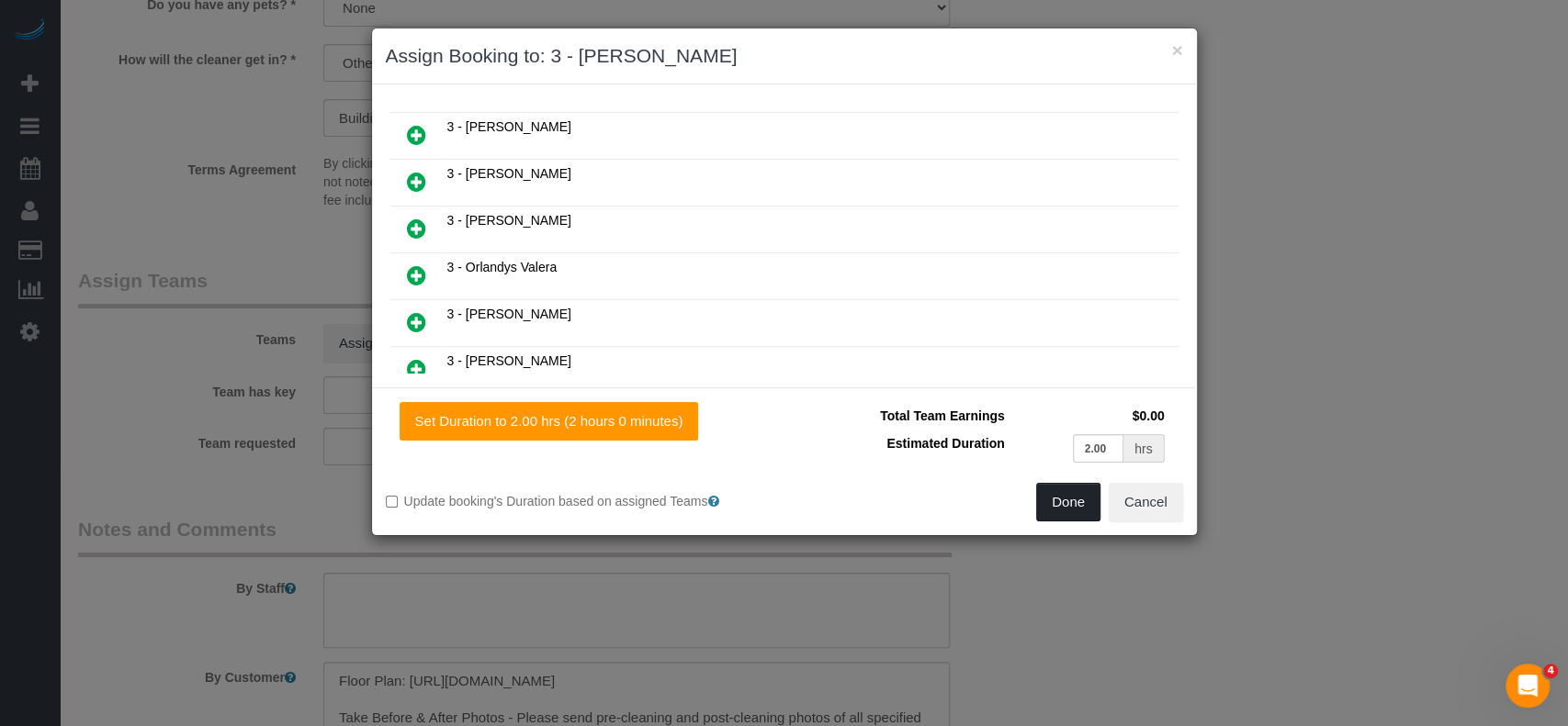
drag, startPoint x: 1061, startPoint y: 500, endPoint x: 1007, endPoint y: 422, distance: 94.9
click at [1058, 498] on button "Done" at bounding box center [1068, 503] width 64 height 39
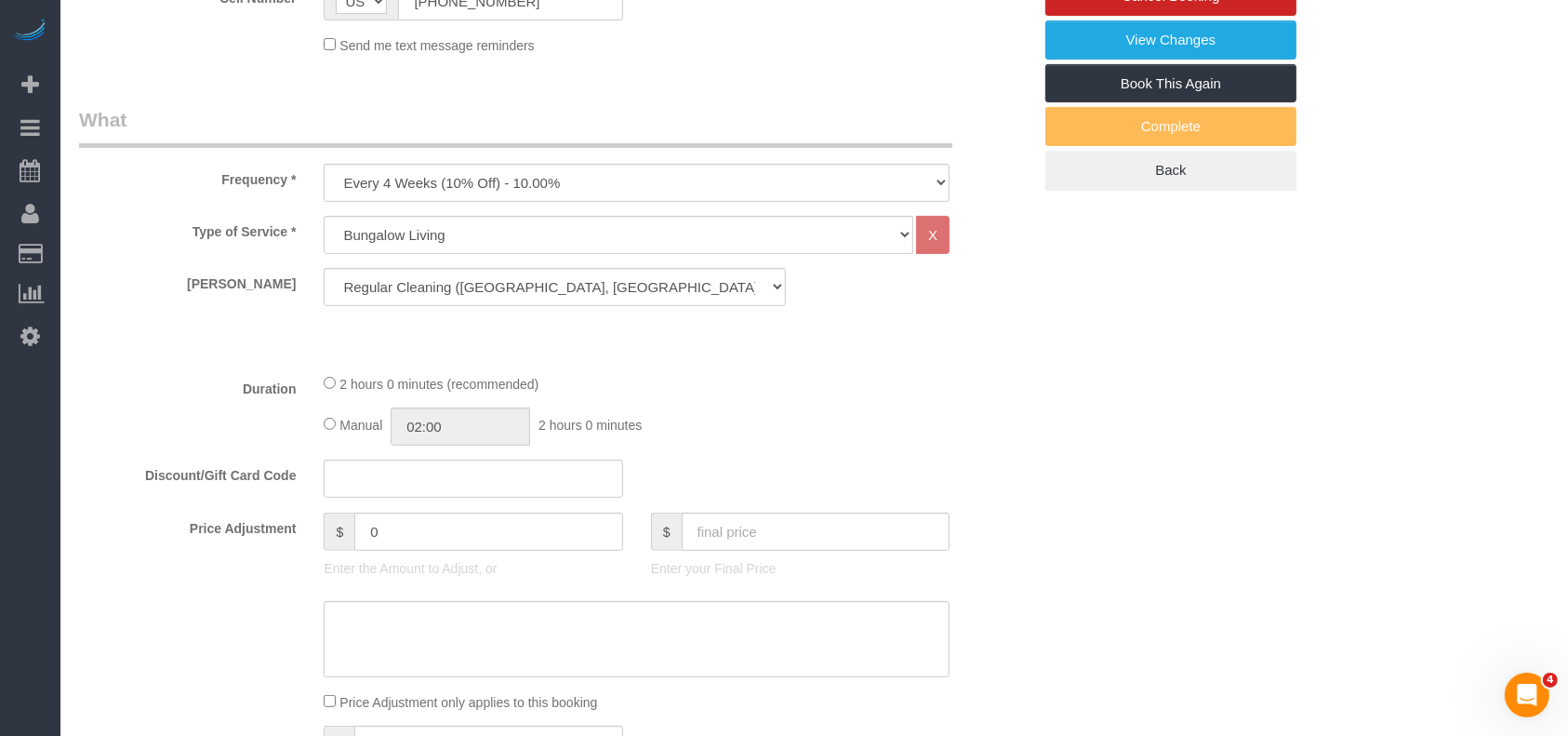
scroll to position [0, 0]
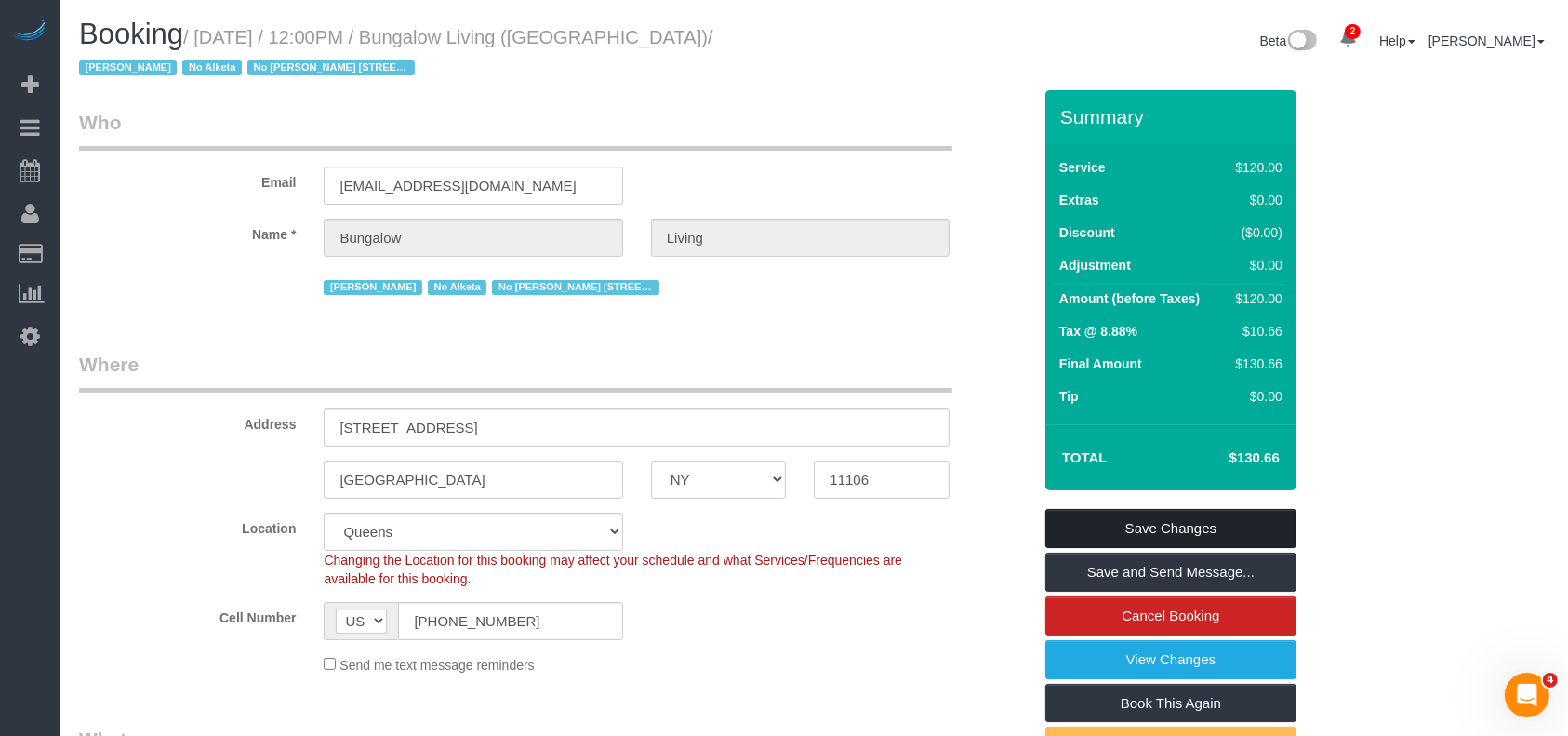
click at [1212, 526] on link "Save Changes" at bounding box center [1171, 529] width 251 height 39
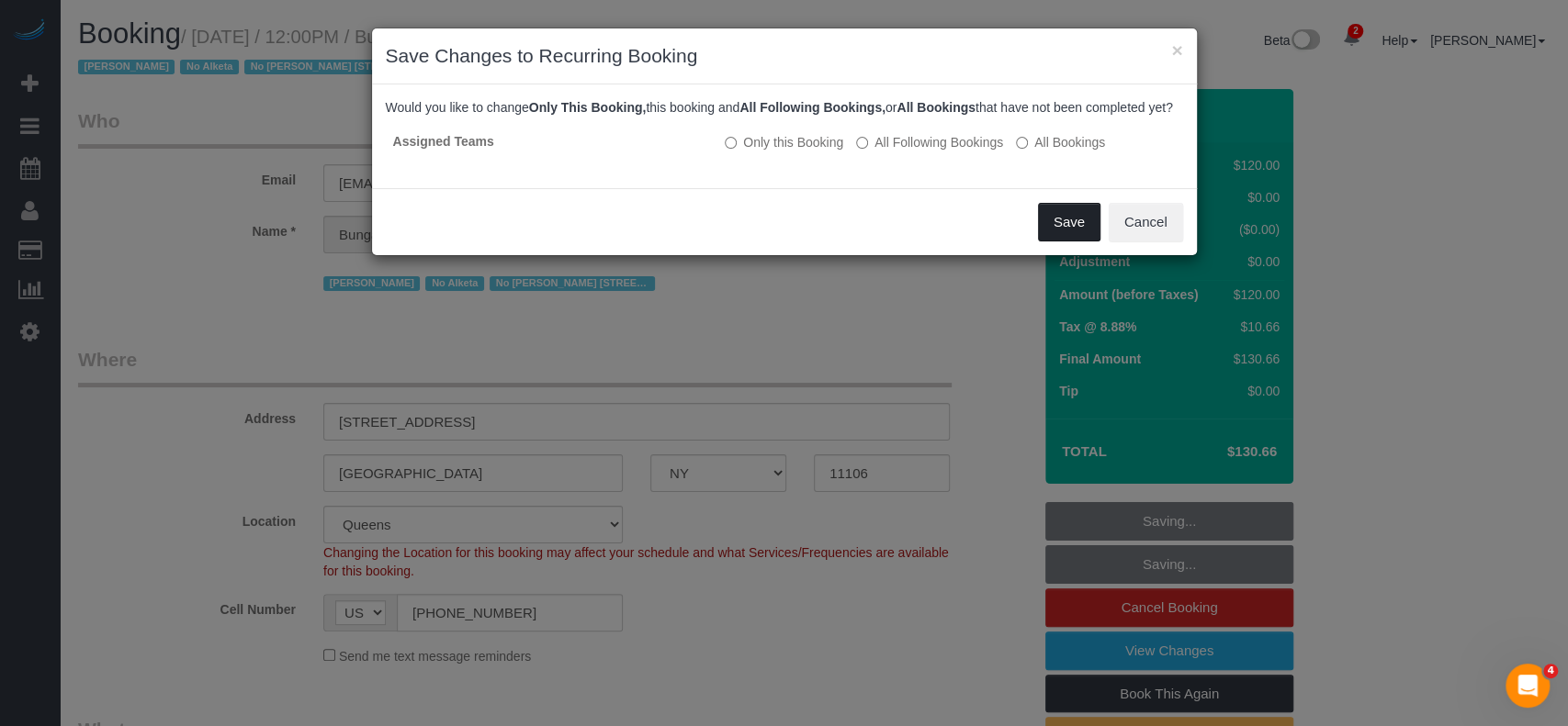
click at [1066, 236] on button "Save" at bounding box center [1069, 222] width 63 height 39
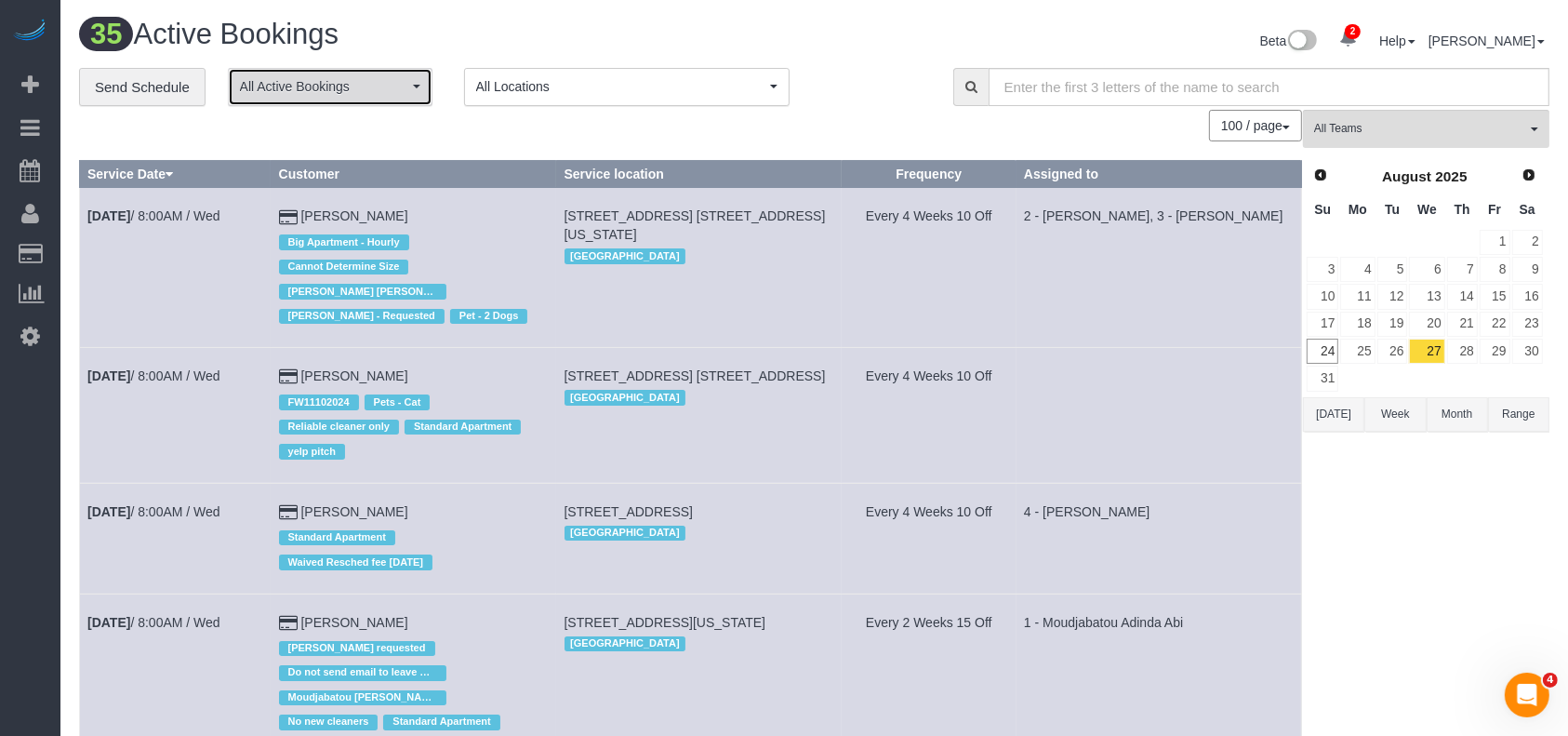
click at [410, 89] on button "All Active Bookings" at bounding box center [330, 86] width 205 height 38
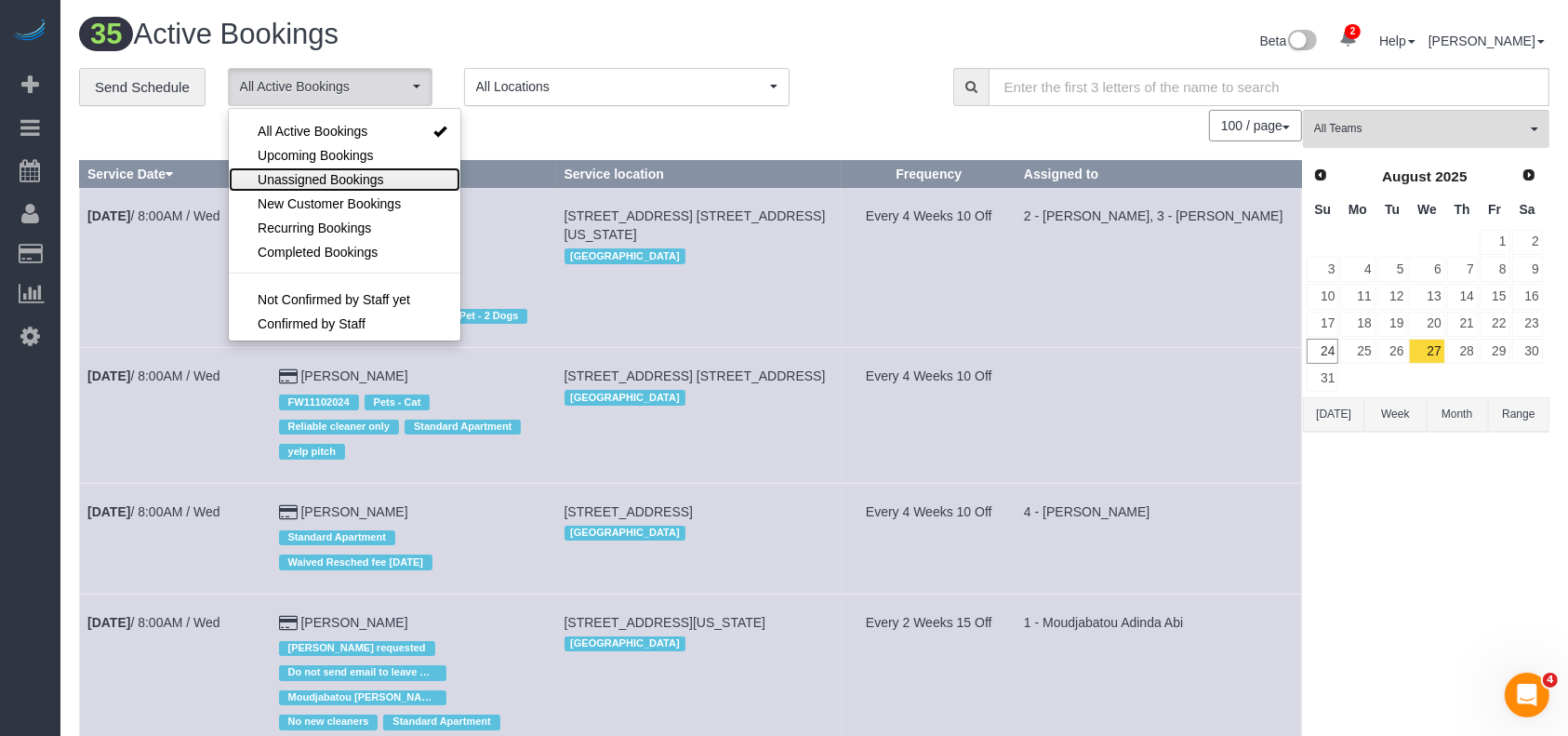
click at [354, 170] on link "Unassigned Bookings" at bounding box center [345, 179] width 231 height 25
select select "**********"
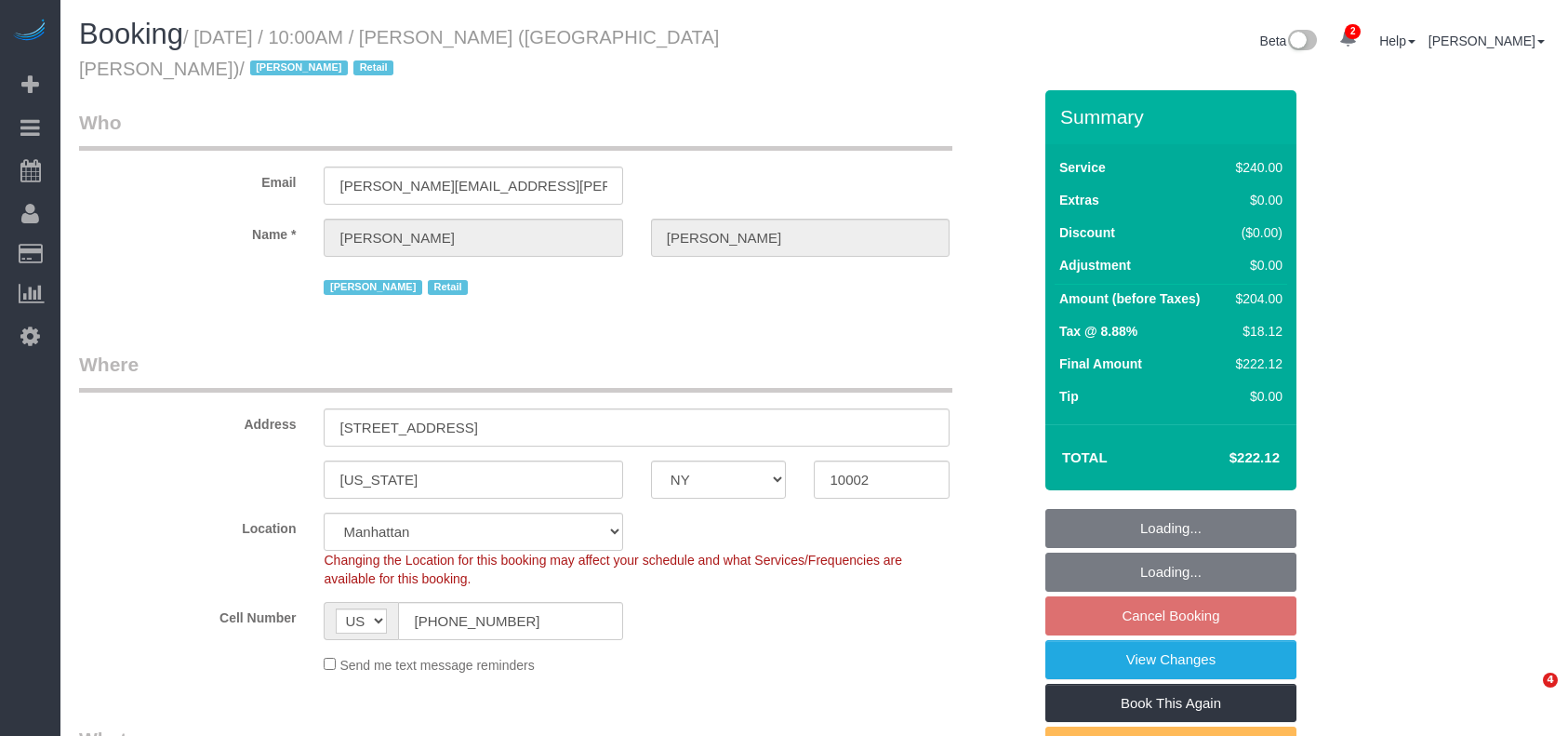
select select "NY"
select select "2"
select select "90"
select select "spot3"
select select "number:89"
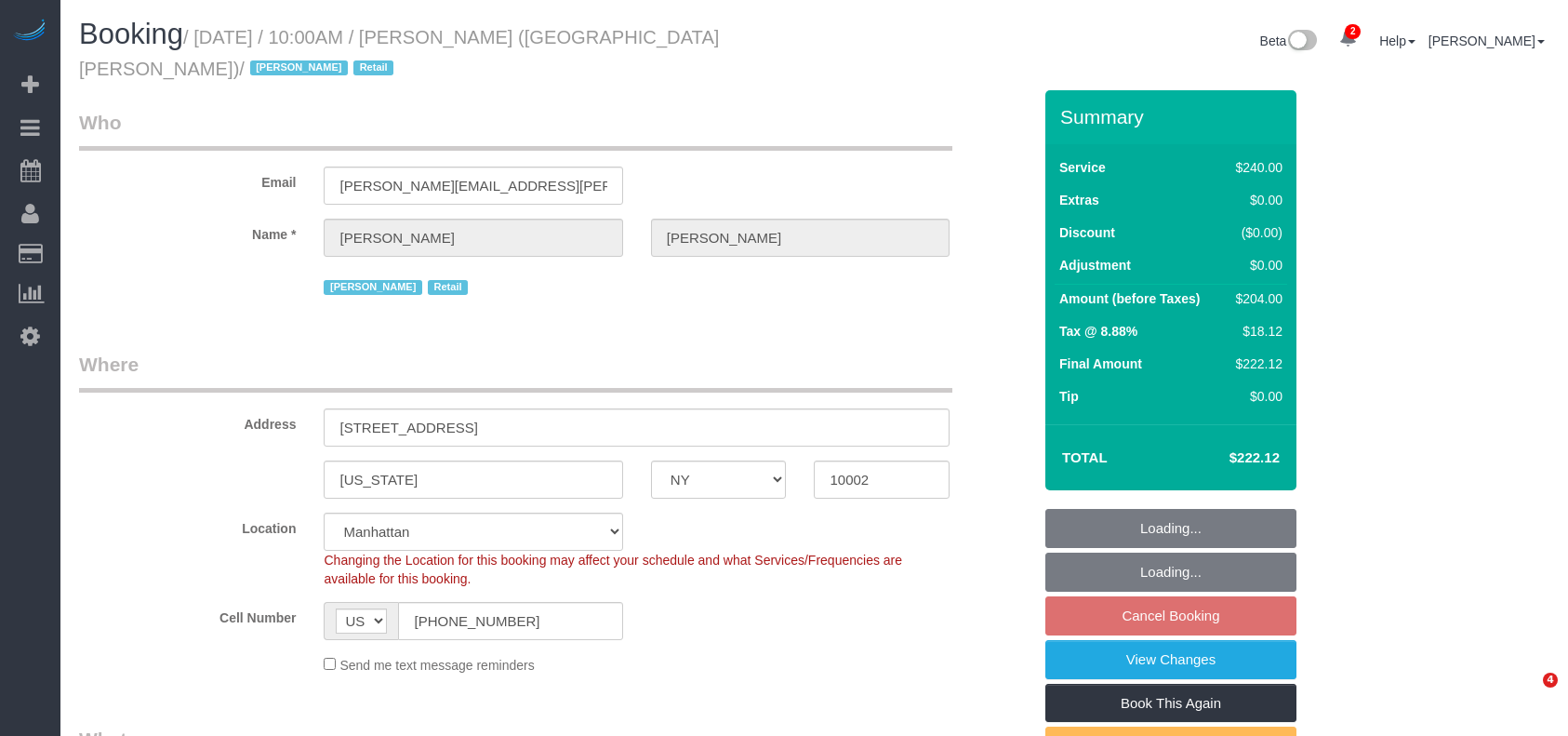
select select "number:90"
select select "number:15"
select select "number:7"
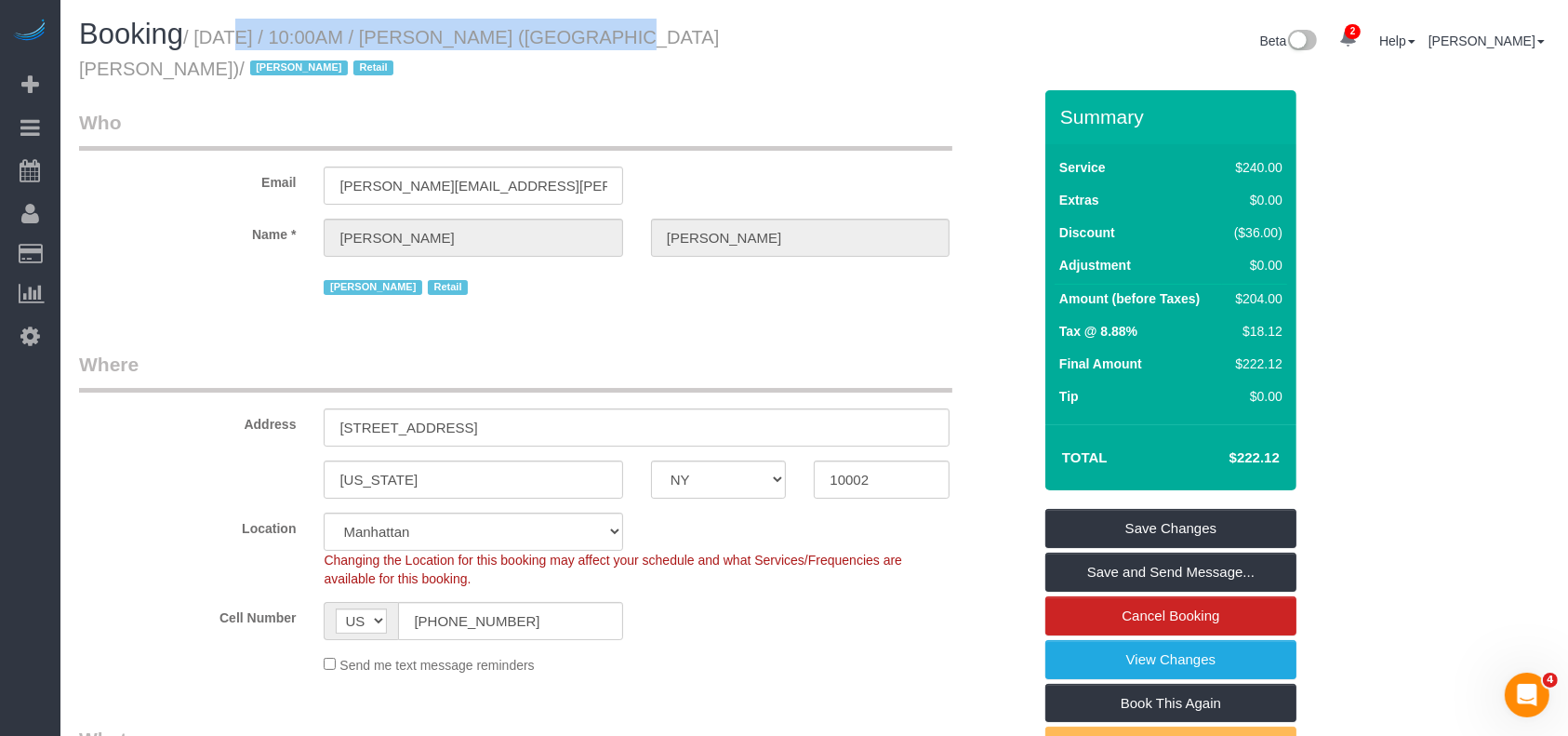
drag, startPoint x: 201, startPoint y: 40, endPoint x: 541, endPoint y: 37, distance: 340.0
click at [541, 37] on small "/ August 27, 2025 / 10:00AM / Brett Taylor (AKILA NY) / Jacky Xu Retail" at bounding box center [399, 53] width 640 height 52
copy small "August 27, 2025 / 10:00AM / Brett Taylor"
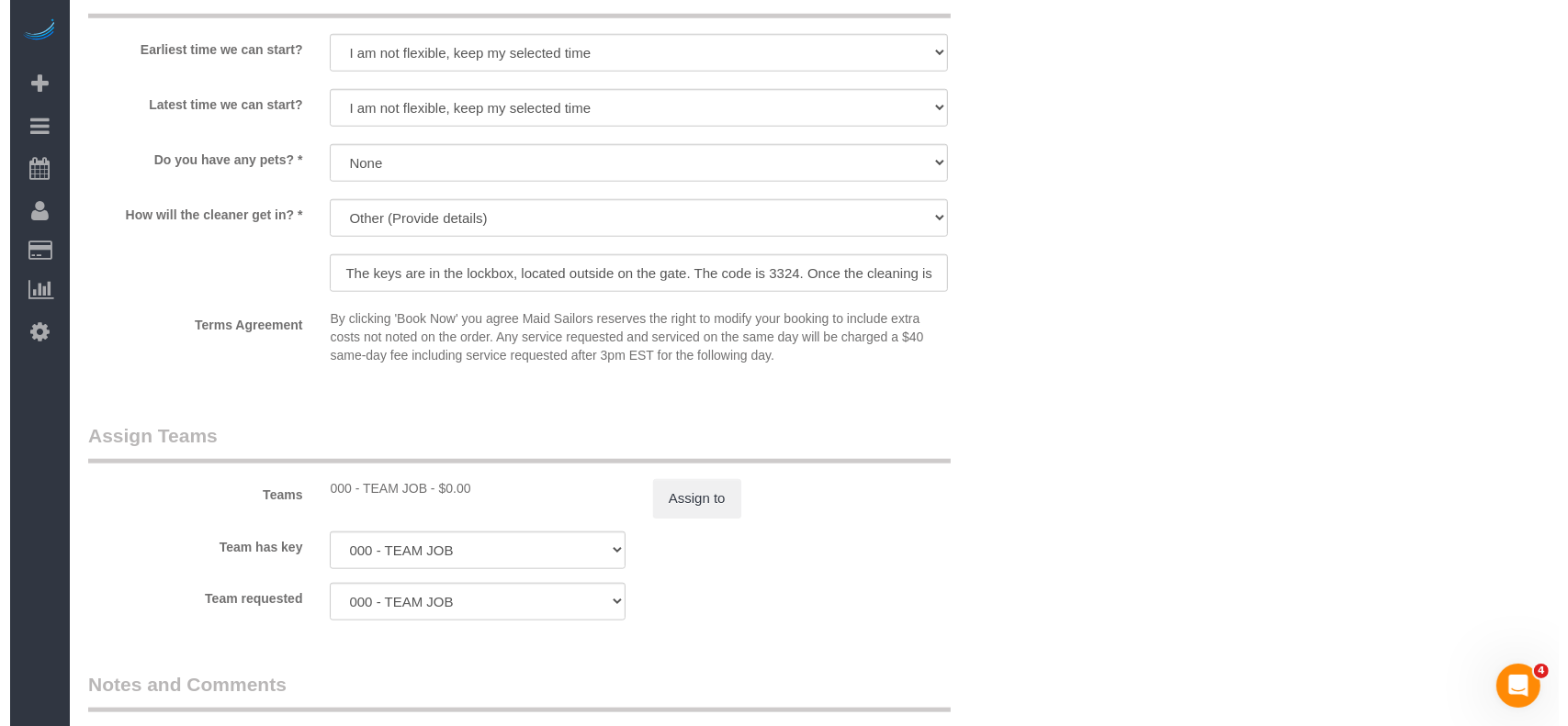
scroll to position [1713, 0]
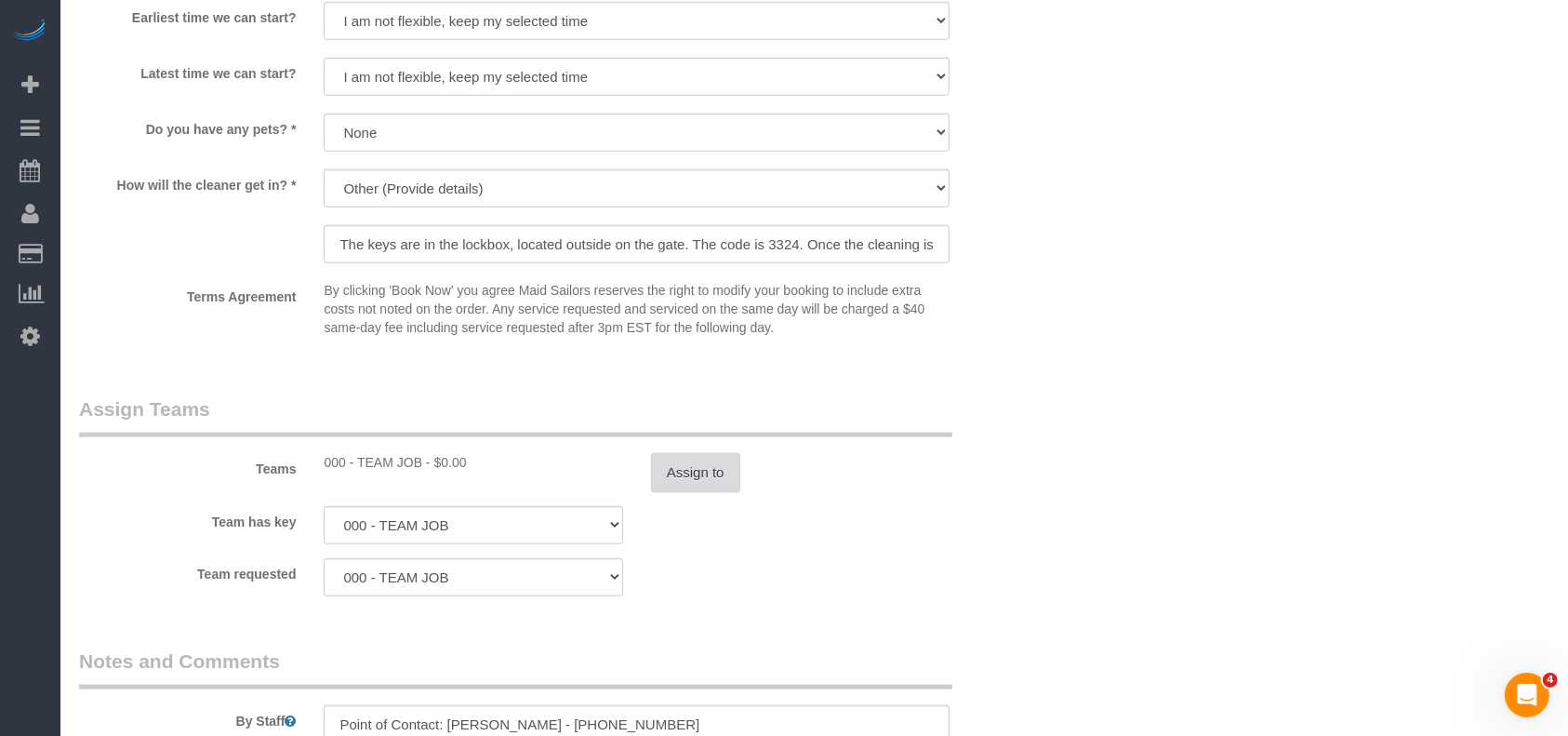
click at [677, 454] on button "Assign to" at bounding box center [695, 473] width 89 height 39
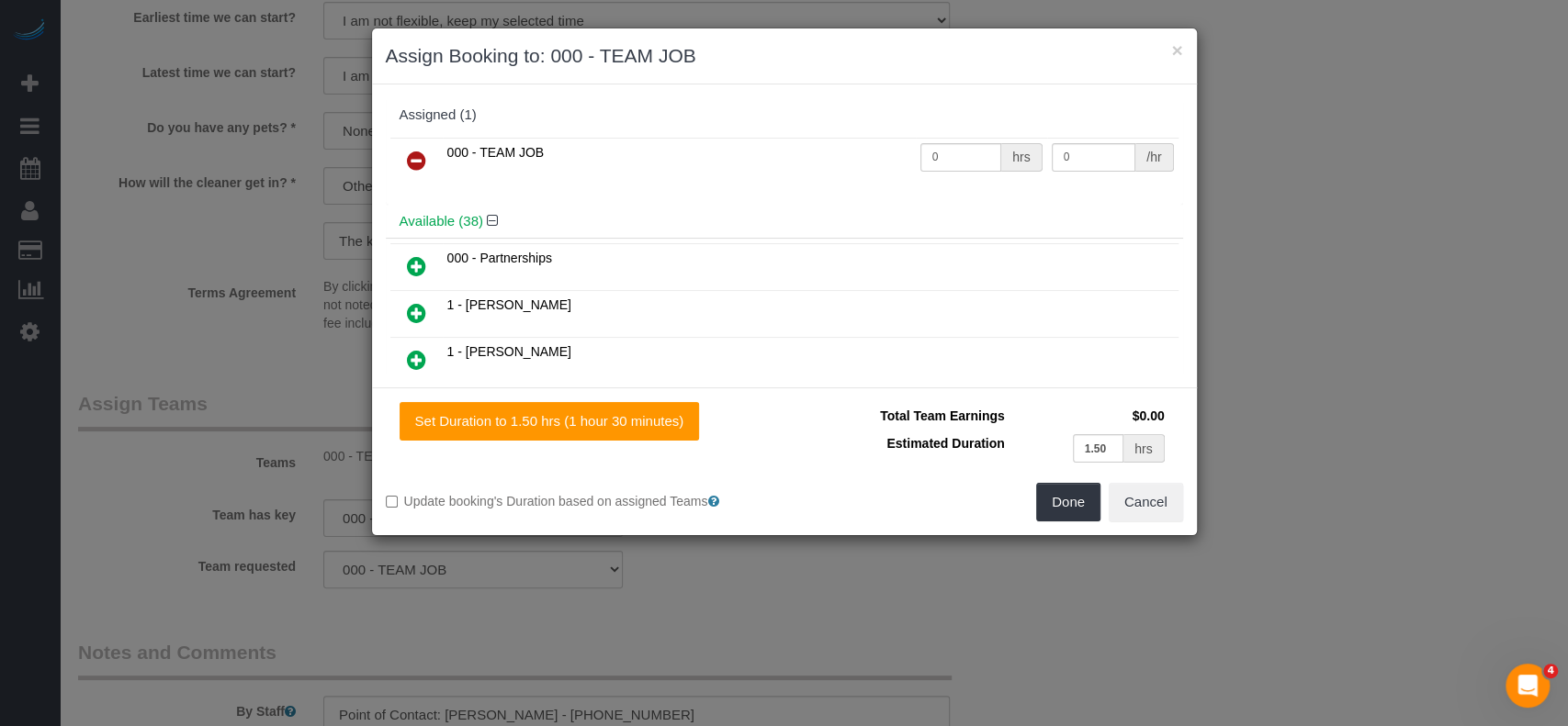
click at [416, 158] on icon at bounding box center [417, 160] width 19 height 22
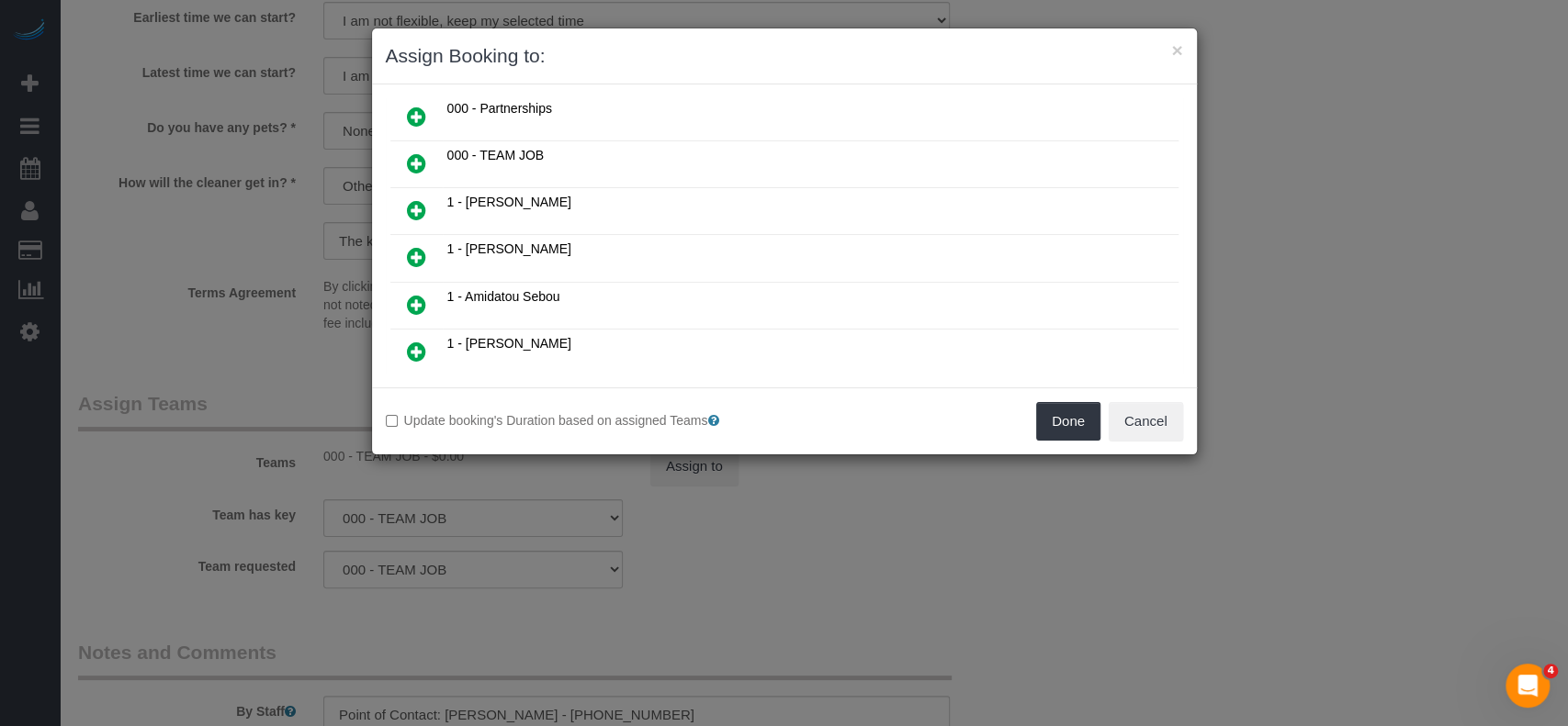
scroll to position [245, 0]
drag, startPoint x: 421, startPoint y: 288, endPoint x: 601, endPoint y: 265, distance: 181.5
click at [422, 296] on icon at bounding box center [417, 306] width 19 height 22
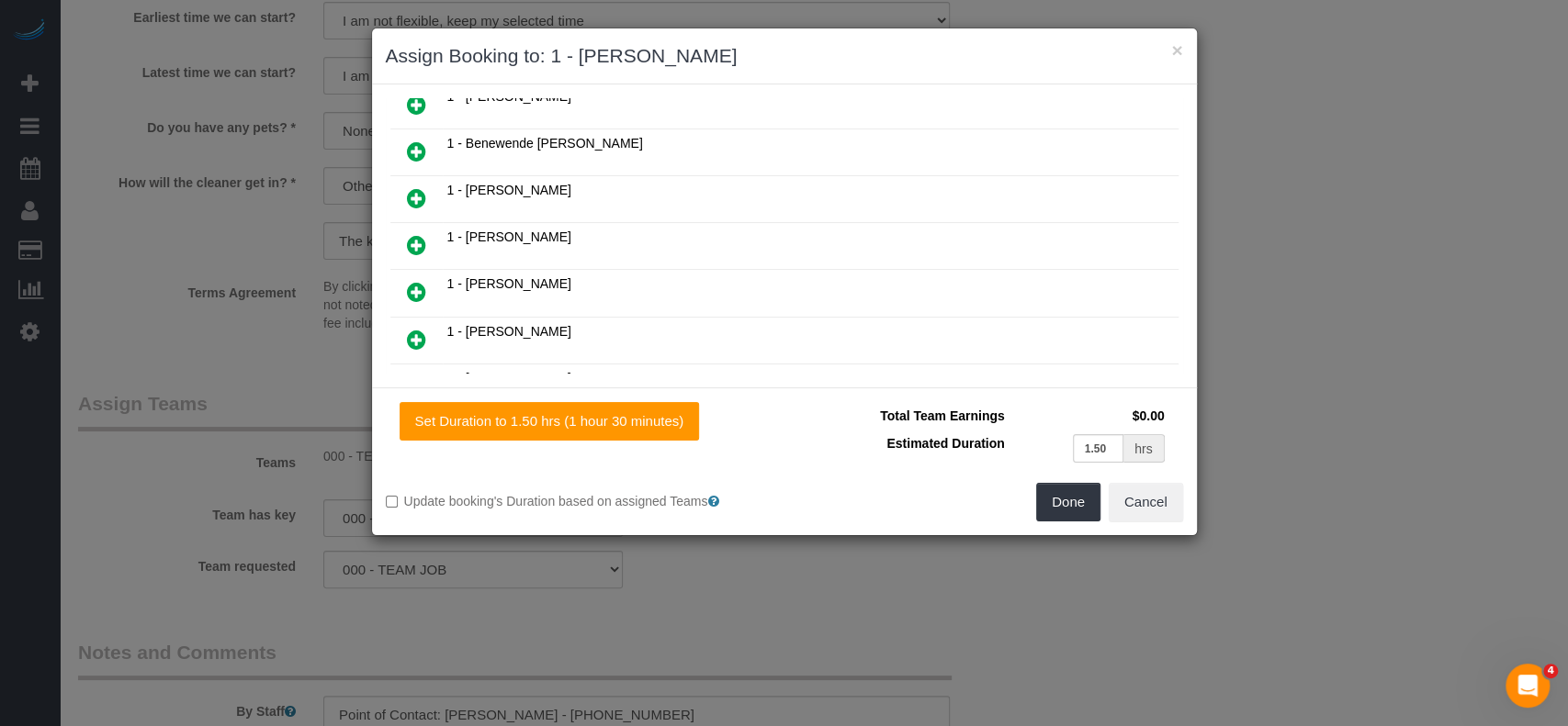
scroll to position [533, 0]
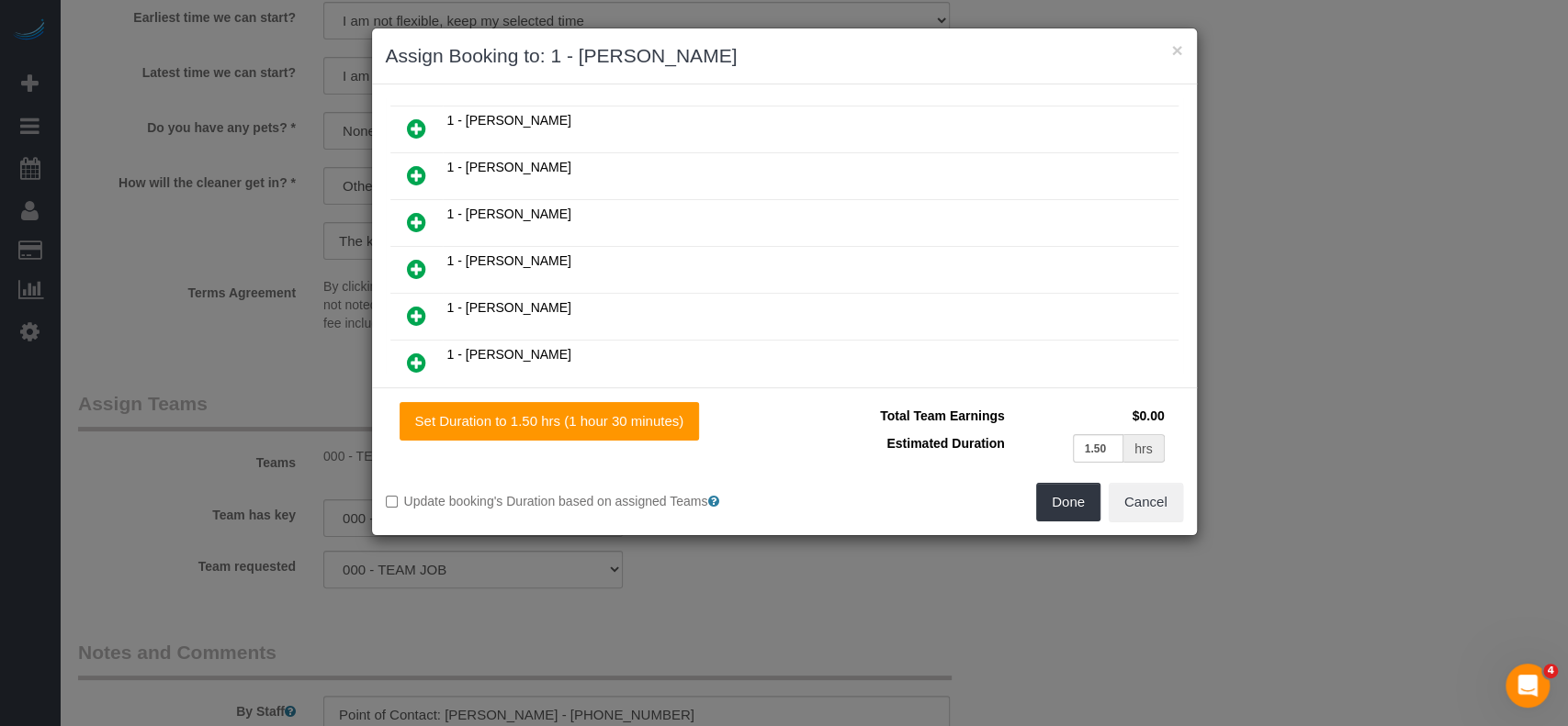
click at [413, 258] on icon at bounding box center [417, 269] width 19 height 22
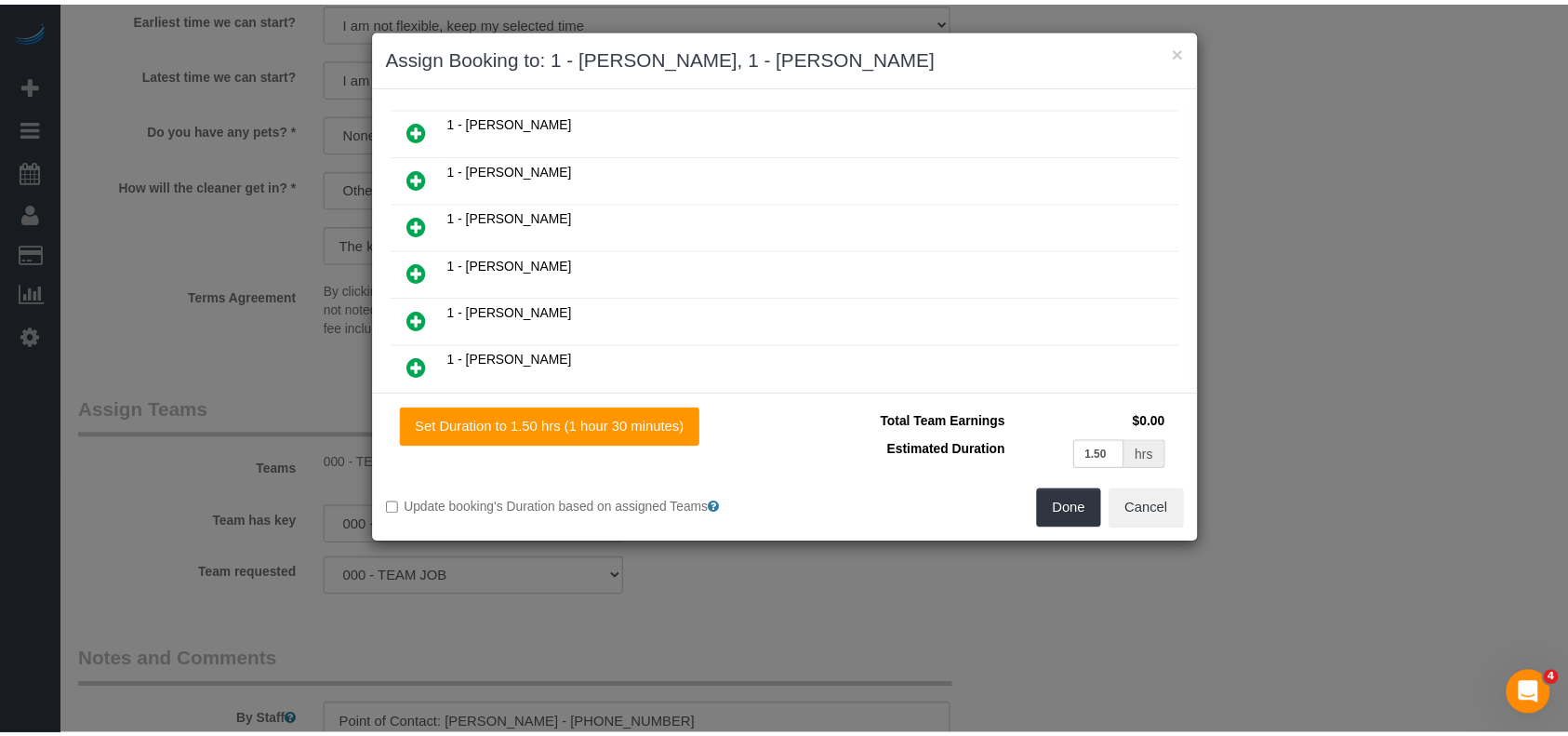
scroll to position [711, 0]
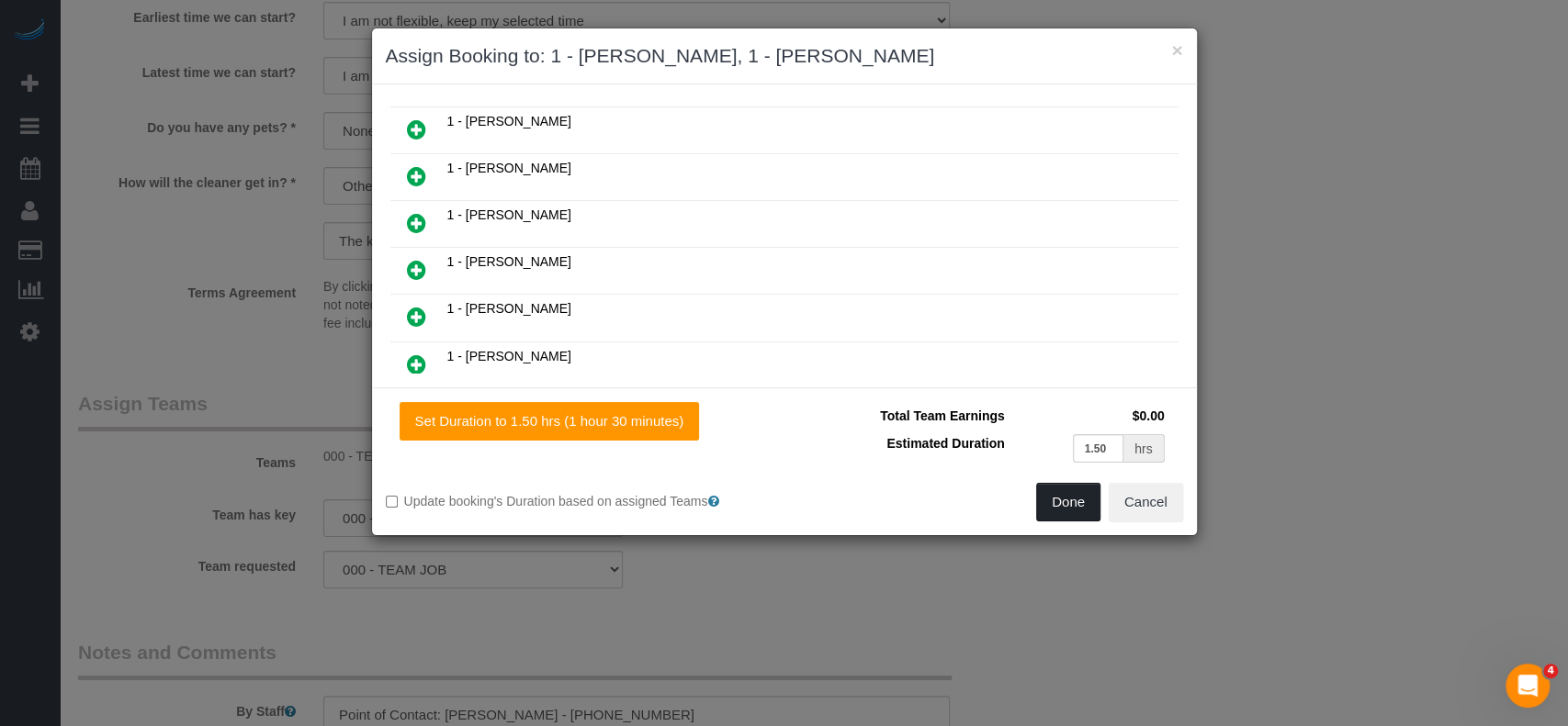
click at [1048, 494] on button "Done" at bounding box center [1068, 503] width 64 height 39
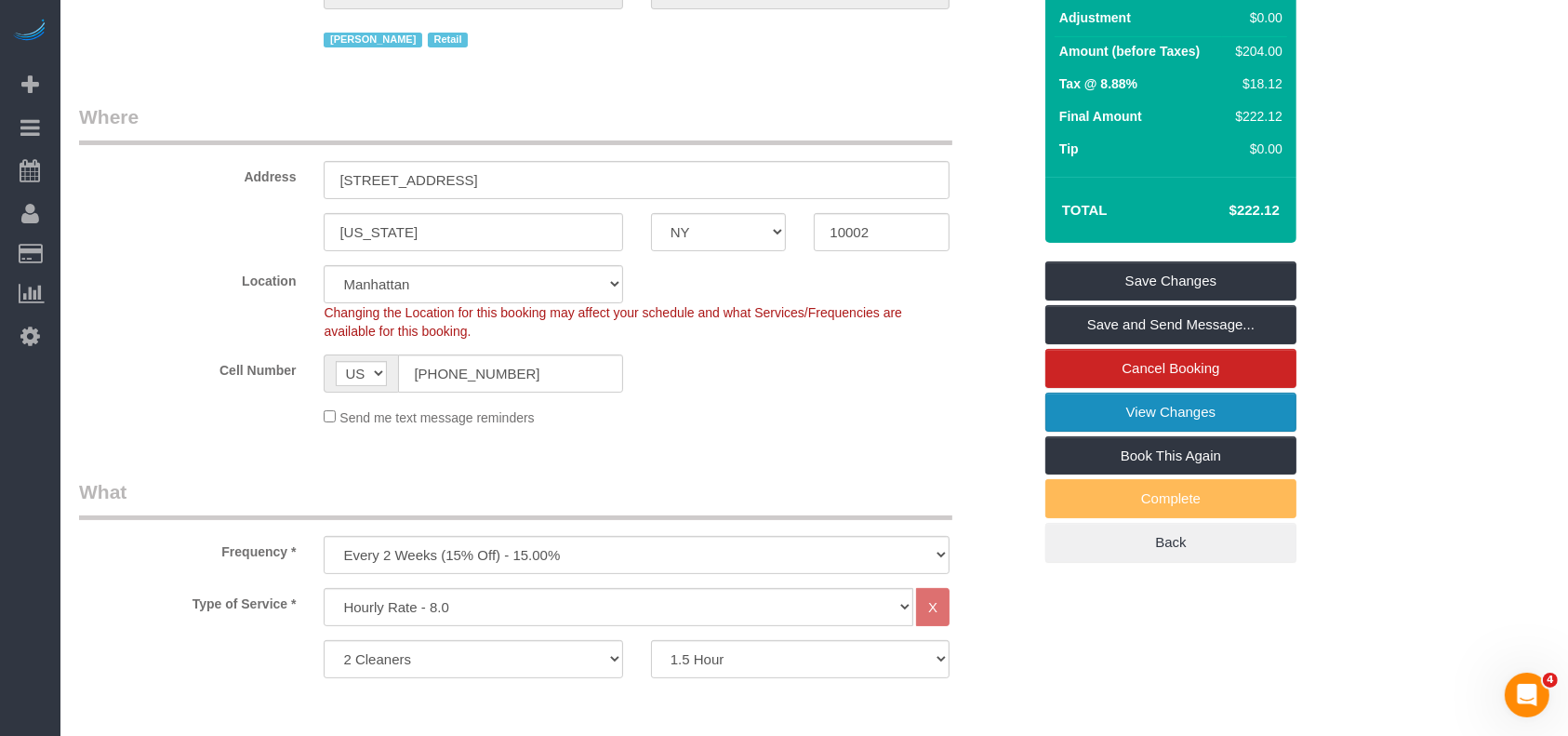
scroll to position [0, 0]
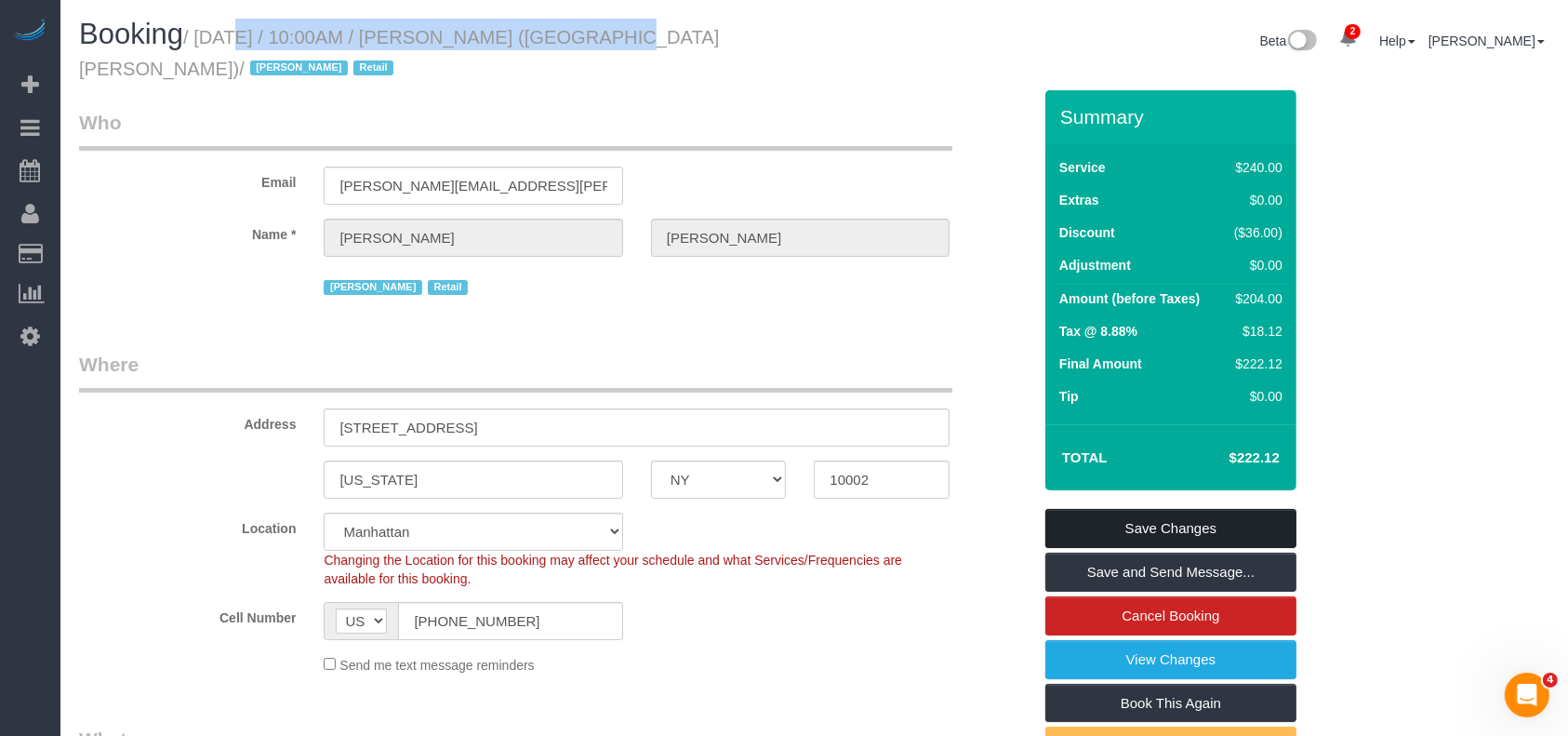
click at [1183, 510] on link "Save Changes" at bounding box center [1171, 529] width 251 height 39
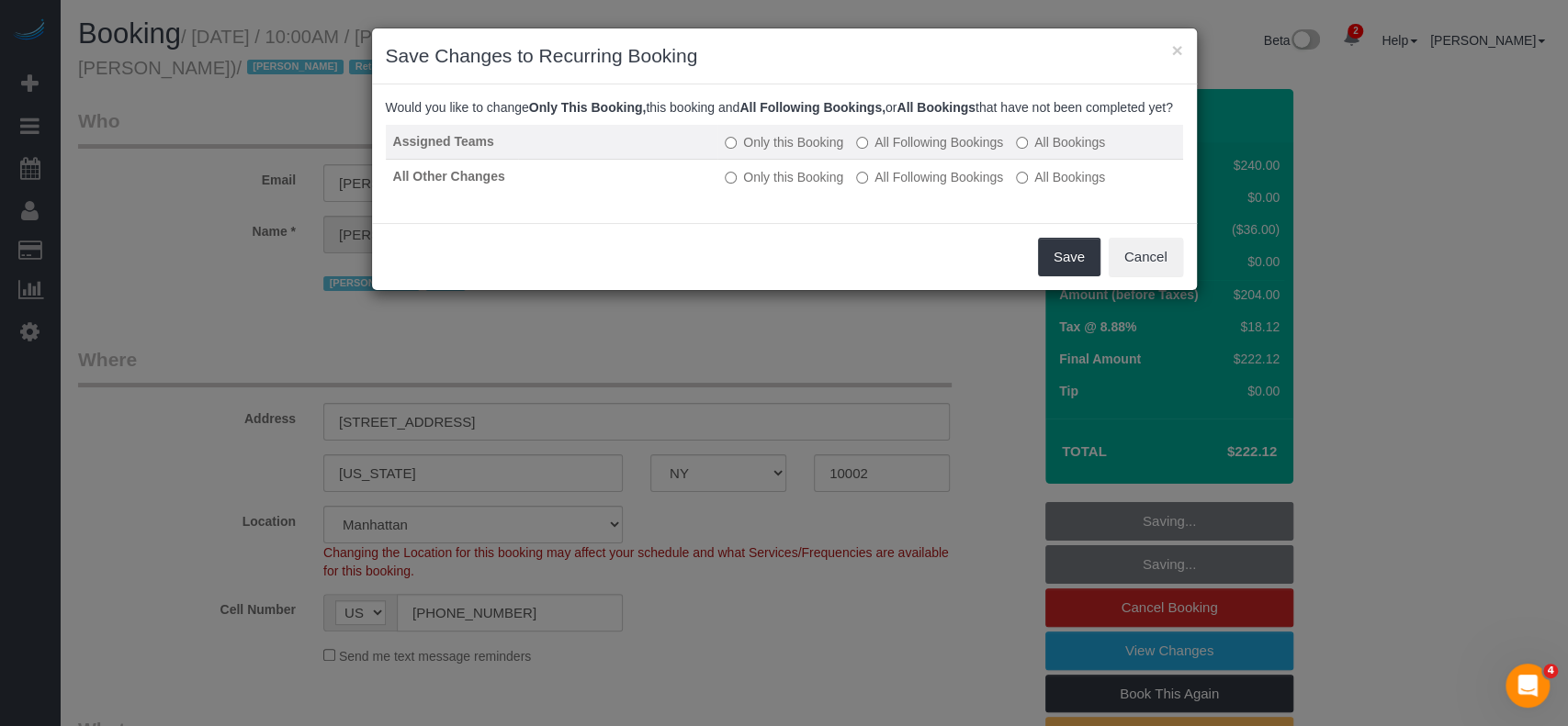
click at [856, 151] on label "All Following Bookings" at bounding box center [930, 142] width 147 height 18
click at [1059, 266] on button "Save" at bounding box center [1069, 257] width 63 height 39
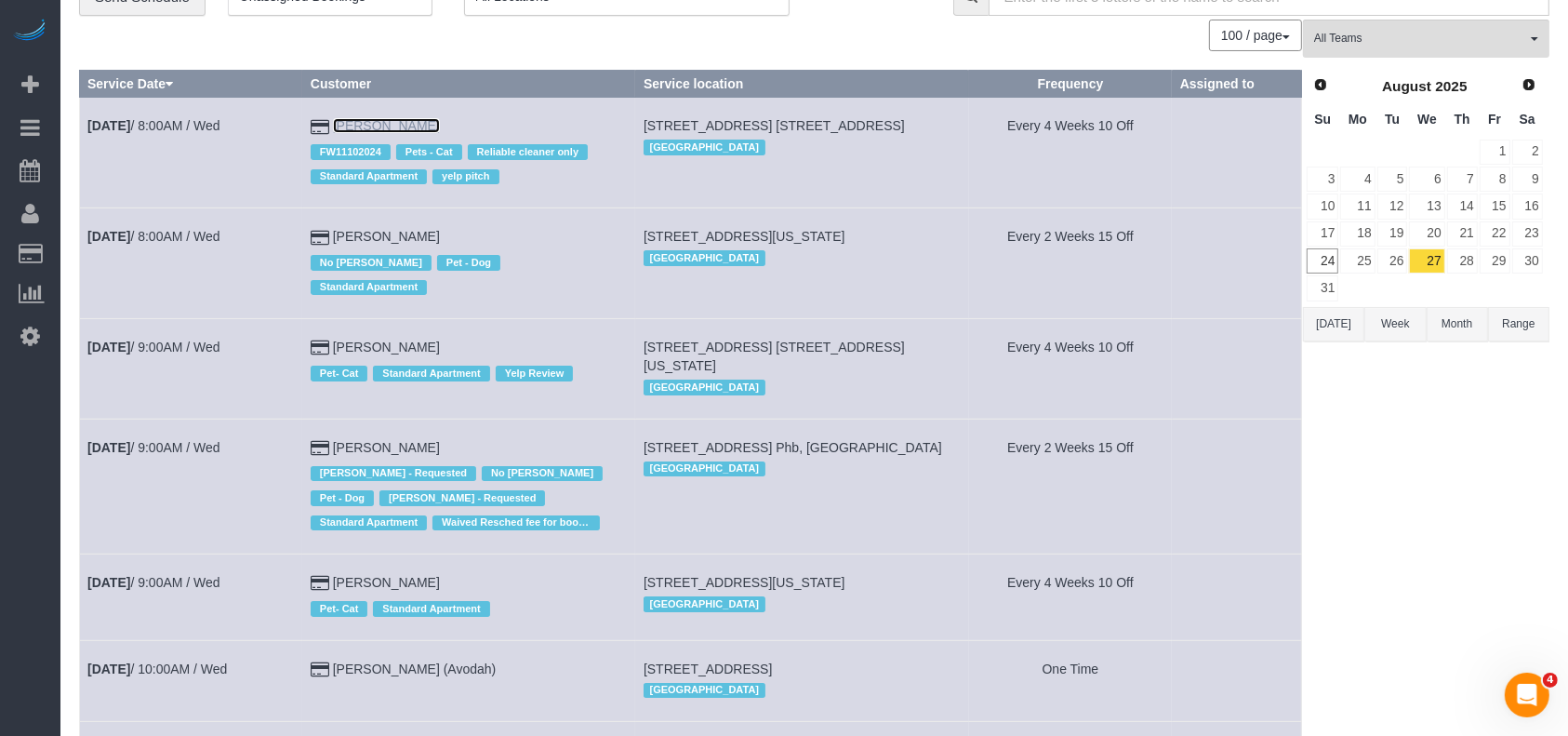
scroll to position [123, 0]
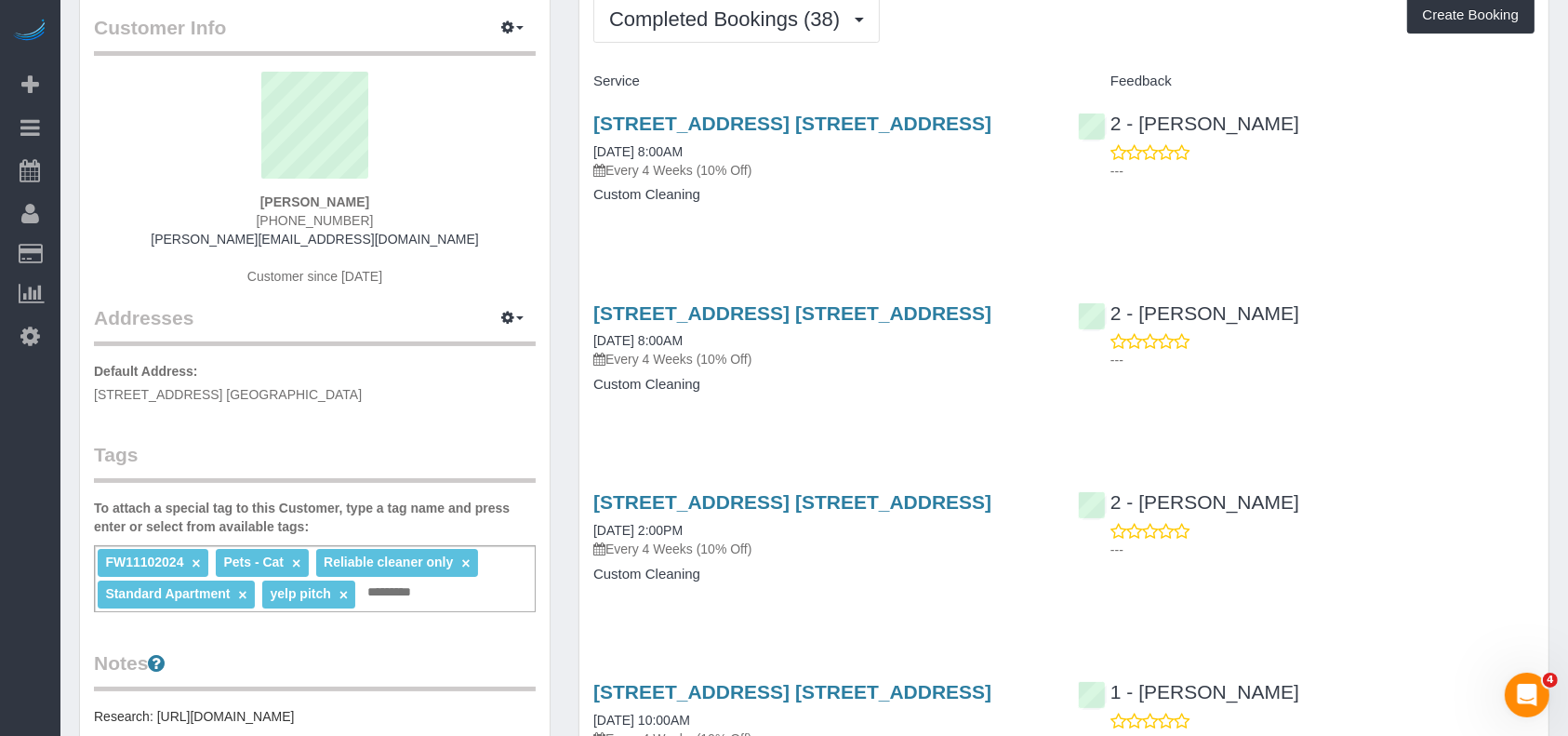
scroll to position [123, 0]
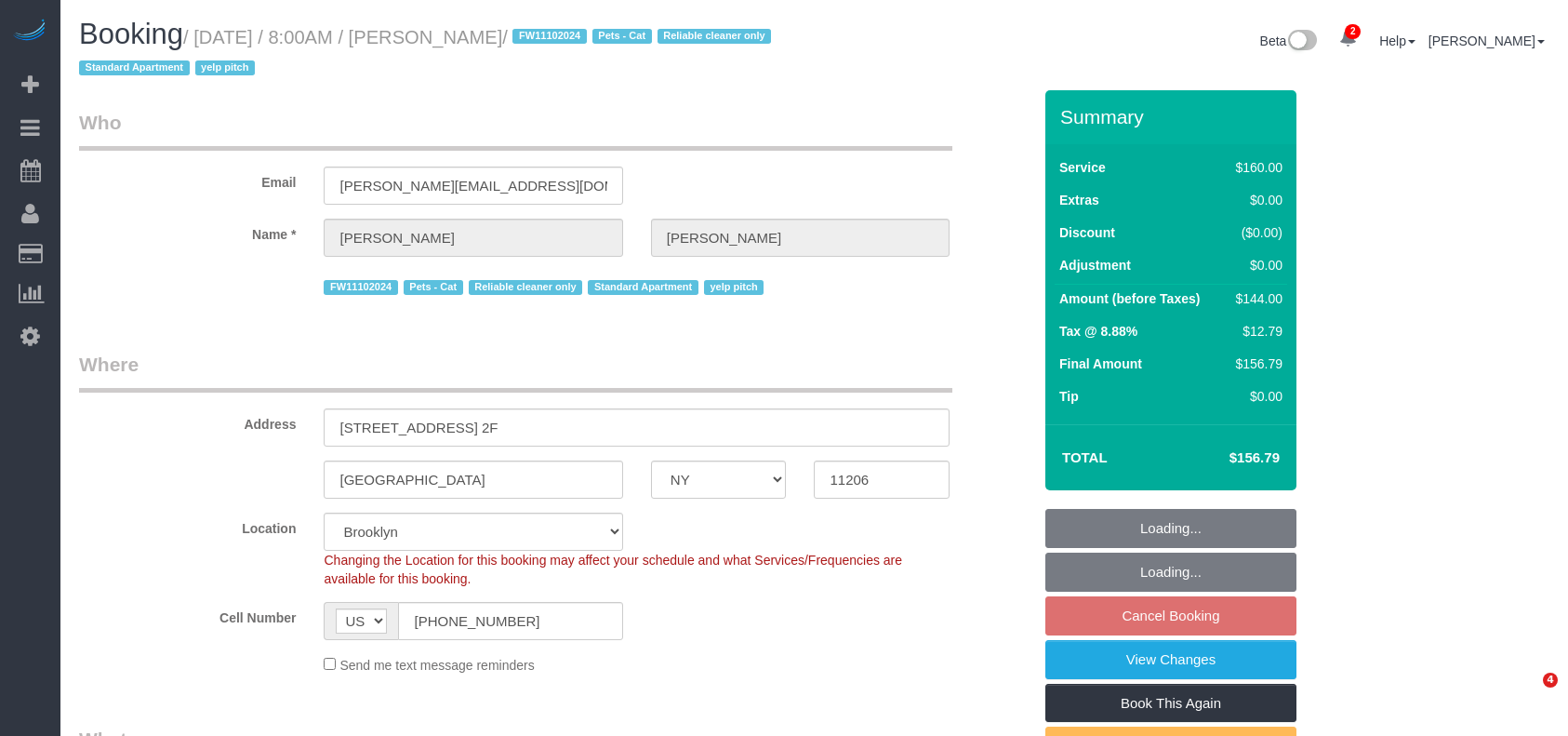
select select "NY"
select select "spot1"
select select "number:89"
select select "number:90"
select select "number:14"
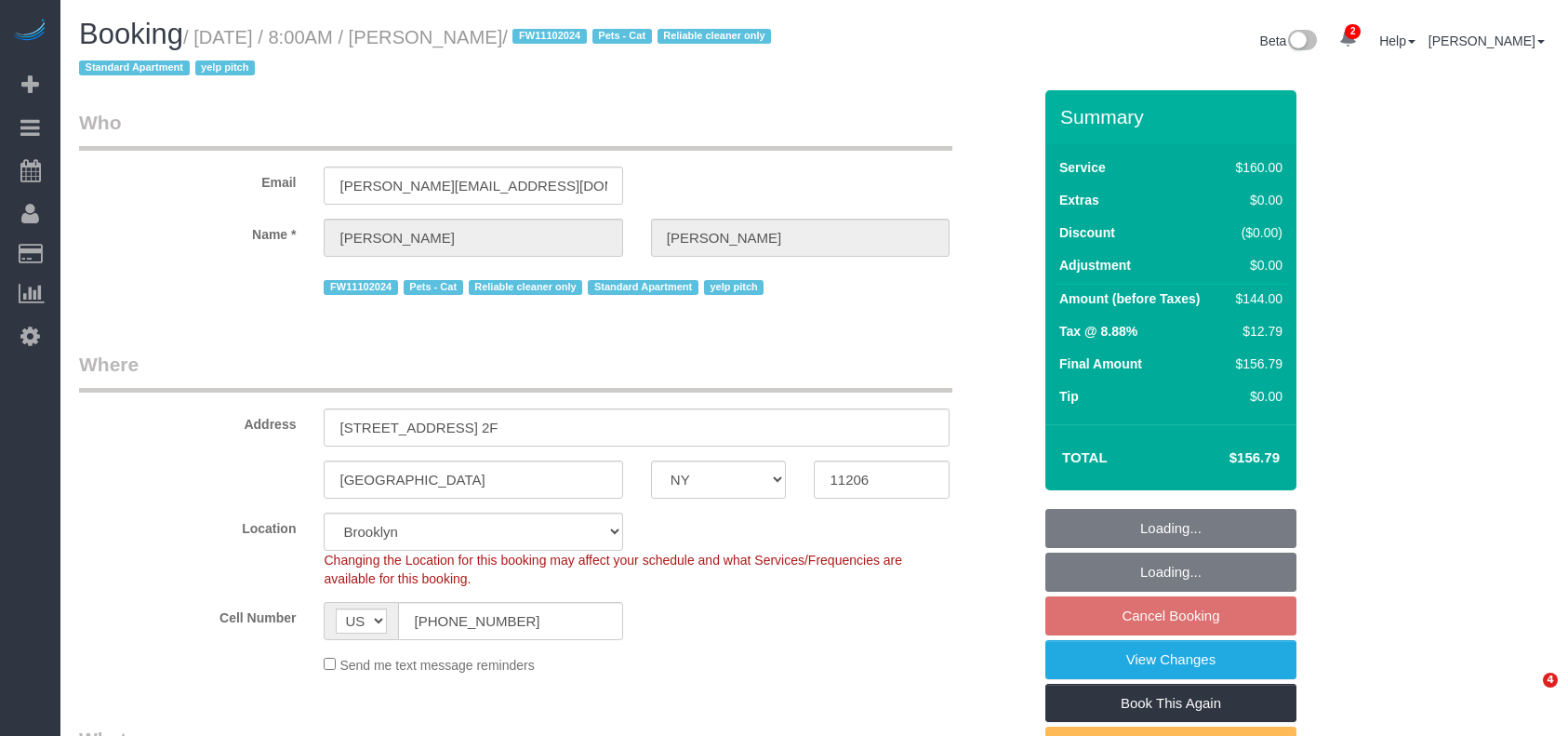
select select "number:5"
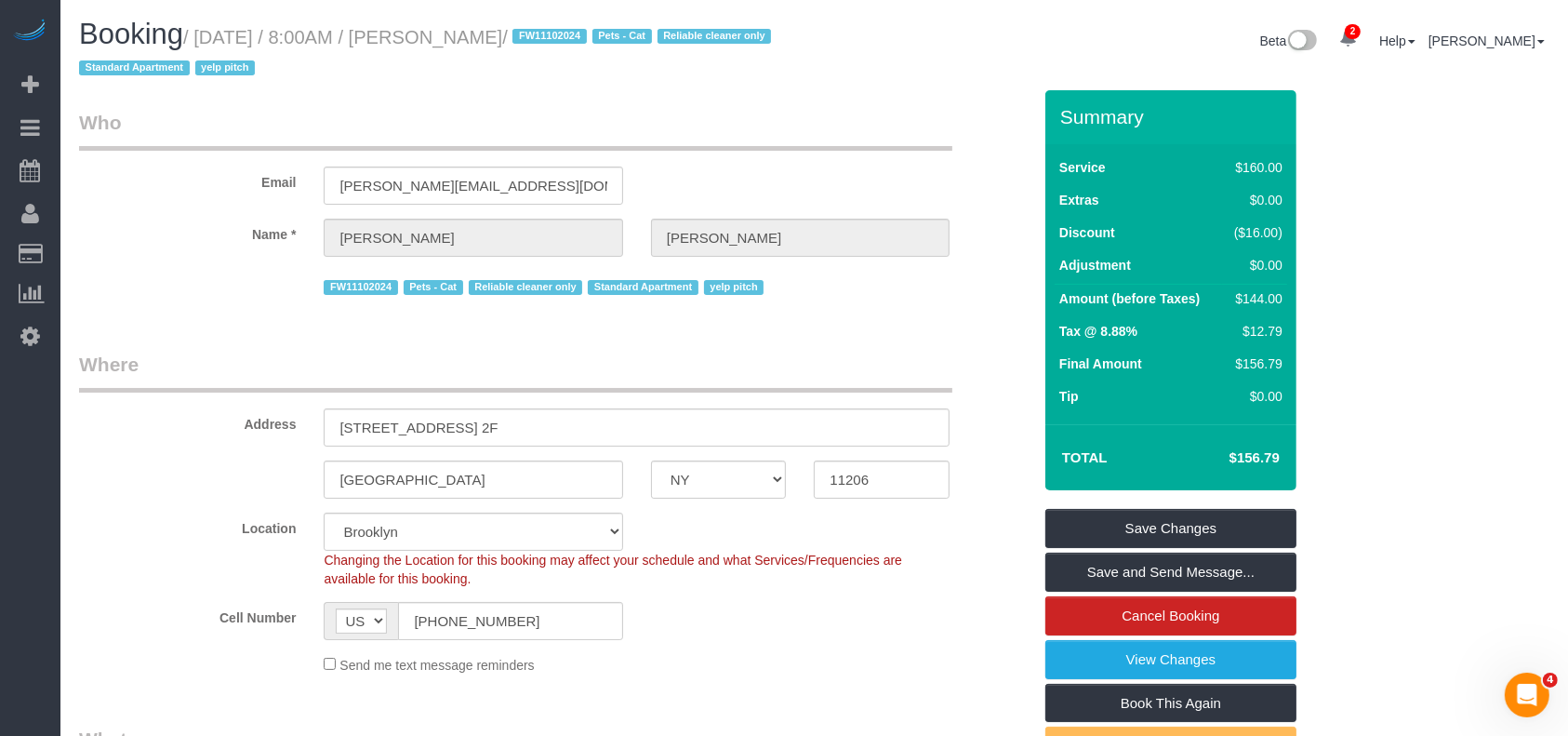
drag, startPoint x: 209, startPoint y: 27, endPoint x: 574, endPoint y: 98, distance: 371.8
click at [583, 37] on small "/ [DATE] / 8:00AM / [PERSON_NAME] / FW11102024 Pets - Cat Reliable cleaner only…" at bounding box center [428, 53] width 697 height 52
copy small "ugust 27, 2025 / 8:00AM / [PERSON_NAME]"
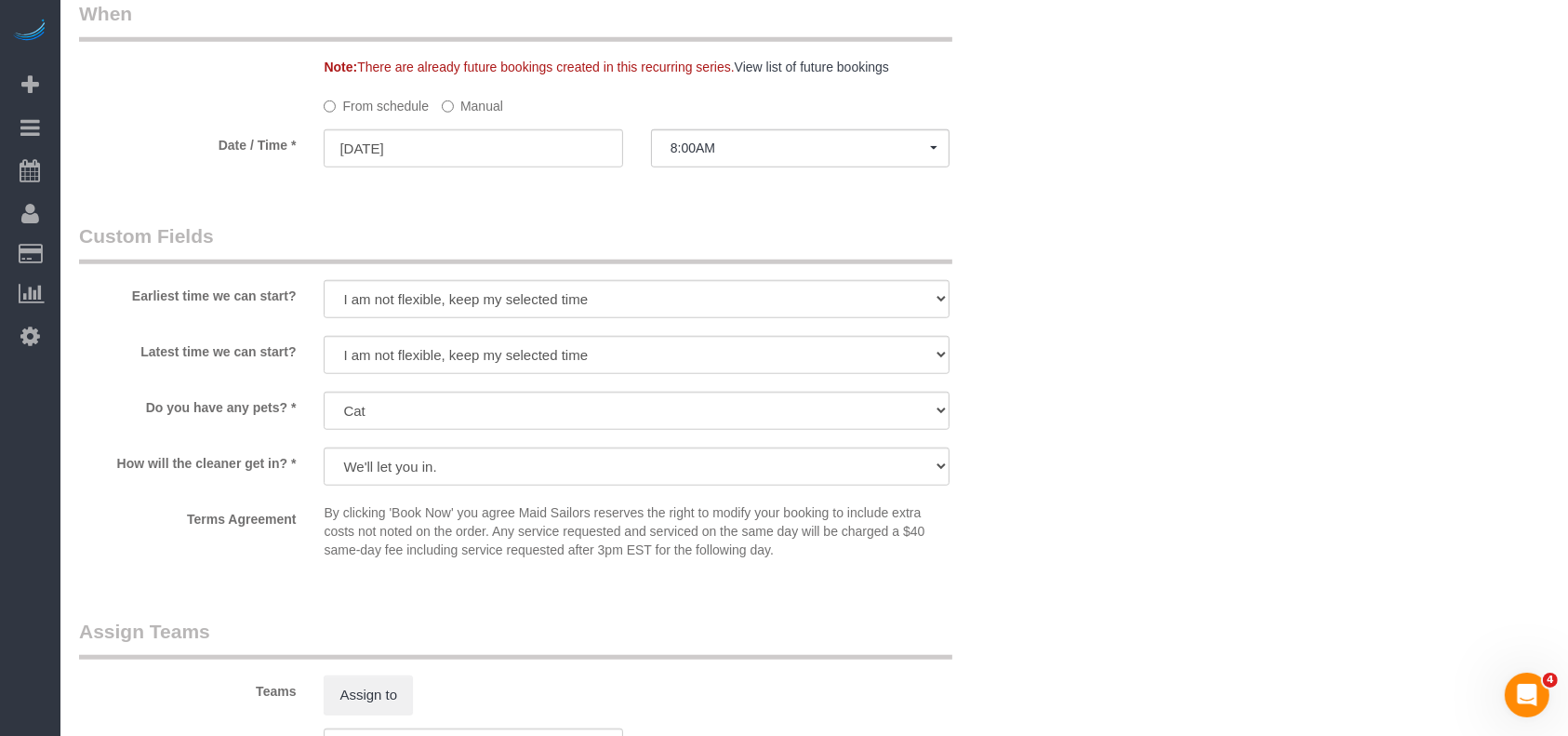
scroll to position [1737, 0]
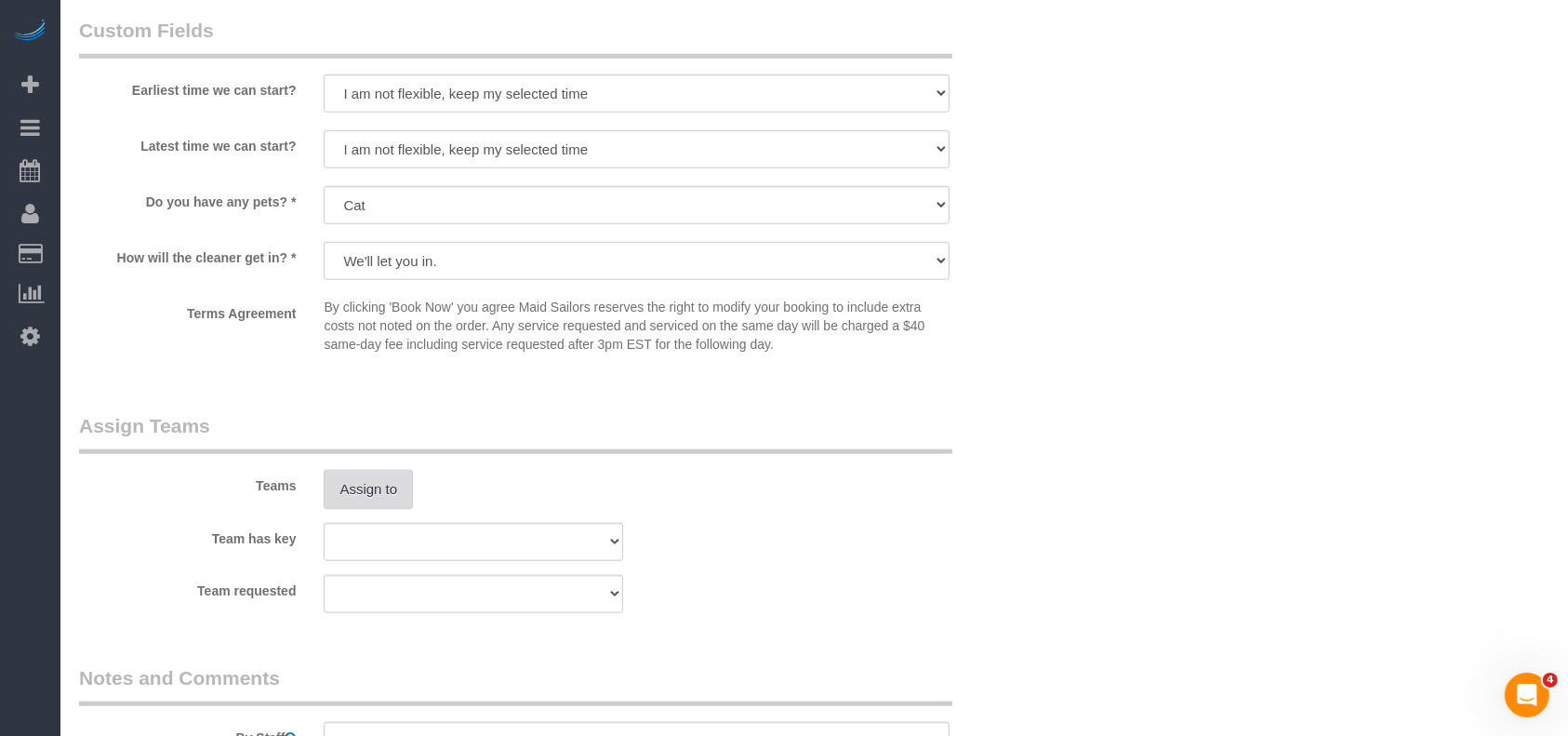
click at [392, 481] on button "Assign to" at bounding box center [368, 490] width 89 height 39
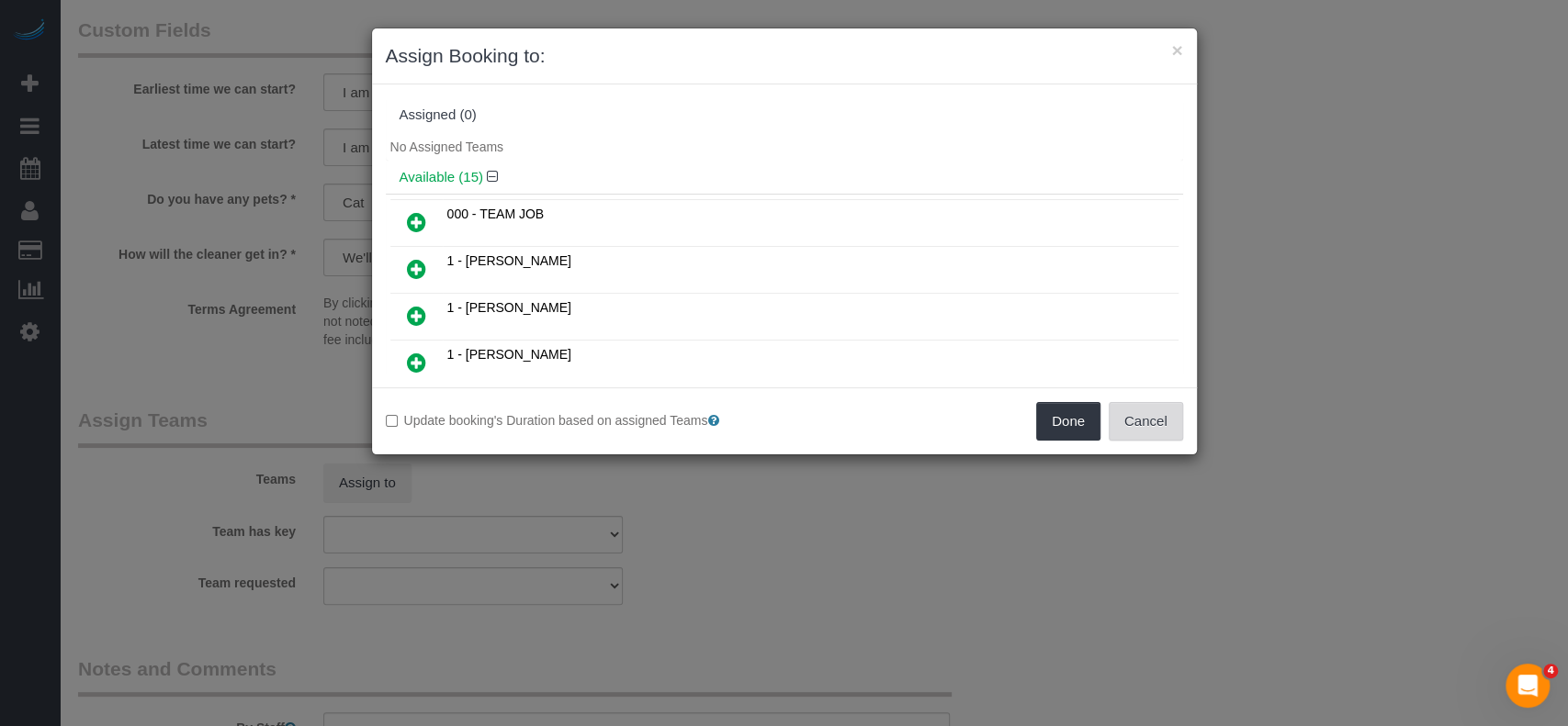
click at [1169, 415] on button "Cancel" at bounding box center [1145, 421] width 74 height 39
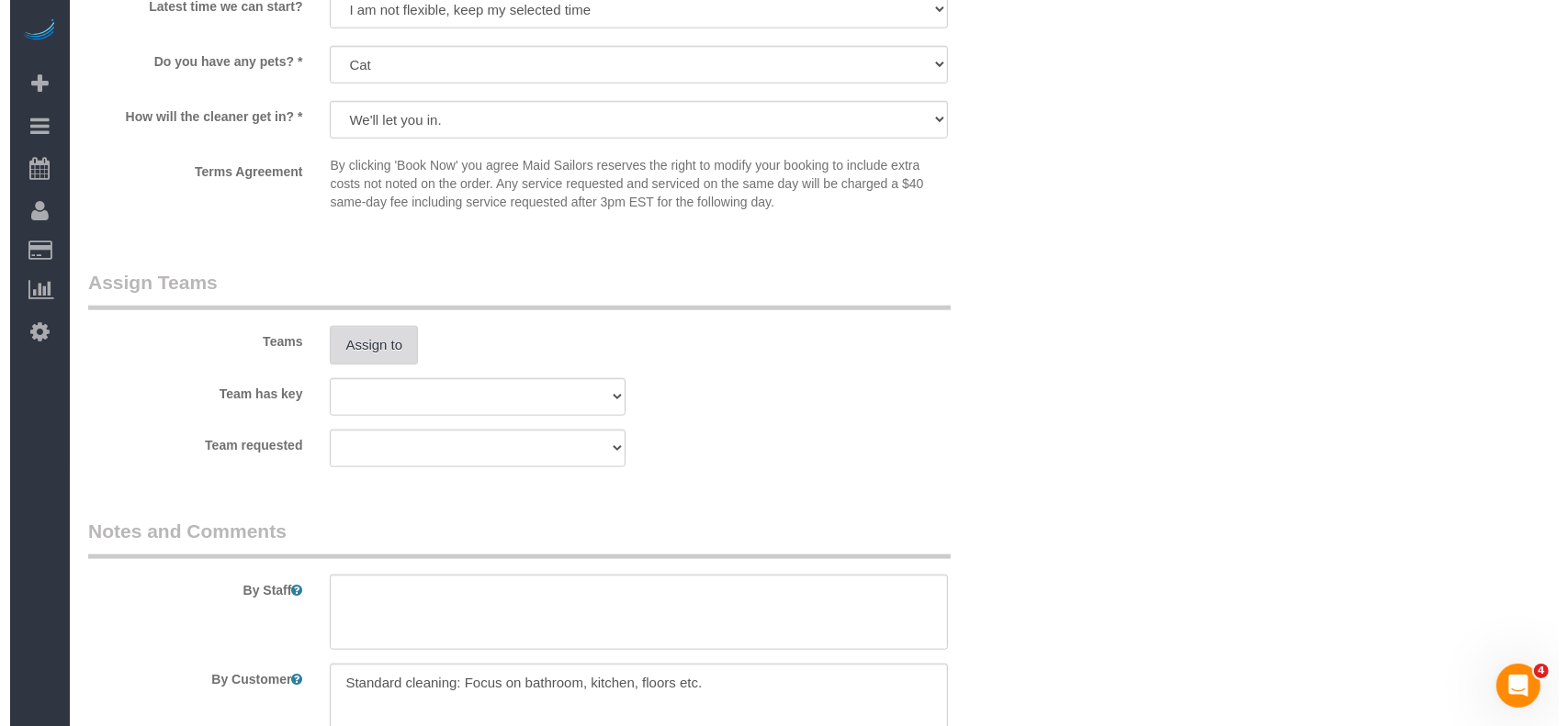
scroll to position [1959, 0]
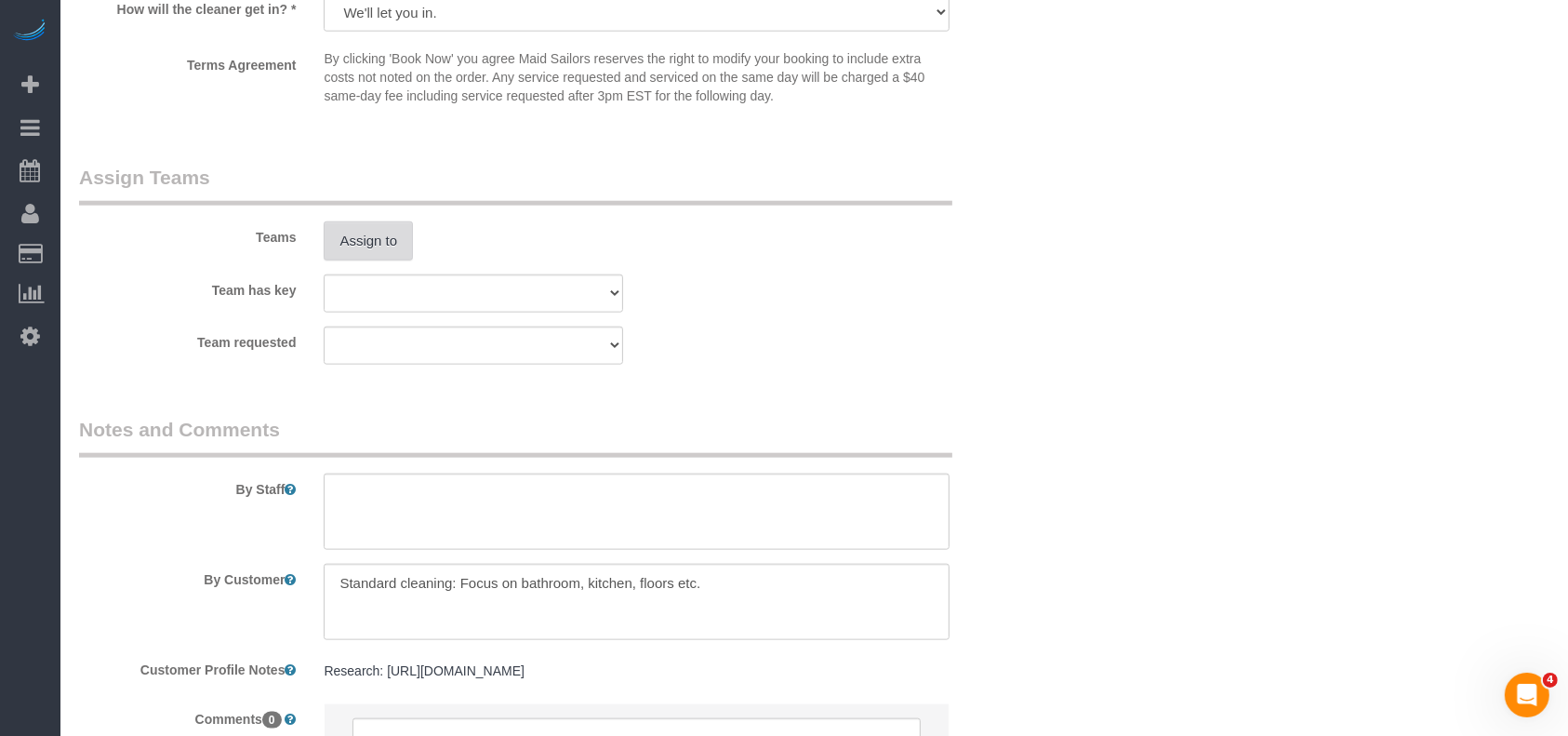
click at [364, 233] on button "Assign to" at bounding box center [368, 241] width 89 height 39
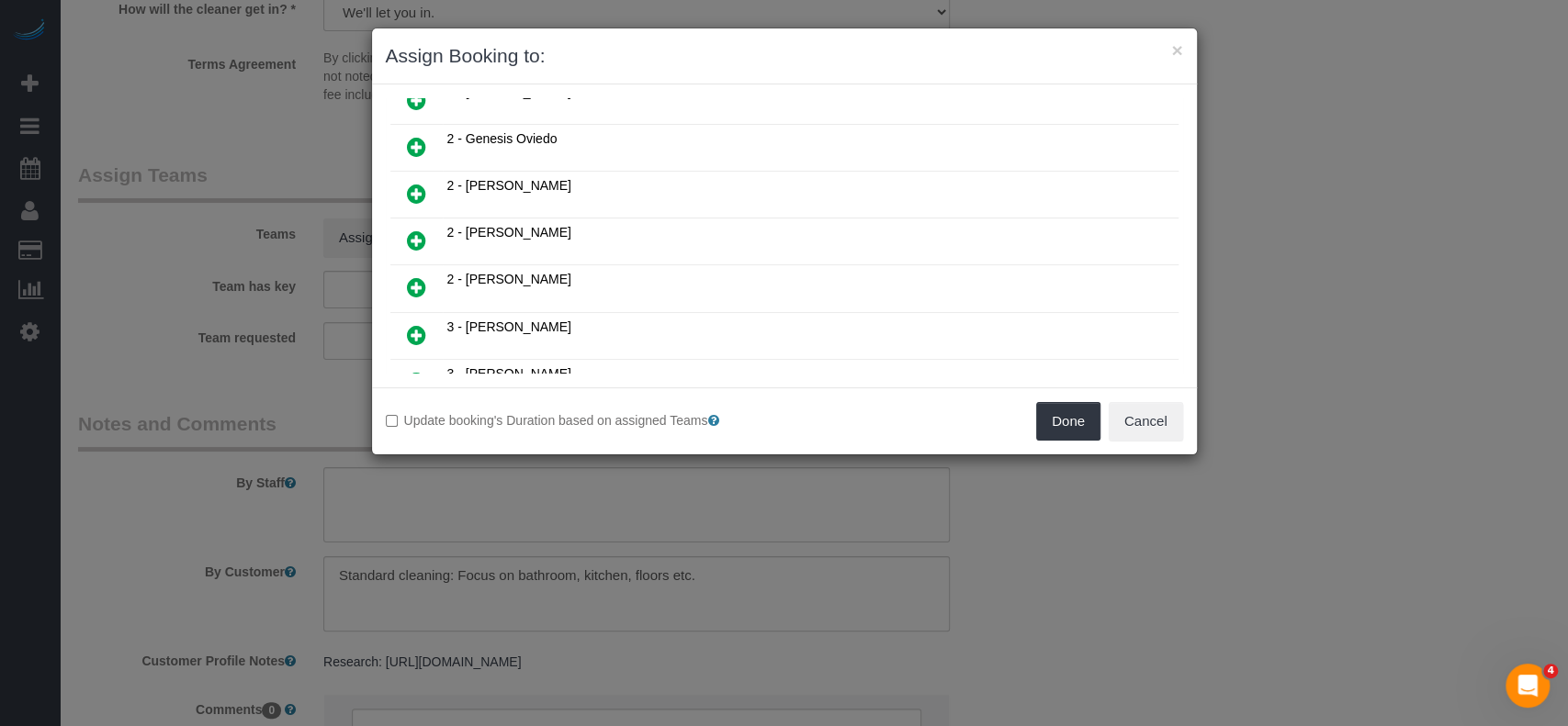
scroll to position [367, 0]
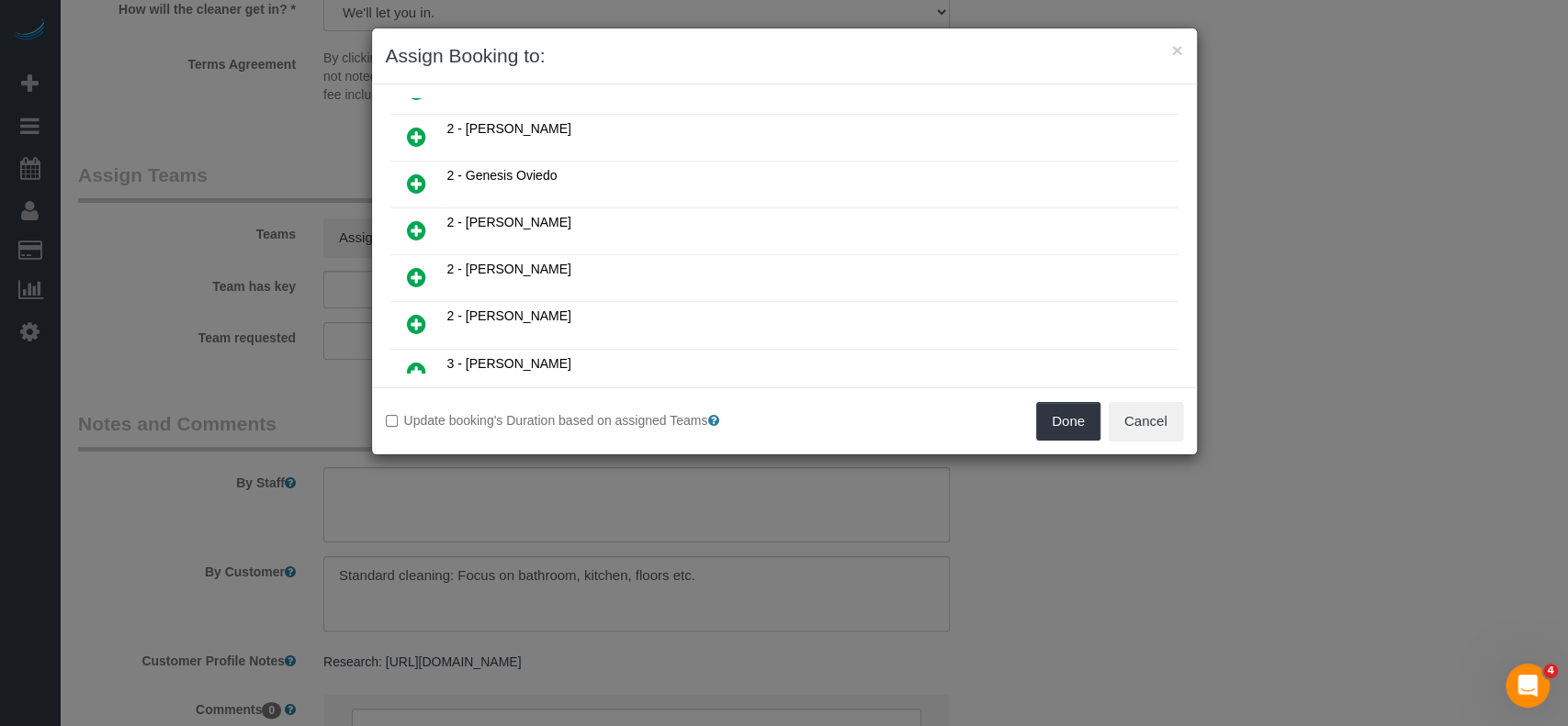
click at [415, 173] on icon at bounding box center [417, 184] width 19 height 22
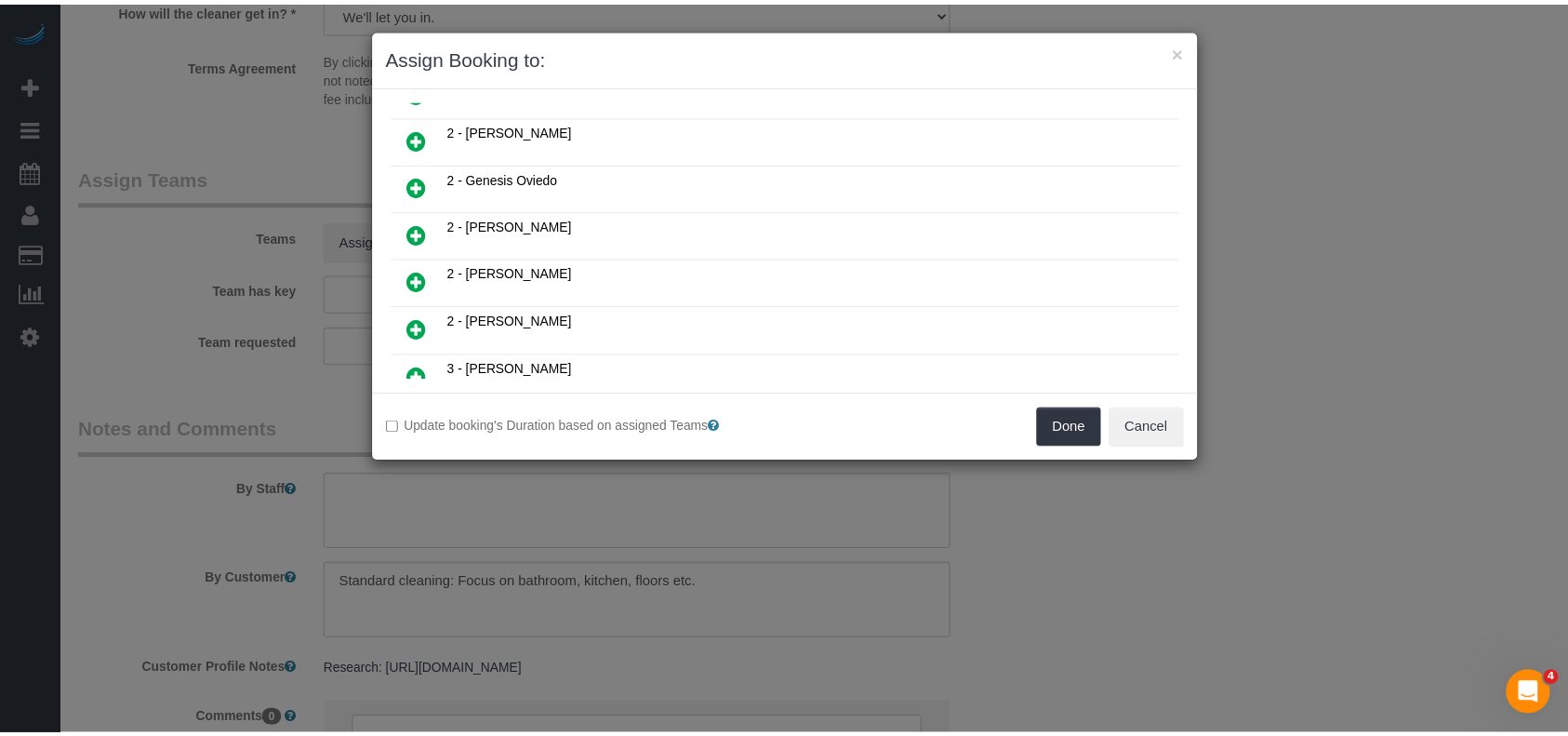
scroll to position [417, 0]
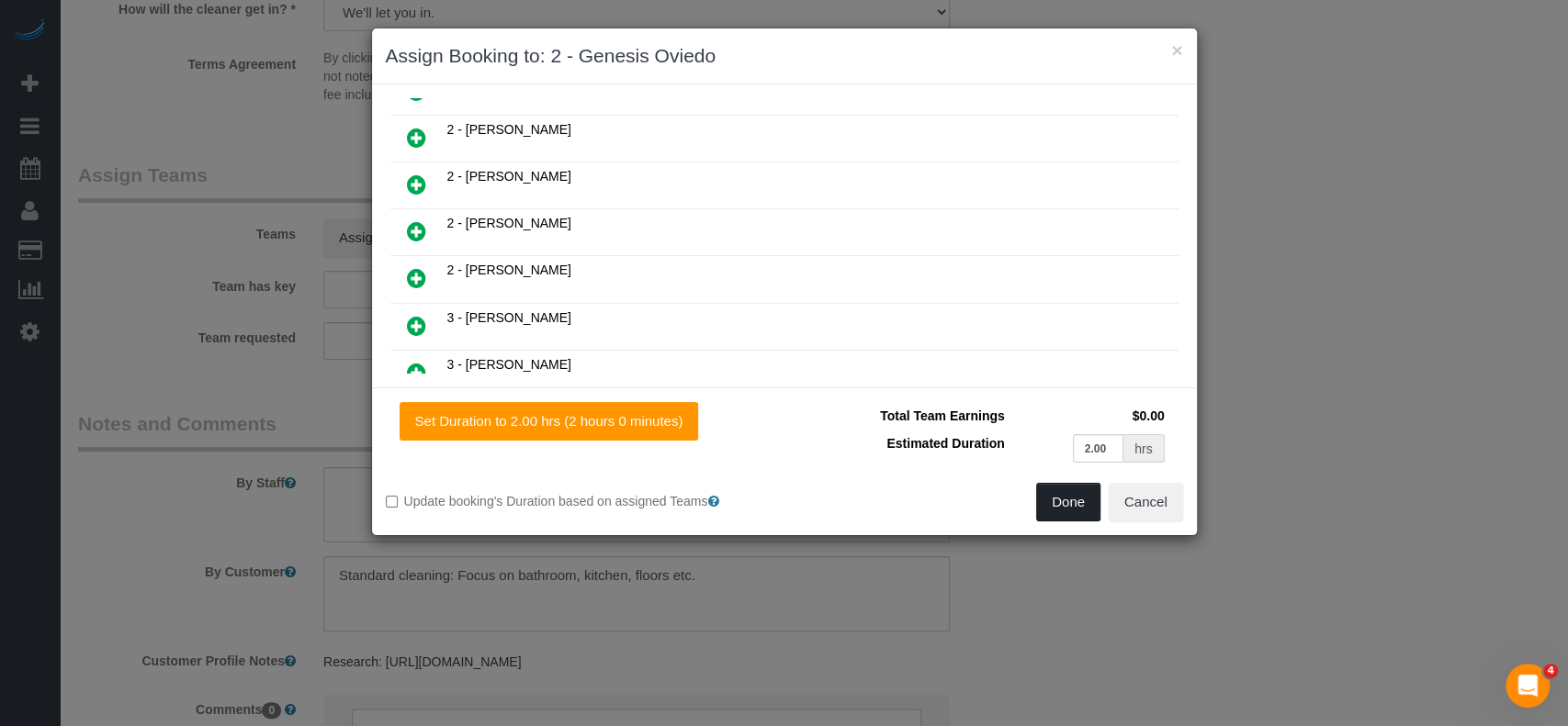
drag, startPoint x: 1072, startPoint y: 503, endPoint x: 1057, endPoint y: 449, distance: 56.0
click at [1073, 502] on button "Done" at bounding box center [1068, 503] width 64 height 39
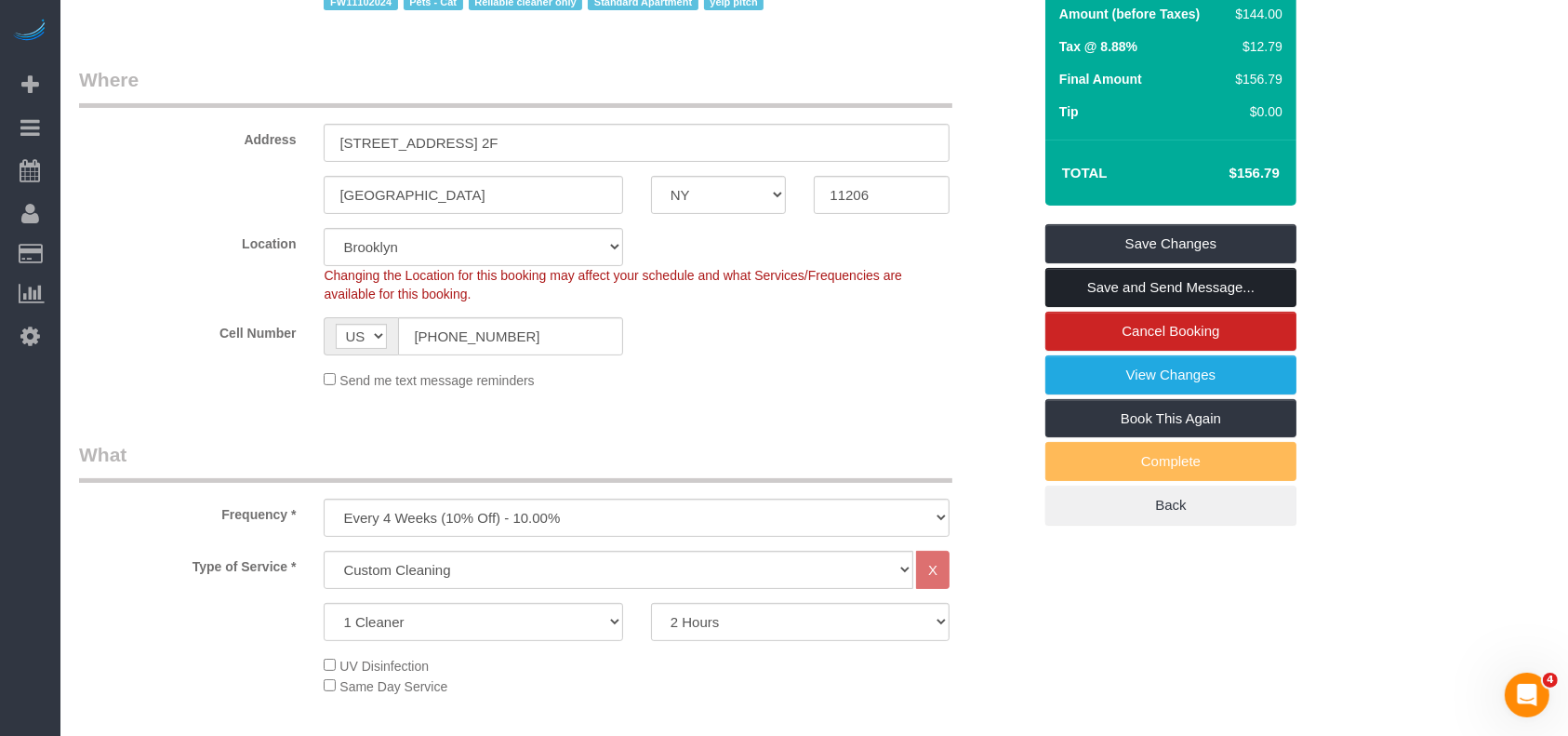
scroll to position [248, 0]
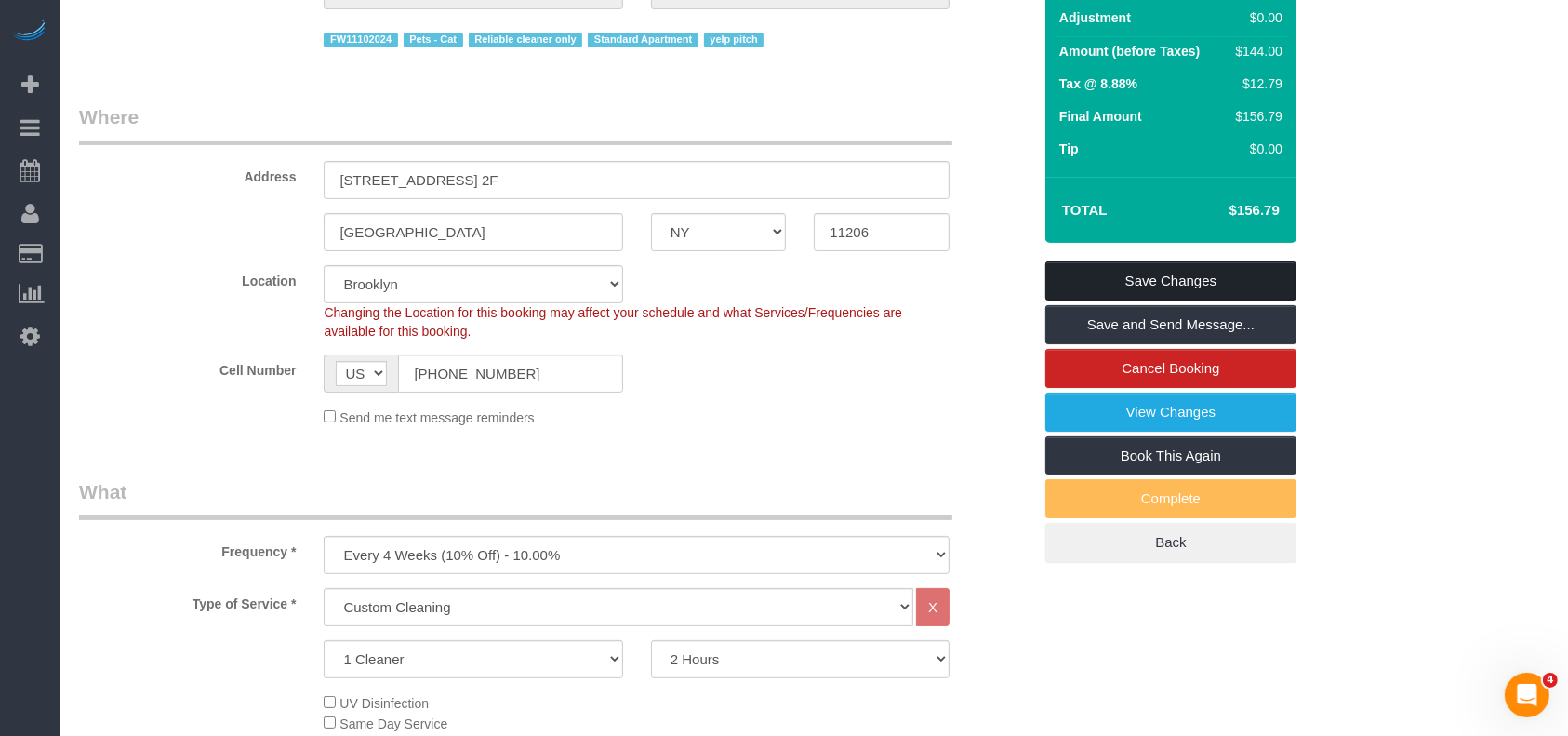
click at [1203, 272] on link "Save Changes" at bounding box center [1171, 281] width 251 height 39
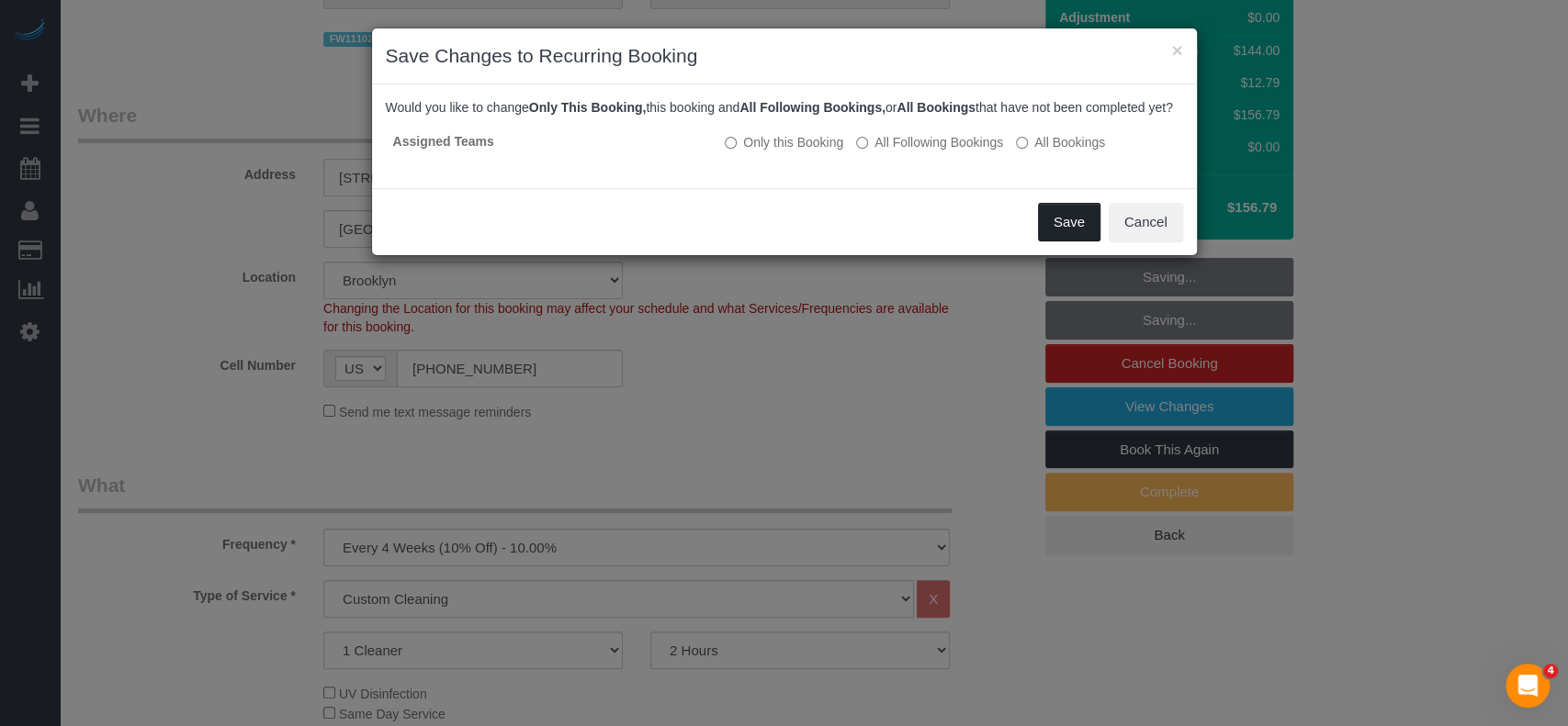
click at [1069, 226] on button "Save" at bounding box center [1069, 222] width 63 height 39
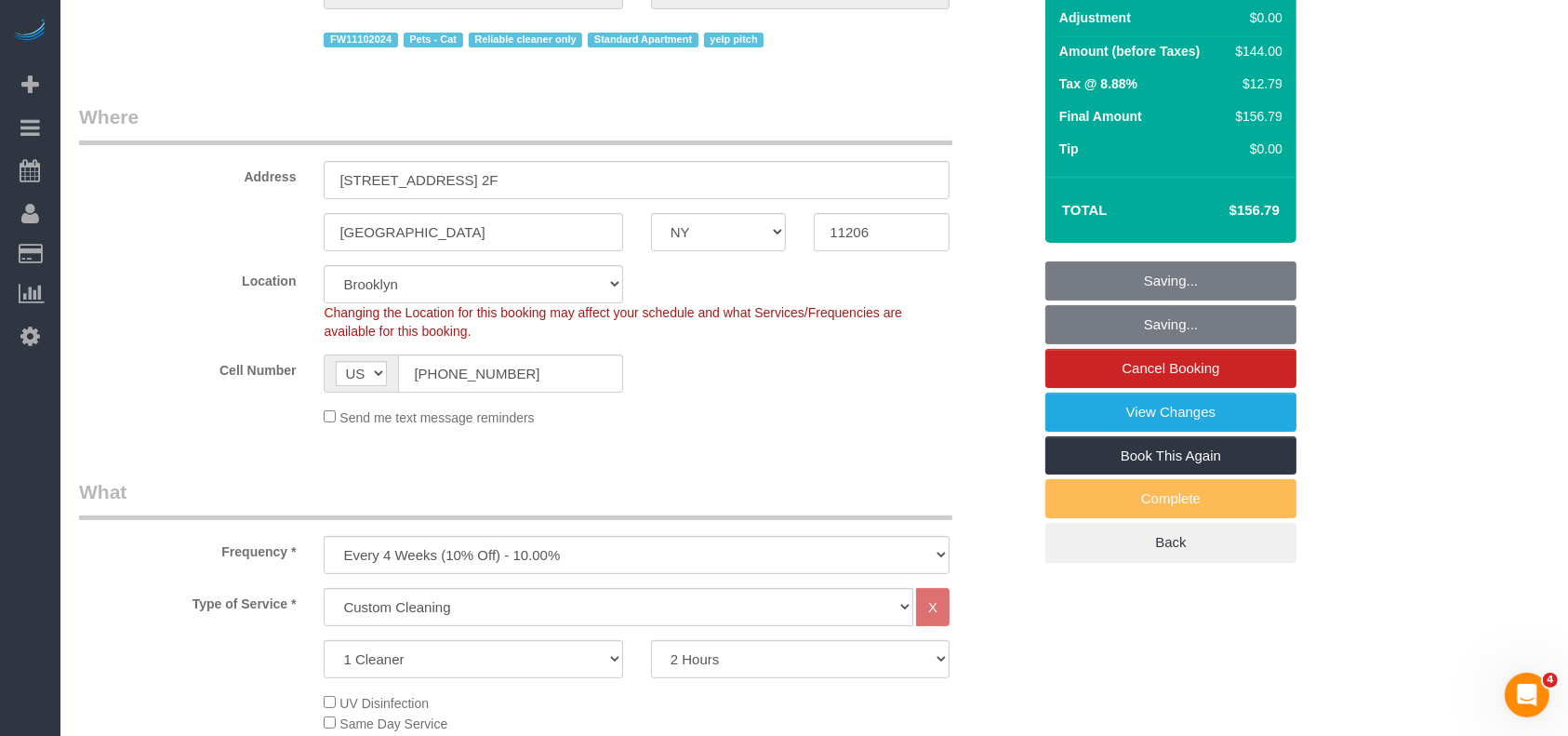
scroll to position [0, 0]
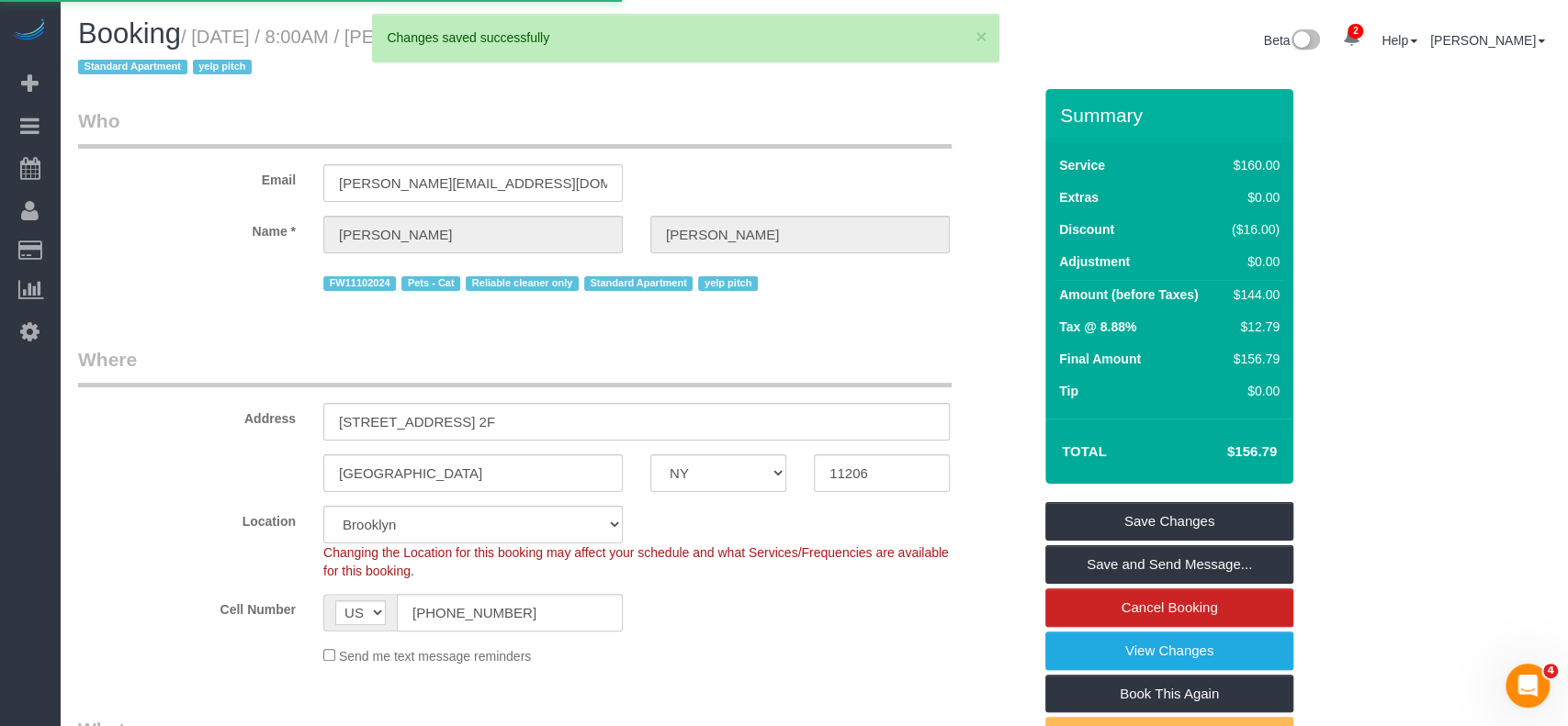
select select "**********"
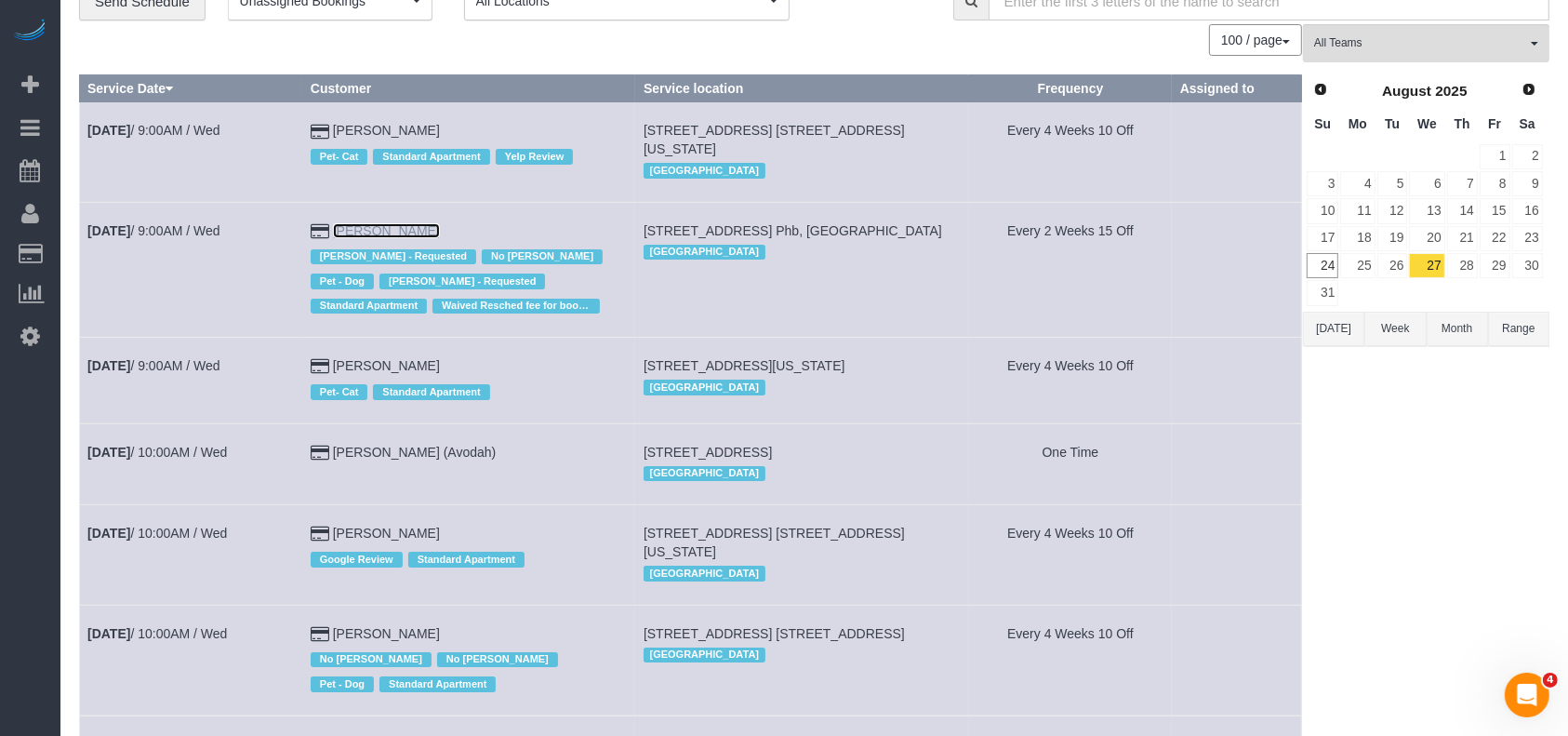
scroll to position [123, 0]
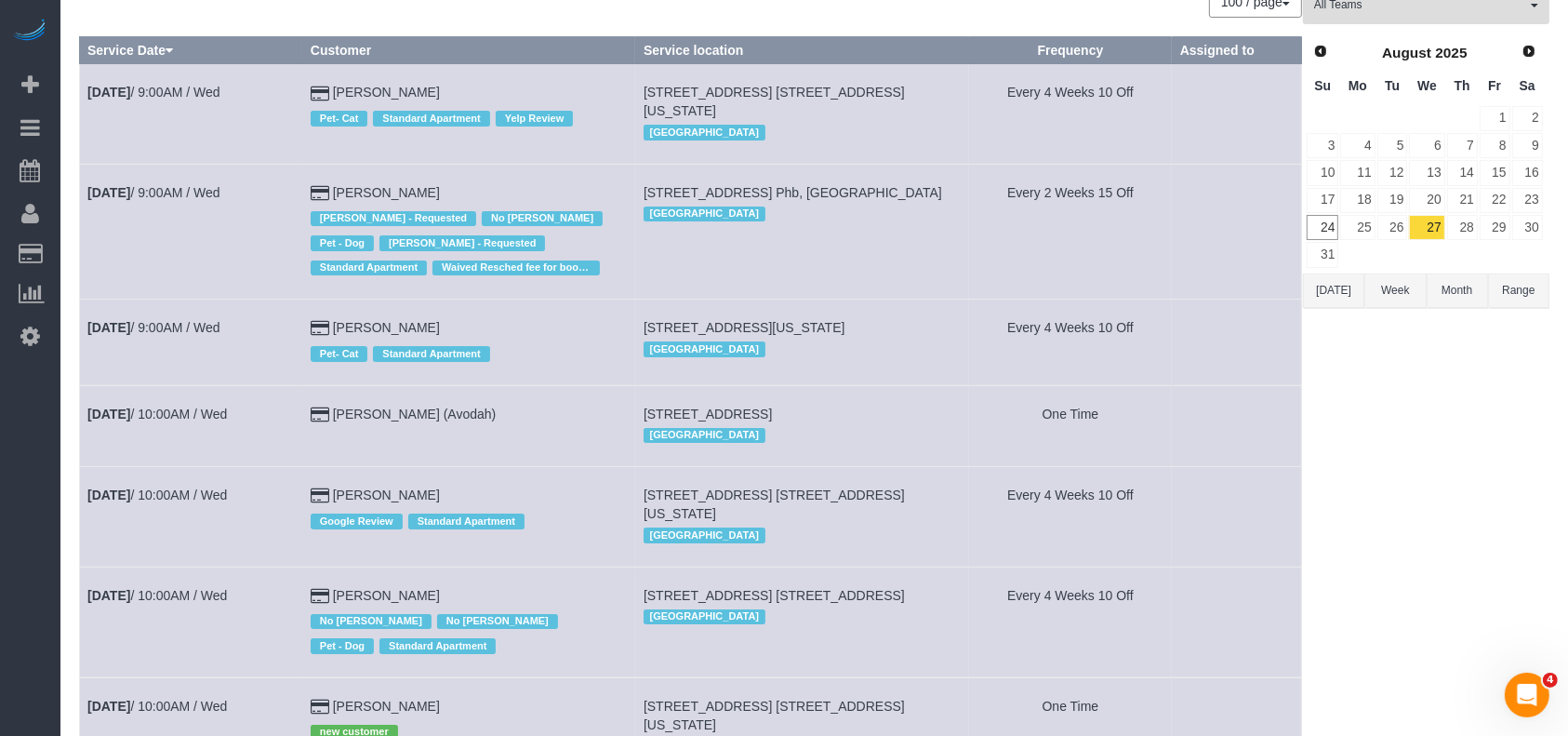
drag, startPoint x: 194, startPoint y: 306, endPoint x: 167, endPoint y: 343, distance: 45.8
click at [168, 343] on td "Aug 27th / 9:00AM / Wed" at bounding box center [192, 342] width 223 height 85
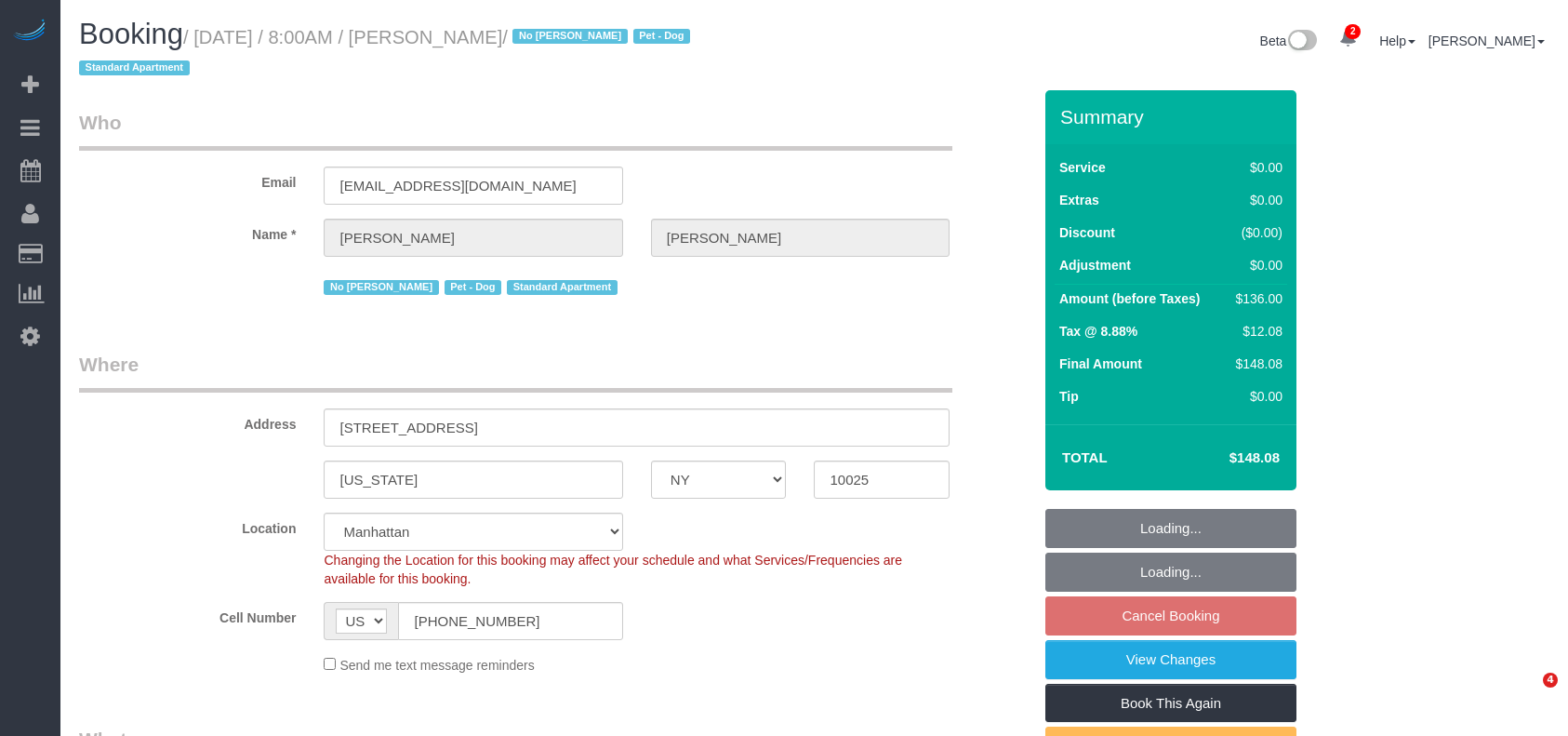
select select "NY"
select select "1"
select select "number:89"
select select "number:90"
select select "number:13"
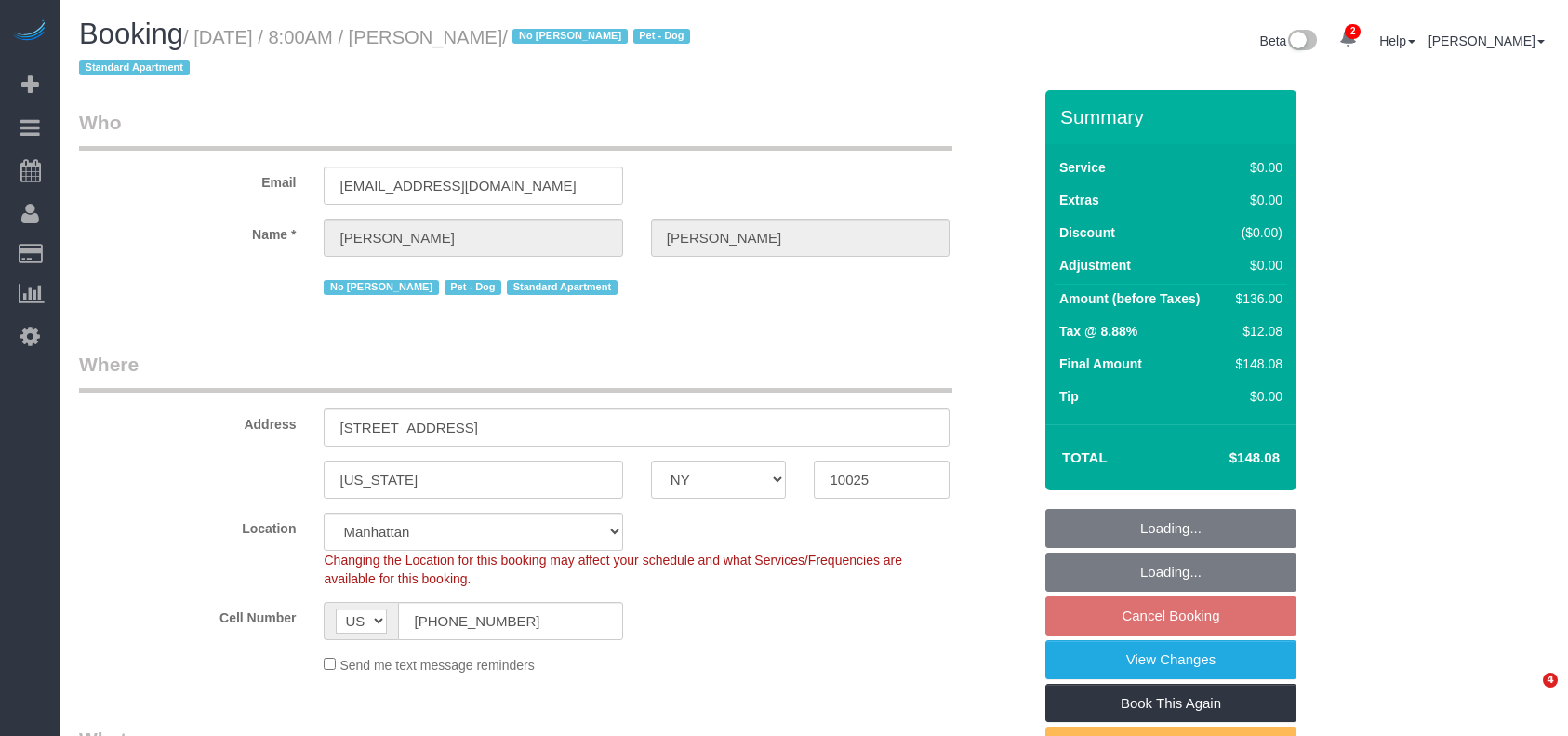
select select "number:5"
select select "spot1"
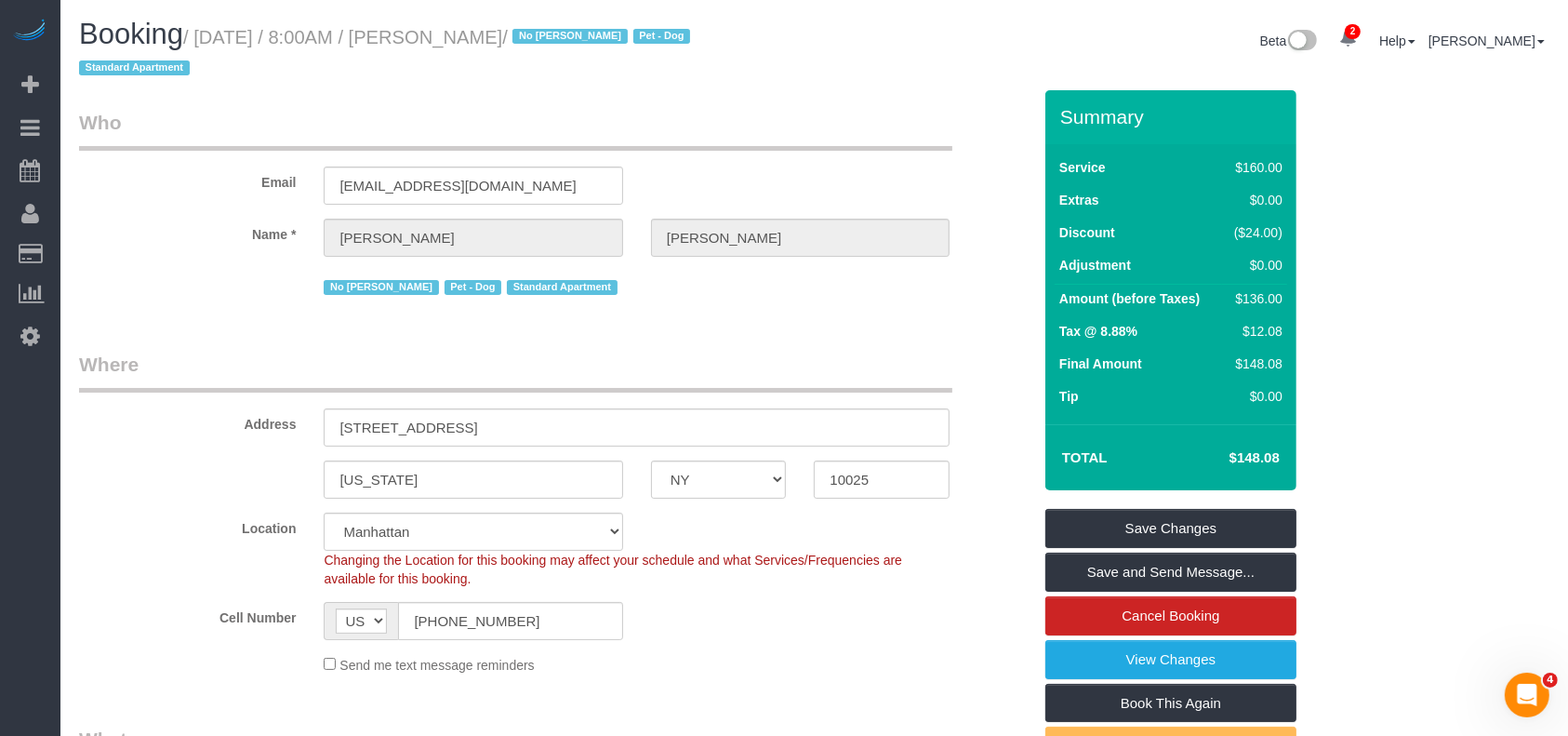
drag, startPoint x: 200, startPoint y: 39, endPoint x: 584, endPoint y: 36, distance: 384.0
click at [584, 36] on small "/ August 27, 2025 / 8:00AM / Andrew Goodman / No John Harris Pet - Dog Standard…" at bounding box center [388, 53] width 617 height 52
copy small "August 27, 2025 / 8:00AM / Andrew Goodman"
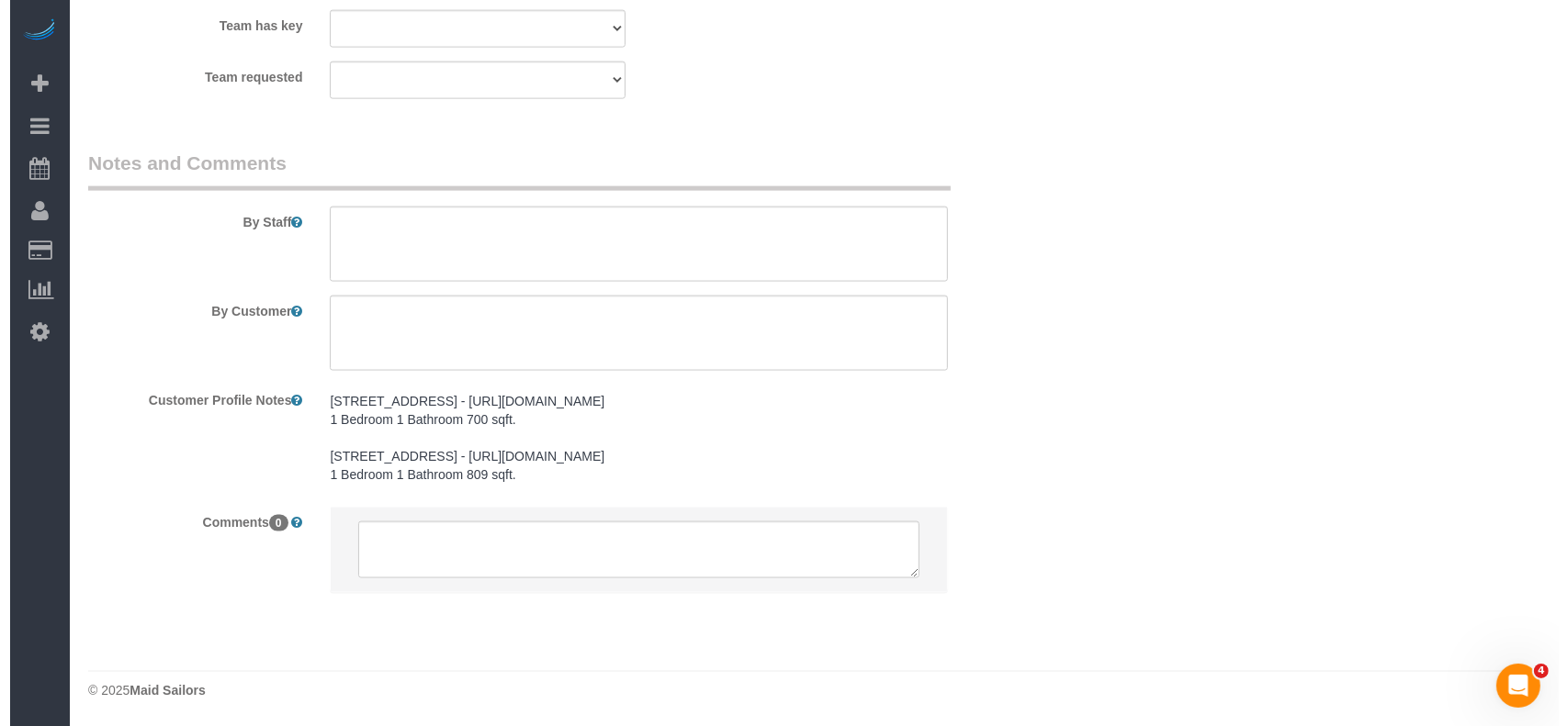
scroll to position [2367, 0]
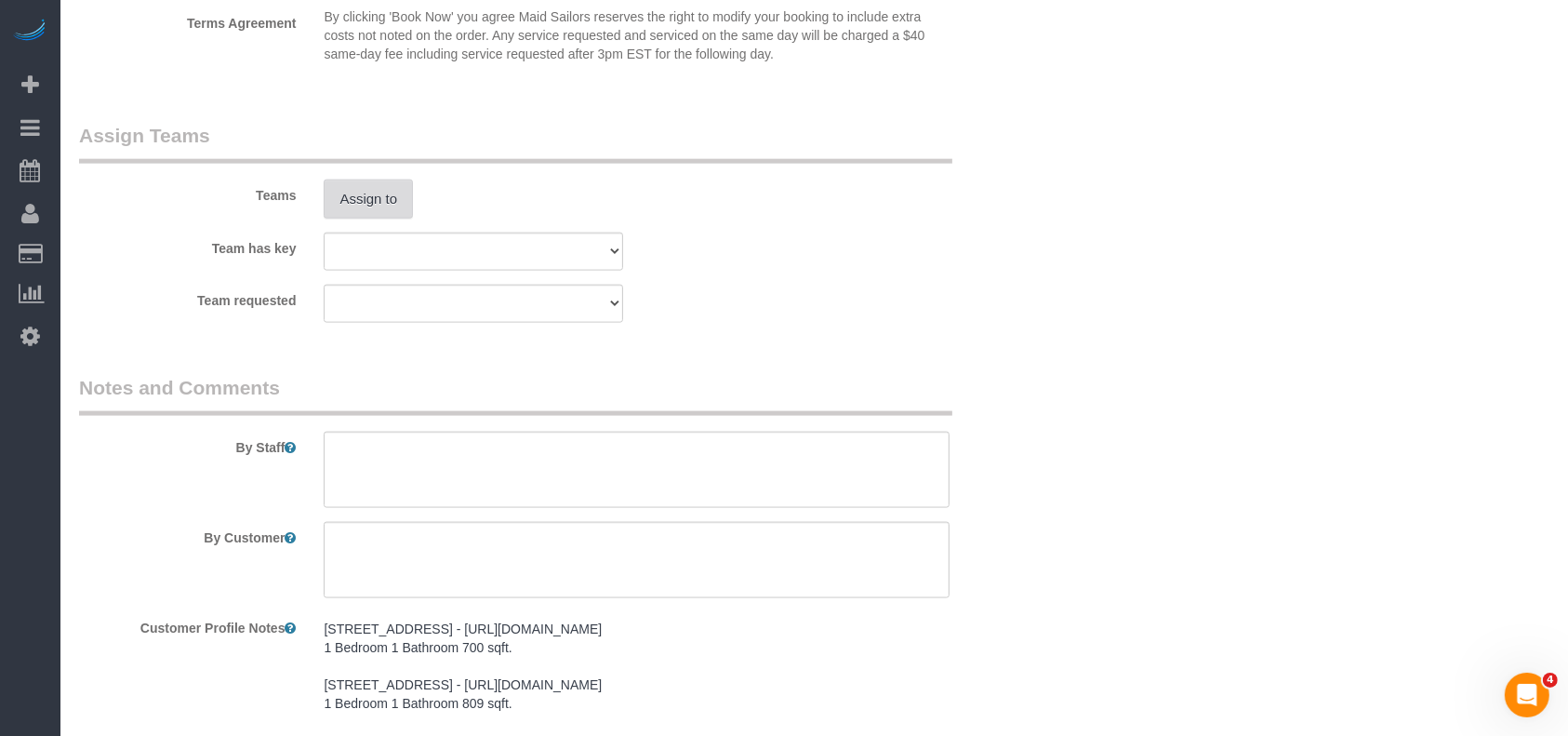
click at [373, 207] on button "Assign to" at bounding box center [368, 199] width 89 height 39
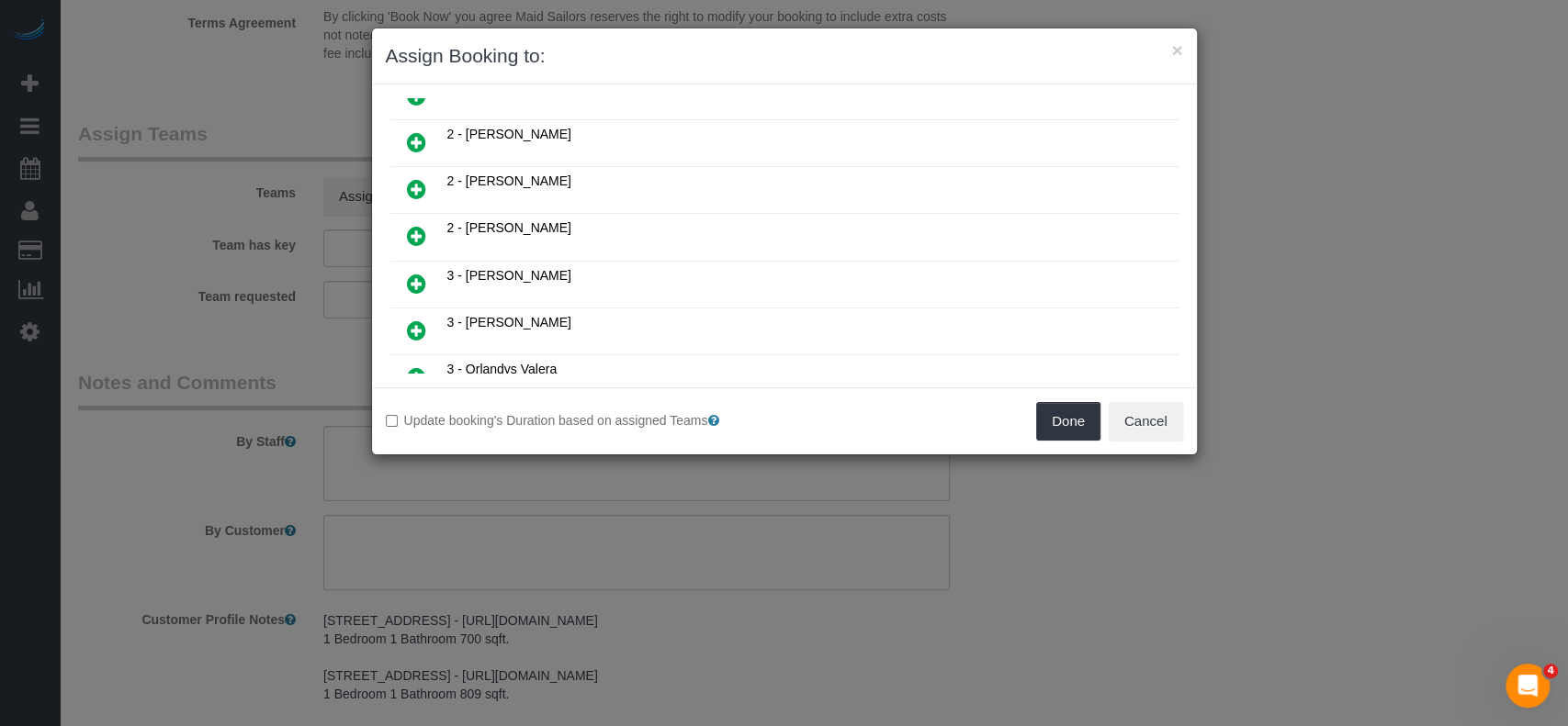
scroll to position [489, 0]
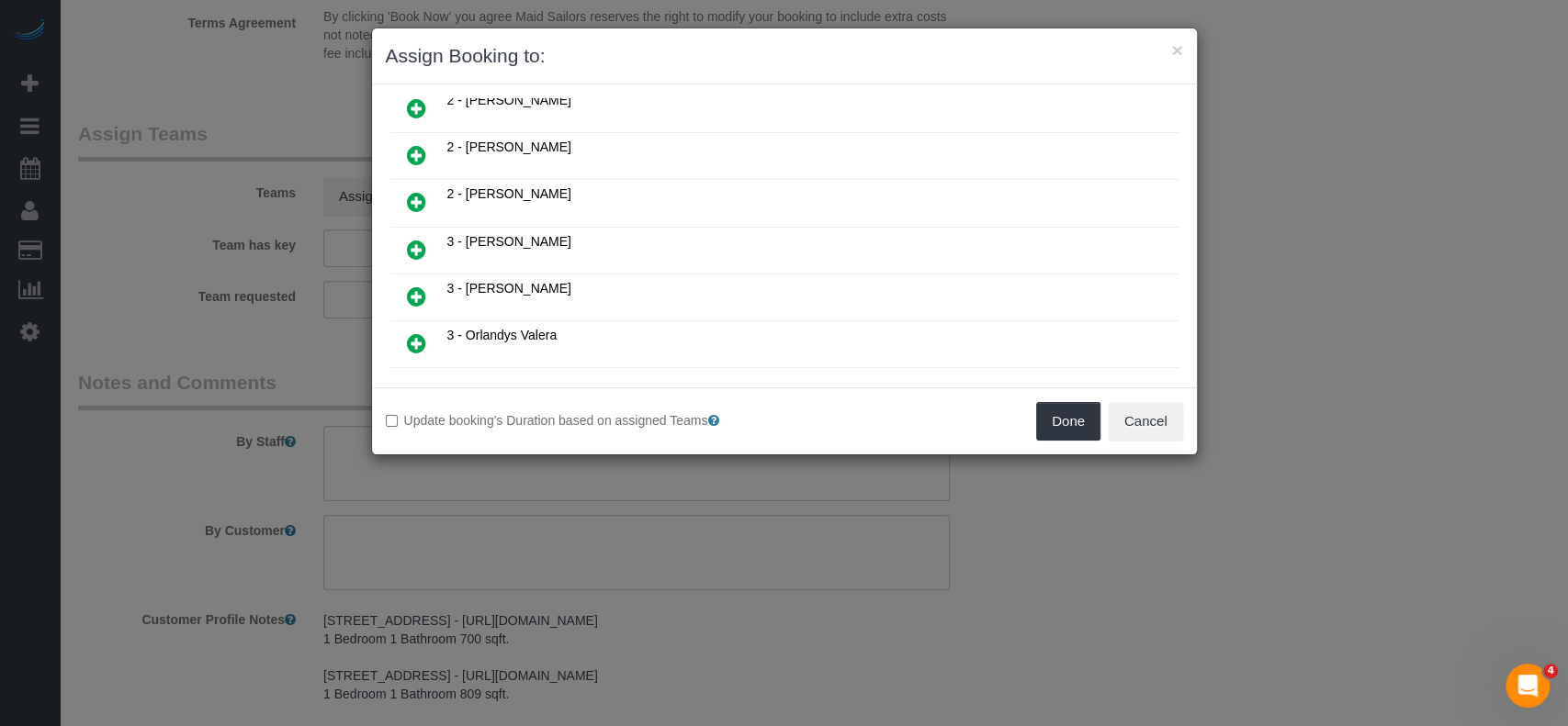
click at [414, 285] on icon at bounding box center [417, 296] width 19 height 22
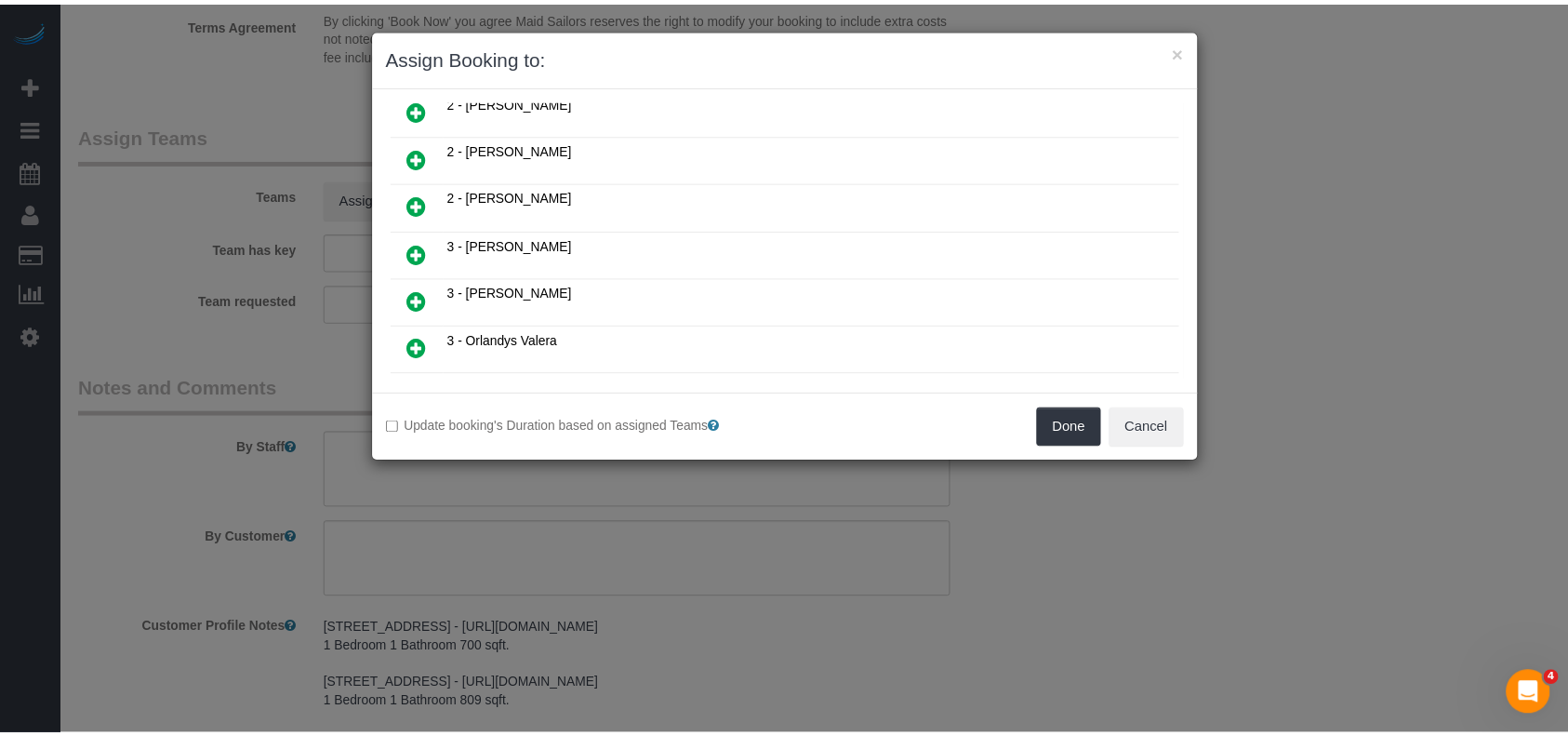
scroll to position [540, 0]
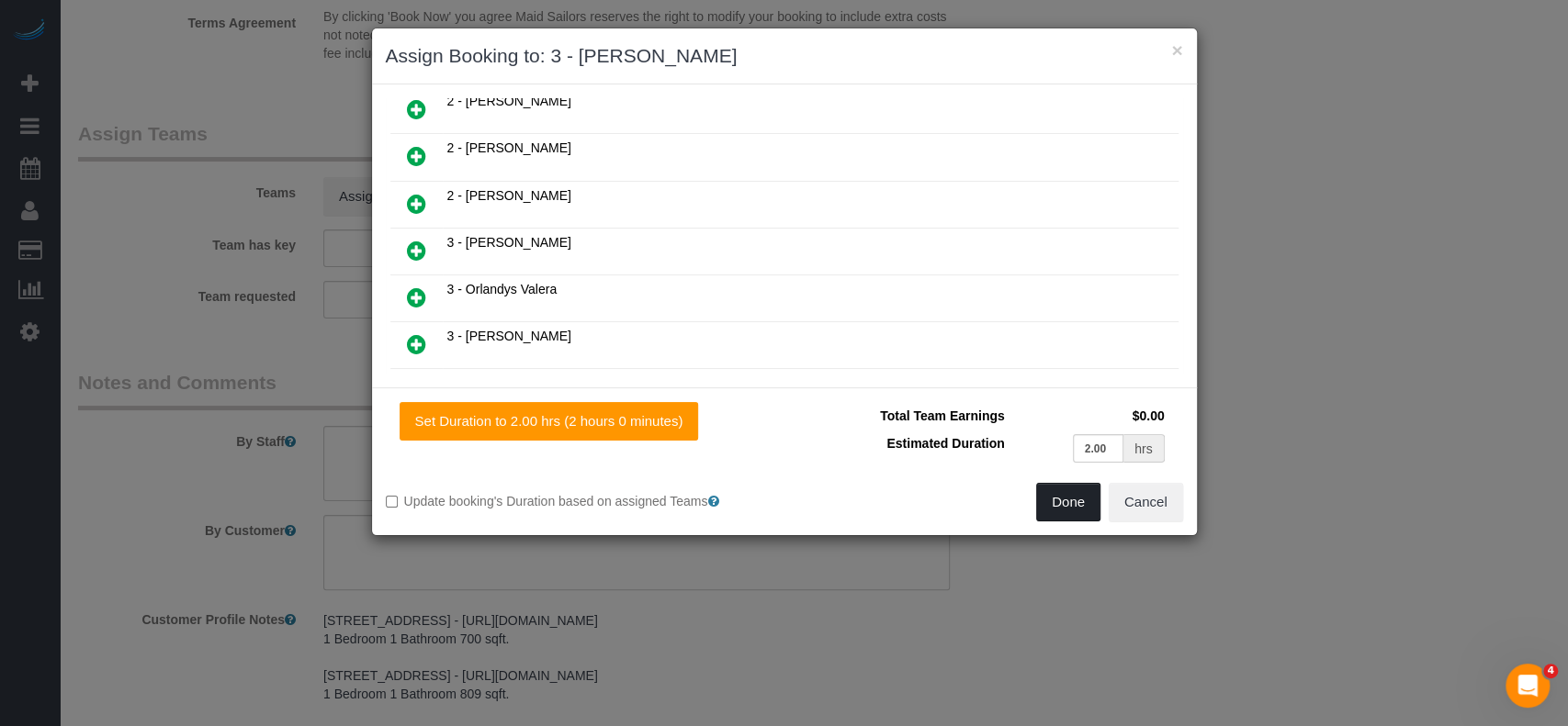
click at [1049, 503] on button "Done" at bounding box center [1068, 503] width 64 height 39
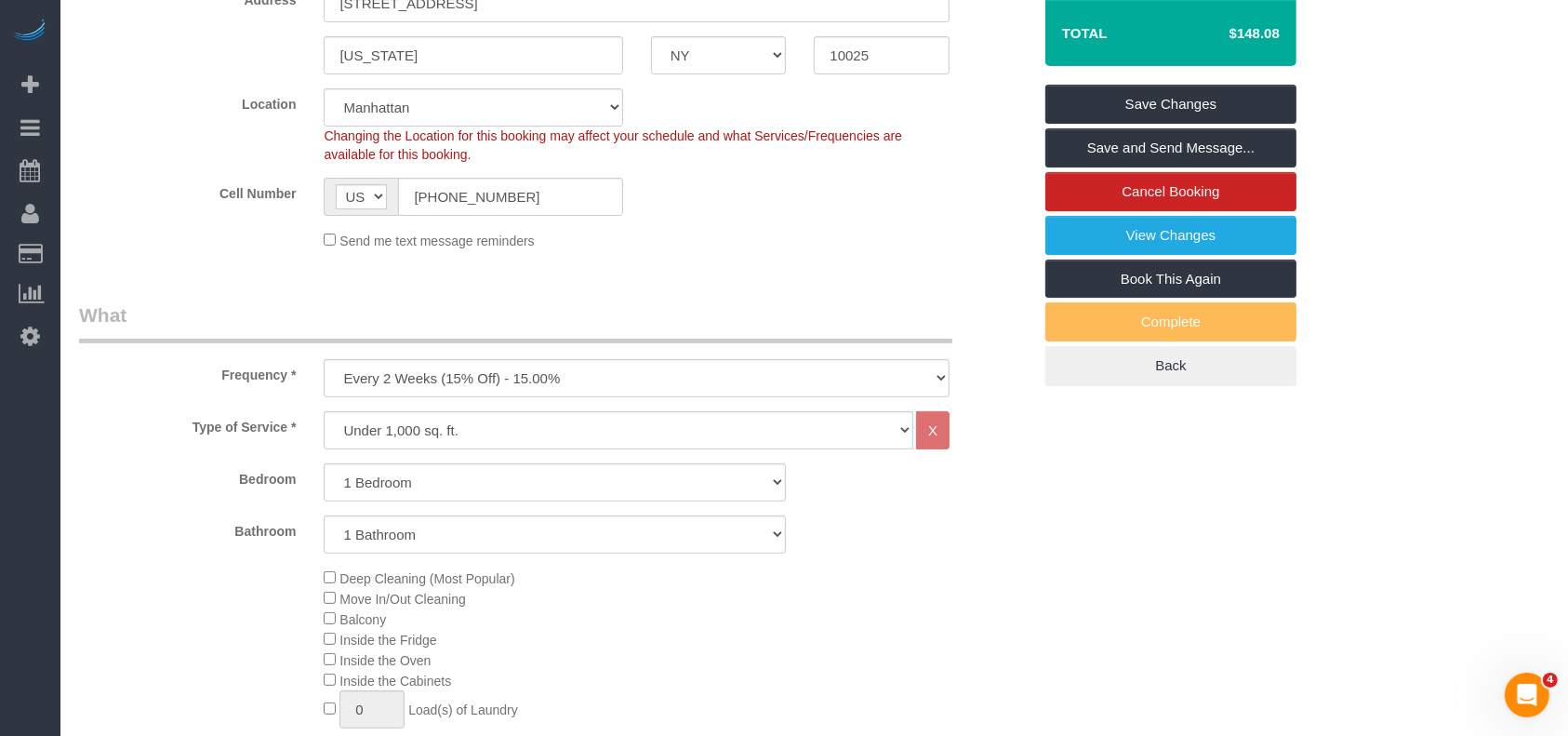
scroll to position [166, 0]
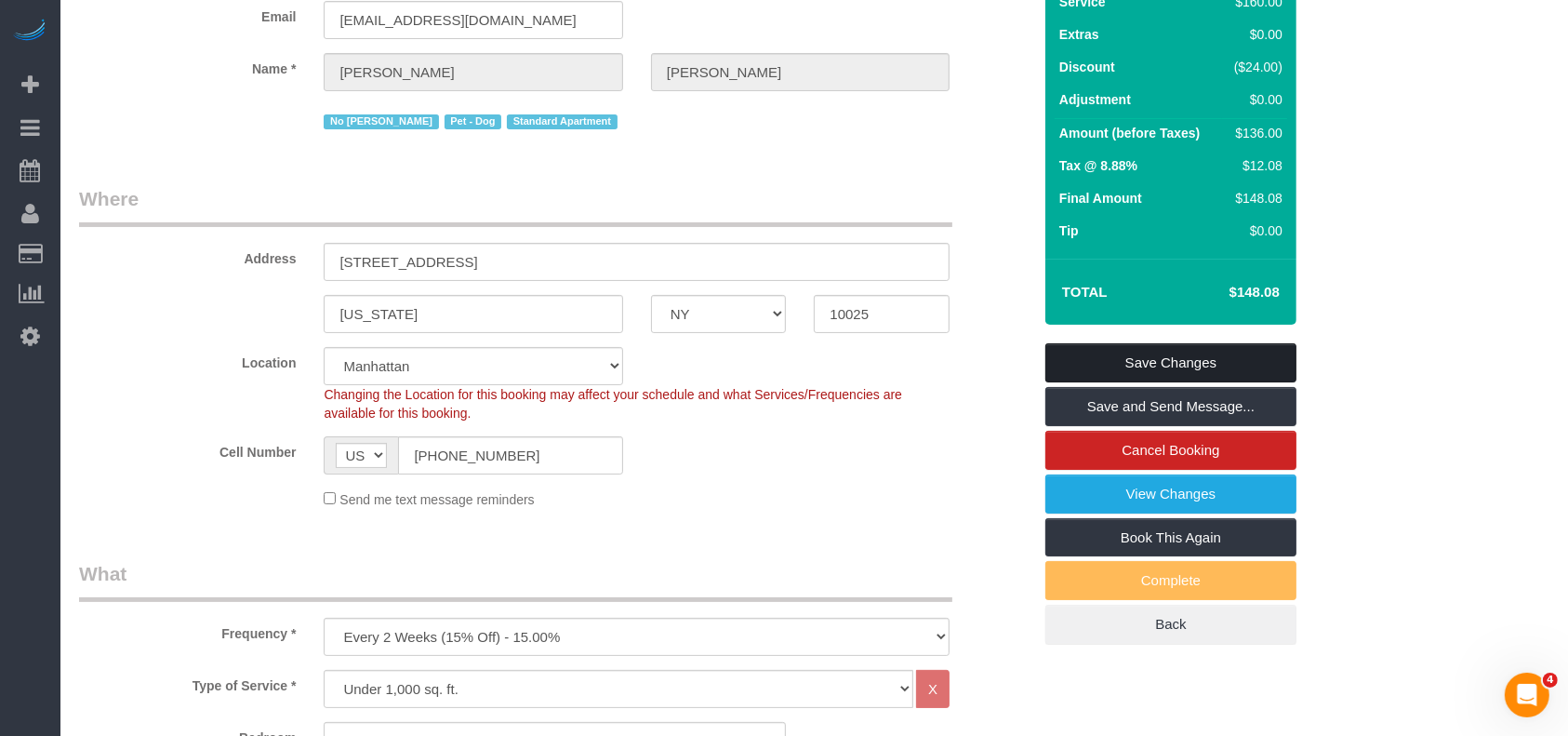
click at [1198, 352] on link "Save Changes" at bounding box center [1171, 363] width 251 height 39
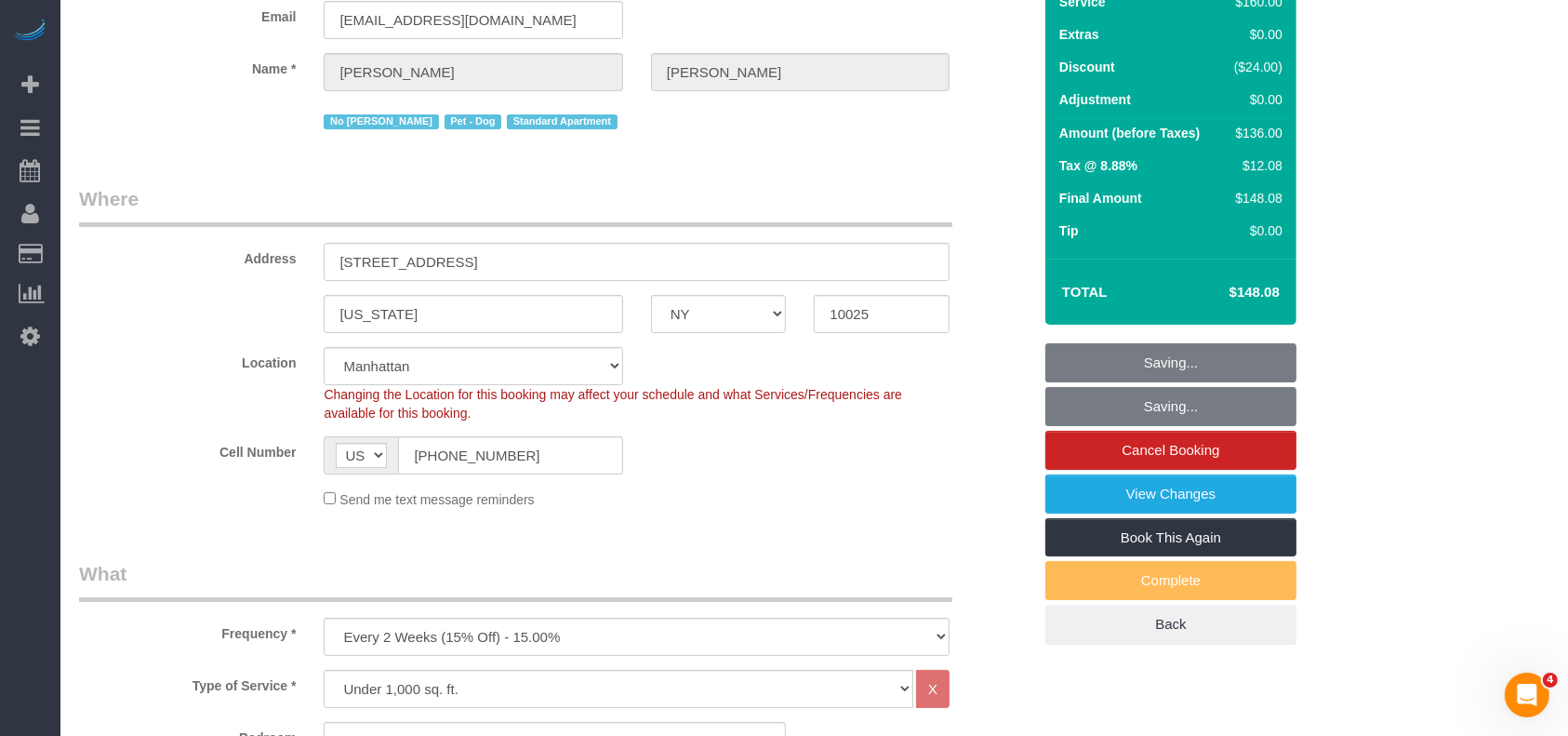
scroll to position [0, 0]
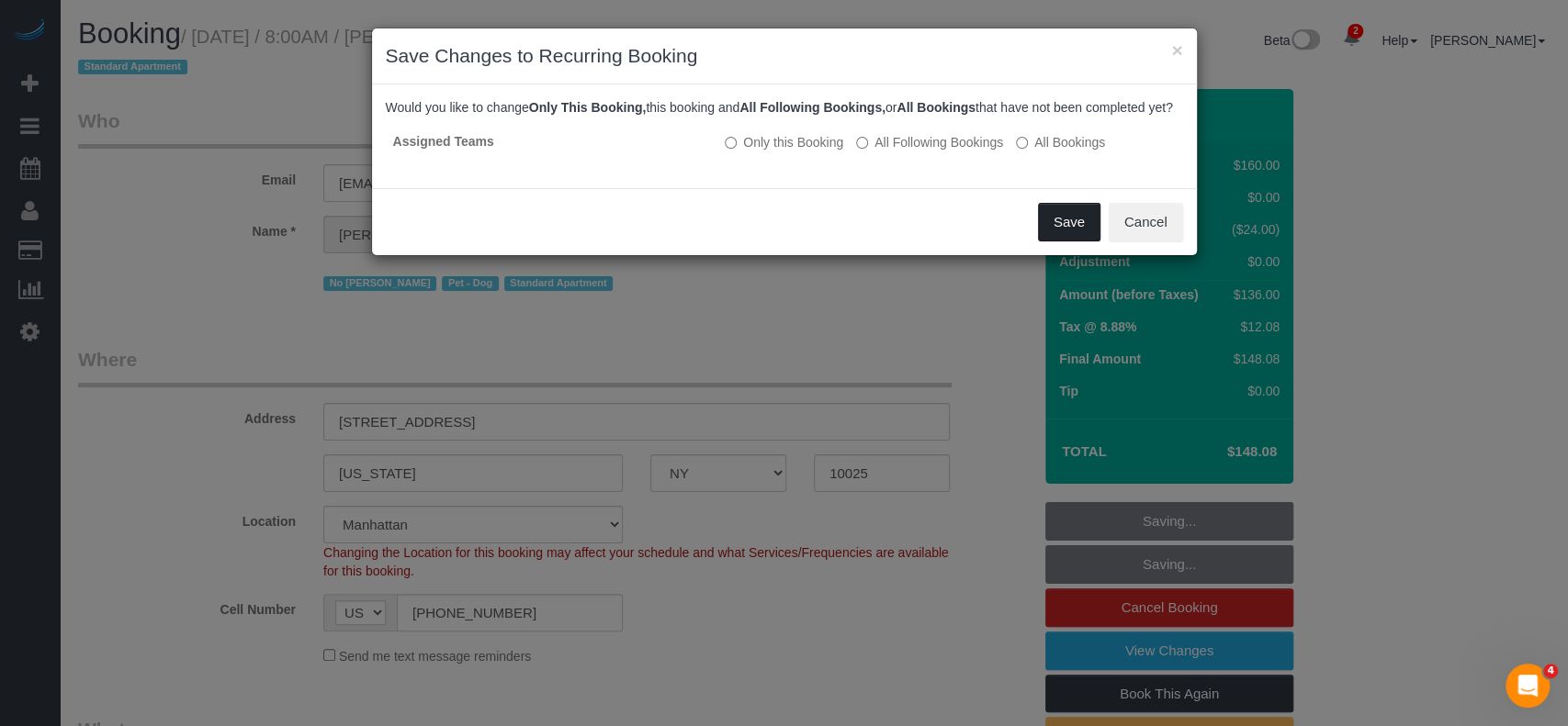
drag, startPoint x: 1074, startPoint y: 244, endPoint x: 997, endPoint y: 209, distance: 84.6
click at [1075, 242] on button "Save" at bounding box center [1069, 222] width 63 height 39
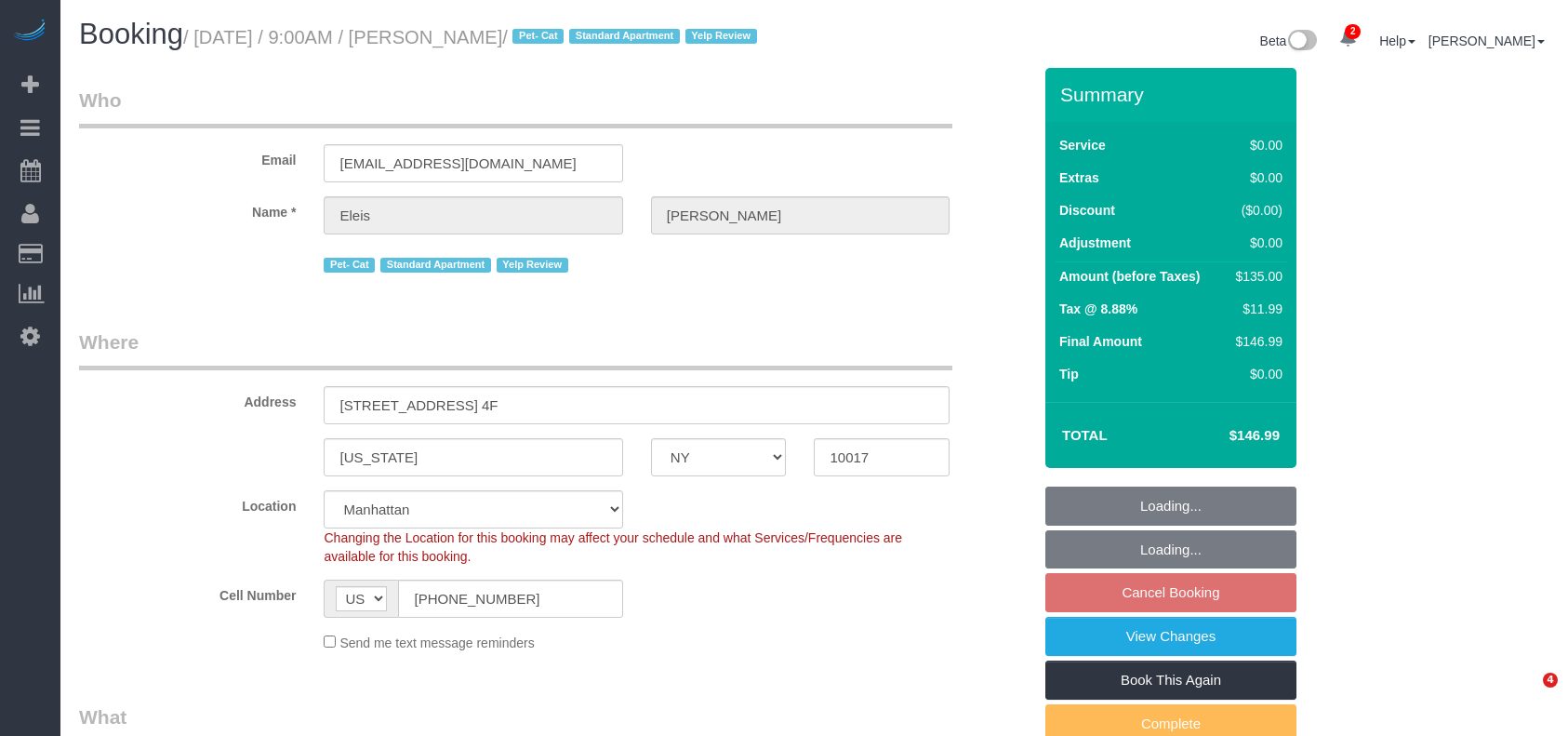
select select "NY"
select select "1"
select select "string:stripe-card_1CIGaX4VGloSiKo7kwmxmGzp"
select select "spot2"
select select "number:58"
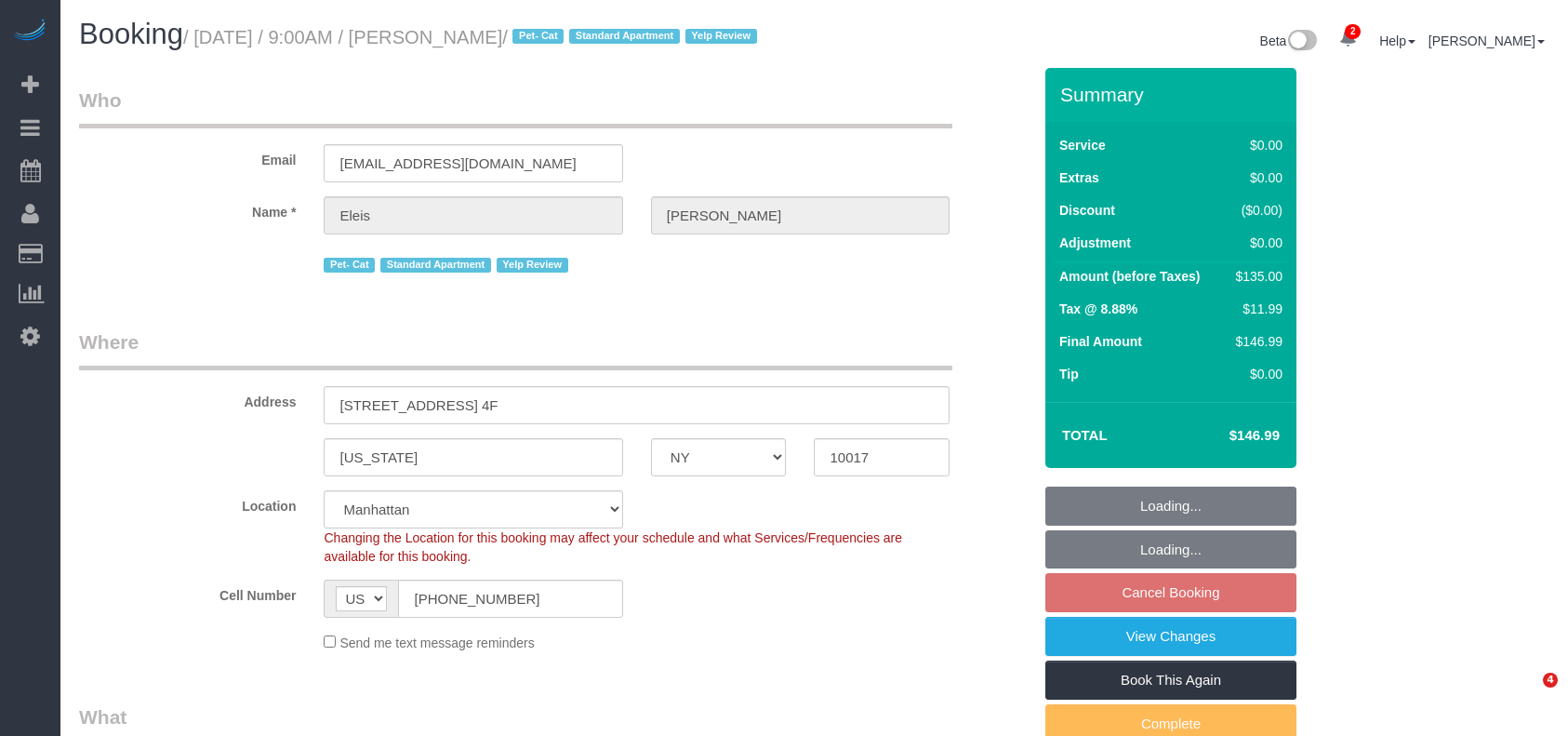
select select "number:75"
select select "number:14"
select select "number:5"
select select "number:21"
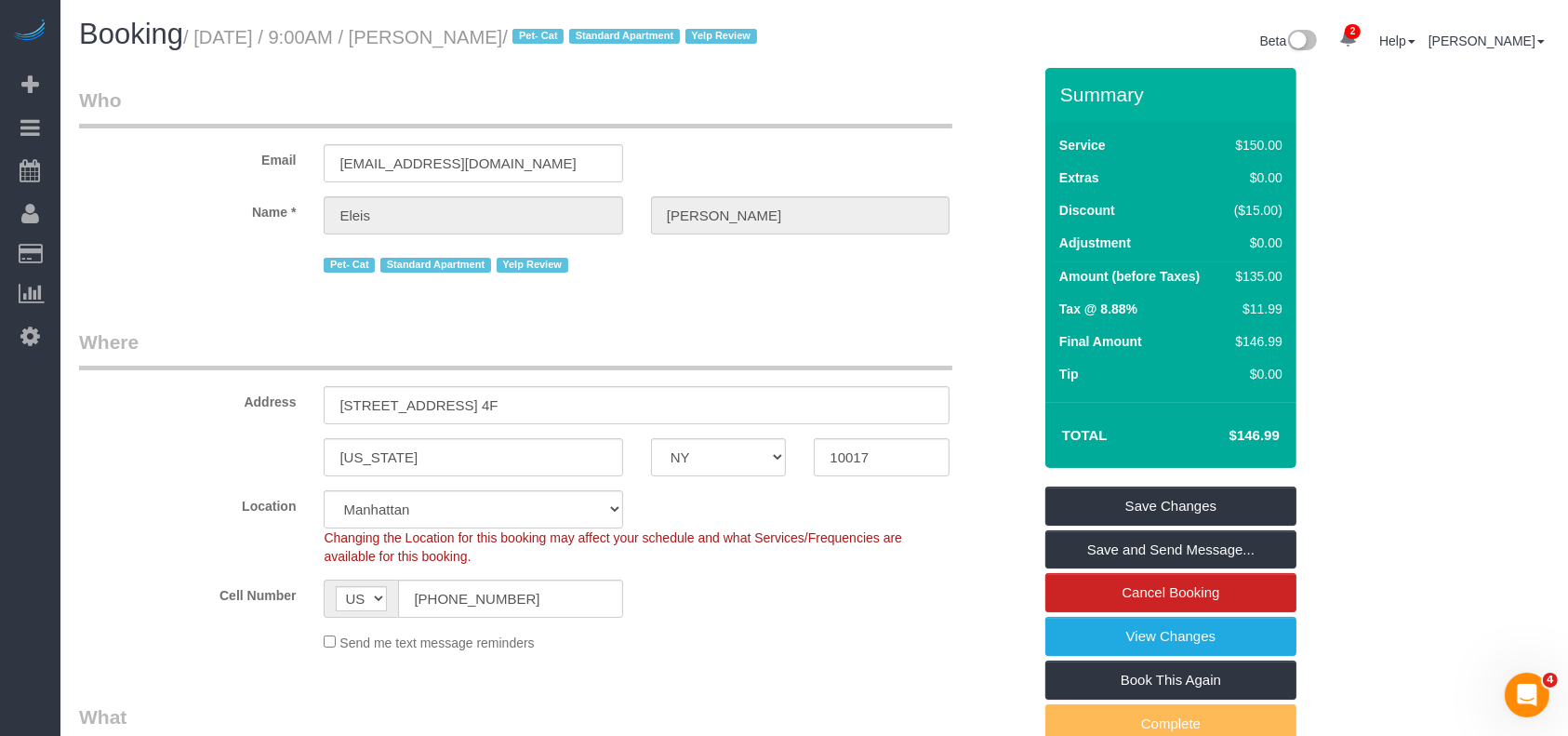
drag, startPoint x: 203, startPoint y: 35, endPoint x: 550, endPoint y: 58, distance: 347.8
click at [546, 47] on small "/ [DATE] / 9:00AM / [PERSON_NAME] / Pet- Cat Standard Apartment Yelp Review" at bounding box center [473, 37] width 580 height 21
copy small "[DATE] / 9:00AM / [PERSON_NAME]"
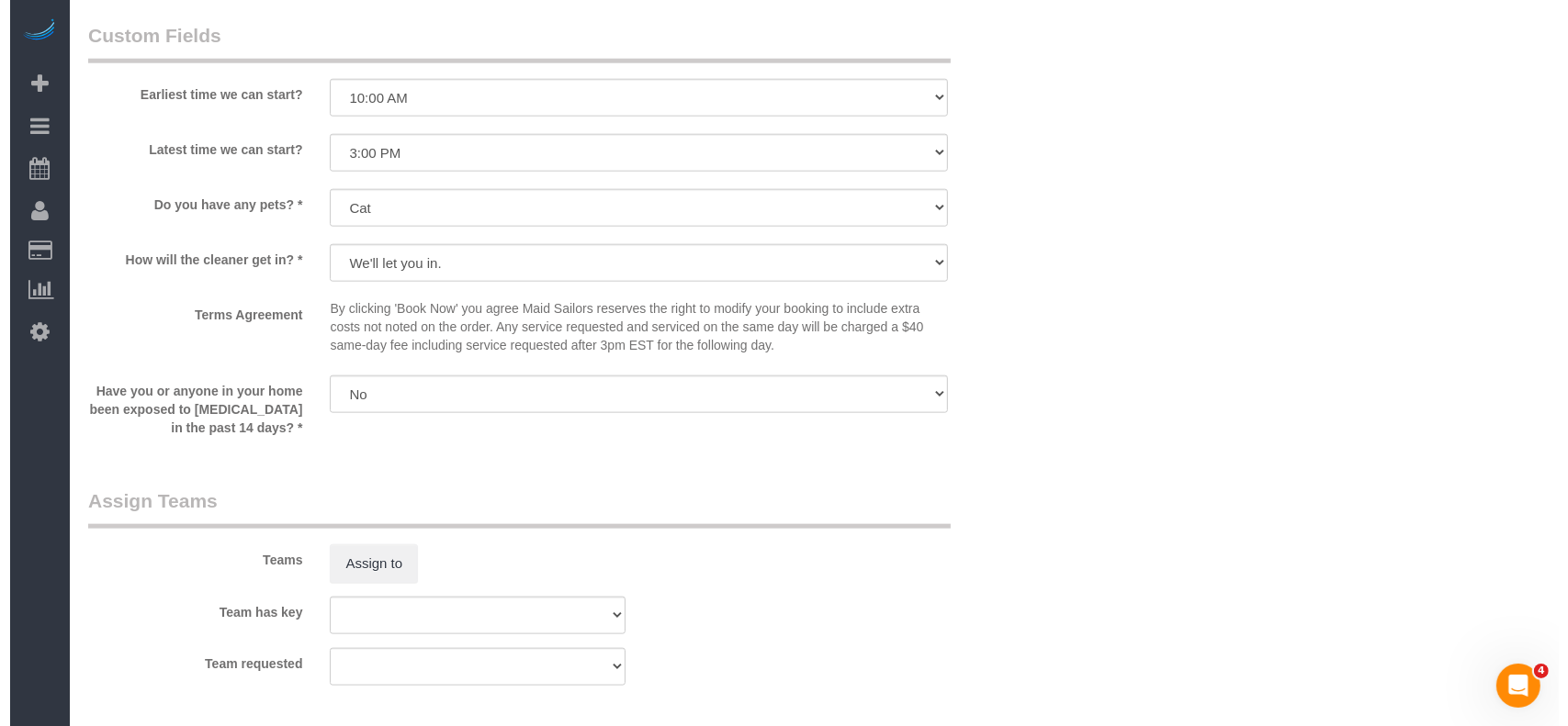
scroll to position [2203, 0]
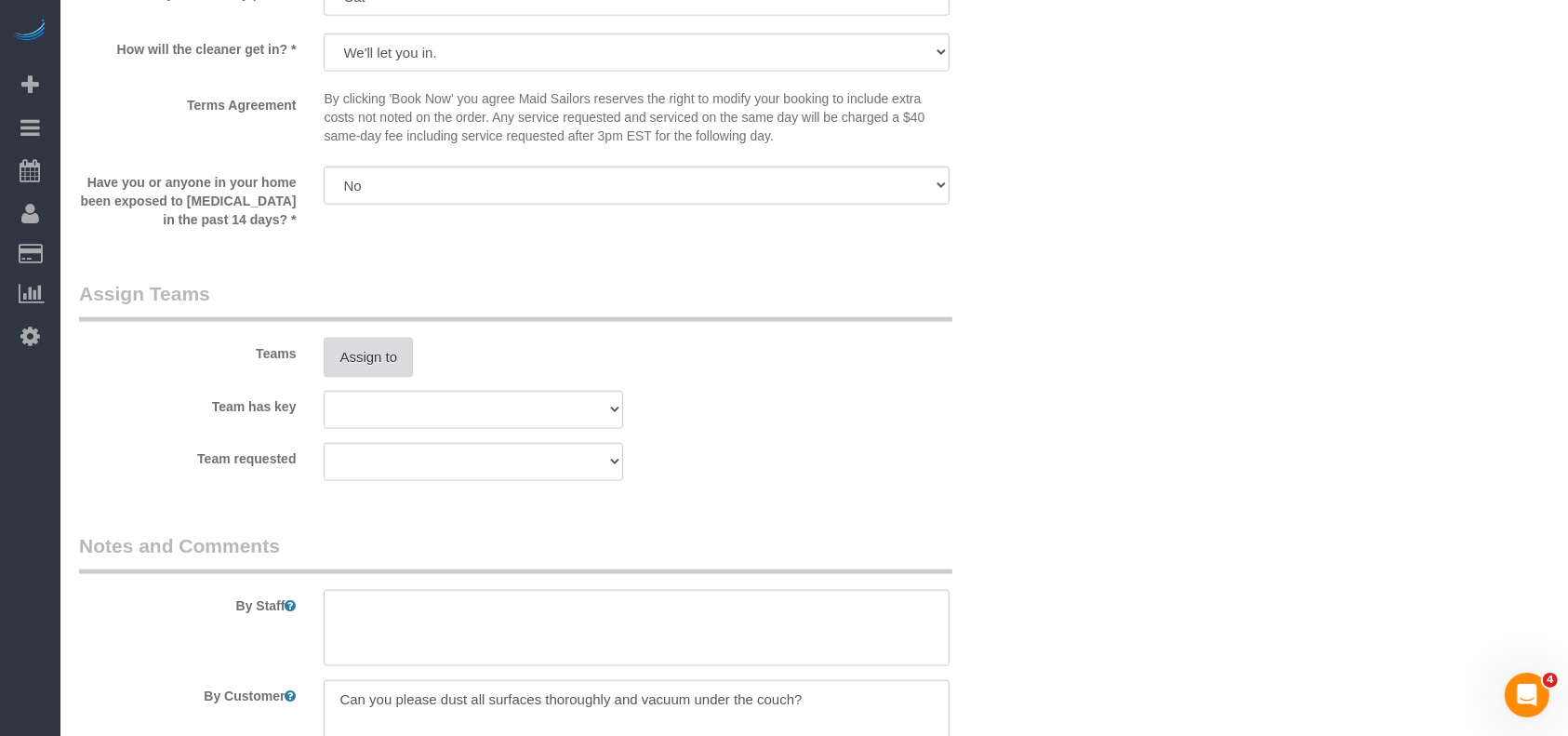
click at [387, 375] on button "Assign to" at bounding box center [368, 358] width 89 height 39
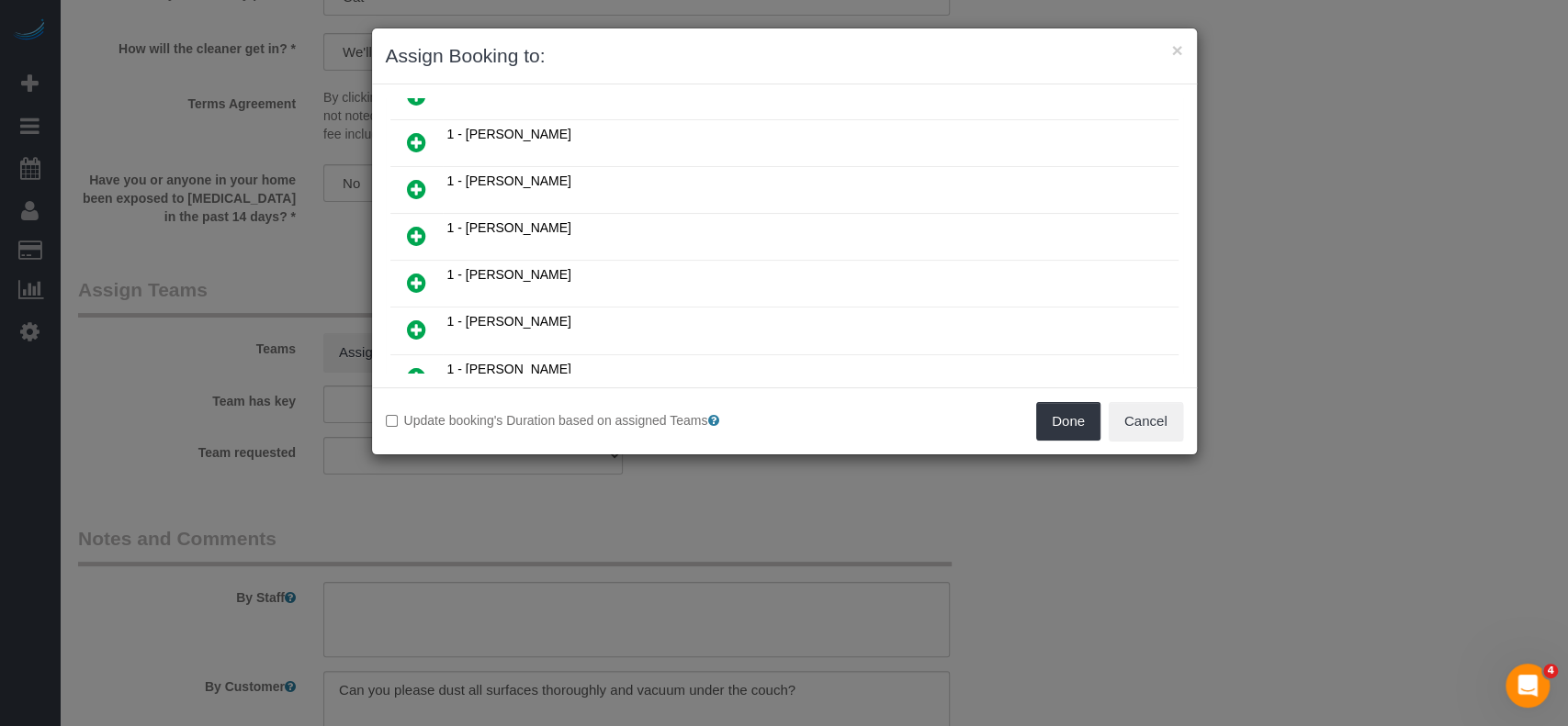
scroll to position [367, 0]
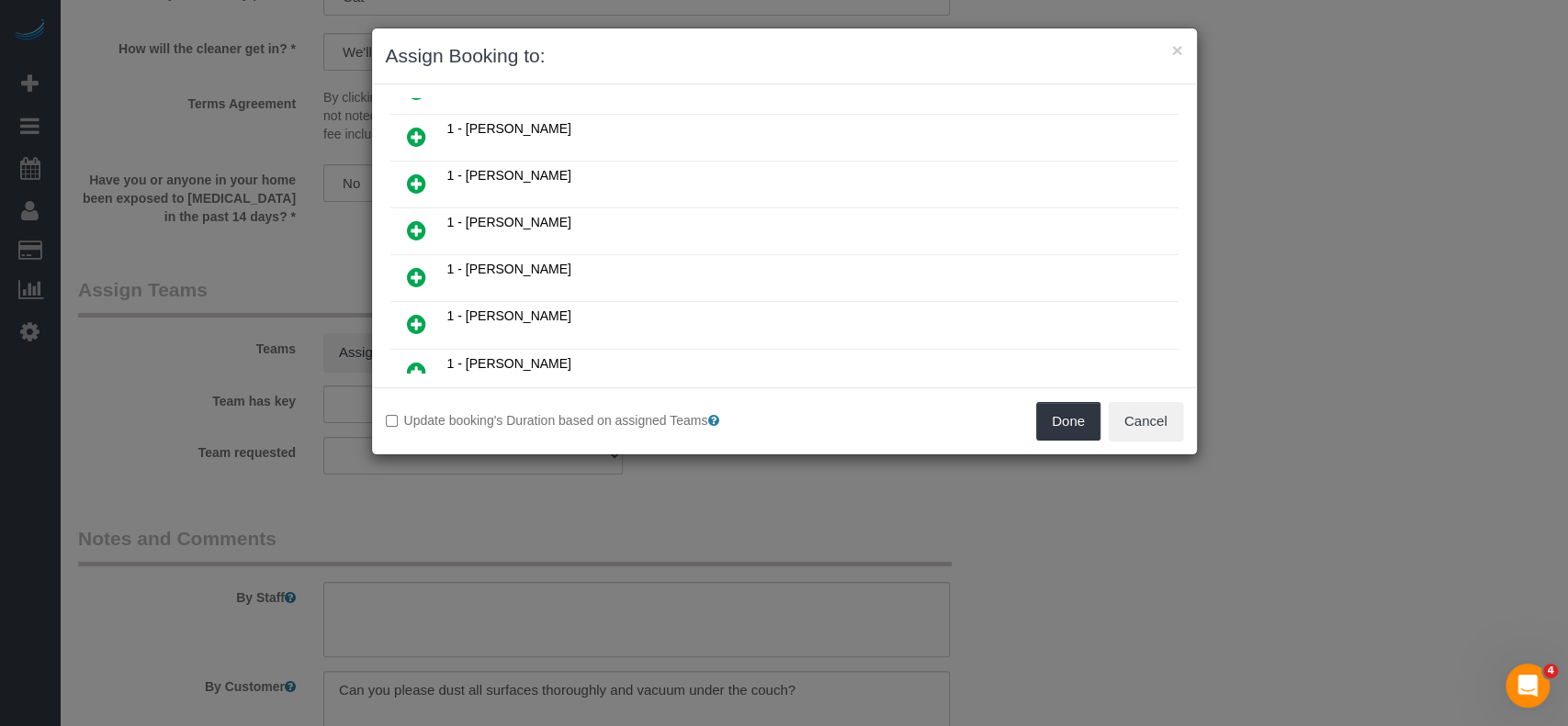
click at [411, 266] on icon at bounding box center [417, 276] width 19 height 22
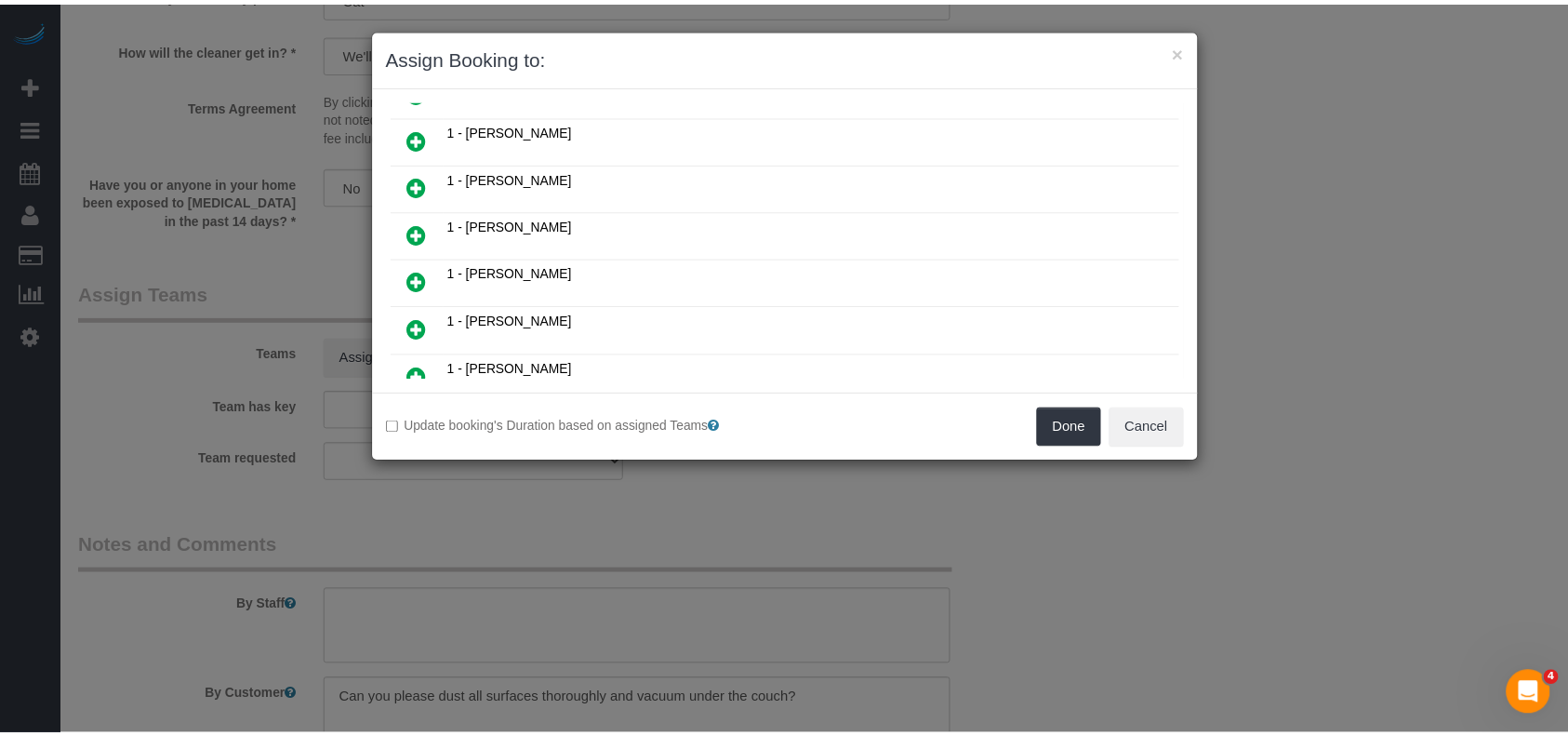
scroll to position [417, 0]
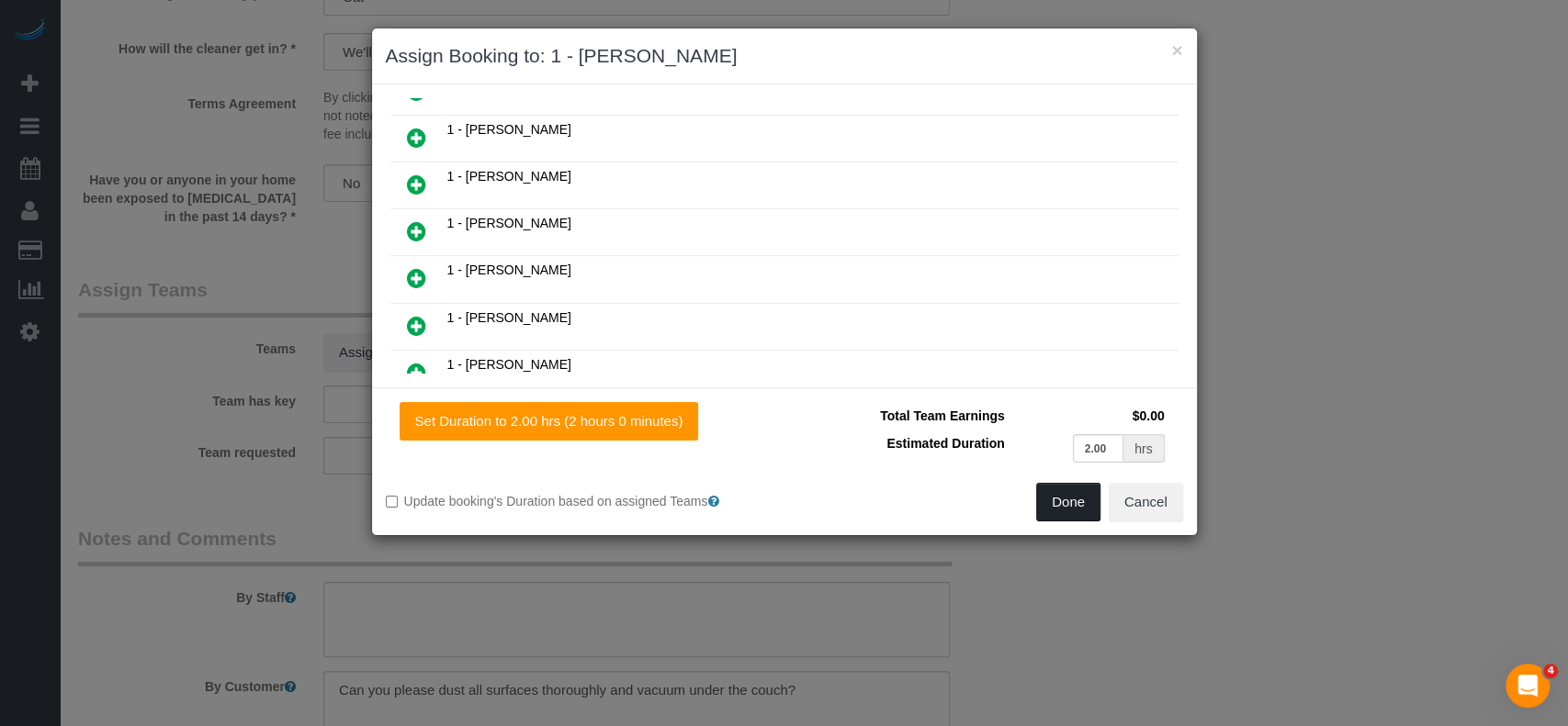
click at [1074, 494] on button "Done" at bounding box center [1068, 503] width 64 height 39
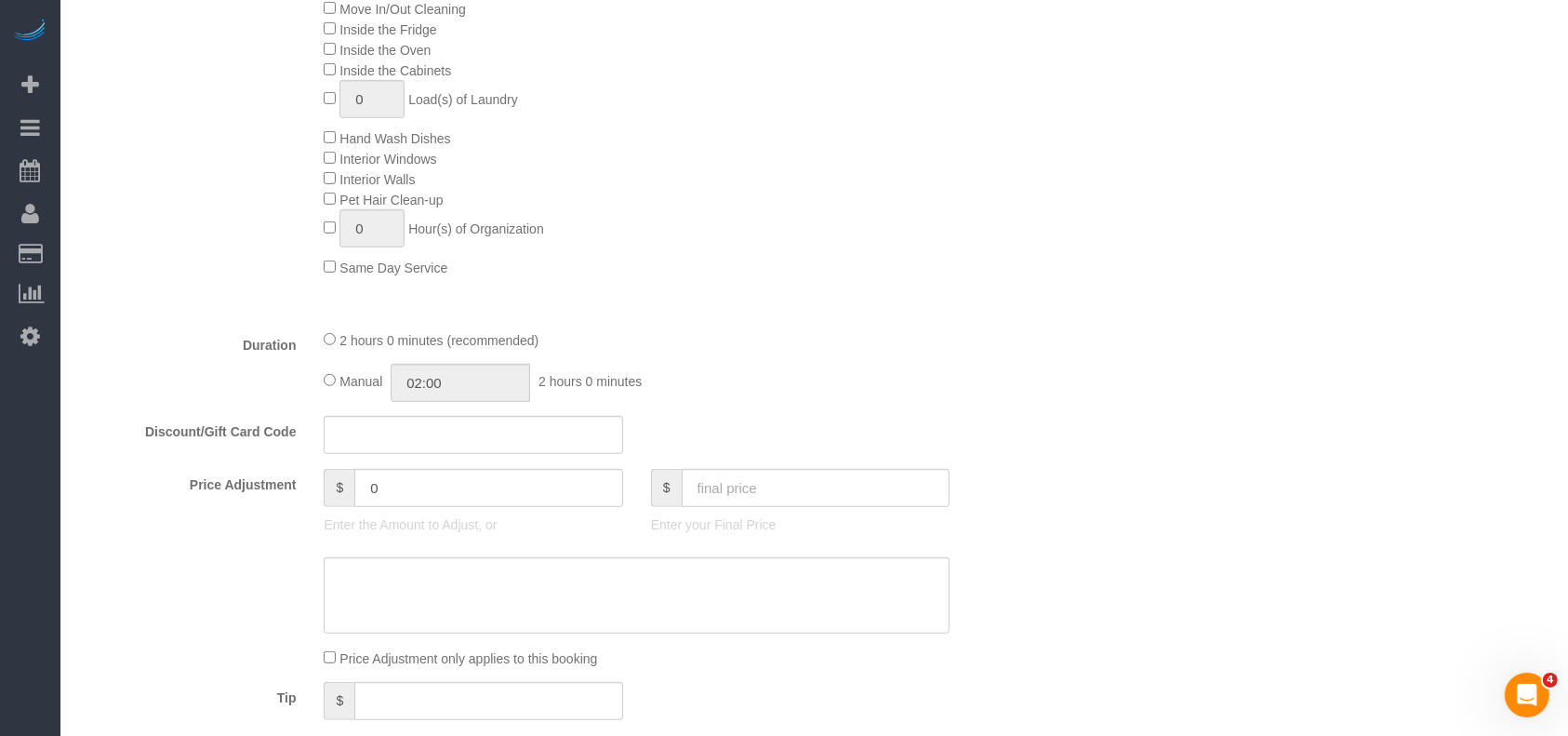
scroll to position [372, 0]
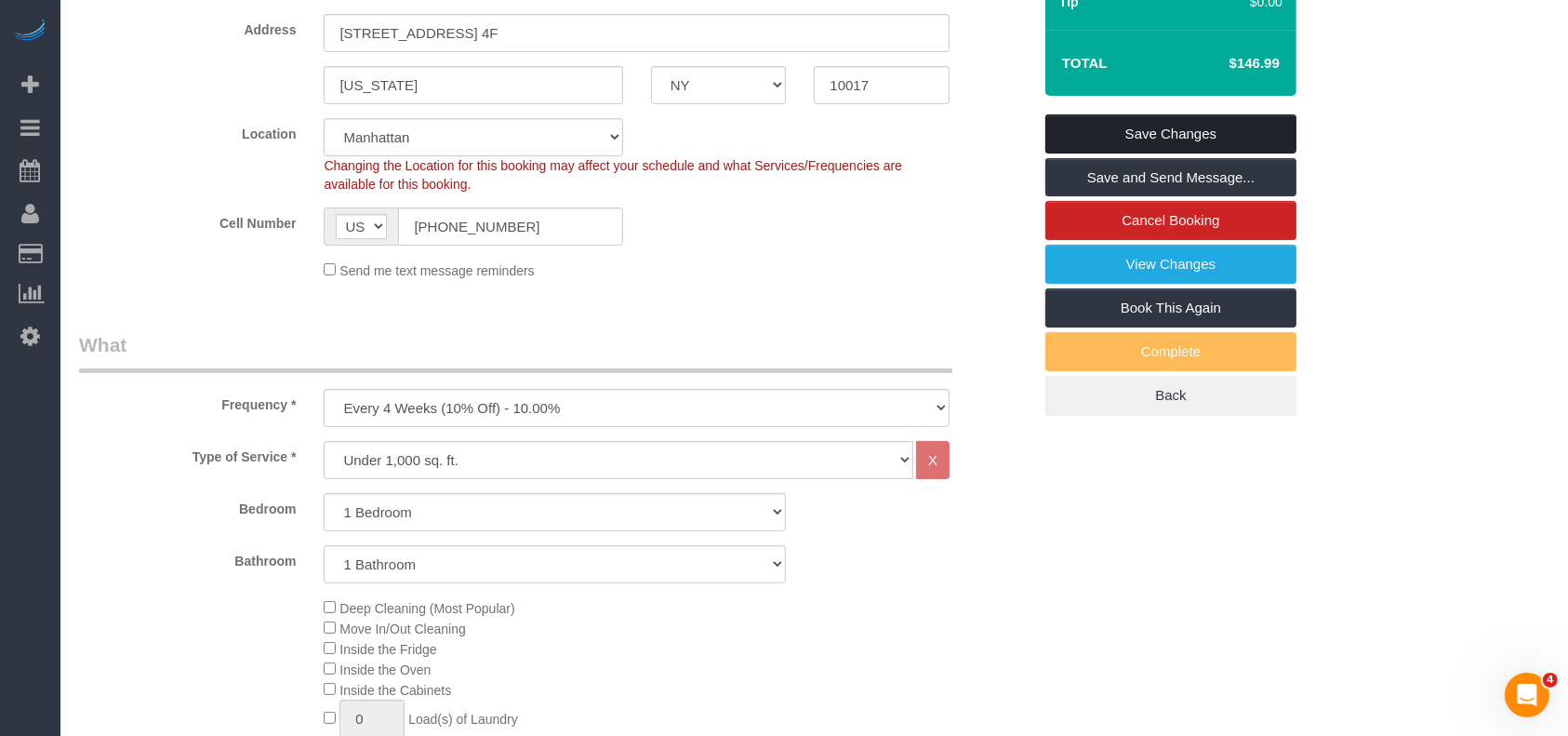
drag, startPoint x: 1147, startPoint y: 153, endPoint x: 1052, endPoint y: 138, distance: 96.2
click at [1148, 153] on link "Save Changes" at bounding box center [1171, 134] width 251 height 39
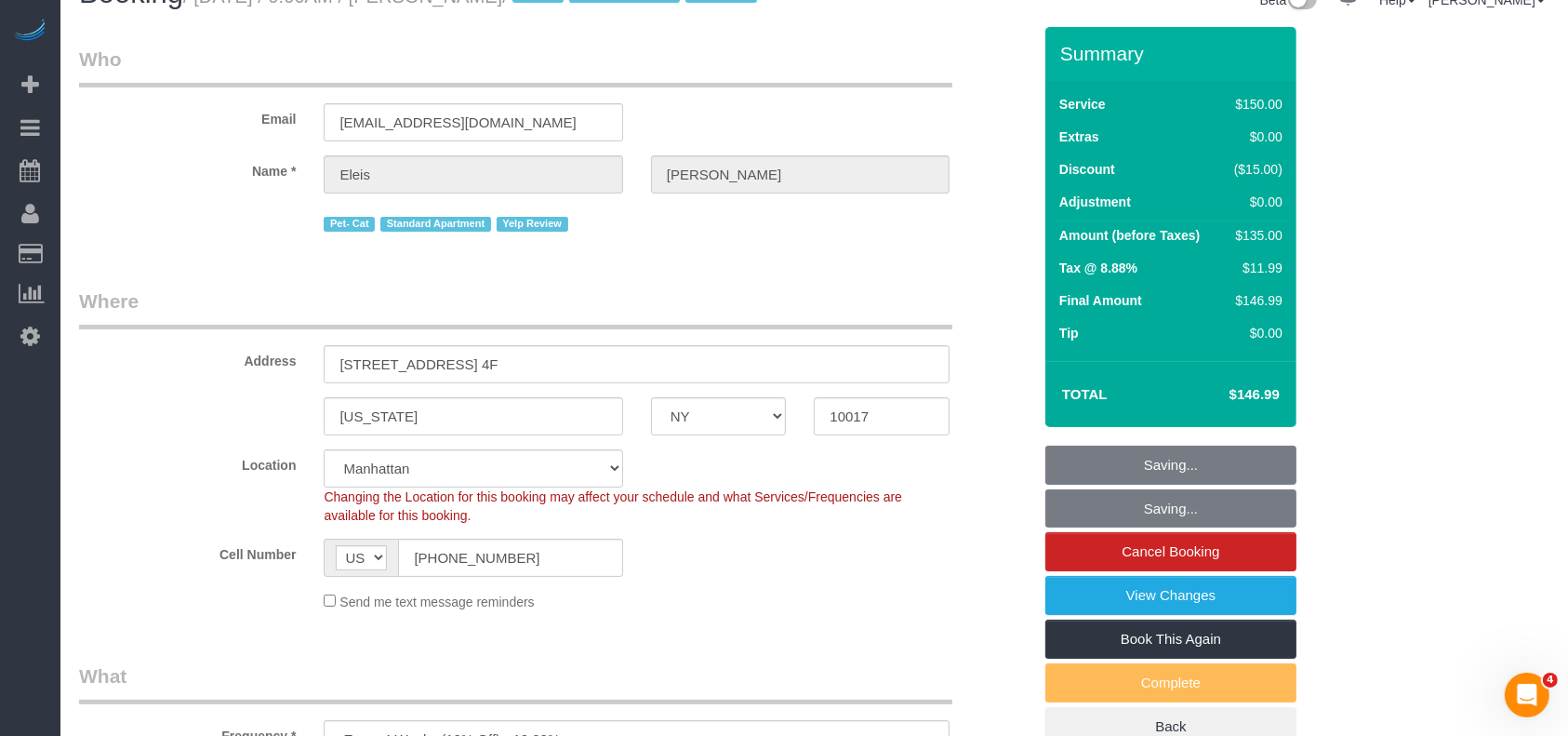
scroll to position [0, 0]
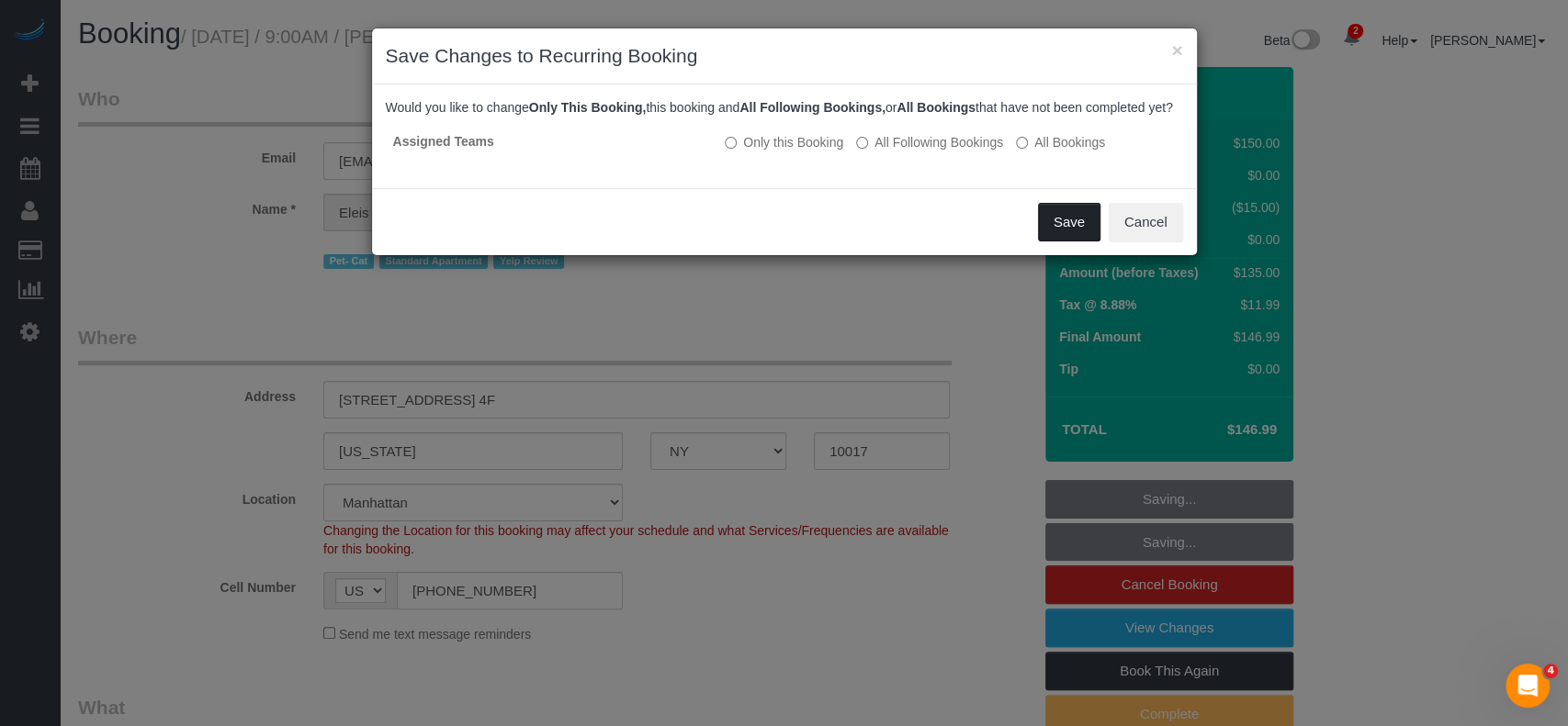
click at [1047, 220] on button "Save" at bounding box center [1069, 222] width 63 height 39
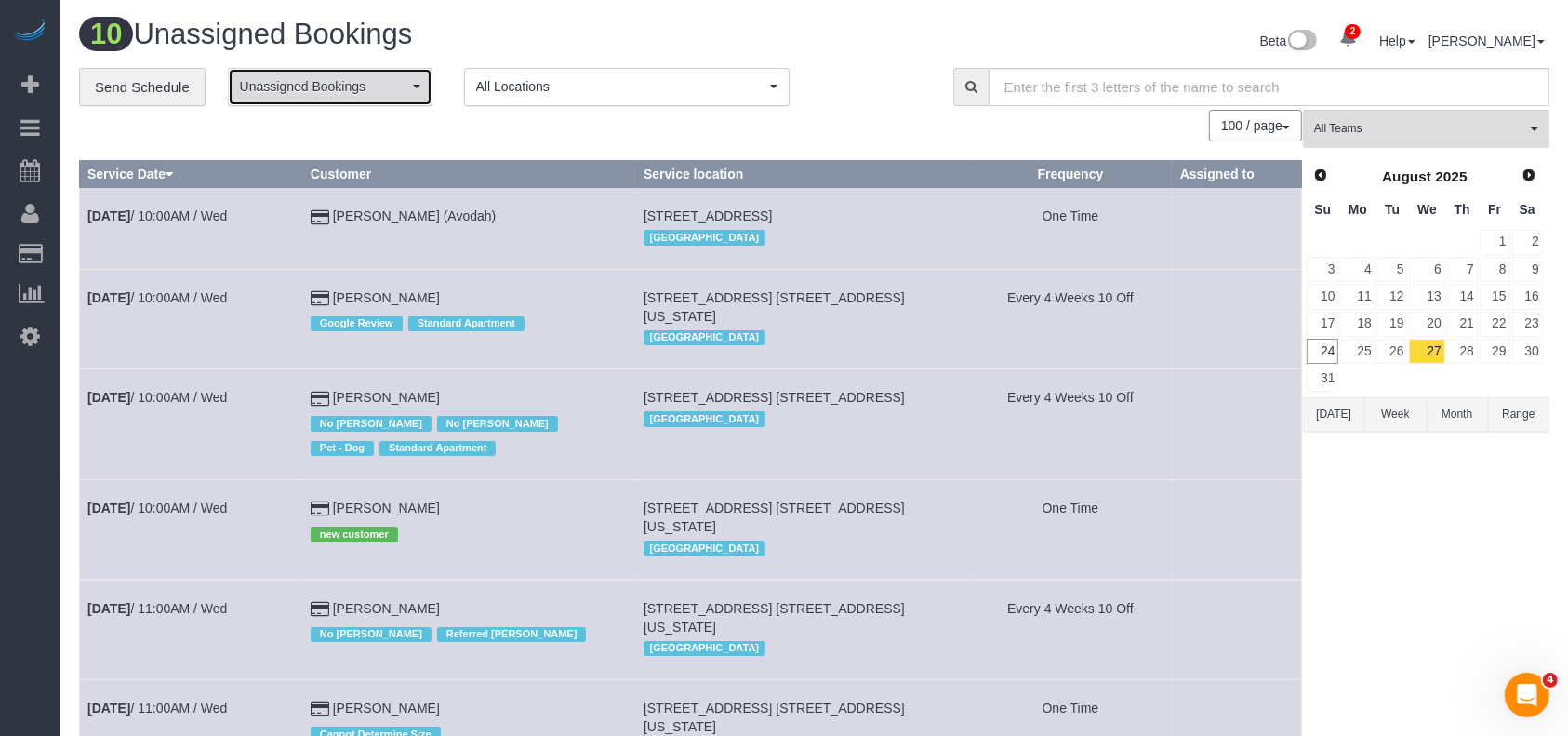
click at [408, 97] on button "Unassigned Bookings" at bounding box center [330, 86] width 205 height 38
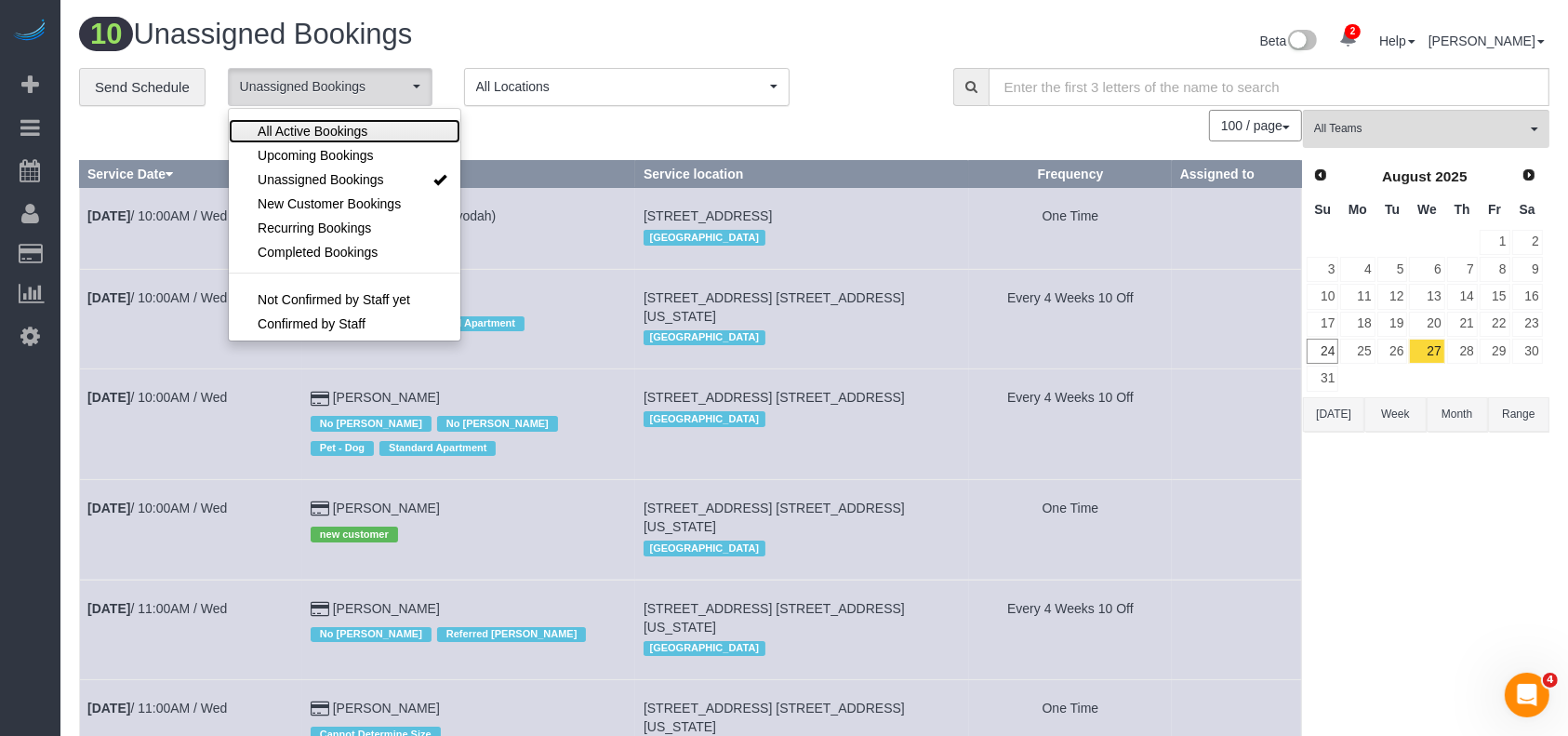
drag, startPoint x: 329, startPoint y: 124, endPoint x: 522, endPoint y: 123, distance: 193.0
click at [329, 126] on span "All Active Bookings" at bounding box center [312, 130] width 110 height 19
select select "***"
drag, startPoint x: 528, startPoint y: 123, endPoint x: 516, endPoint y: 127, distance: 12.6
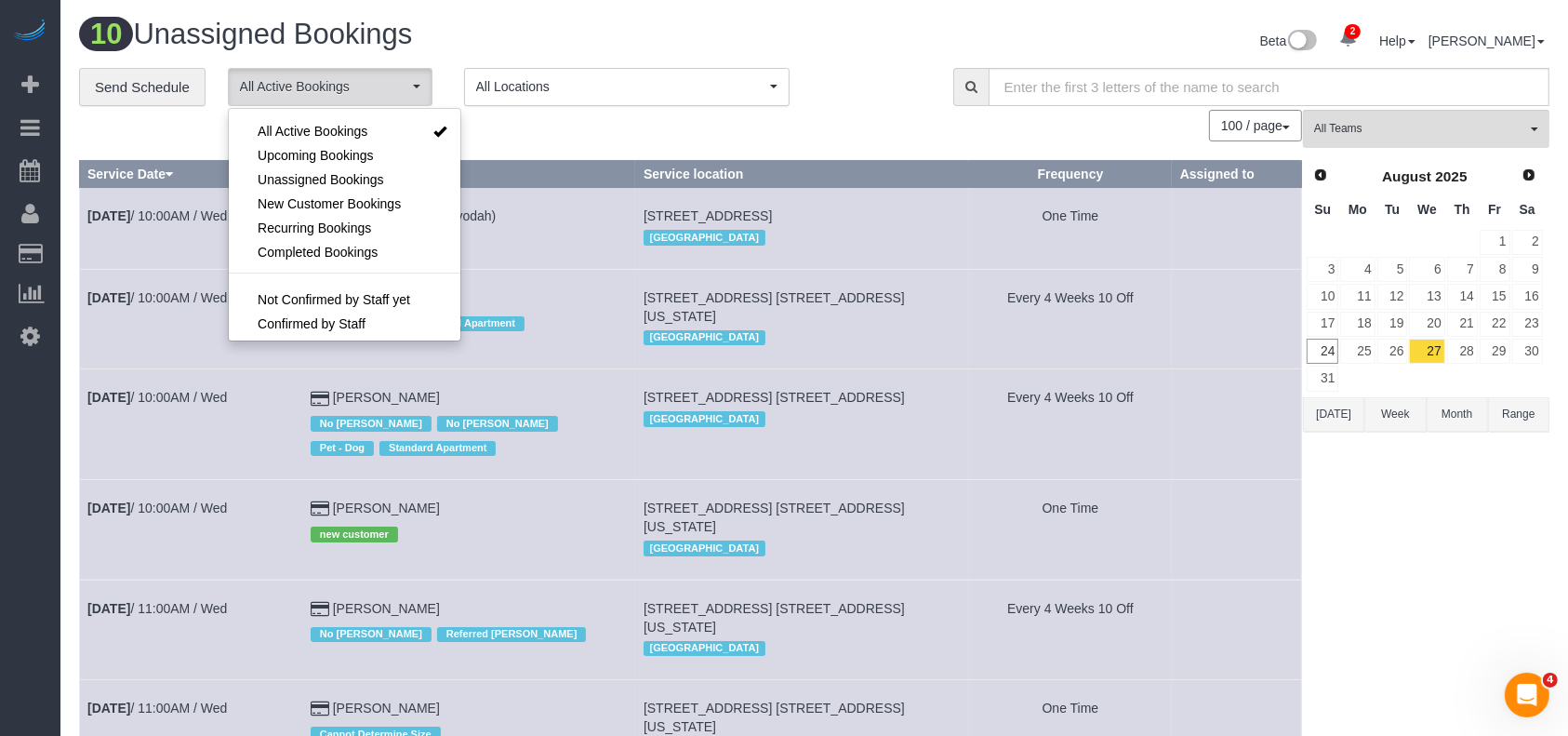
click at [528, 123] on div "100 / page 10 / page 20 / page 30 / page 40 / page 50 / page 100 / page" at bounding box center [690, 125] width 1223 height 31
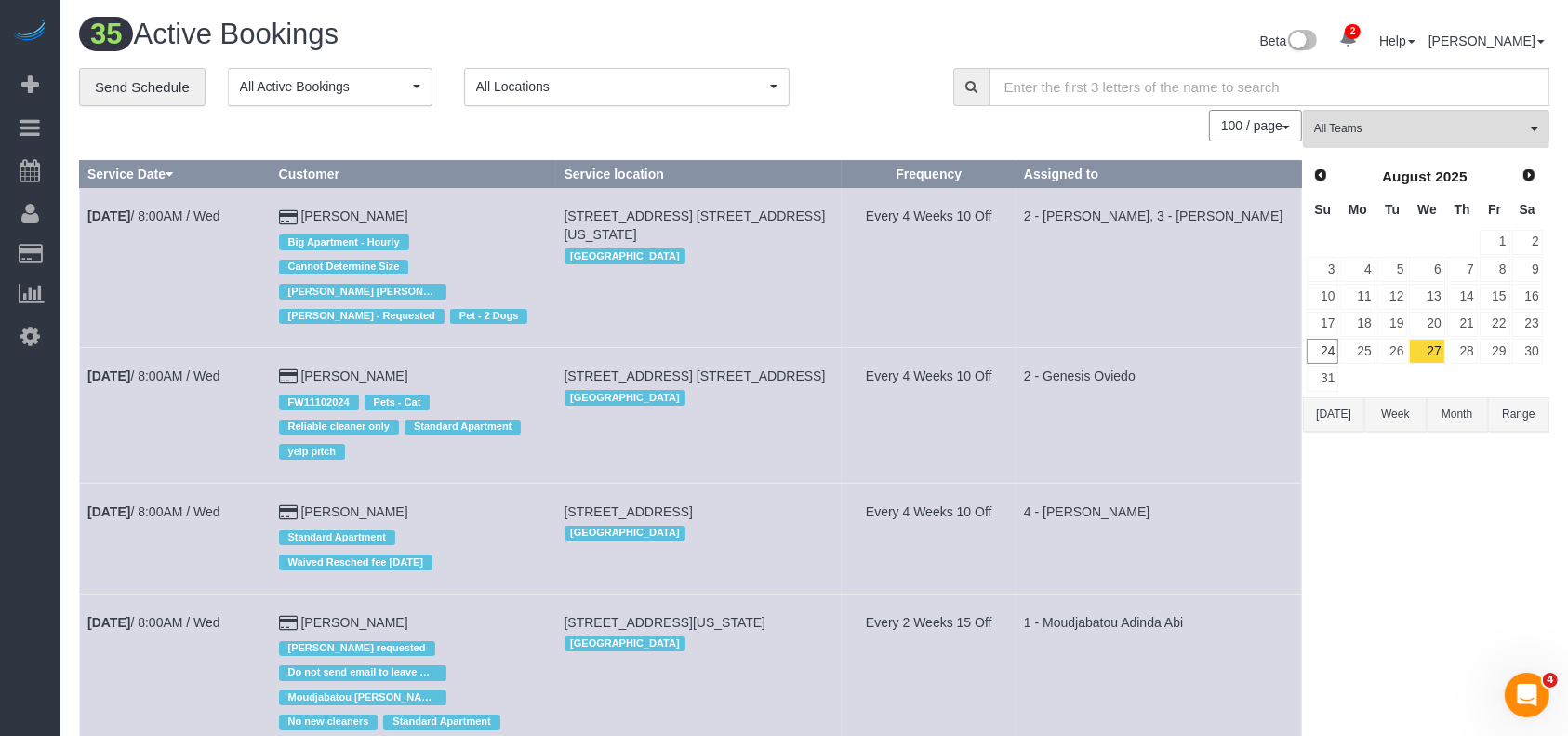
click at [211, 368] on td "Aug 27th / 8:00AM / Wed" at bounding box center [176, 416] width 192 height 135
click at [209, 375] on link "Aug 27th / 8:00AM / Wed" at bounding box center [154, 375] width 133 height 15
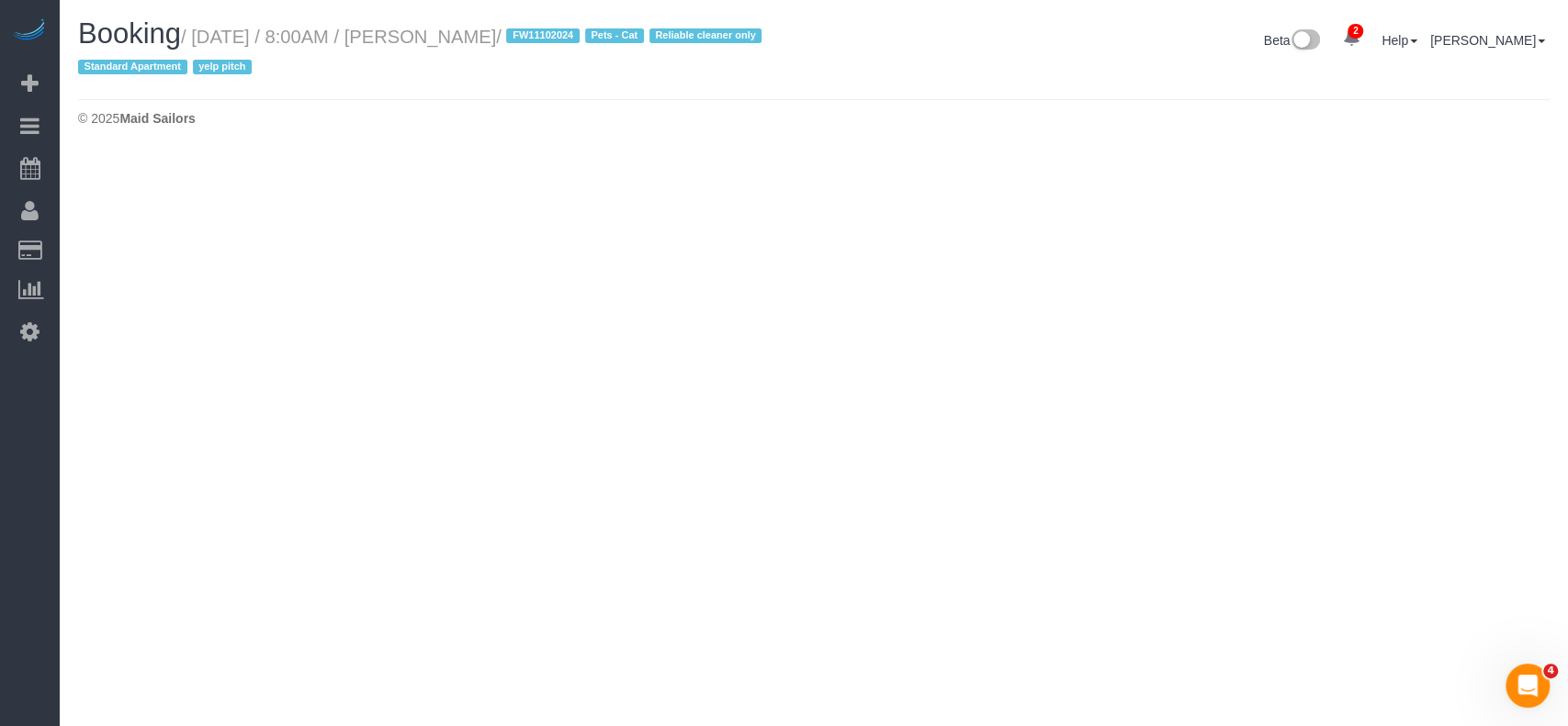
select select "NY"
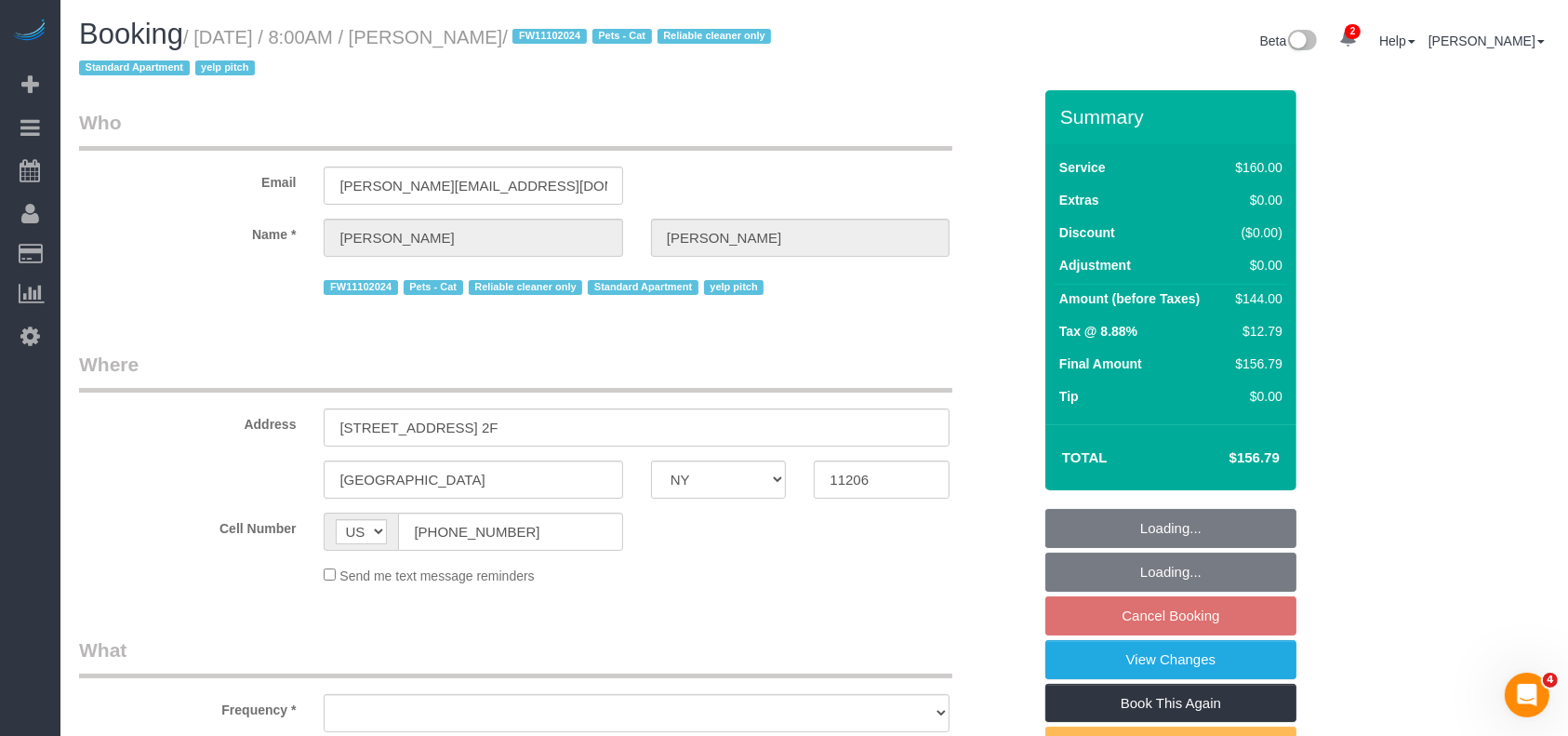
select select "object:4616"
select select "number:89"
select select "number:90"
select select "number:14"
select select "number:5"
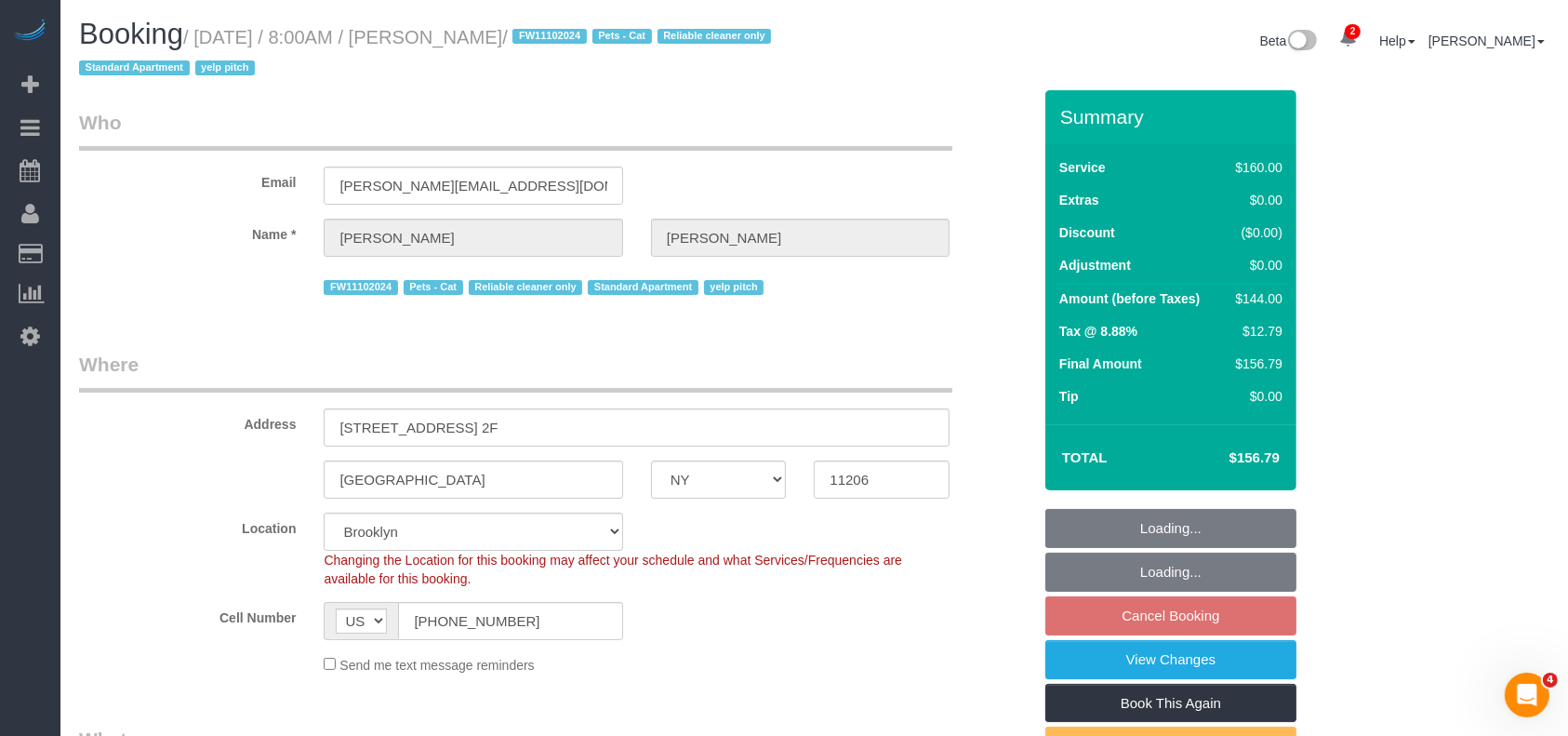
select select "object:4765"
select select "spot61"
select select "string:stripe-pm_1LVK4E4VGloSiKo77j9FA1oZ"
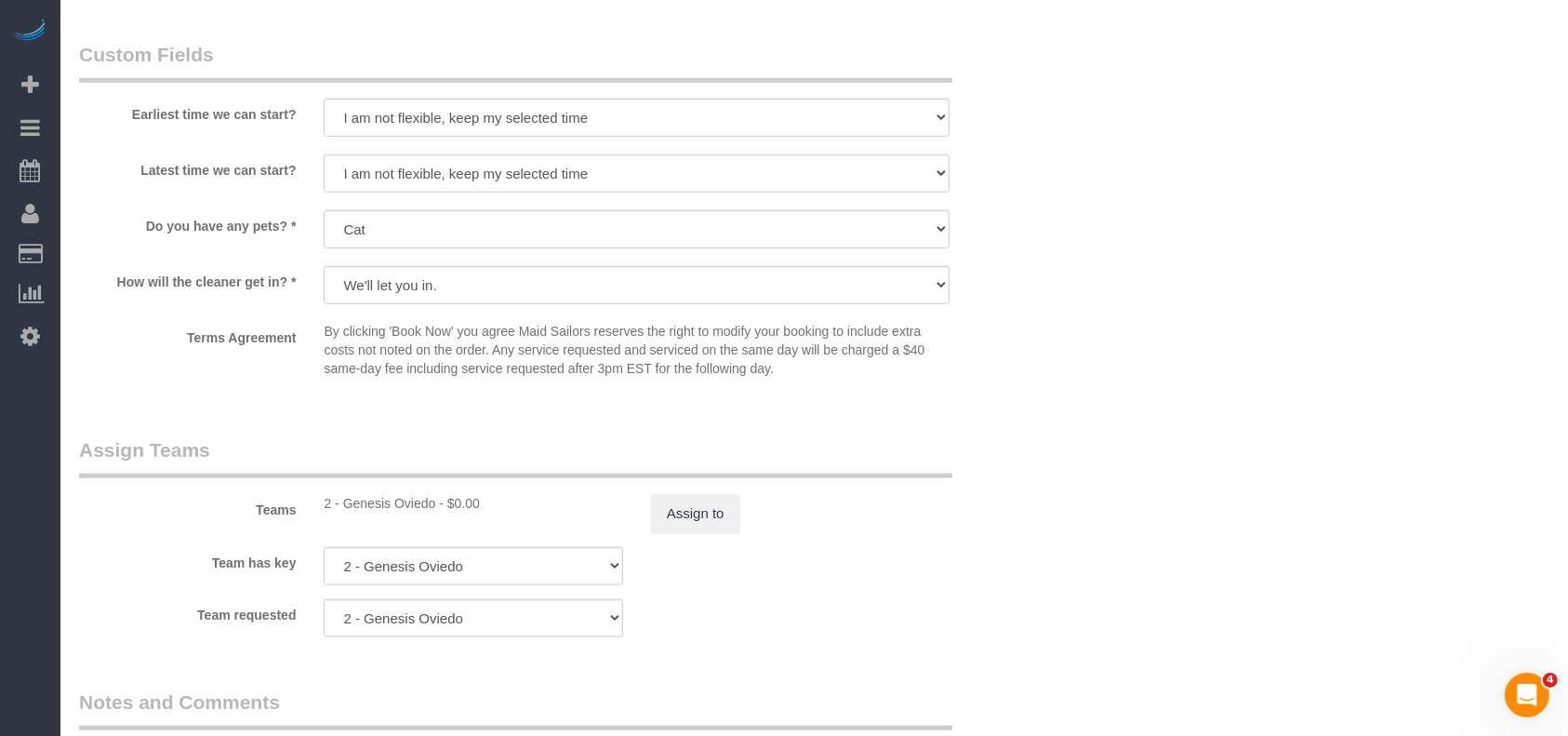
scroll to position [1862, 0]
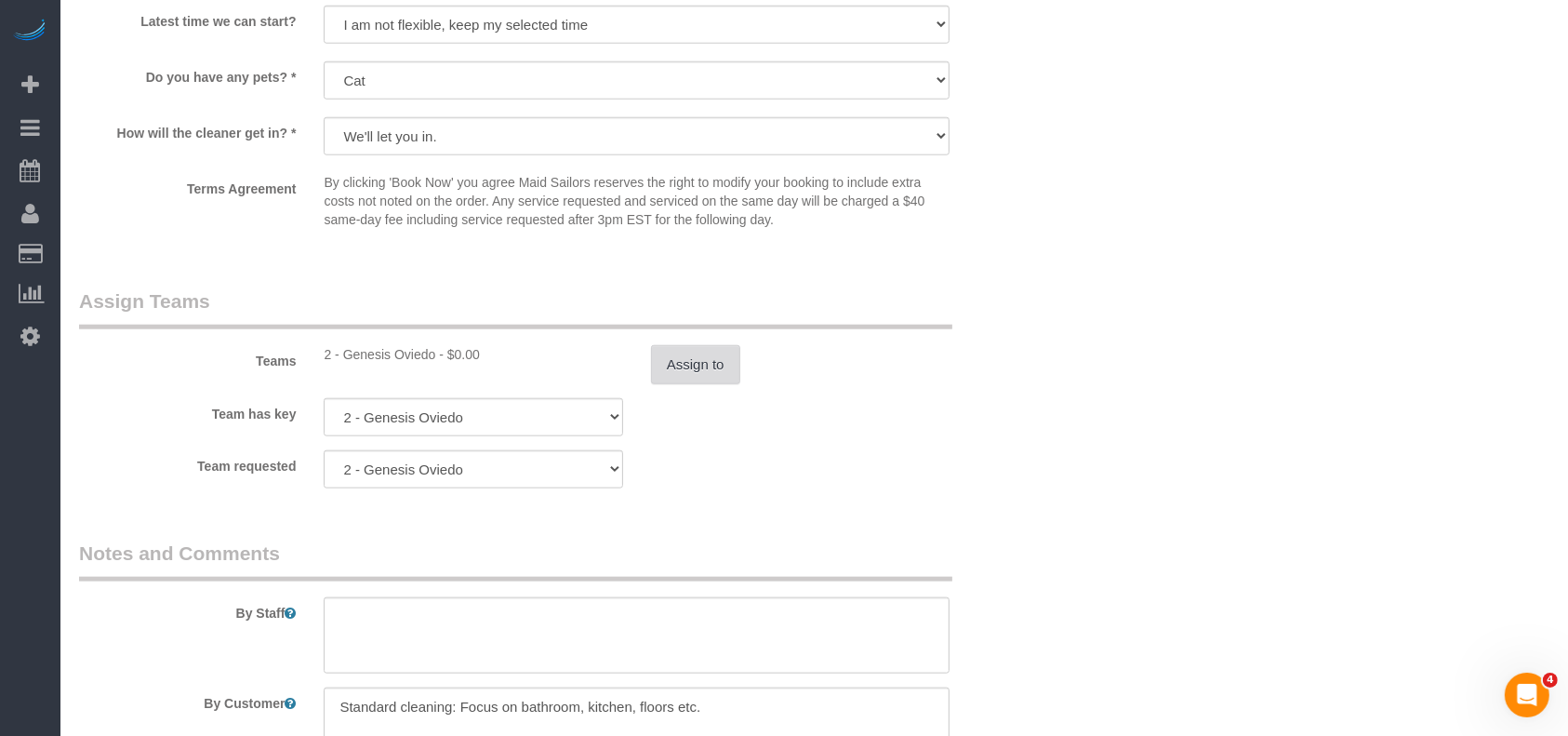
click at [702, 377] on button "Assign to" at bounding box center [695, 365] width 89 height 39
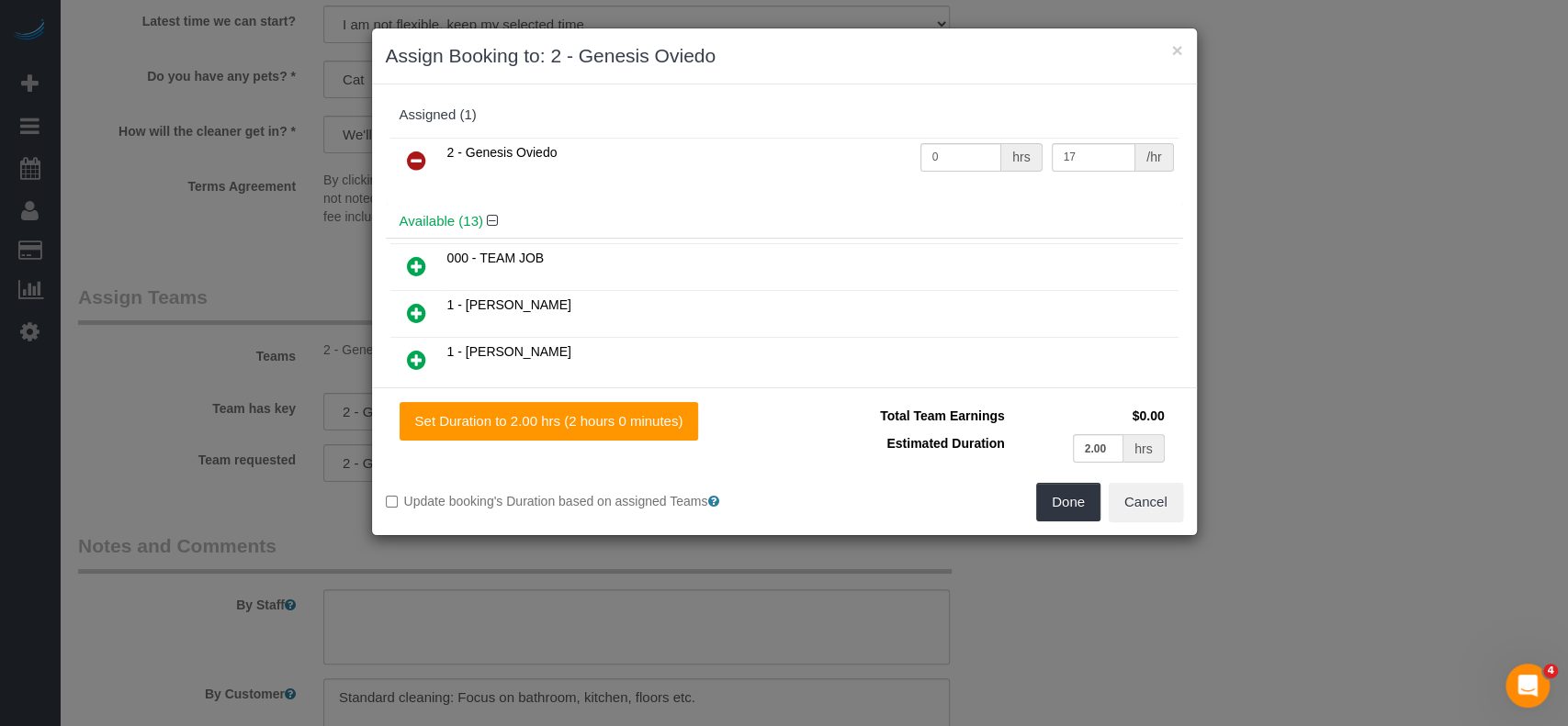
drag, startPoint x: 404, startPoint y: 156, endPoint x: 416, endPoint y: 156, distance: 12.0
click at [405, 156] on link at bounding box center [416, 161] width 44 height 37
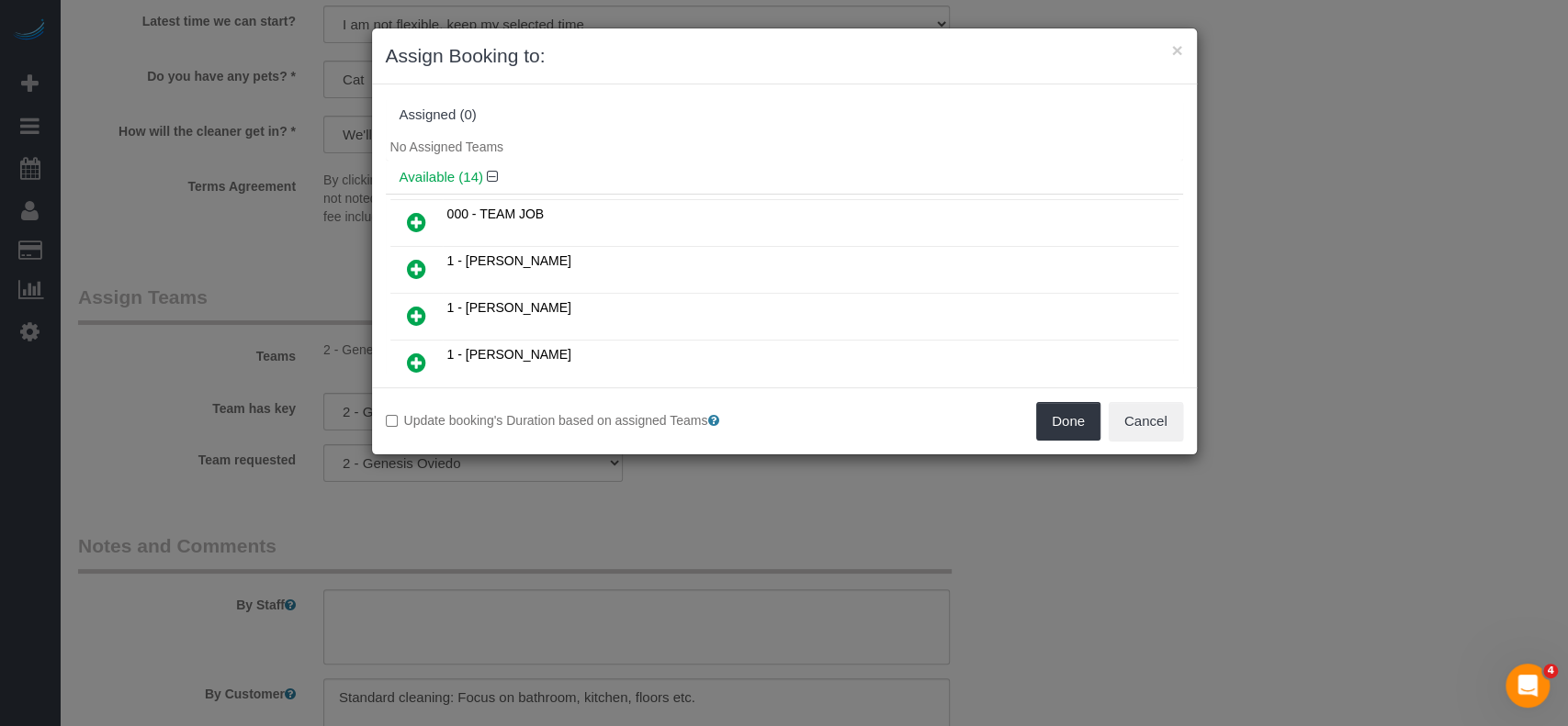
click at [418, 316] on icon at bounding box center [417, 315] width 19 height 22
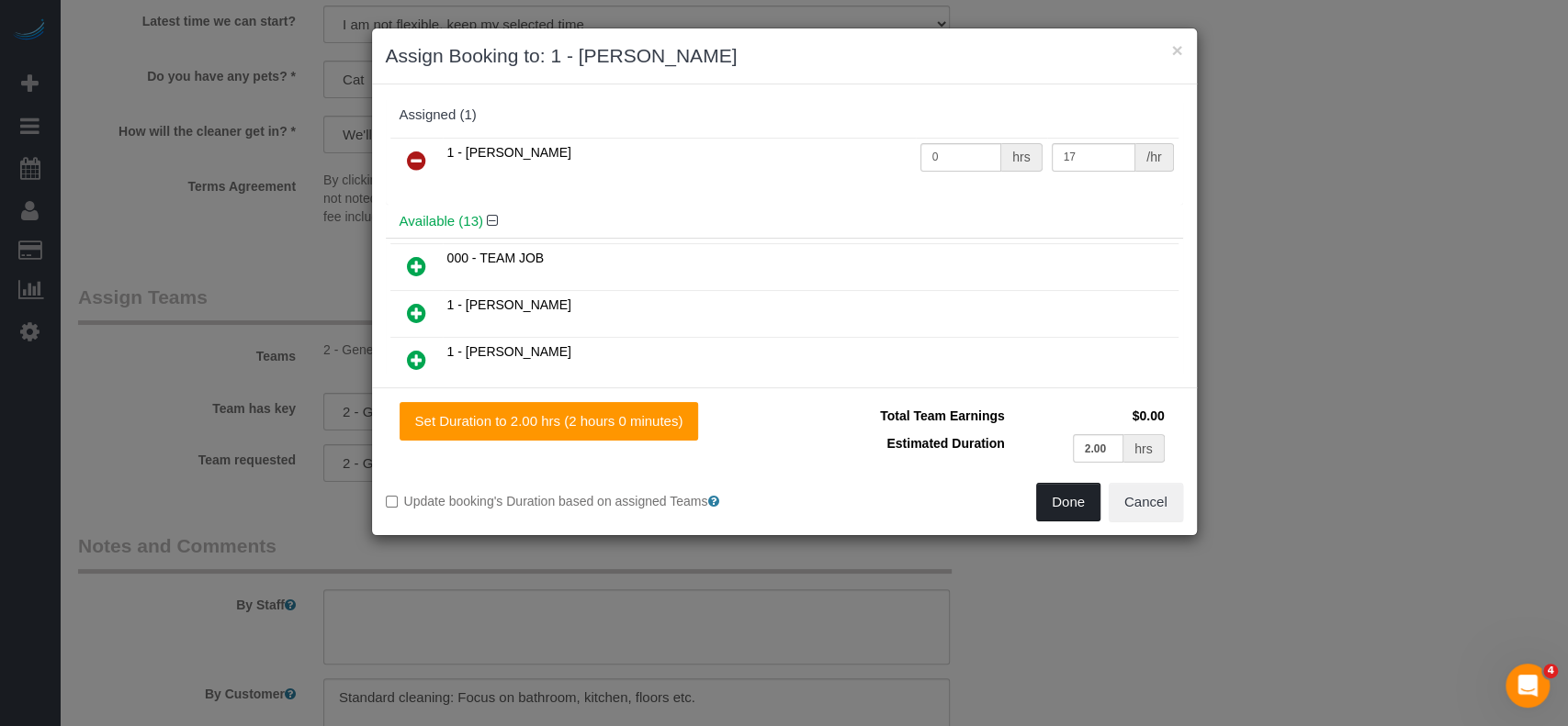
click at [1062, 504] on button "Done" at bounding box center [1068, 503] width 64 height 39
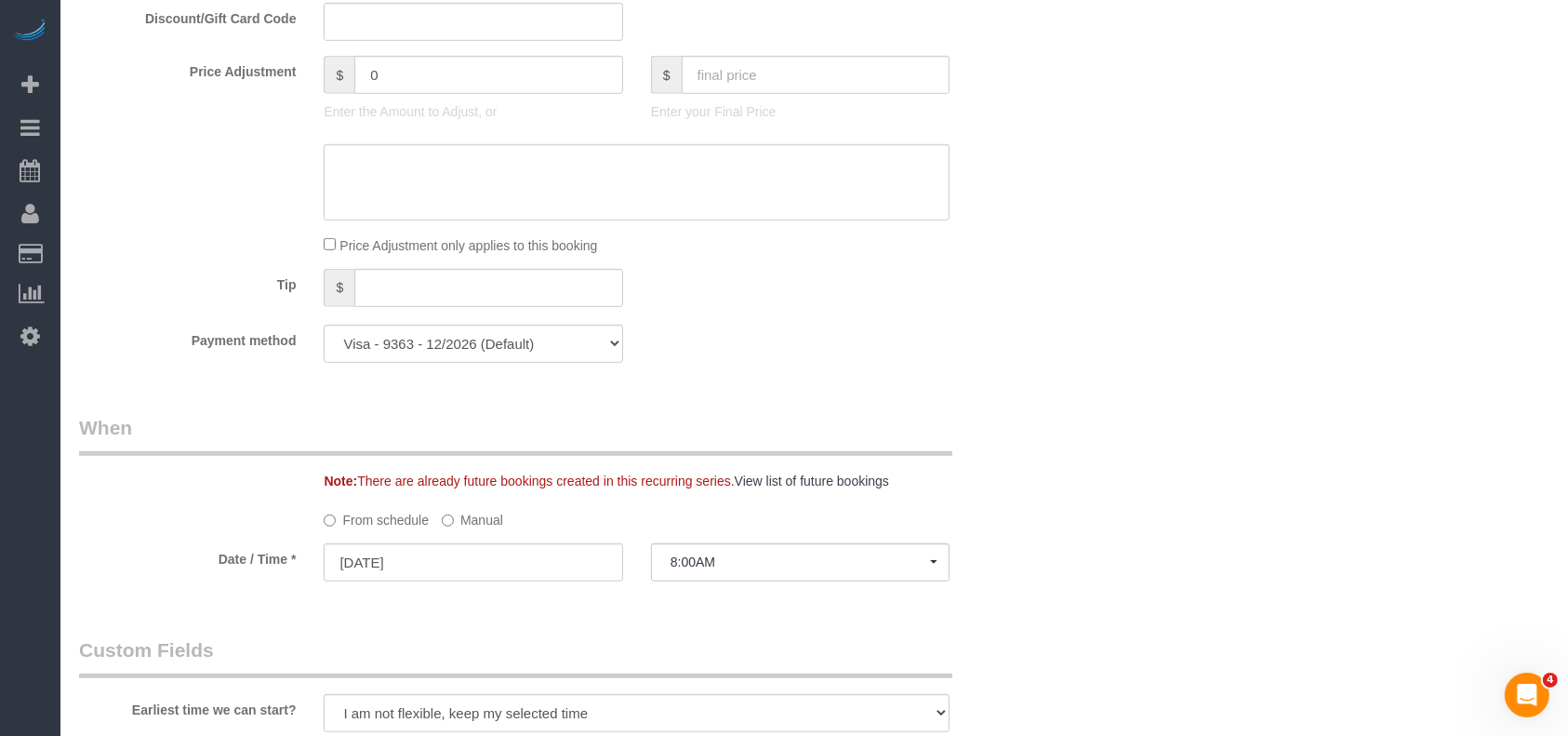
scroll to position [248, 0]
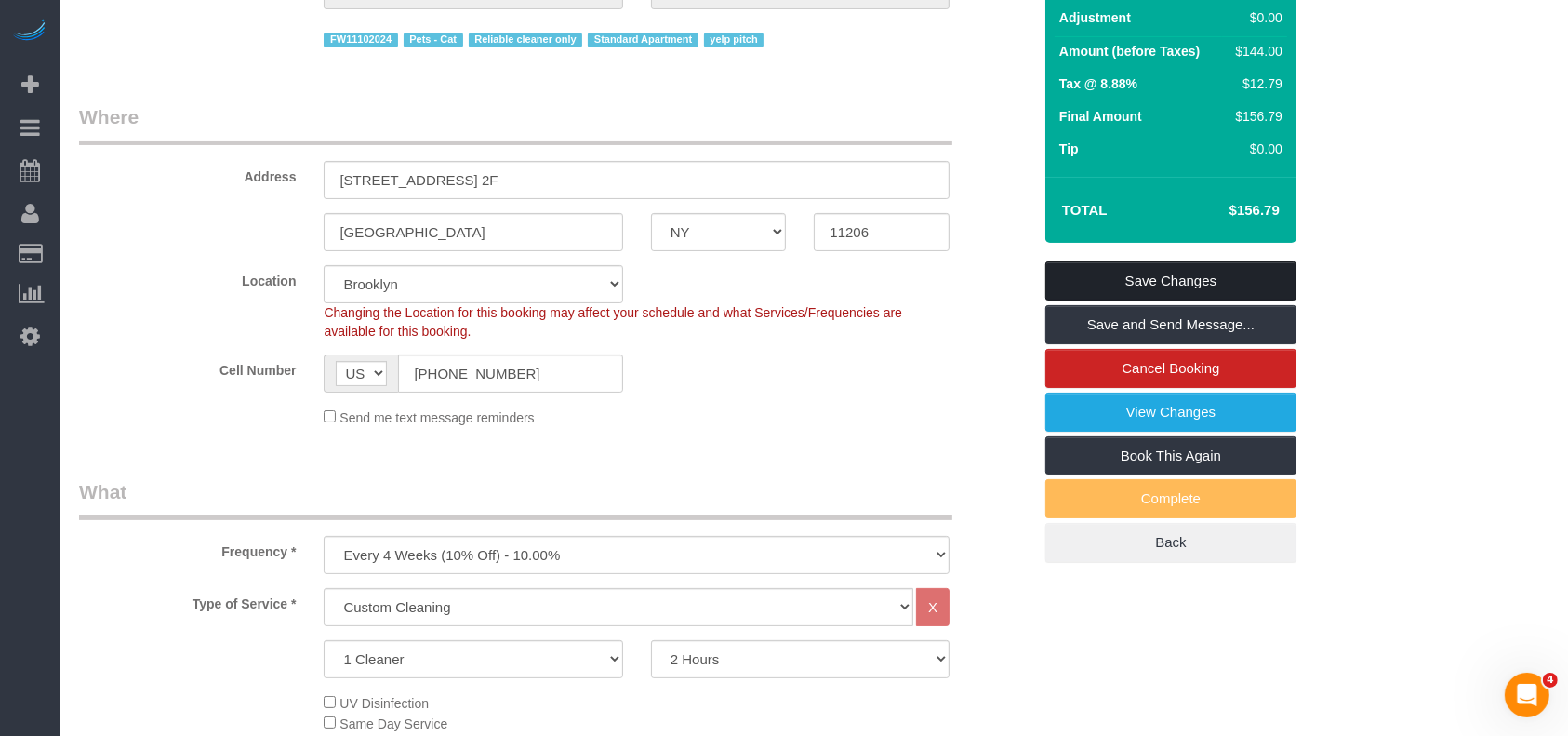
click at [1180, 269] on link "Save Changes" at bounding box center [1171, 281] width 251 height 39
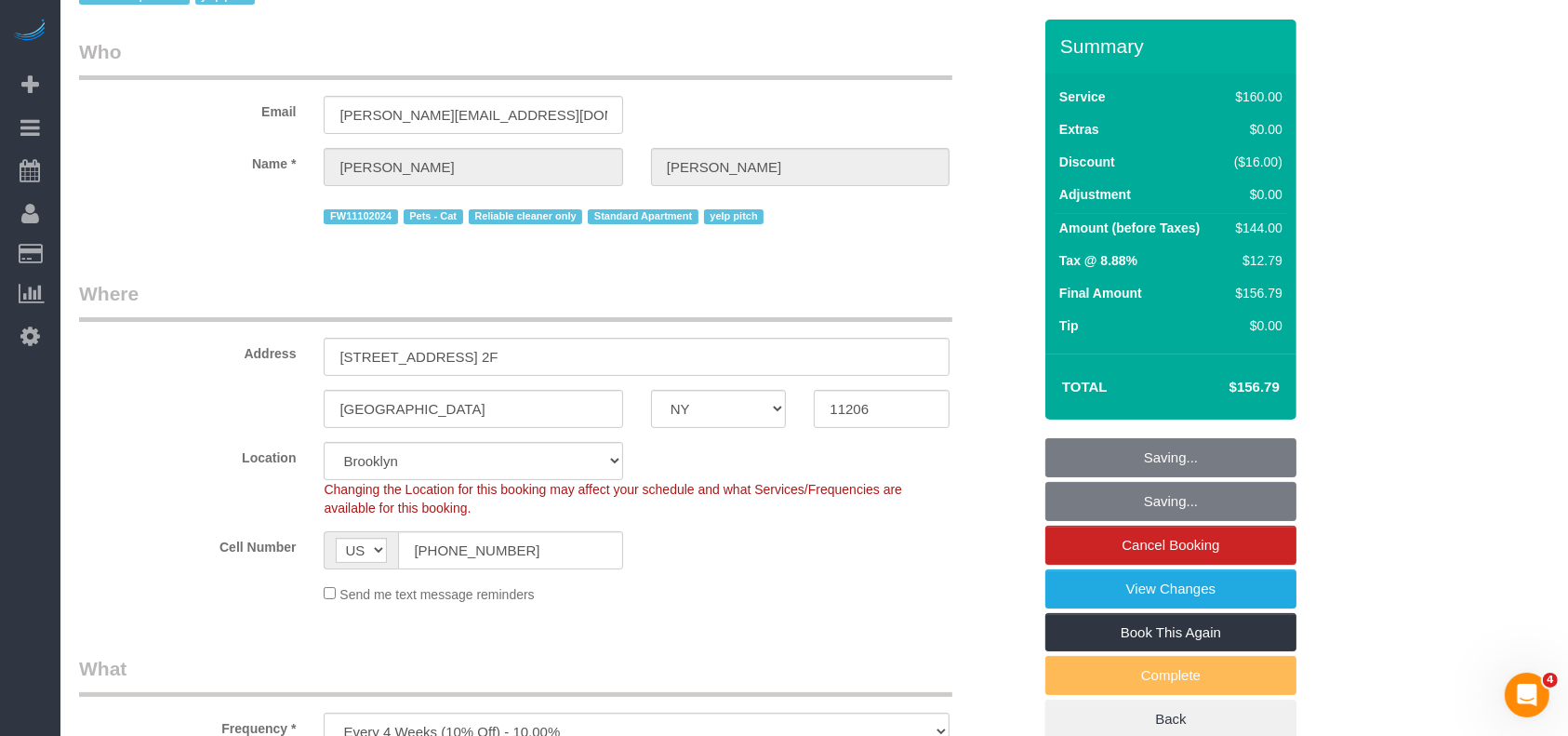
scroll to position [0, 0]
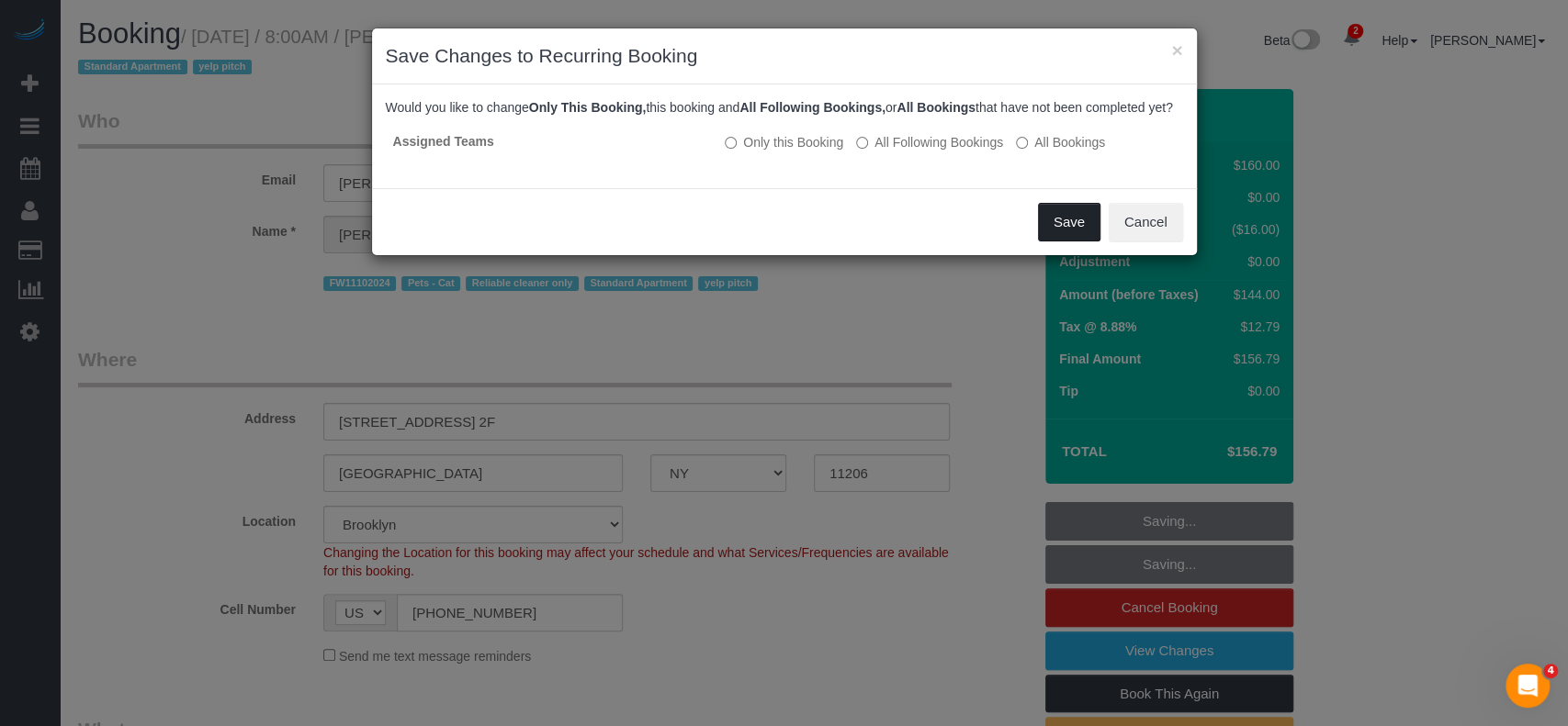
drag, startPoint x: 1051, startPoint y: 237, endPoint x: 1064, endPoint y: 295, distance: 59.4
click at [1051, 234] on button "Save" at bounding box center [1069, 222] width 63 height 39
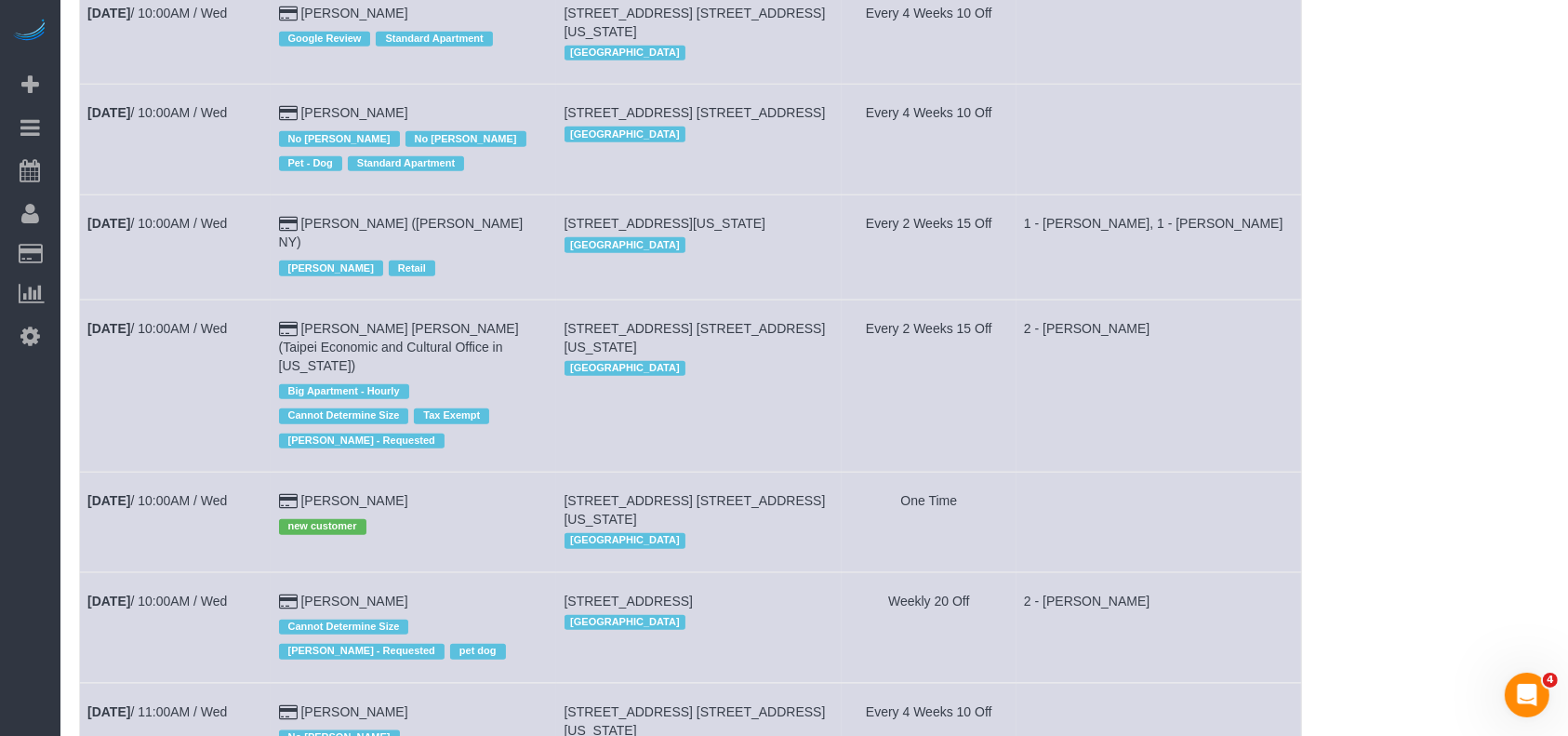
scroll to position [2109, 0]
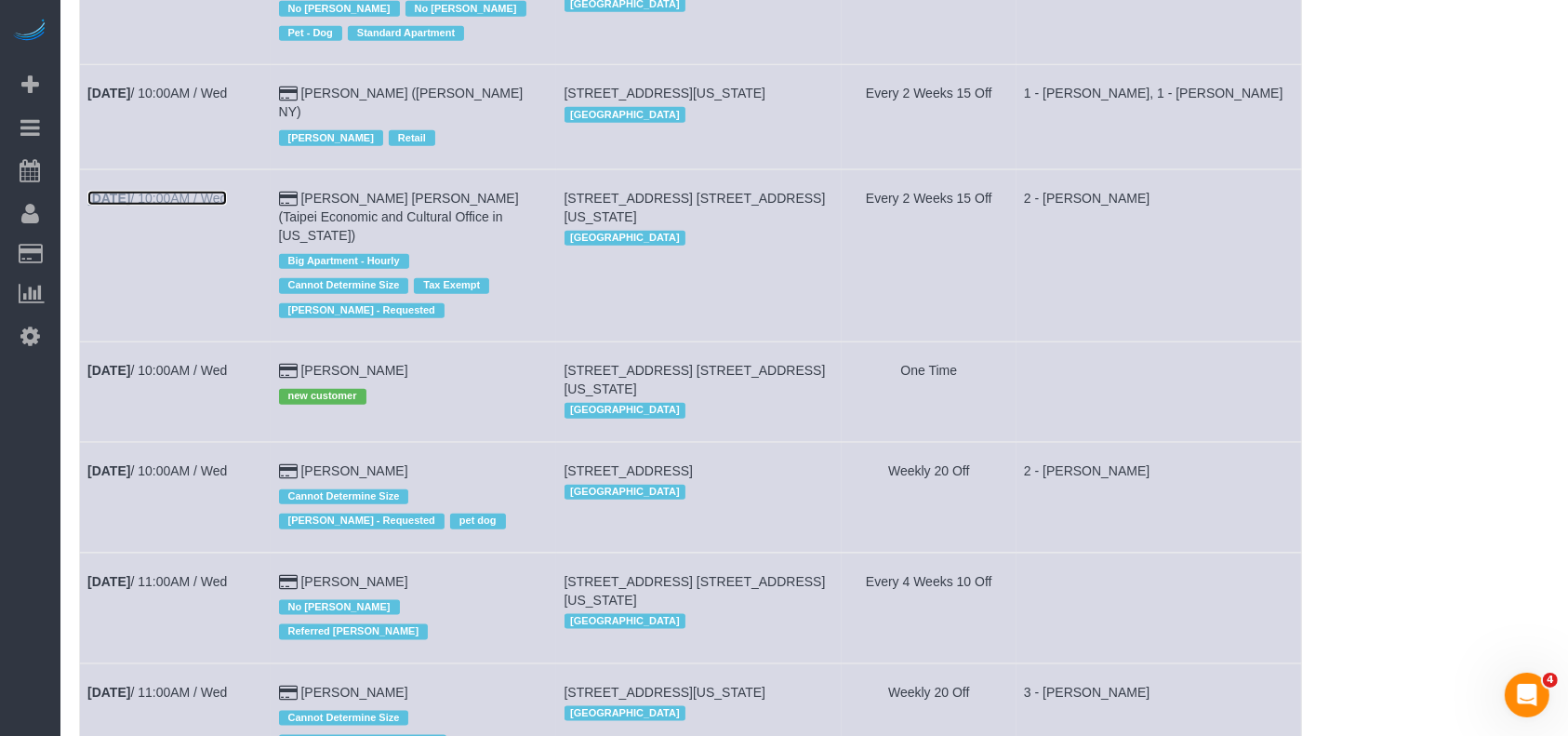
click at [227, 206] on link "Aug 27th / 10:00AM / Wed" at bounding box center [157, 198] width 139 height 15
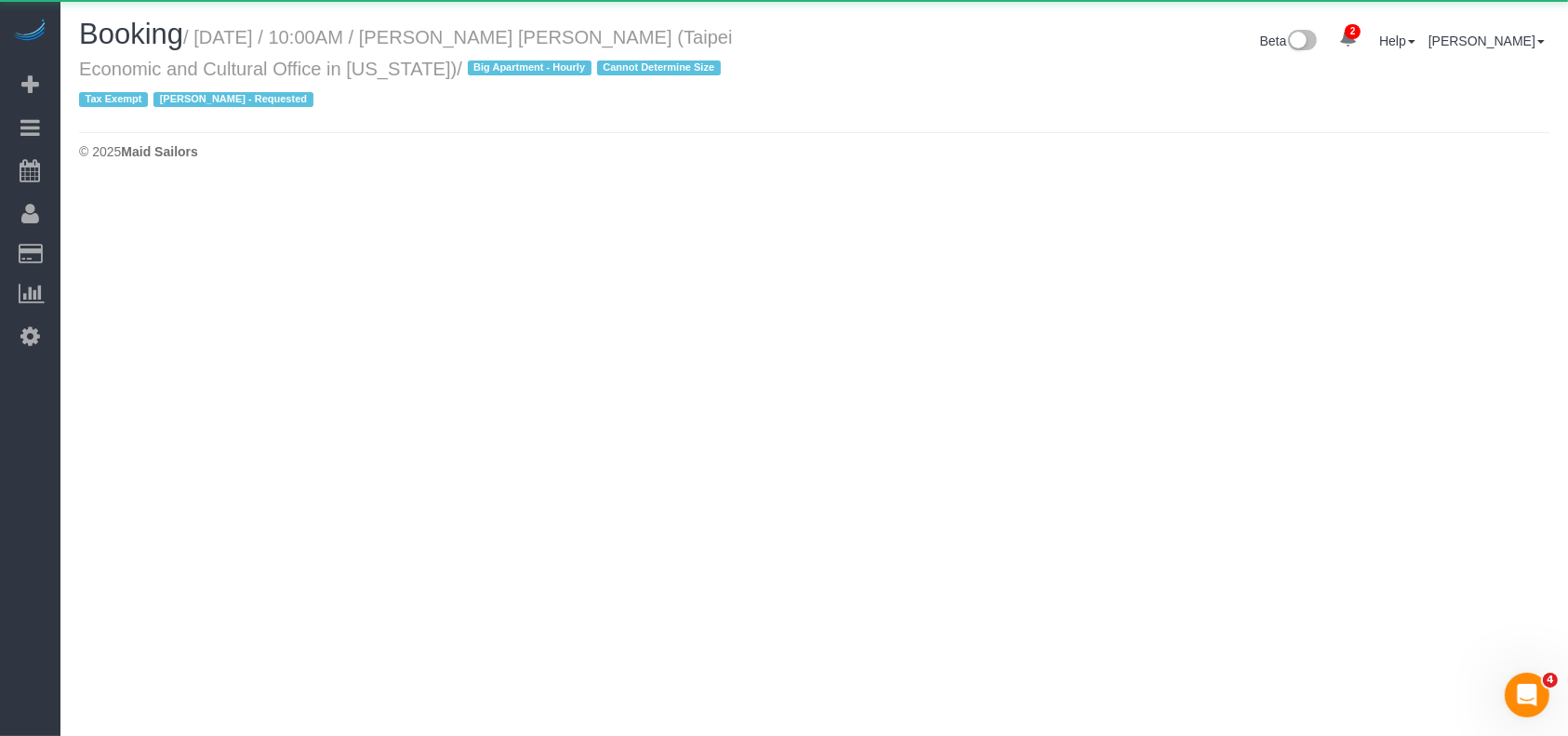
select select "NY"
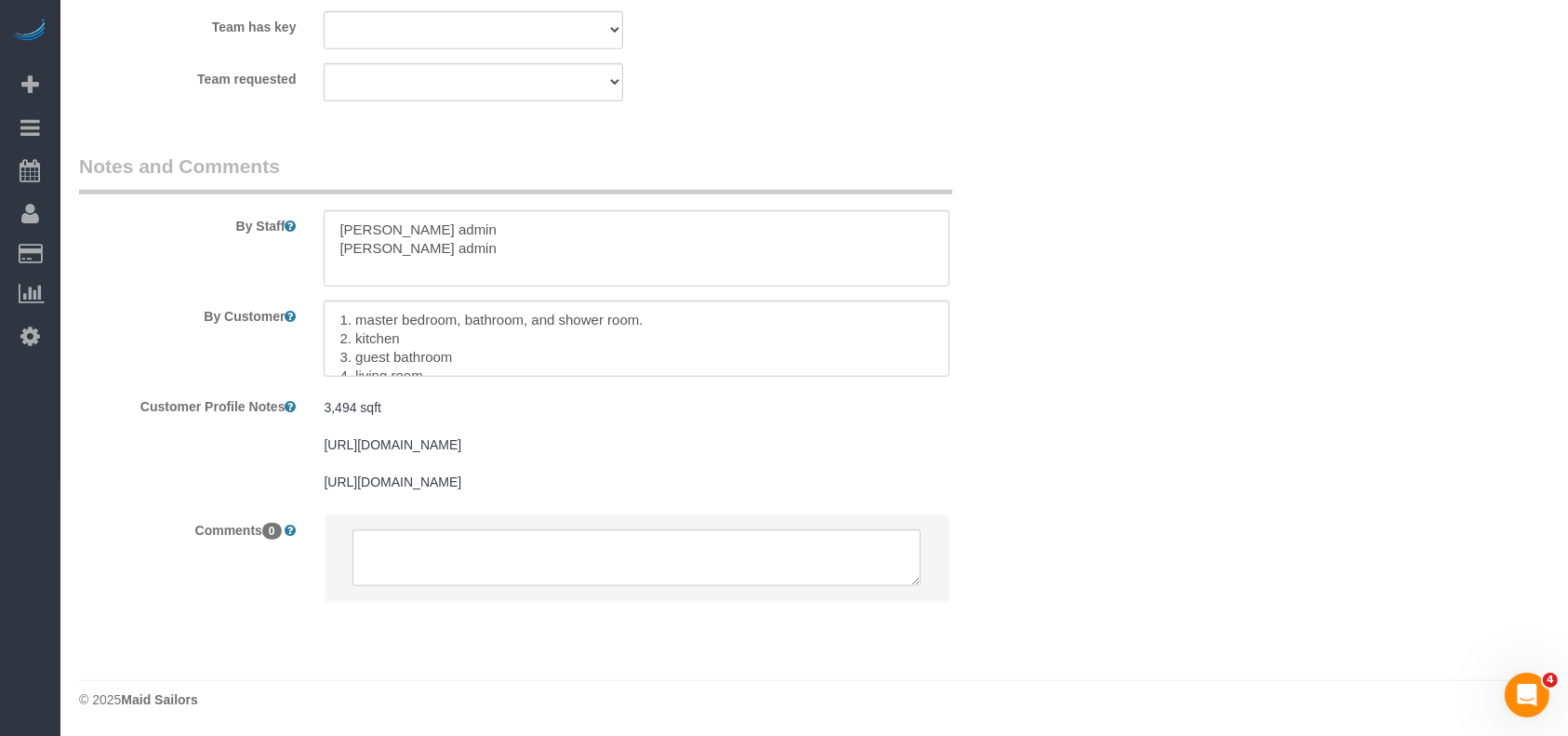
select select "object:9086"
select select "string:stripe-pm_1RLUCB4VGloSiKo7MvFMC4eX"
select select "180"
select select "number:58"
select select "number:71"
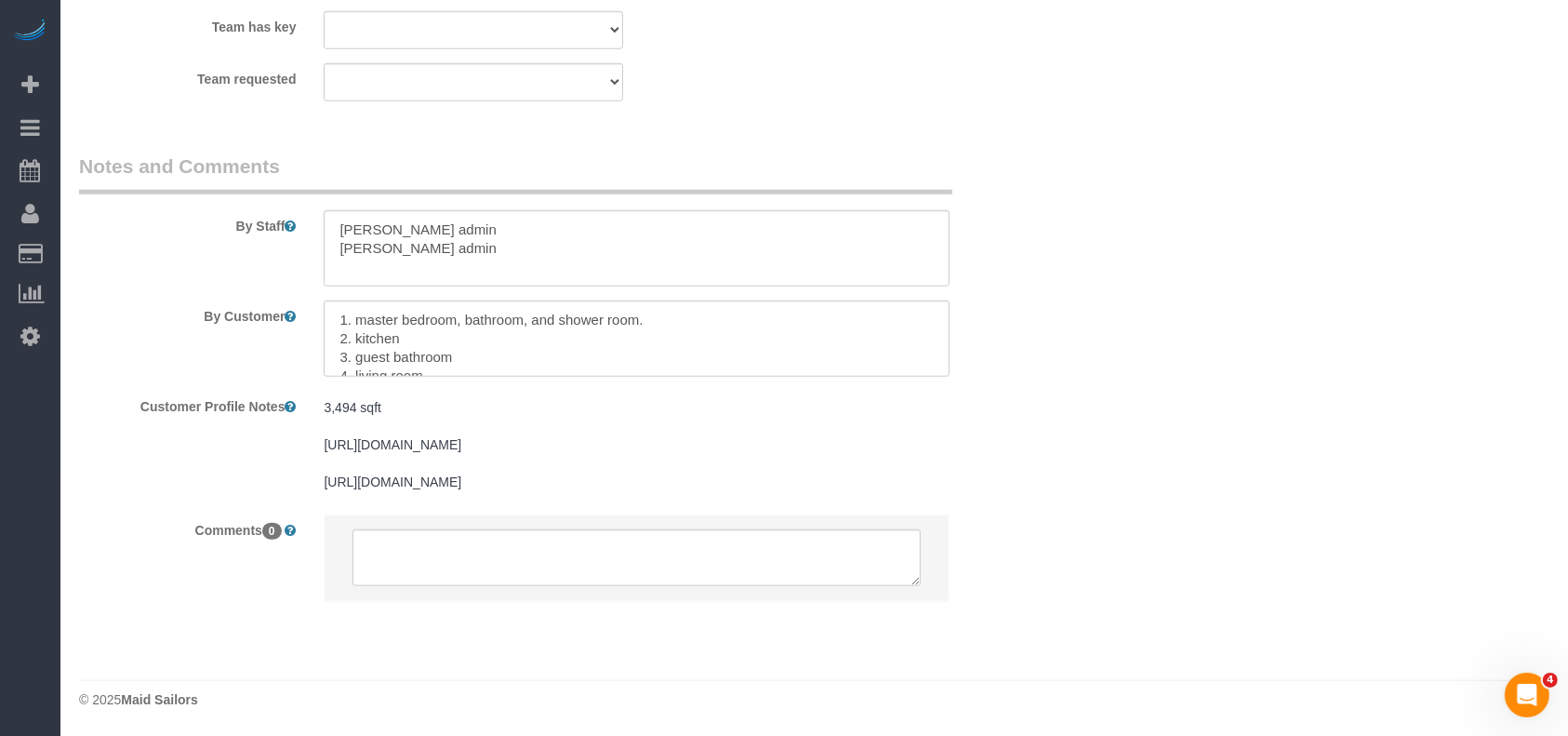
select select "number:15"
select select "number:6"
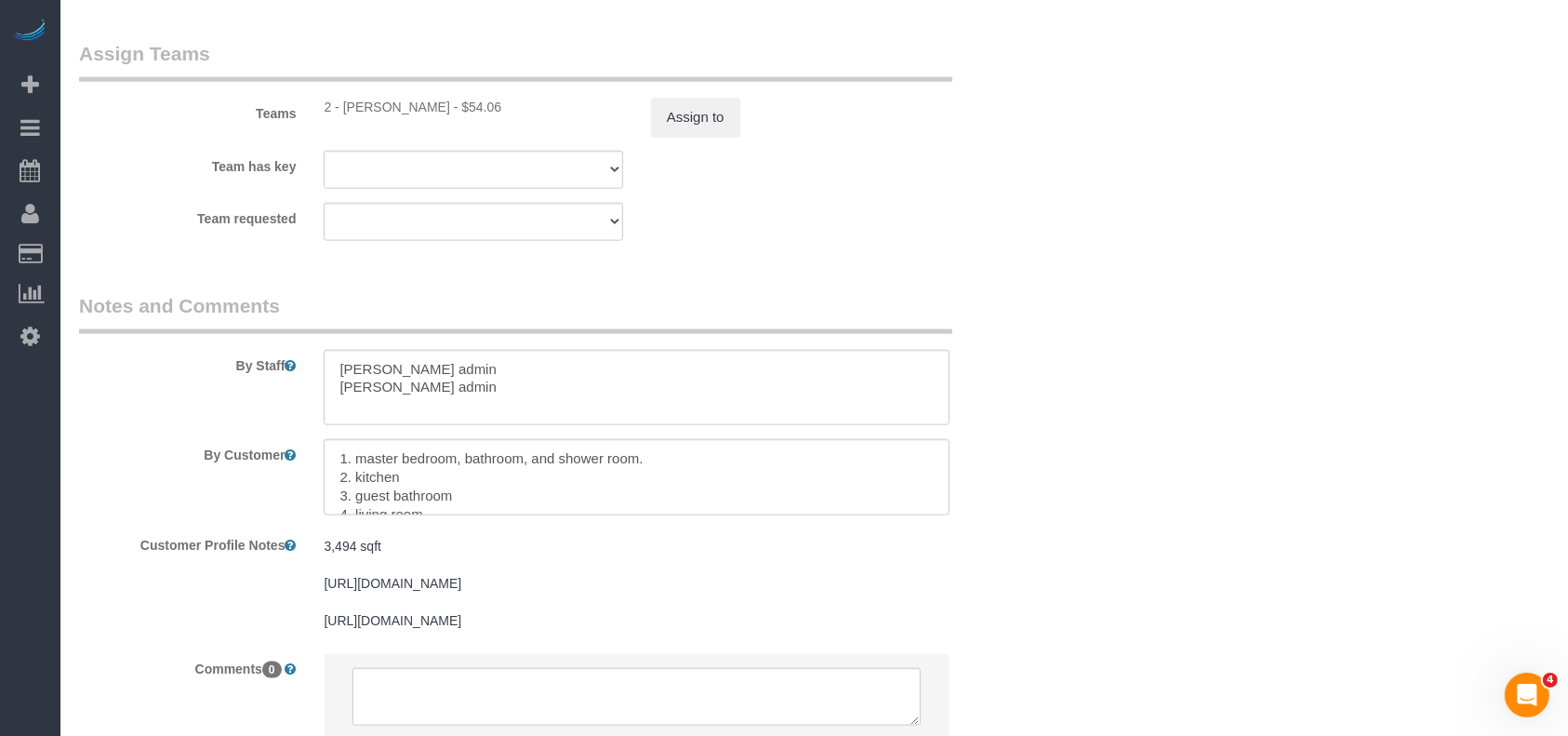
select select "spot123"
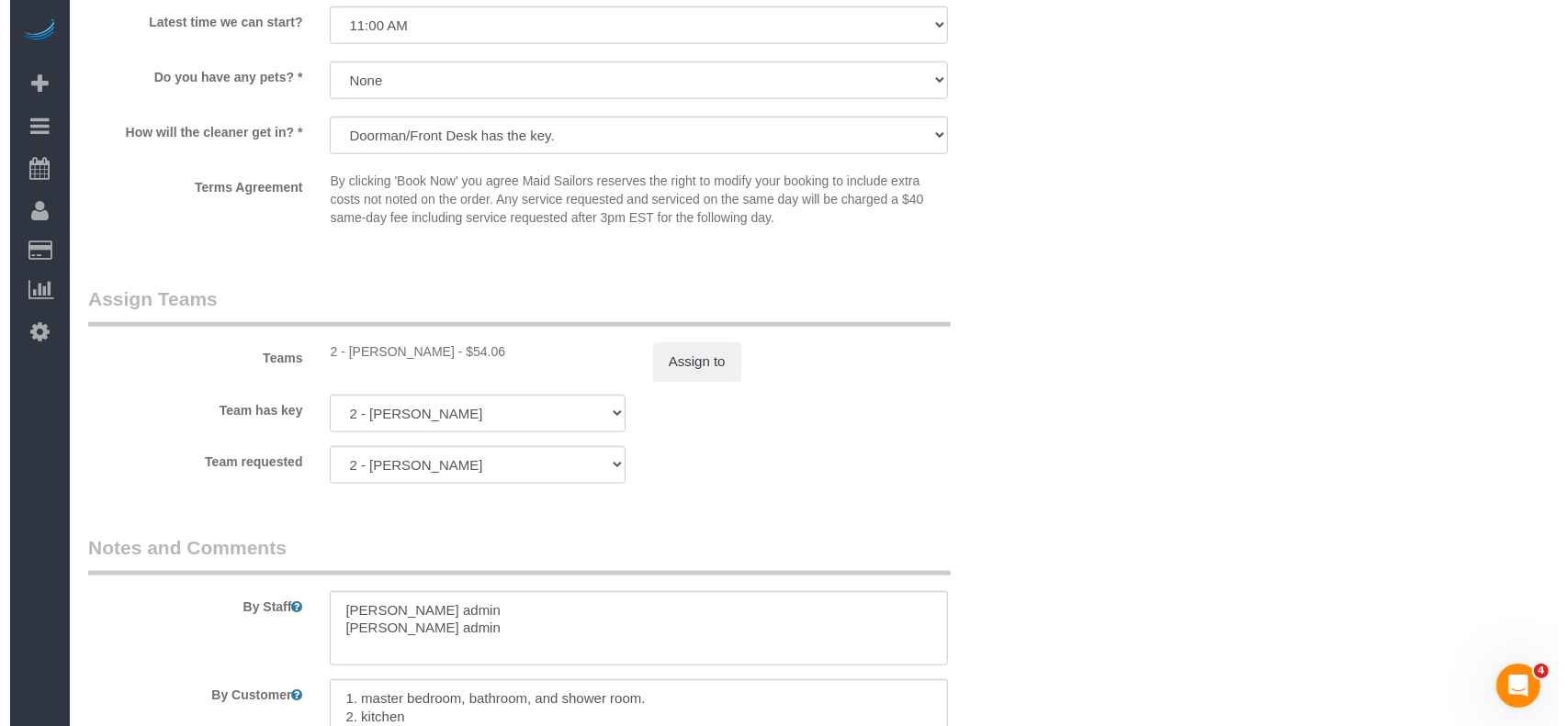
scroll to position [1837, 0]
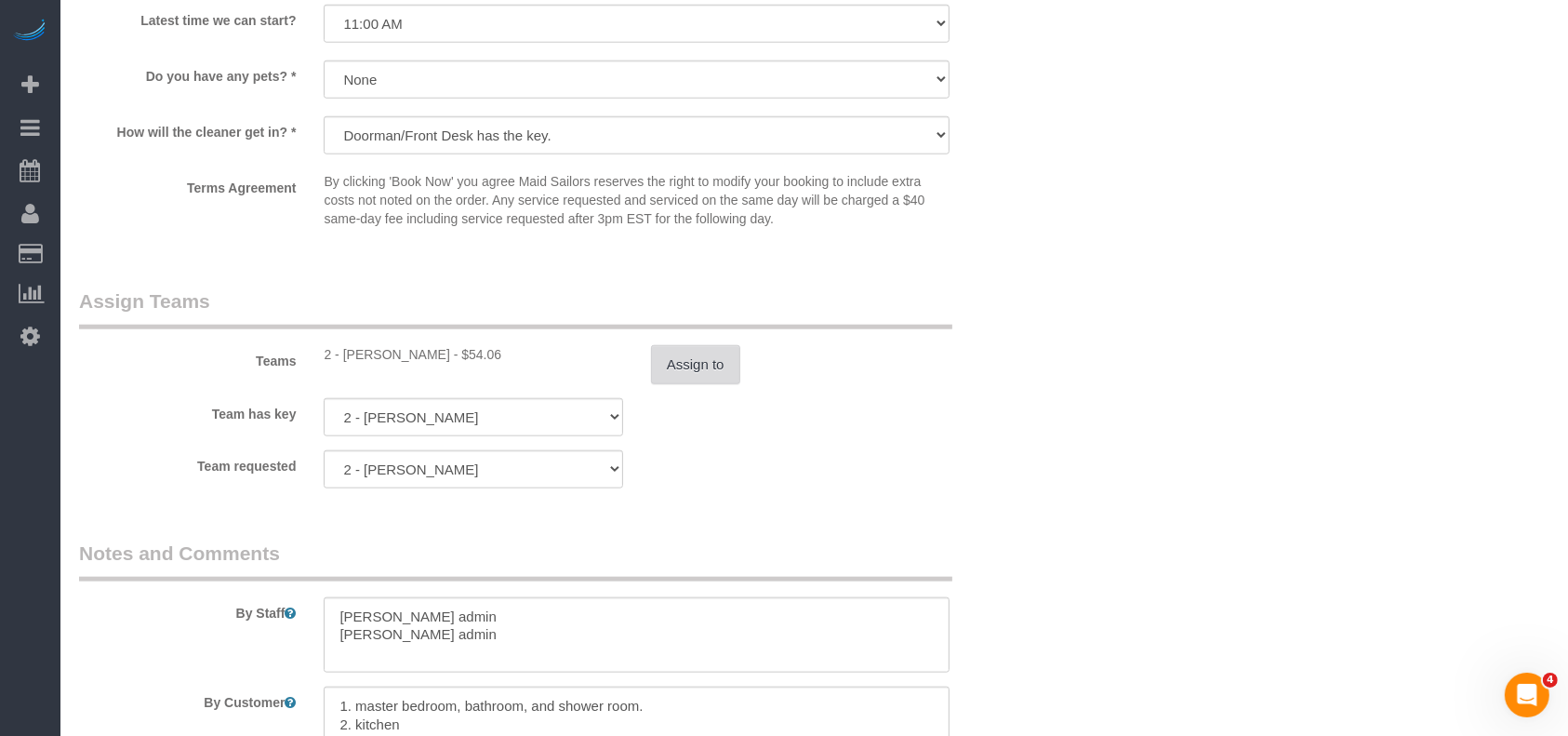
click at [708, 366] on button "Assign to" at bounding box center [695, 365] width 89 height 39
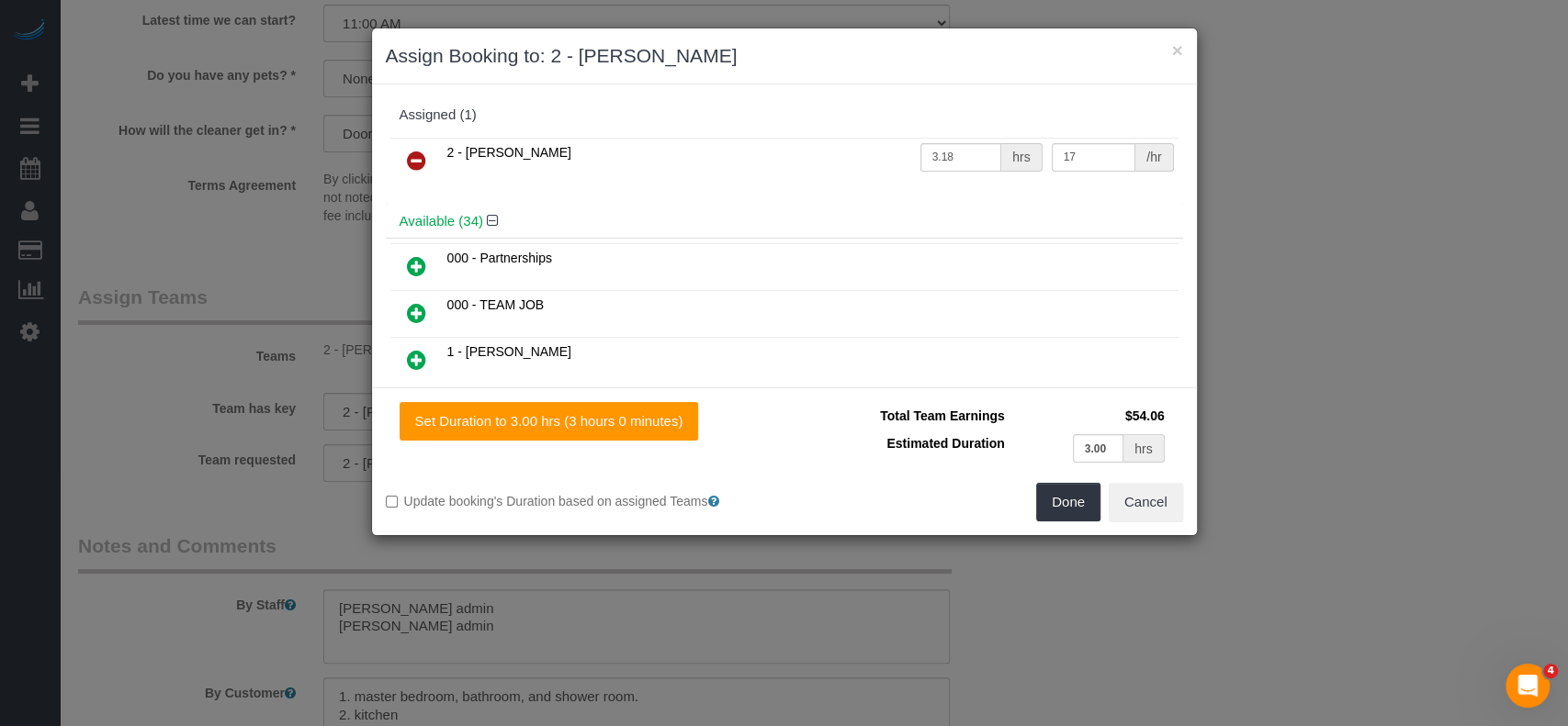
drag, startPoint x: 416, startPoint y: 154, endPoint x: 544, endPoint y: 185, distance: 131.7
click at [418, 154] on icon at bounding box center [417, 160] width 19 height 22
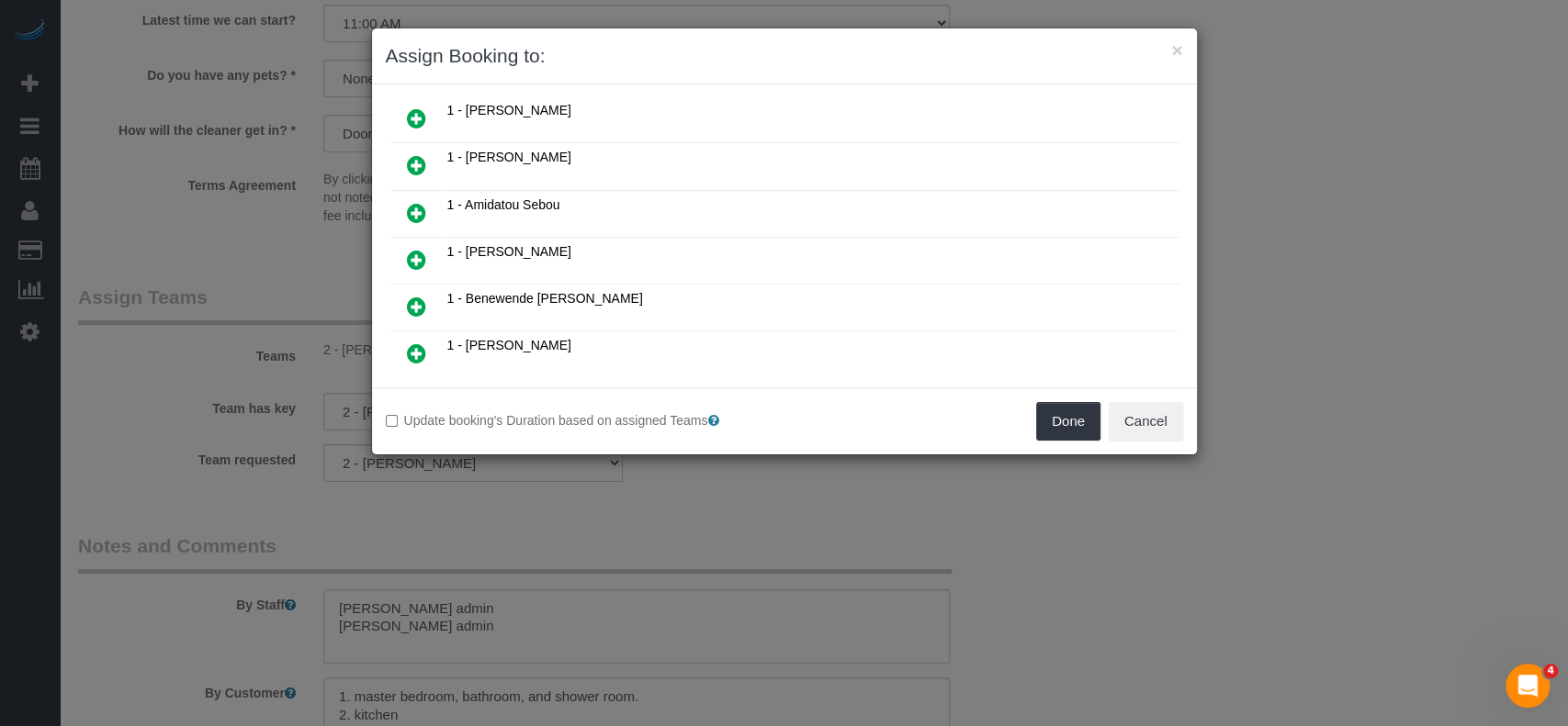
scroll to position [245, 0]
click at [420, 208] on icon at bounding box center [417, 213] width 19 height 22
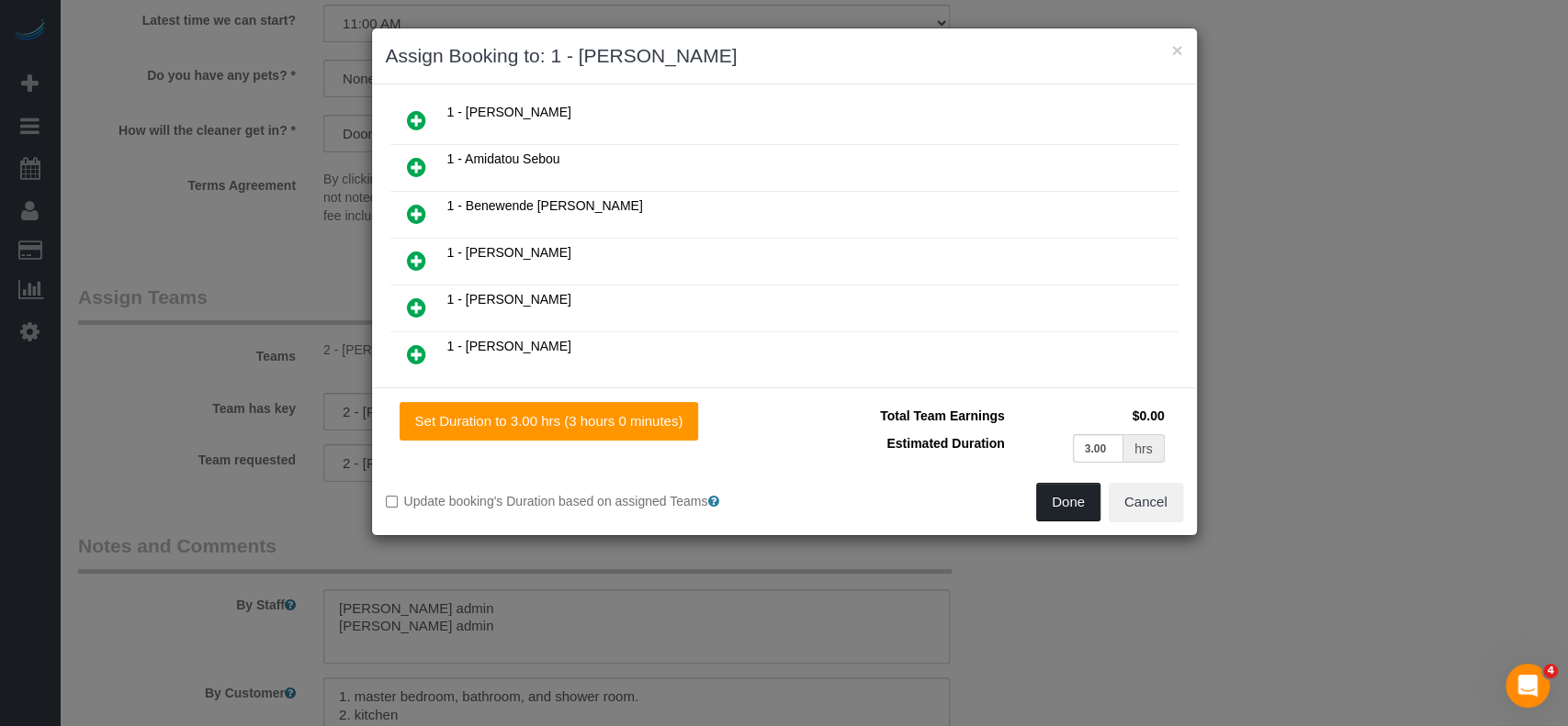
click at [1060, 510] on button "Done" at bounding box center [1068, 503] width 64 height 39
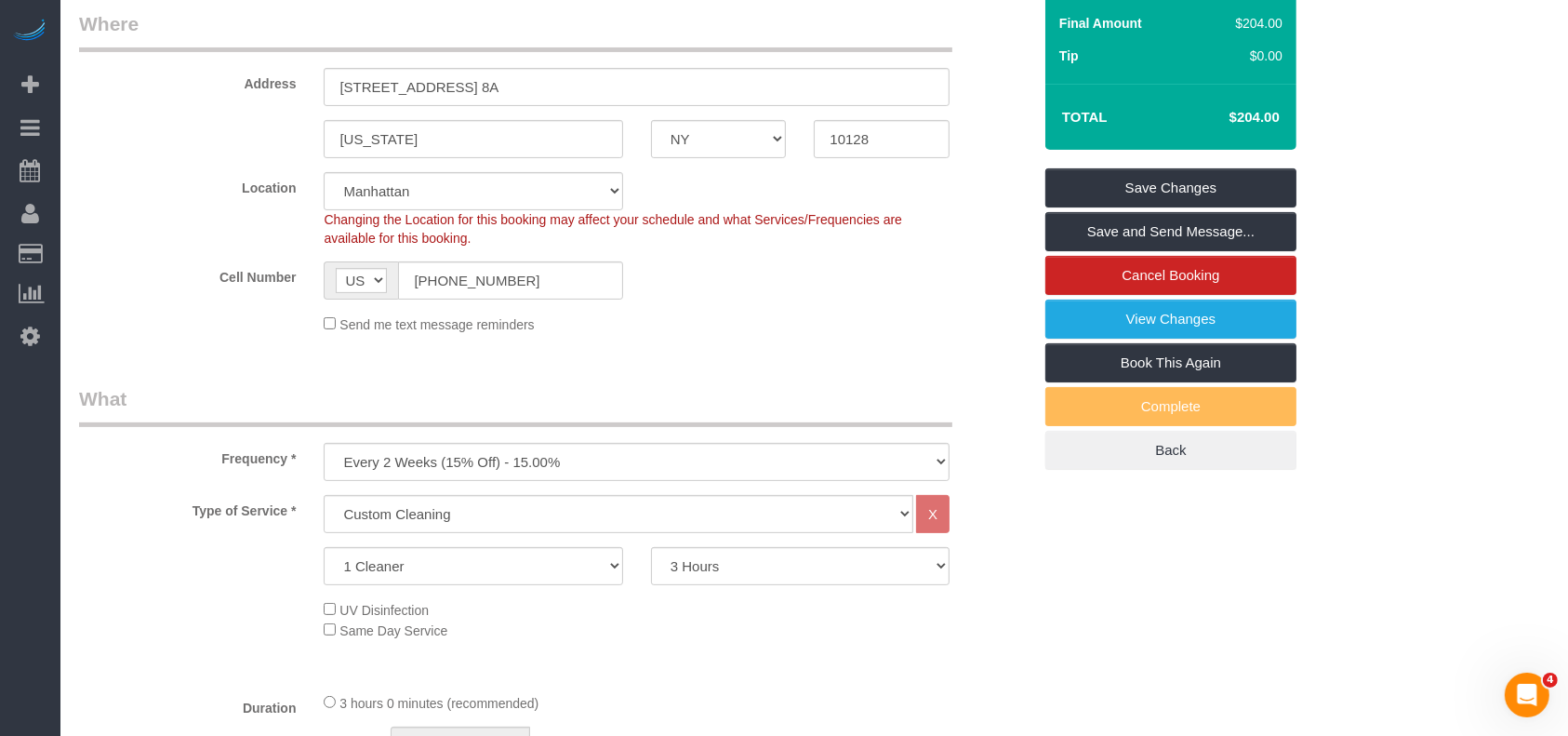
scroll to position [0, 0]
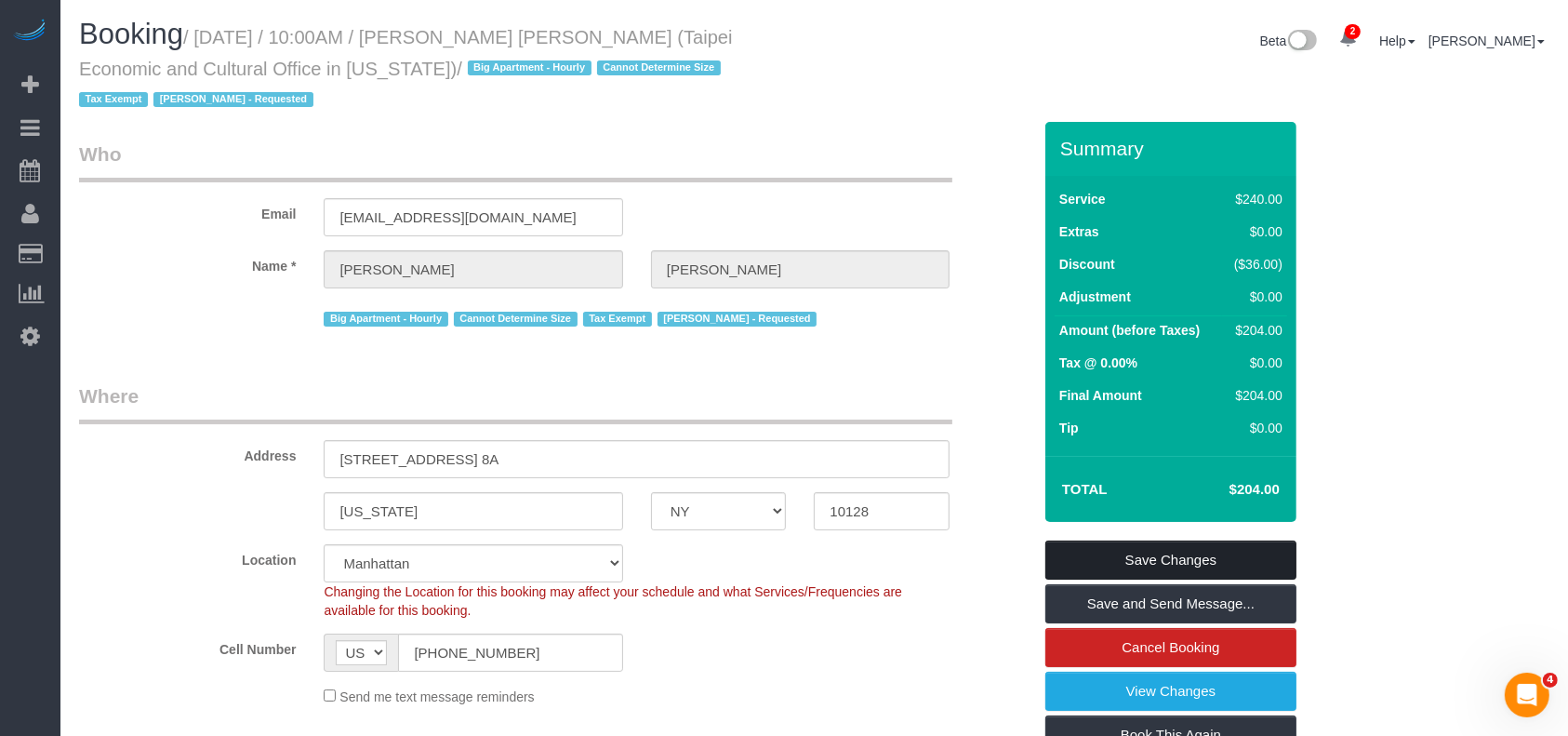
drag, startPoint x: 1183, startPoint y: 557, endPoint x: 968, endPoint y: 487, distance: 226.1
click at [1182, 557] on link "Save Changes" at bounding box center [1171, 561] width 251 height 39
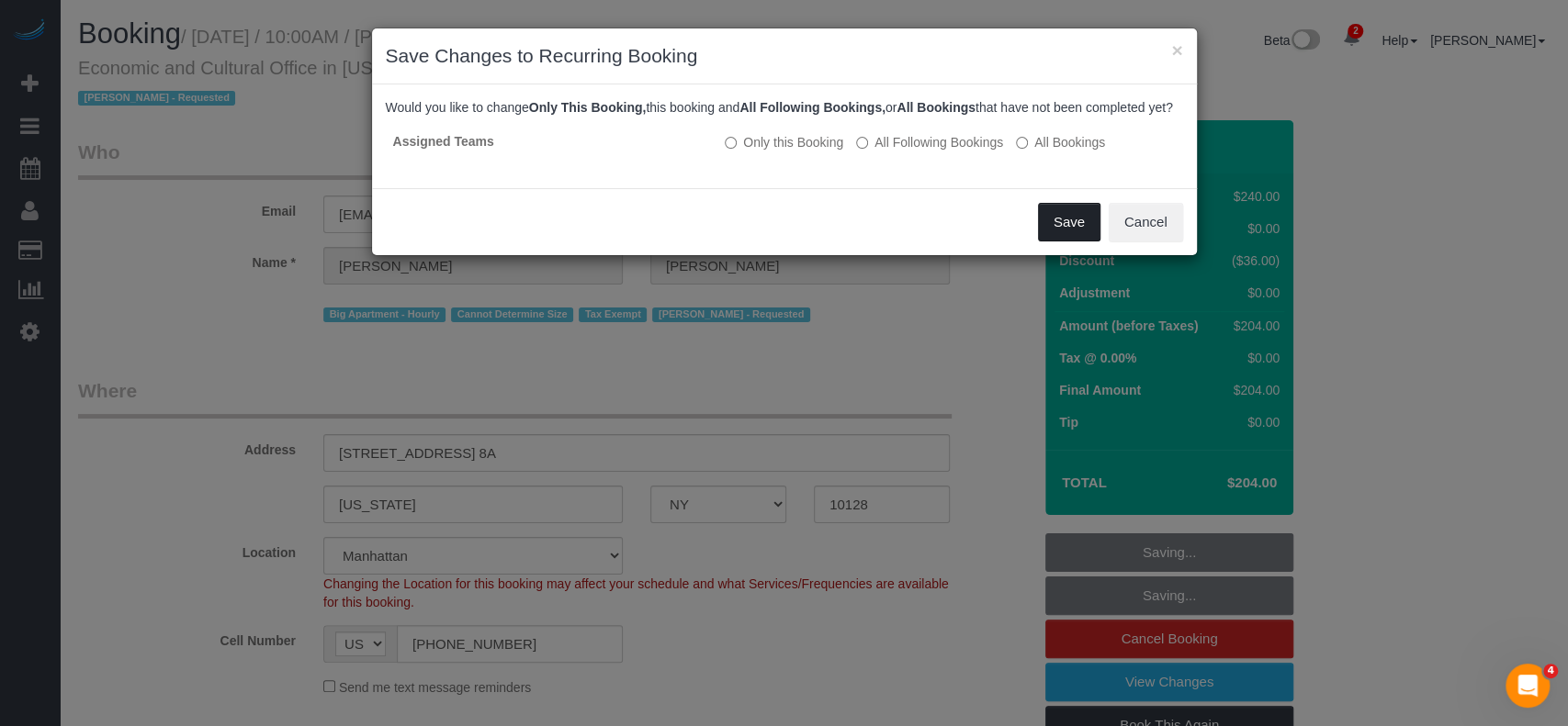
drag, startPoint x: 1060, startPoint y: 237, endPoint x: 1043, endPoint y: 237, distance: 17.0
click at [1059, 237] on button "Save" at bounding box center [1069, 222] width 63 height 39
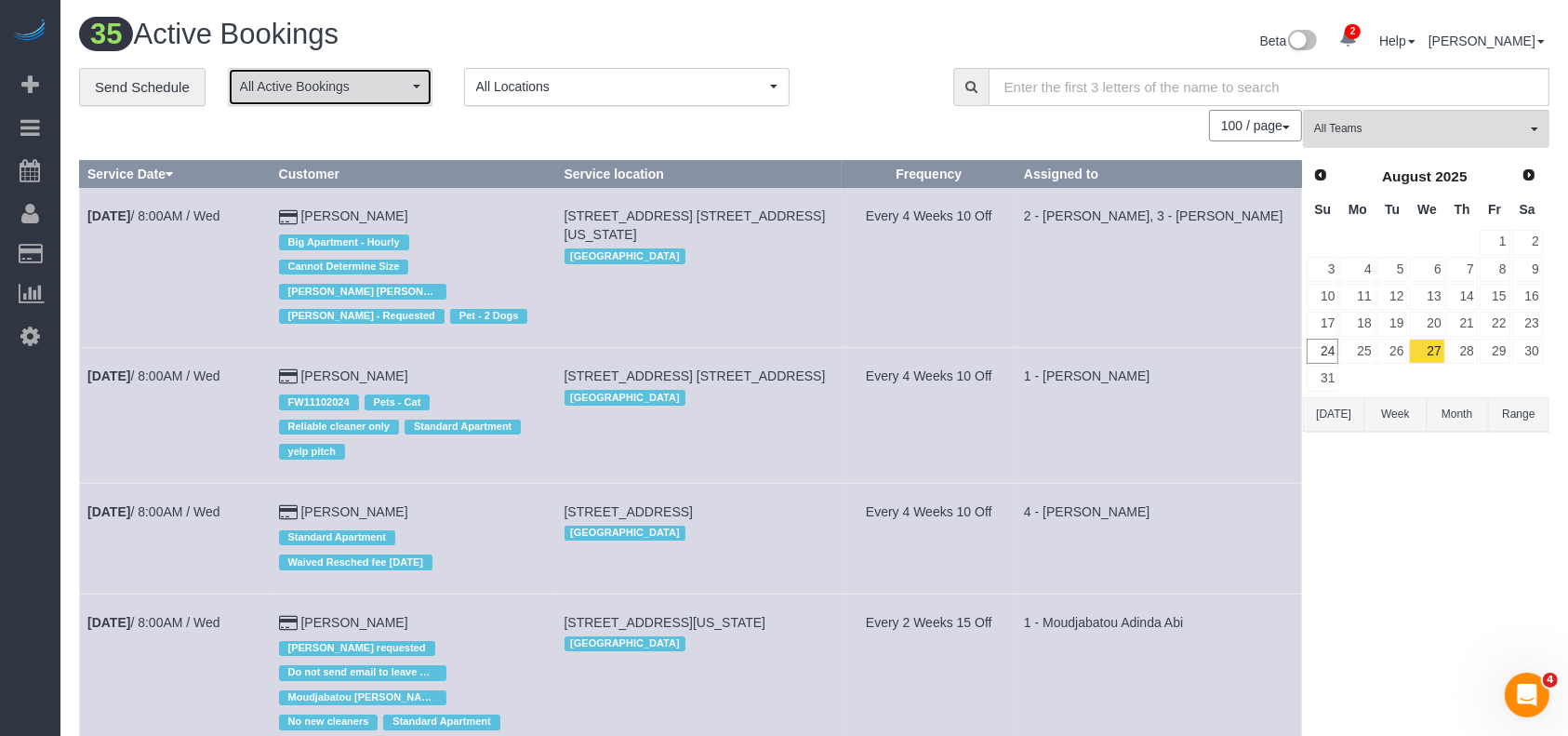
click at [387, 89] on span "All Active Bookings" at bounding box center [324, 86] width 168 height 19
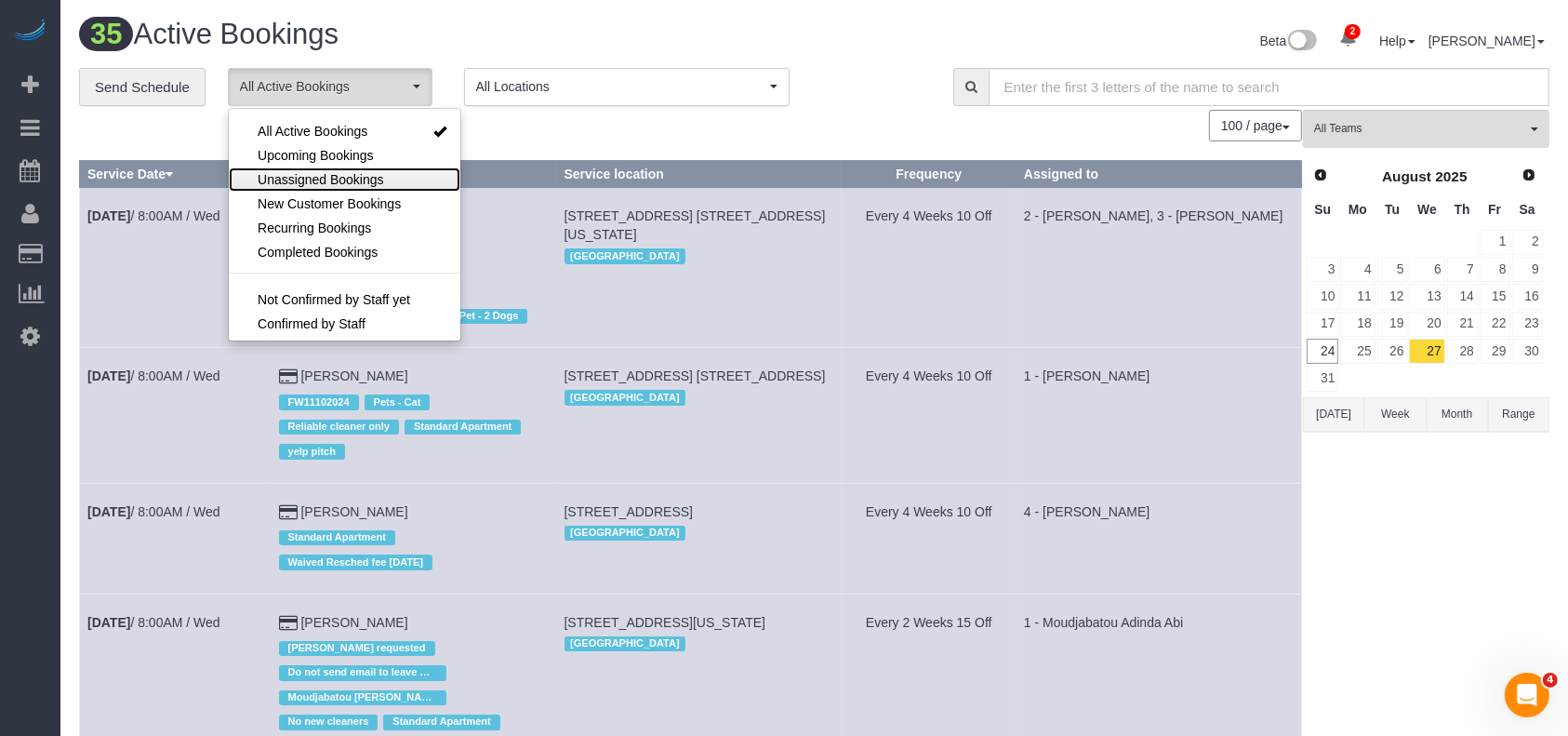
click at [336, 179] on span "Unassigned Bookings" at bounding box center [320, 179] width 125 height 19
select select "**********"
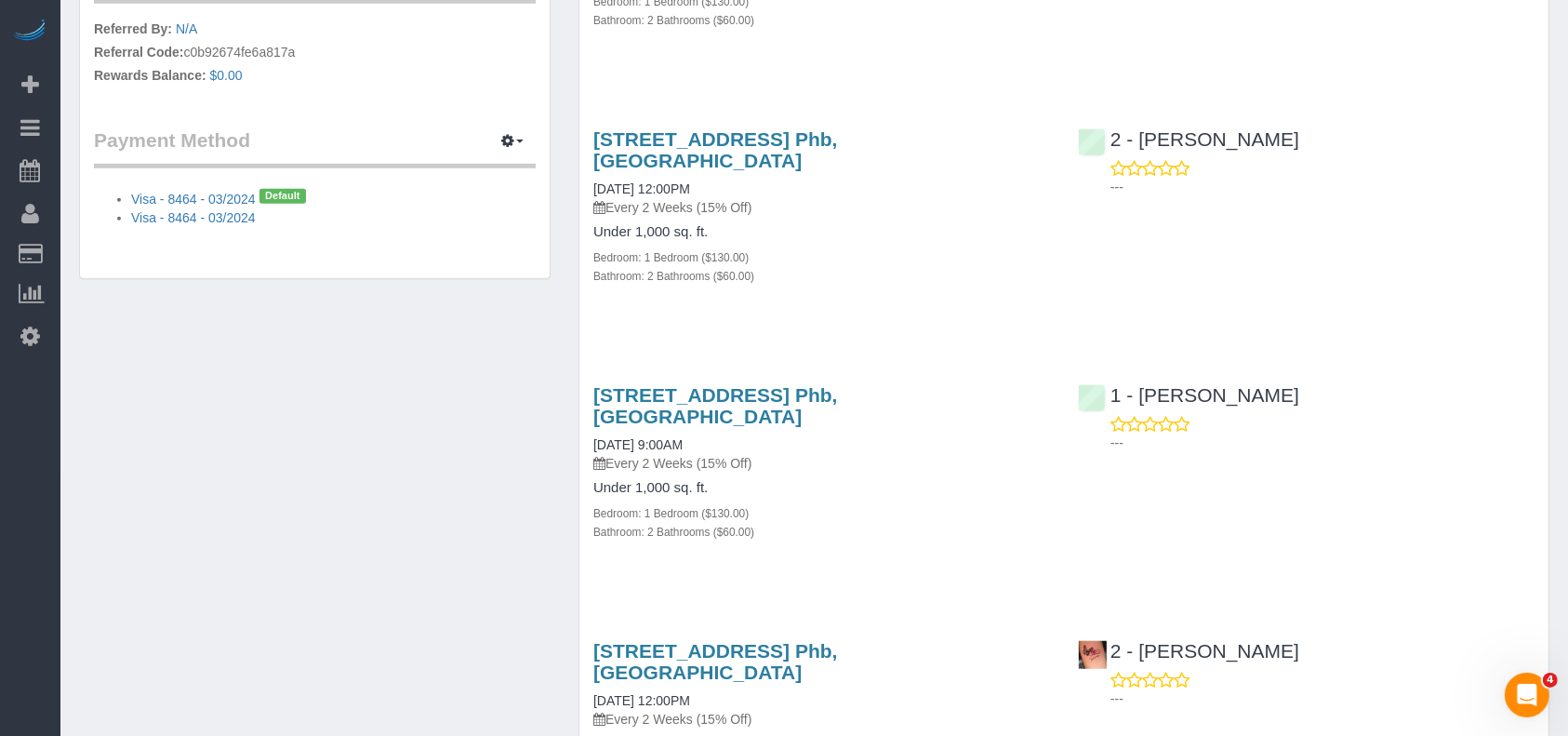
scroll to position [1117, 0]
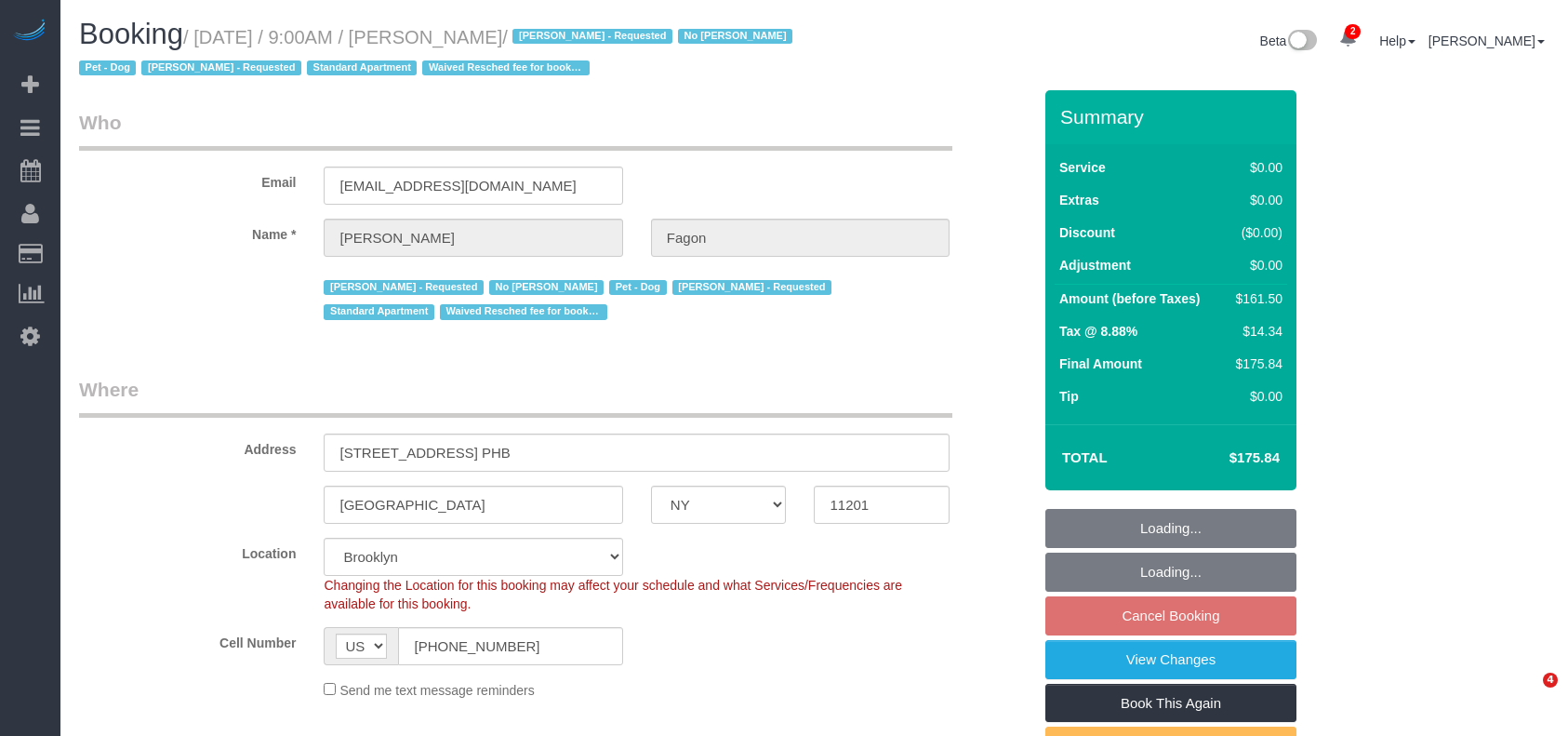
select select "NY"
select select "1"
select select "2"
select select "string:stripe-pm_1N7MCH4VGloSiKo7X7U6WIVW"
select select "number:60"
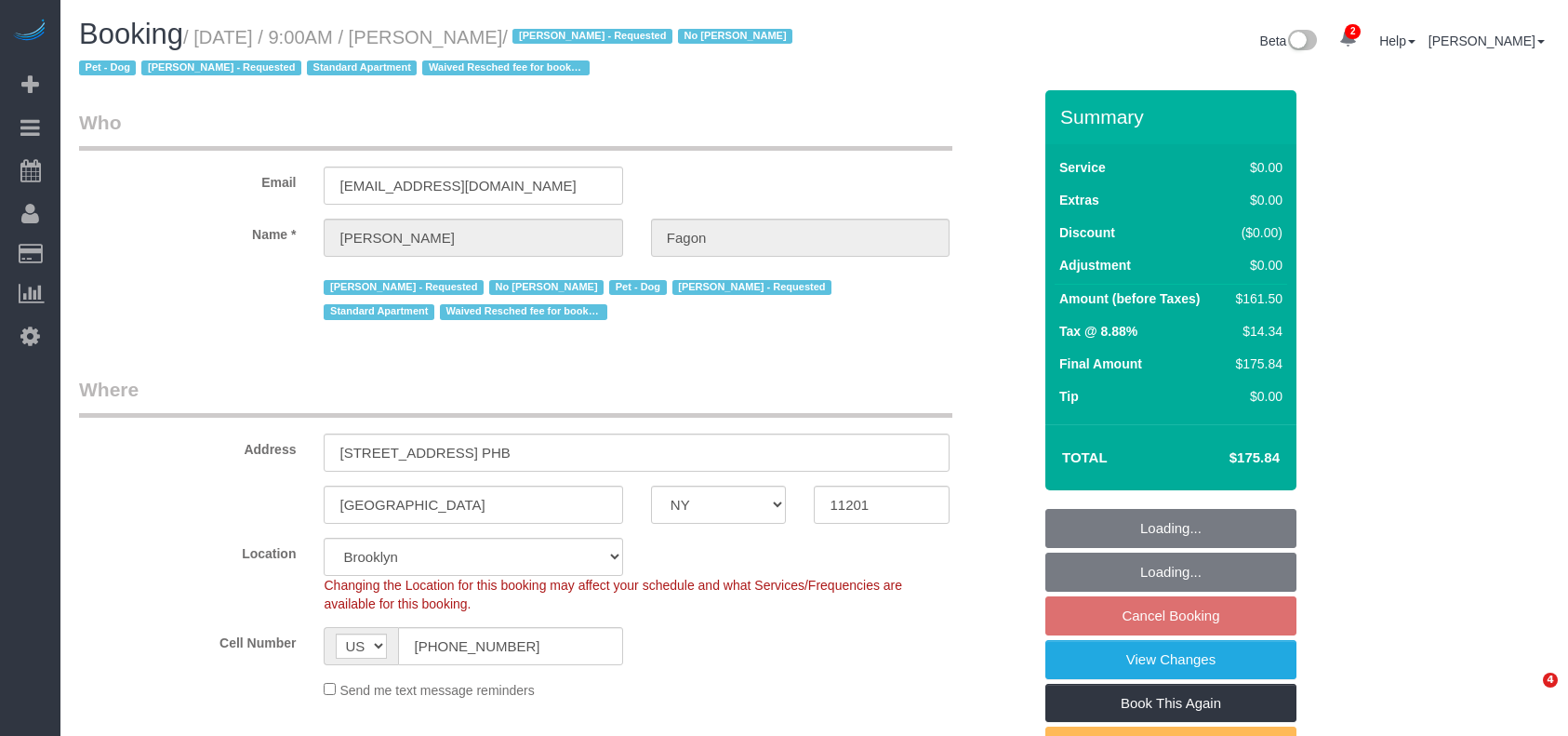
select select "number:74"
select select "number:13"
select select "number:5"
select select "spot2"
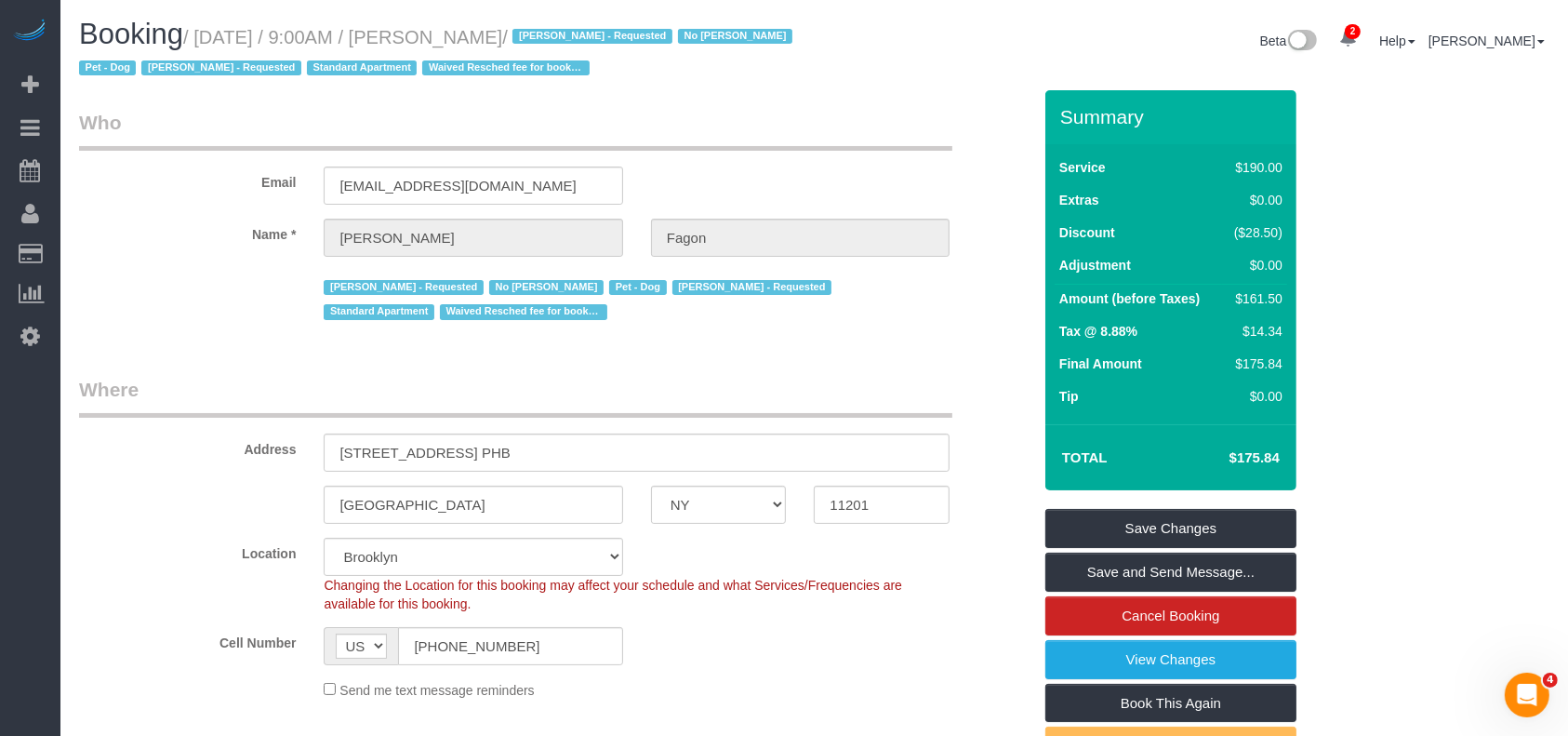
drag, startPoint x: 204, startPoint y: 34, endPoint x: 546, endPoint y: 44, distance: 342.1
click at [535, 36] on small "/ August 27, 2025 / 9:00AM / Olivia Fagon / Andrea Thomas - Requested No Warren…" at bounding box center [439, 53] width 719 height 52
copy small "August 27, 2025 / 9:00AM / Olivia Fagon"
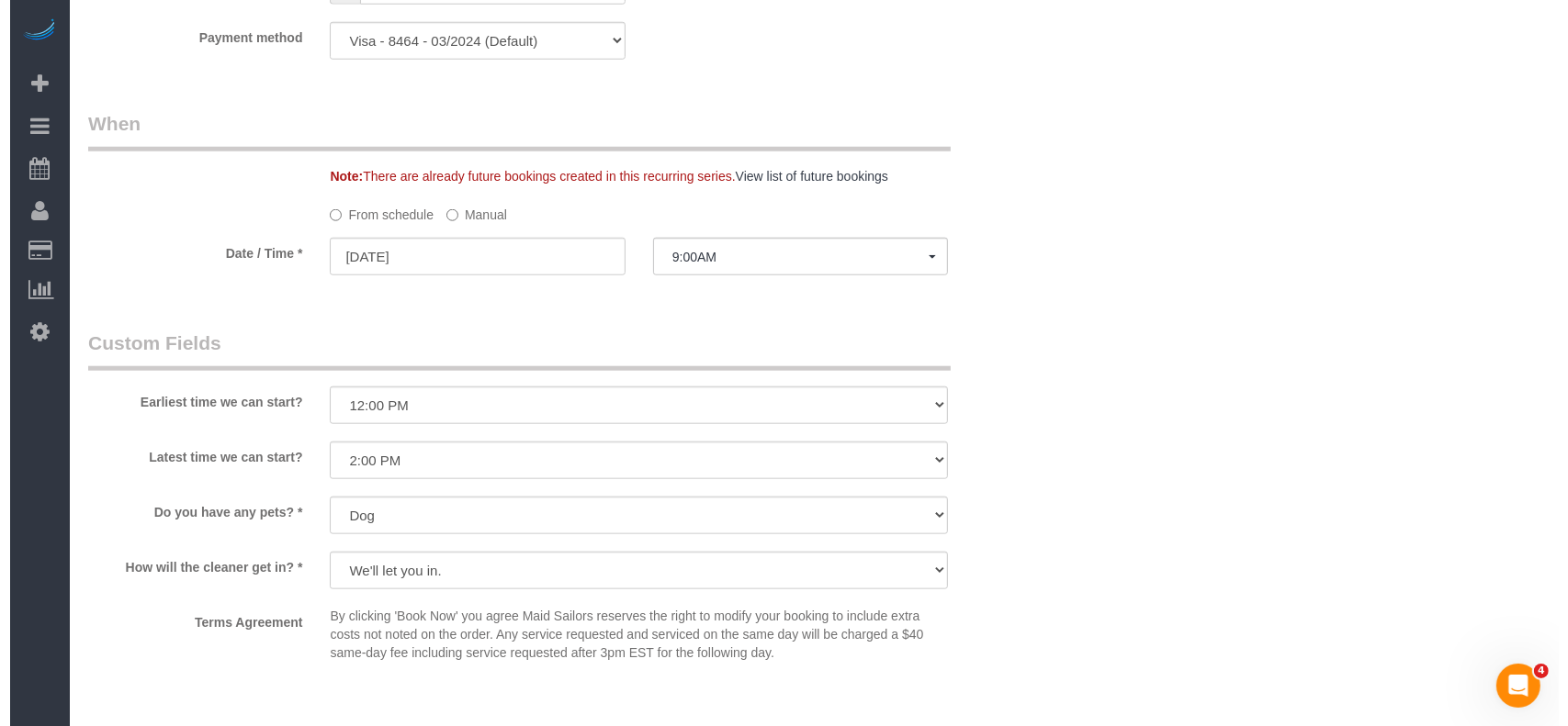
scroll to position [2203, 0]
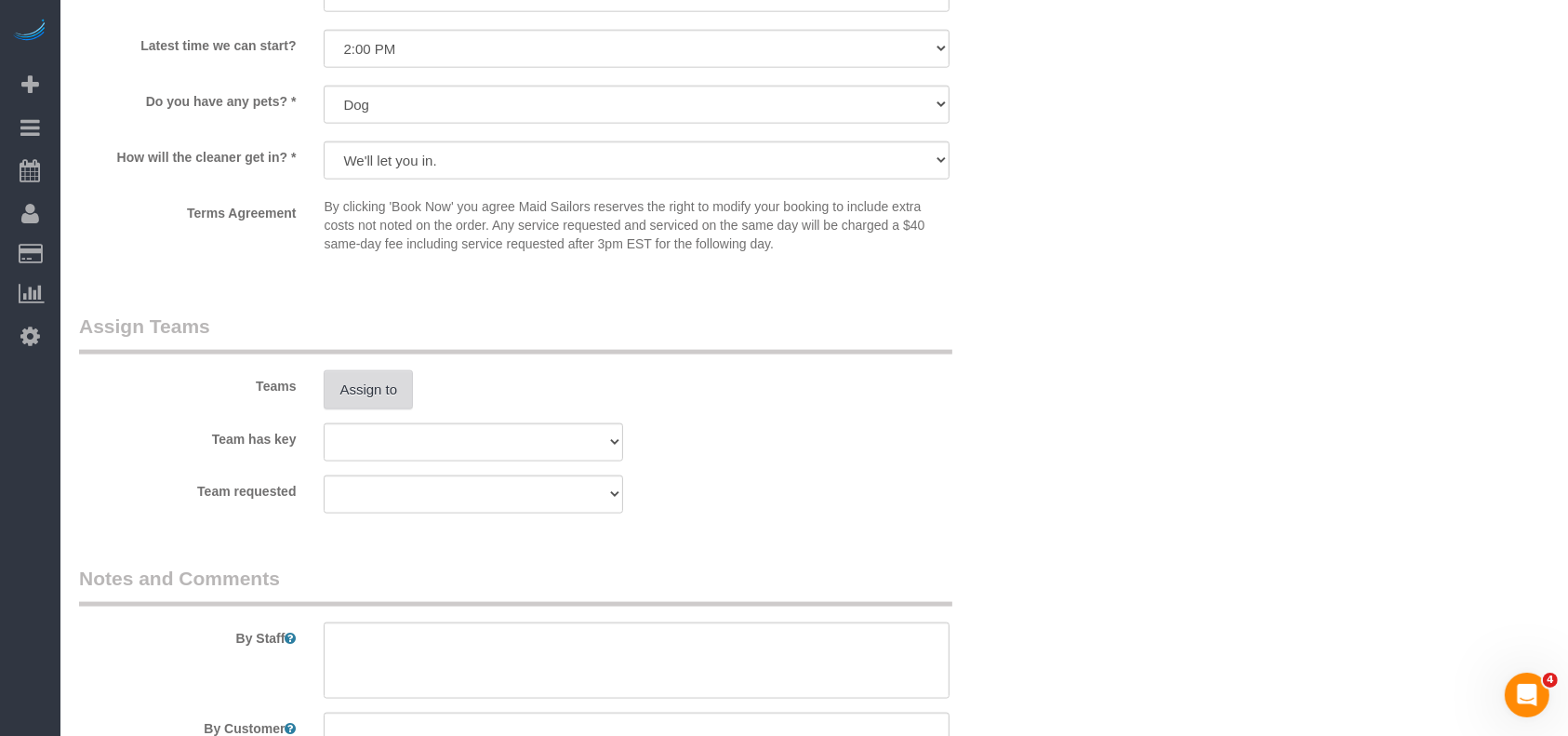
click at [395, 389] on button "Assign to" at bounding box center [368, 390] width 89 height 39
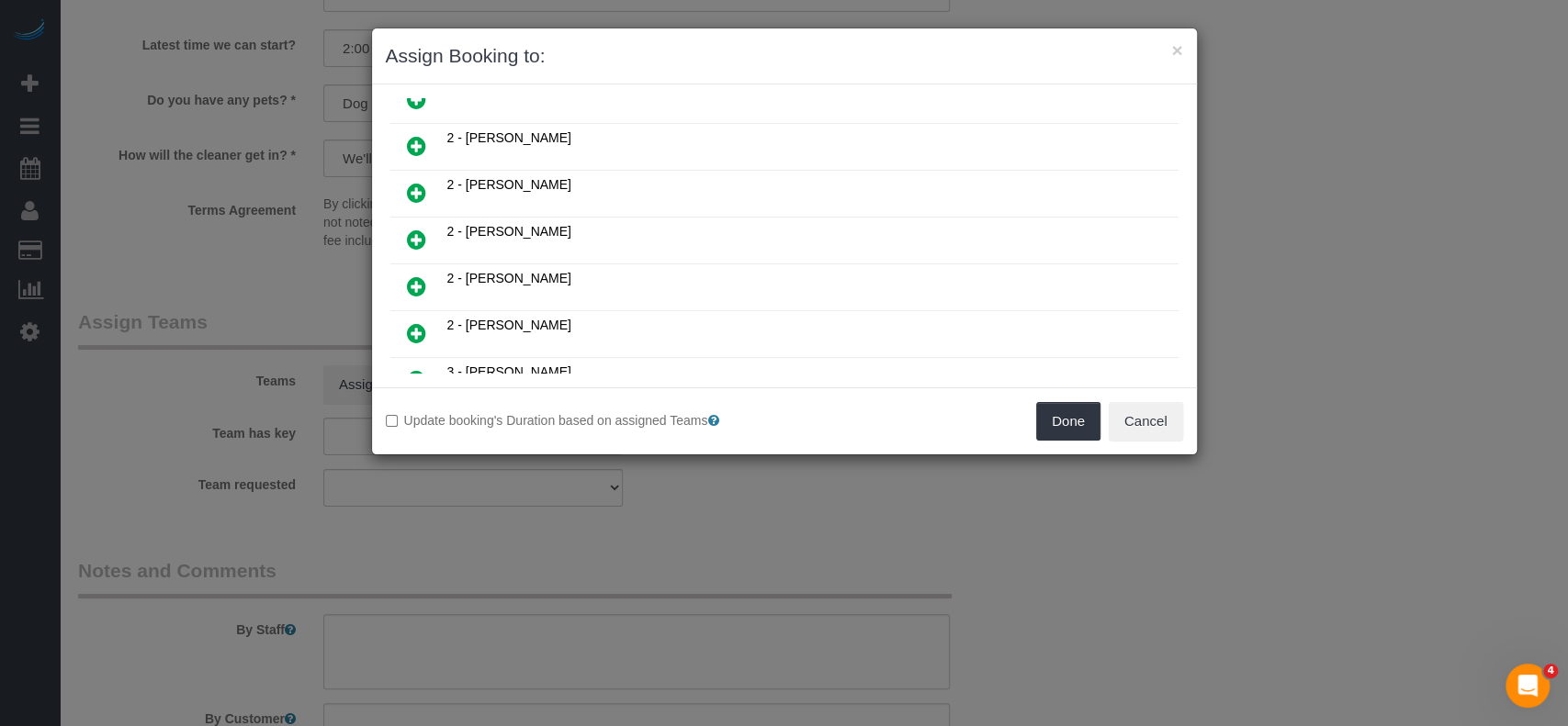
scroll to position [978, 0]
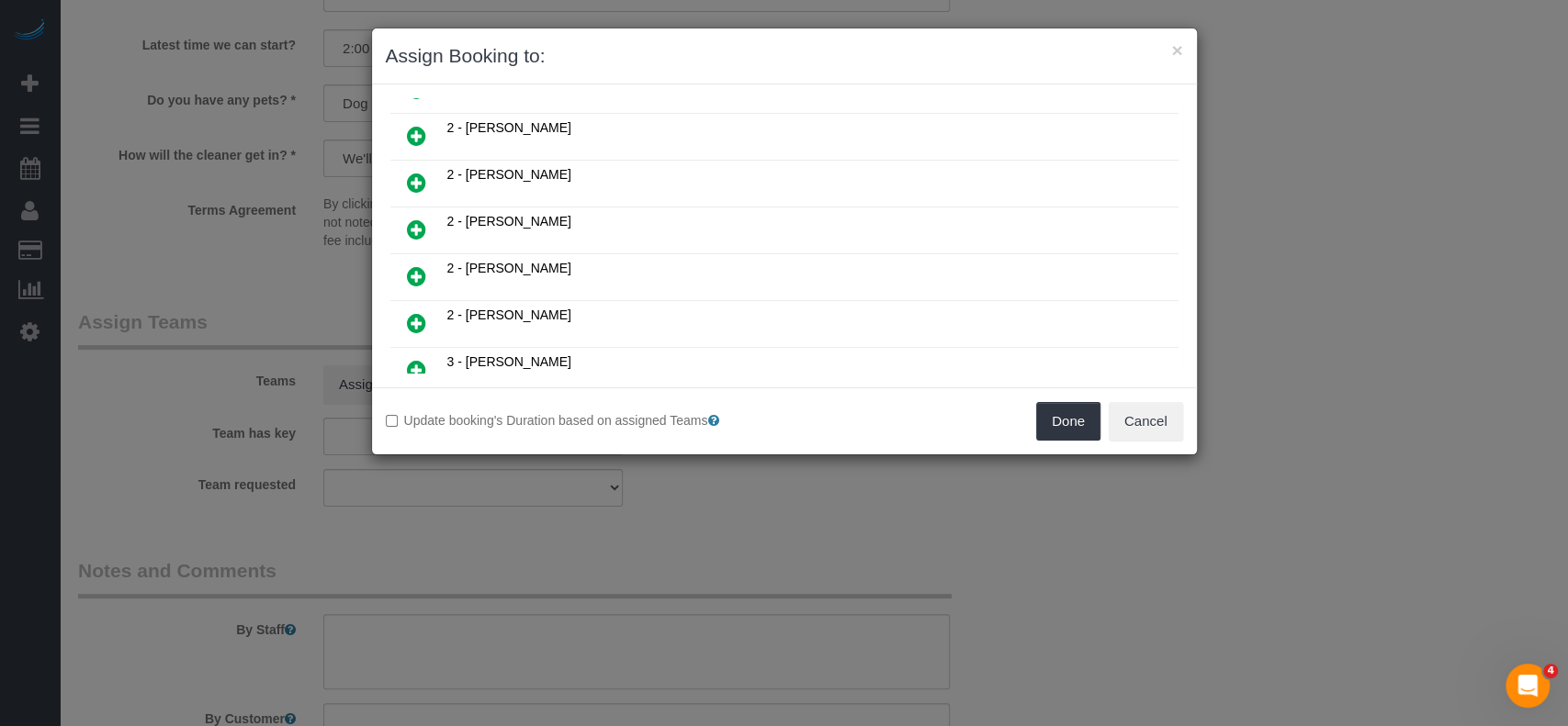
click at [410, 172] on icon at bounding box center [417, 183] width 19 height 22
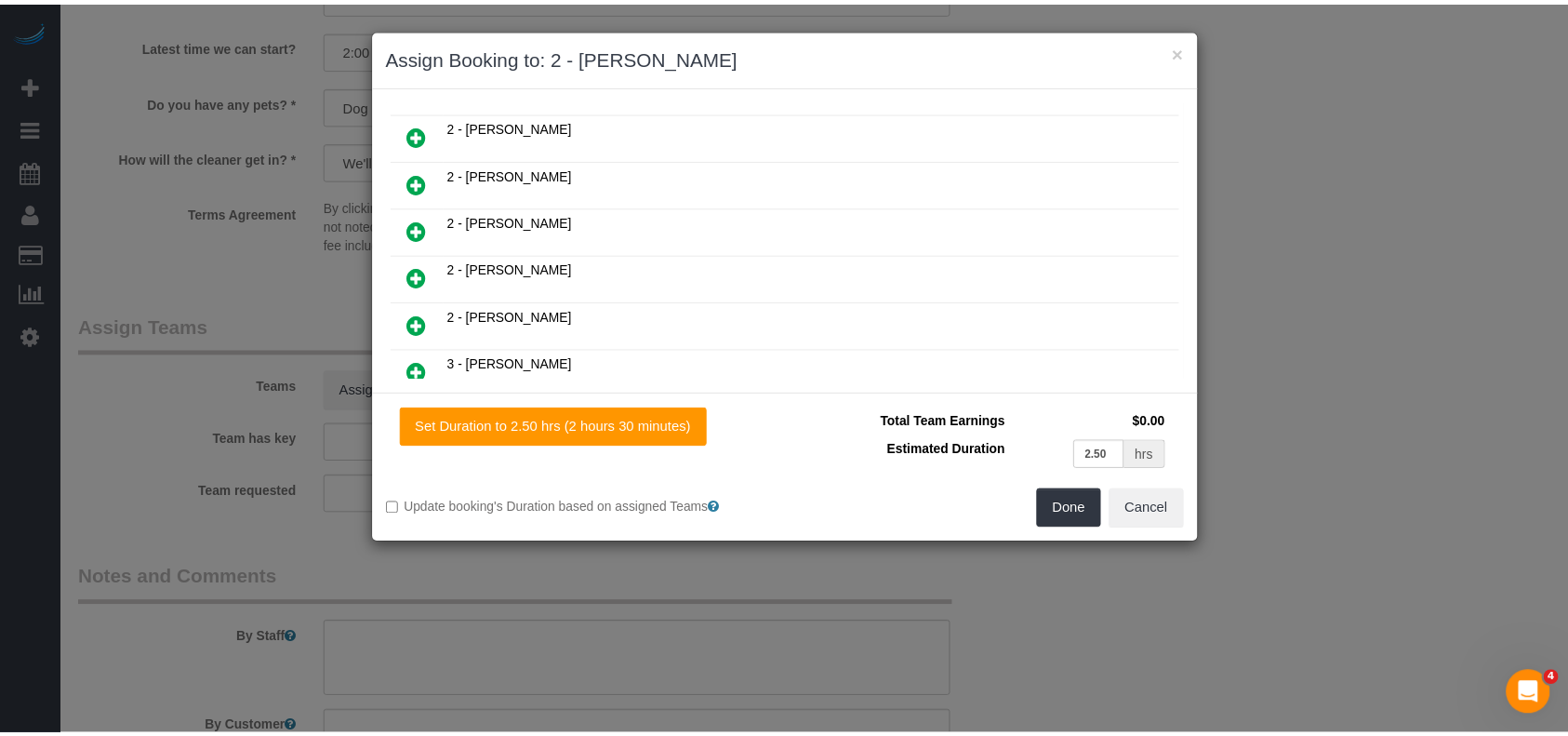
scroll to position [1036, 0]
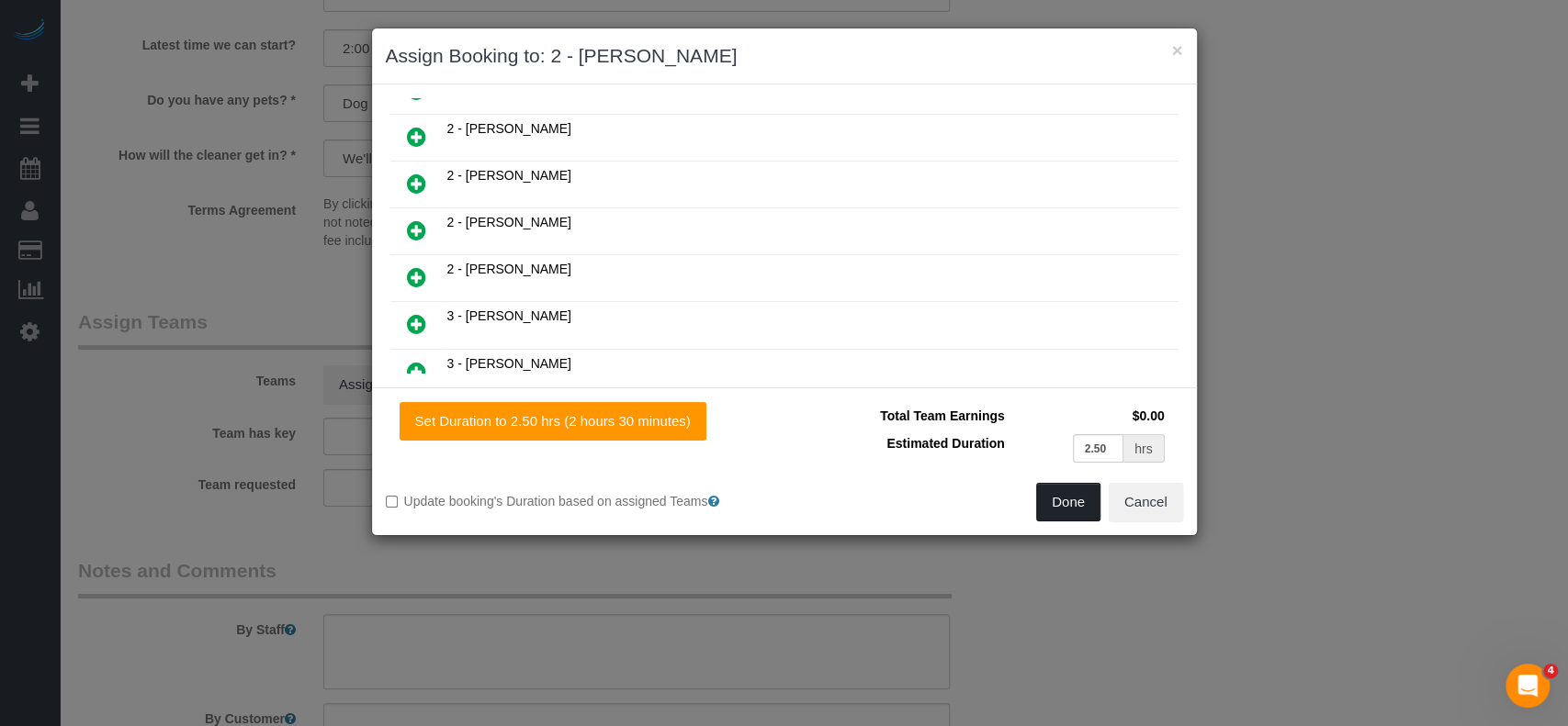
drag, startPoint x: 1055, startPoint y: 498, endPoint x: 1054, endPoint y: 487, distance: 11.0
click at [1056, 499] on button "Done" at bounding box center [1068, 503] width 64 height 39
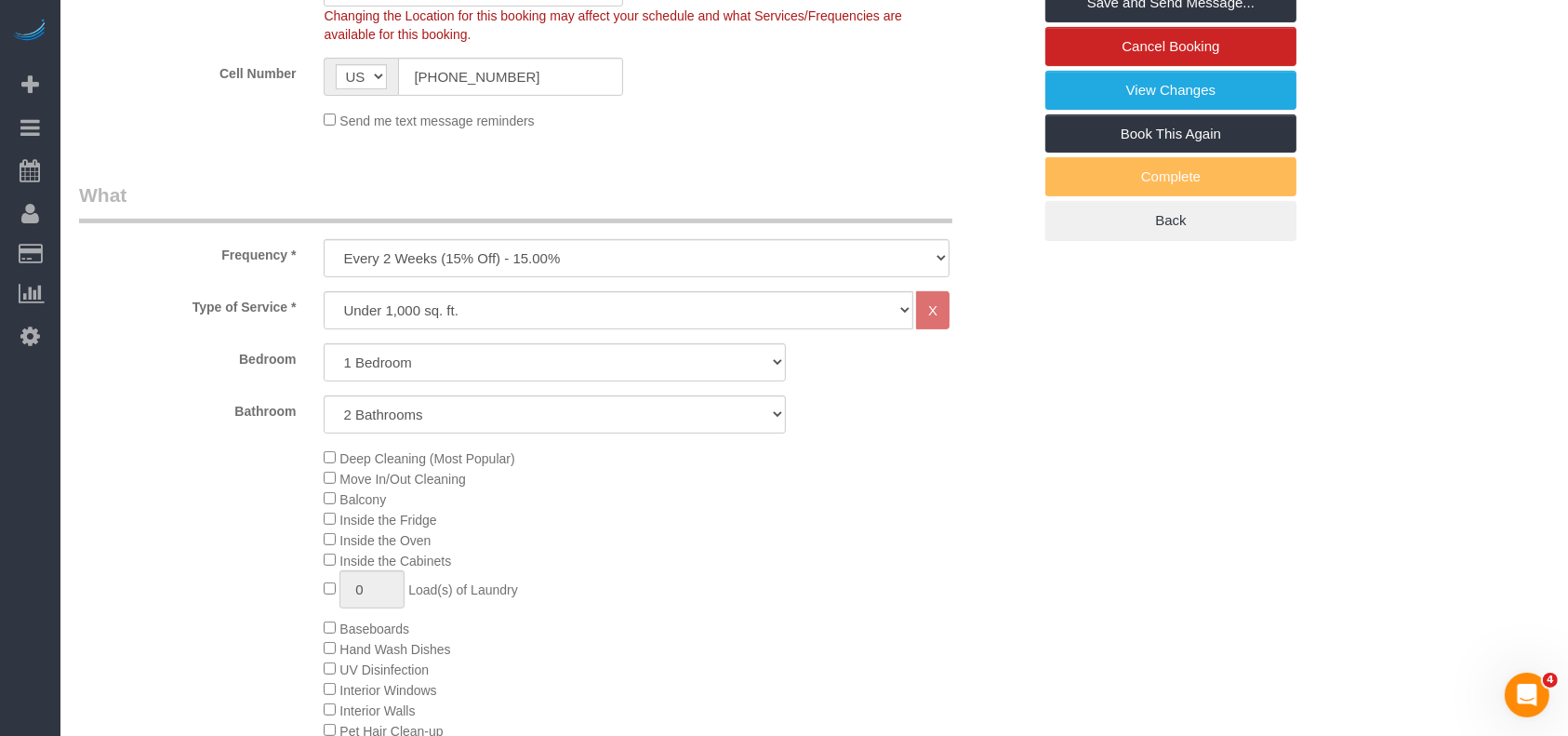
scroll to position [372, 0]
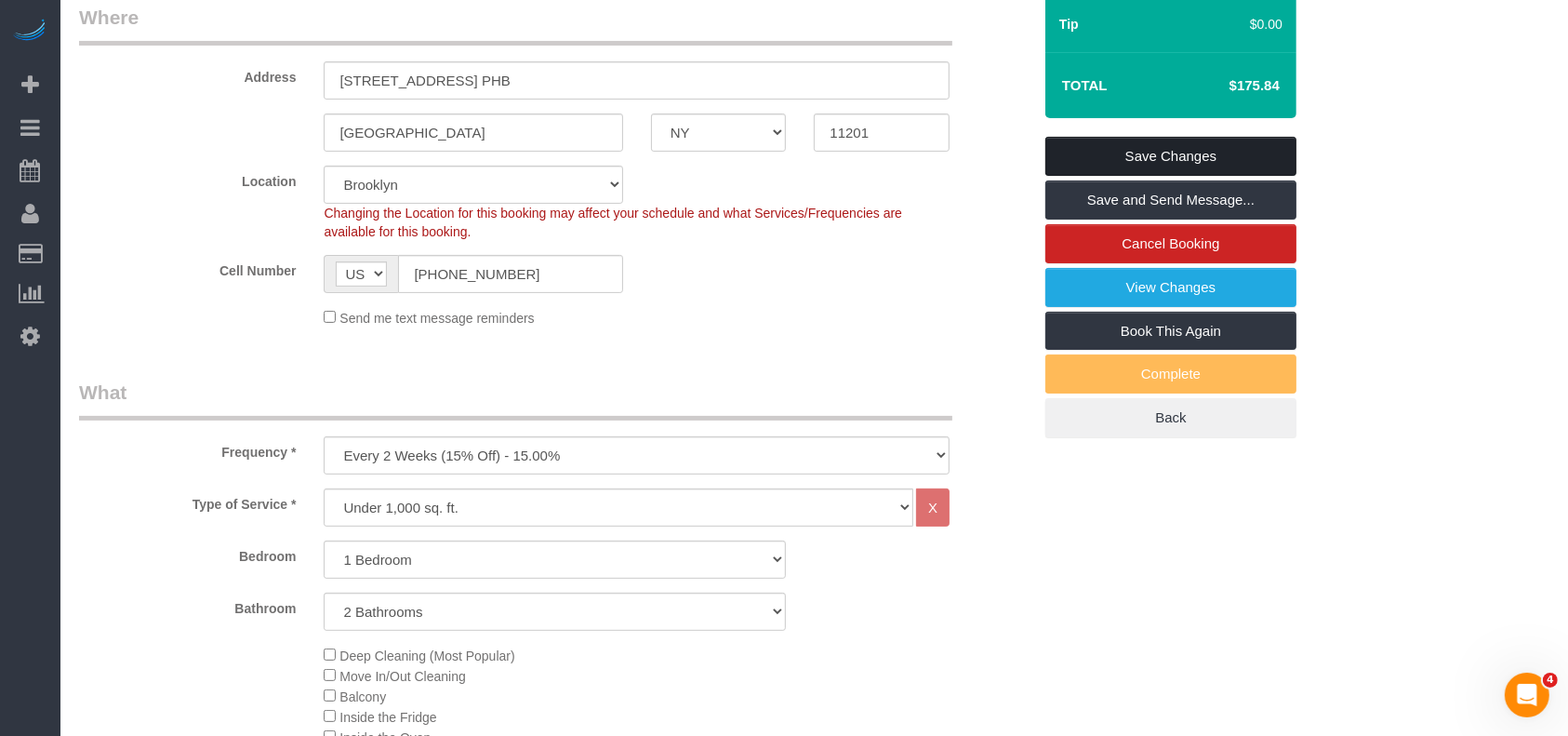
click at [1192, 153] on link "Save Changes" at bounding box center [1171, 157] width 251 height 39
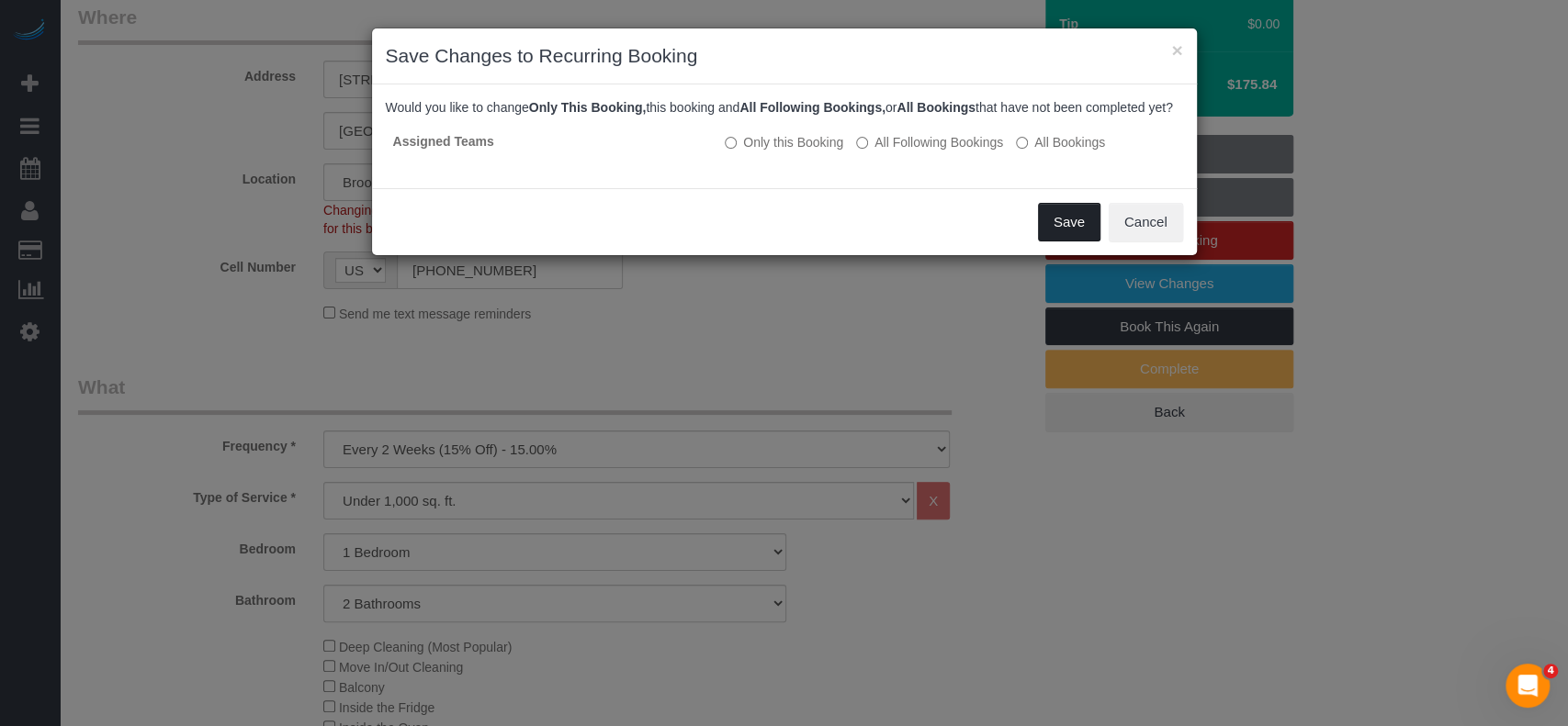
click at [1064, 236] on button "Save" at bounding box center [1069, 222] width 63 height 39
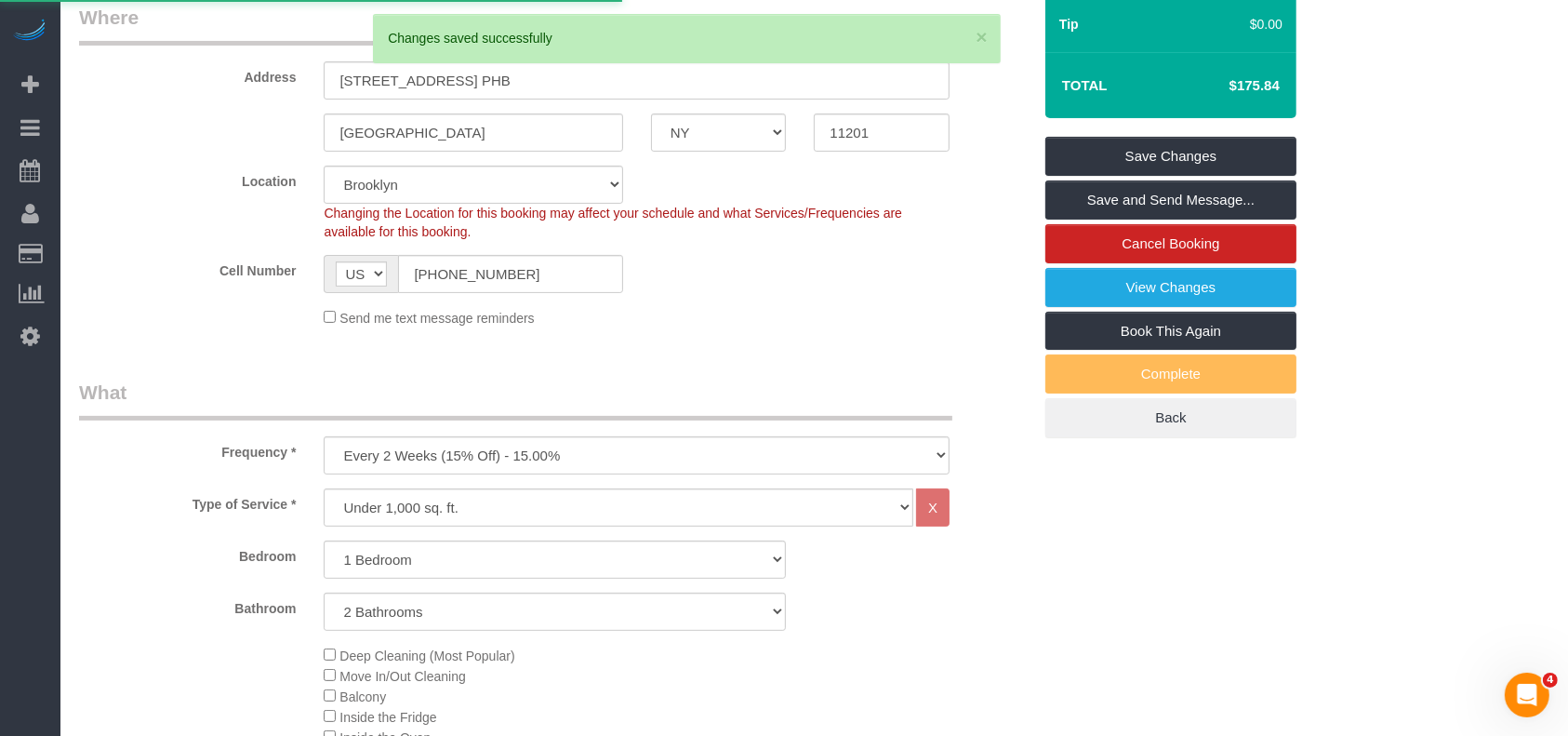
select select "**********"
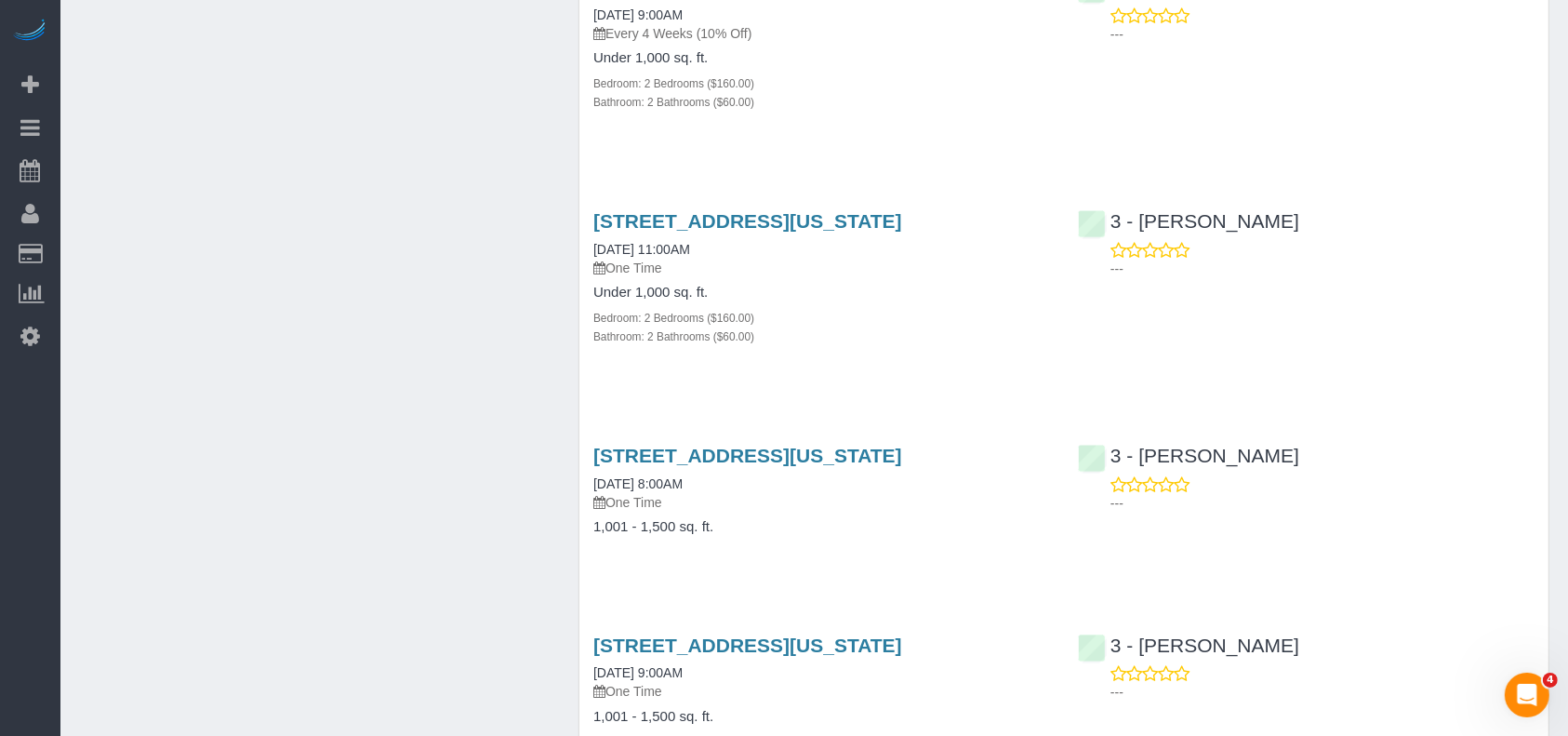
scroll to position [2109, 0]
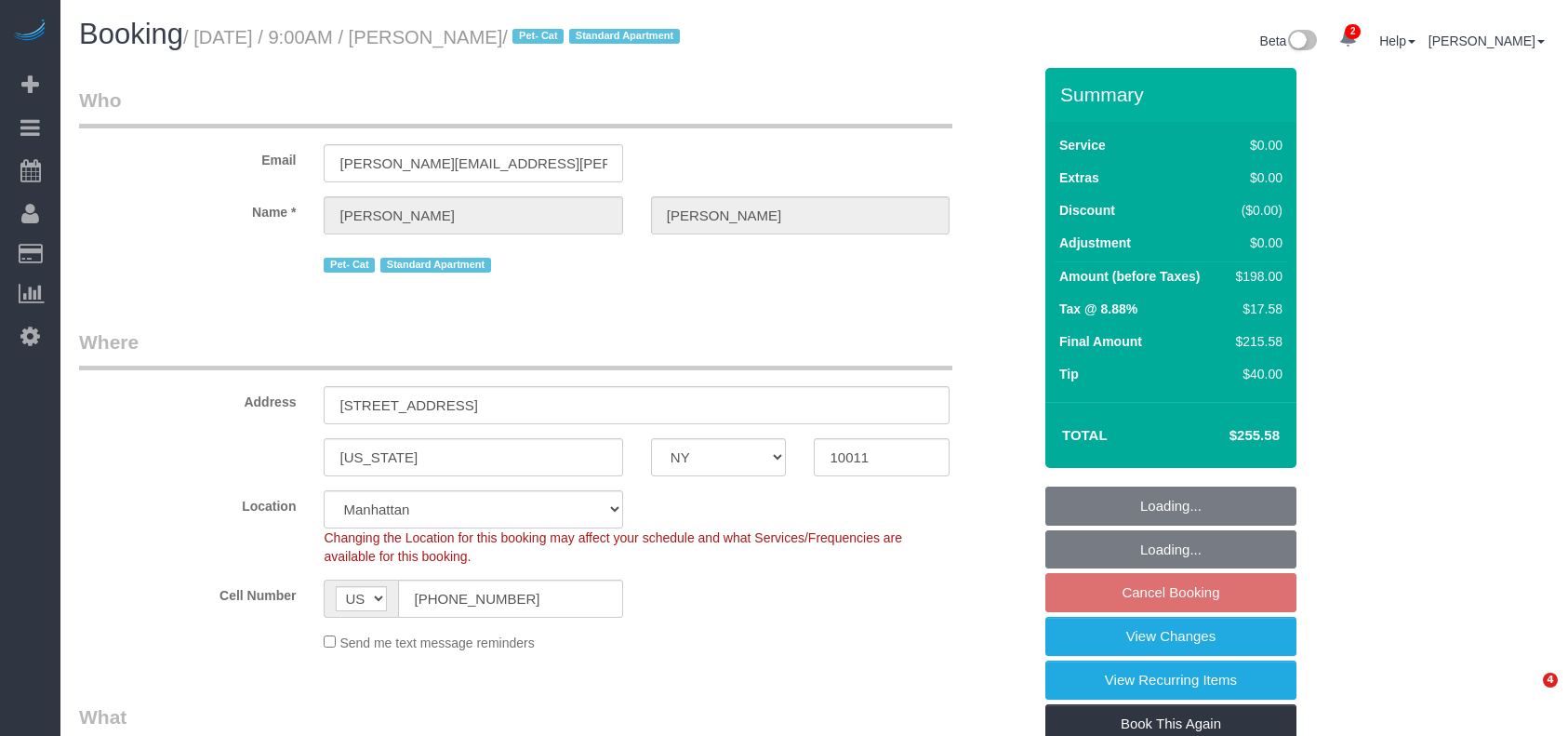
select select "NY"
select select "2"
select select "string:stripe-pm_1QWHCC4VGloSiKo7D7fErAN5"
select select "spot62"
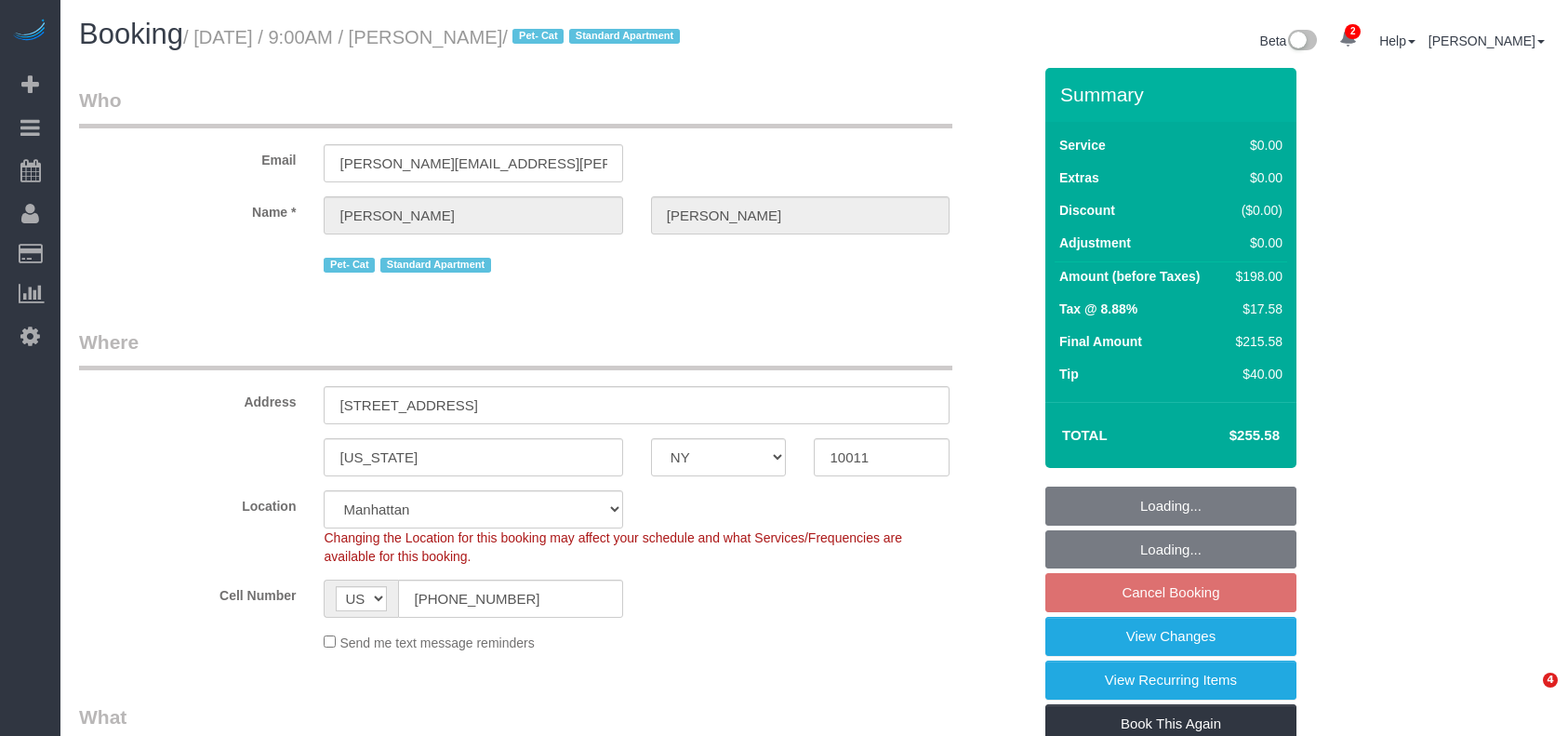
select select "number:57"
select select "number:72"
select select "number:14"
select select "number:6"
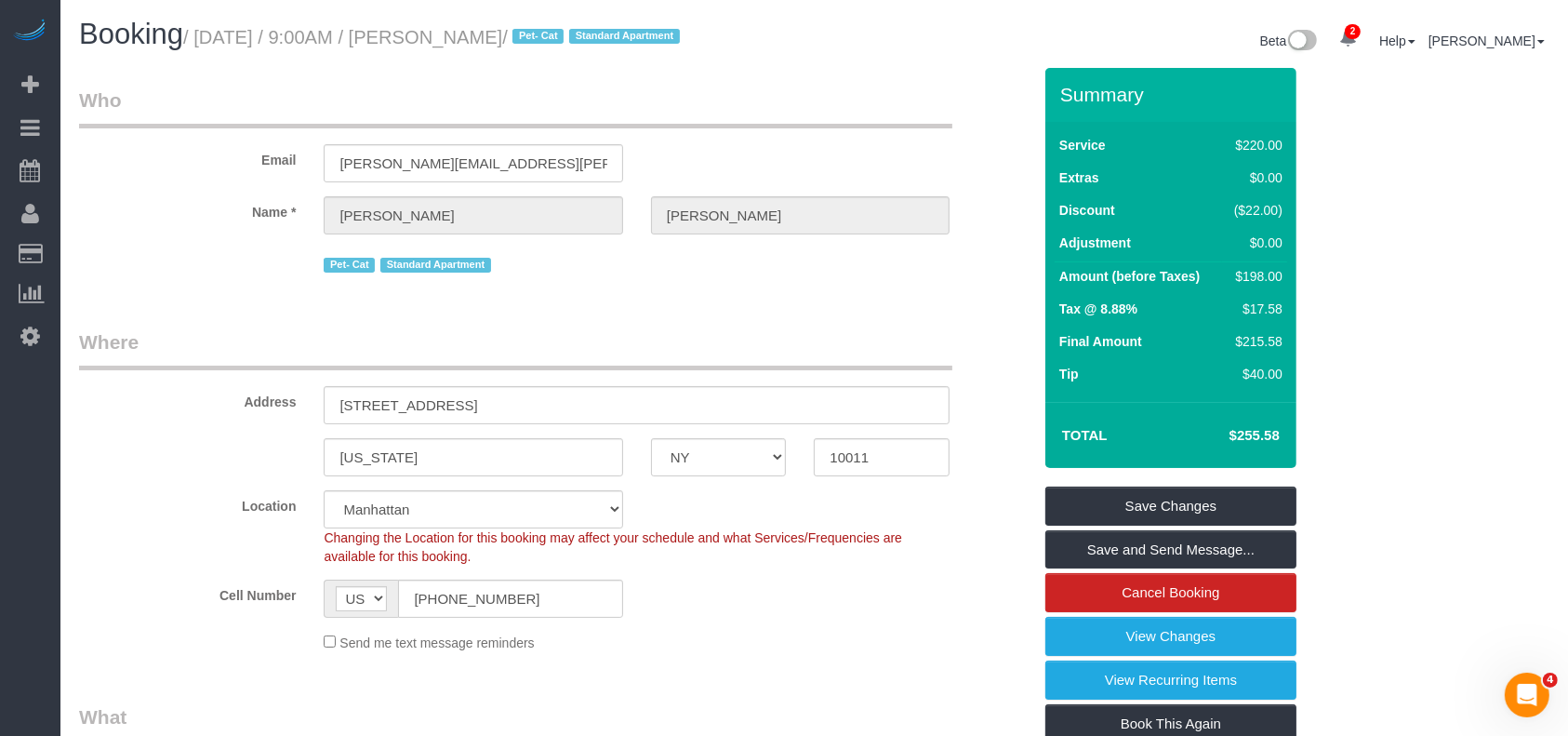
drag, startPoint x: 200, startPoint y: 32, endPoint x: 565, endPoint y: 53, distance: 365.6
click at [572, 43] on small "/ August 27, 2025 / 9:00AM / Christina Paxson / Pet- Cat Standard Apartment" at bounding box center [434, 37] width 502 height 21
copy small "August 27, 2025 / 9:00AM / Christina Paxson"
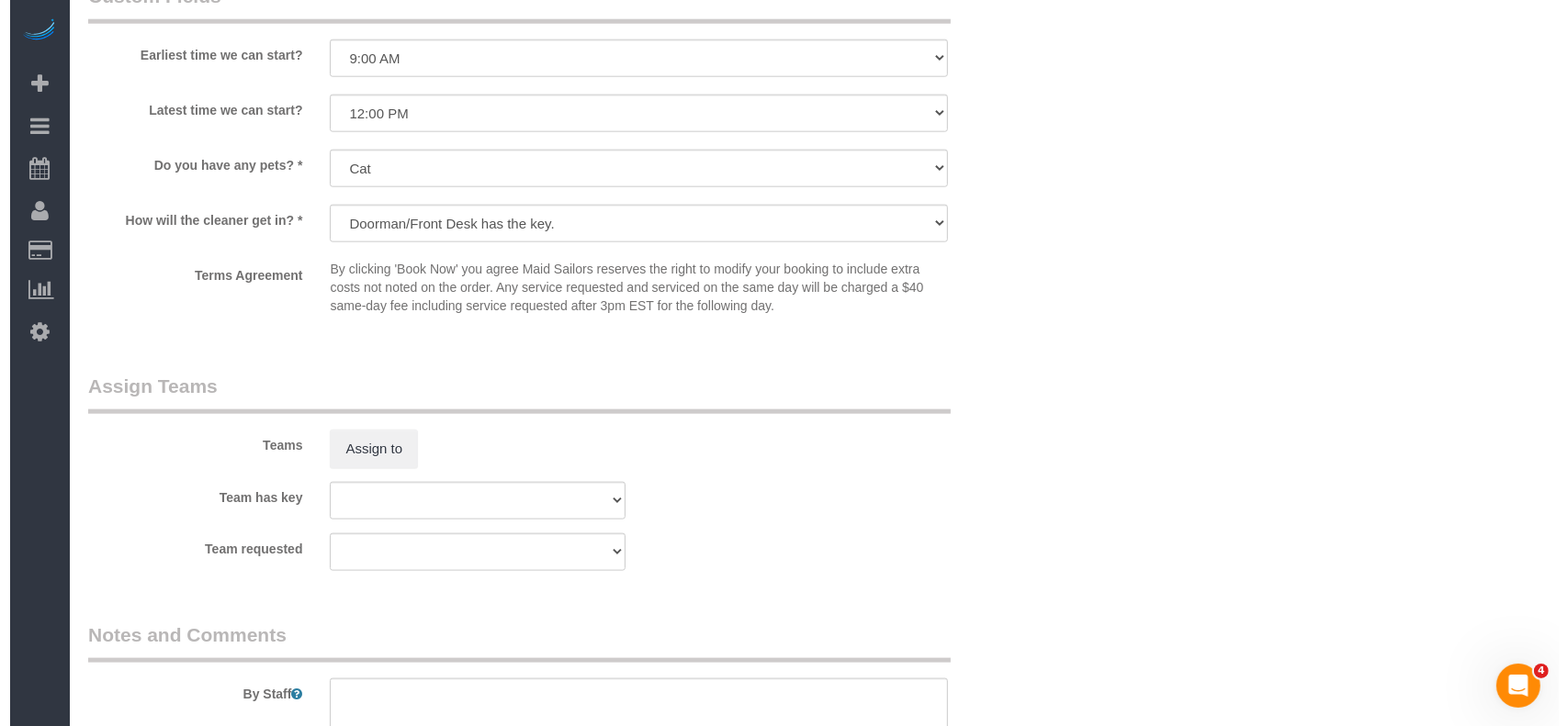
scroll to position [2203, 0]
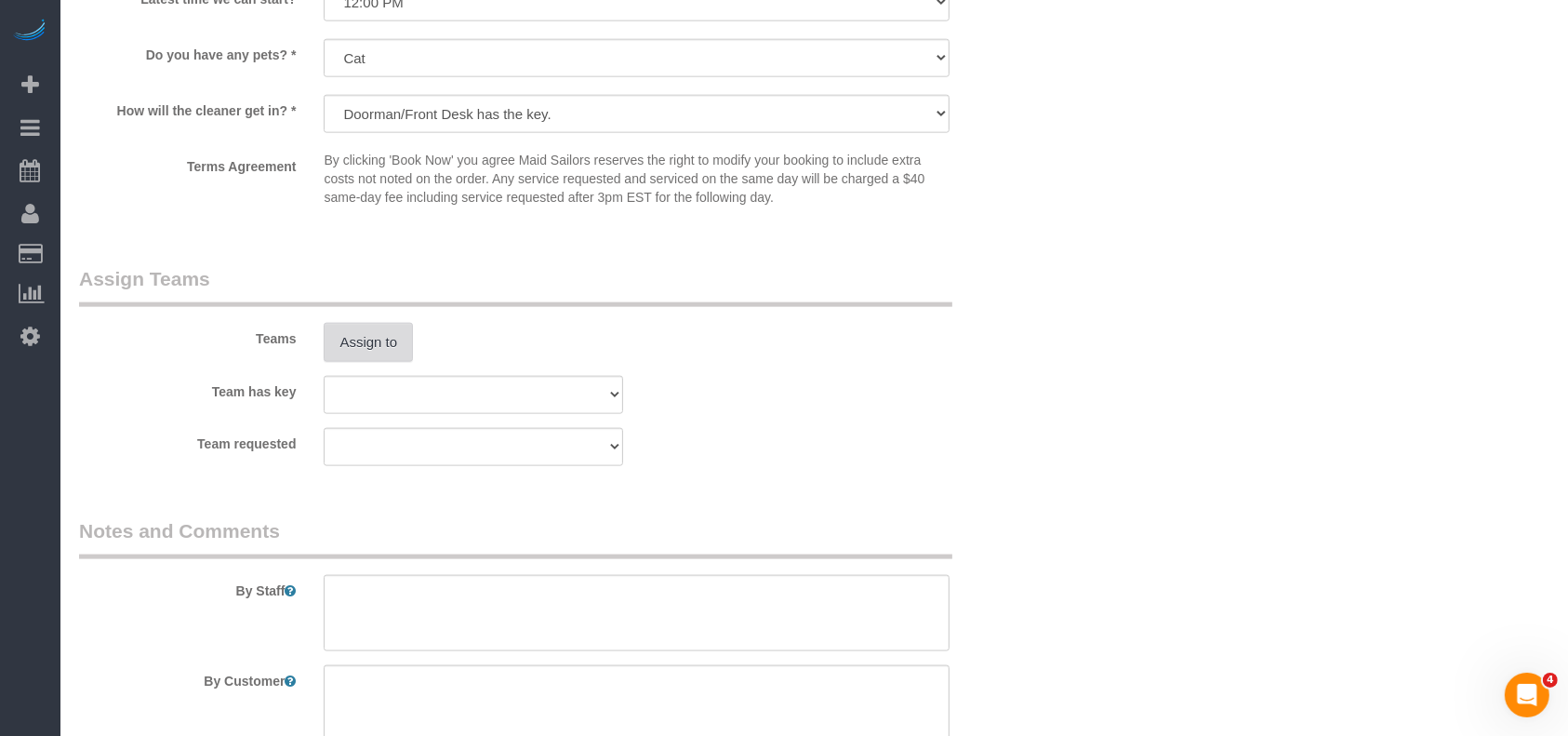
click at [379, 362] on button "Assign to" at bounding box center [368, 343] width 89 height 39
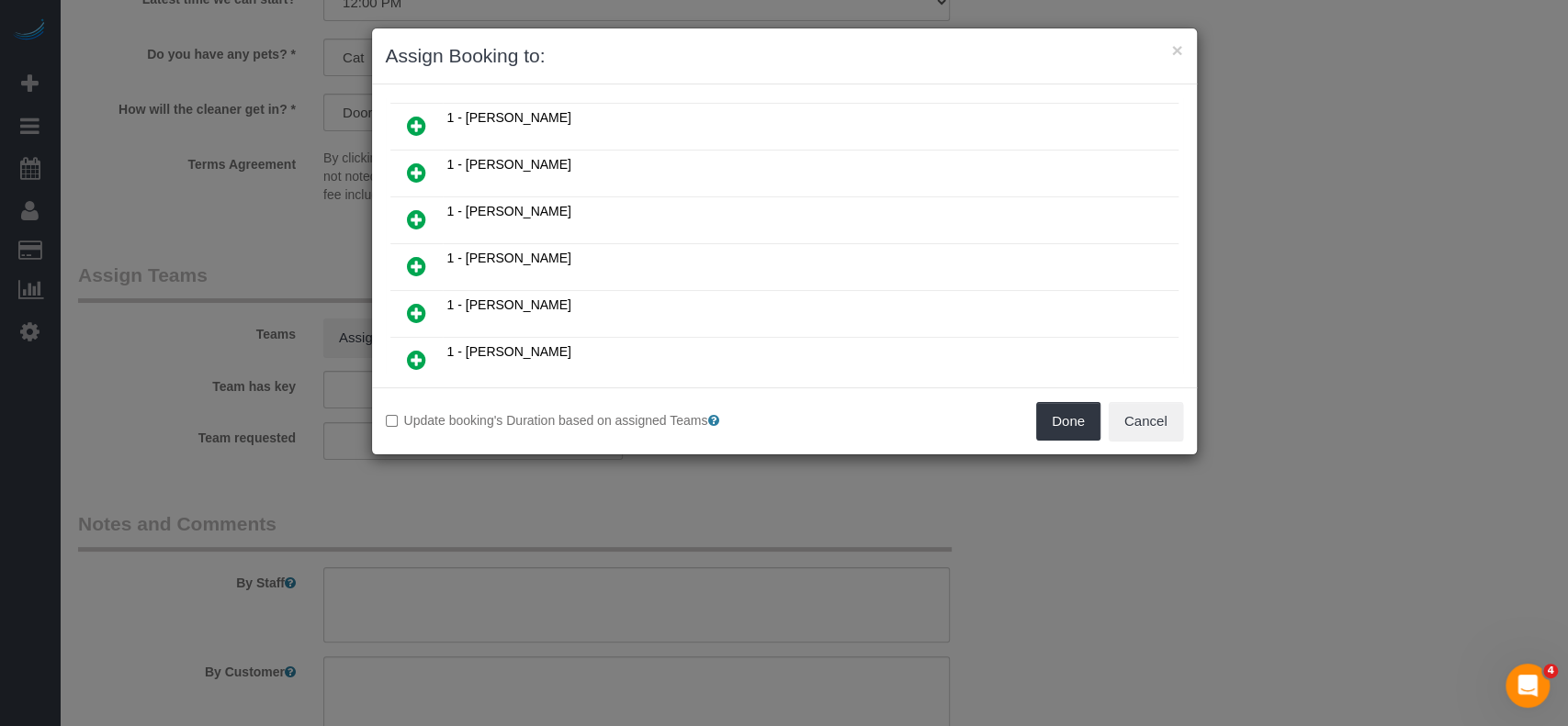
scroll to position [367, 0]
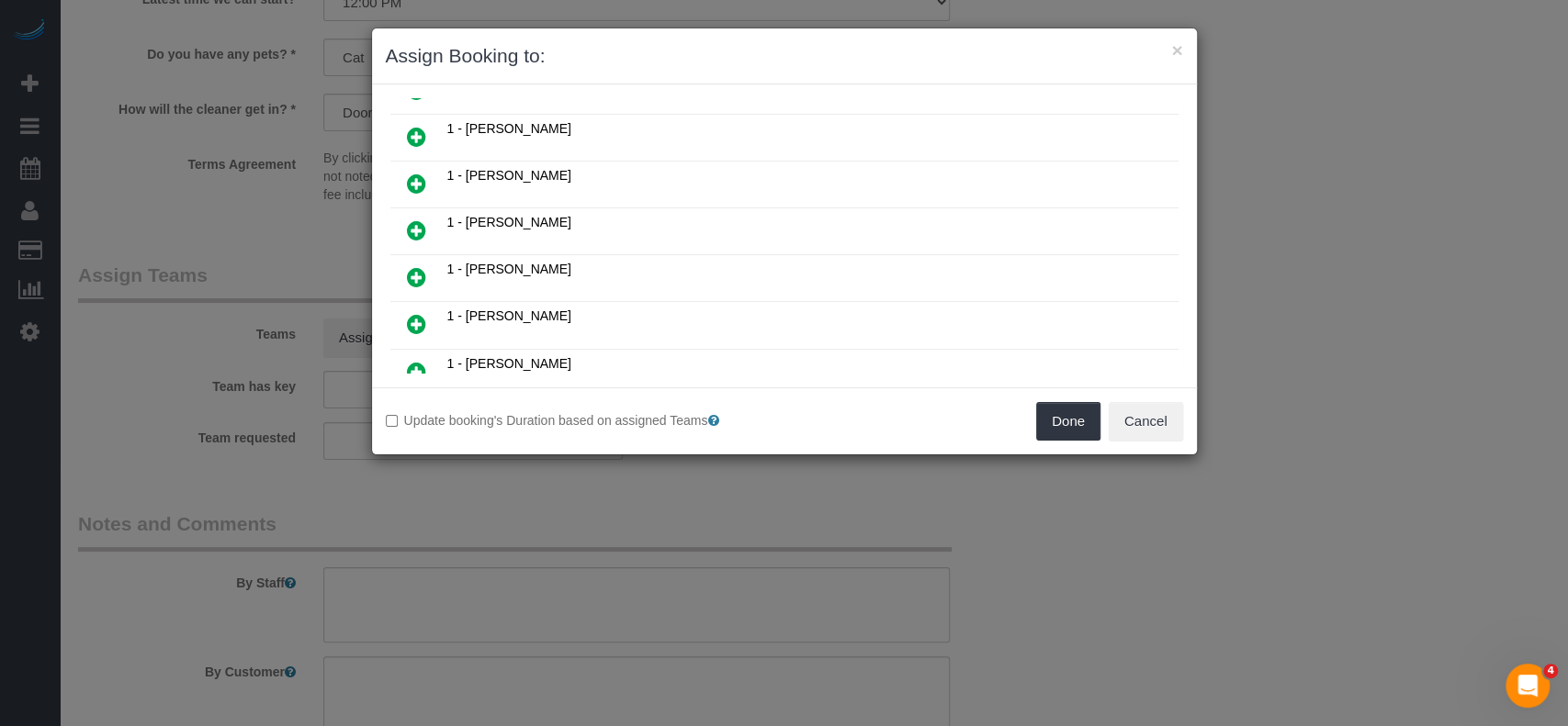
click at [415, 313] on icon at bounding box center [417, 324] width 19 height 22
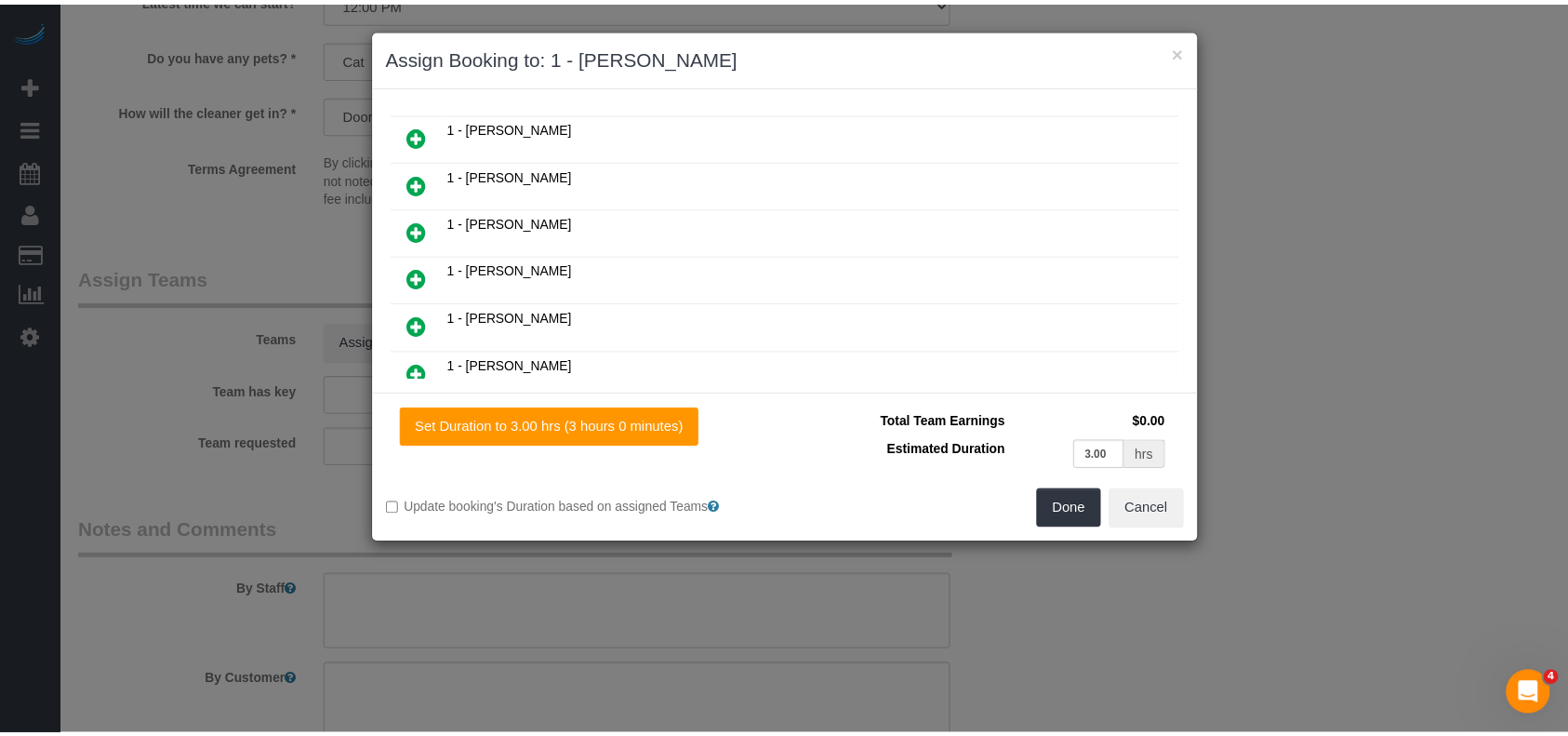
scroll to position [417, 0]
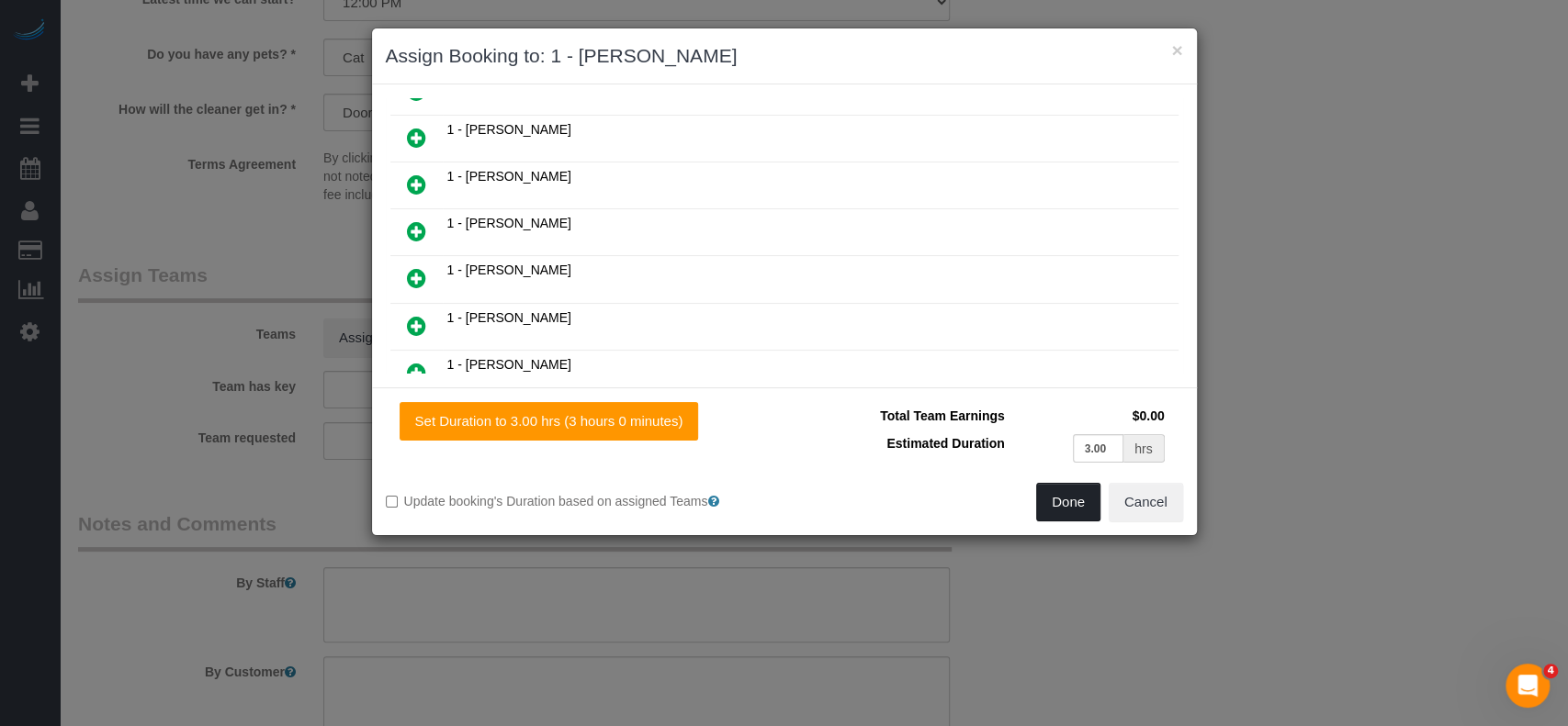
click at [1065, 496] on button "Done" at bounding box center [1068, 503] width 64 height 39
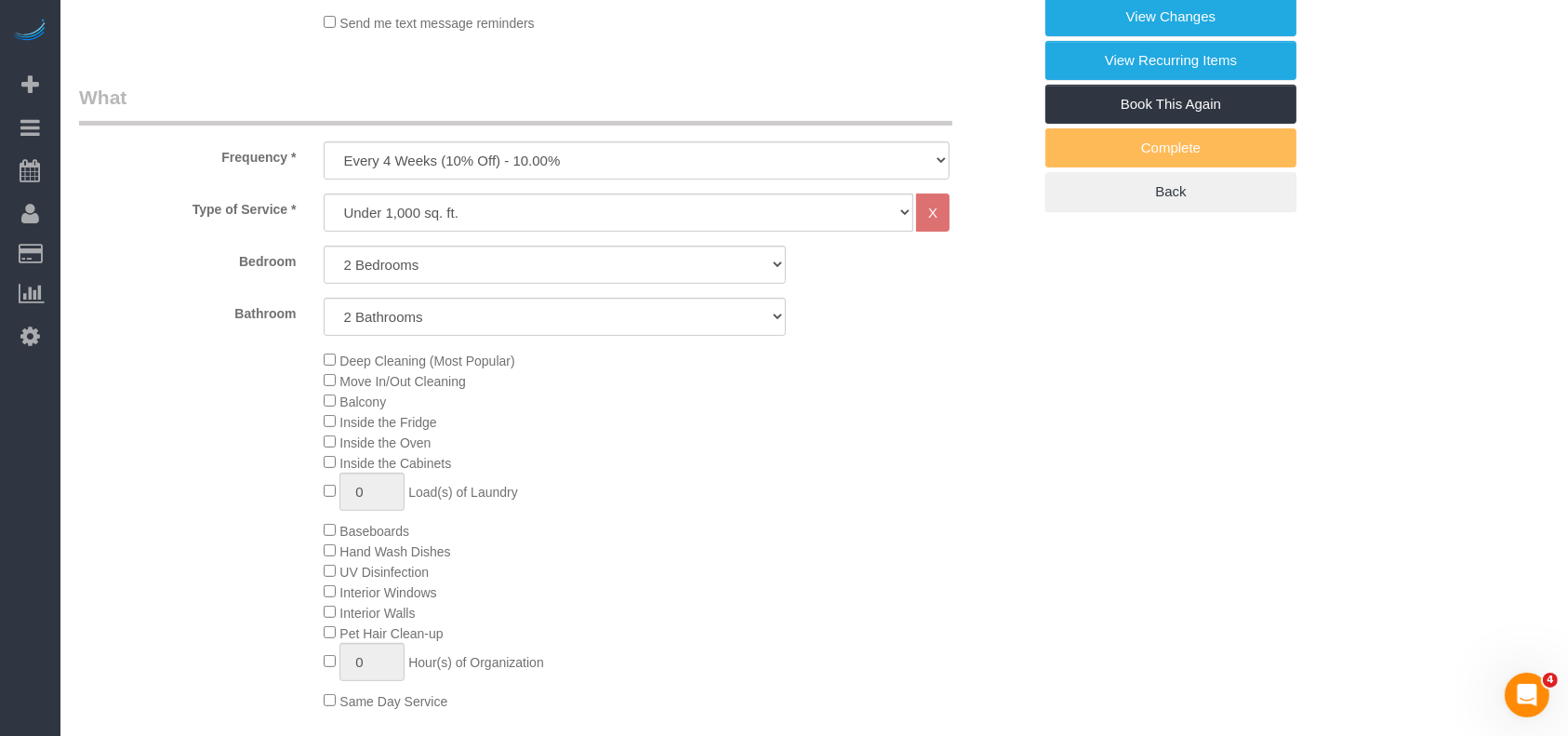
scroll to position [248, 0]
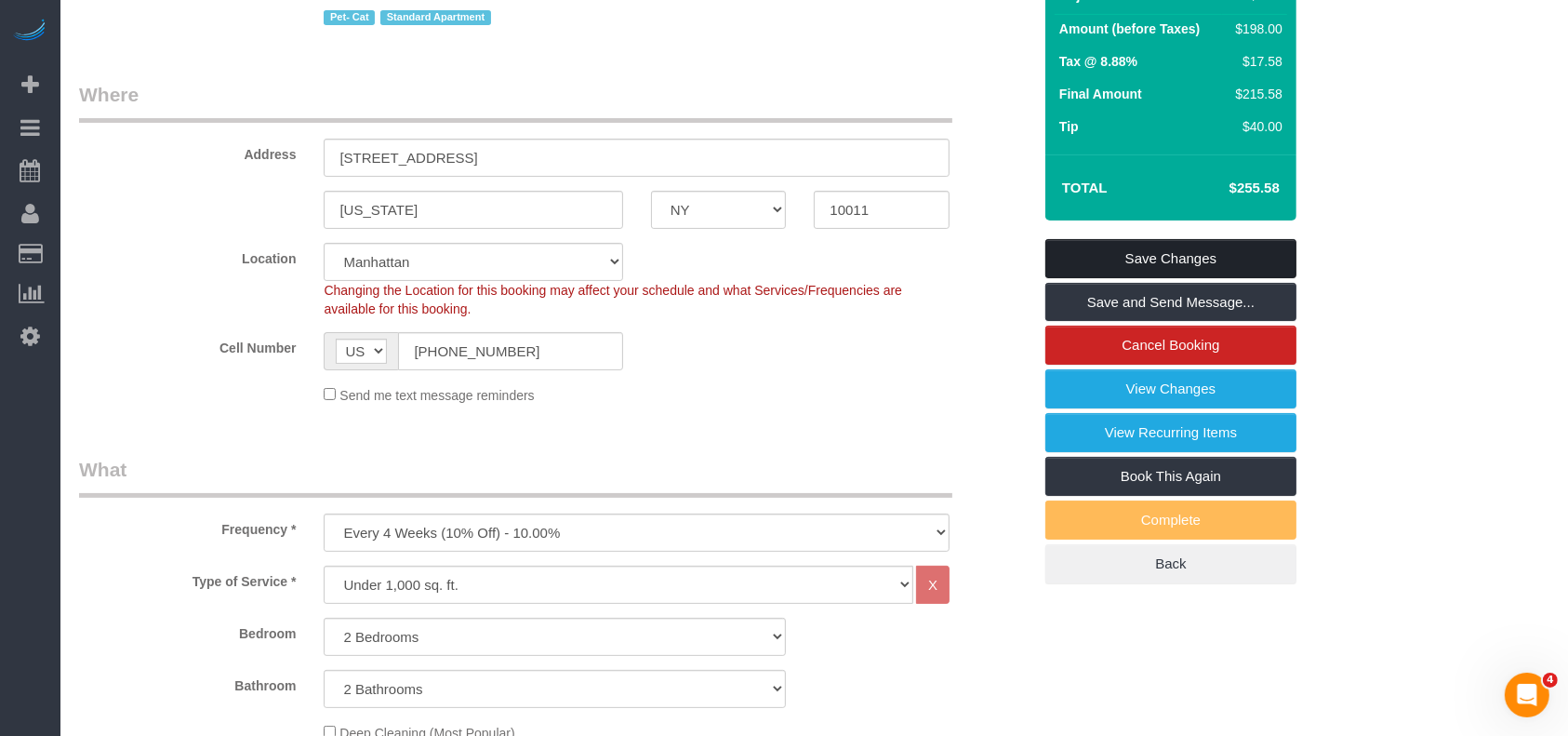
click at [1230, 245] on link "Save Changes" at bounding box center [1171, 259] width 251 height 39
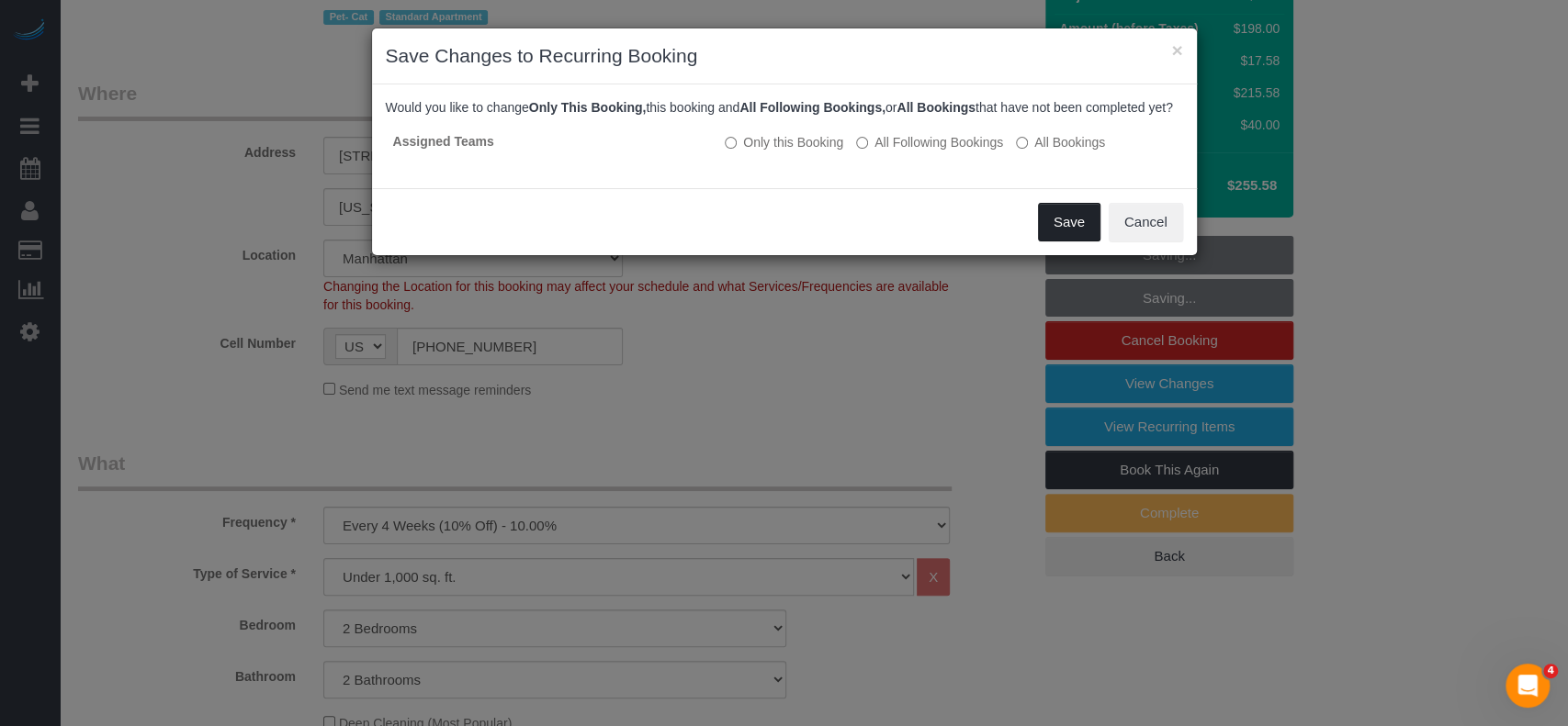
drag, startPoint x: 1051, startPoint y: 232, endPoint x: 1043, endPoint y: 240, distance: 11.3
click at [1050, 234] on button "Save" at bounding box center [1069, 222] width 63 height 39
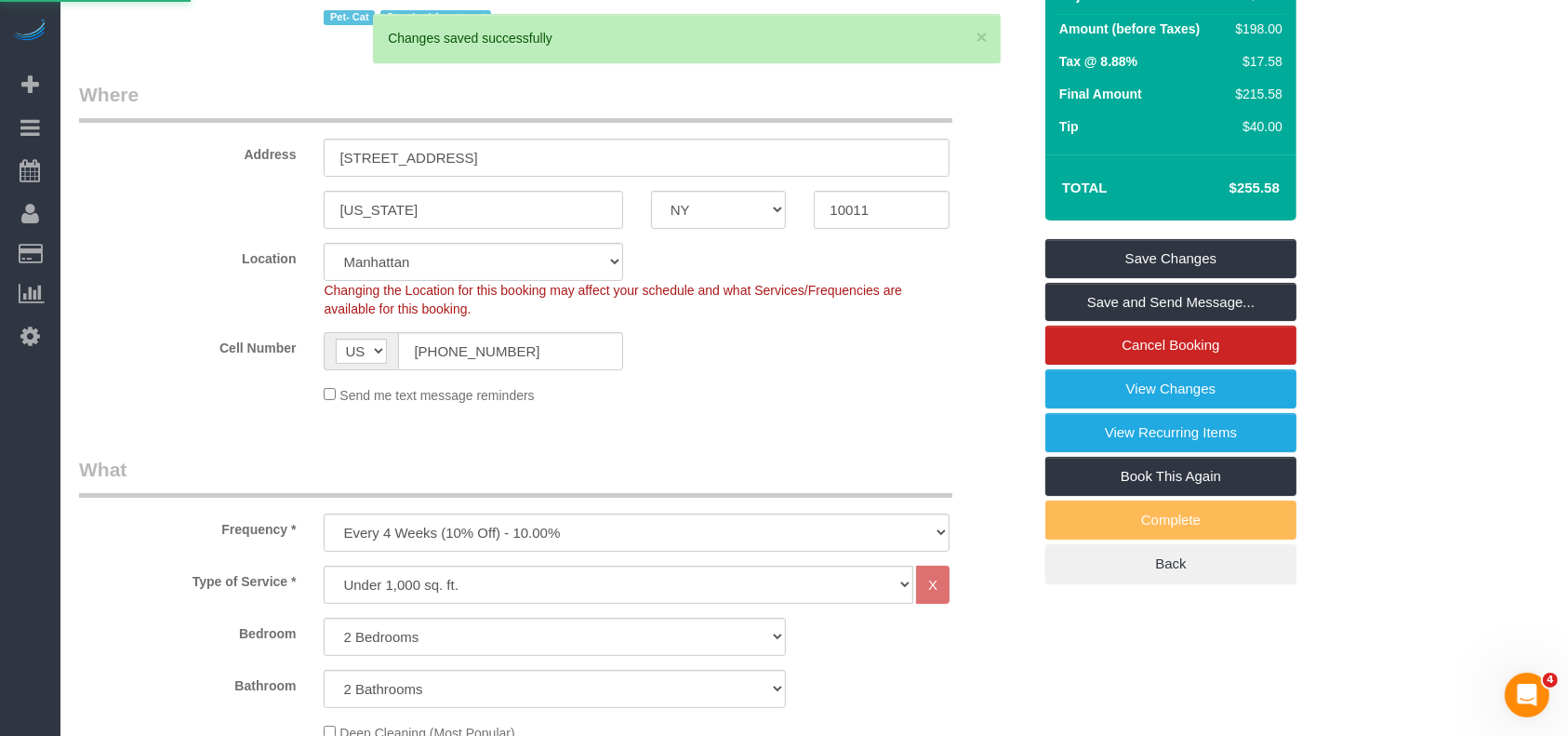
select select "**********"
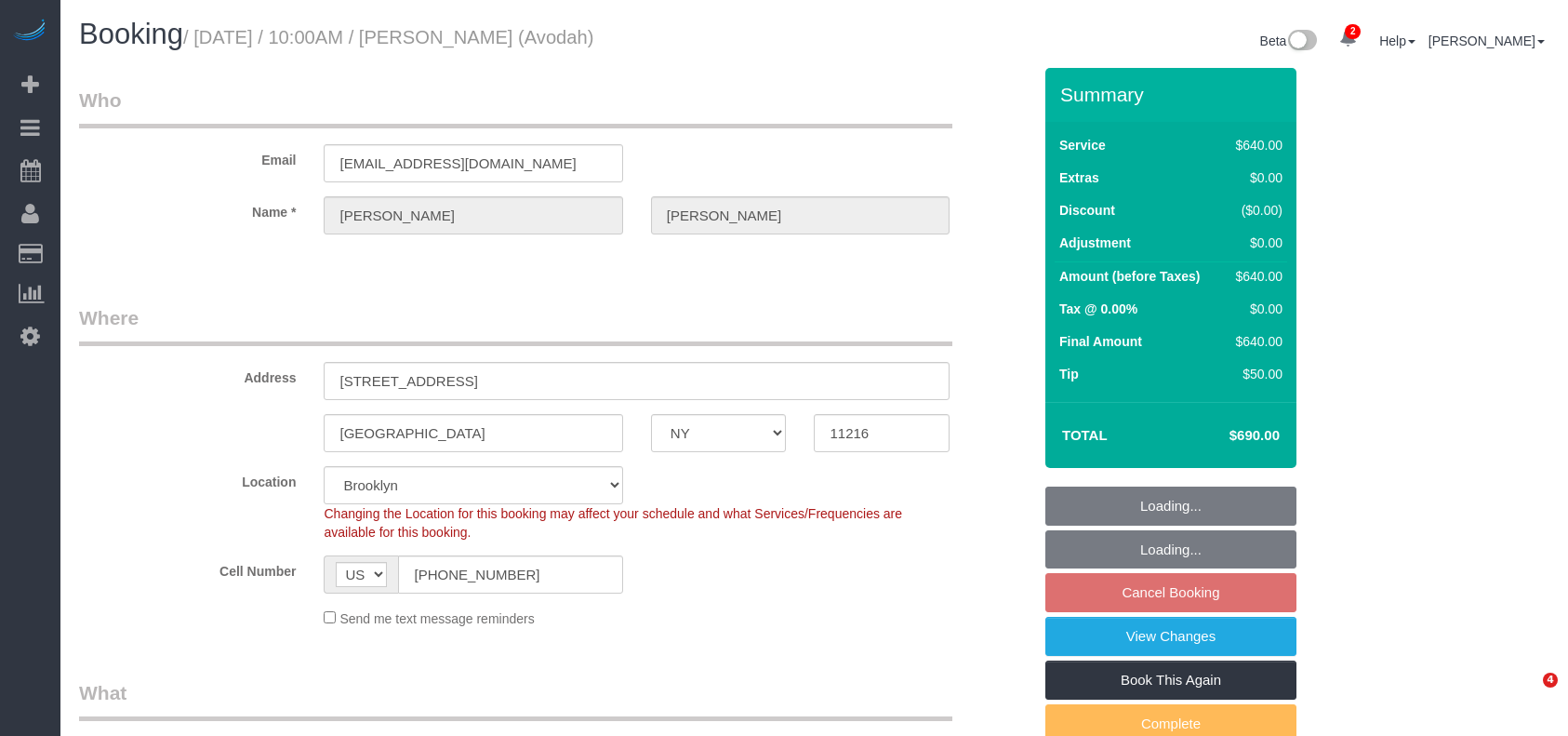
select select "NY"
select select "240"
select select "spot3"
select select "number:89"
select select "number:90"
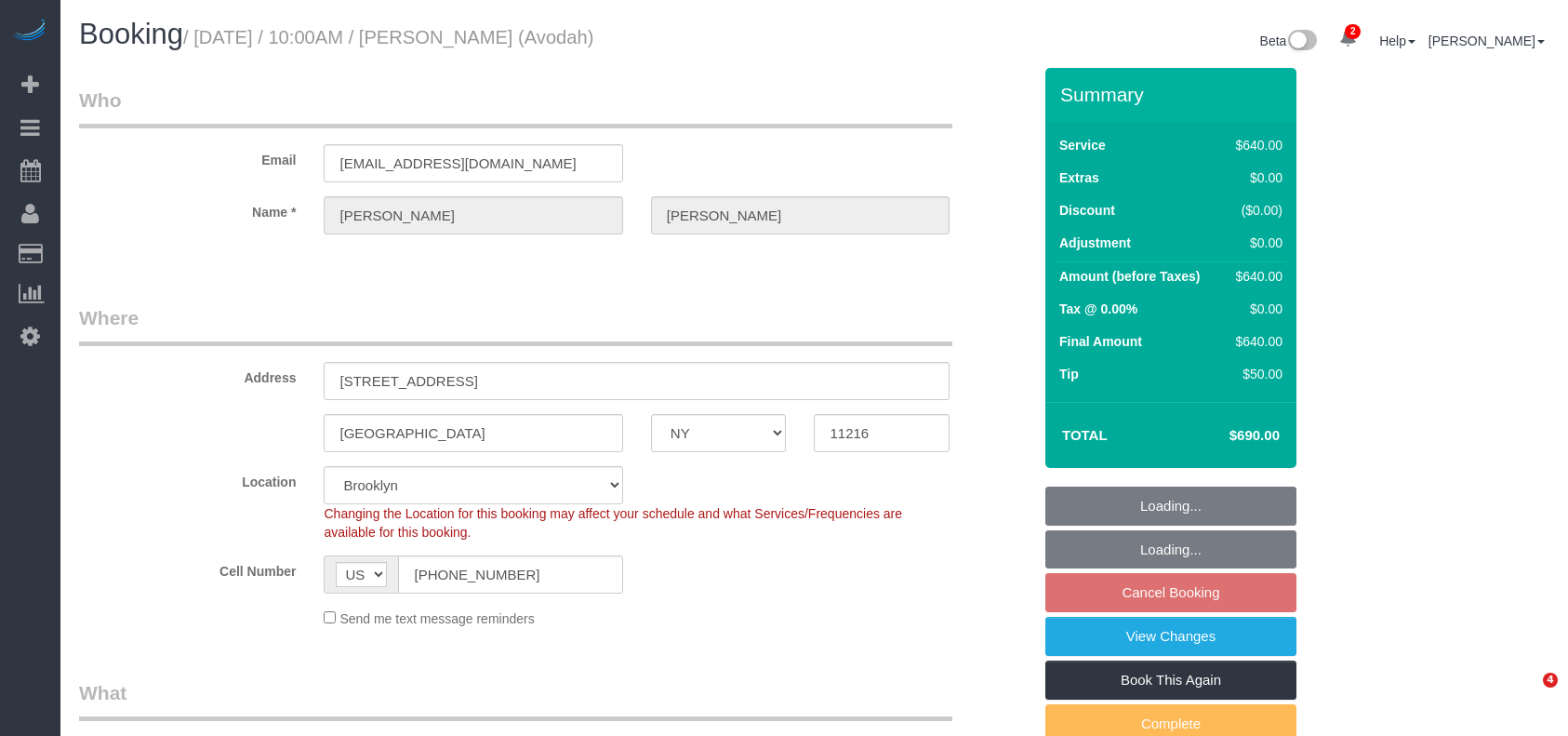
select select "number:15"
select select "number:5"
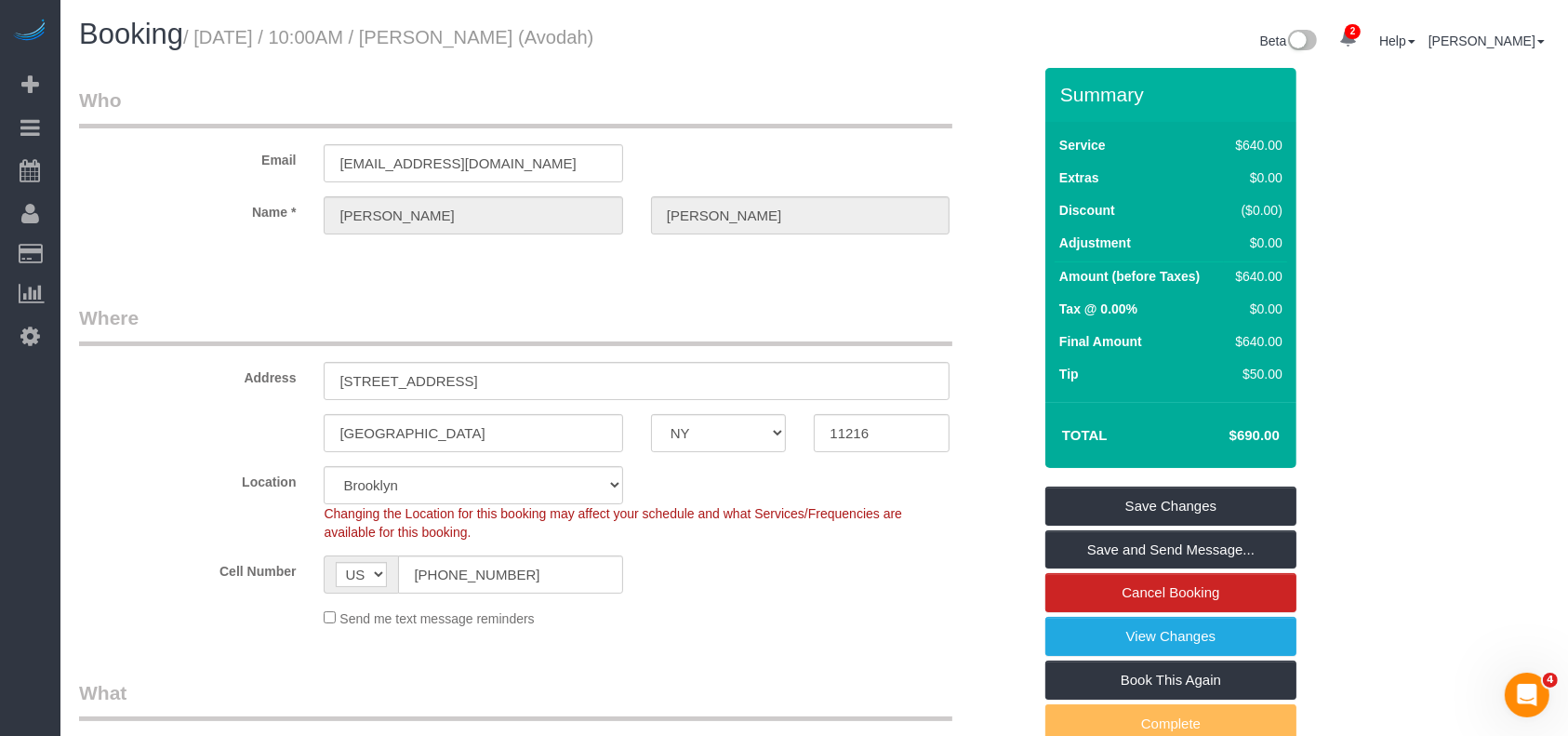
drag, startPoint x: 204, startPoint y: 40, endPoint x: 560, endPoint y: 53, distance: 356.2
click at [561, 35] on small "/ [DATE] / 10:00AM / [PERSON_NAME] (Avodah)" at bounding box center [388, 37] width 410 height 21
copy small "[DATE] / 10:00AM / [PERSON_NAME]"
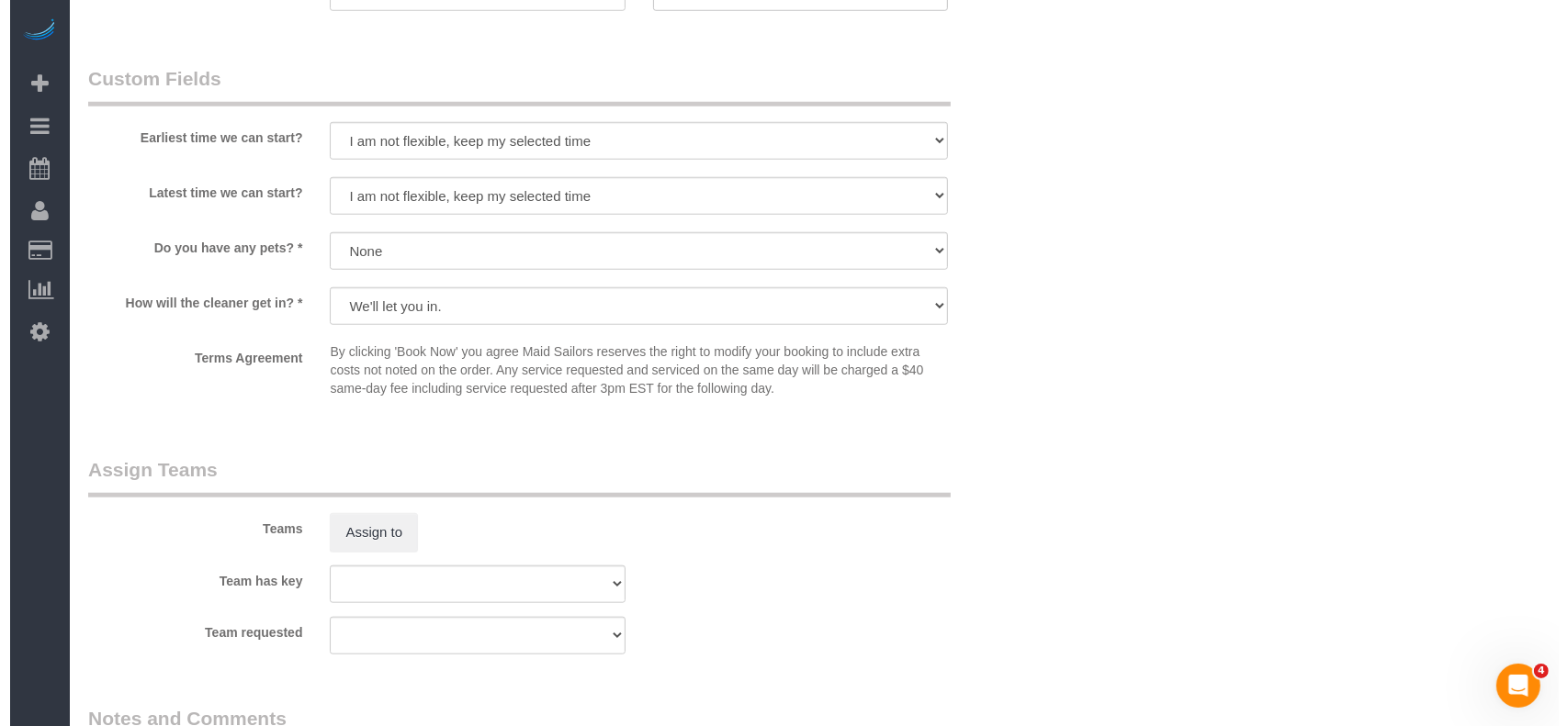
scroll to position [1713, 0]
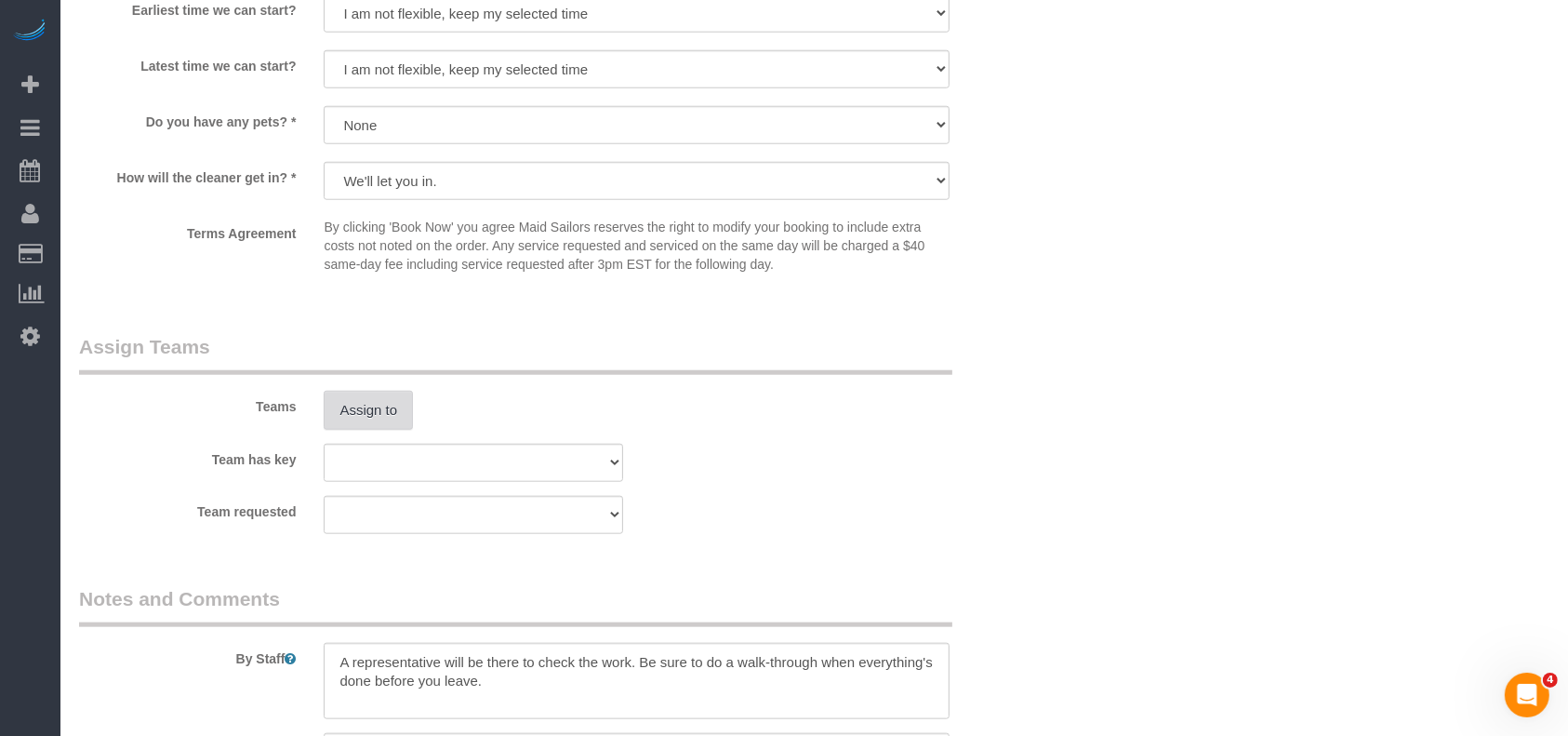
click at [366, 399] on button "Assign to" at bounding box center [368, 411] width 89 height 39
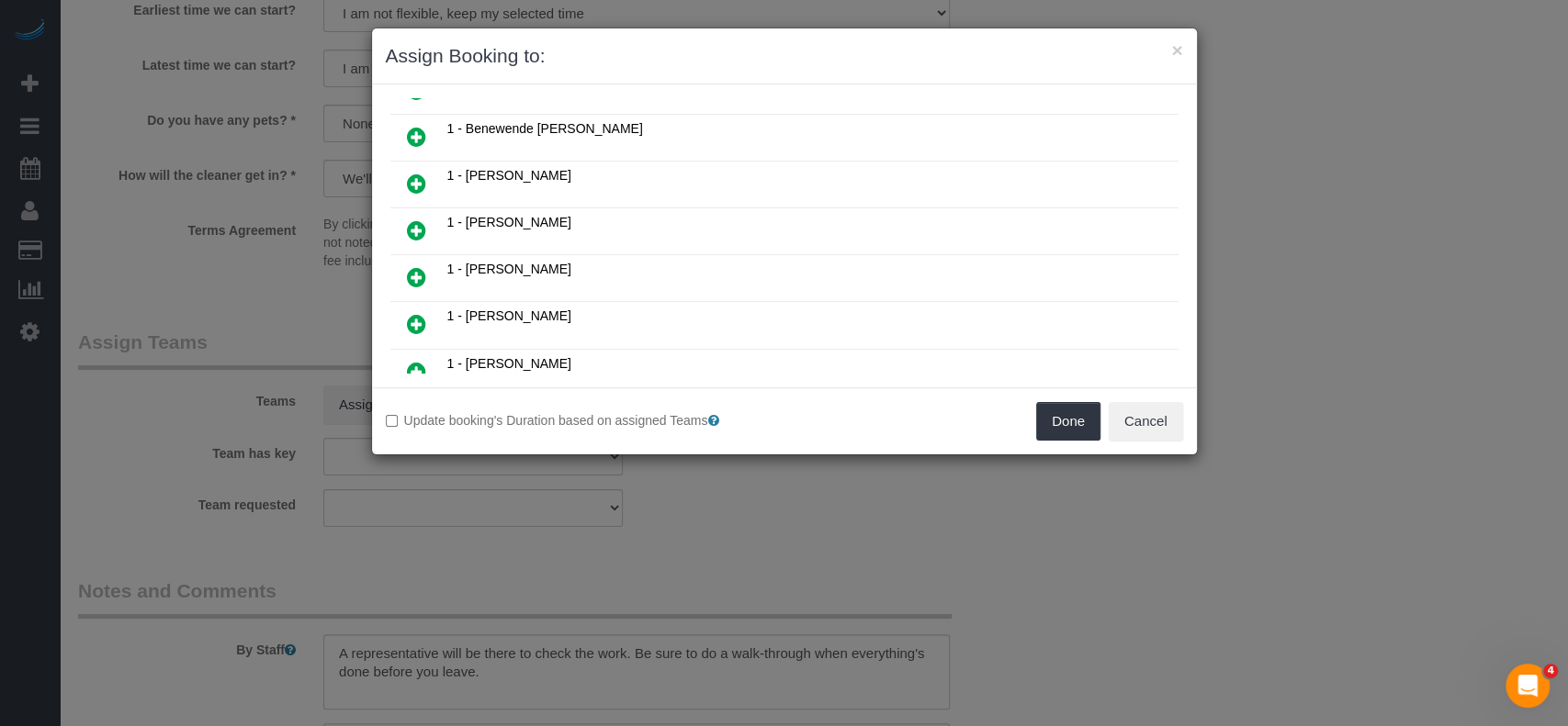
scroll to position [735, 0]
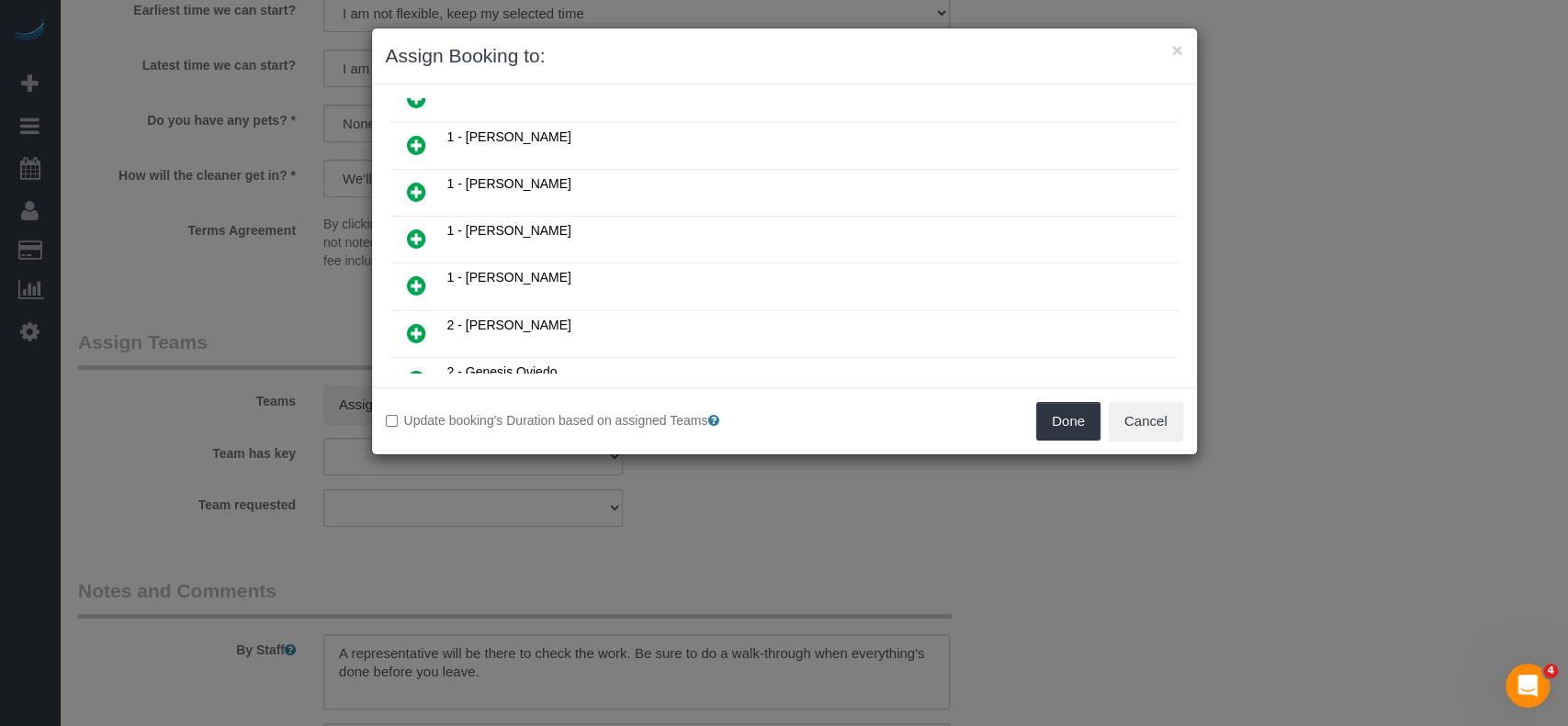
click at [407, 275] on icon at bounding box center [417, 285] width 19 height 22
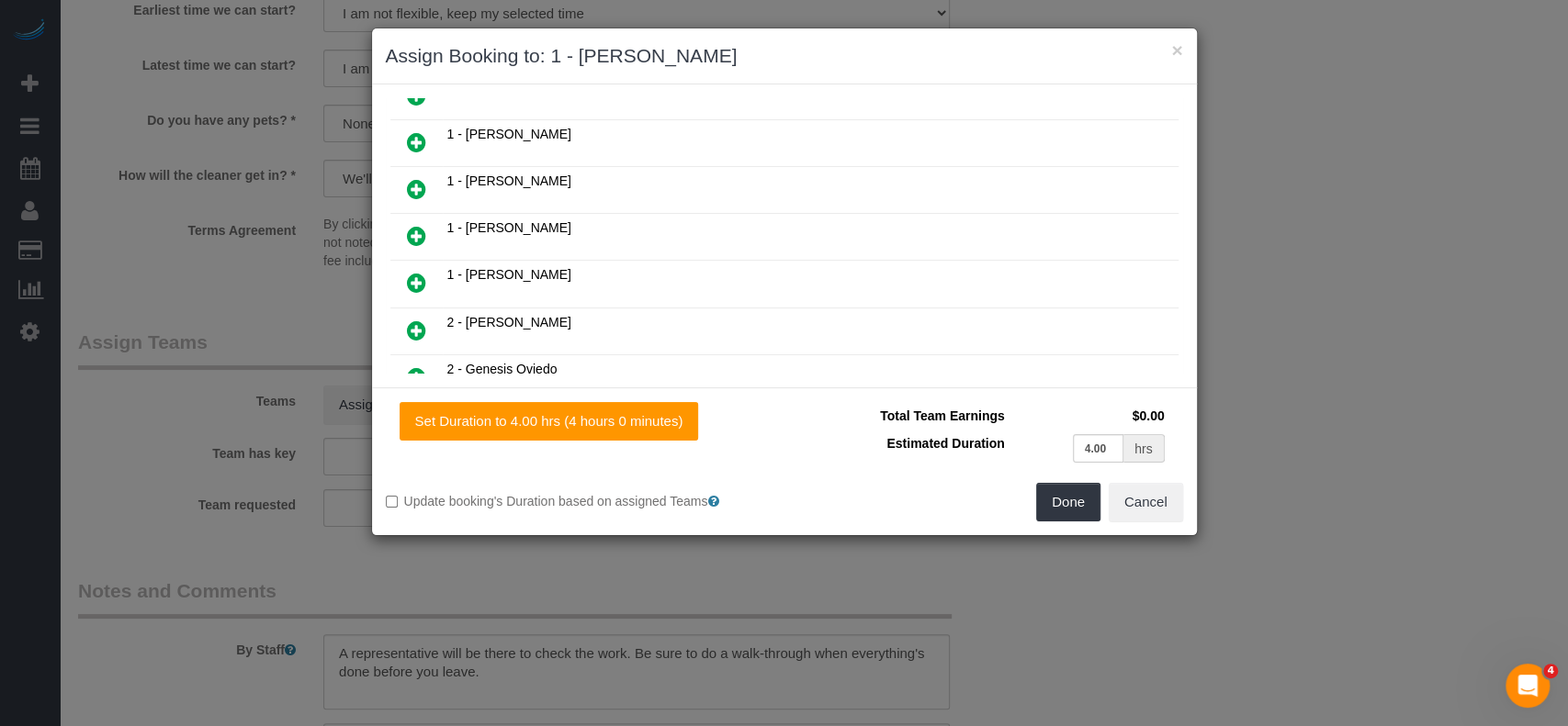
scroll to position [776, 0]
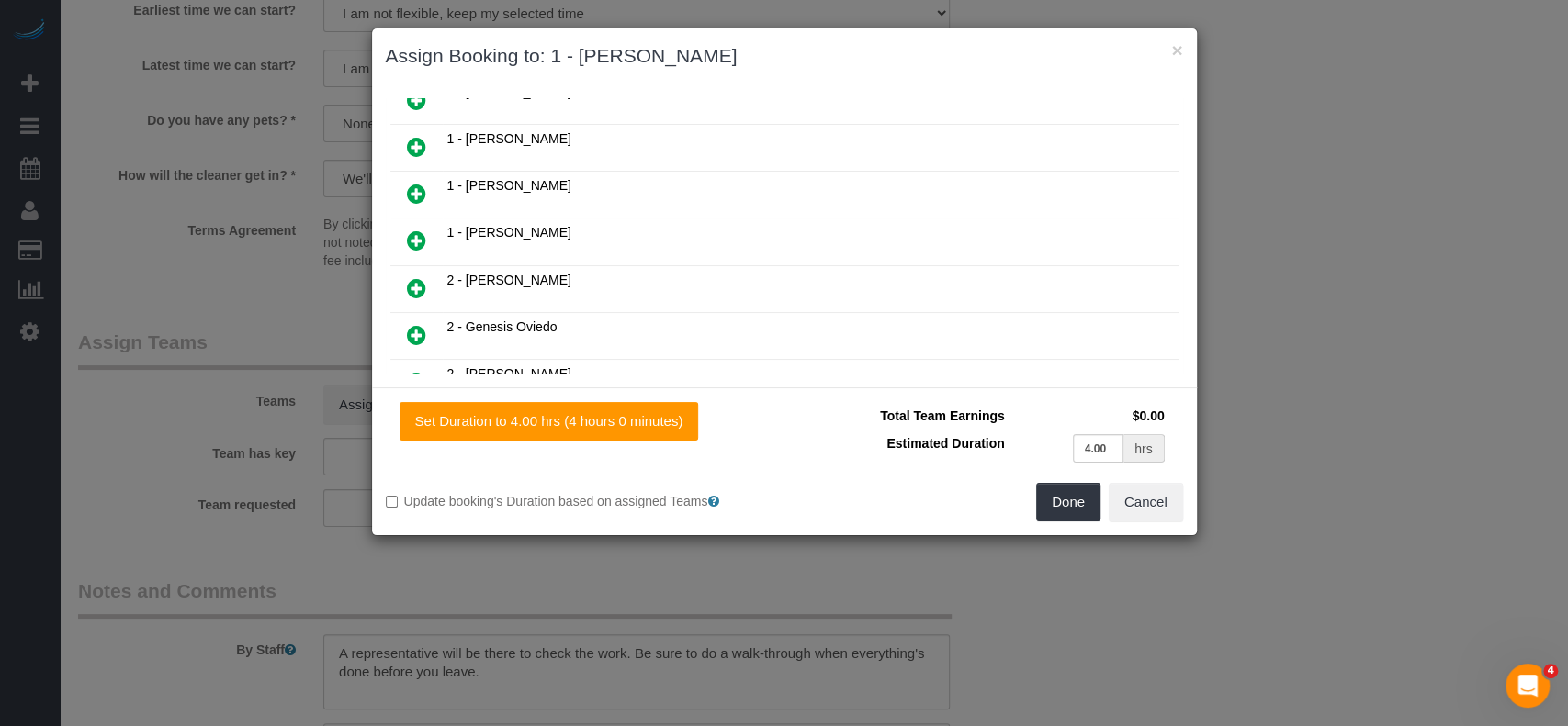
click at [408, 324] on icon at bounding box center [417, 334] width 19 height 22
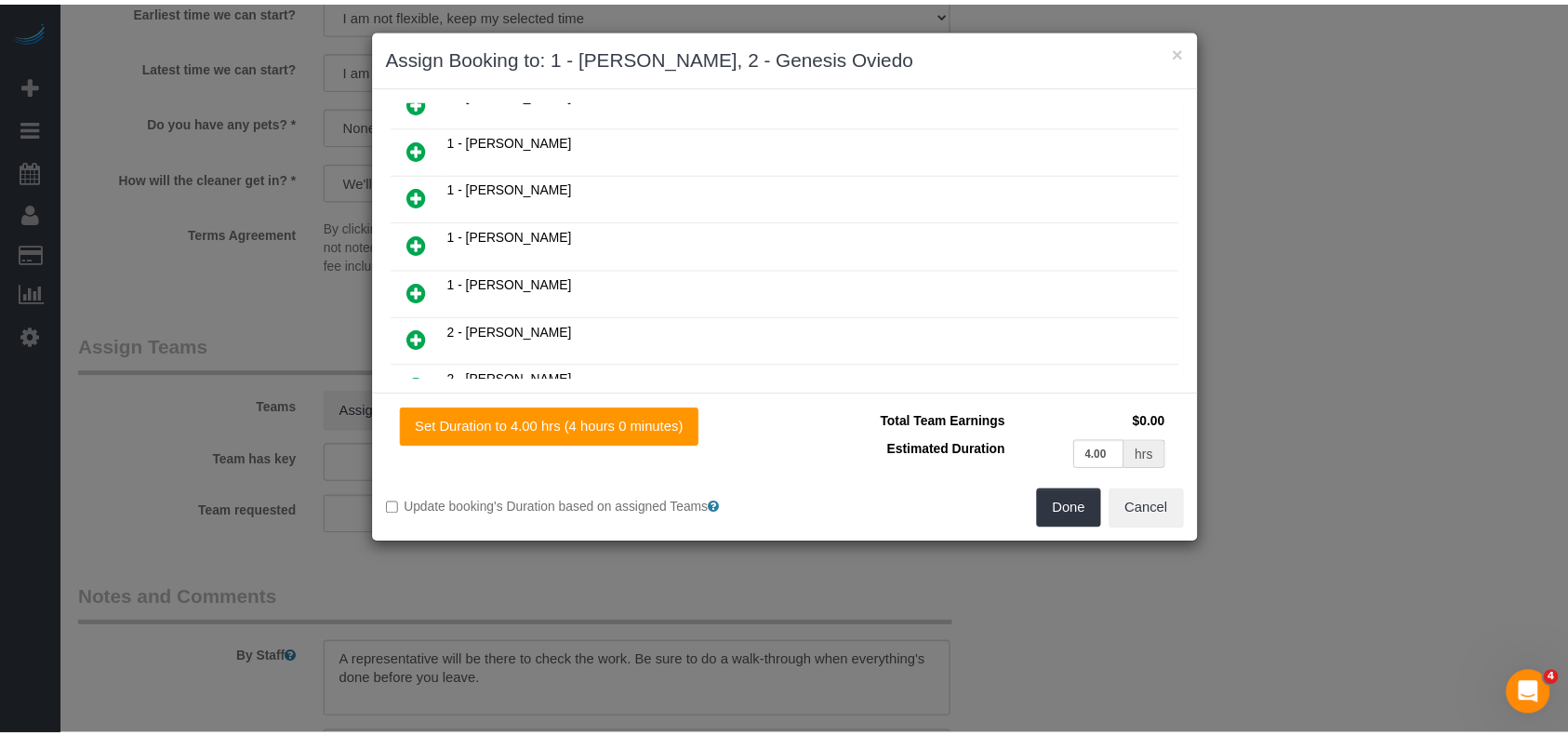
scroll to position [834, 0]
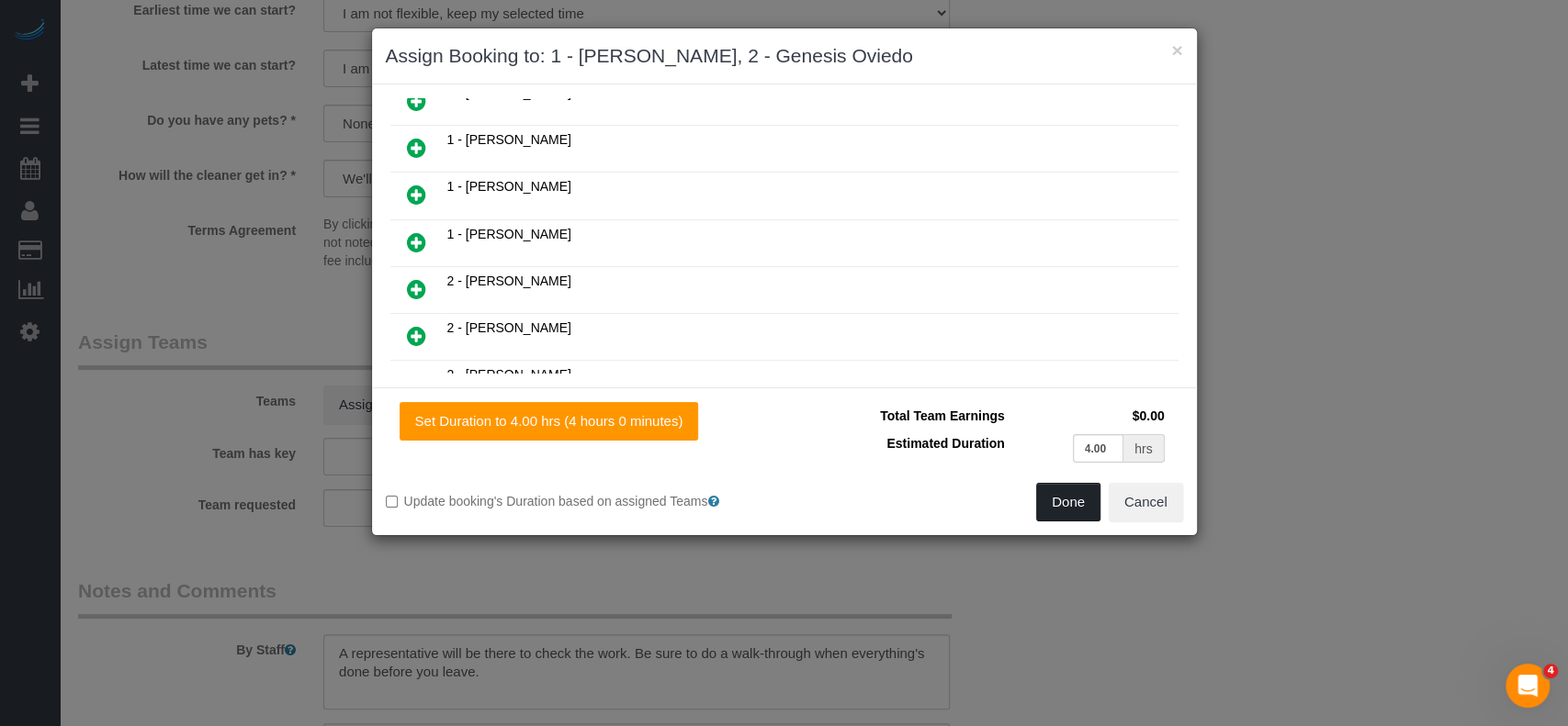
click at [1067, 502] on button "Done" at bounding box center [1068, 503] width 64 height 39
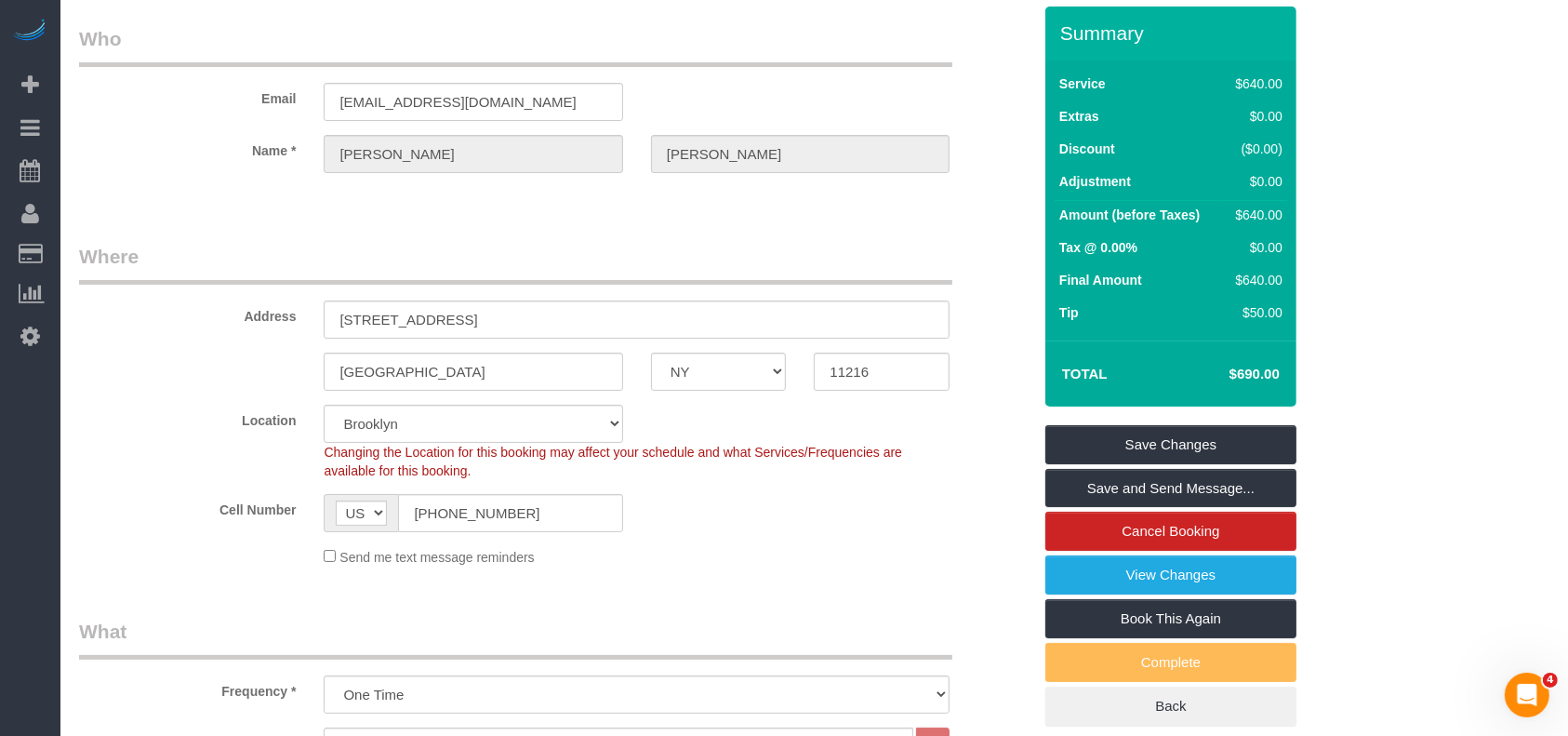
scroll to position [0, 0]
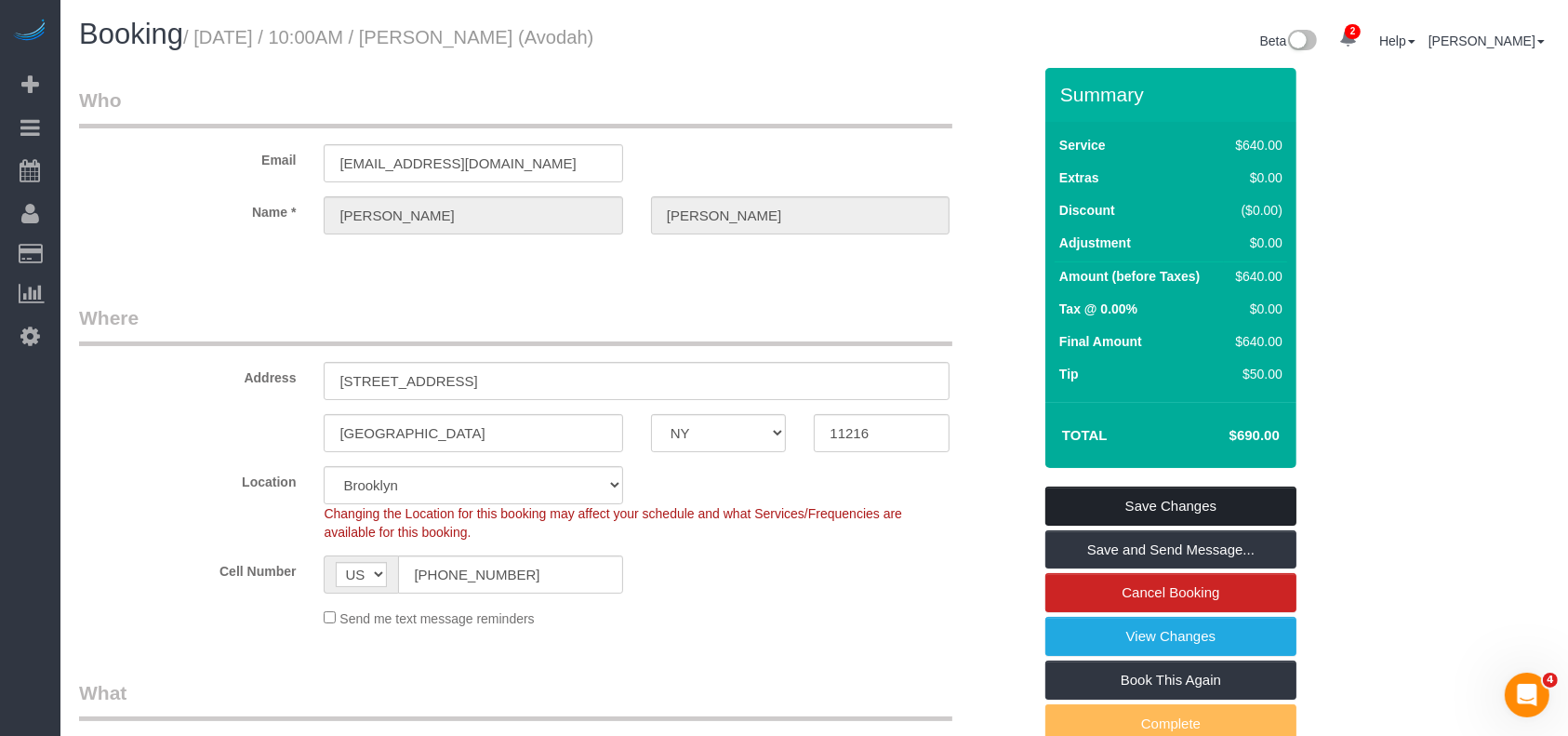
drag, startPoint x: 1131, startPoint y: 499, endPoint x: 1015, endPoint y: 478, distance: 117.9
click at [1131, 499] on link "Save Changes" at bounding box center [1171, 507] width 251 height 39
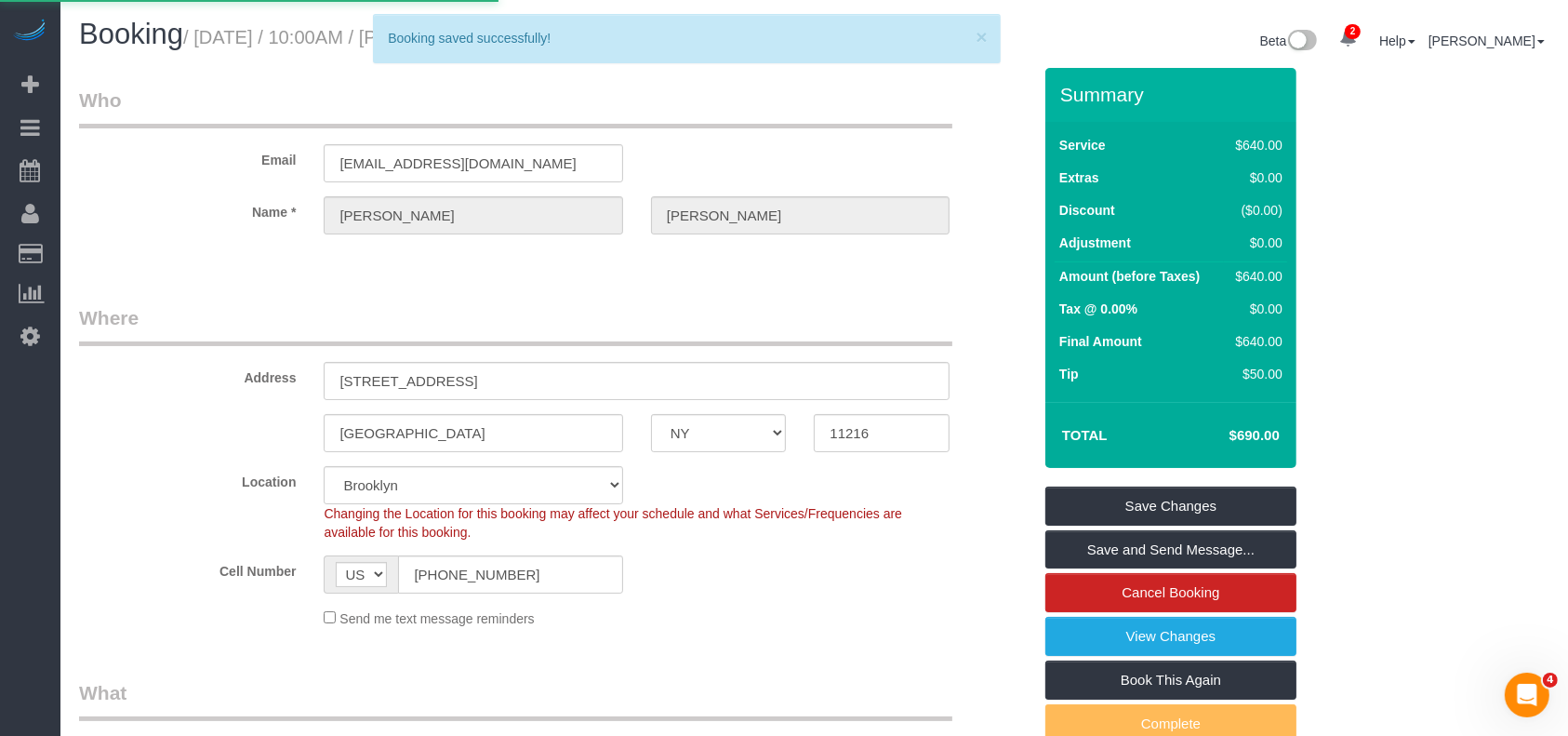
select select "**********"
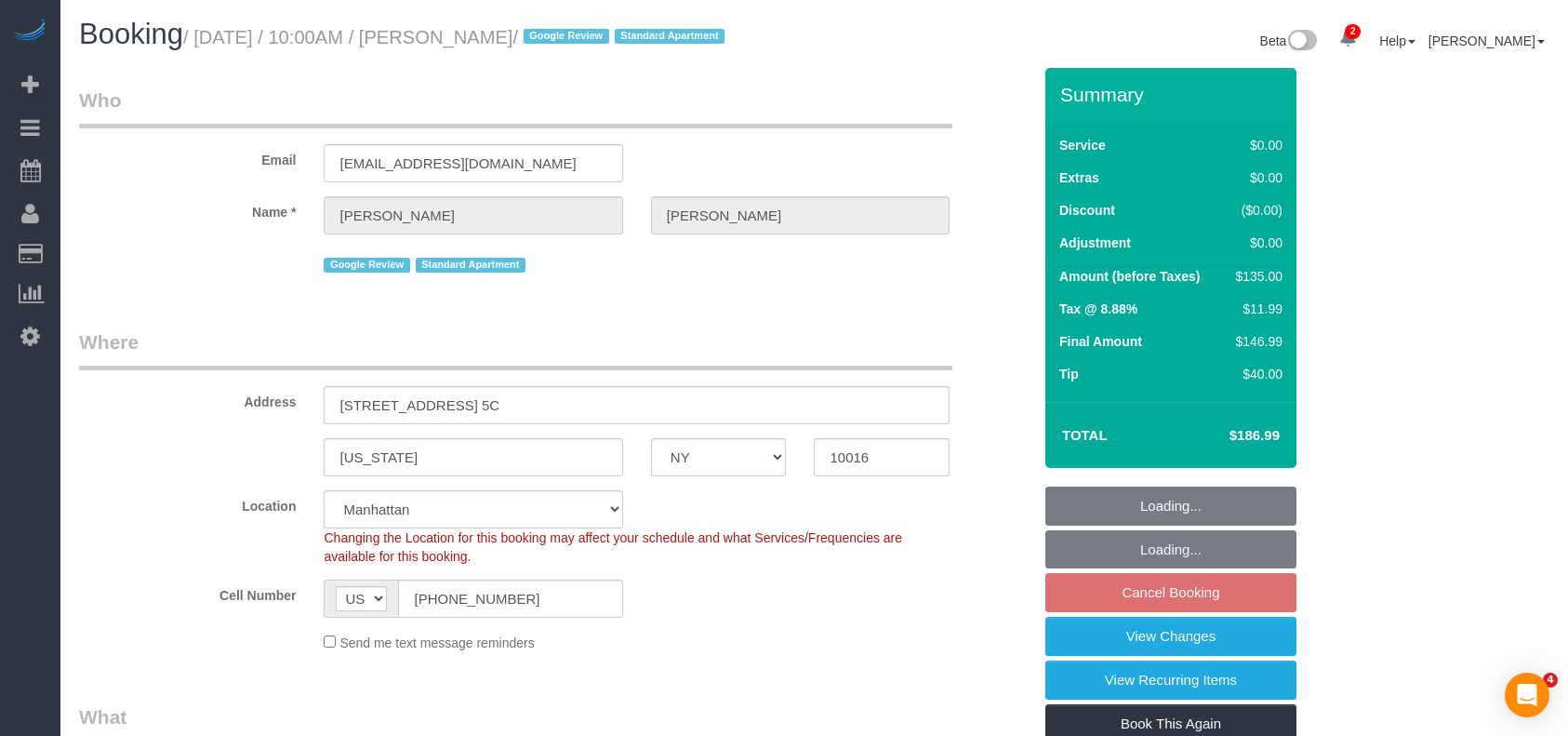
select select "NY"
select select "spot3"
select select "number:89"
select select "number:90"
select select "number:15"
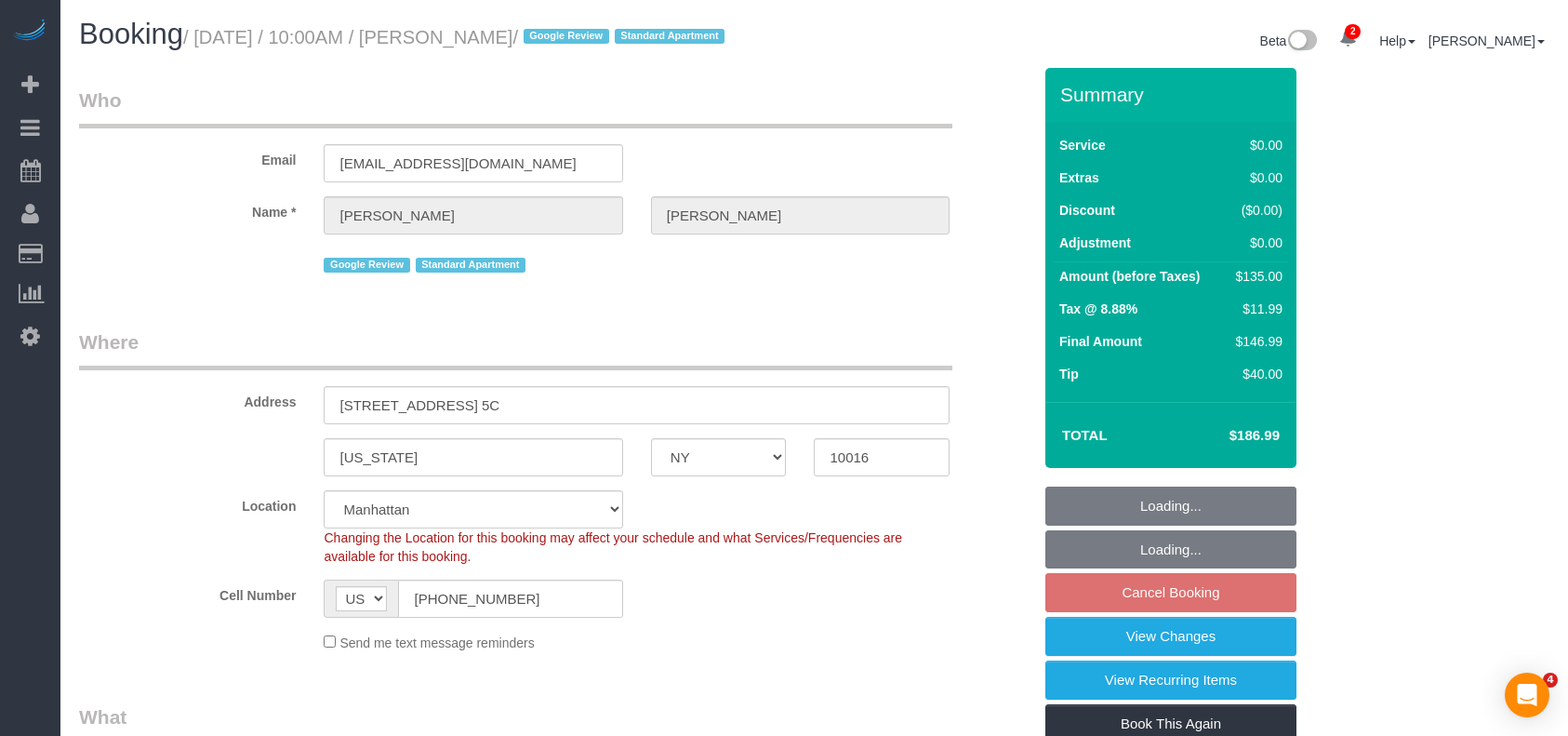
select select "number:6"
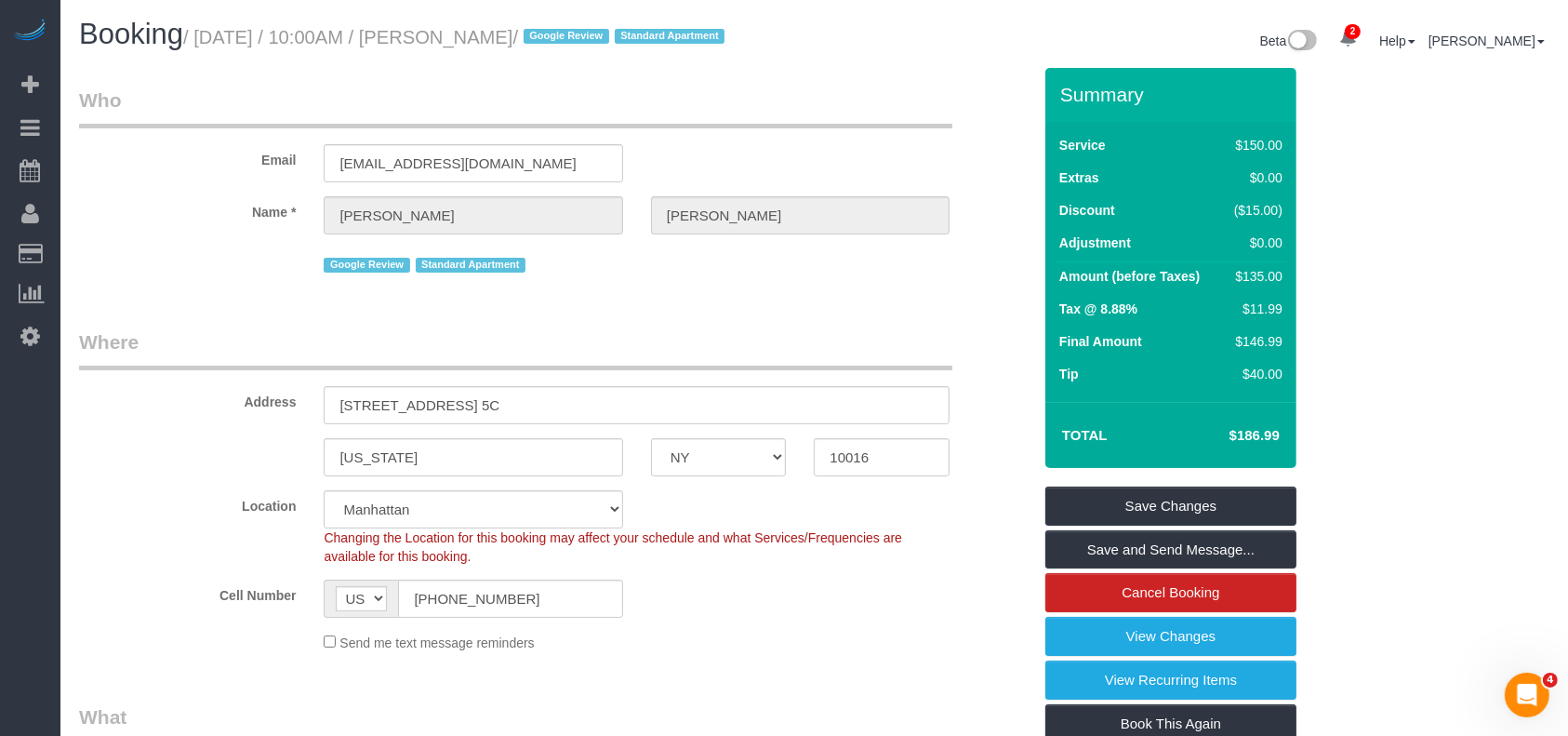
drag, startPoint x: 201, startPoint y: 41, endPoint x: 594, endPoint y: 36, distance: 393.0
click at [594, 36] on small "/ [DATE] / 10:00AM / [PERSON_NAME] / Google Review Standard Apartment" at bounding box center [456, 37] width 546 height 21
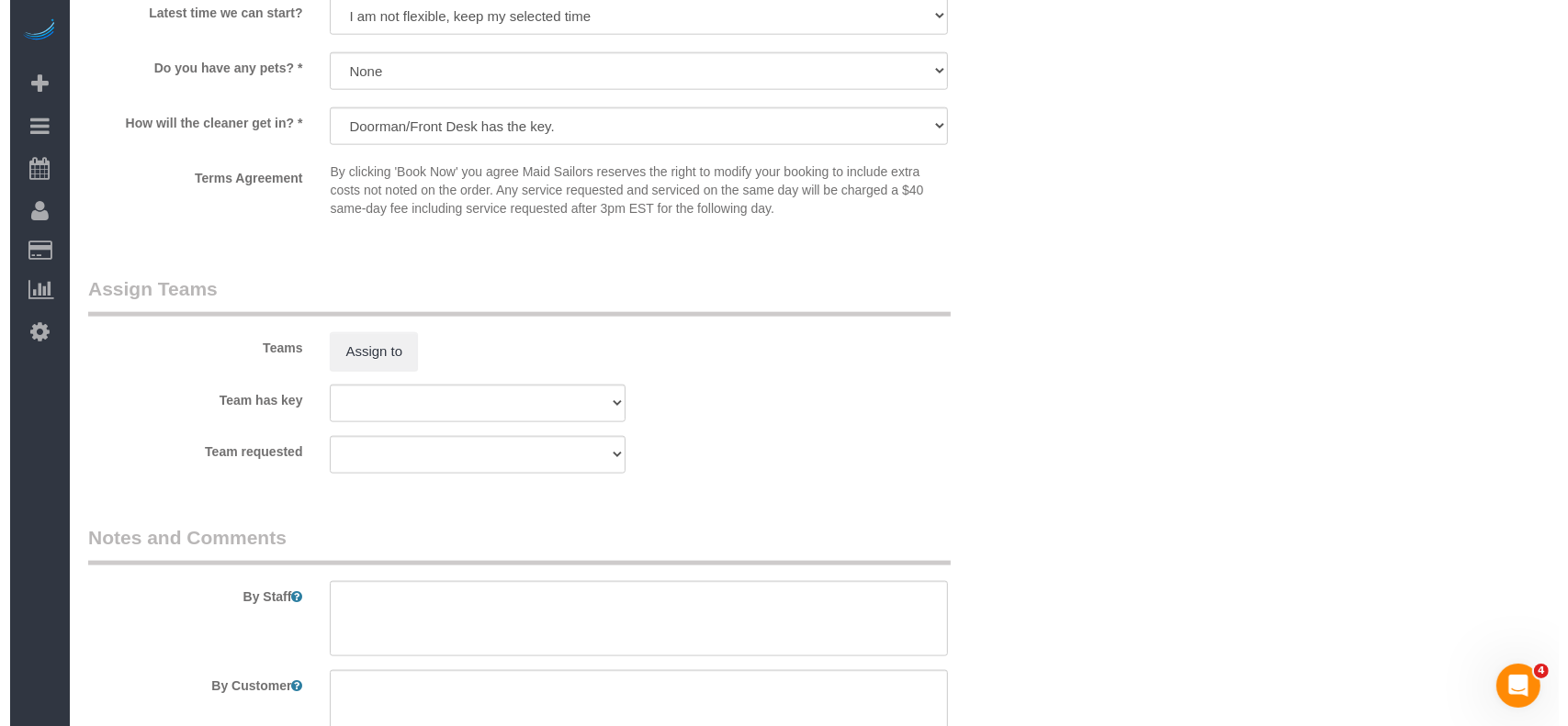
scroll to position [2326, 0]
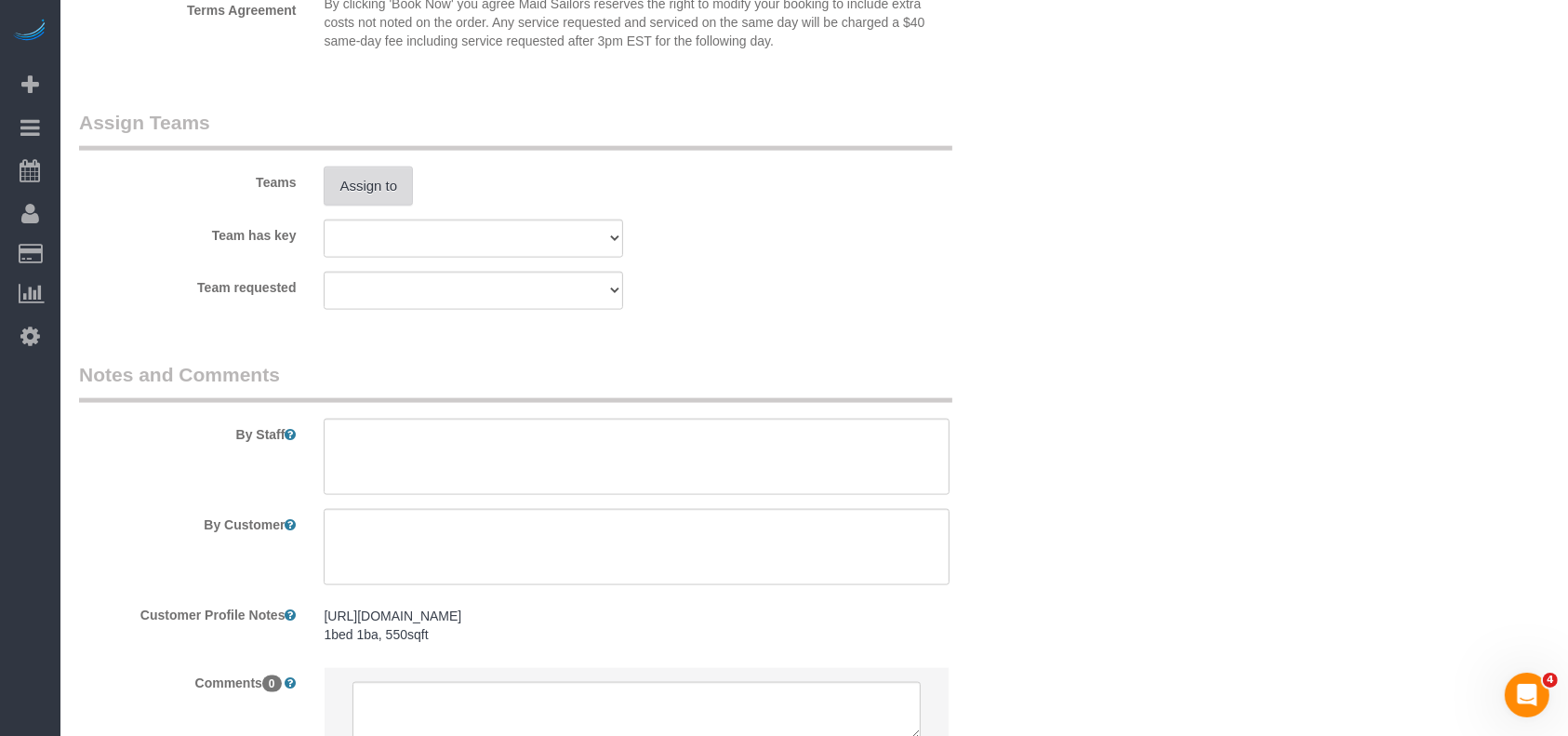
click at [384, 198] on button "Assign to" at bounding box center [368, 186] width 89 height 39
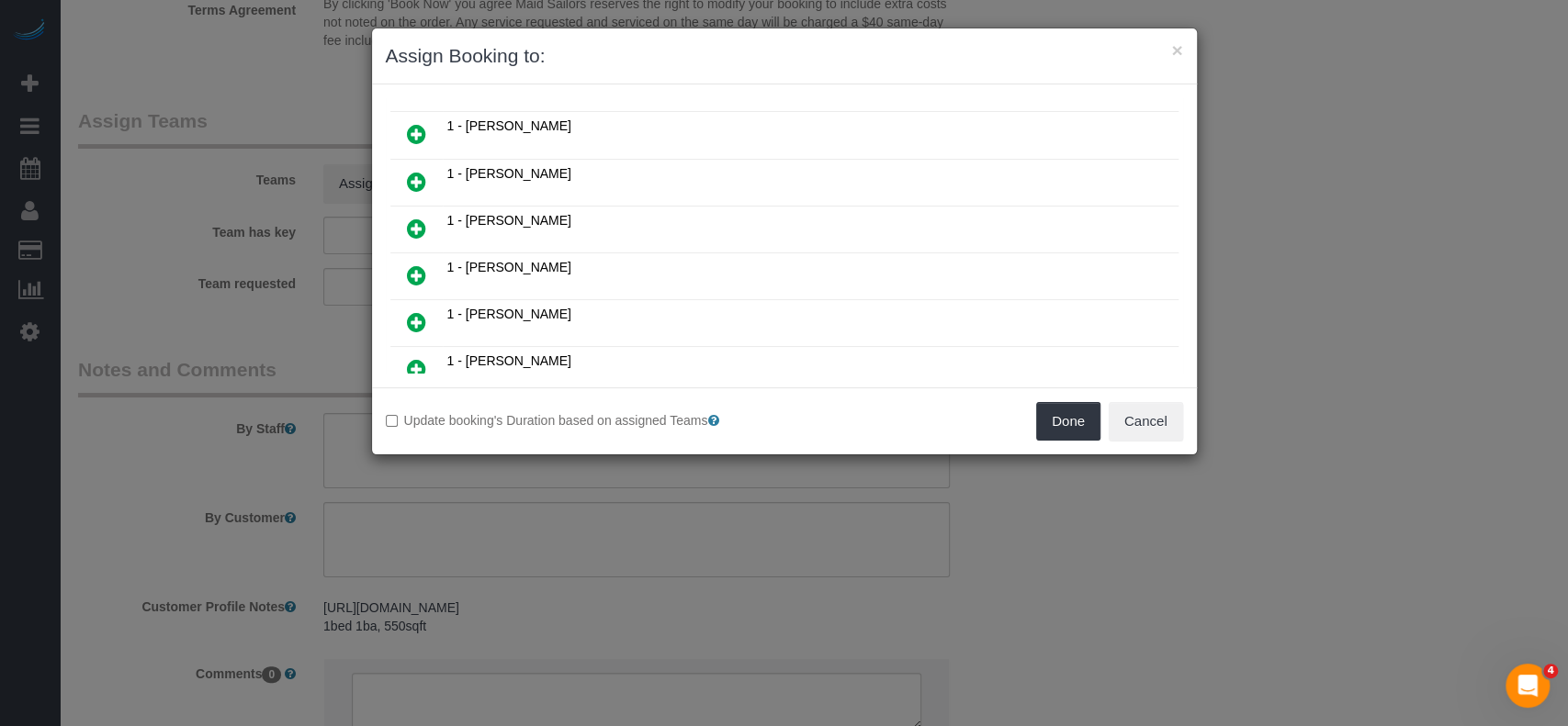
scroll to position [612, 0]
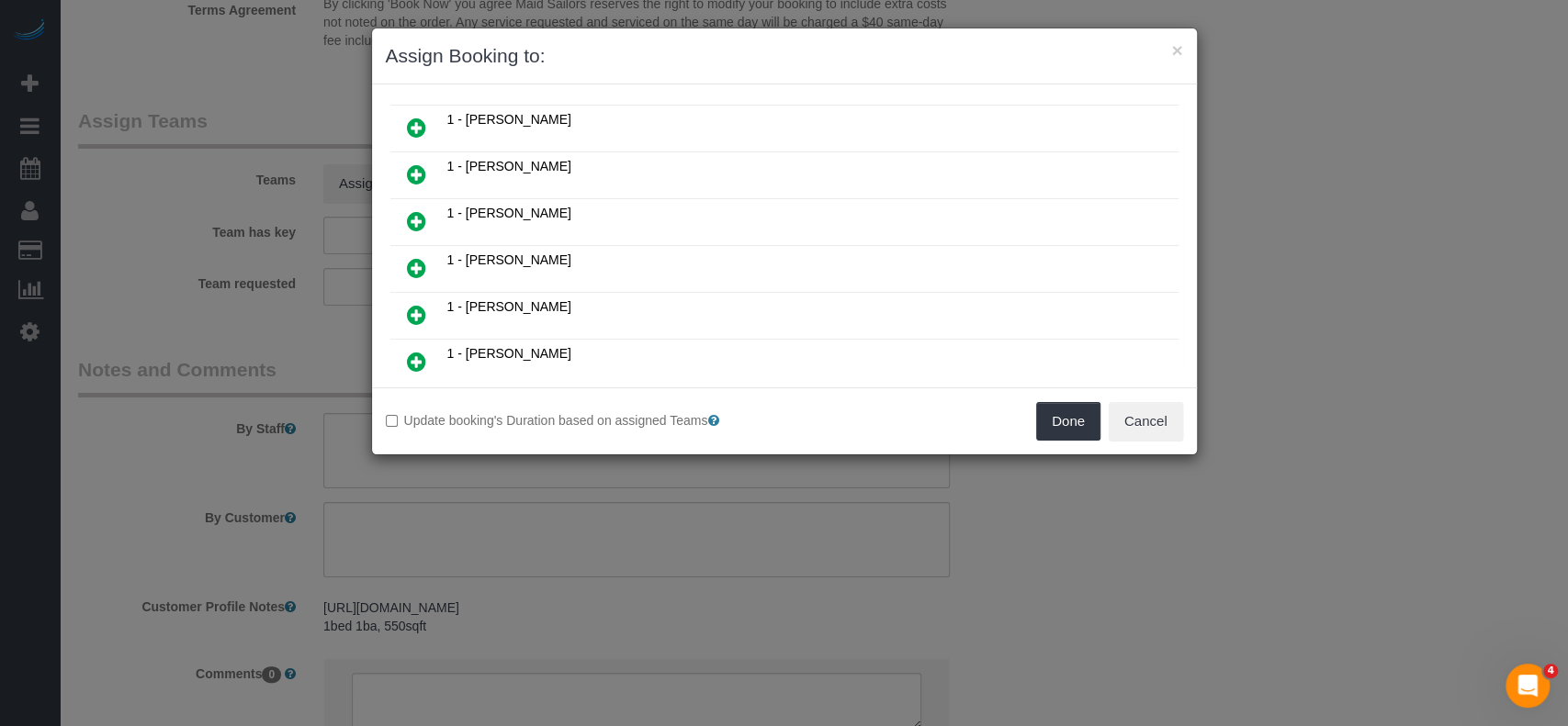
click at [418, 257] on icon at bounding box center [417, 268] width 19 height 22
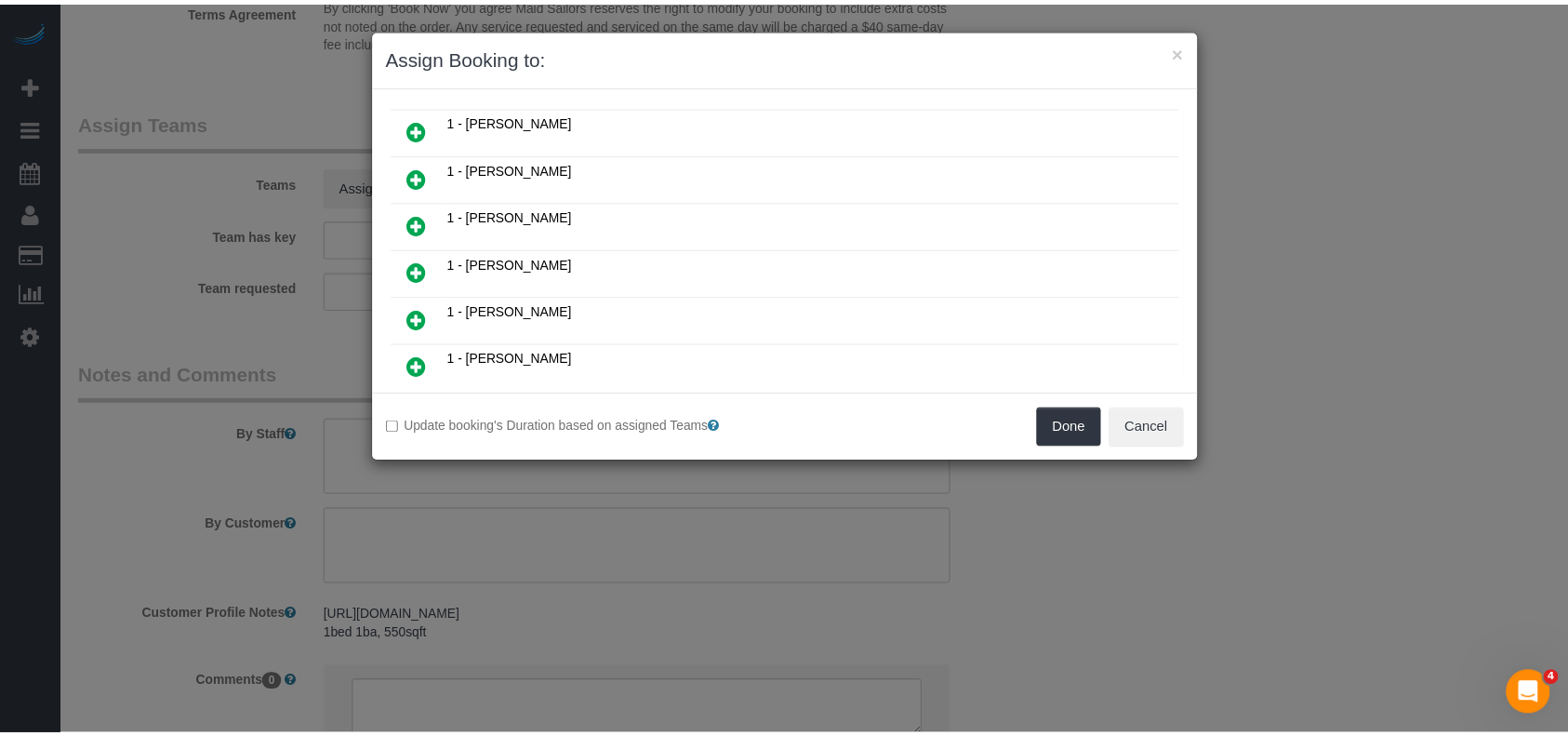
scroll to position [663, 0]
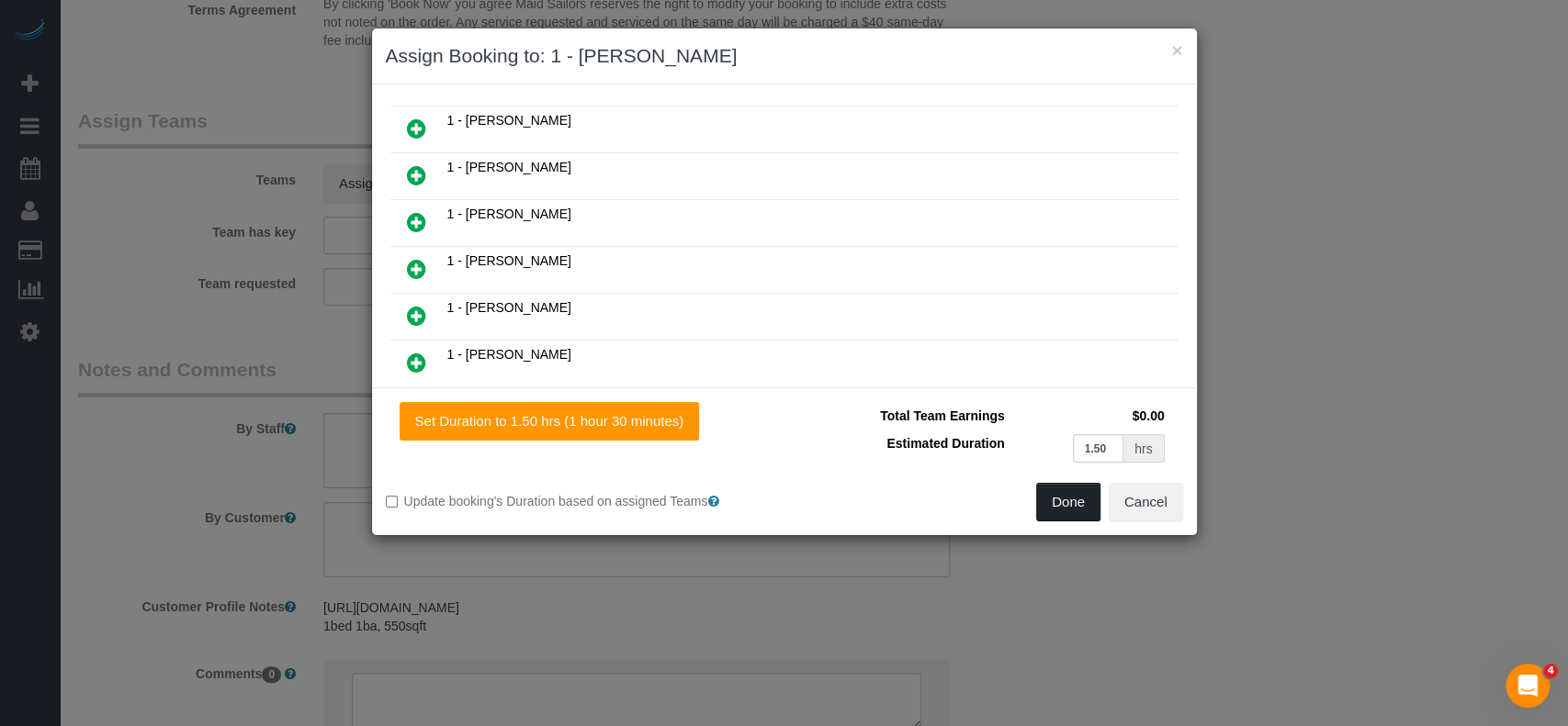
click at [1065, 507] on button "Done" at bounding box center [1068, 503] width 64 height 39
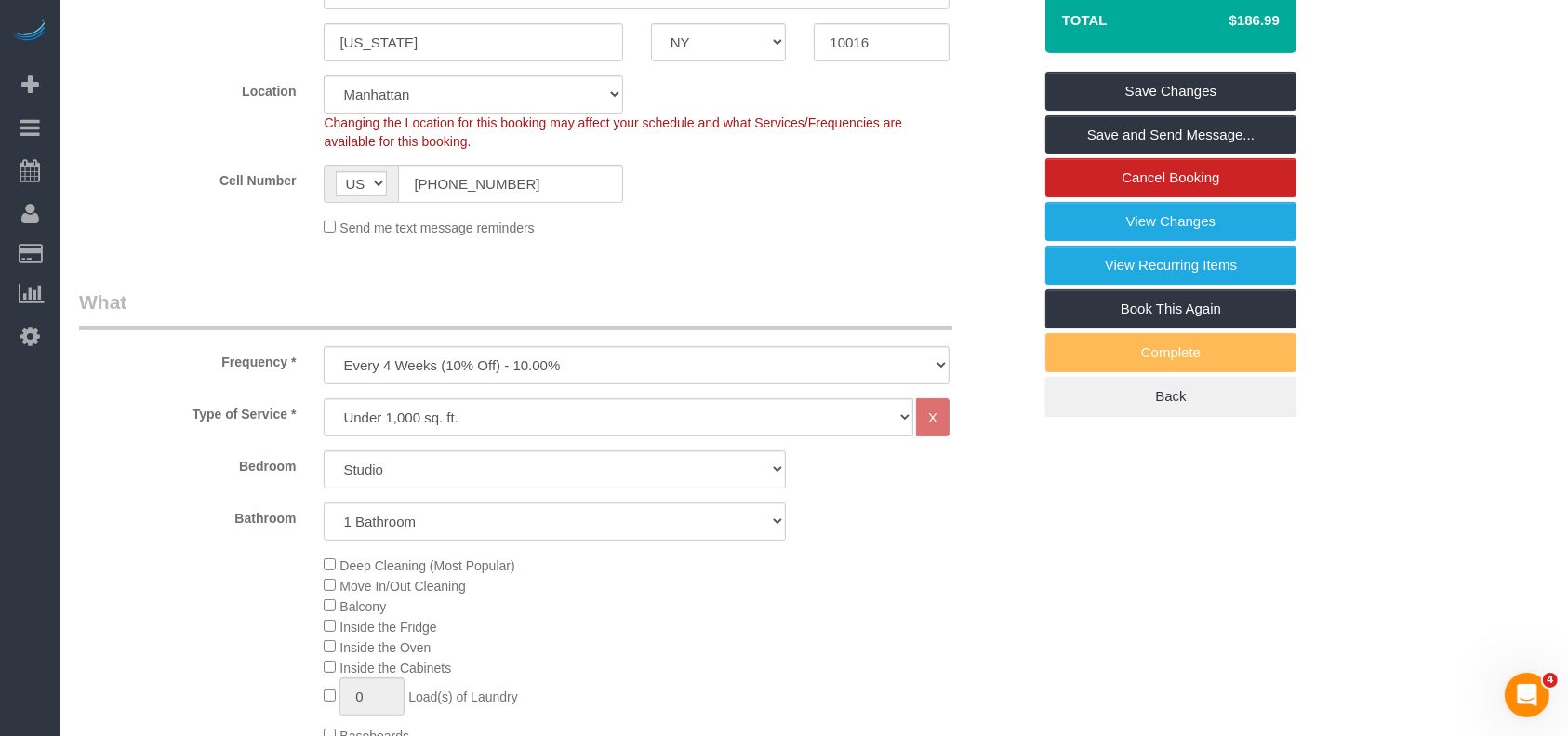
scroll to position [123, 0]
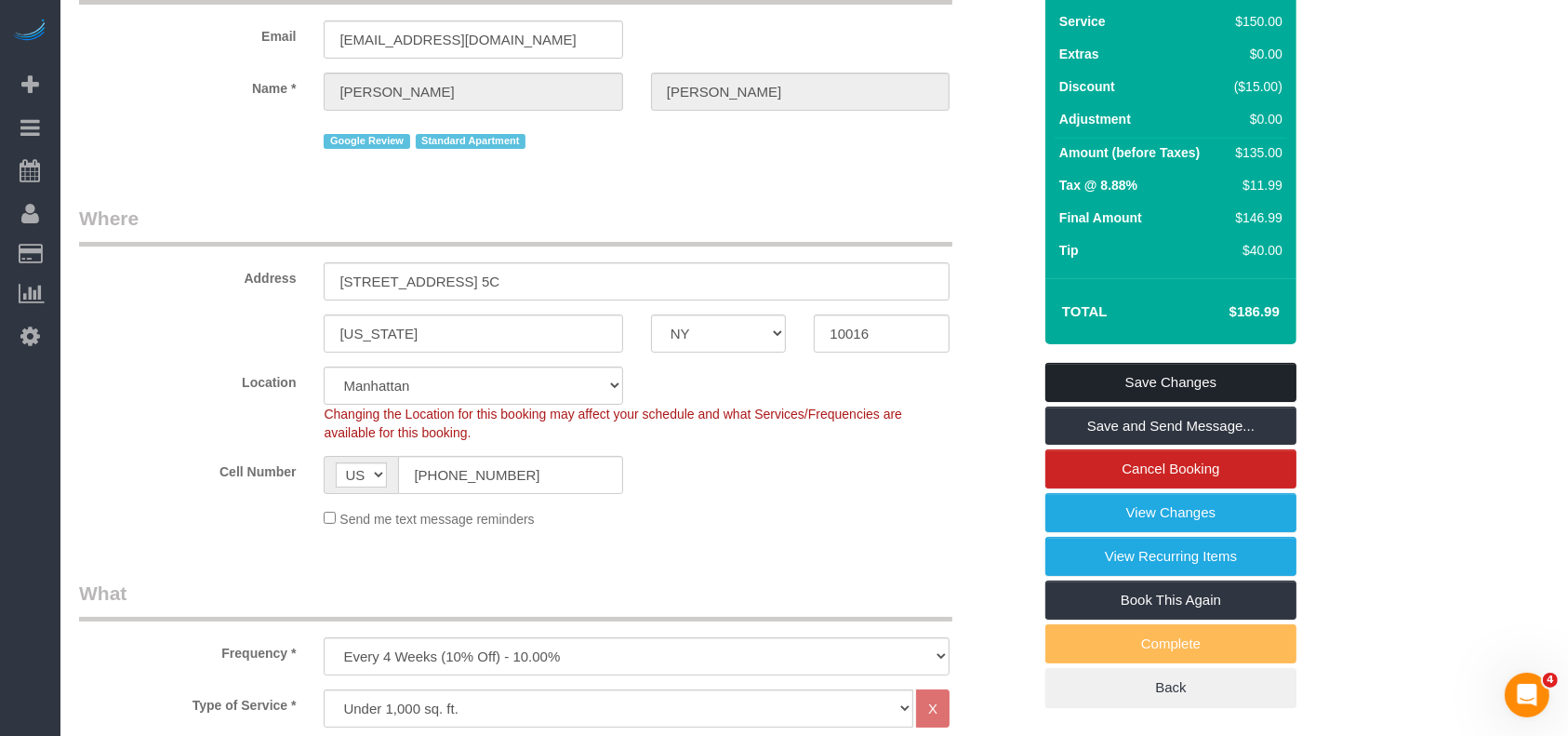
click at [1235, 399] on link "Save Changes" at bounding box center [1171, 382] width 251 height 39
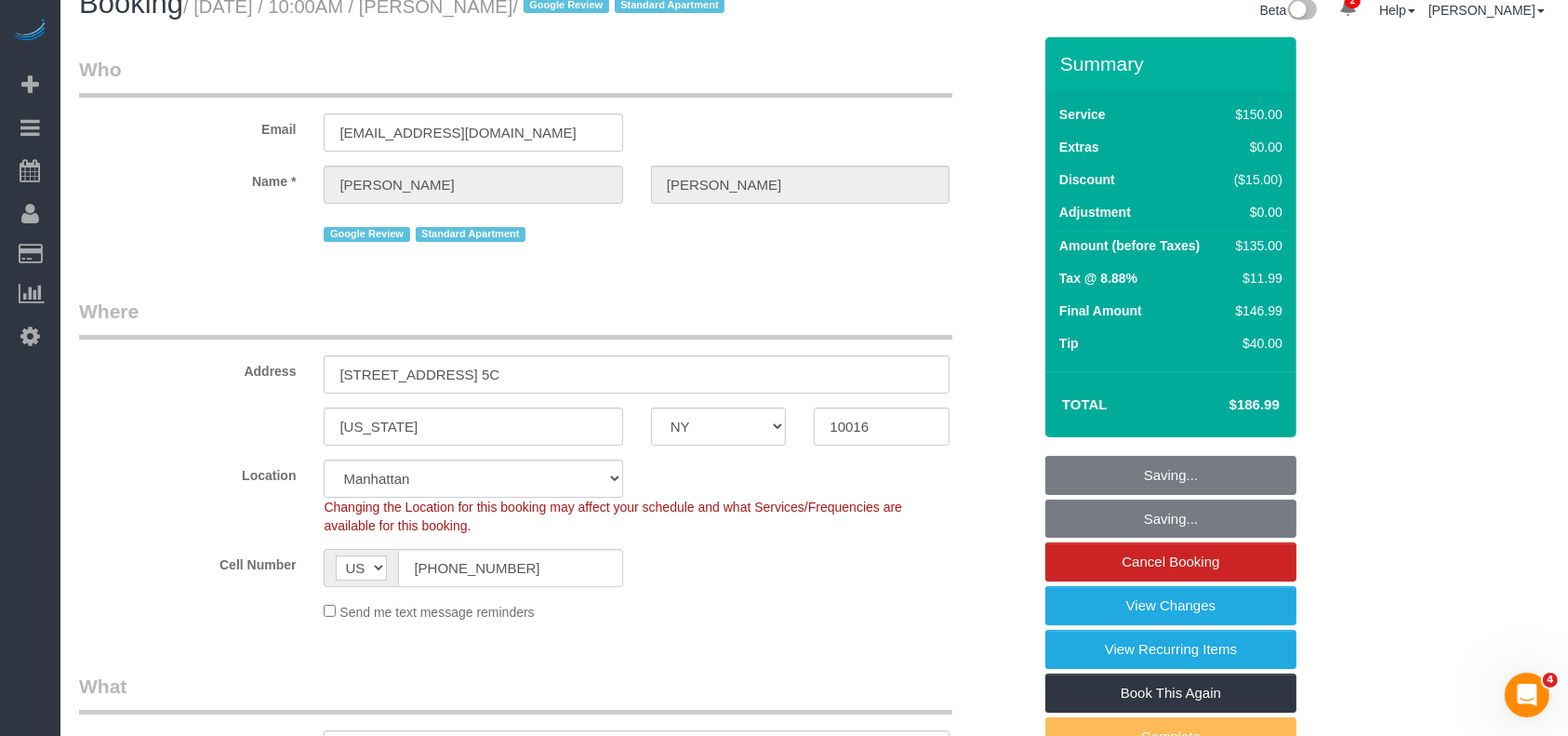
scroll to position [0, 0]
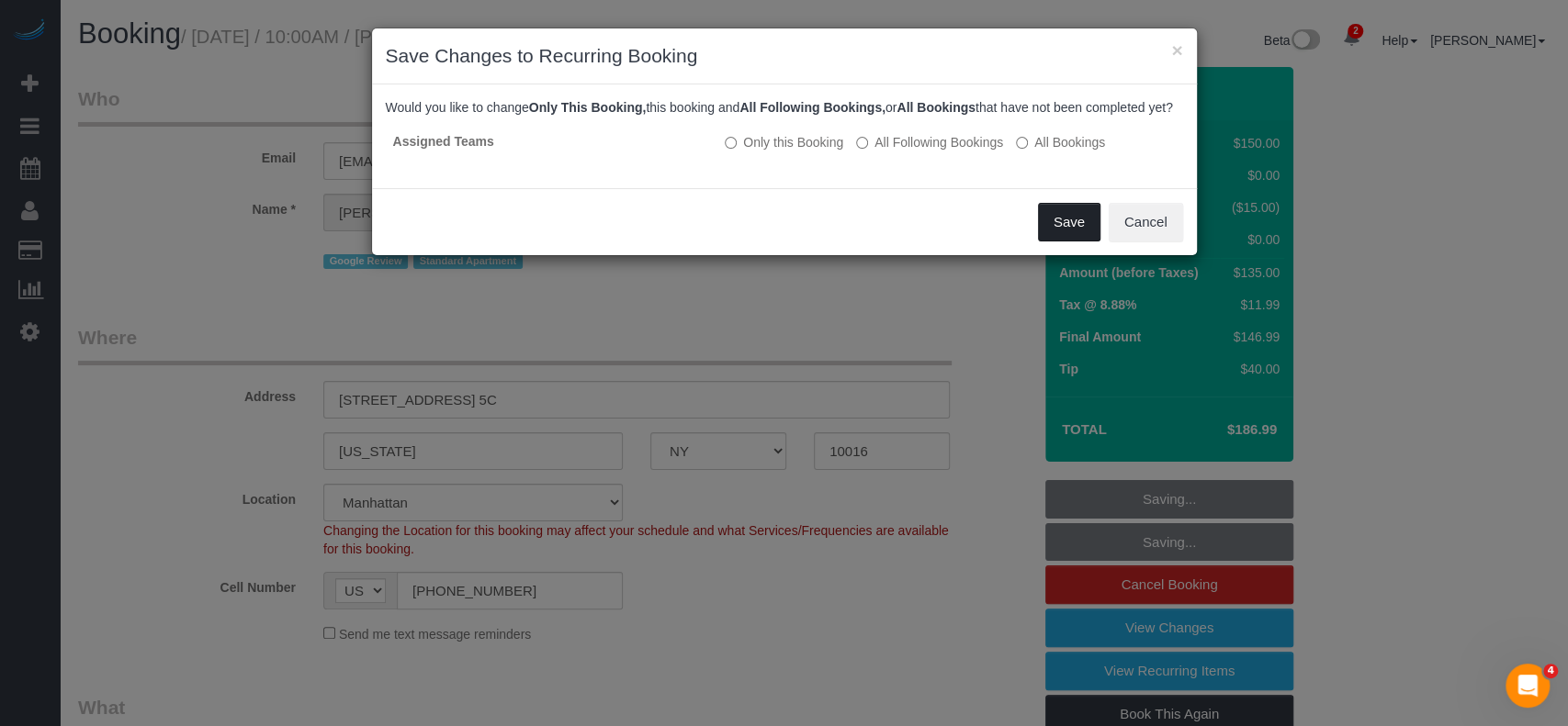
drag, startPoint x: 1066, startPoint y: 239, endPoint x: 1051, endPoint y: 207, distance: 35.3
click at [1066, 236] on button "Save" at bounding box center [1069, 222] width 63 height 39
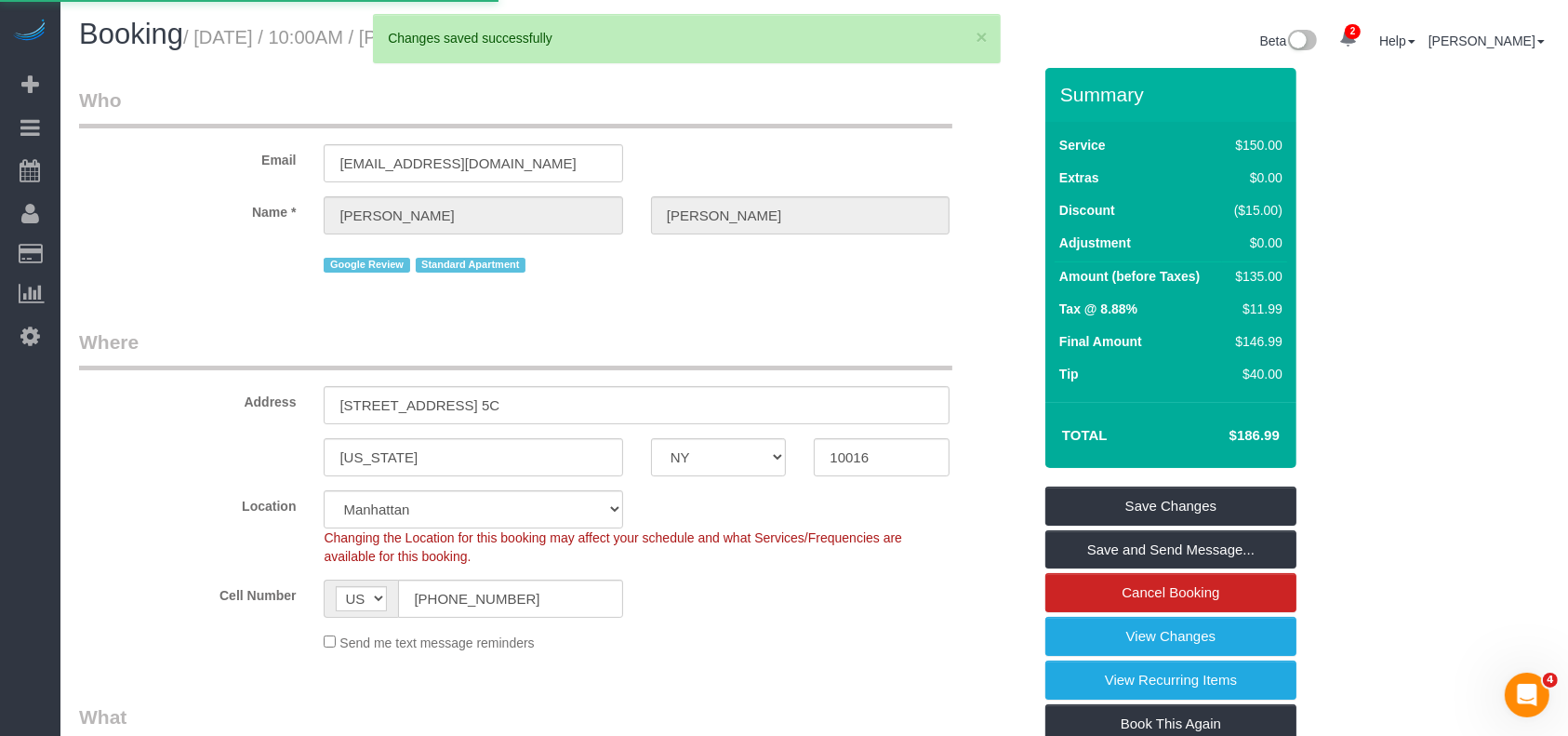
select select "**********"
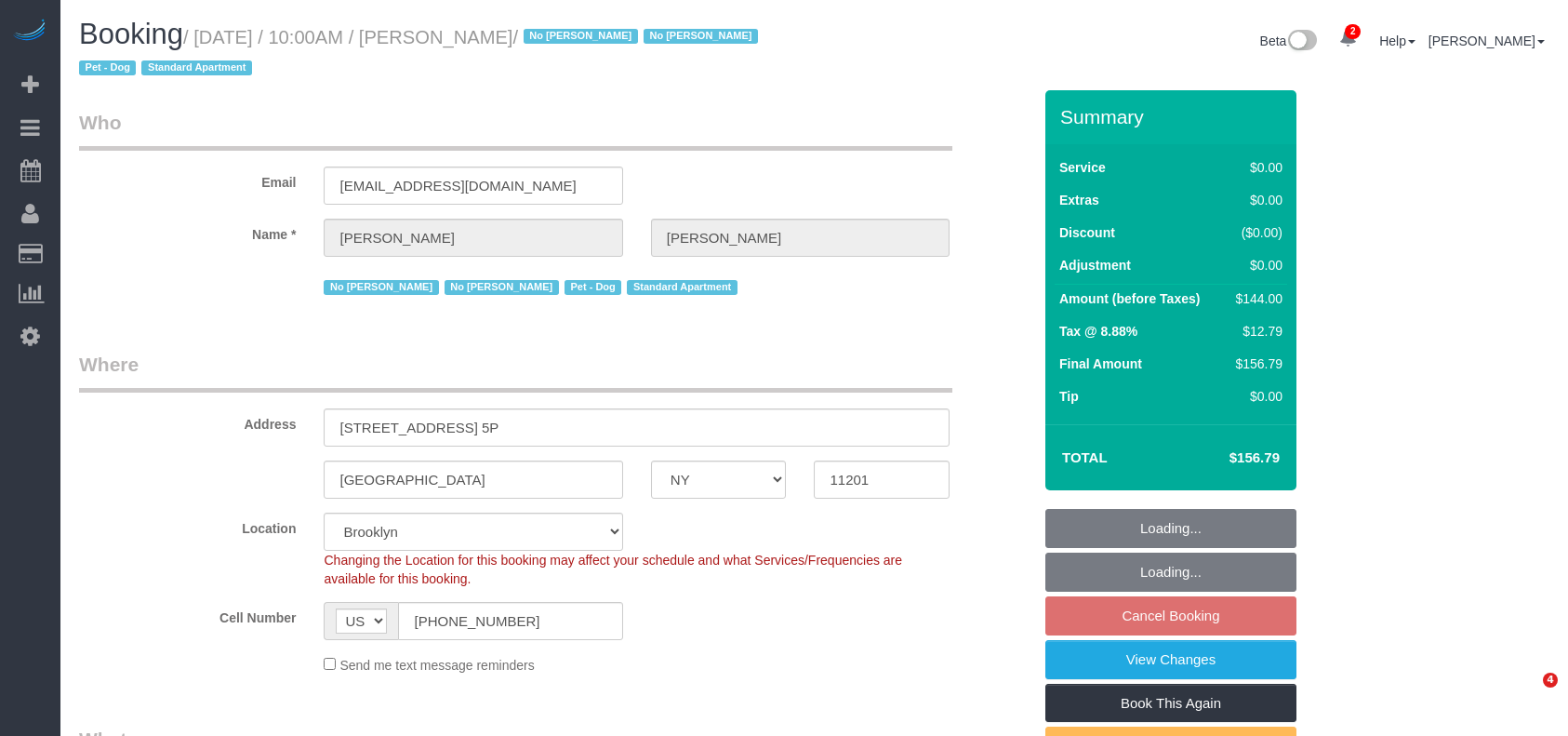
select select "NY"
select select "1"
select select "number:57"
select select "number:72"
select select "number:13"
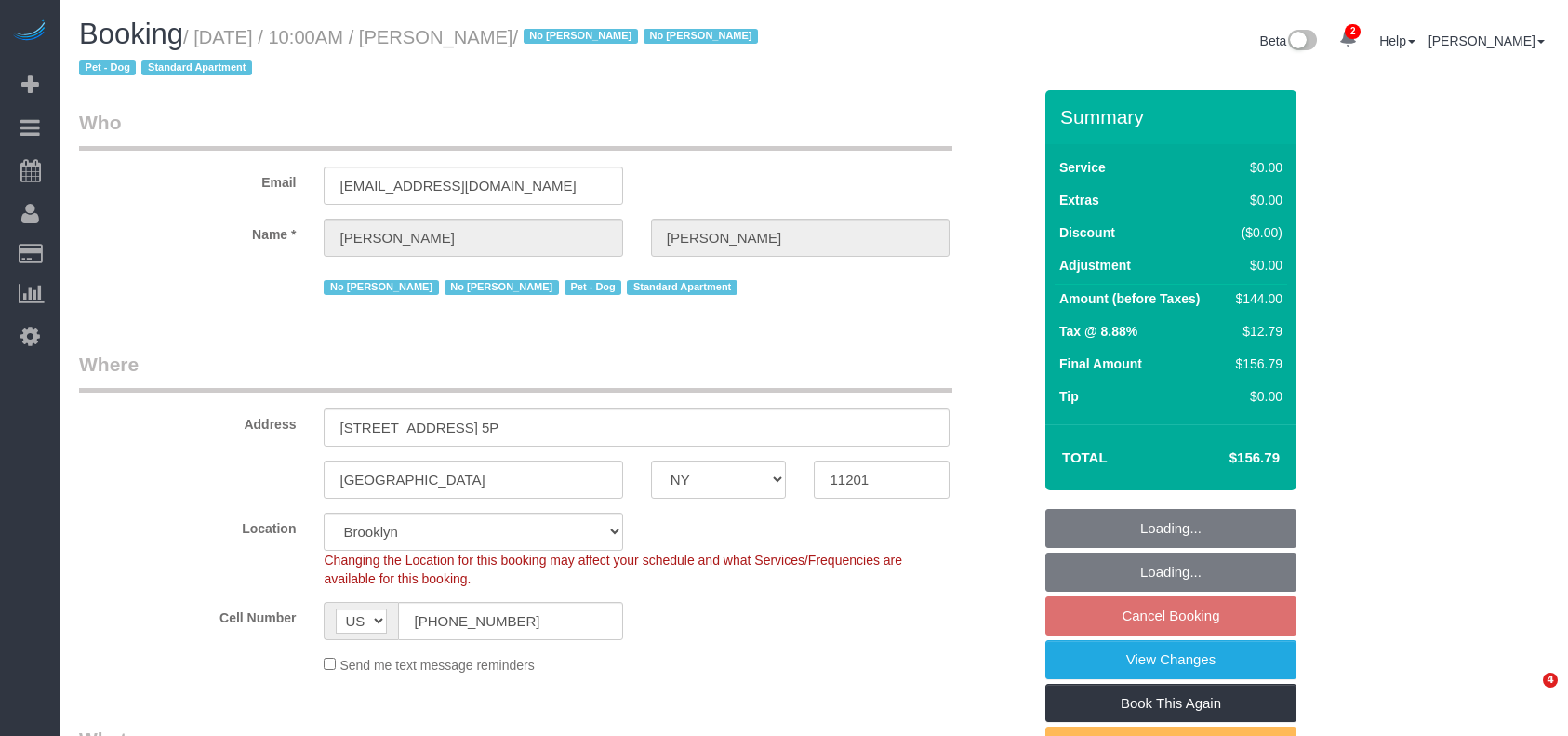
select select "number:7"
select select "spot63"
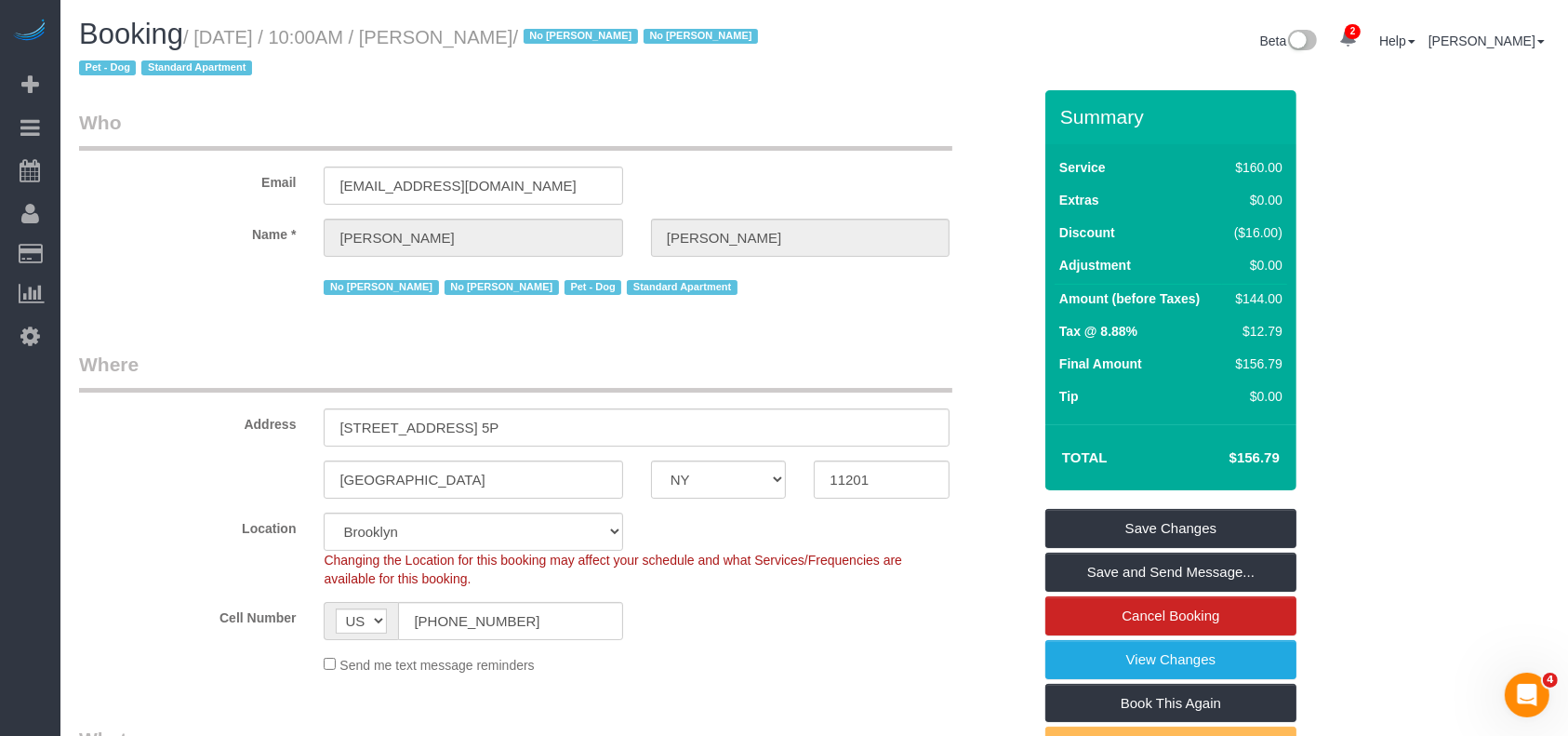
drag, startPoint x: 202, startPoint y: 39, endPoint x: 597, endPoint y: 72, distance: 396.4
click at [583, 33] on small "/ [DATE] / 10:00AM / [PERSON_NAME] / No [PERSON_NAME] No [PERSON_NAME] Pet - Do…" at bounding box center [421, 53] width 685 height 52
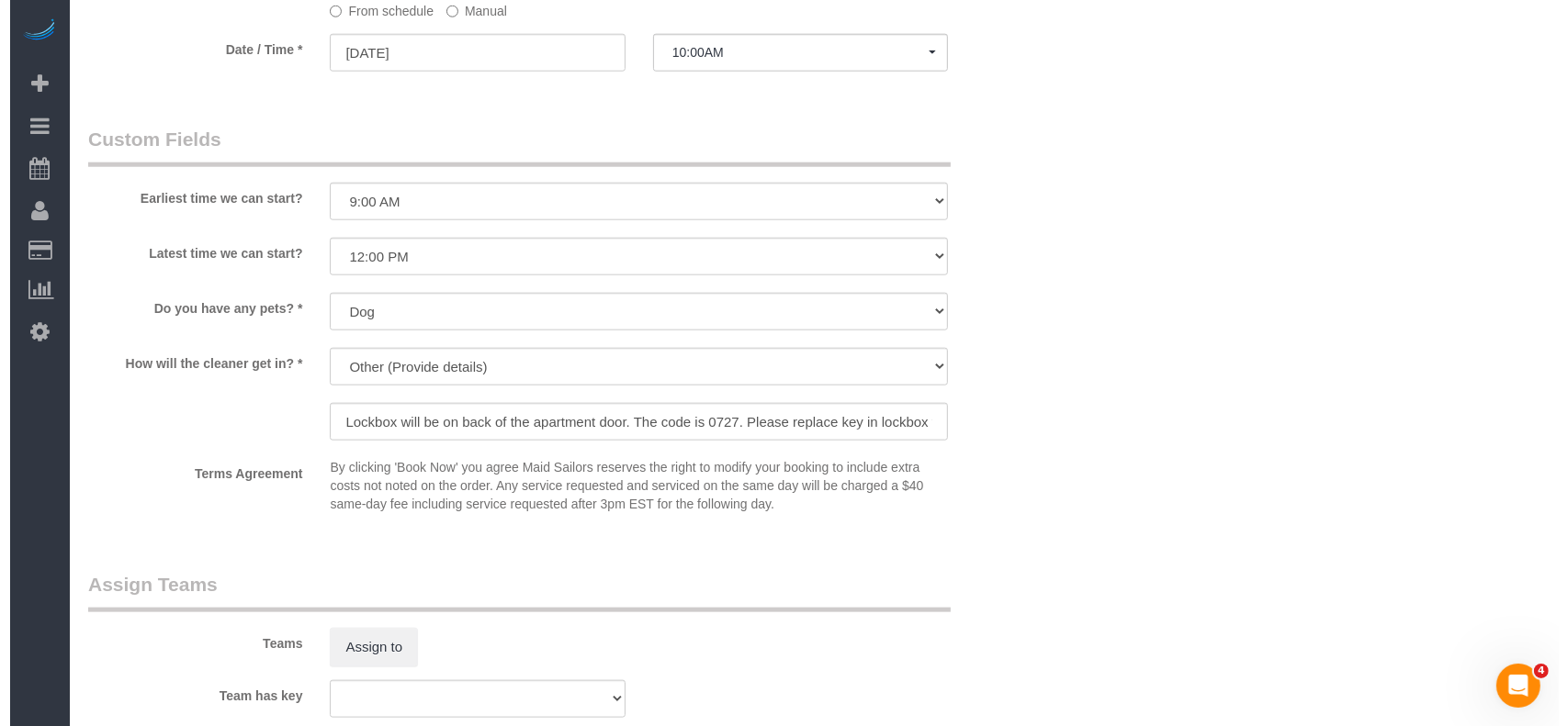
scroll to position [2203, 0]
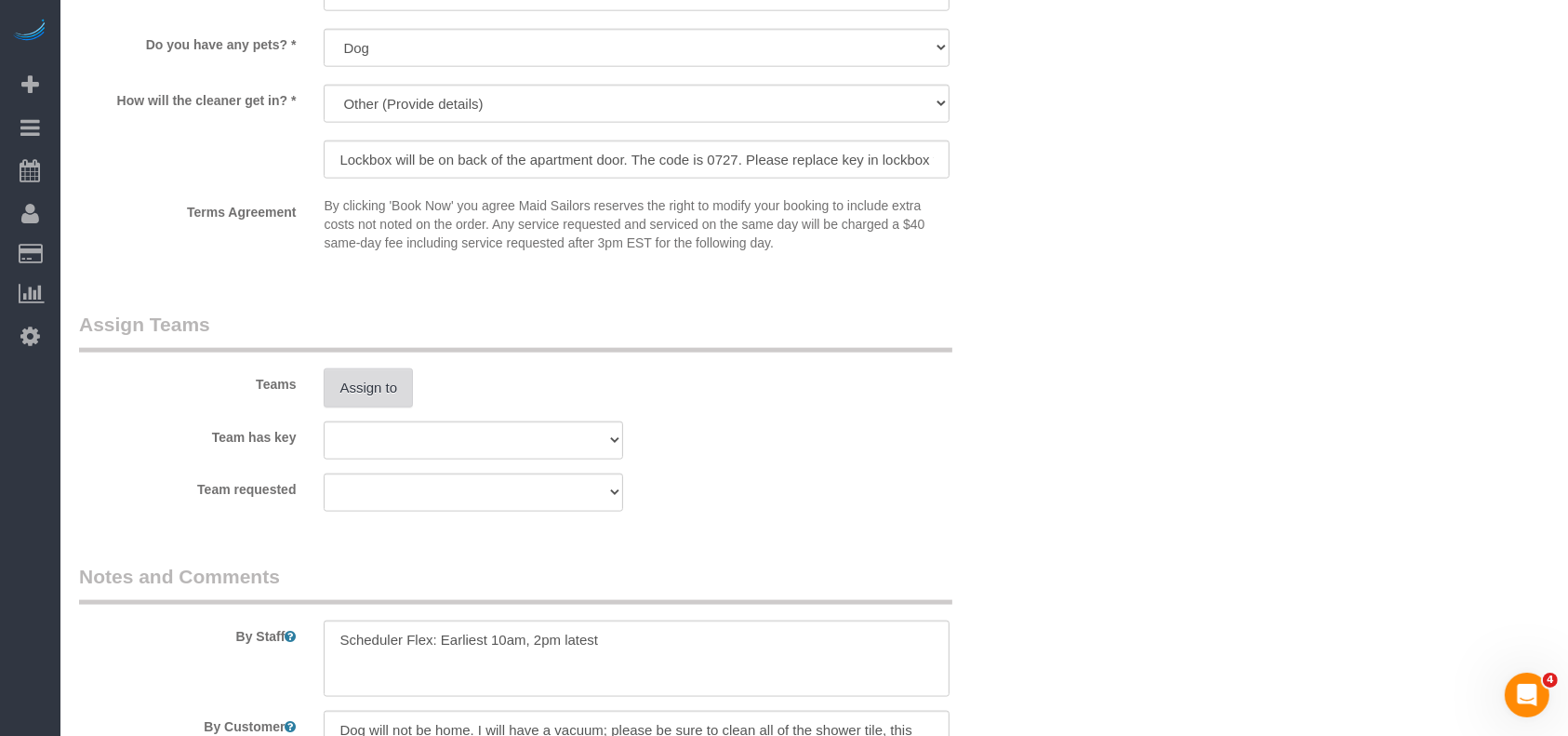
click at [385, 383] on button "Assign to" at bounding box center [368, 388] width 89 height 39
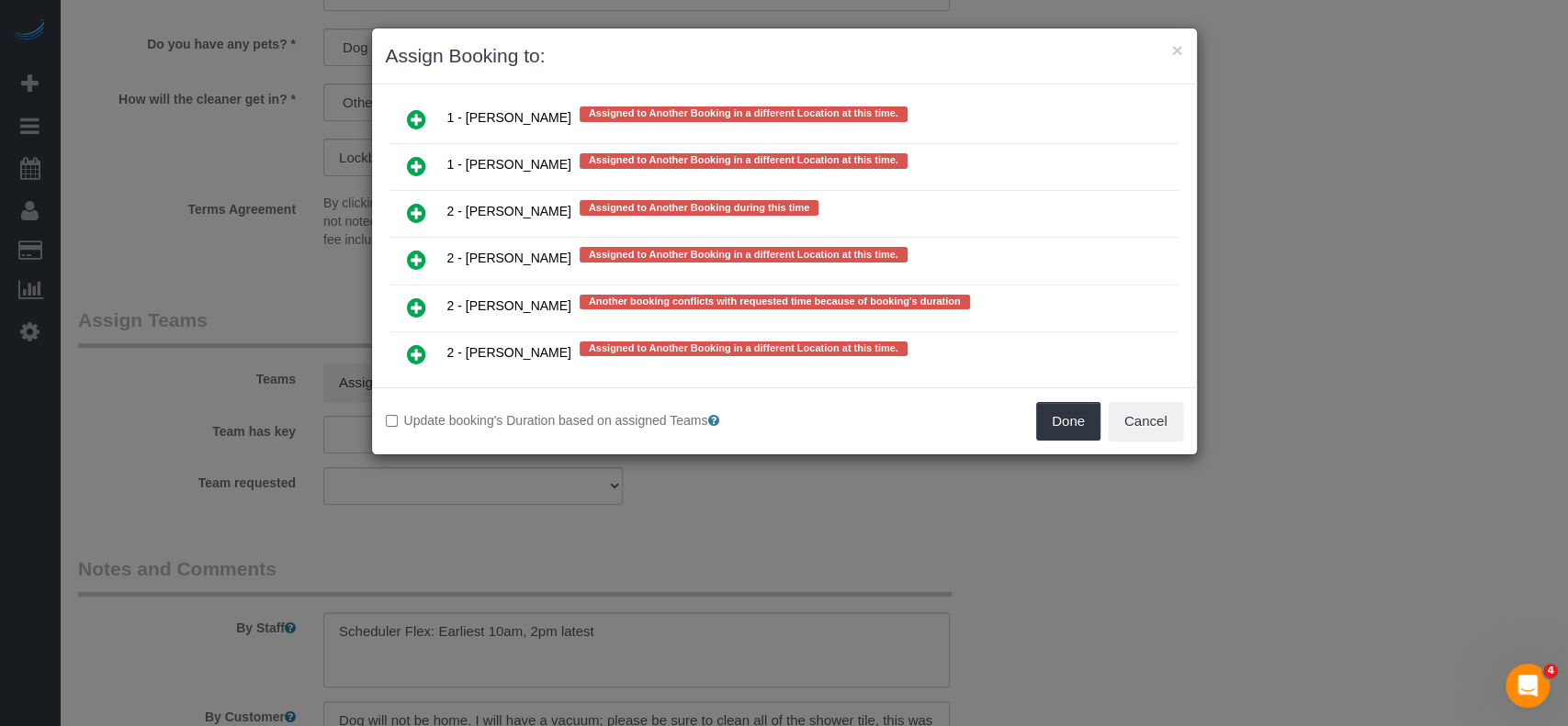
scroll to position [3374, 0]
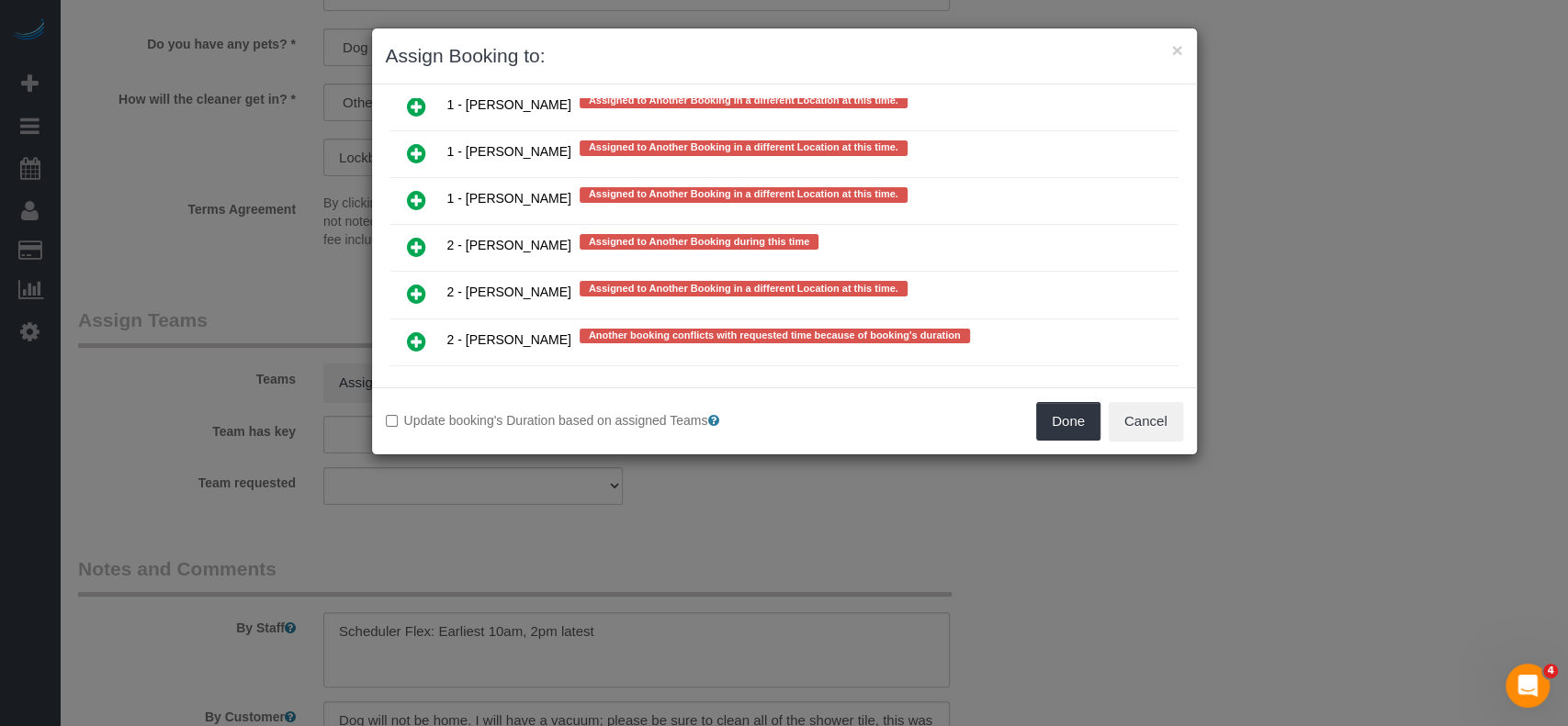
click at [422, 331] on icon at bounding box center [417, 341] width 19 height 22
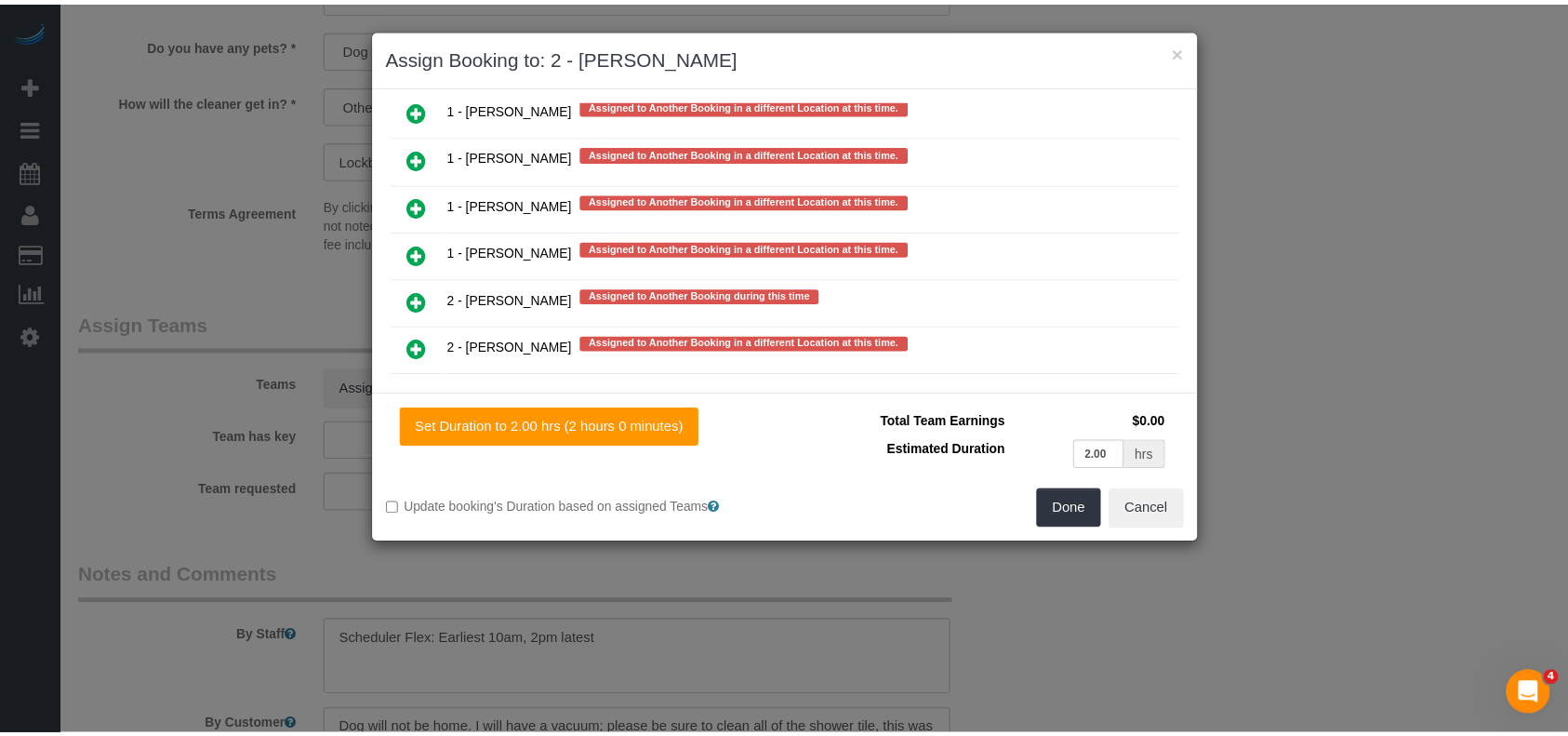
scroll to position [3472, 0]
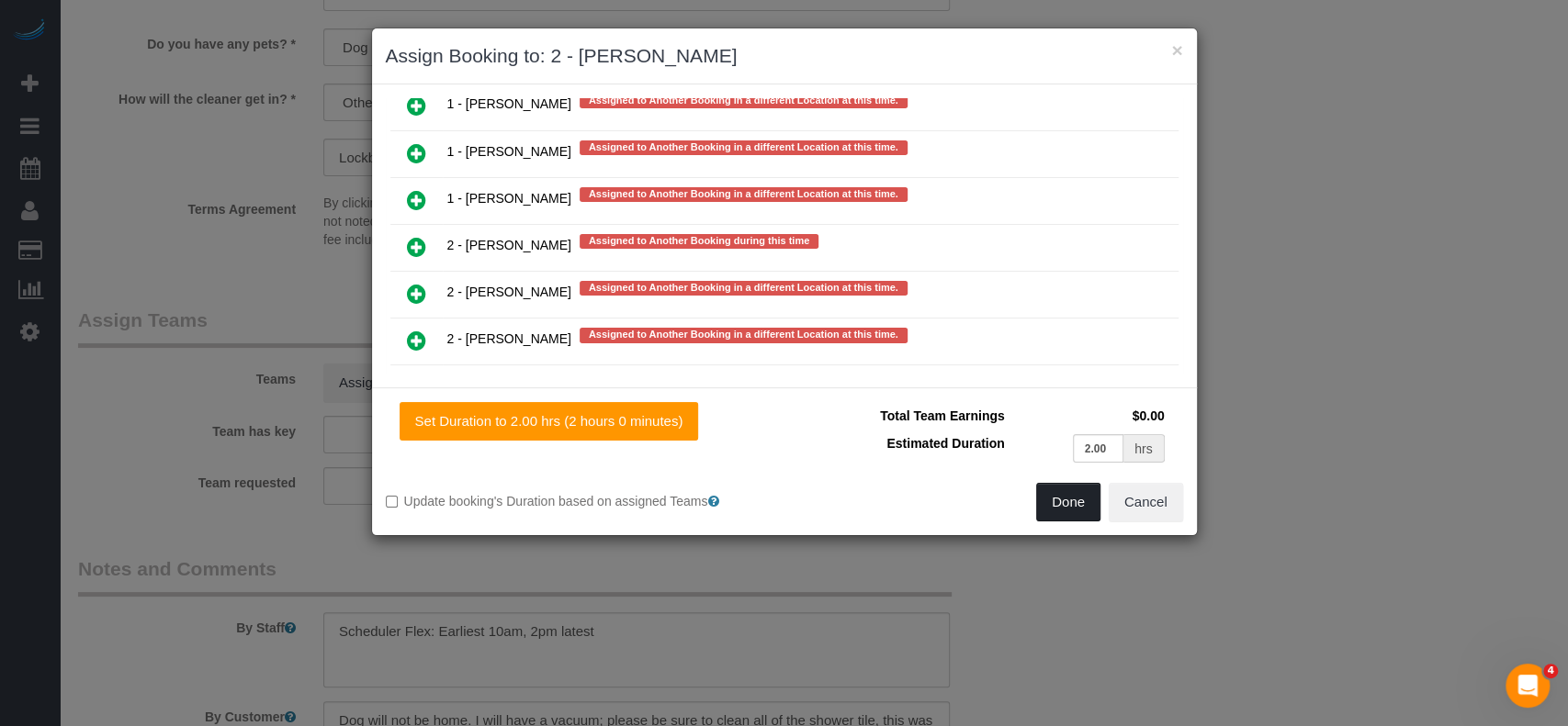
click at [1066, 496] on button "Done" at bounding box center [1068, 503] width 64 height 39
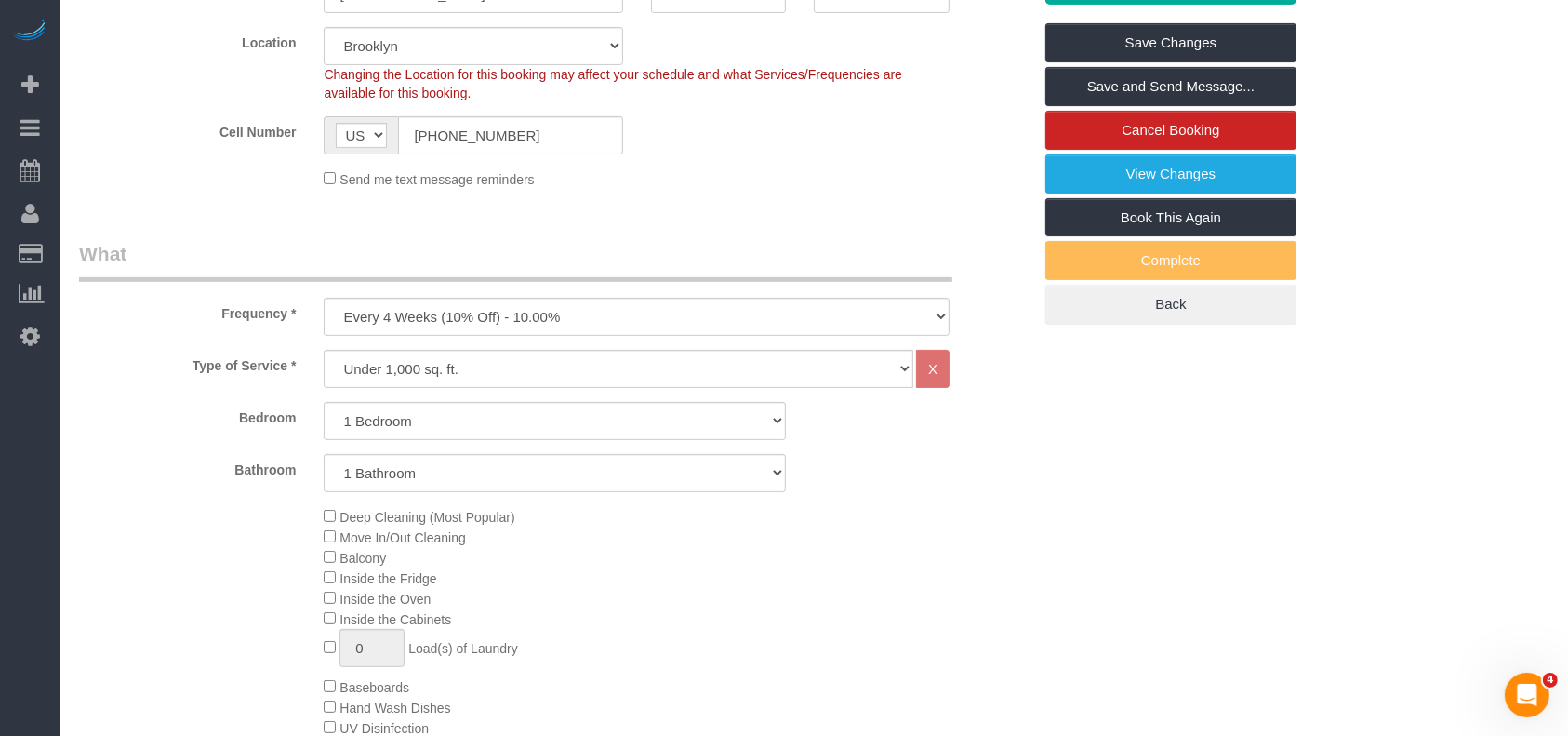
scroll to position [123, 0]
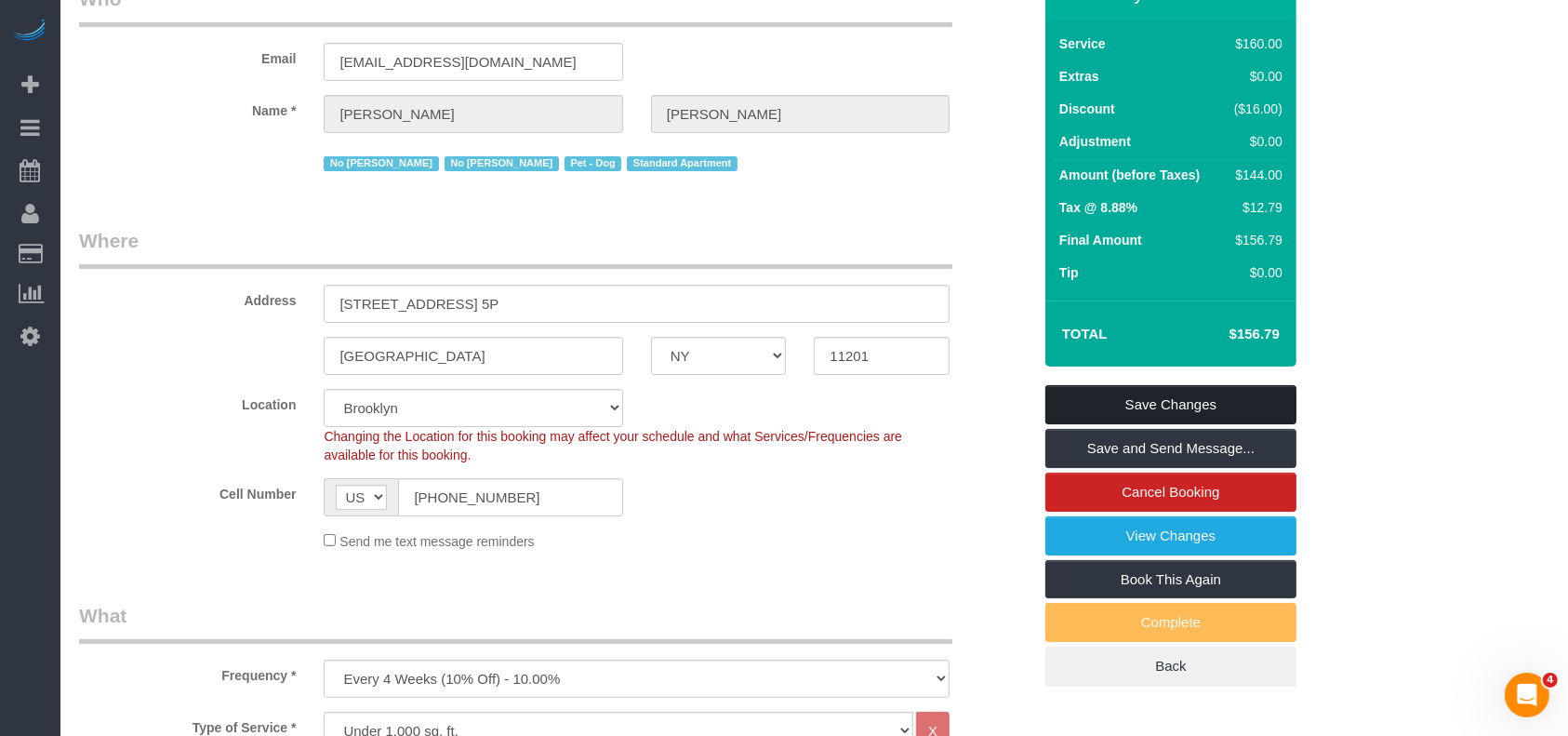
click at [1193, 398] on link "Save Changes" at bounding box center [1171, 405] width 251 height 39
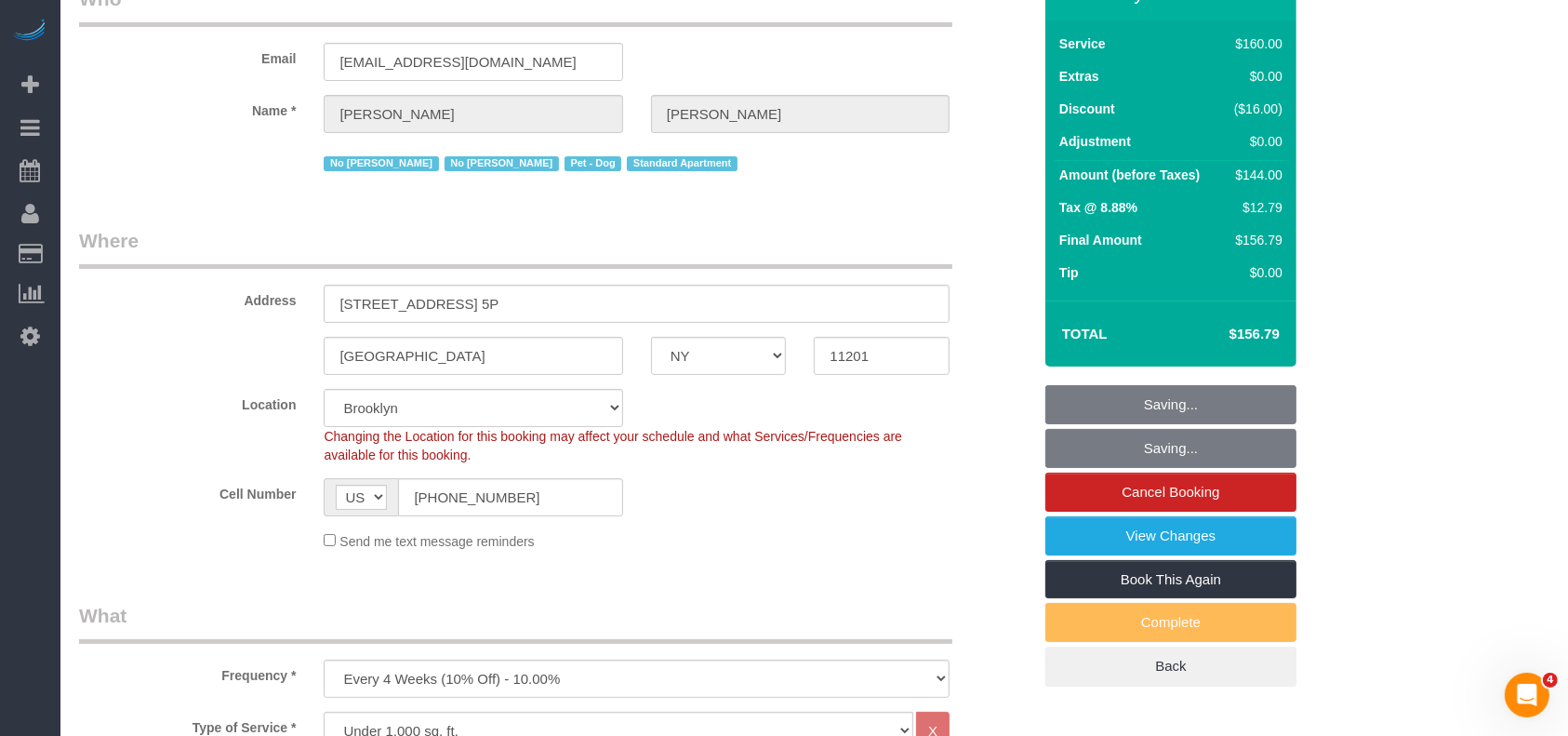
scroll to position [0, 0]
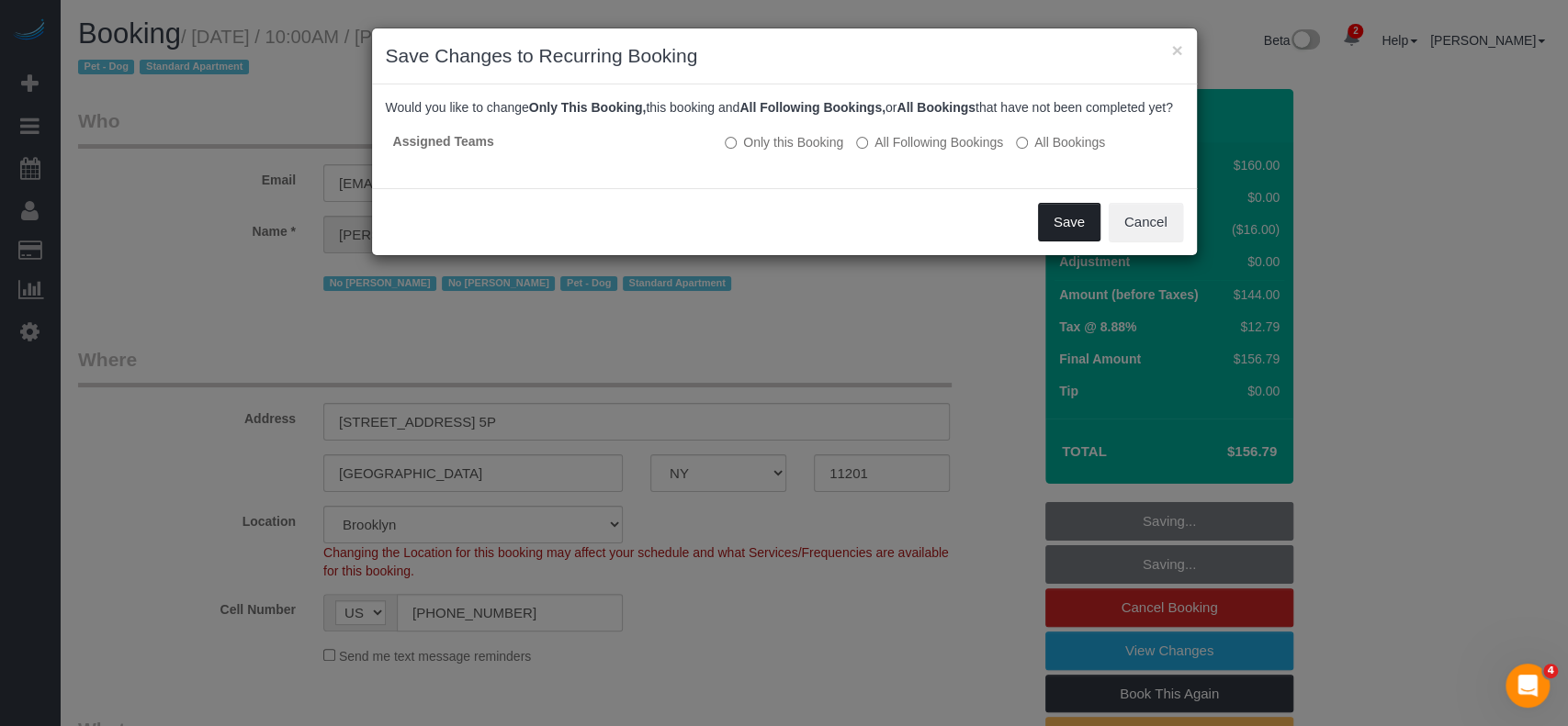
drag, startPoint x: 1070, startPoint y: 242, endPoint x: 941, endPoint y: 276, distance: 133.4
click at [1071, 242] on button "Save" at bounding box center [1069, 222] width 63 height 39
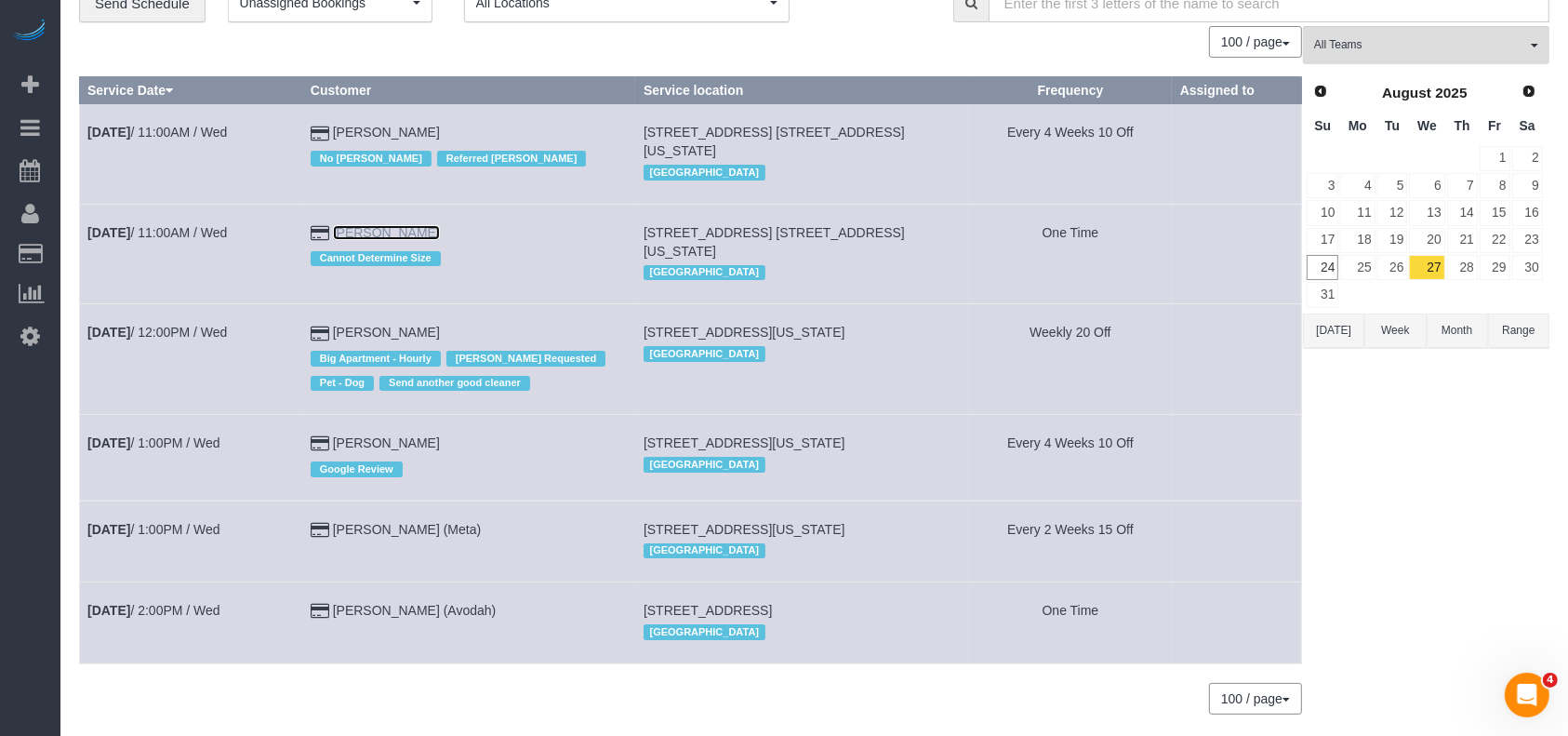
scroll to position [122, 0]
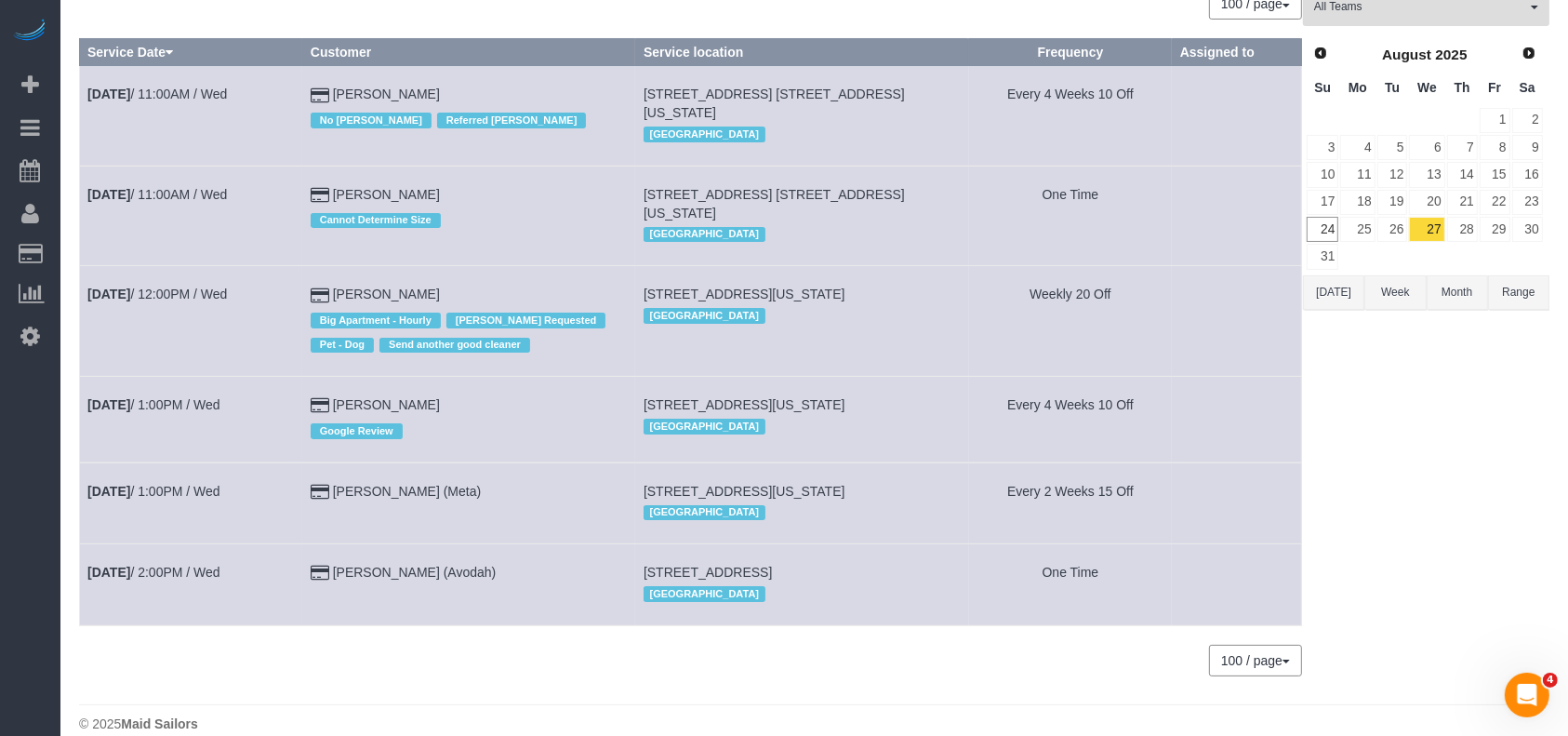
drag, startPoint x: 401, startPoint y: 541, endPoint x: 518, endPoint y: 219, distance: 342.6
click at [518, 219] on div "Cannot Determine Size" at bounding box center [469, 218] width 317 height 28
drag, startPoint x: 390, startPoint y: 539, endPoint x: 275, endPoint y: 511, distance: 118.4
click at [275, 514] on td "Aug 27th / 1:00PM / Wed" at bounding box center [192, 503] width 223 height 81
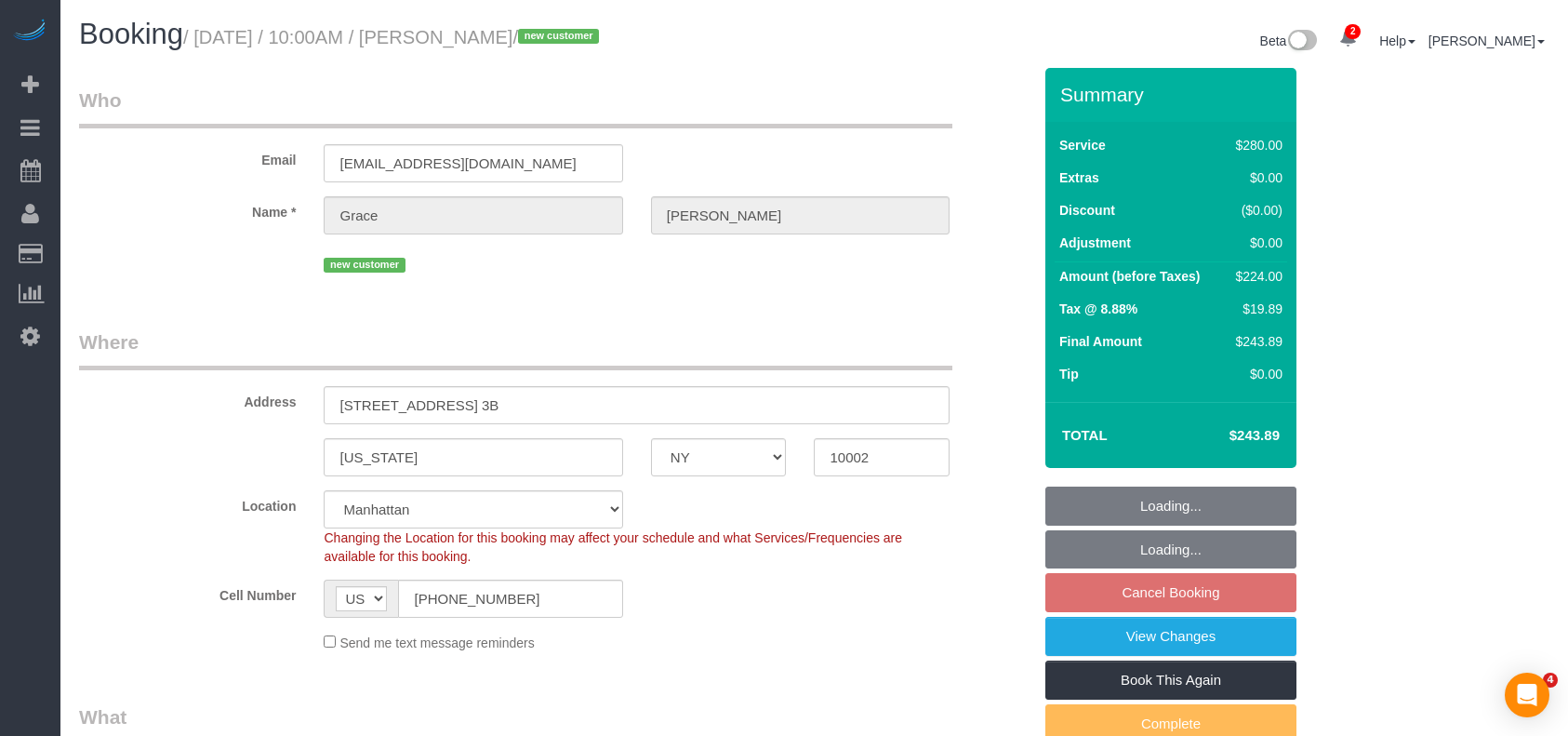
select select "NY"
select select "210"
select select "spot3"
select select "number:89"
select select "number:90"
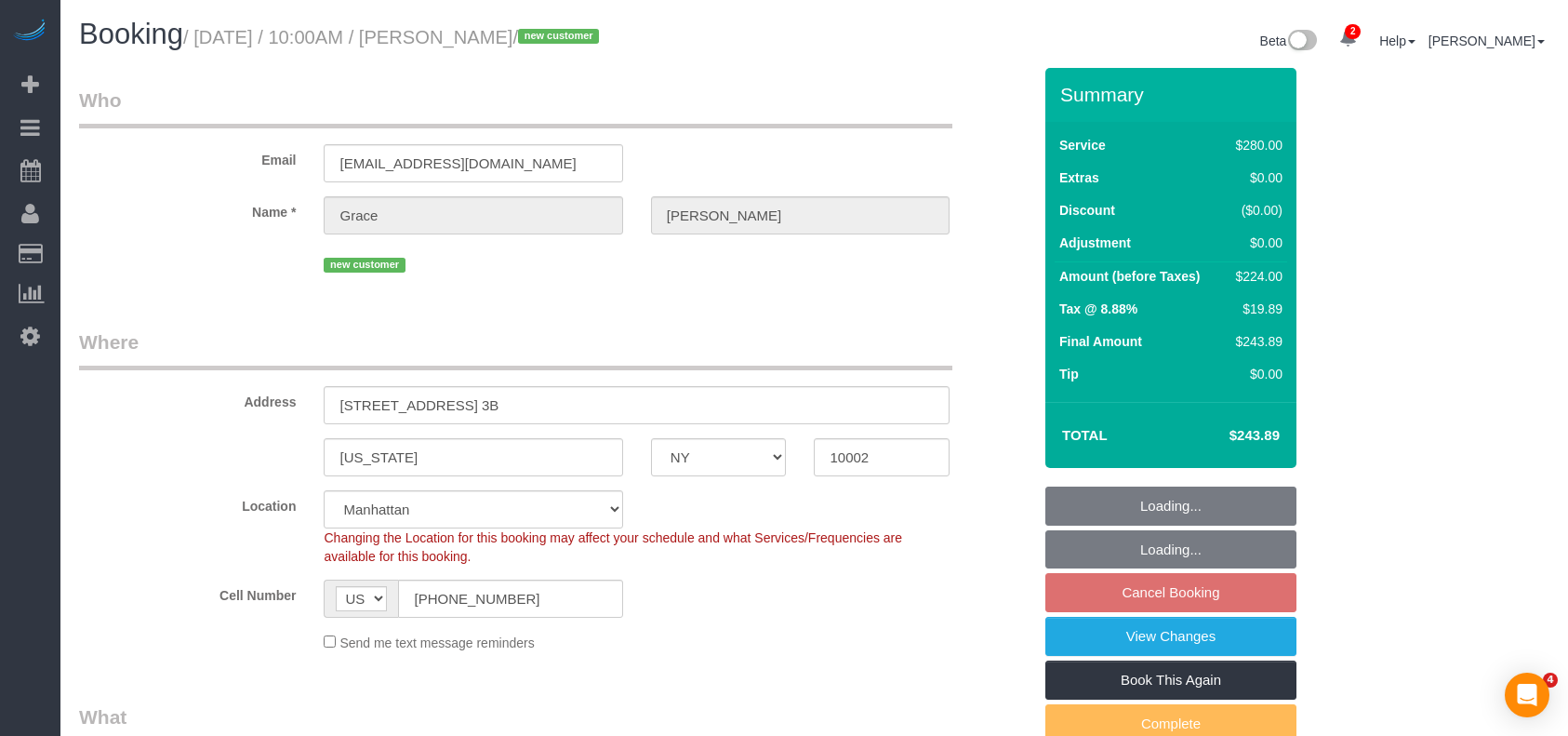
select select "number:15"
select select "number:5"
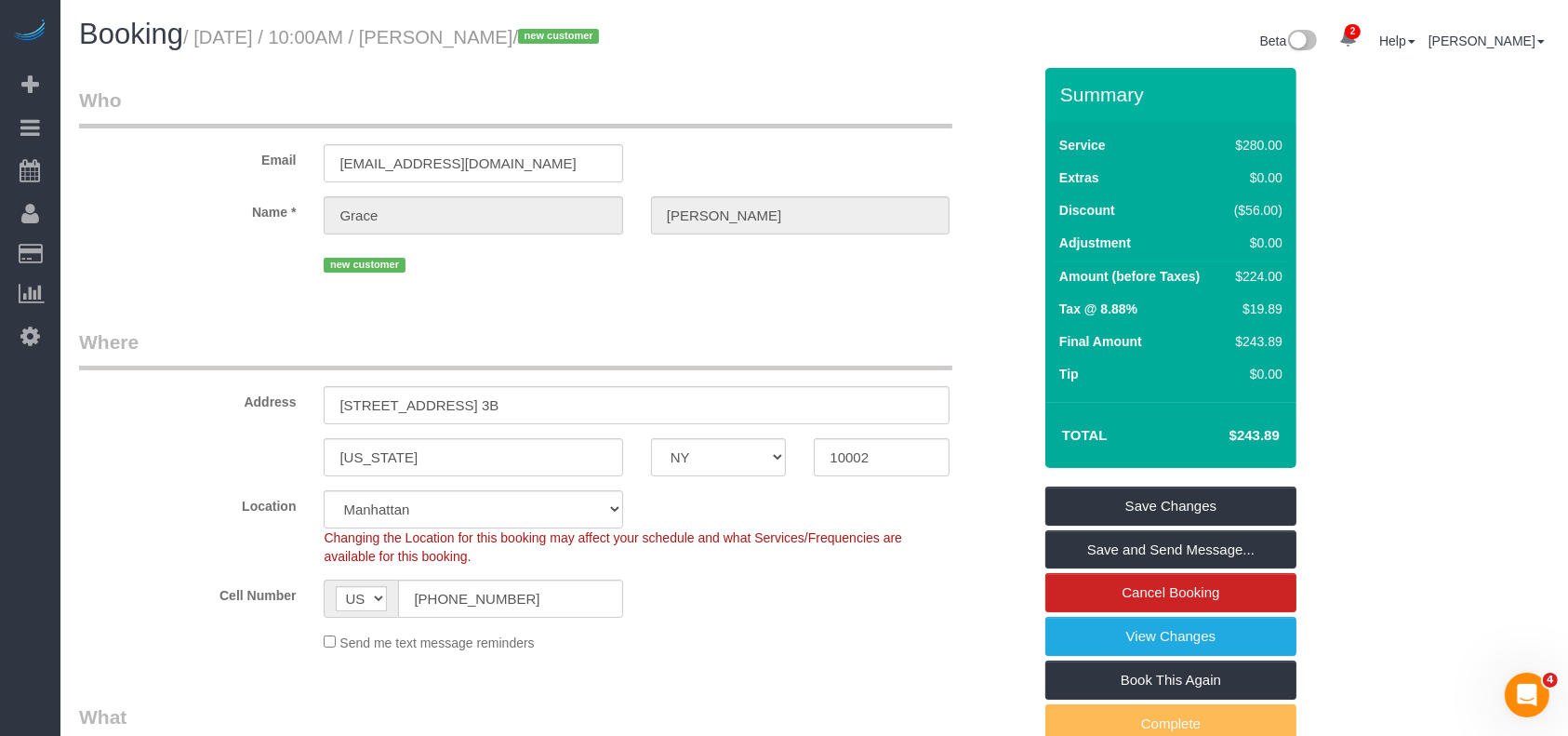
drag, startPoint x: 207, startPoint y: 38, endPoint x: 560, endPoint y: 41, distance: 353.0
click at [560, 41] on small "/ August 27, 2025 / 10:00AM / Grace Dennis / new customer" at bounding box center [394, 37] width 421 height 21
copy small "August 27, 2025 / 10:00AM / Grace Dennis"
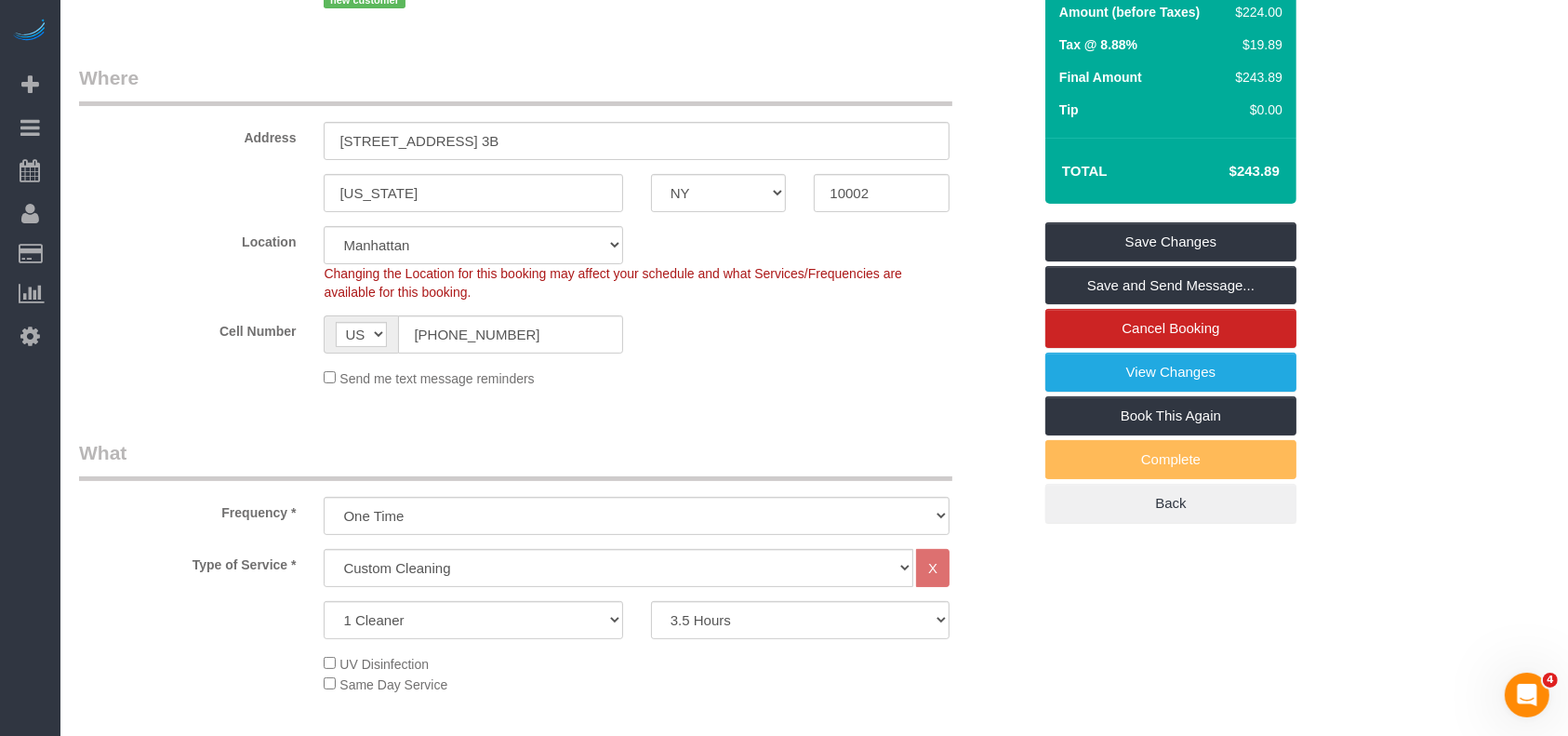
scroll to position [248, 0]
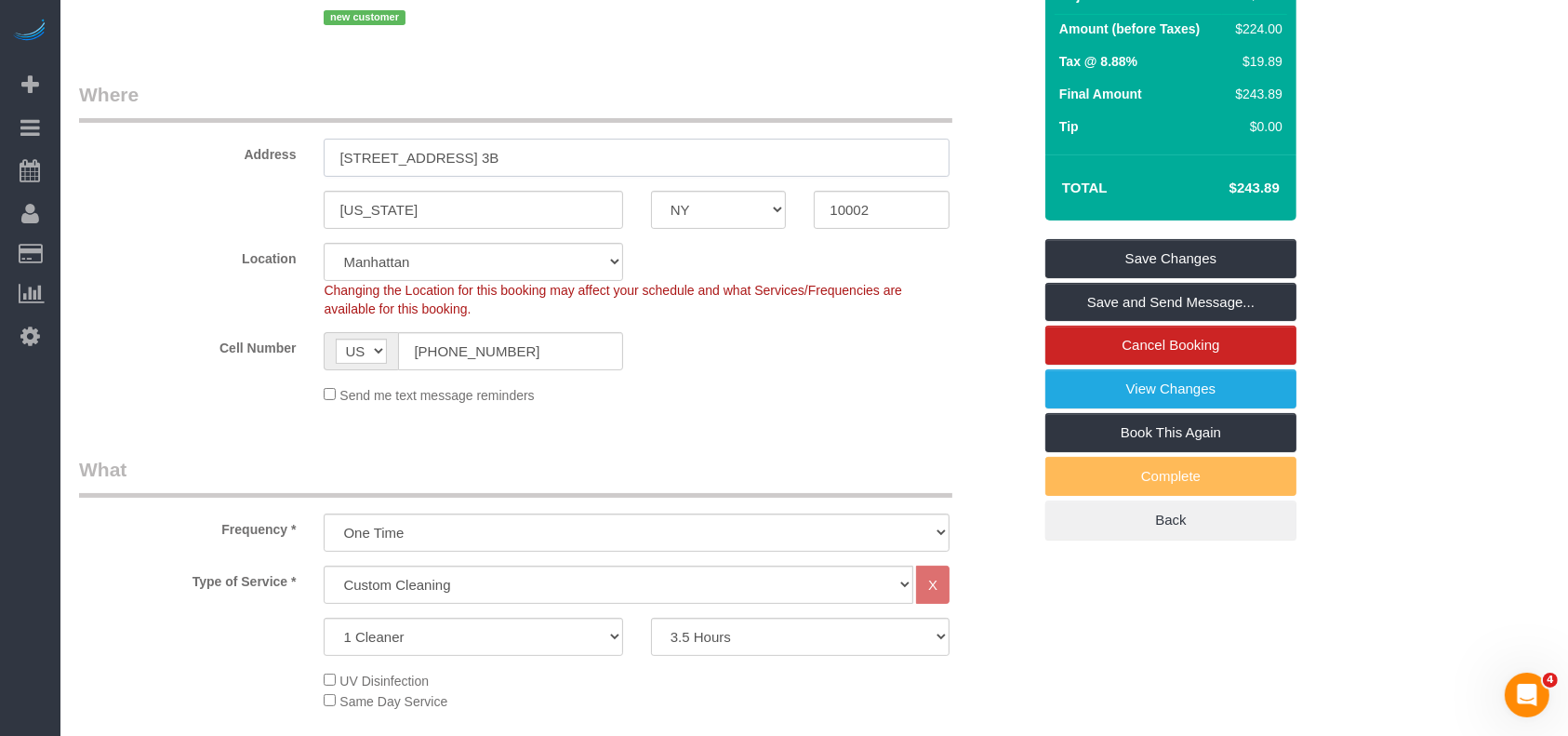
drag, startPoint x: 396, startPoint y: 150, endPoint x: 459, endPoint y: 146, distance: 63.1
click at [459, 146] on input "145 Attorney Street, Apt. 3B" at bounding box center [637, 158] width 626 height 38
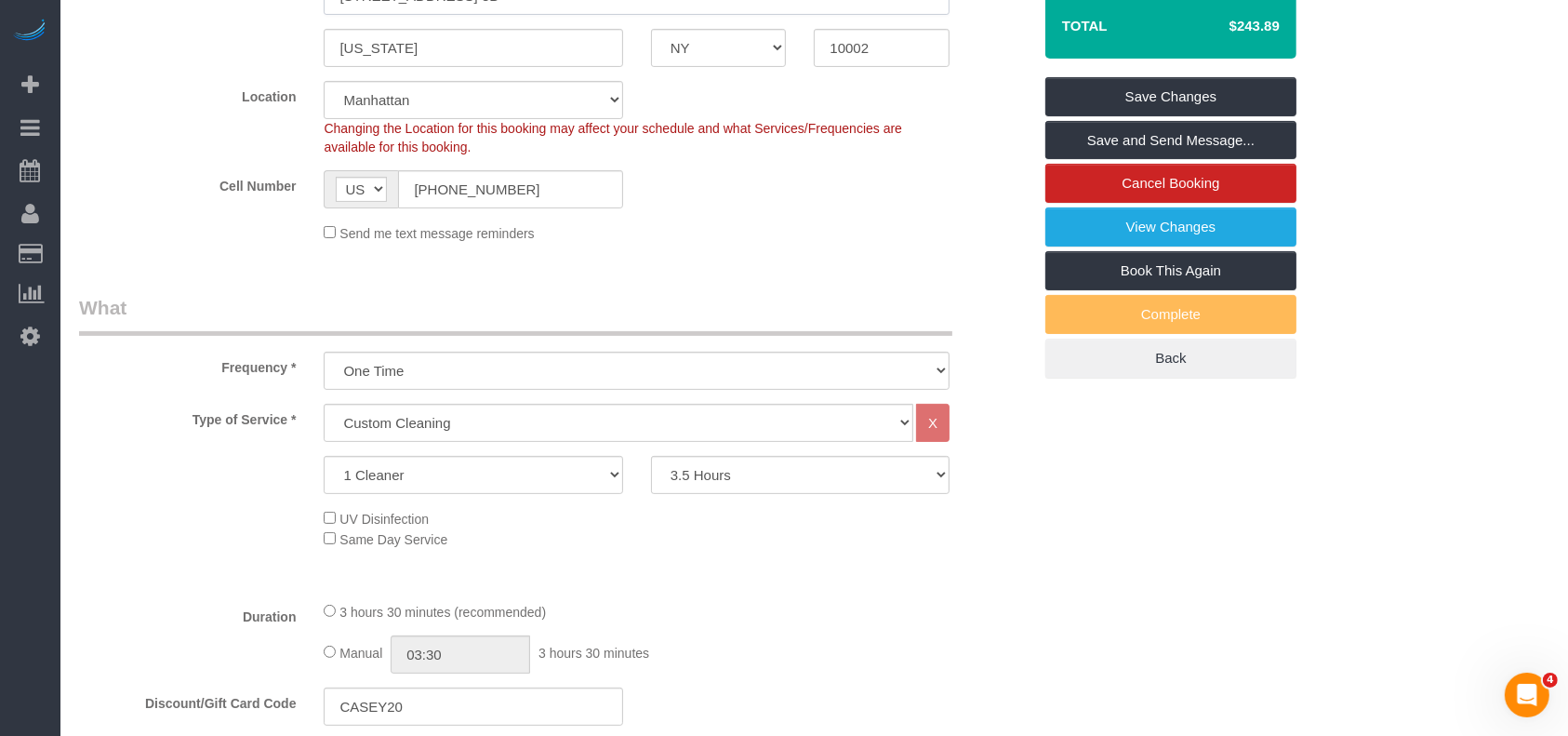
scroll to position [0, 0]
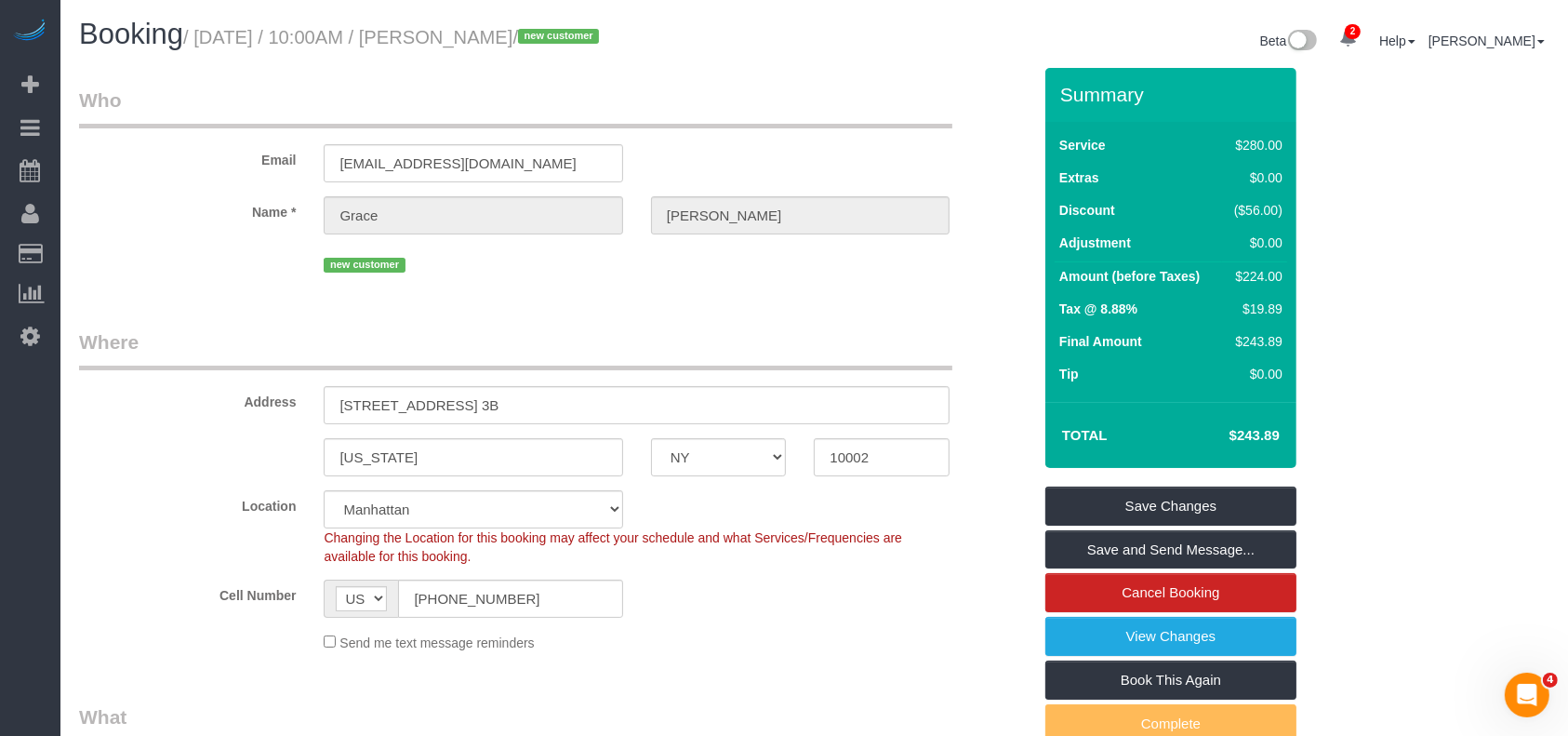
drag, startPoint x: 194, startPoint y: 37, endPoint x: 558, endPoint y: 33, distance: 364.0
click at [558, 33] on small "/ August 27, 2025 / 10:00AM / Grace Dennis / new customer" at bounding box center [394, 37] width 421 height 21
copy small "August 27, 2025 / 10:00AM / Grace Dennis"
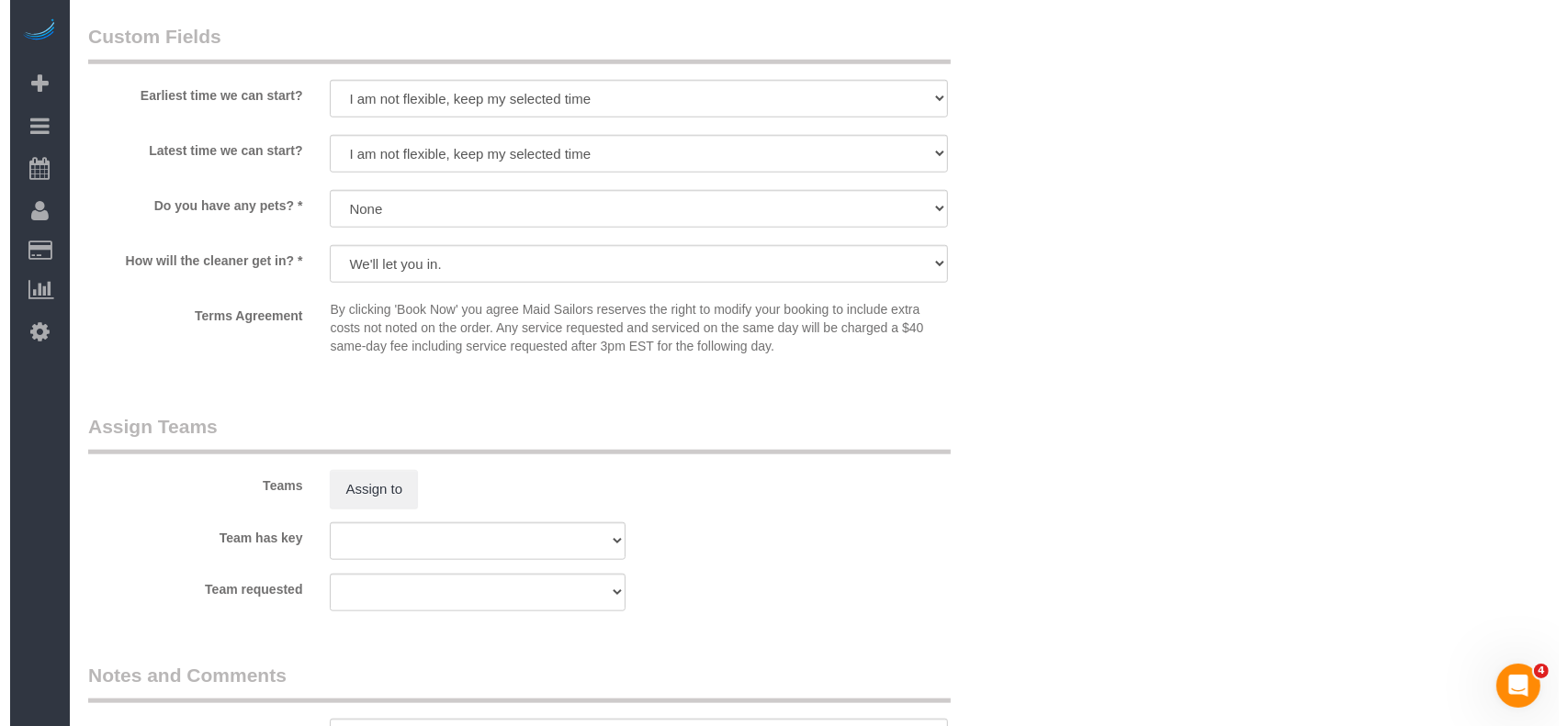
scroll to position [1837, 0]
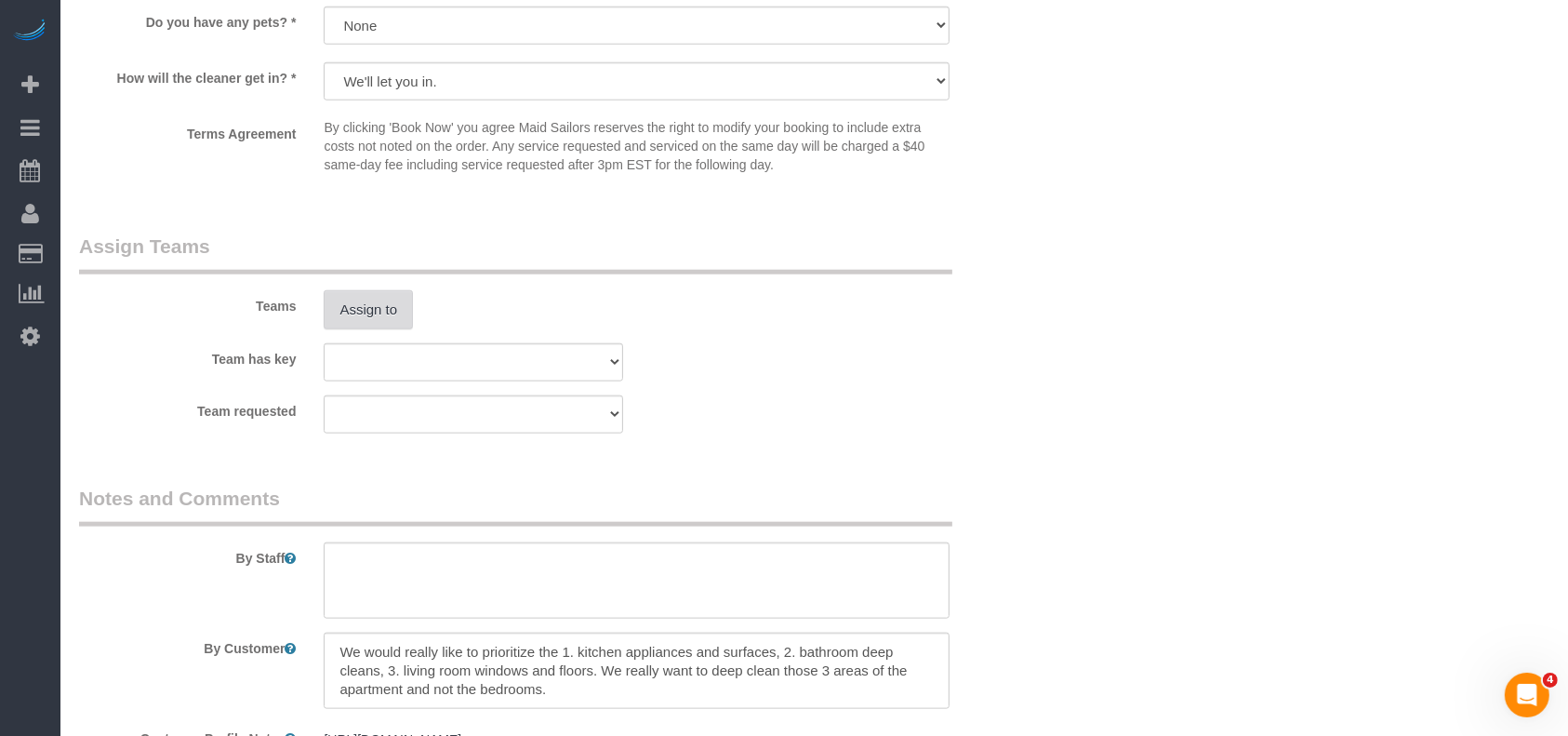
click at [352, 308] on button "Assign to" at bounding box center [368, 310] width 89 height 39
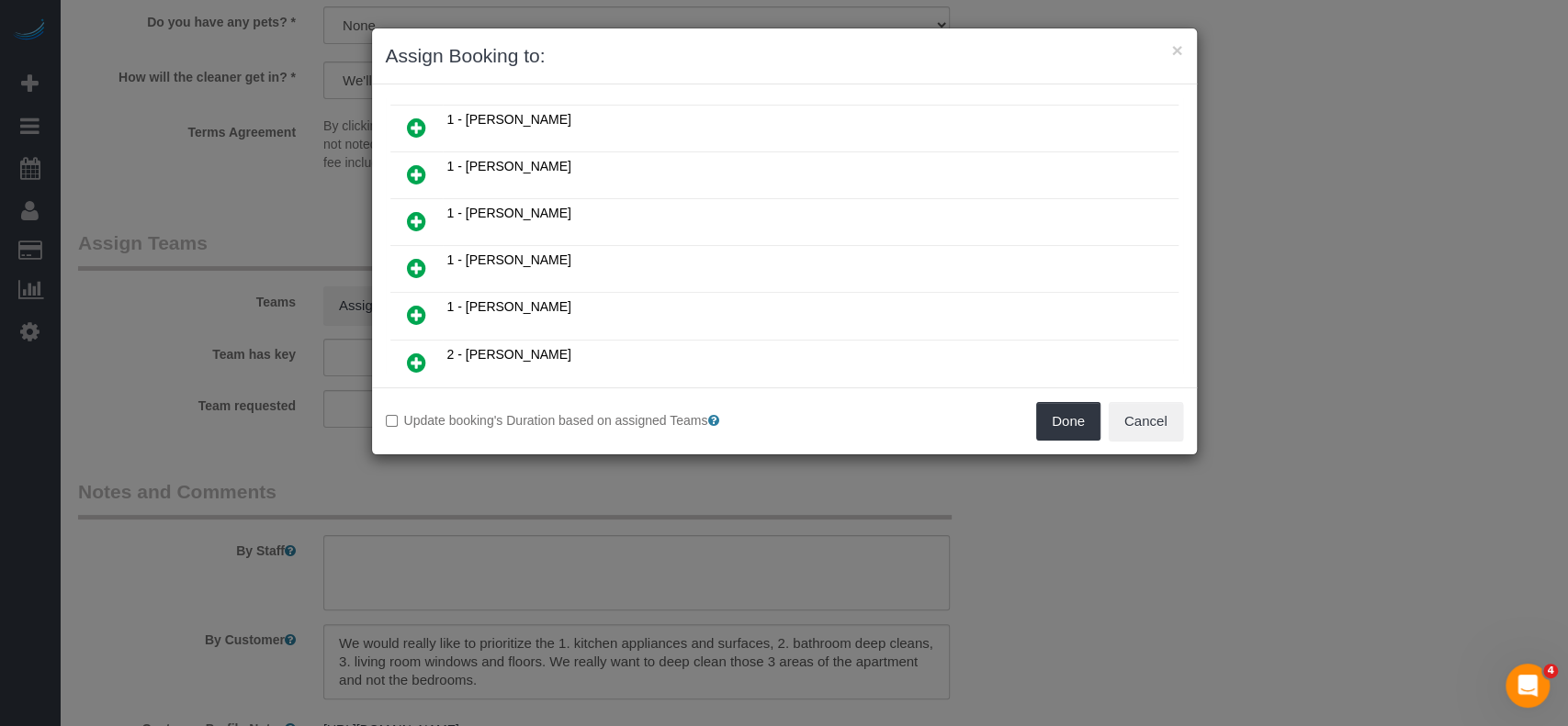
scroll to position [735, 0]
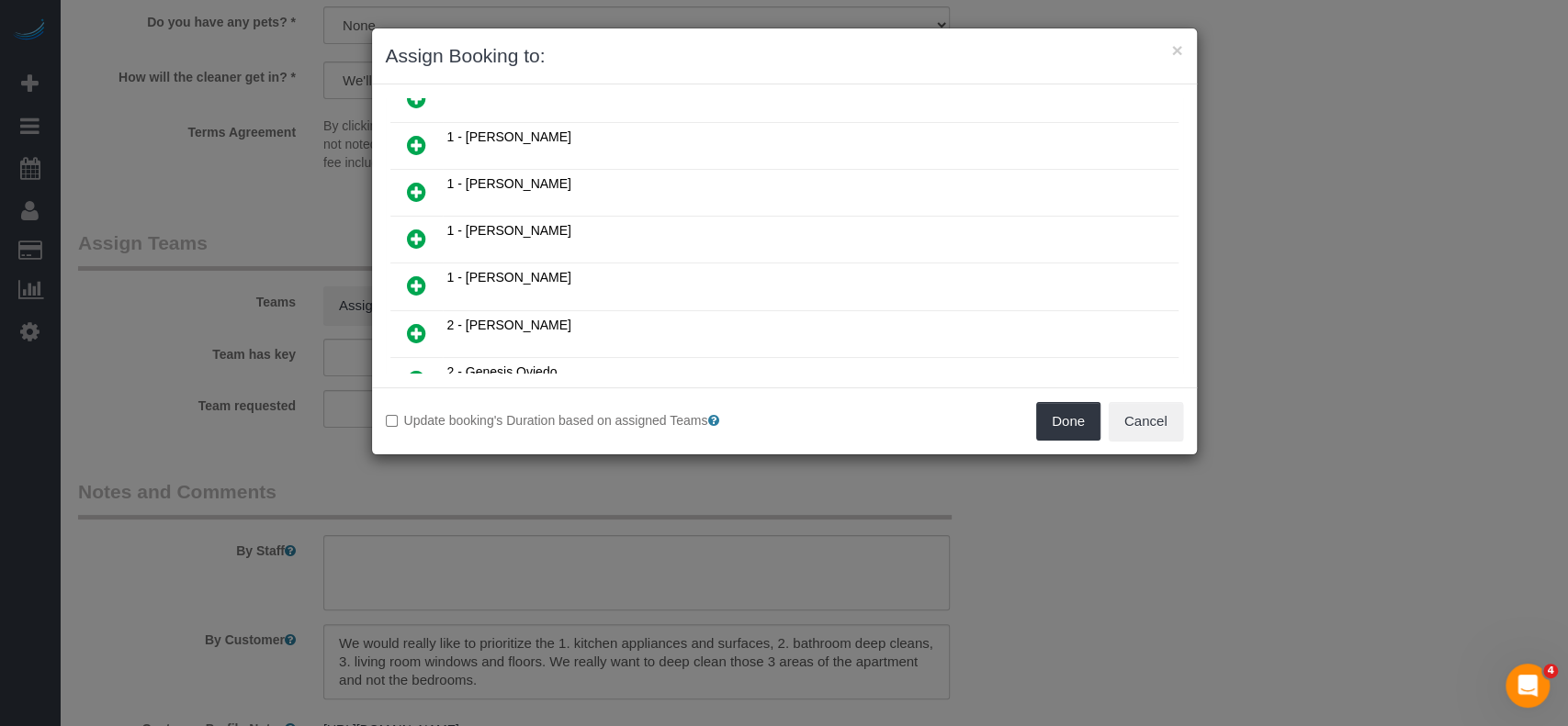
click at [412, 228] on icon at bounding box center [417, 239] width 19 height 22
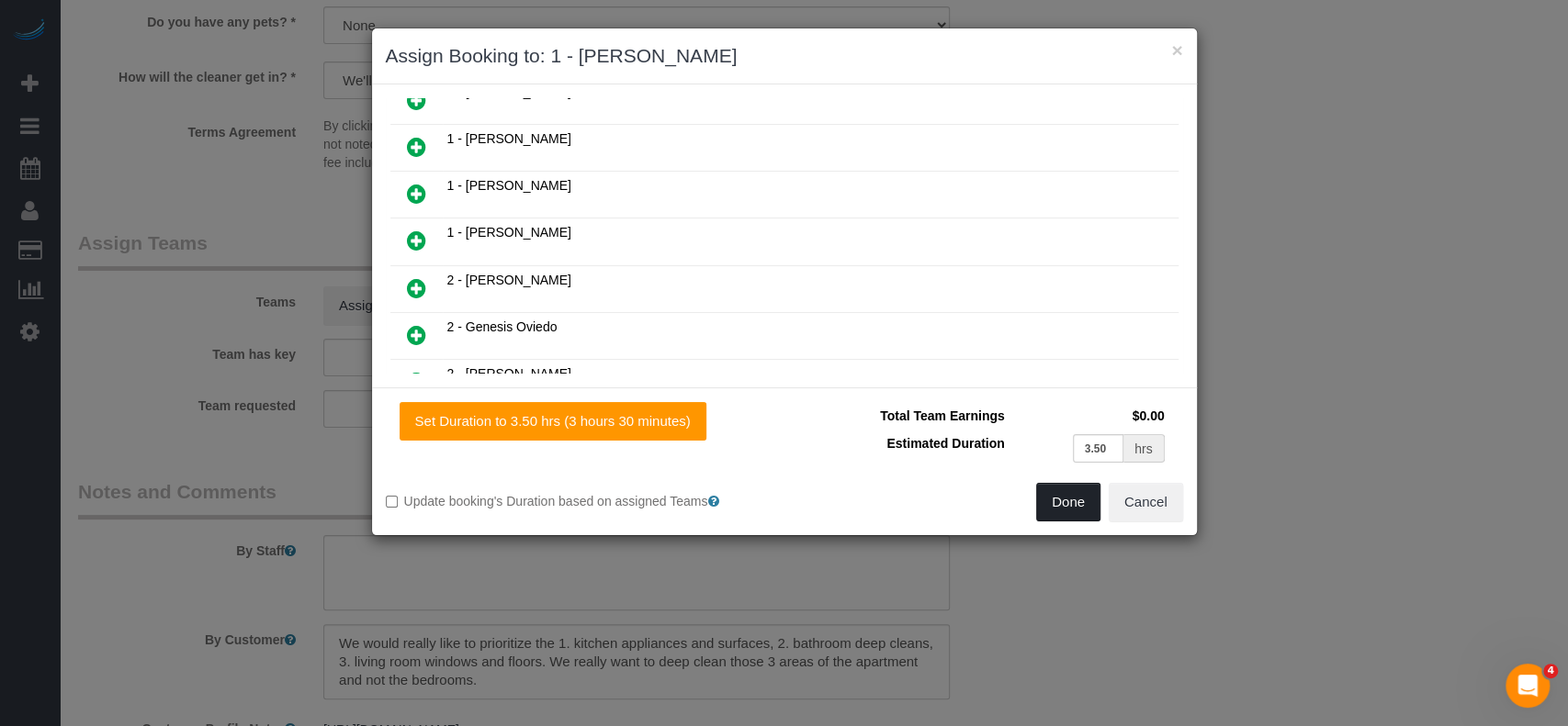
click at [1058, 498] on button "Done" at bounding box center [1068, 503] width 64 height 39
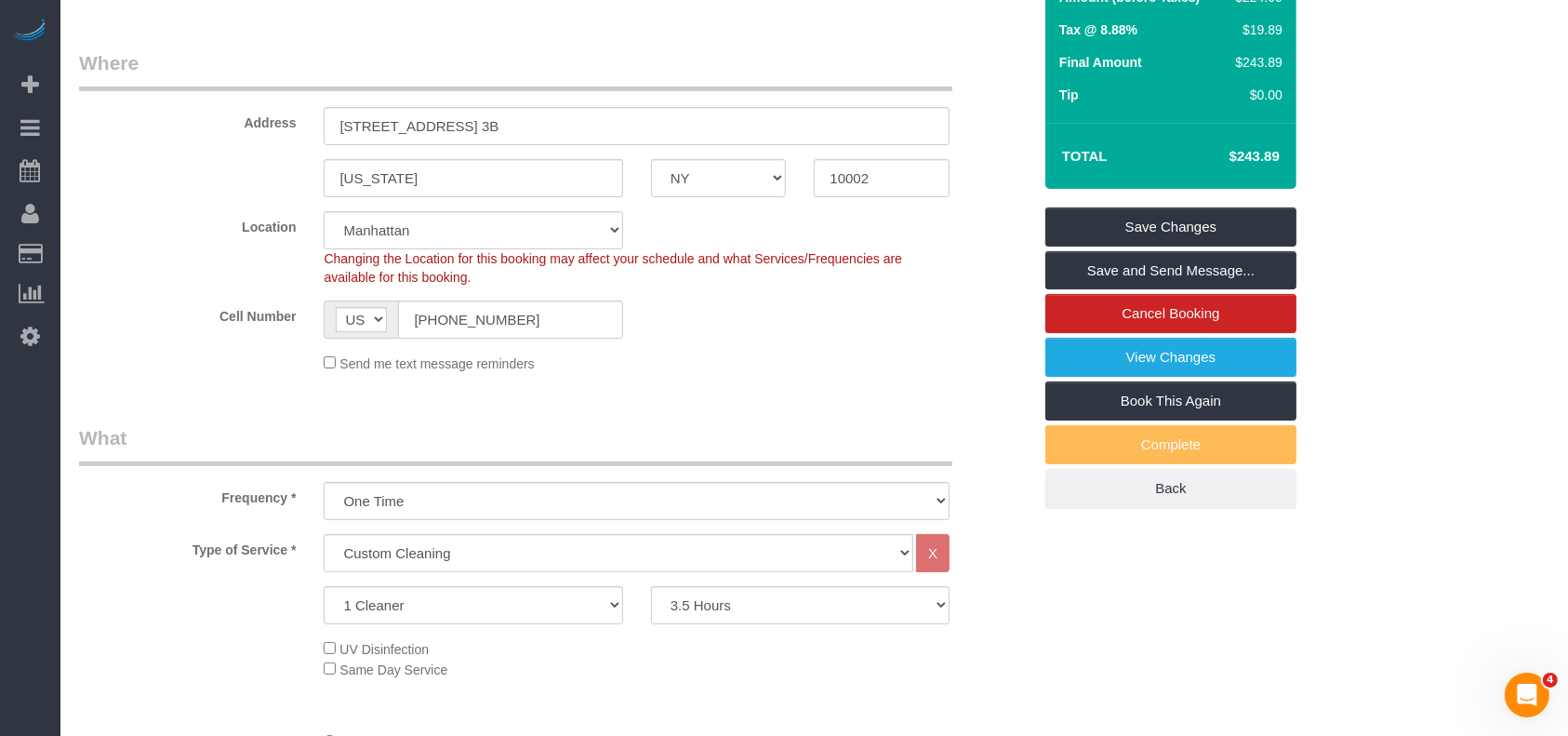
scroll to position [0, 0]
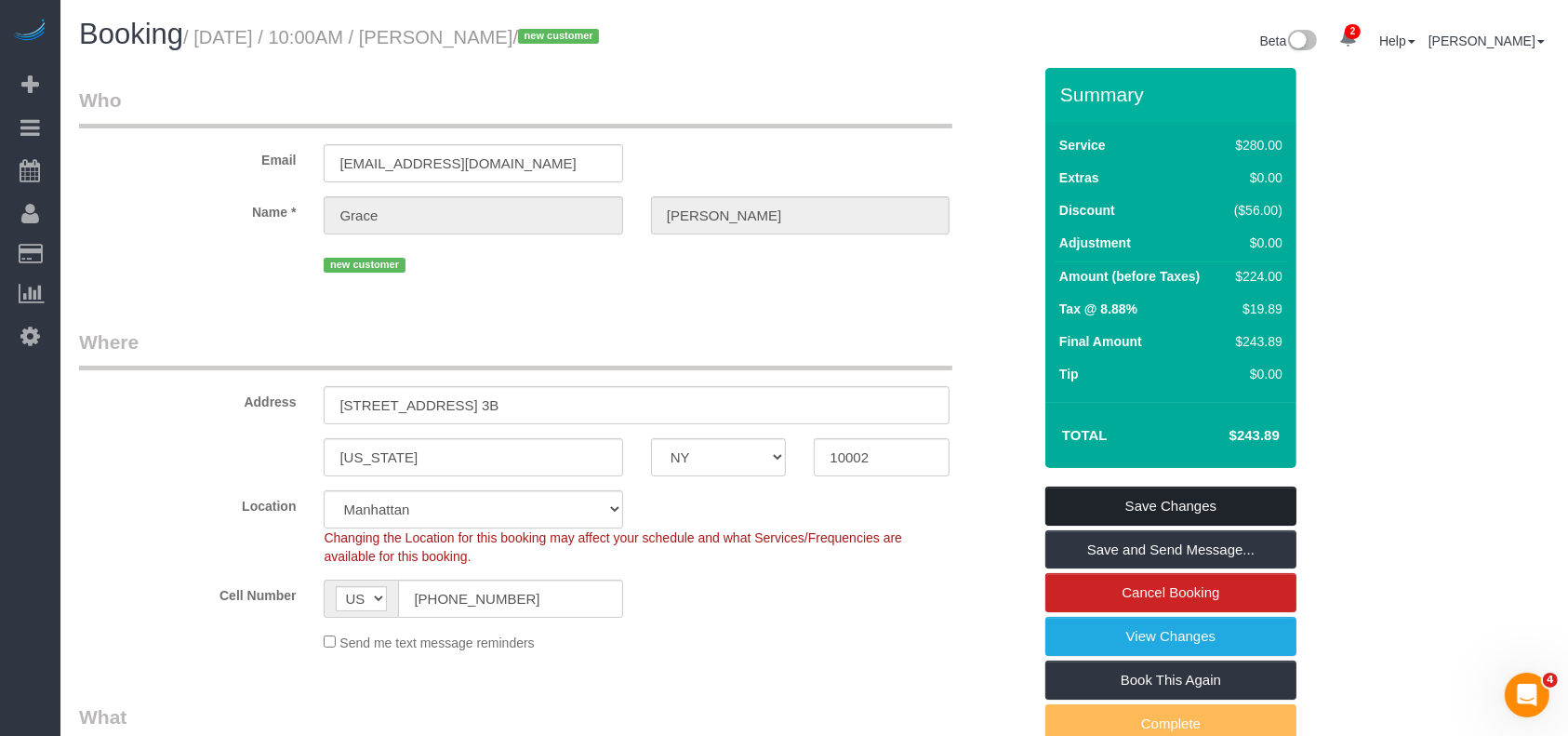
click at [1208, 503] on link "Save Changes" at bounding box center [1171, 507] width 251 height 39
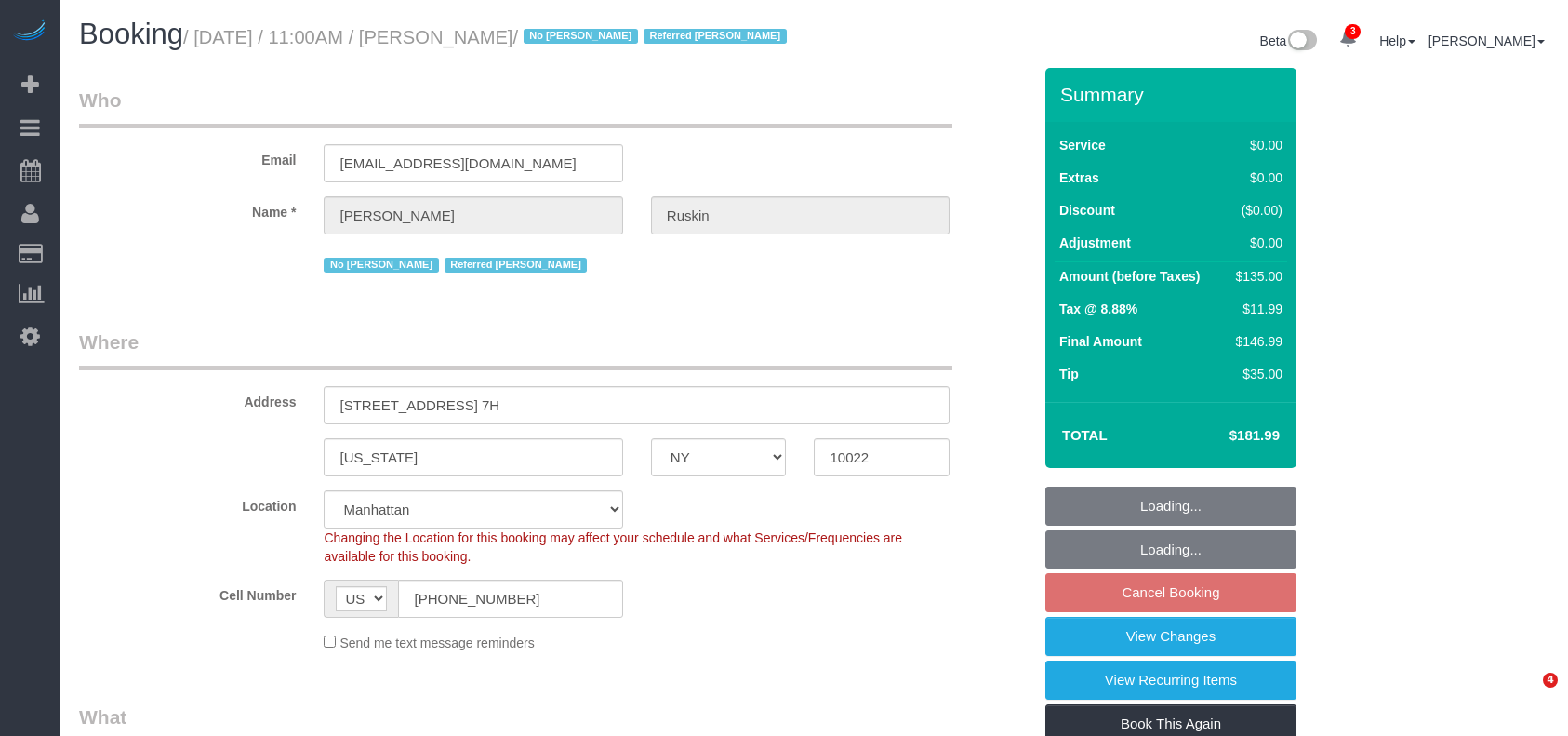
select select "NY"
select select "spot4"
select select "number:58"
select select "number:76"
select select "number:15"
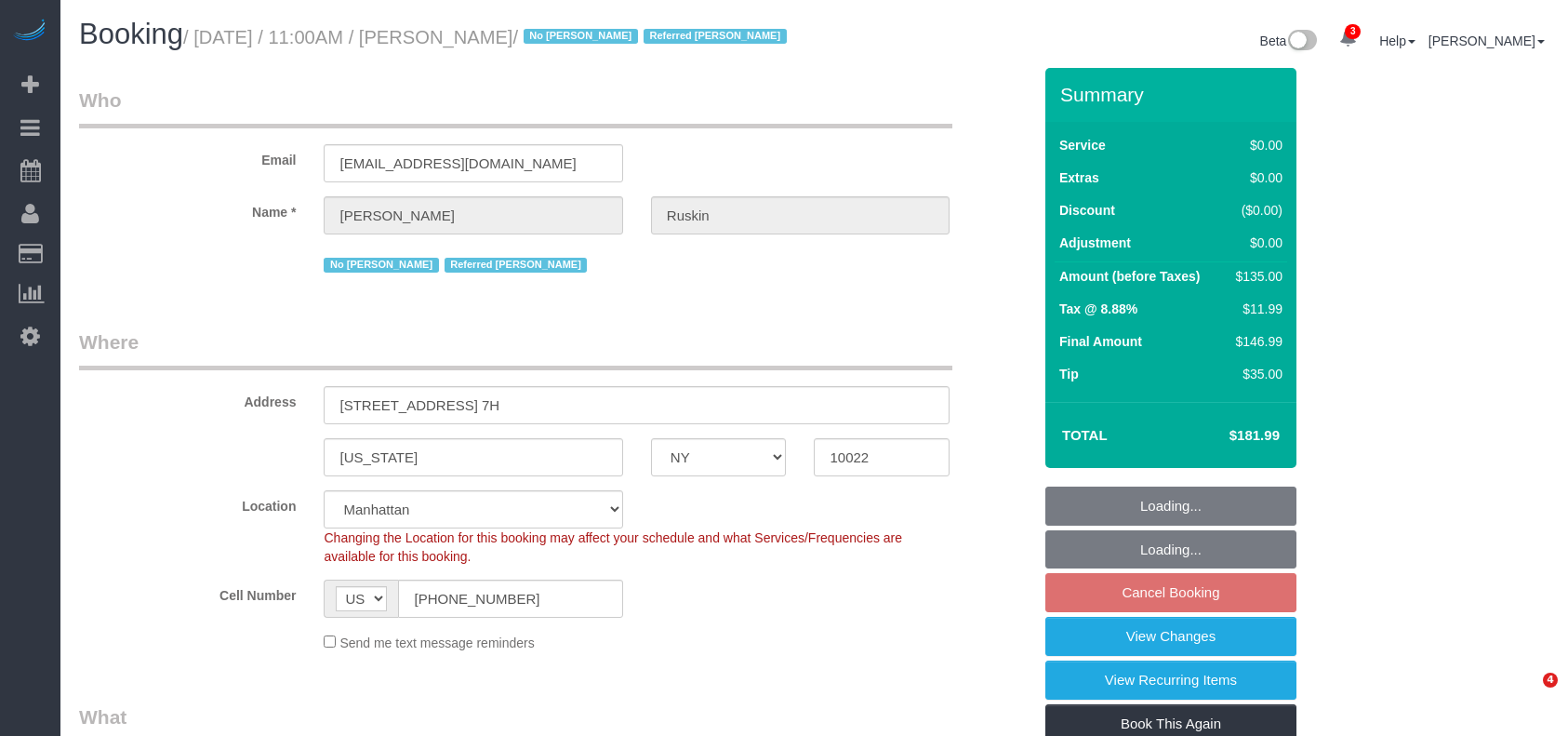
select select "number:6"
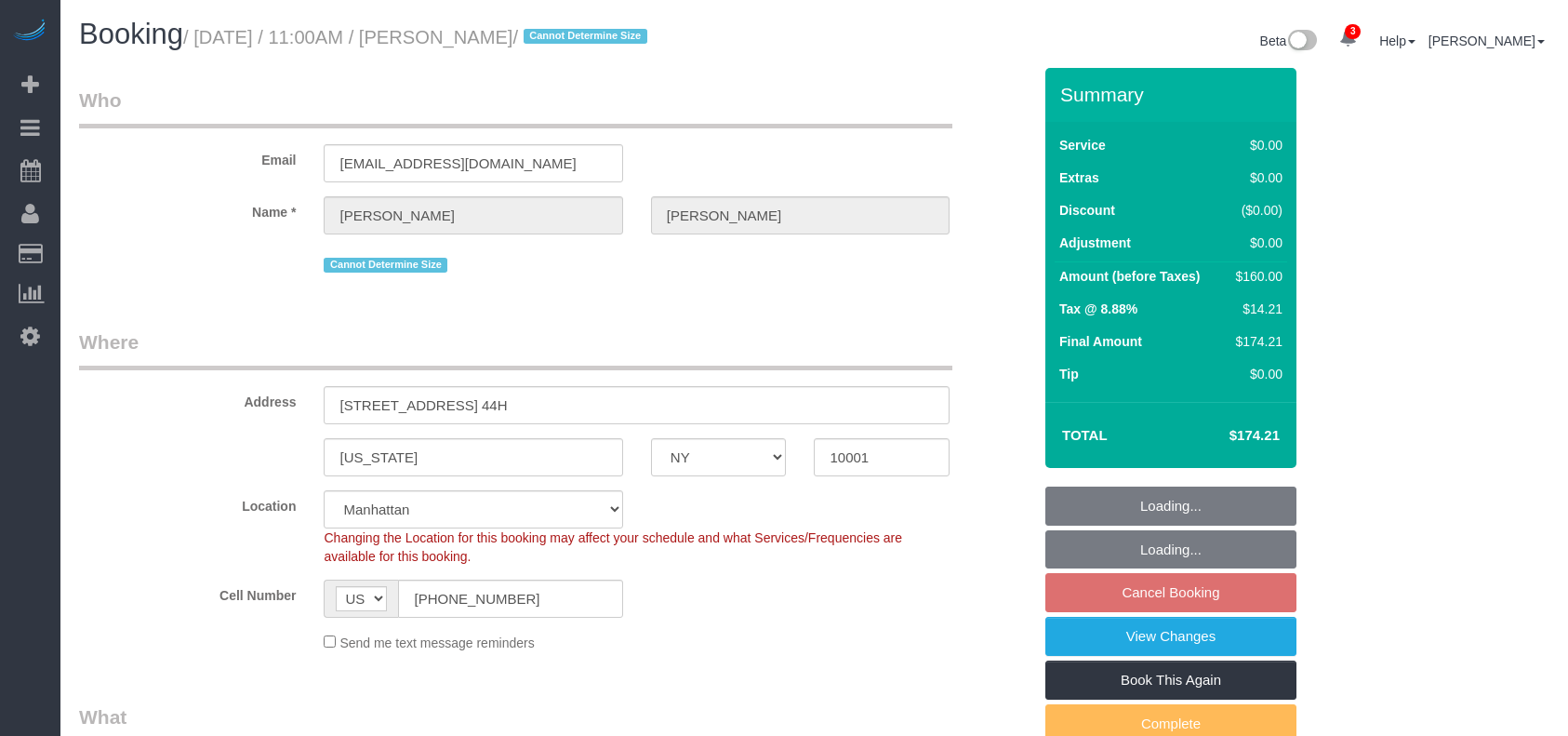
select select "NY"
select select "1"
select select "string:stripe-pm_1RzNnE4VGloSiKo7tnWjTBfu"
select select "spot4"
select select "number:58"
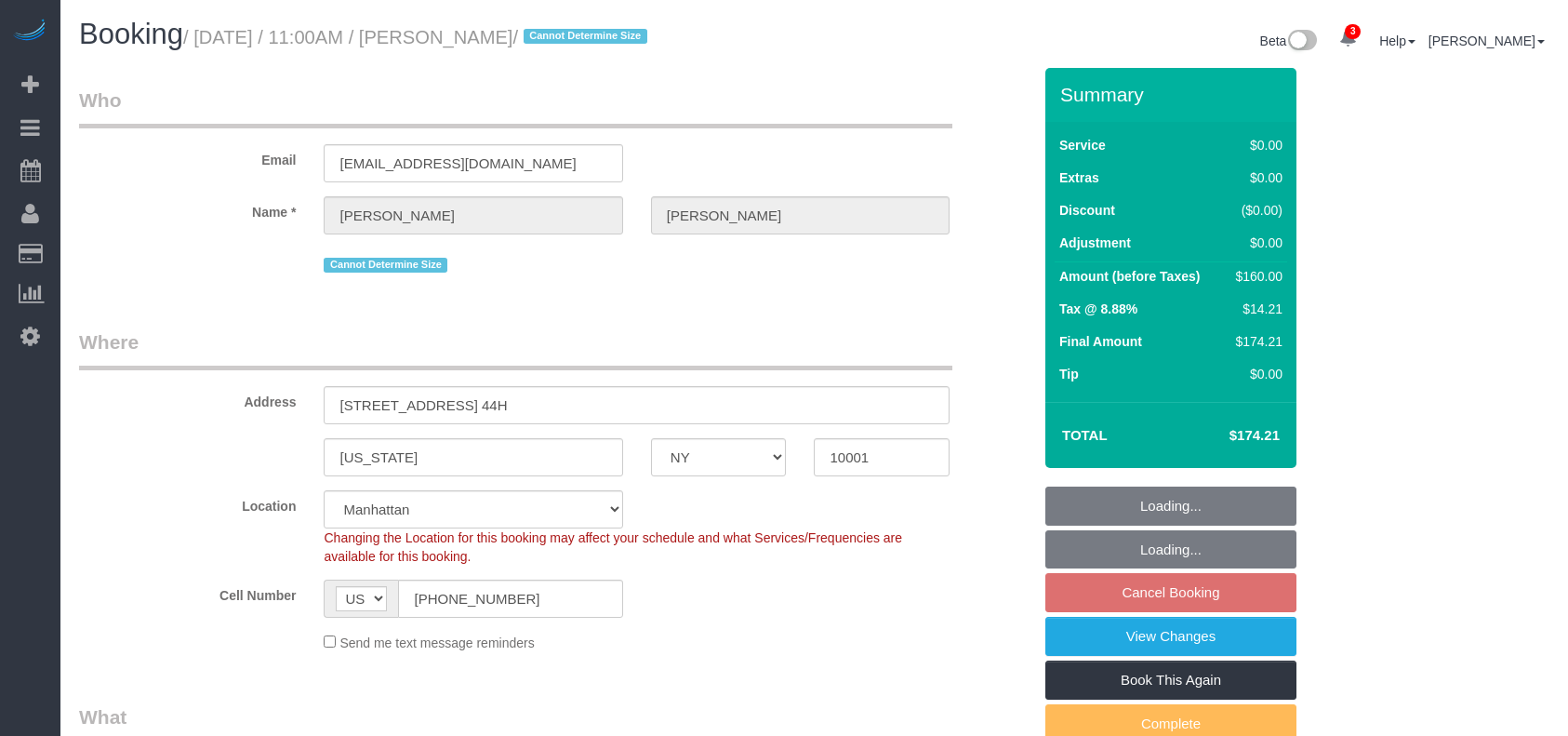
select select "number:73"
select select "number:15"
select select "number:5"
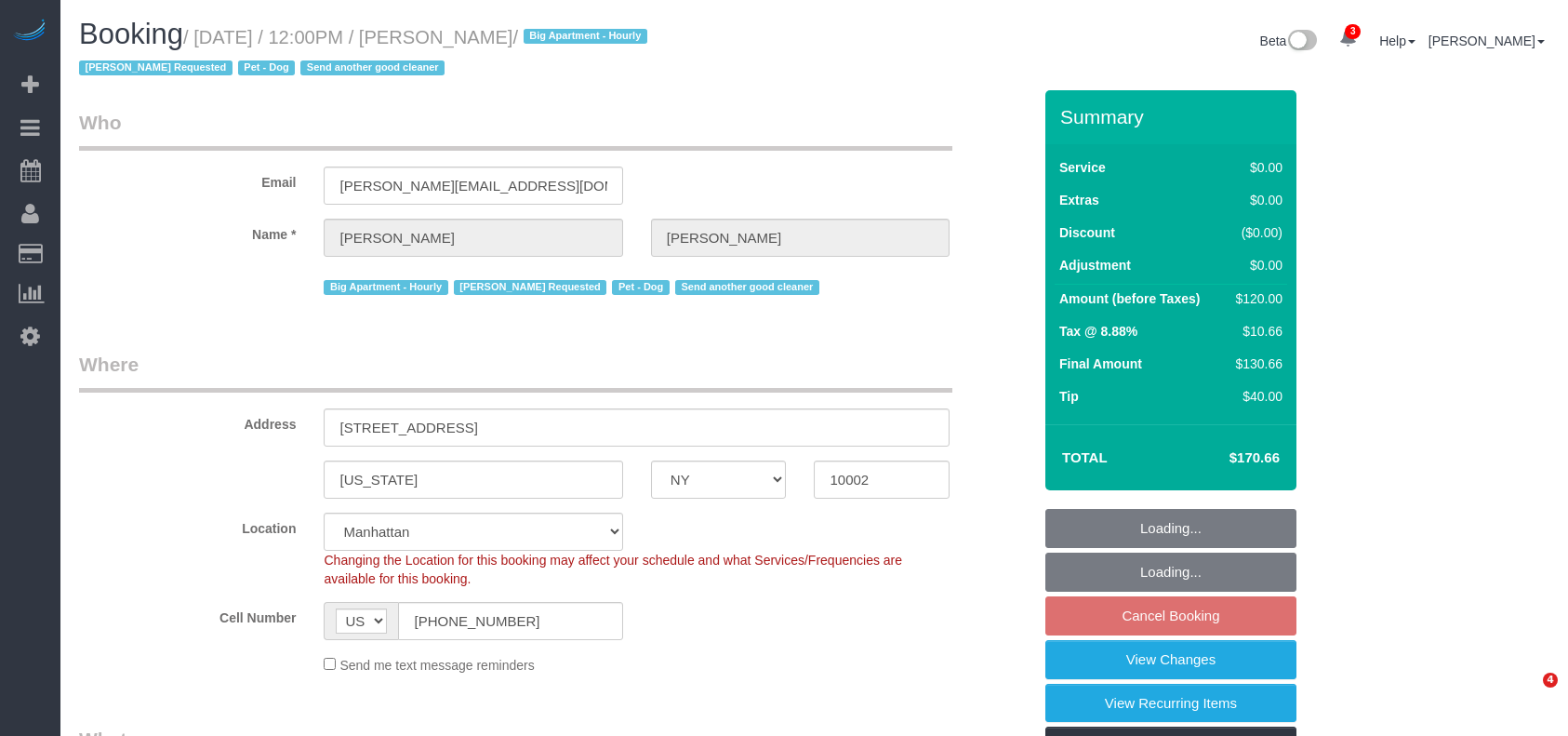
select select "NY"
select select "spot5"
select select "number:59"
select select "number:75"
select select "number:13"
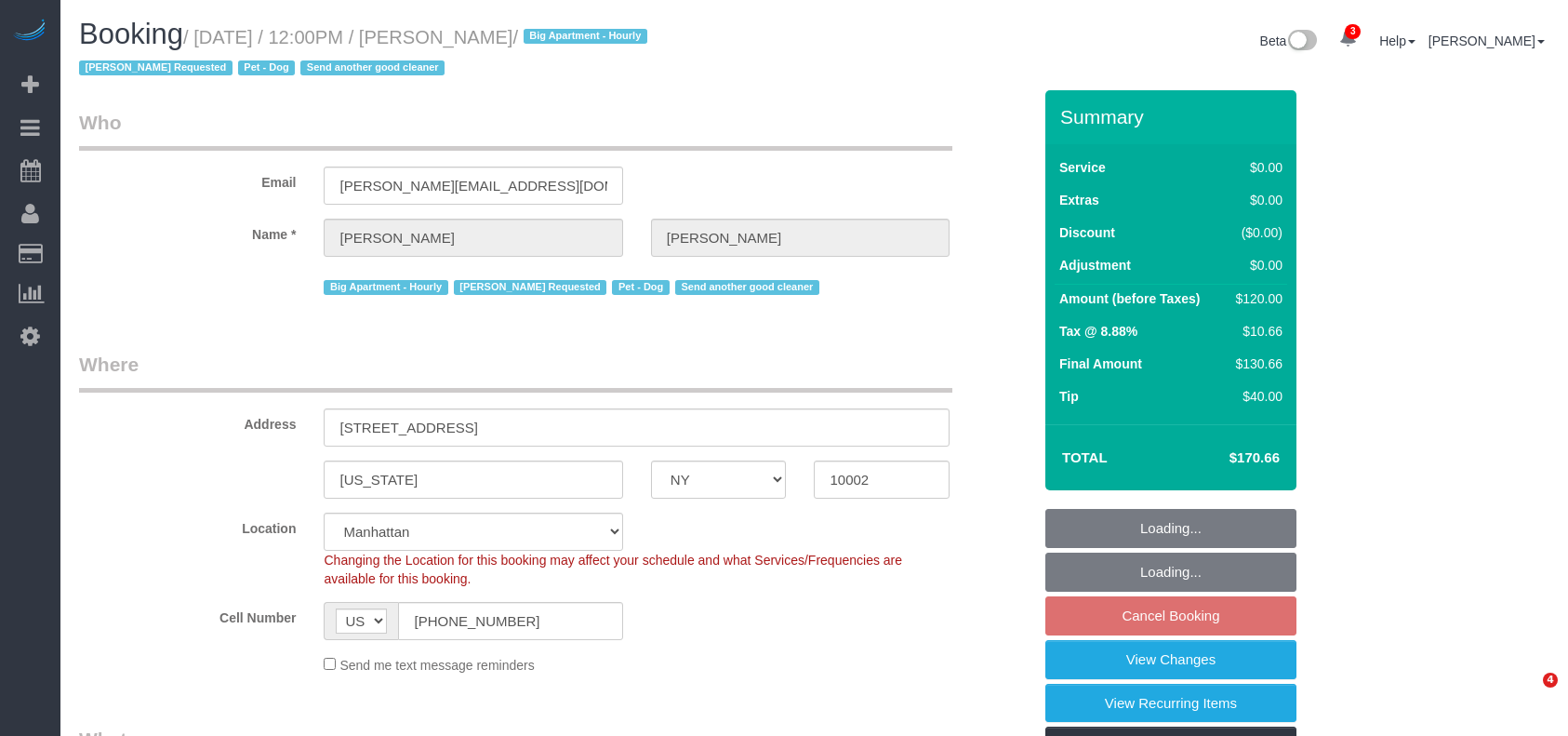
select select "number:5"
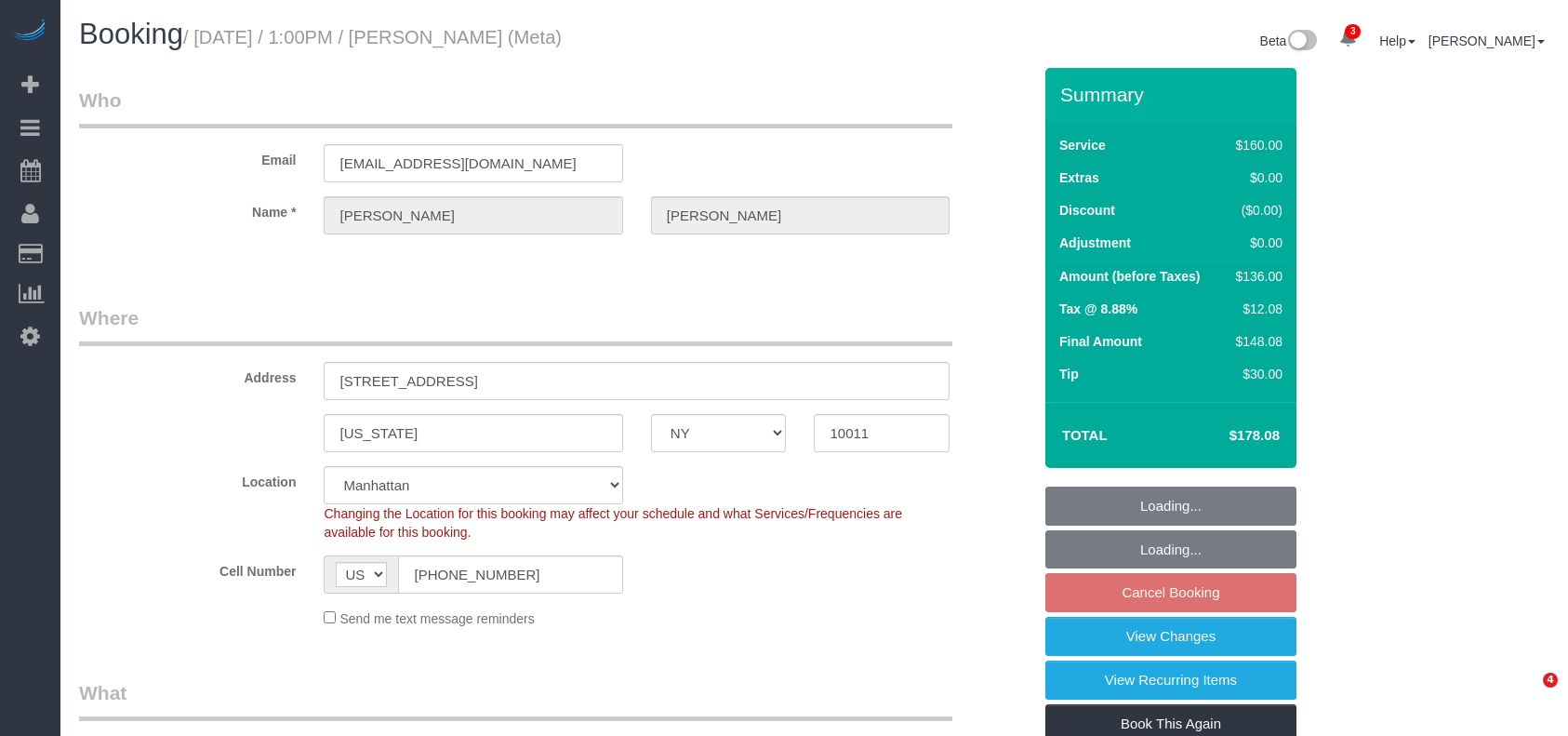
select select "NY"
select select "number:89"
select select "number:90"
select select "number:15"
select select "number:7"
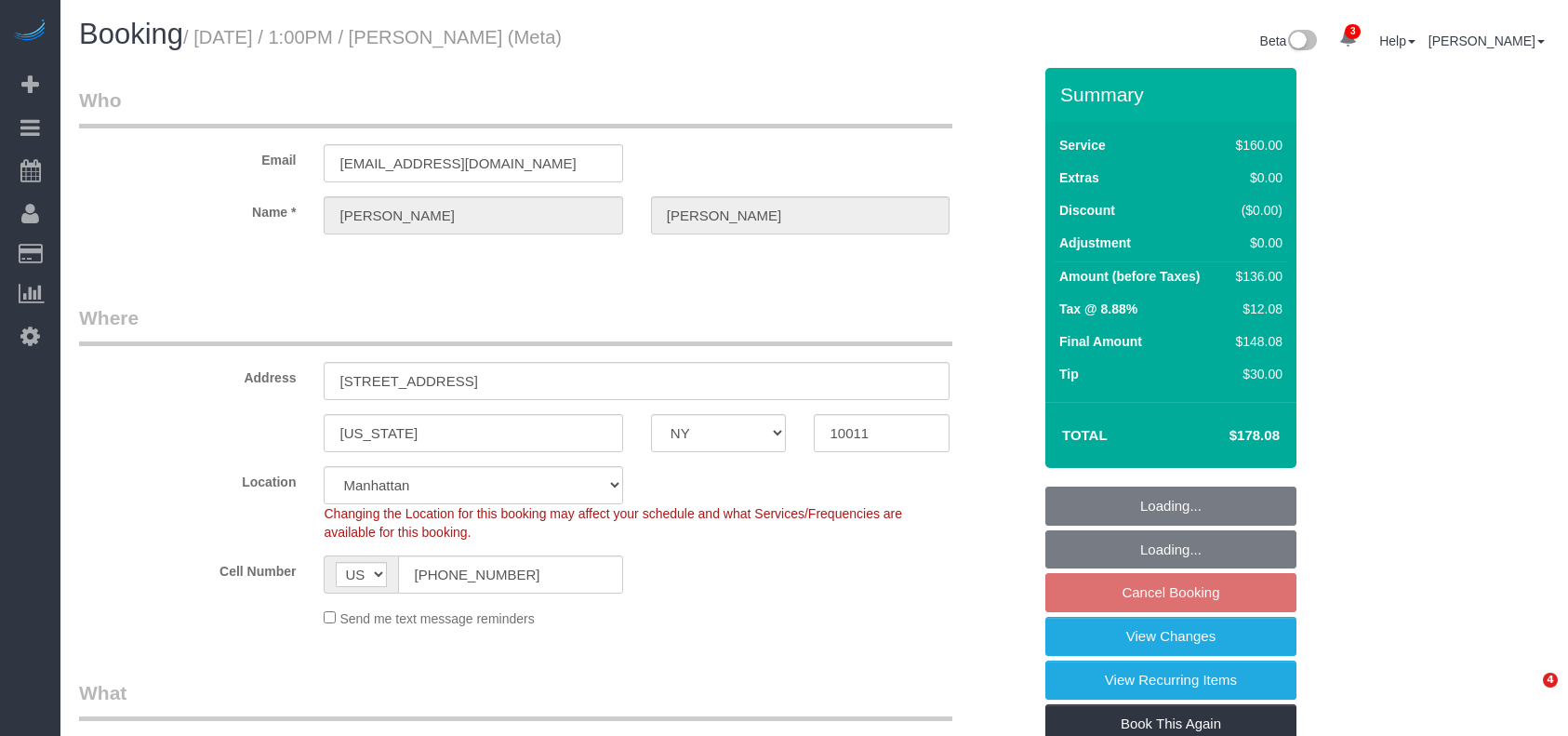
select select "spot6"
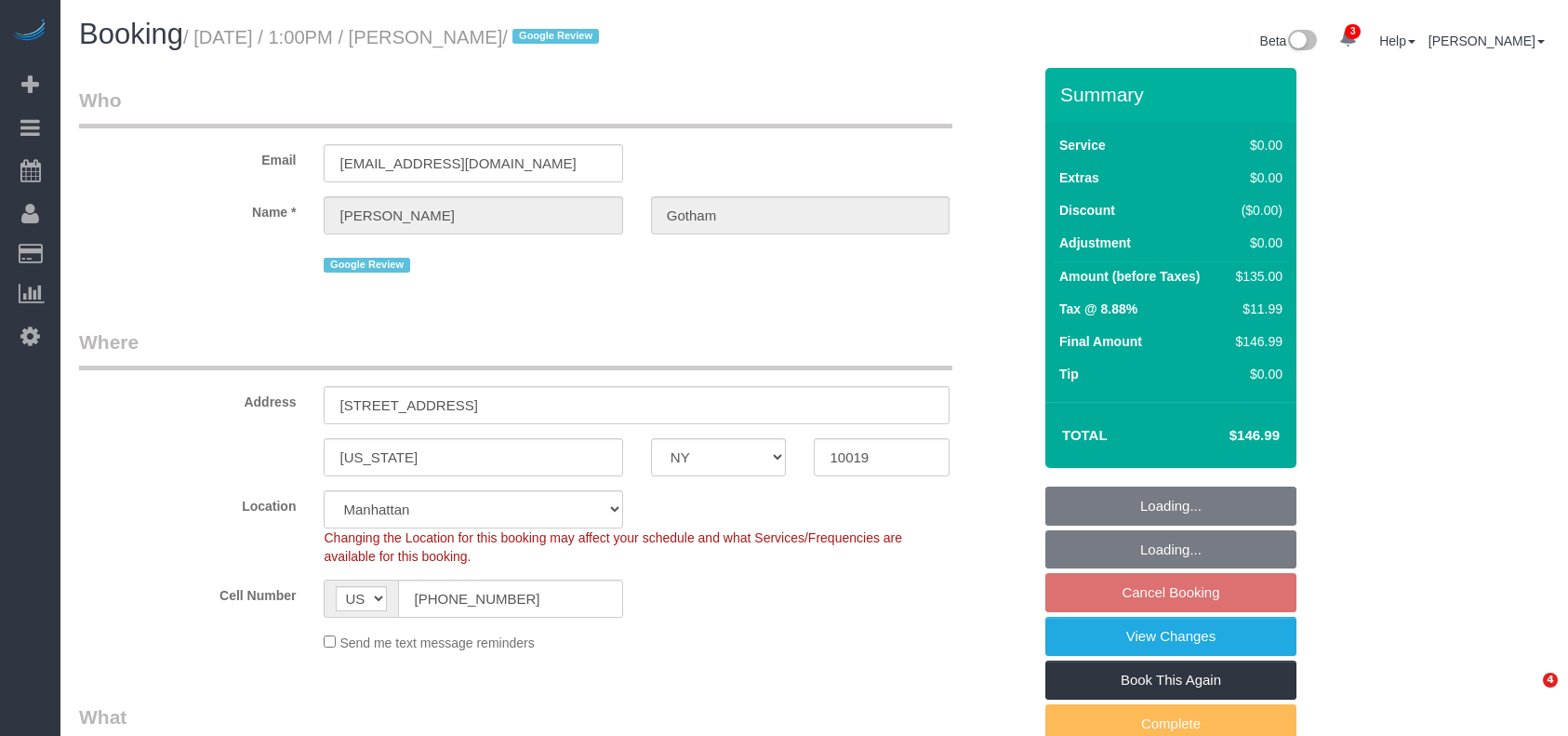
select select "NY"
select select "spot6"
select select "number:58"
select select "number:75"
select select "number:15"
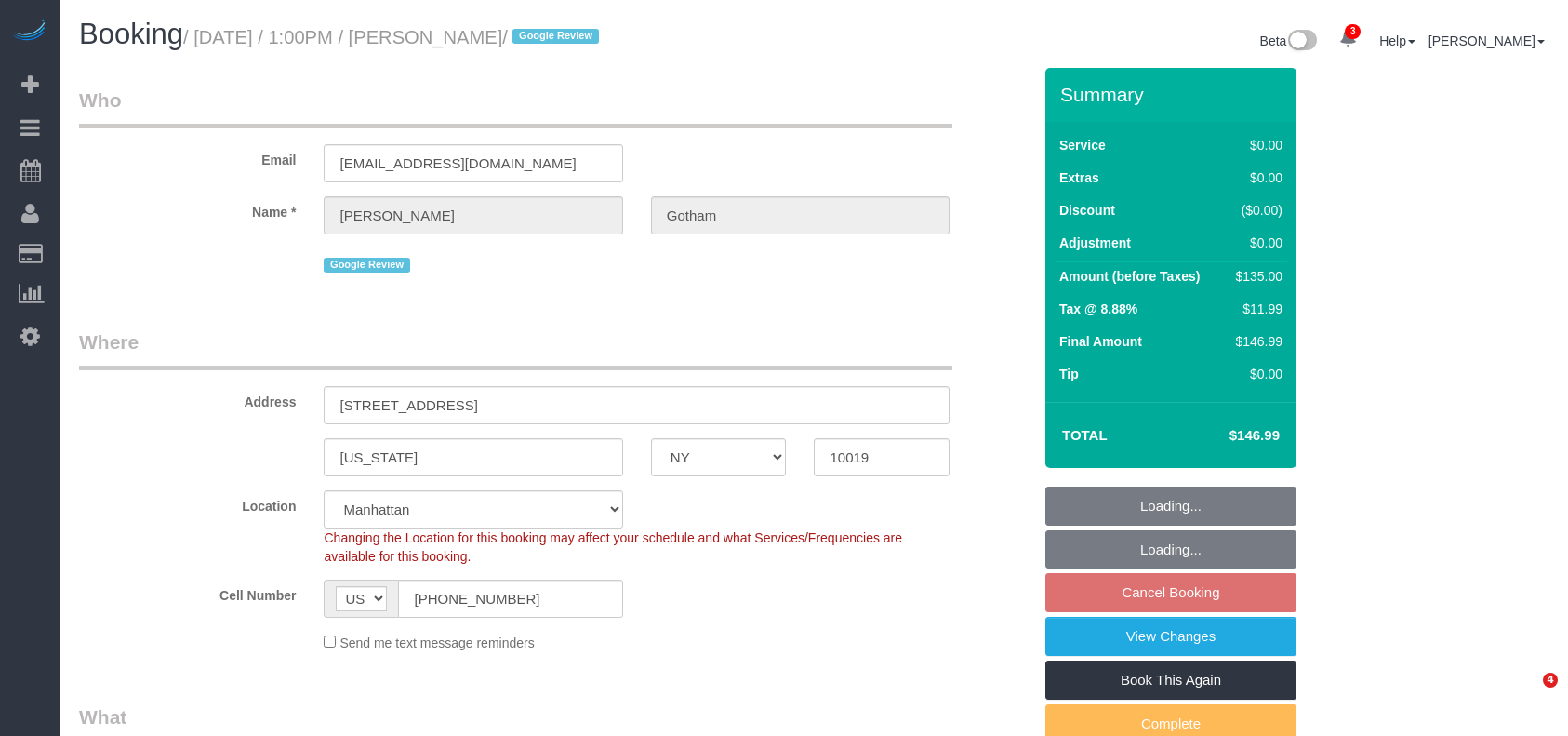
select select "number:6"
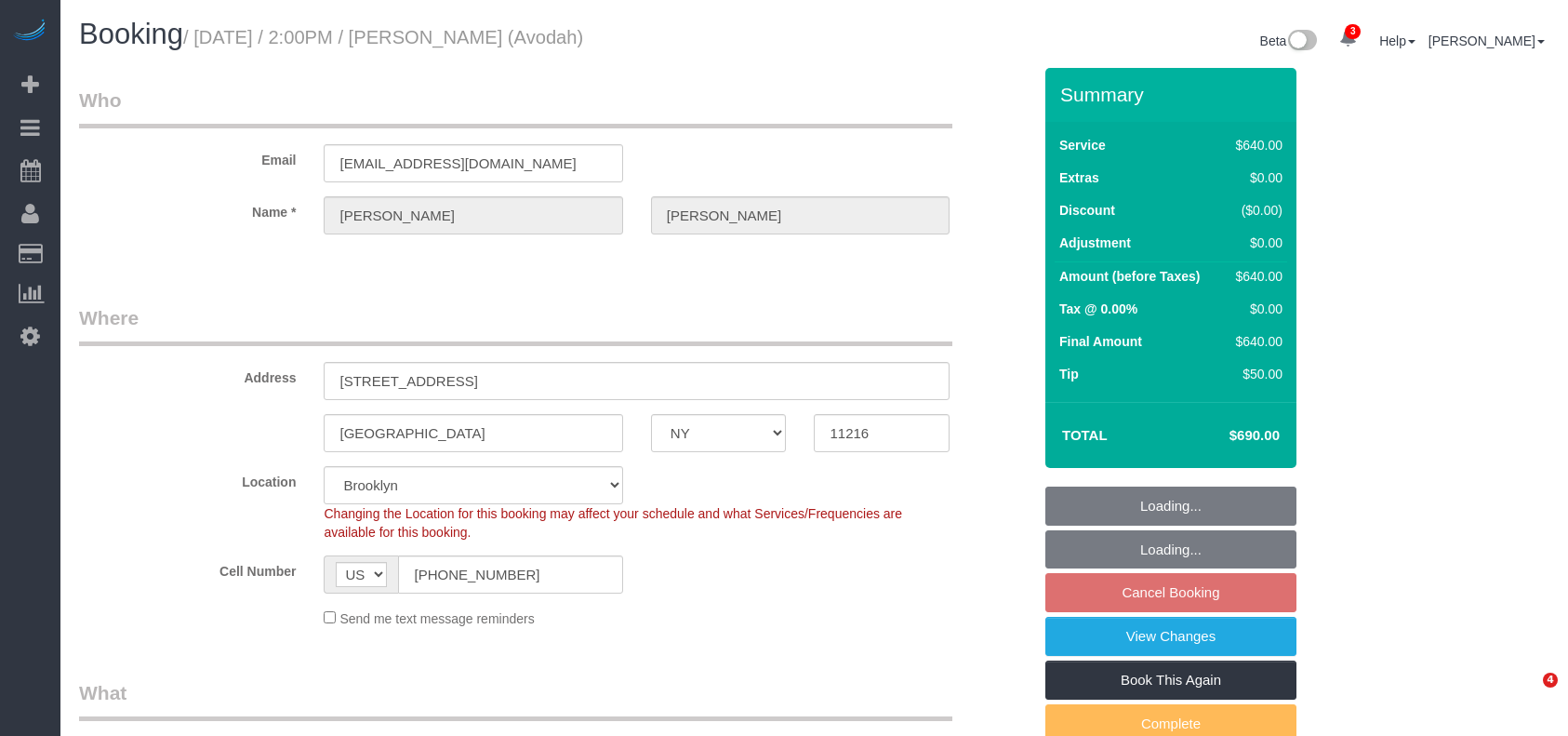
select select "NY"
select select "240"
select select "number:89"
select select "number:90"
select select "number:15"
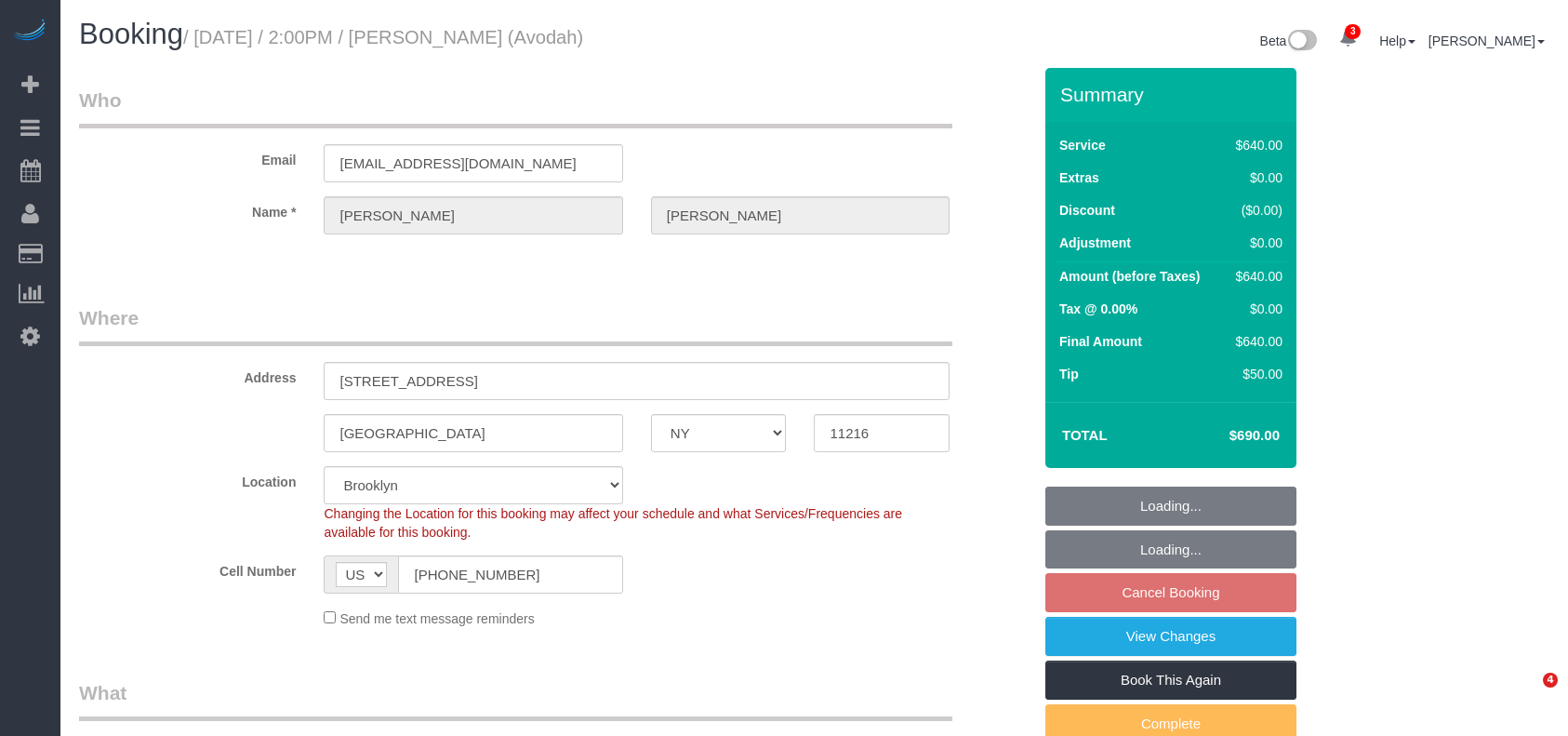
select select "number:5"
select select "spot67"
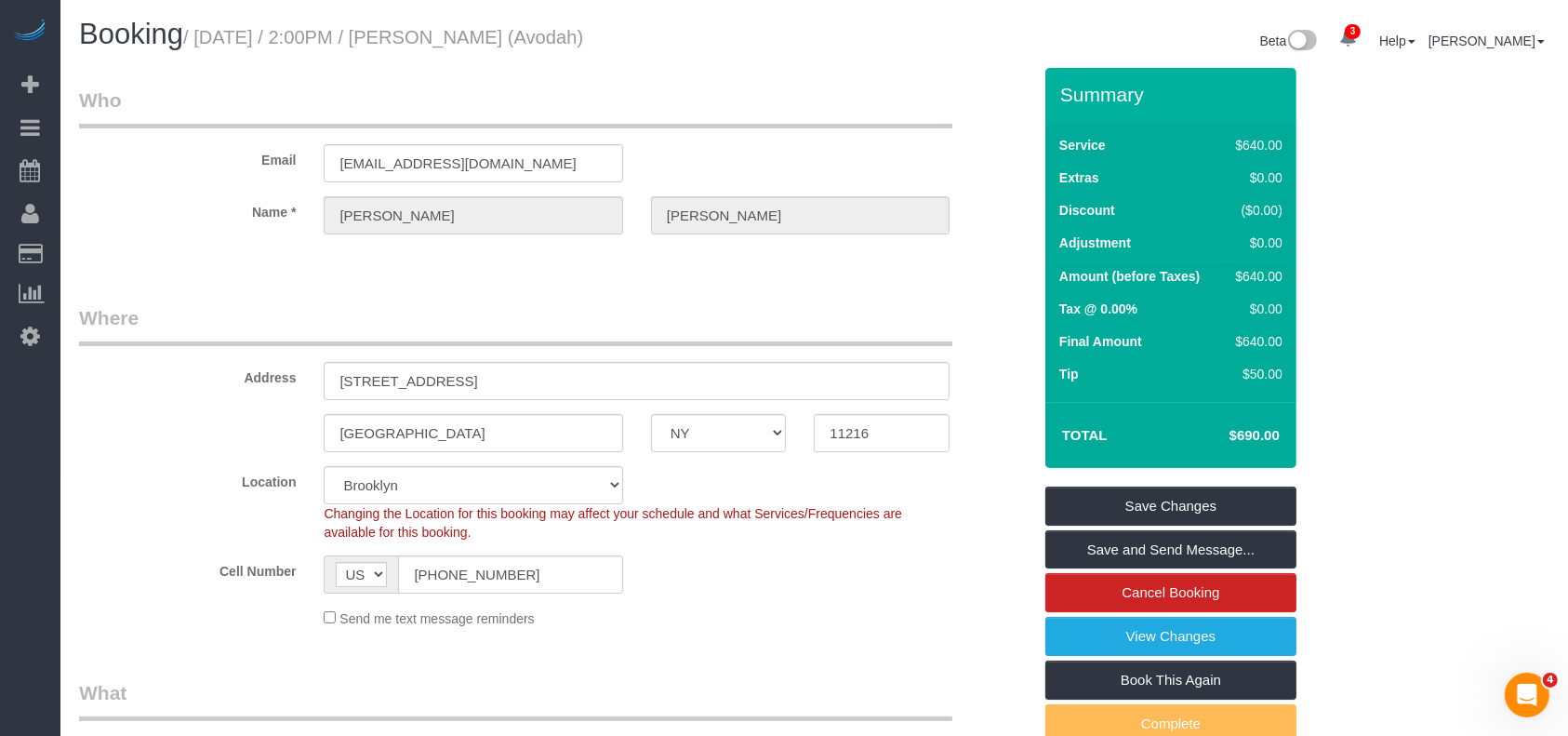
drag, startPoint x: 0, startPoint y: 0, endPoint x: 545, endPoint y: 31, distance: 545.9
click at [545, 31] on small "/ August 27, 2025 / 2:00PM / Justine Stiftel (Avodah)" at bounding box center [383, 37] width 400 height 21
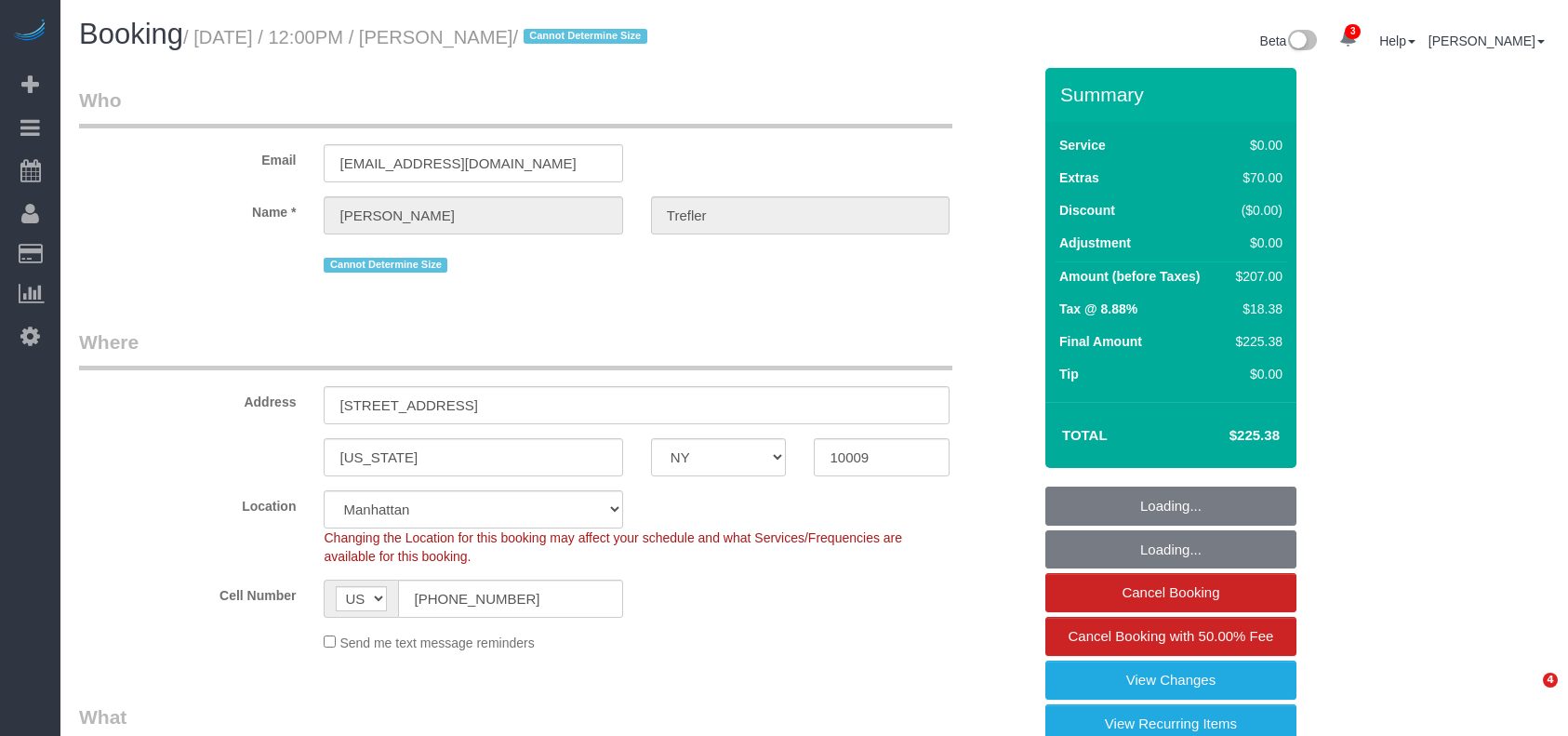
select select "NY"
select select "number:60"
select select "number:90"
select select "number:15"
select select "number:5"
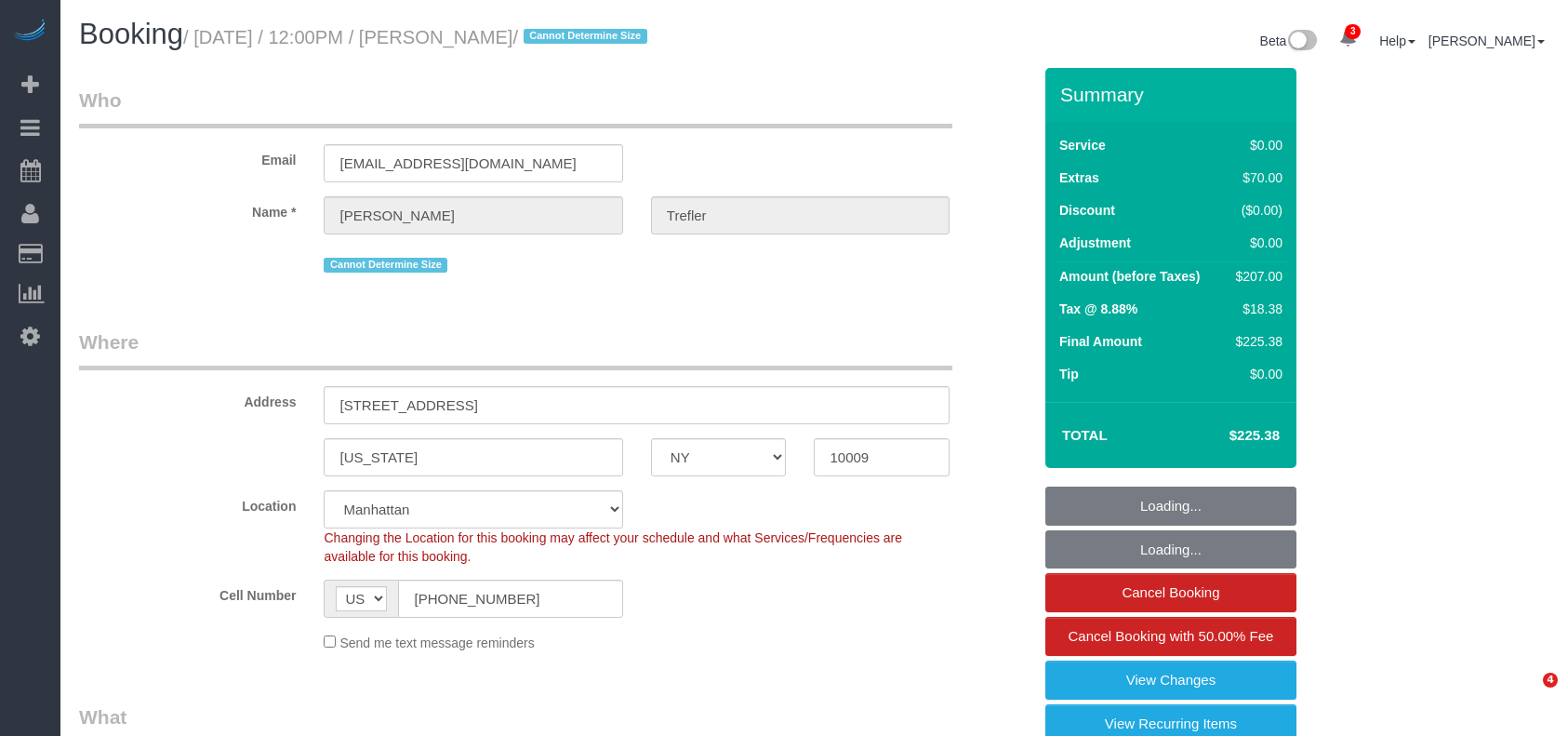
select select "object:1328"
select select "spot1"
select select "1"
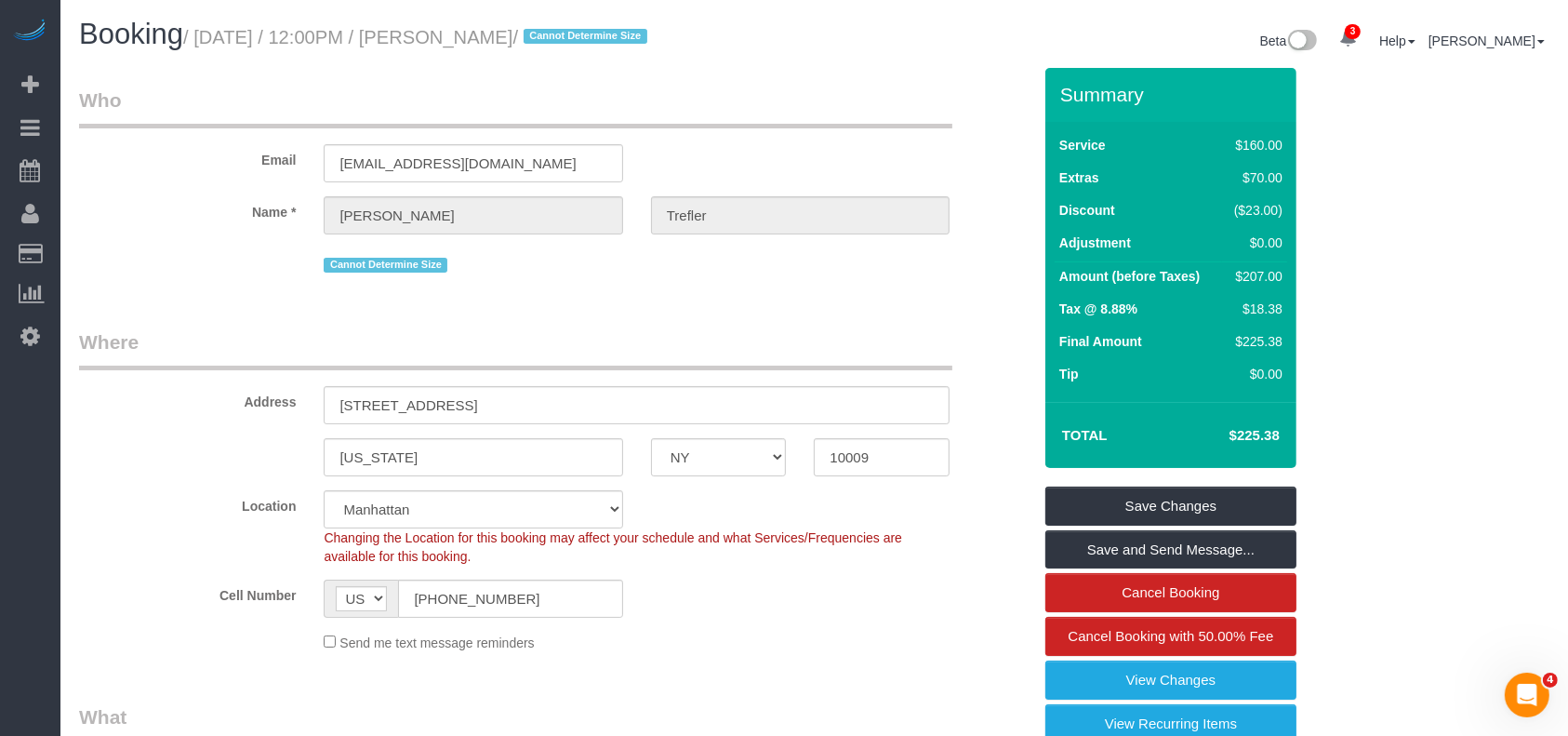
drag, startPoint x: 196, startPoint y: 41, endPoint x: 851, endPoint y: 166, distance: 666.8
click at [573, 41] on small "/ August 25, 2025 / 12:00PM / Caroline Trefler / Cannot Determine Size" at bounding box center [418, 37] width 470 height 21
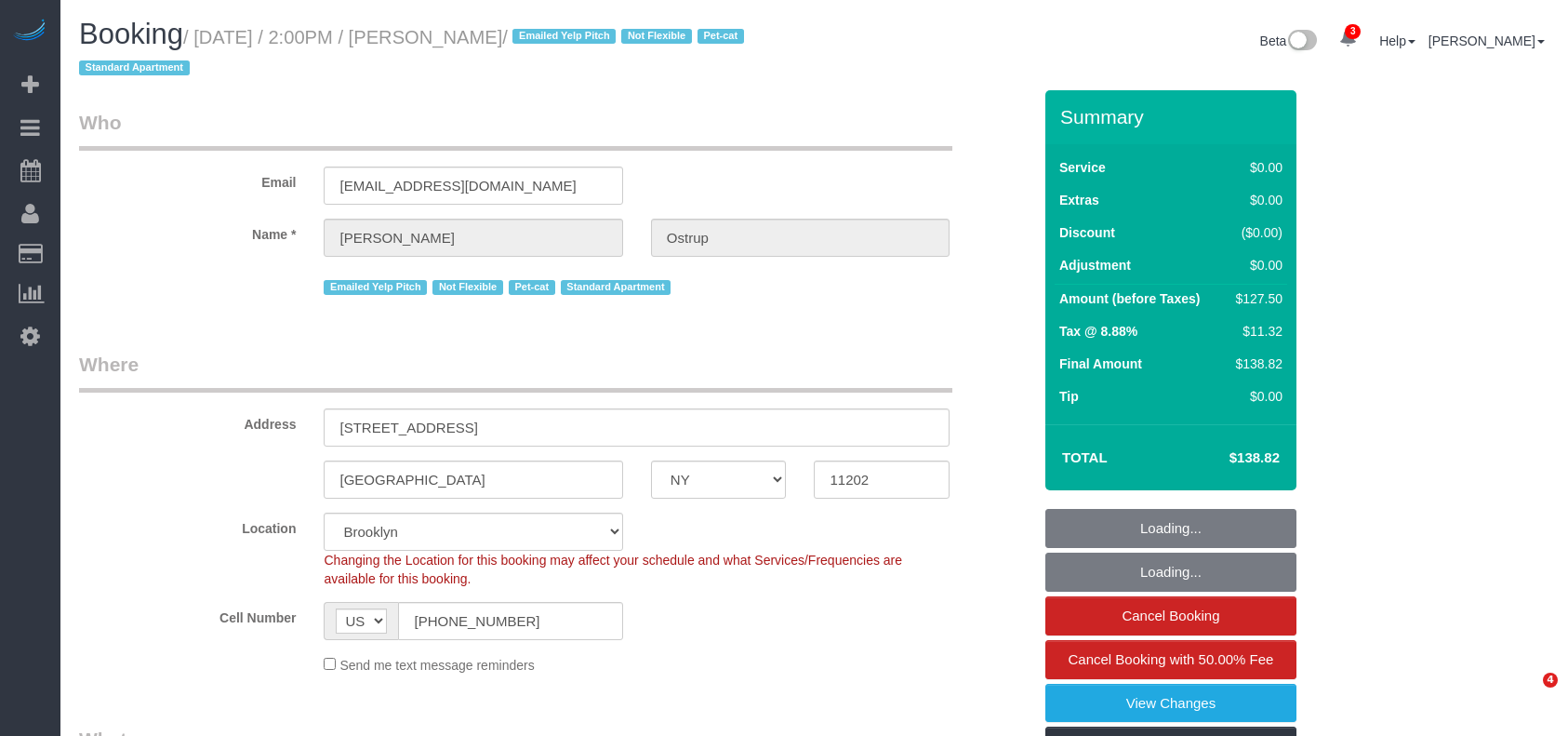
select select "NY"
select select "1"
select select "string:stripe-pm_1JnT9g4VGloSiKo7baXlI1T6"
select select "spot1"
select select "number:89"
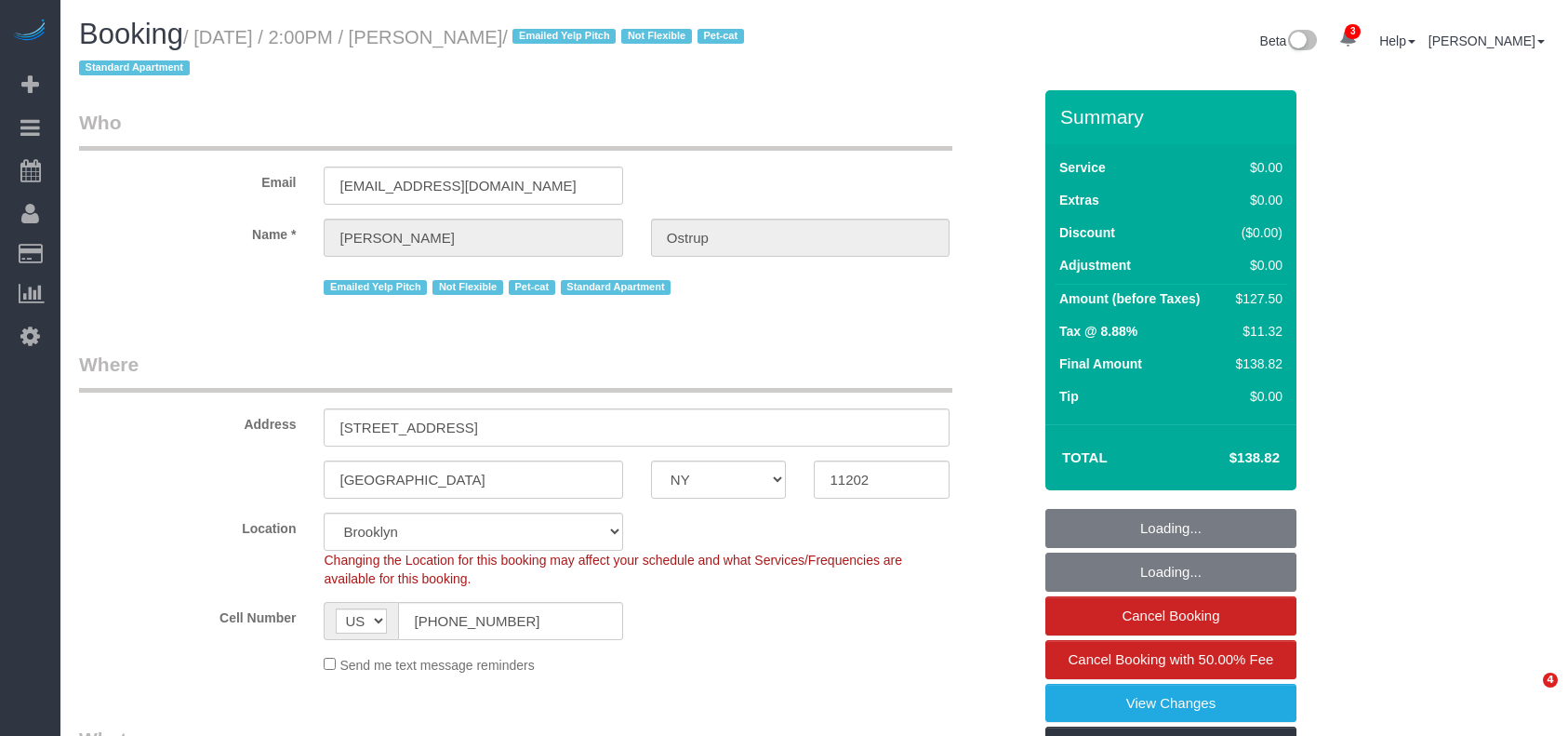
select select "number:90"
select select "number:14"
select select "number:5"
select select "number:21"
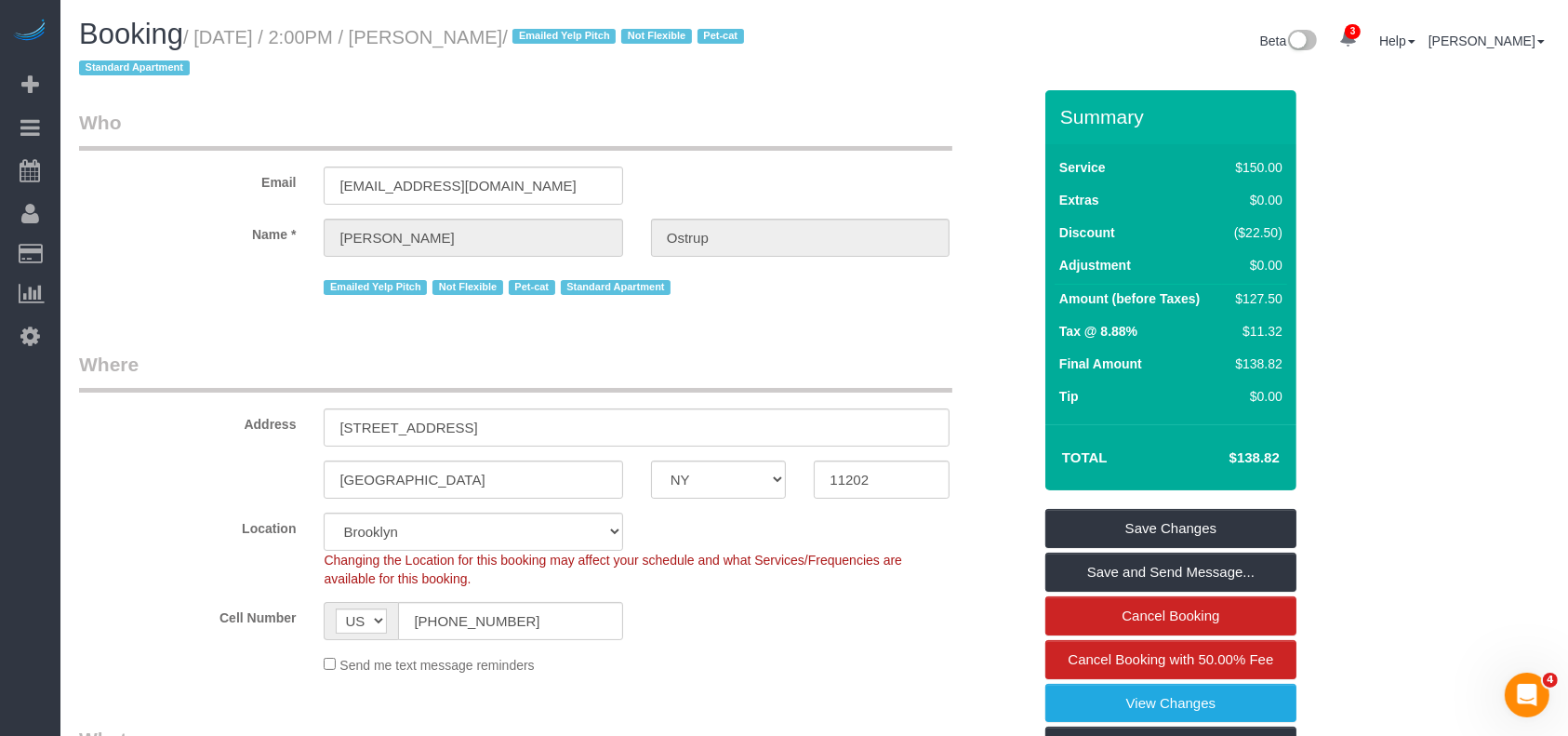
drag, startPoint x: 204, startPoint y: 41, endPoint x: 536, endPoint y: 36, distance: 332.0
click at [536, 36] on small "/ August 24, 2025 / 2:00PM / Zach Ostrup / Emailed Yelp Pitch Not Flexible Pet-…" at bounding box center [414, 53] width 671 height 52
copy small "August 24, 2025 / 2:00PM / Zach Ostrup"
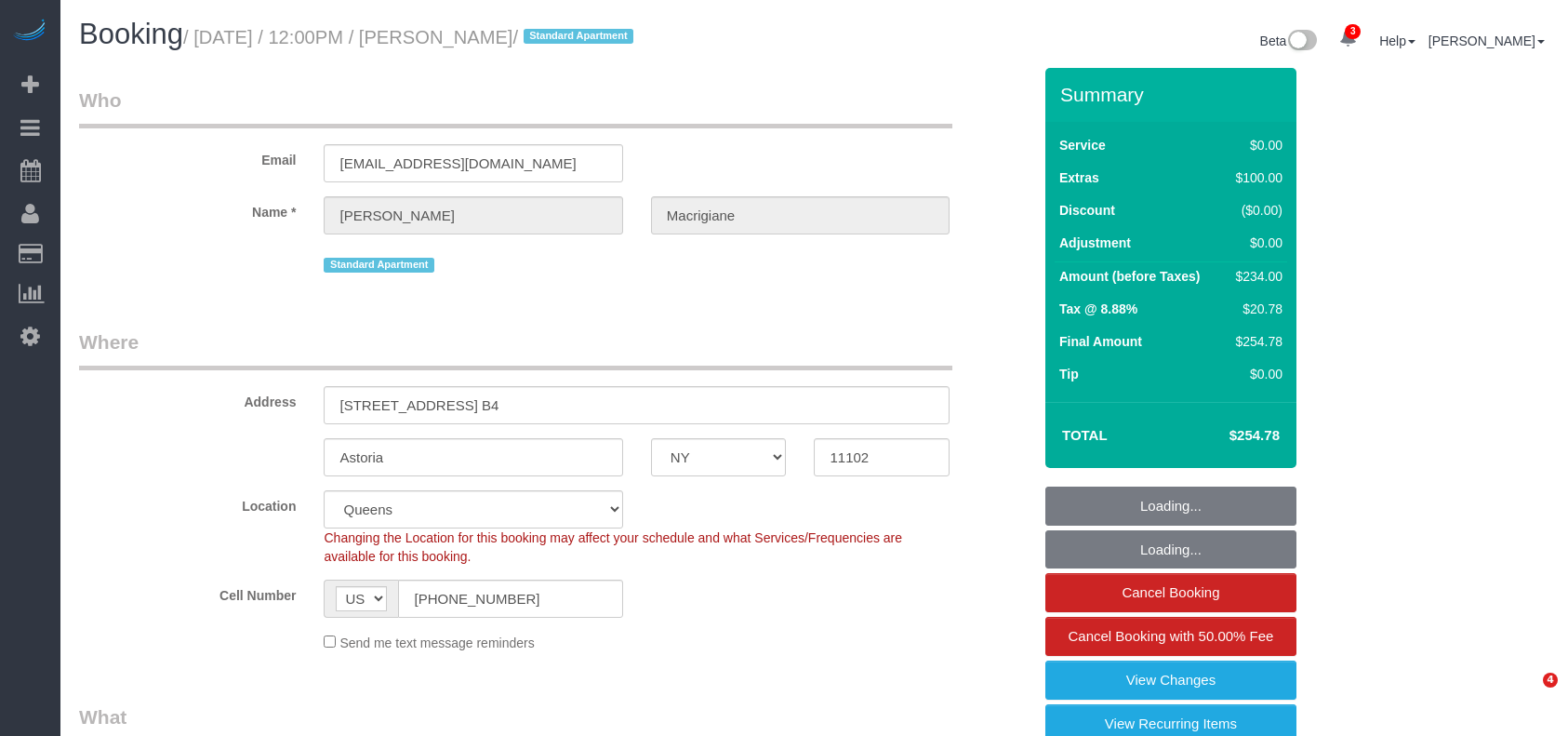
select select "NY"
select select "1"
select select "number:59"
select select "number:73"
select select "number:15"
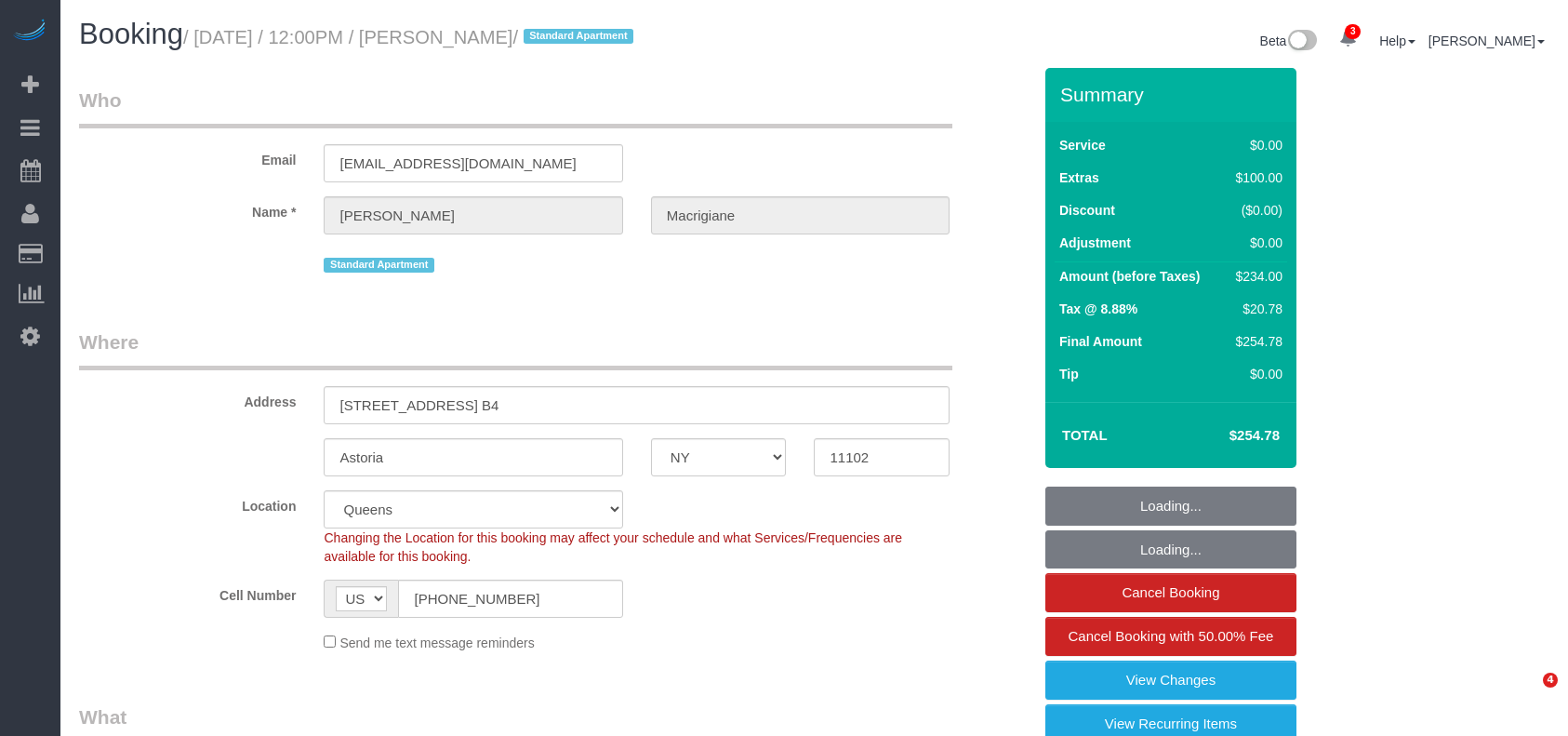
select select "number:5"
select select "spot1"
